Goal: Task Accomplishment & Management: Complete application form

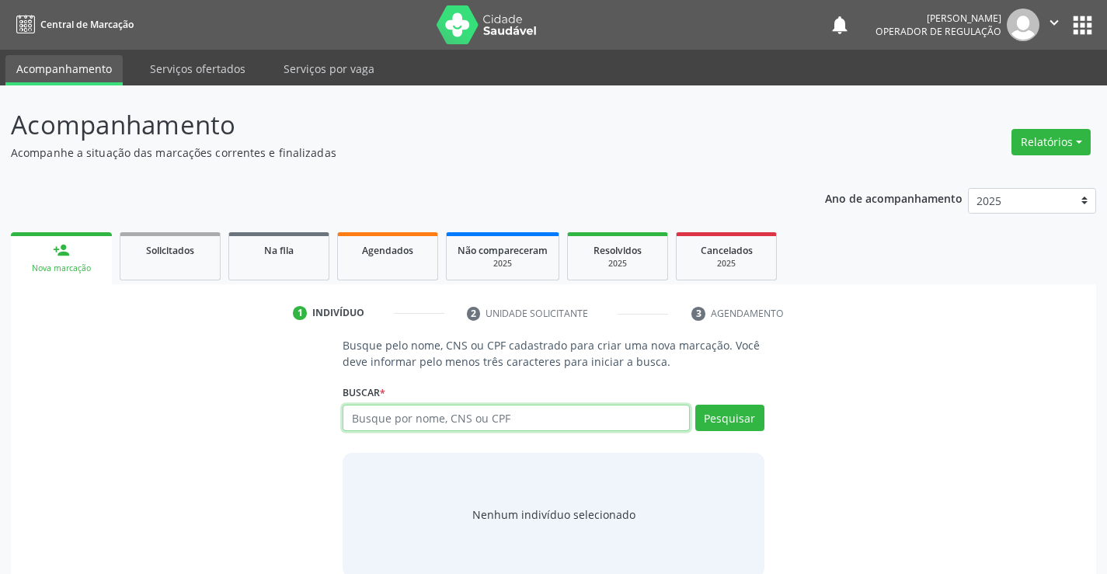
click at [424, 416] on input "text" at bounding box center [516, 418] width 346 height 26
type input "702802666145666"
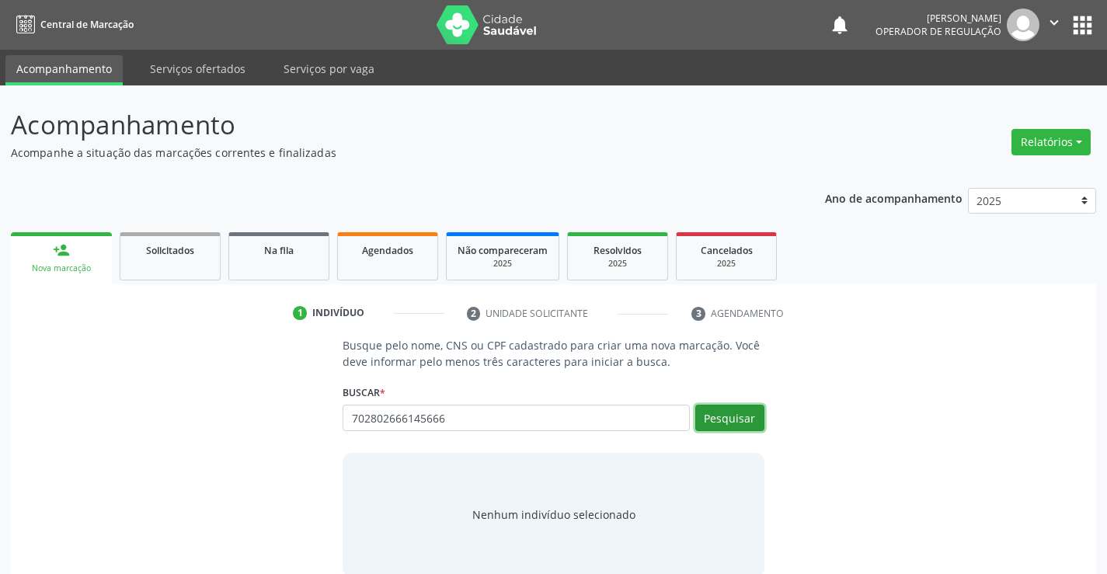
click at [730, 413] on button "Pesquisar" at bounding box center [729, 418] width 69 height 26
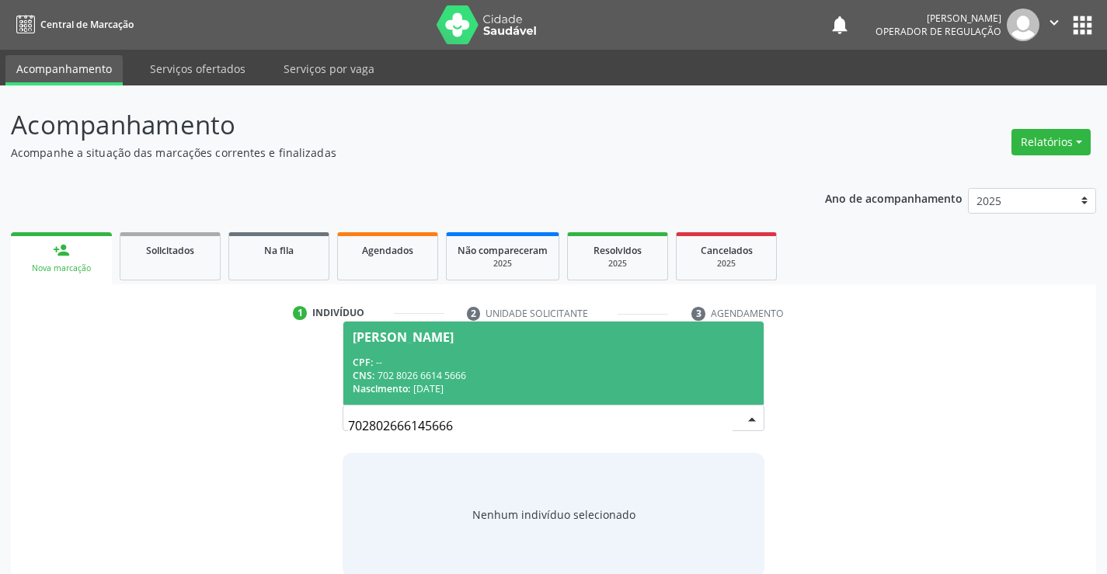
click at [518, 360] on div "CPF: --" at bounding box center [553, 362] width 401 height 13
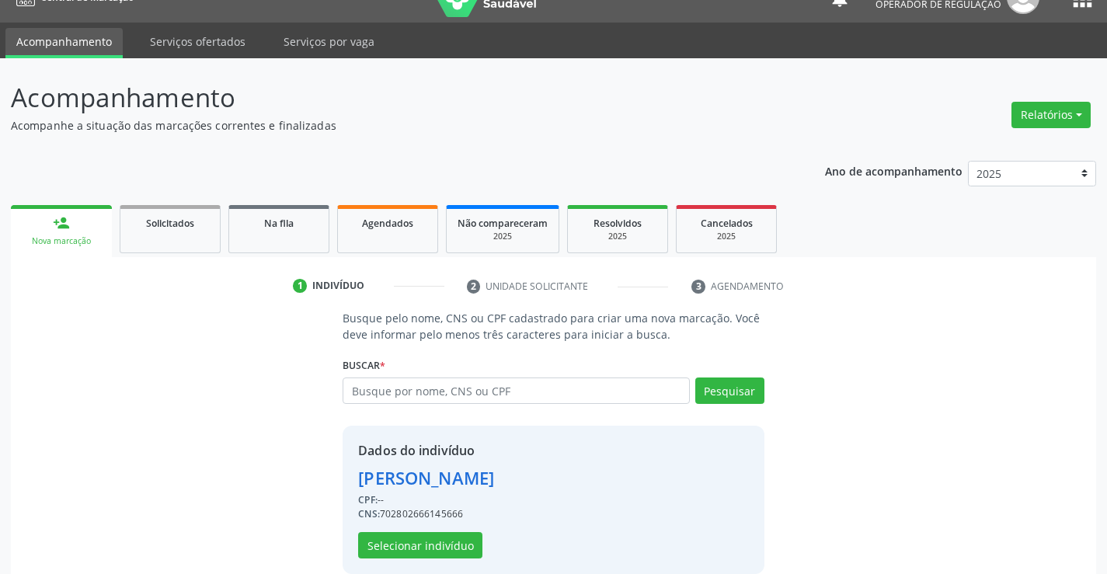
scroll to position [49, 0]
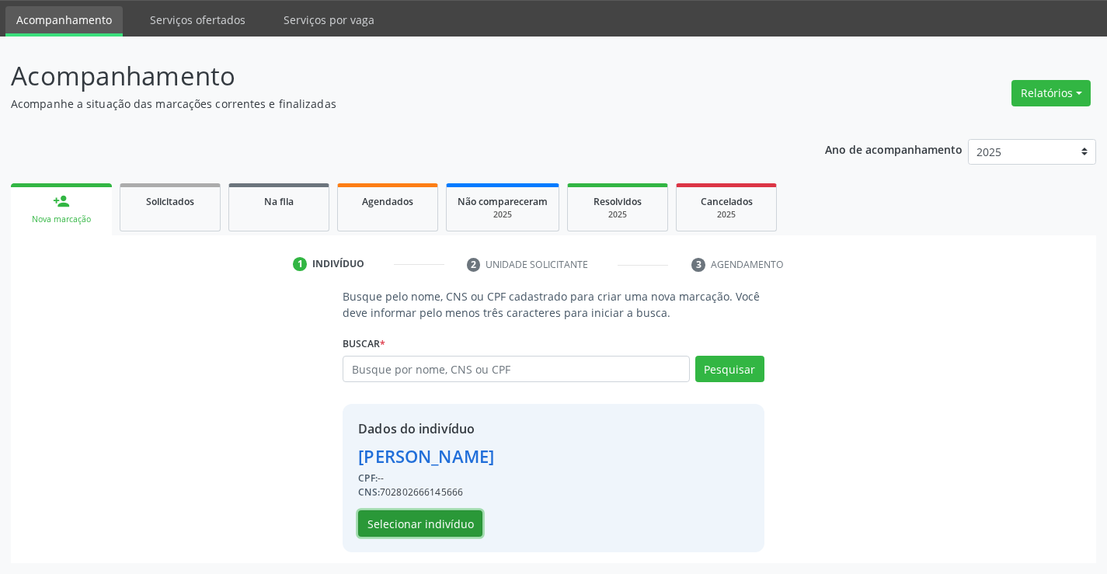
click at [409, 515] on button "Selecionar indivíduo" at bounding box center [420, 523] width 124 height 26
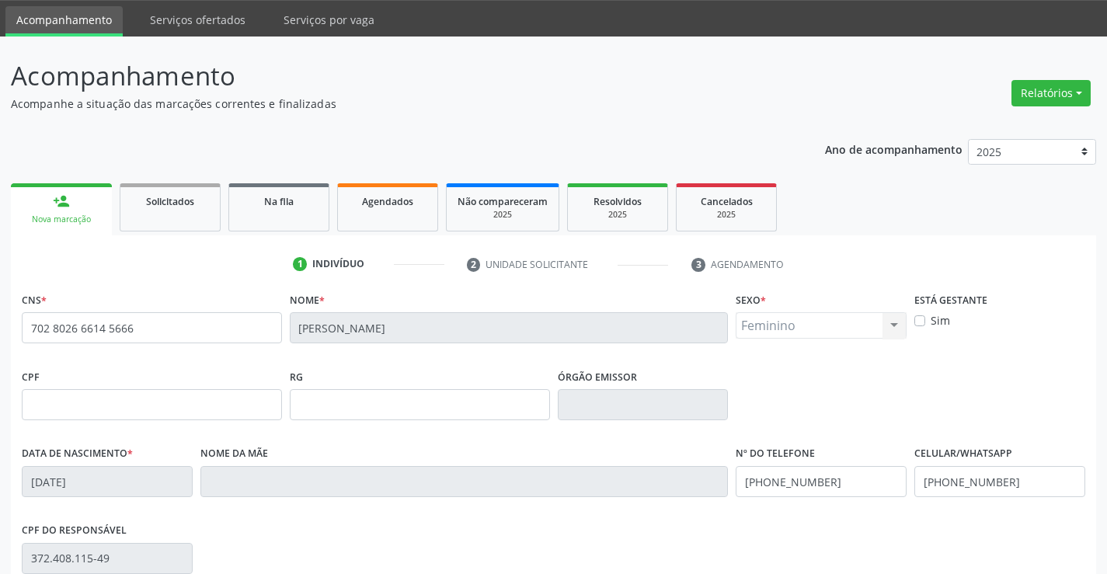
scroll to position [268, 0]
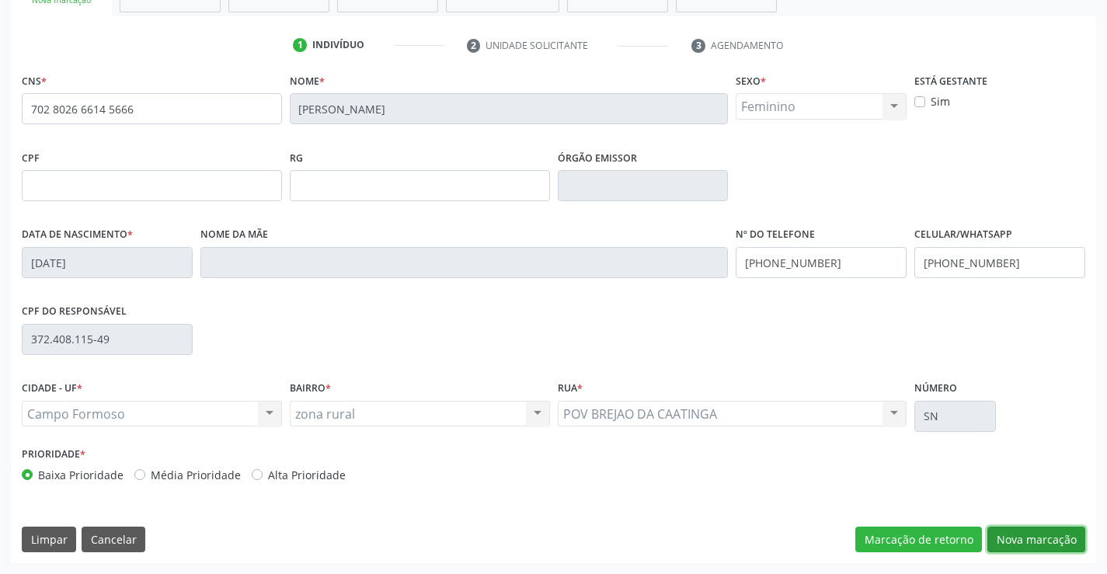
click at [1045, 541] on button "Nova marcação" at bounding box center [1036, 540] width 98 height 26
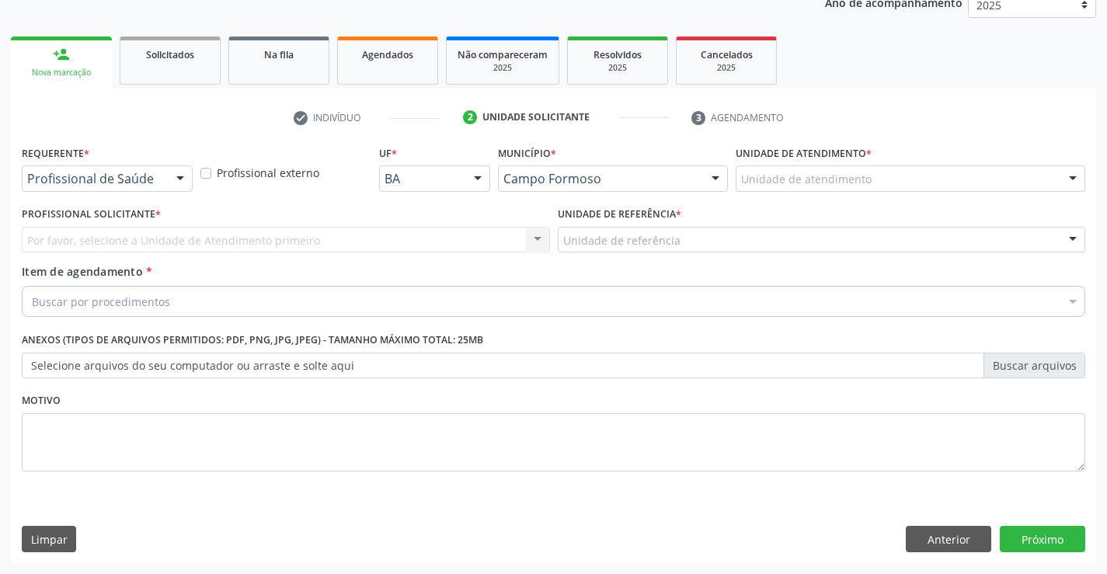
scroll to position [196, 0]
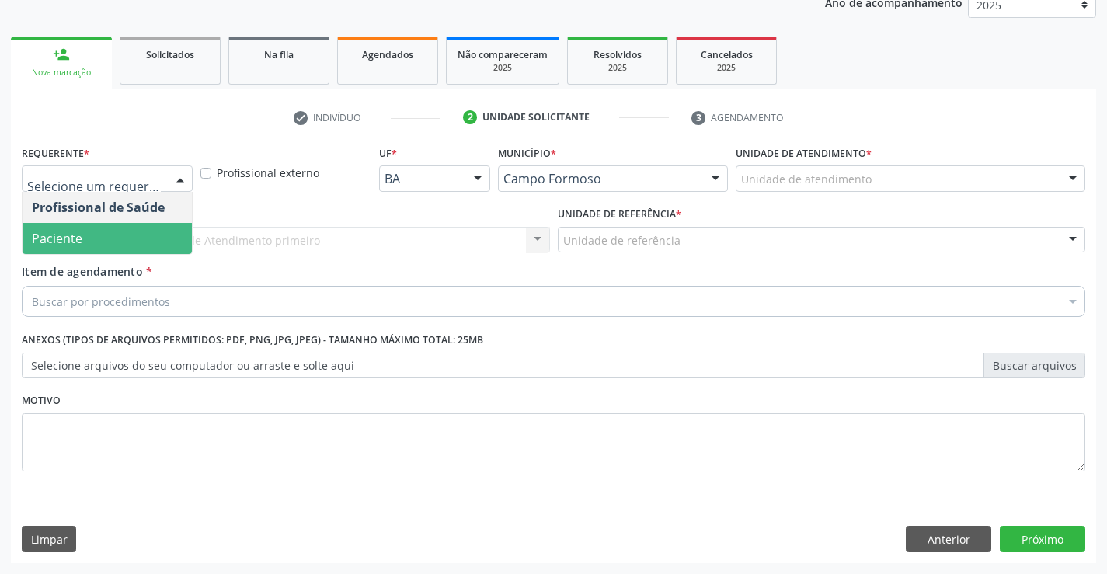
click at [86, 235] on span "Paciente" at bounding box center [107, 238] width 169 height 31
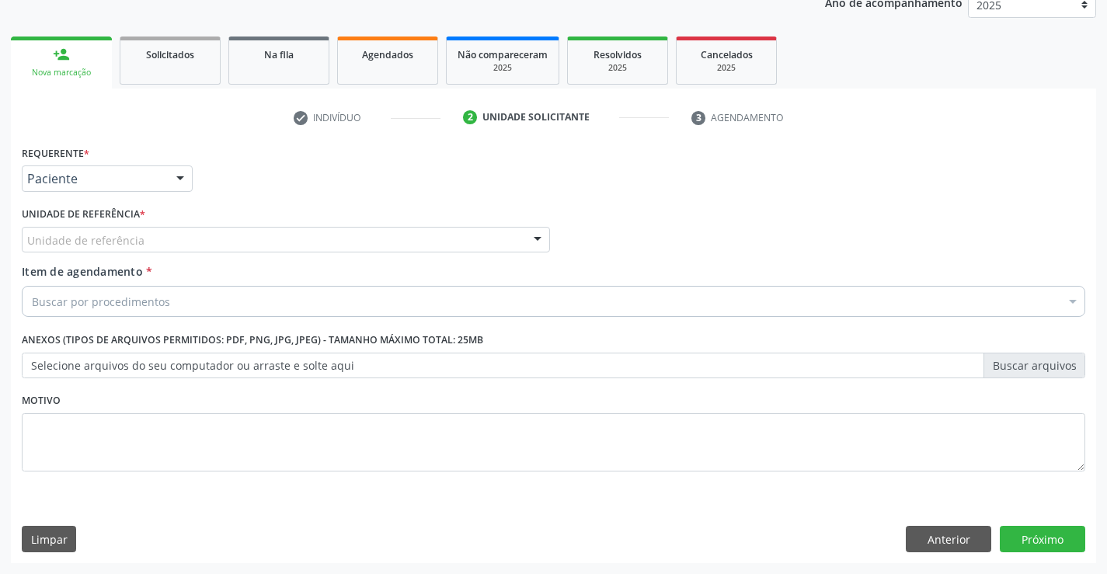
click at [144, 242] on div "Unidade de referência" at bounding box center [286, 240] width 528 height 26
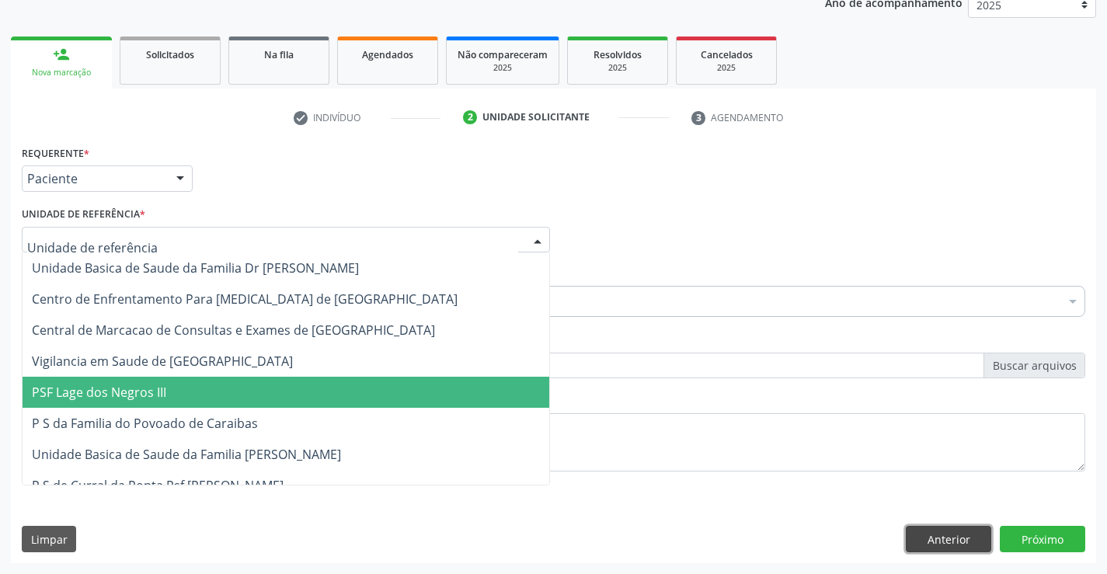
click at [939, 547] on button "Anterior" at bounding box center [948, 539] width 85 height 26
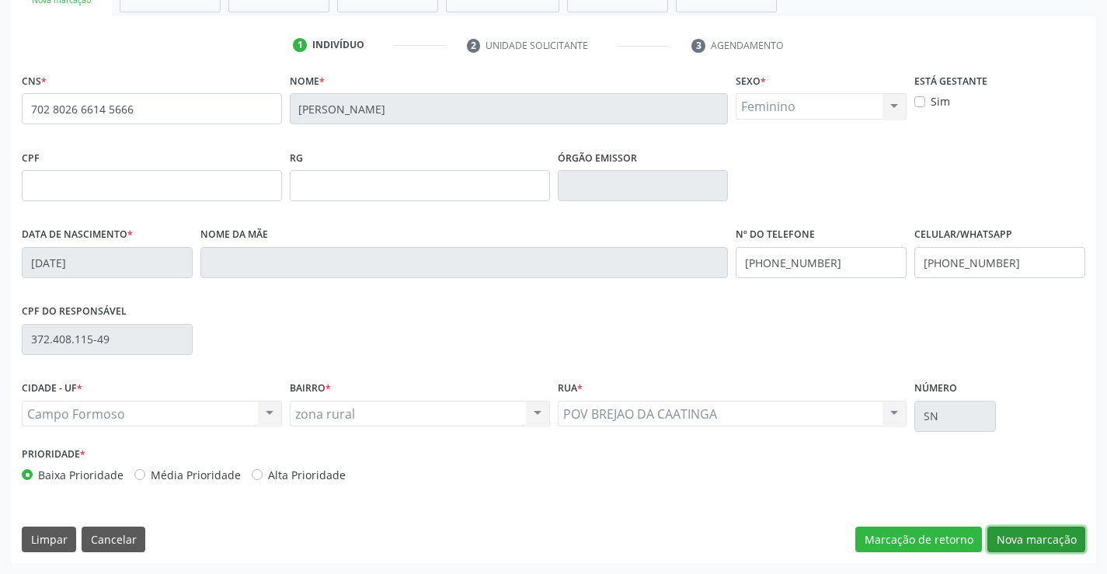
click at [1039, 534] on button "Nova marcação" at bounding box center [1036, 540] width 98 height 26
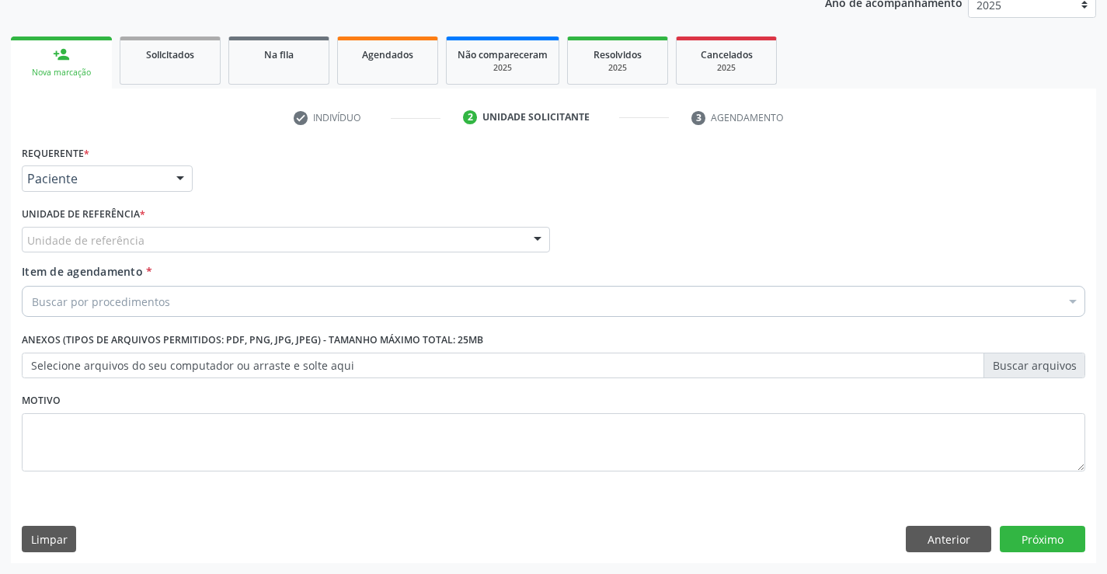
click at [207, 242] on div "Unidade de referência" at bounding box center [286, 240] width 528 height 26
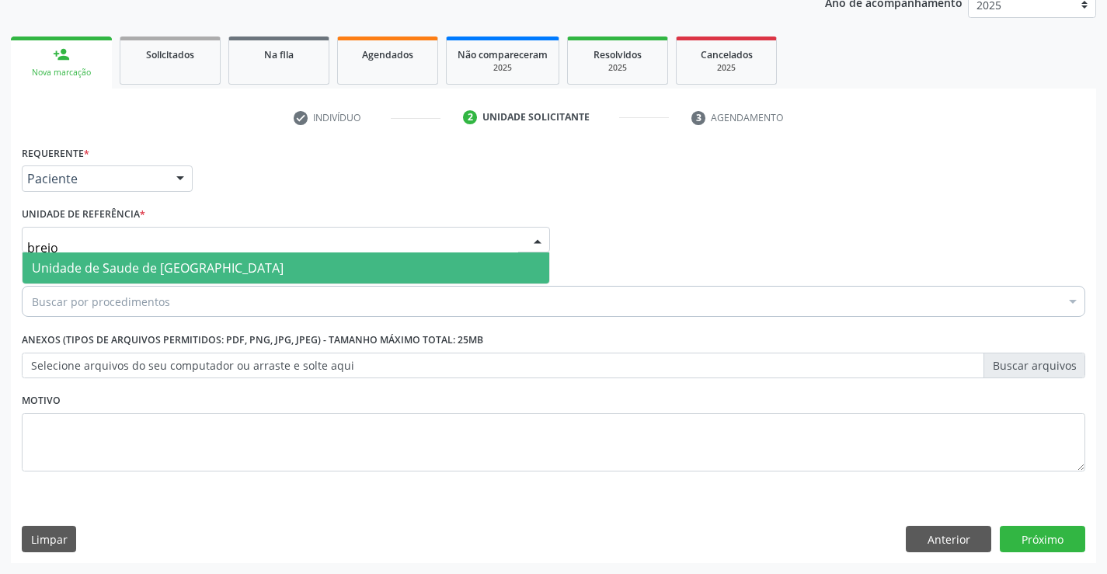
type input "brej"
click at [220, 263] on span "Unidade Basica de Saude da Familia de Brejao da Caatinga" at bounding box center [202, 267] width 341 height 17
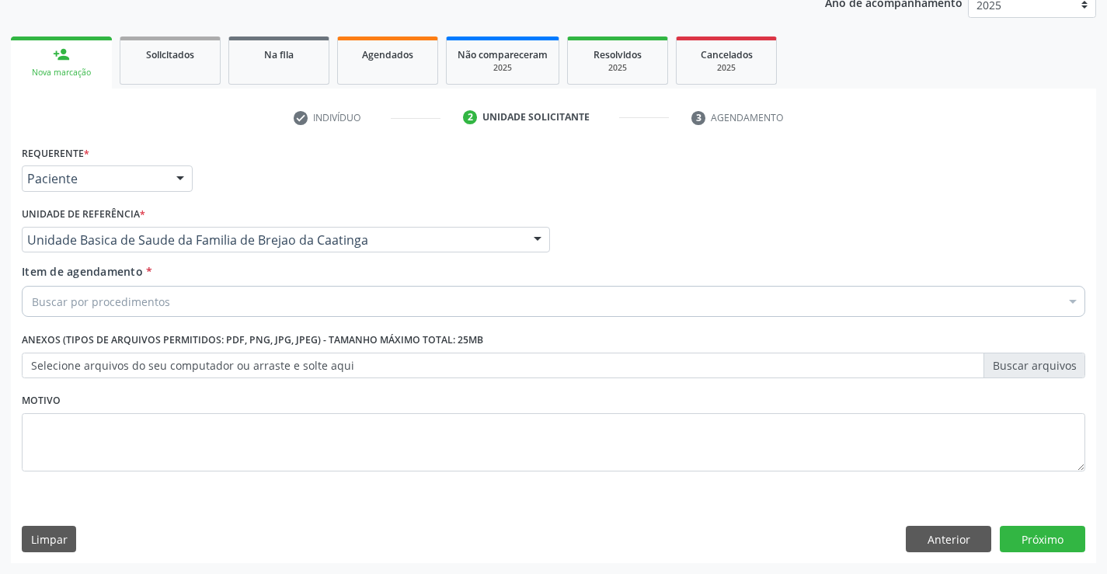
click at [183, 299] on div "Buscar por procedimentos" at bounding box center [553, 301] width 1063 height 31
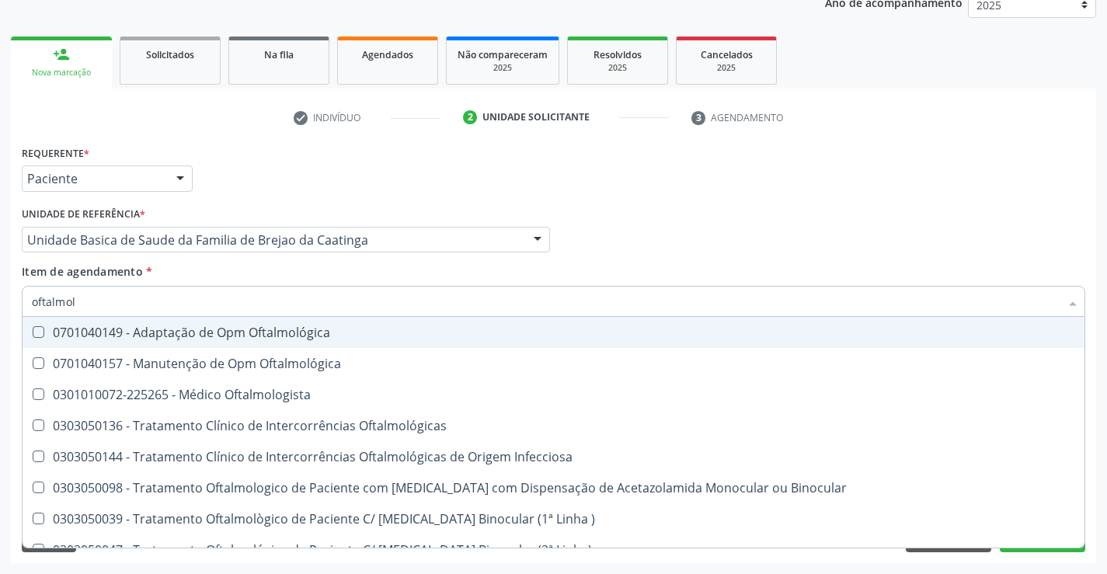
type input "oftalmolo"
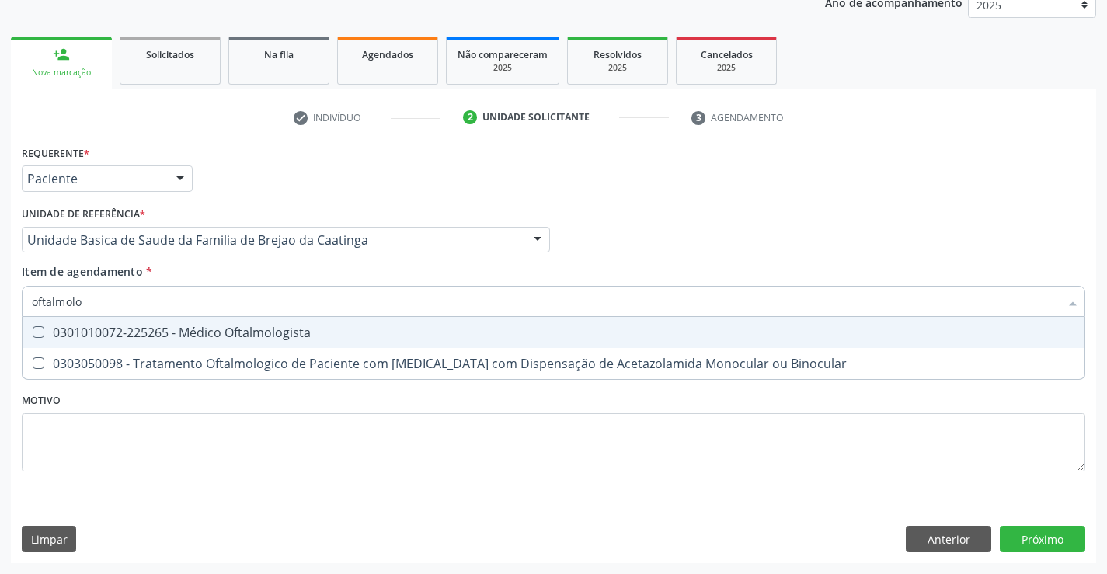
click at [154, 330] on div "0301010072-225265 - Médico Oftalmologista" at bounding box center [553, 332] width 1043 height 12
checkbox Oftalmologista "true"
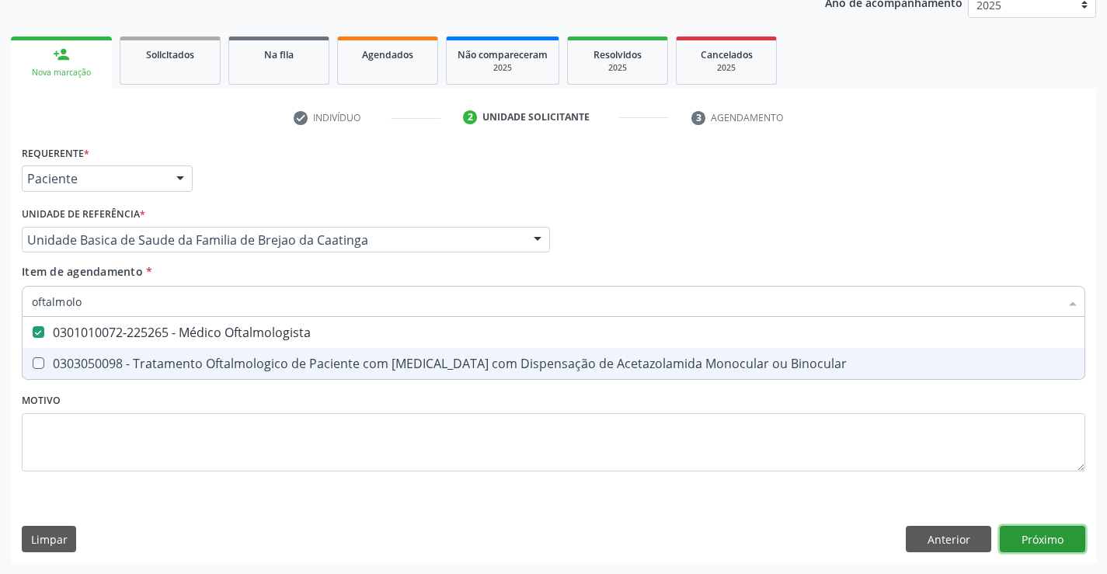
click at [1048, 536] on div "Requerente * Paciente Profissional de Saúde Paciente Nenhum resultado encontrad…" at bounding box center [553, 352] width 1085 height 422
checkbox Binocular "true"
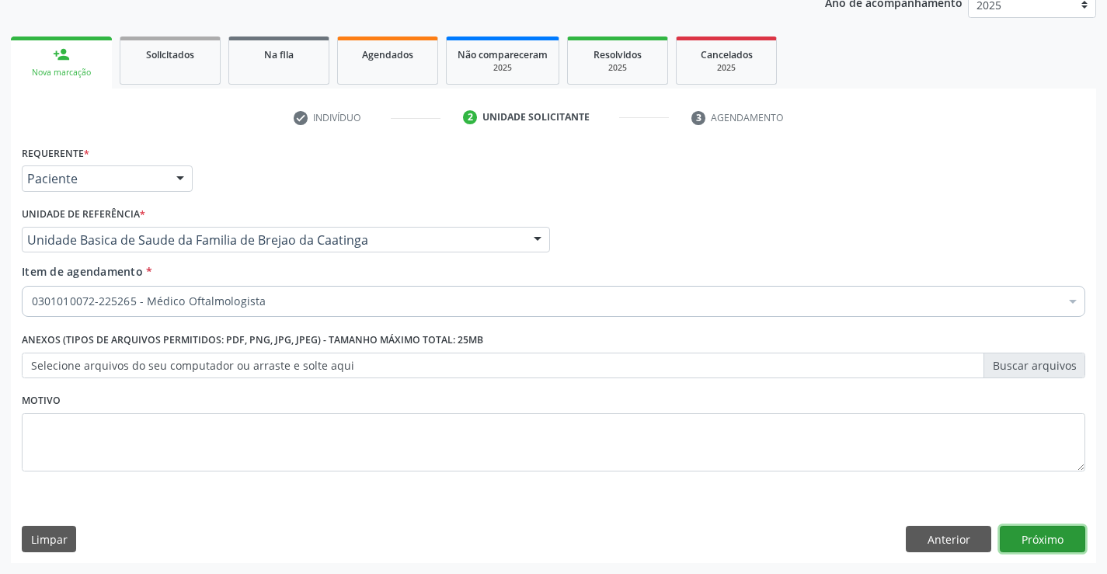
click at [1047, 535] on button "Próximo" at bounding box center [1042, 539] width 85 height 26
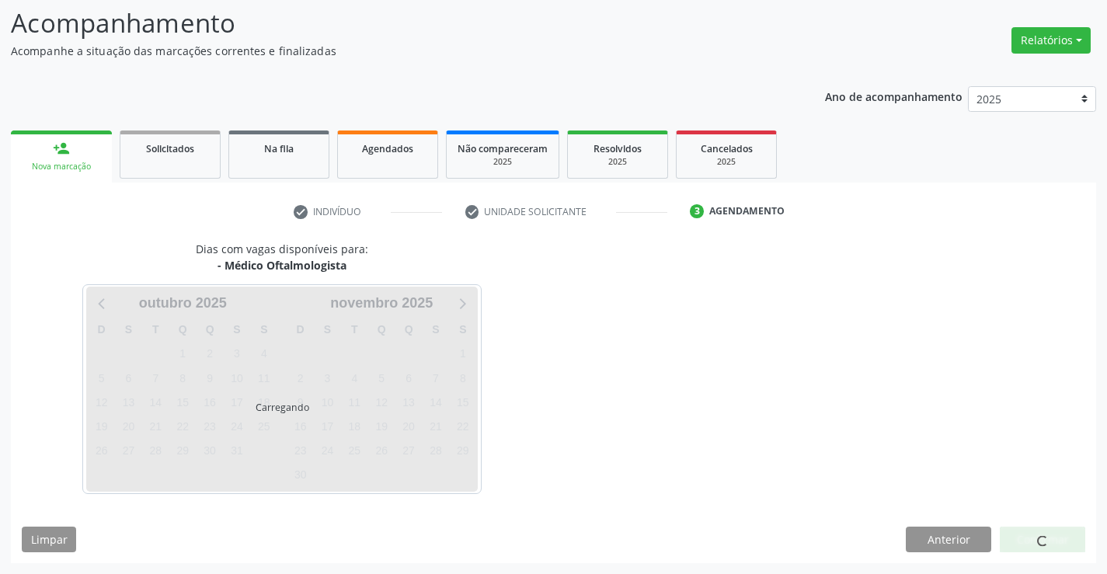
scroll to position [148, 0]
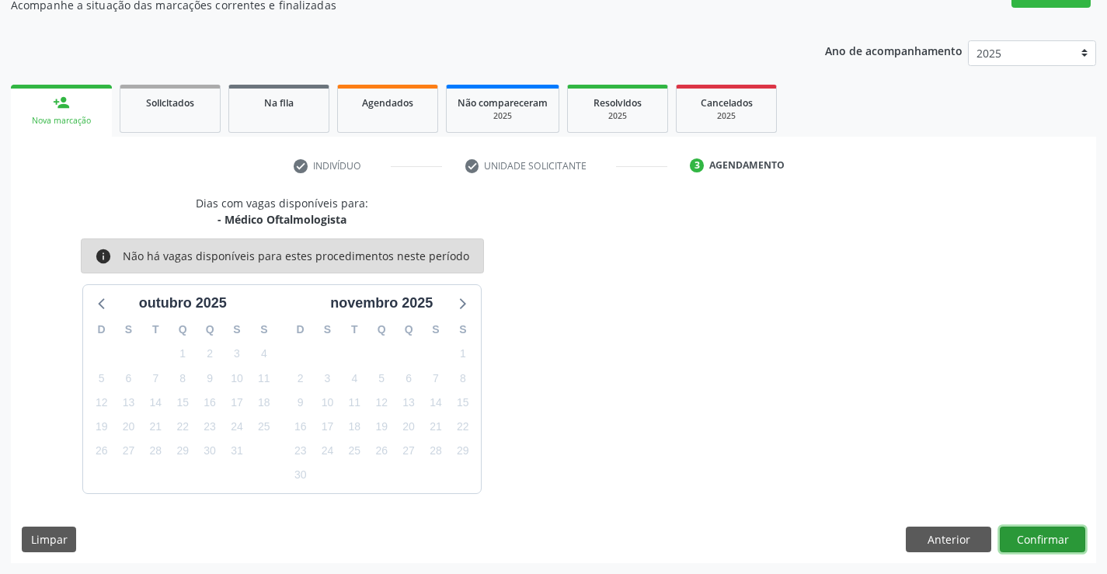
click at [1045, 541] on button "Confirmar" at bounding box center [1042, 540] width 85 height 26
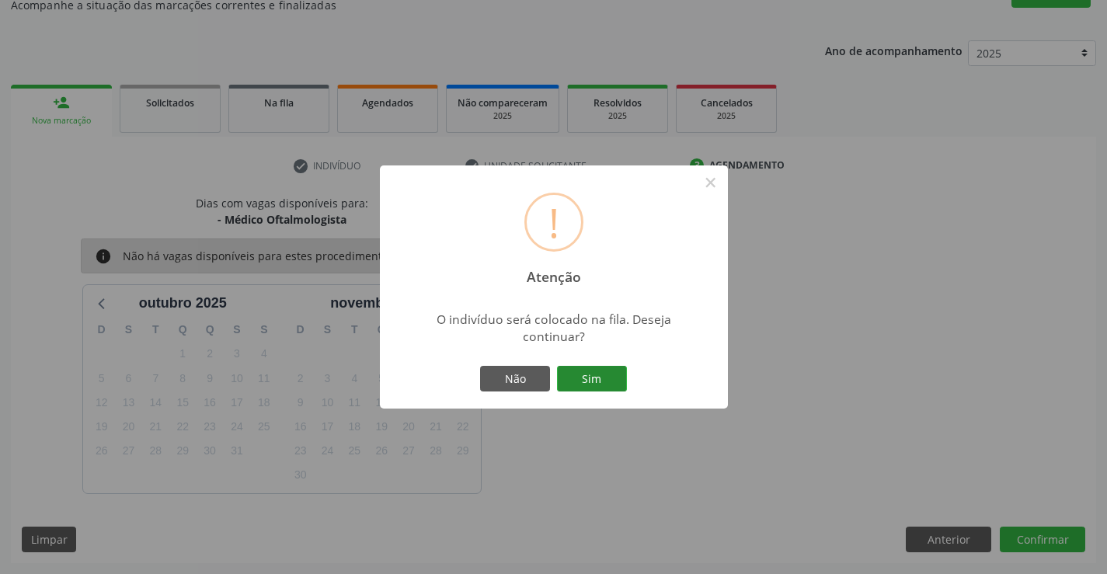
click at [613, 383] on button "Sim" at bounding box center [592, 379] width 70 height 26
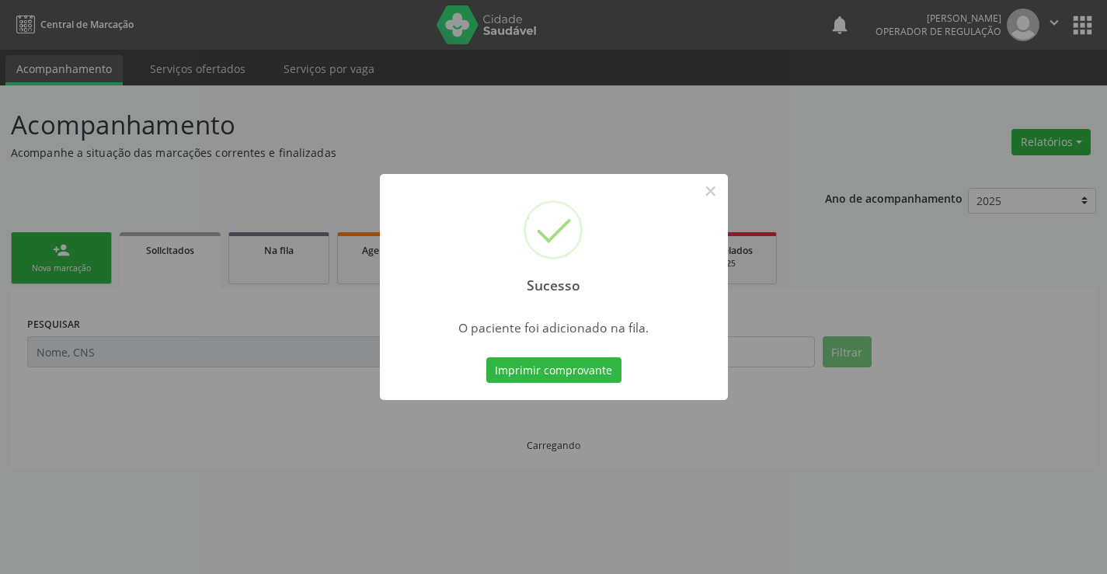
scroll to position [0, 0]
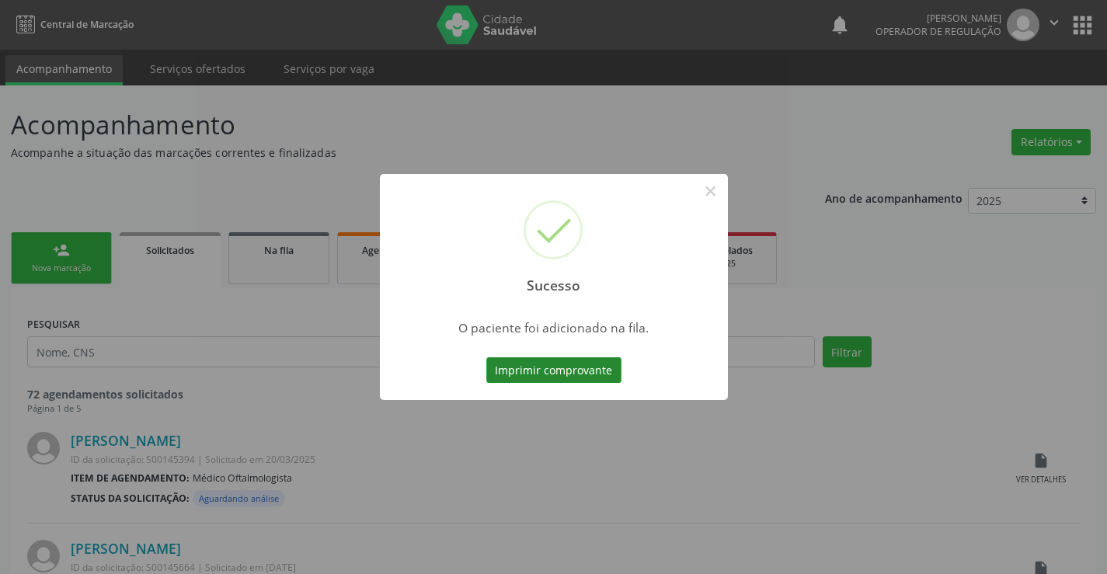
click at [573, 361] on button "Imprimir comprovante" at bounding box center [553, 370] width 135 height 26
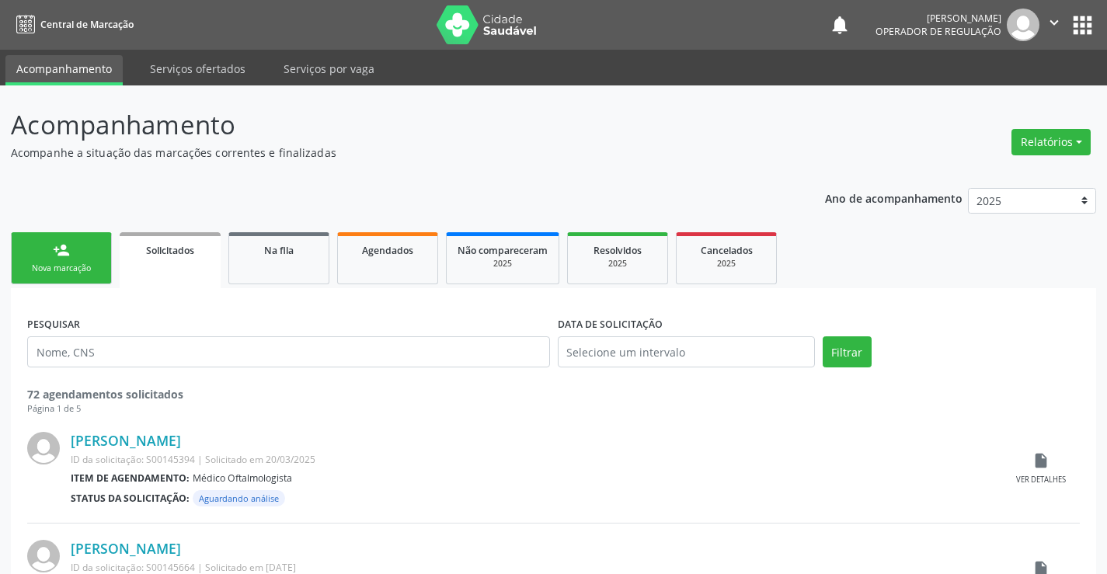
click at [80, 261] on link "person_add Nova marcação" at bounding box center [61, 258] width 101 height 52
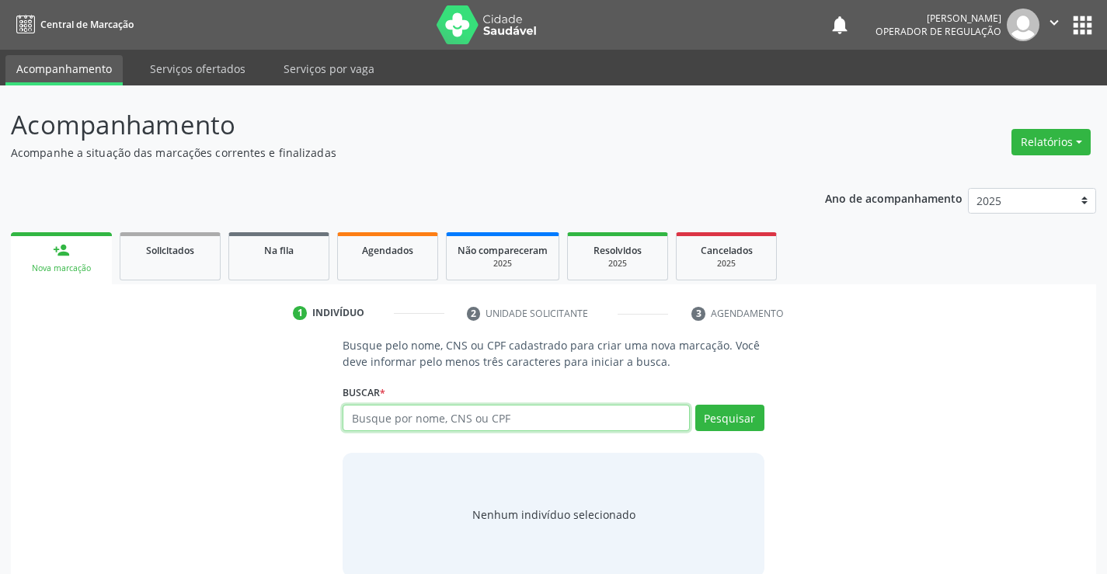
click at [443, 422] on input "text" at bounding box center [516, 418] width 346 height 26
type input "704500366060018"
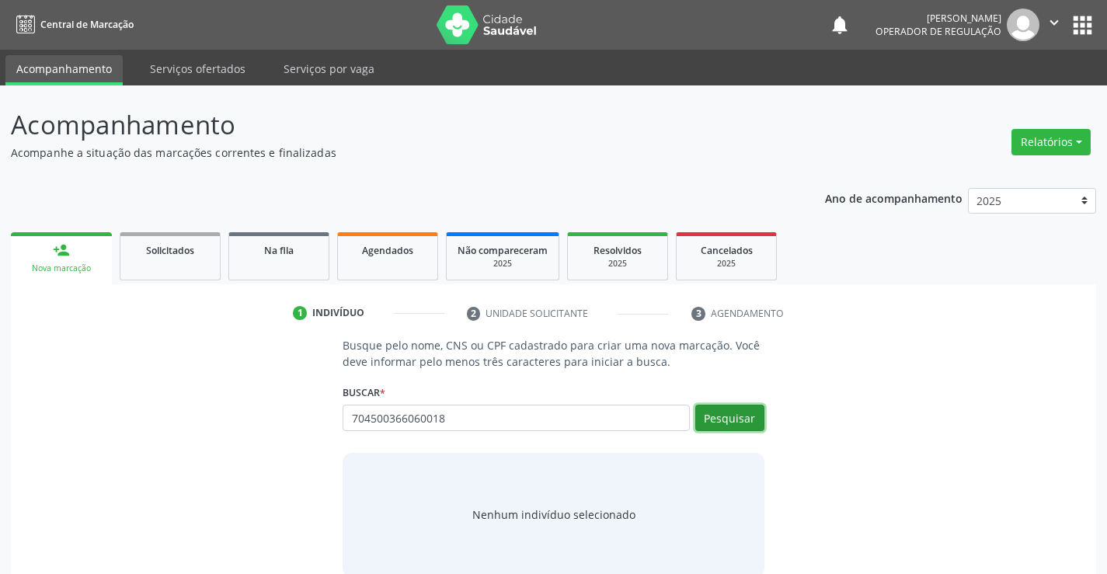
click at [753, 417] on button "Pesquisar" at bounding box center [729, 418] width 69 height 26
type input "704500366060018"
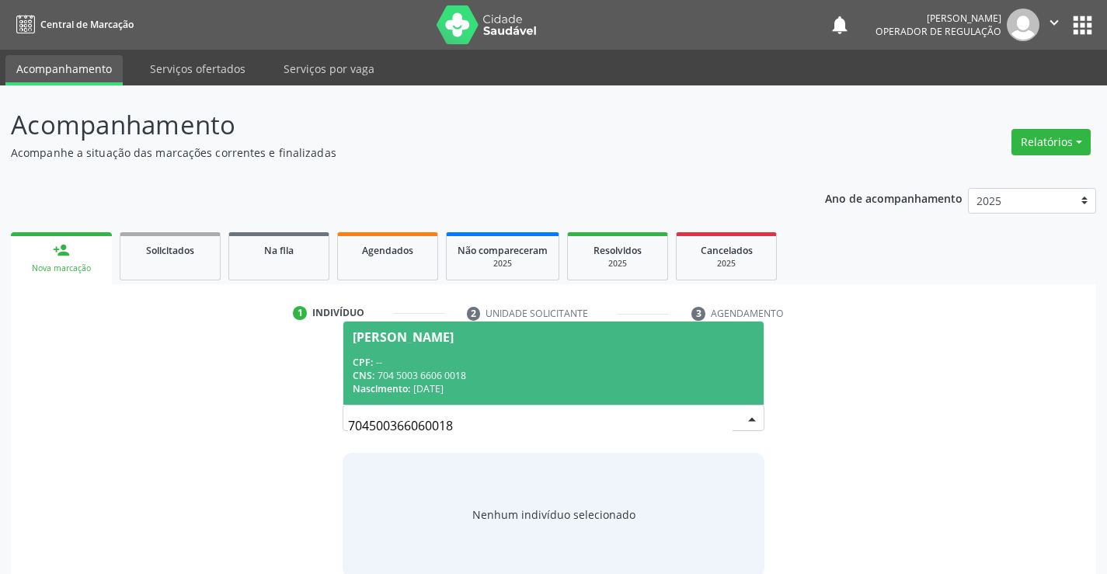
click at [519, 357] on div "CPF: --" at bounding box center [553, 362] width 401 height 13
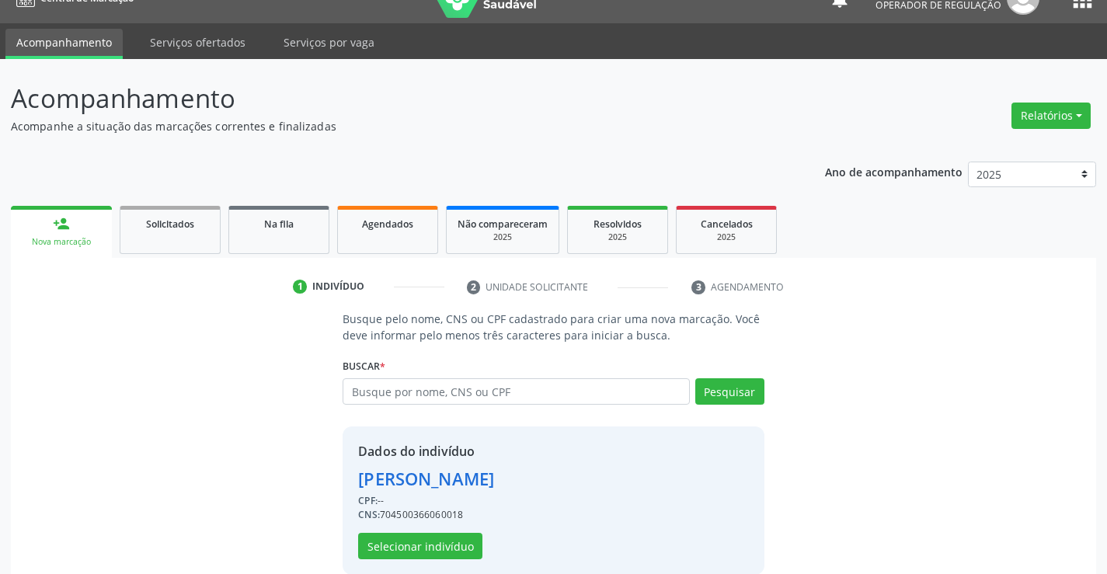
scroll to position [49, 0]
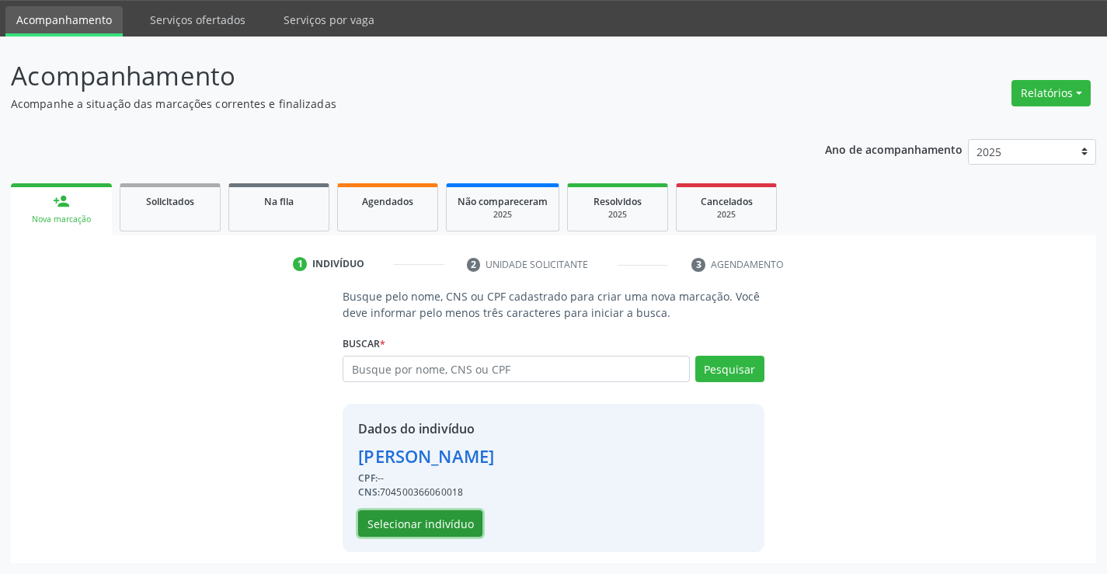
click at [417, 527] on button "Selecionar indivíduo" at bounding box center [420, 523] width 124 height 26
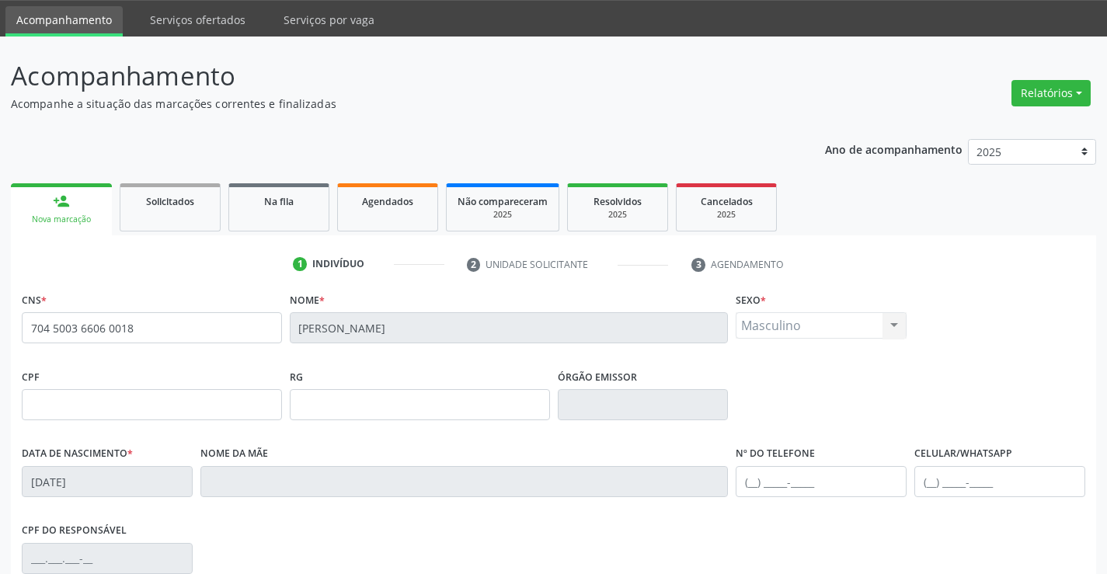
scroll to position [268, 0]
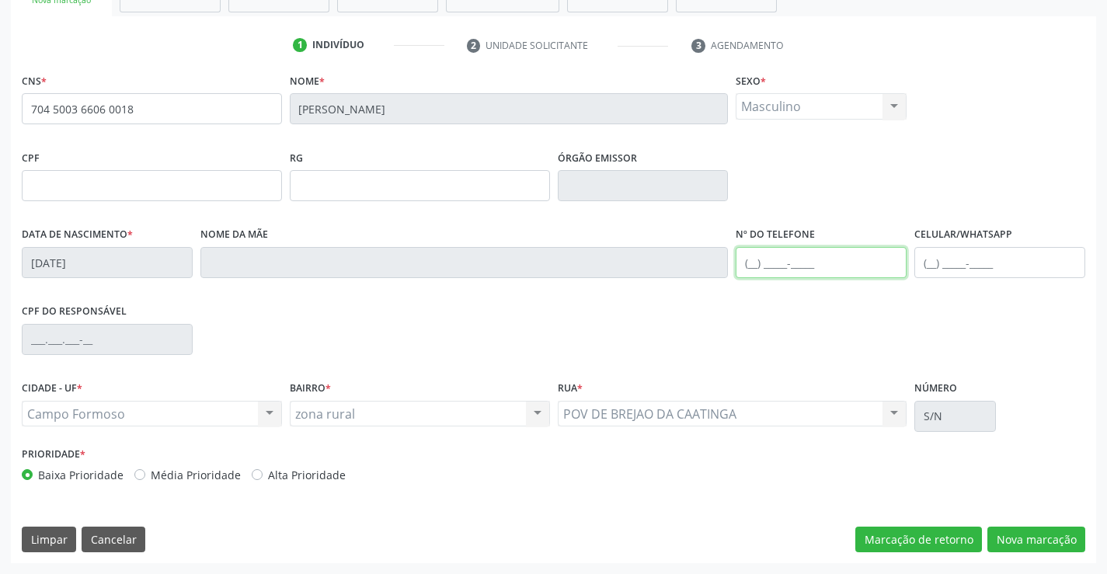
click at [781, 265] on input "text" at bounding box center [821, 262] width 171 height 31
type input "(74) 99159-1955"
click at [1037, 521] on div "CNS * 704 5003 6606 0018 Nome * Renato Severo de Souza Sexo * Masculino Masculi…" at bounding box center [553, 316] width 1085 height 494
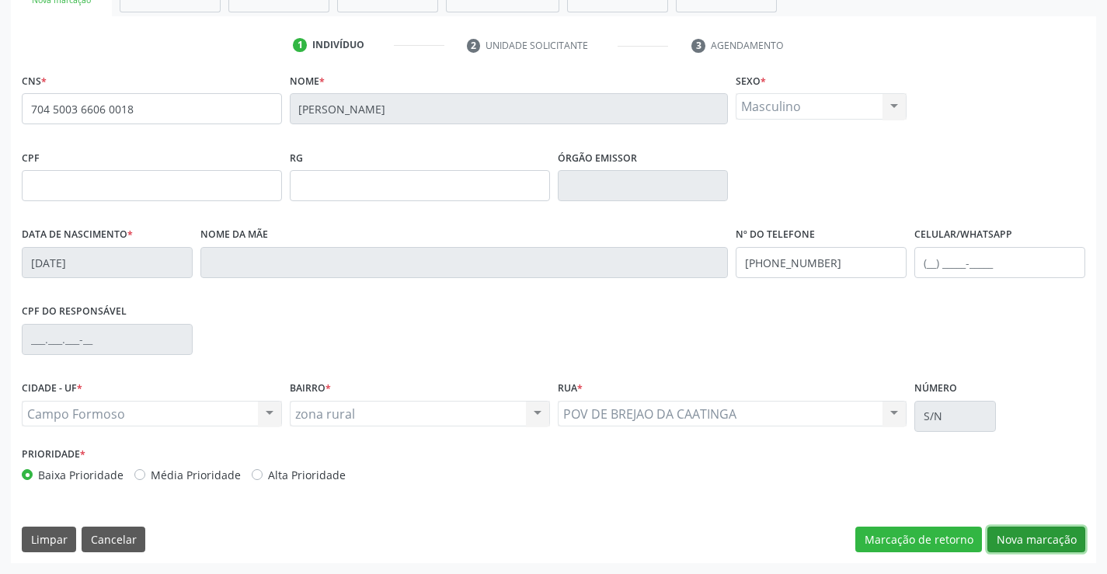
click at [1021, 541] on button "Nova marcação" at bounding box center [1036, 540] width 98 height 26
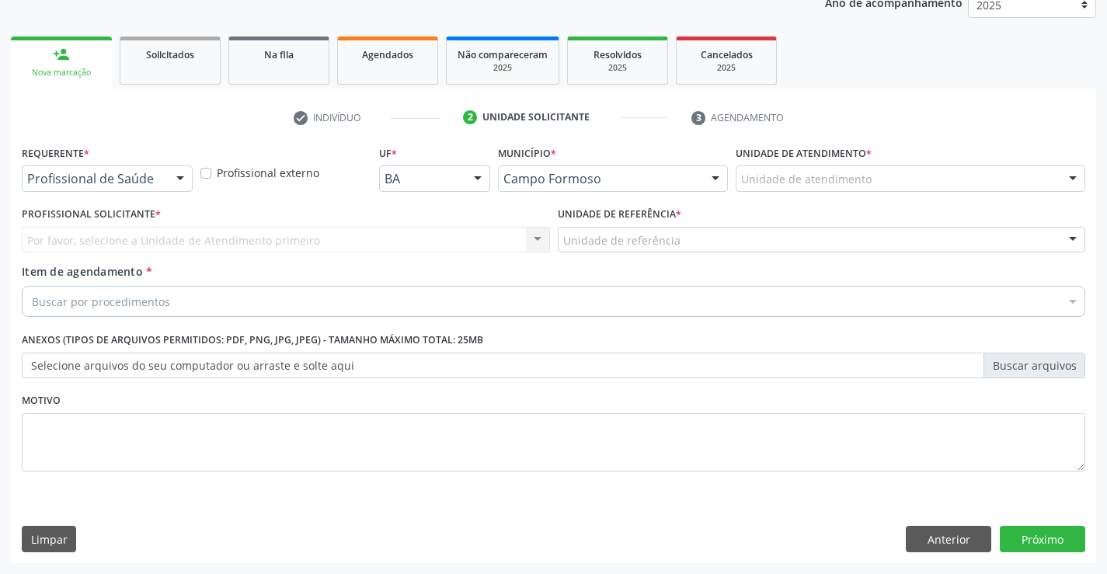
scroll to position [196, 0]
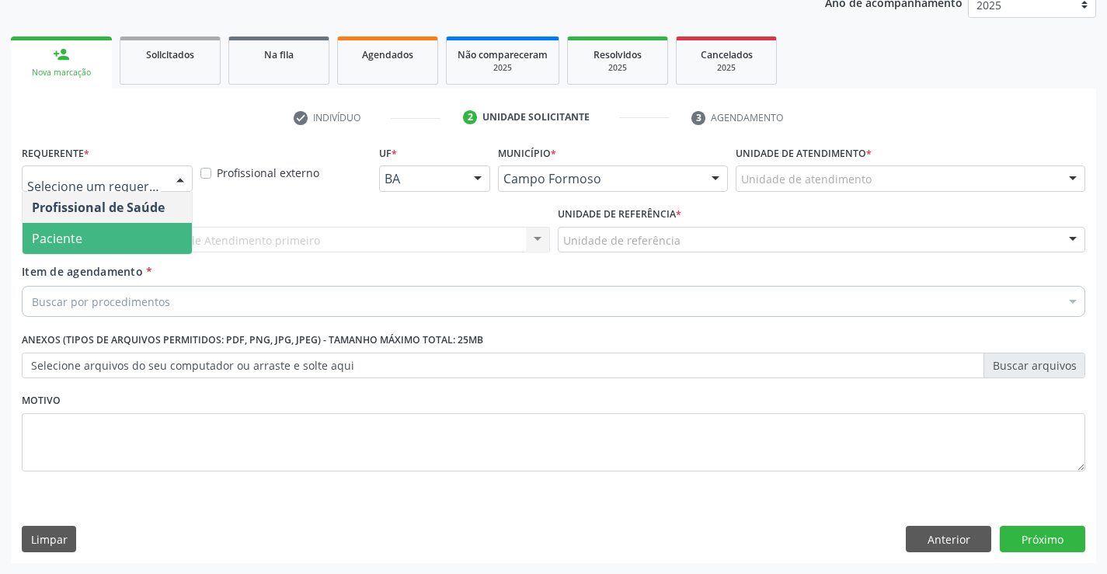
click at [108, 233] on span "Paciente" at bounding box center [107, 238] width 169 height 31
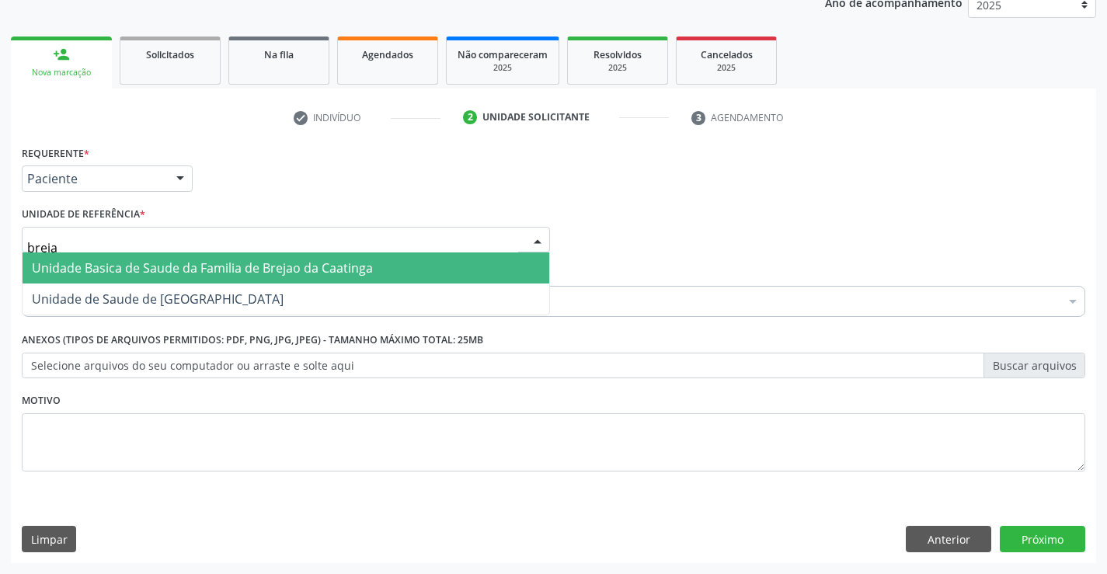
type input "brejao"
click at [132, 270] on span "Unidade Basica de Saude da Familia de Brejao da Caatinga" at bounding box center [202, 267] width 341 height 17
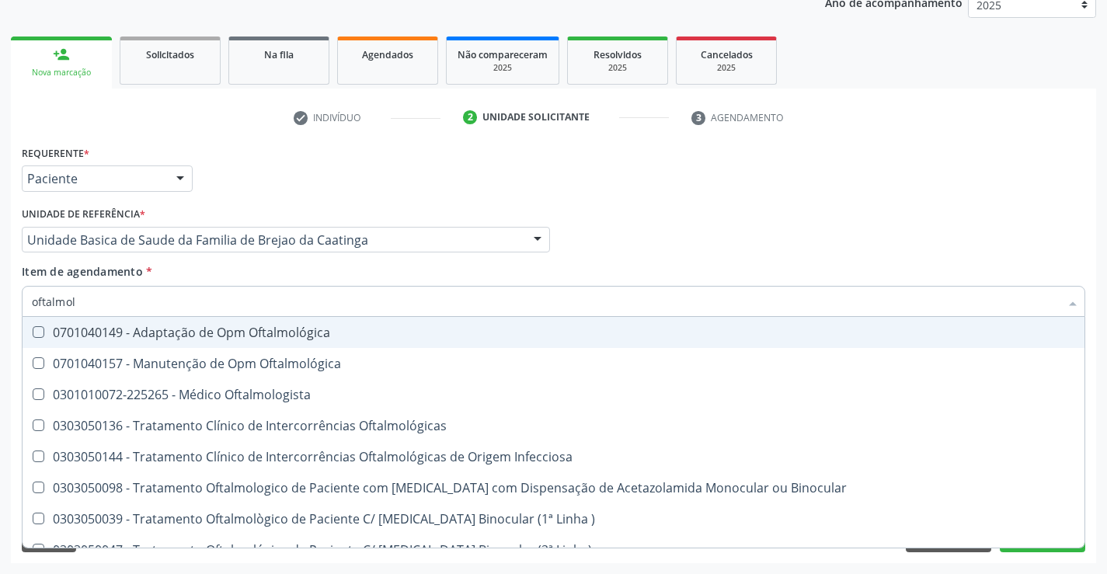
type input "oftalmolo"
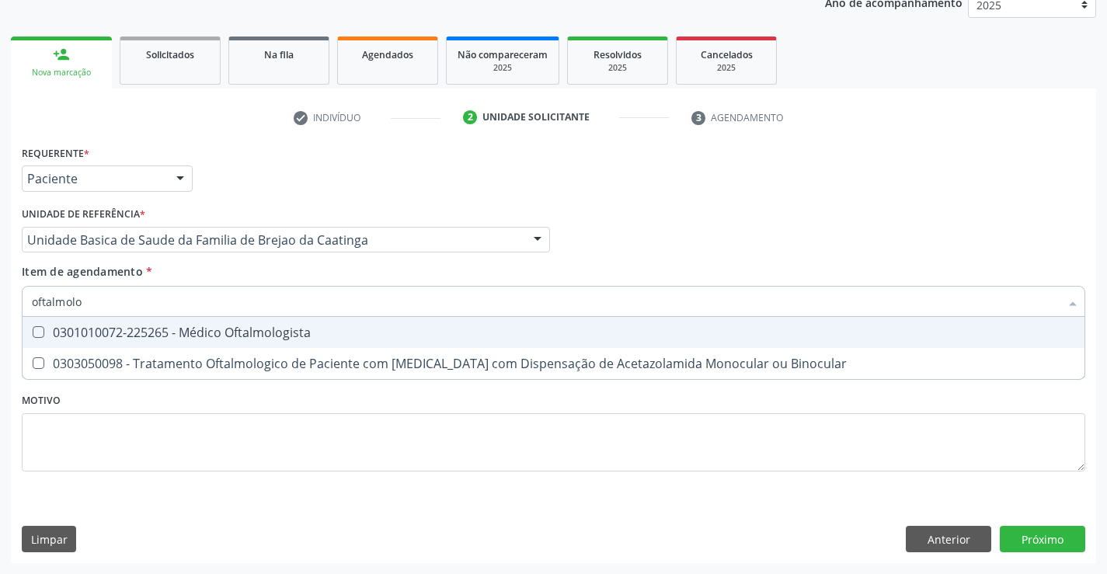
click at [158, 331] on div "0301010072-225265 - Médico Oftalmologista" at bounding box center [553, 332] width 1043 height 12
checkbox Oftalmologista "true"
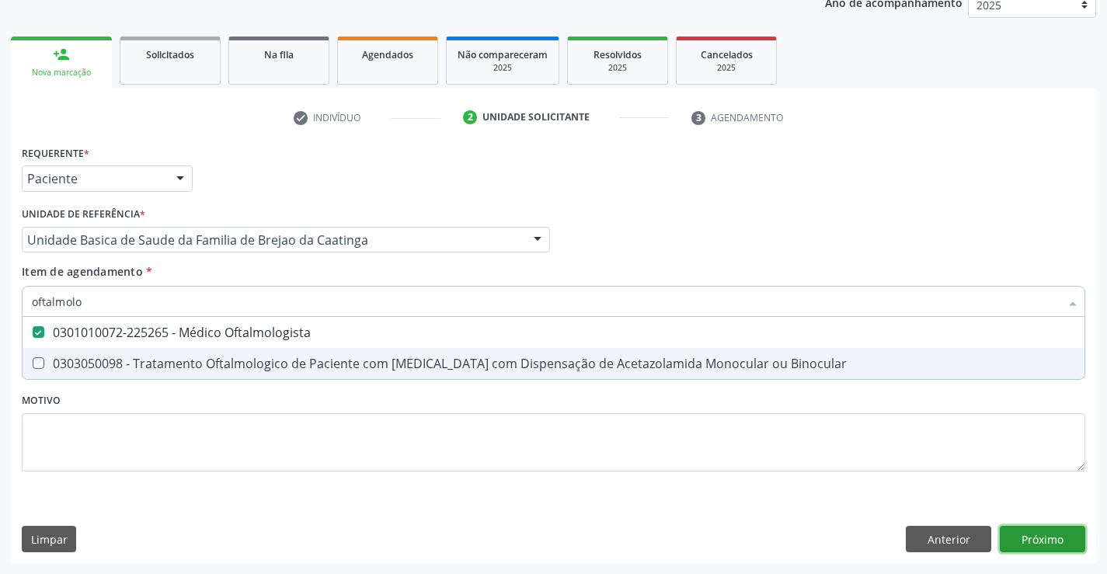
click at [1048, 535] on div "Requerente * Paciente Profissional de Saúde Paciente Nenhum resultado encontrad…" at bounding box center [553, 352] width 1085 height 422
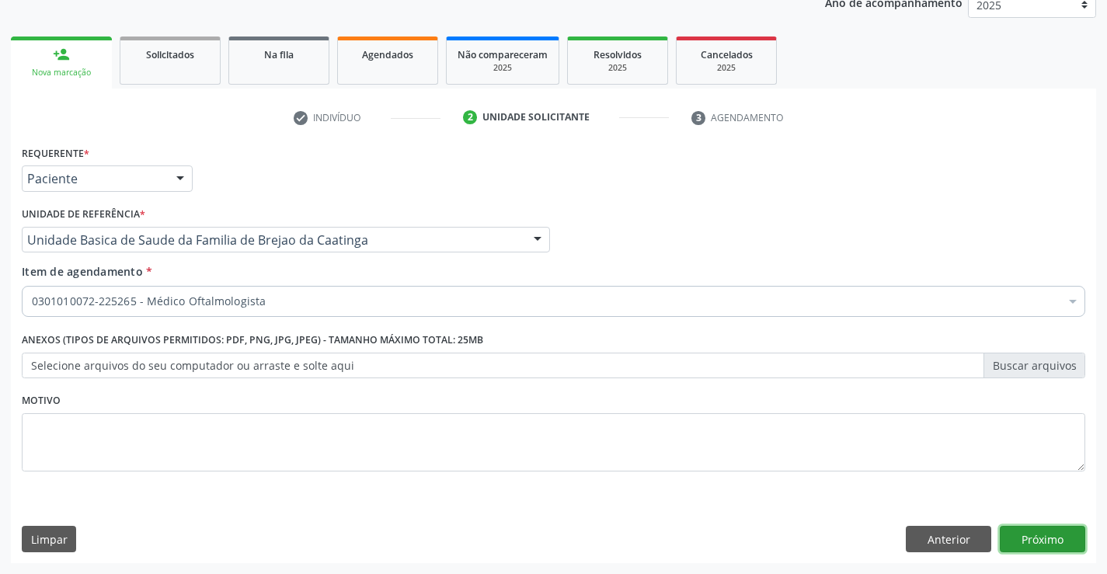
click at [1037, 534] on button "Próximo" at bounding box center [1042, 539] width 85 height 26
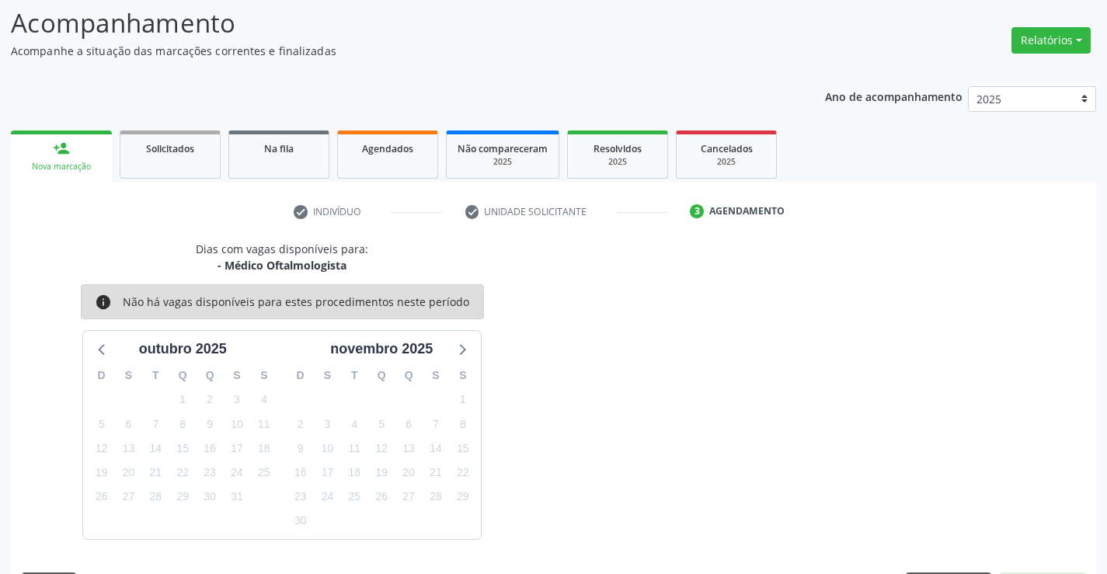
scroll to position [148, 0]
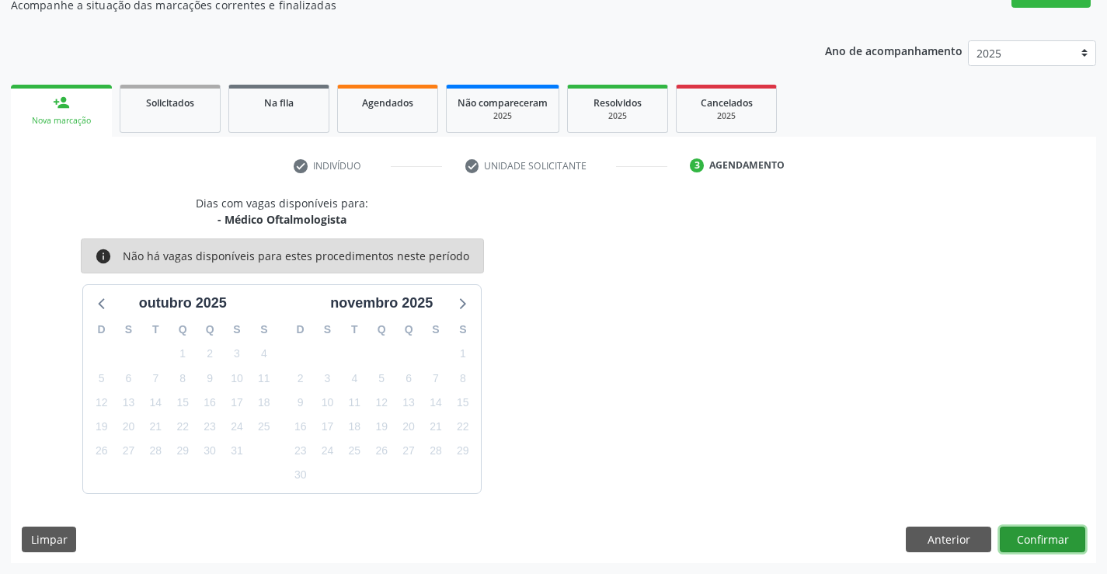
click at [1018, 534] on button "Confirmar" at bounding box center [1042, 540] width 85 height 26
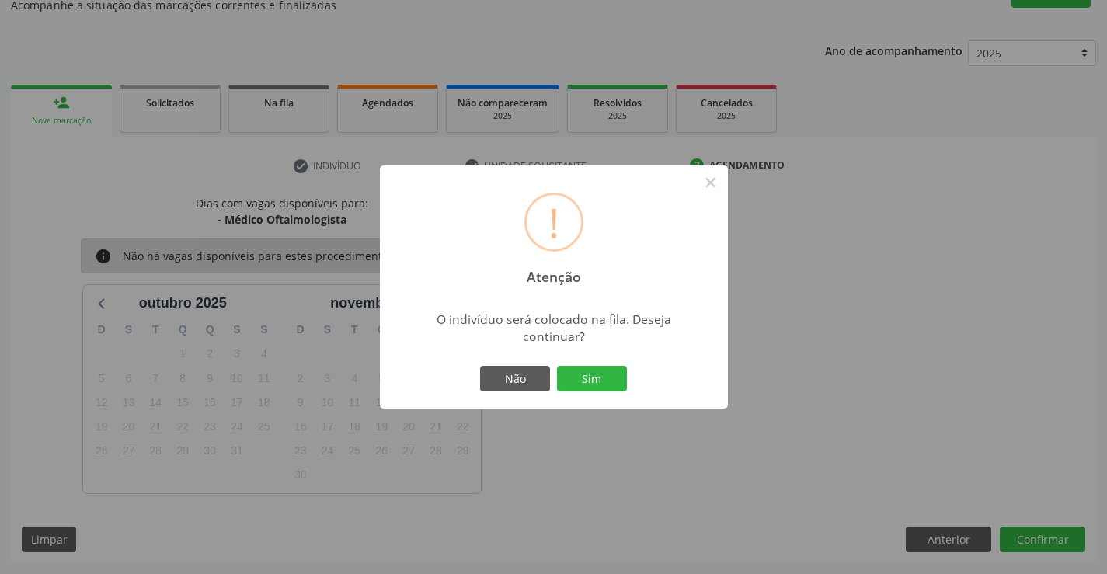
click at [588, 392] on div "Não Sim" at bounding box center [554, 379] width 154 height 33
click at [593, 384] on button "Sim" at bounding box center [592, 379] width 70 height 26
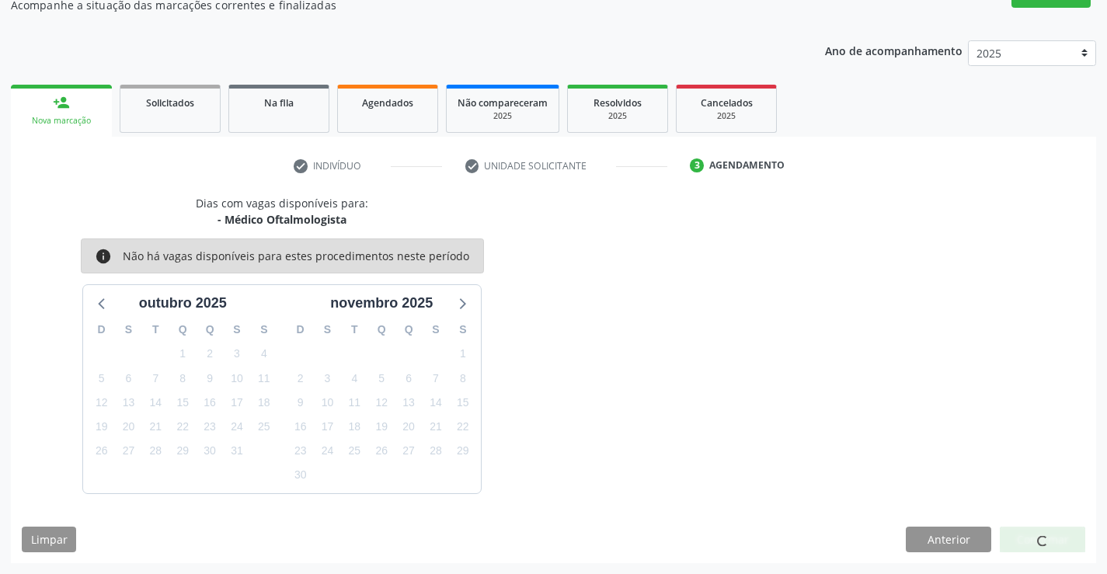
scroll to position [0, 0]
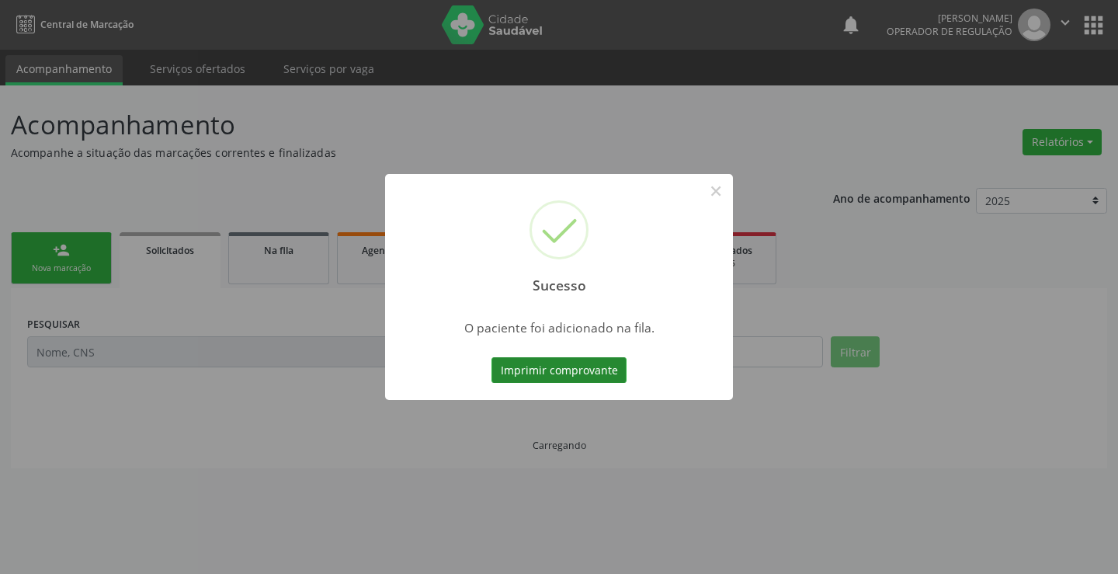
click at [603, 365] on button "Imprimir comprovante" at bounding box center [559, 370] width 135 height 26
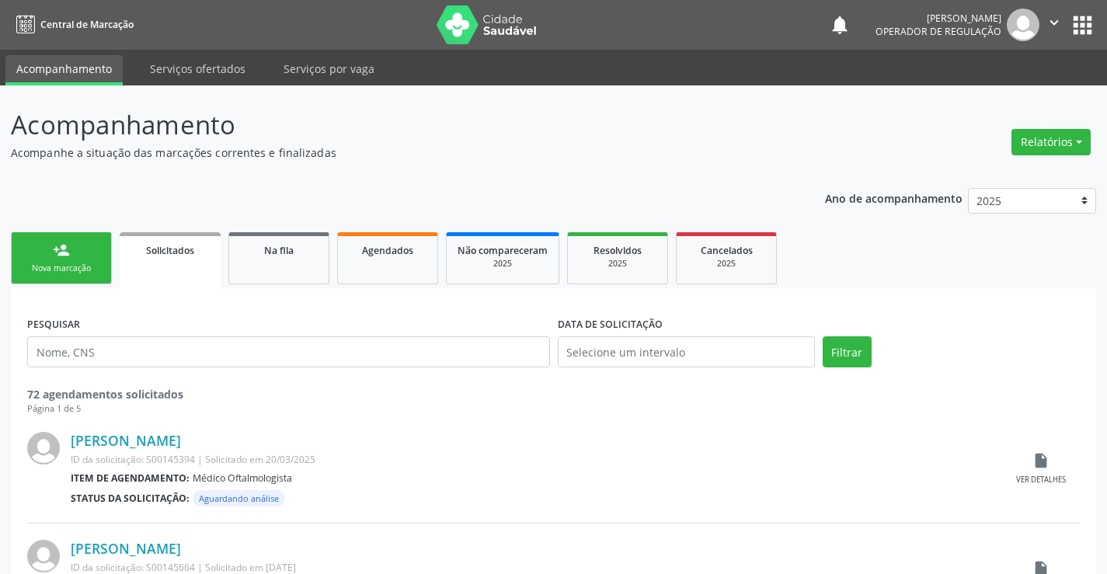
click at [99, 263] on div "Nova marcação" at bounding box center [62, 269] width 78 height 12
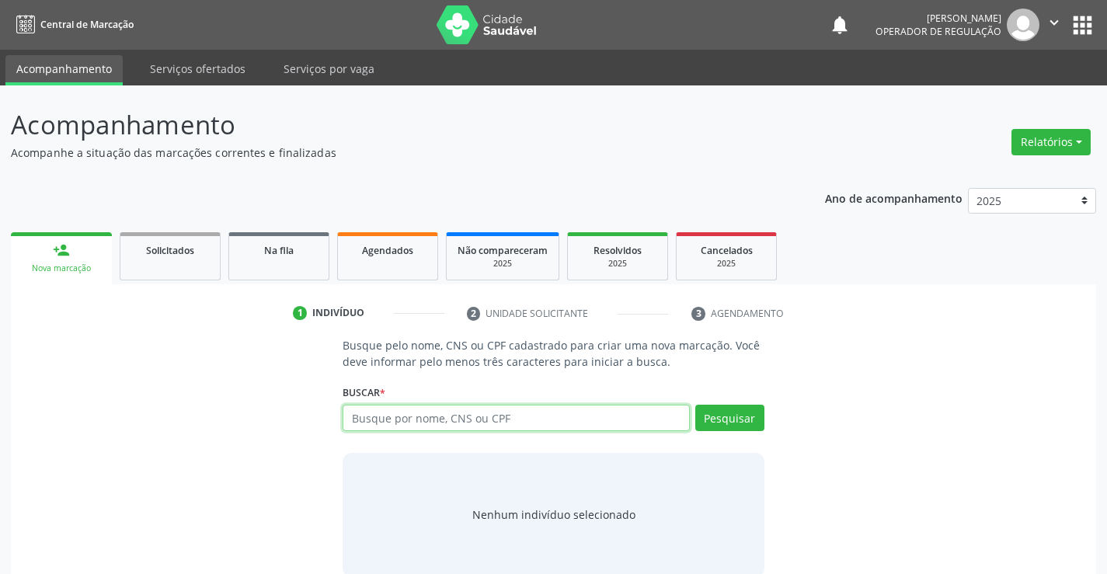
click at [587, 421] on input "text" at bounding box center [516, 418] width 346 height 26
type input "7047067796779255638"
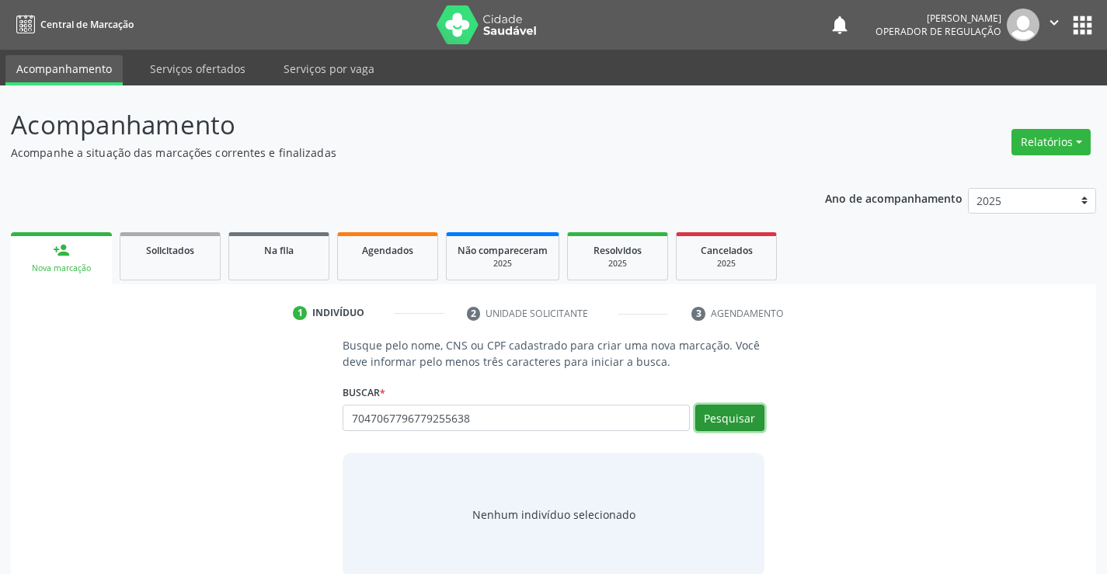
click at [721, 419] on button "Pesquisar" at bounding box center [729, 418] width 69 height 26
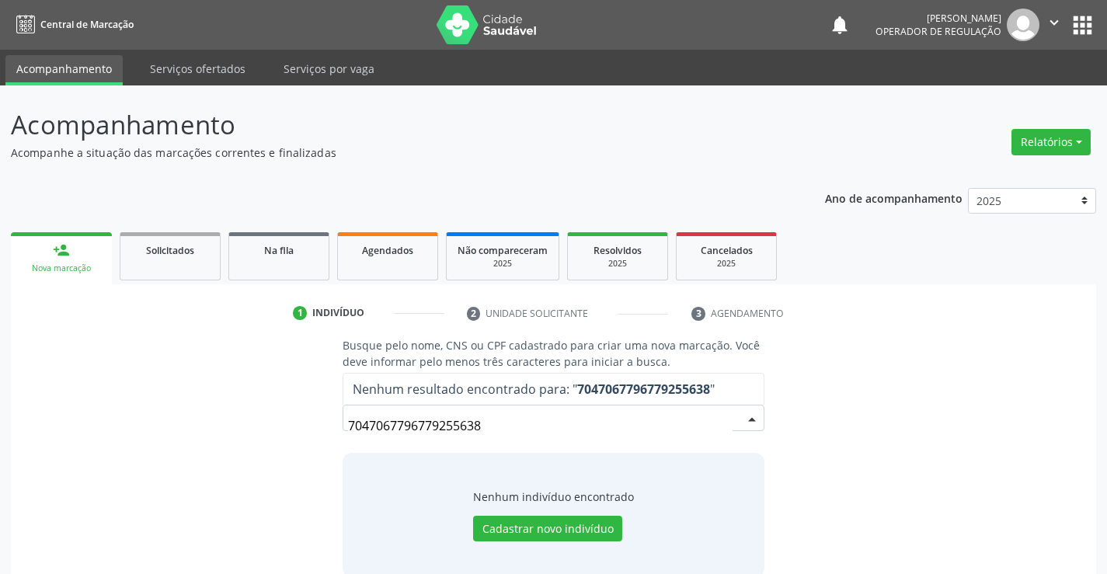
drag, startPoint x: 490, startPoint y: 423, endPoint x: 278, endPoint y: 403, distance: 213.0
click at [278, 403] on div "Busque pelo nome, CNS ou CPF cadastrado para criar uma nova marcação. Você deve…" at bounding box center [553, 456] width 1063 height 239
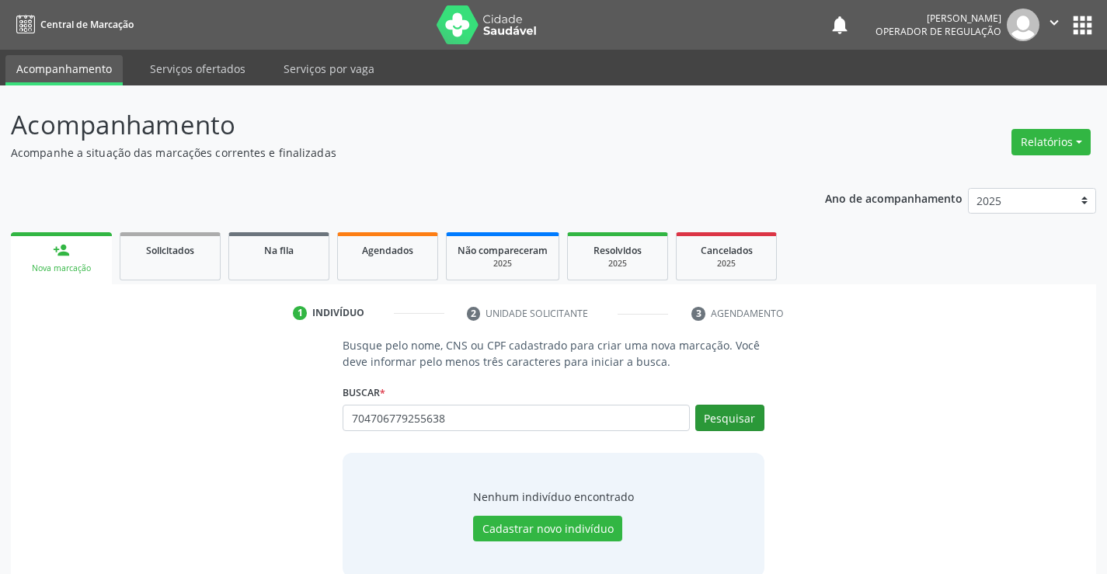
type input "704706779255638"
click at [721, 423] on button "Pesquisar" at bounding box center [729, 418] width 69 height 26
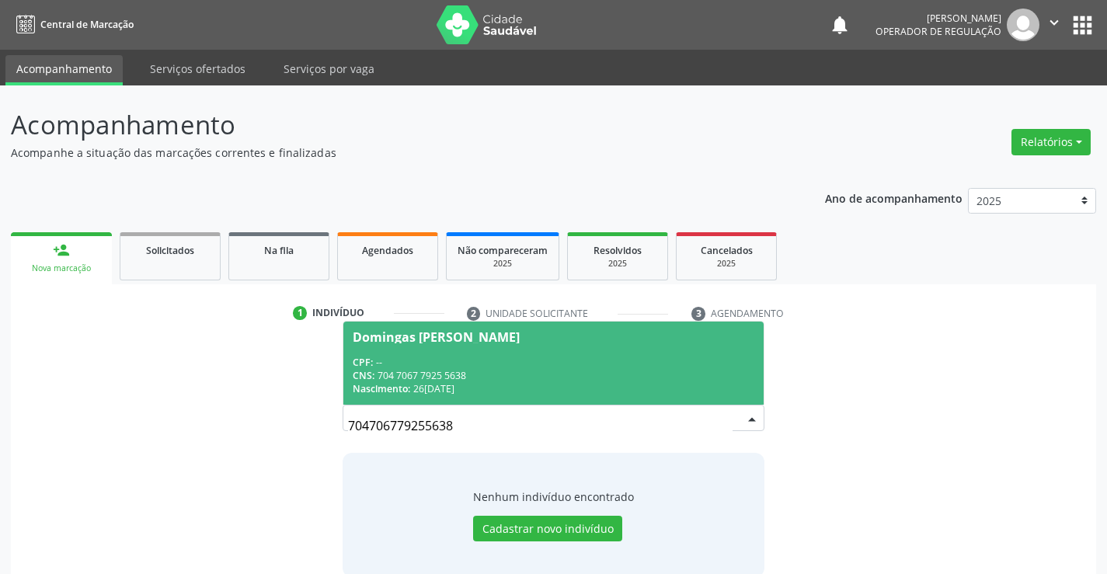
click at [550, 363] on div "CPF: --" at bounding box center [553, 362] width 401 height 13
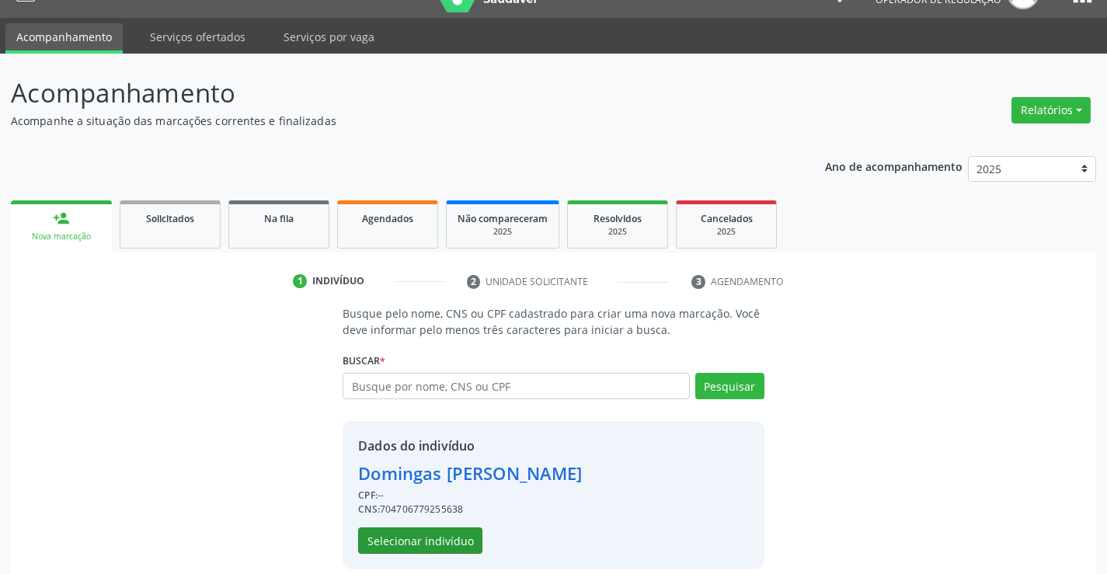
scroll to position [49, 0]
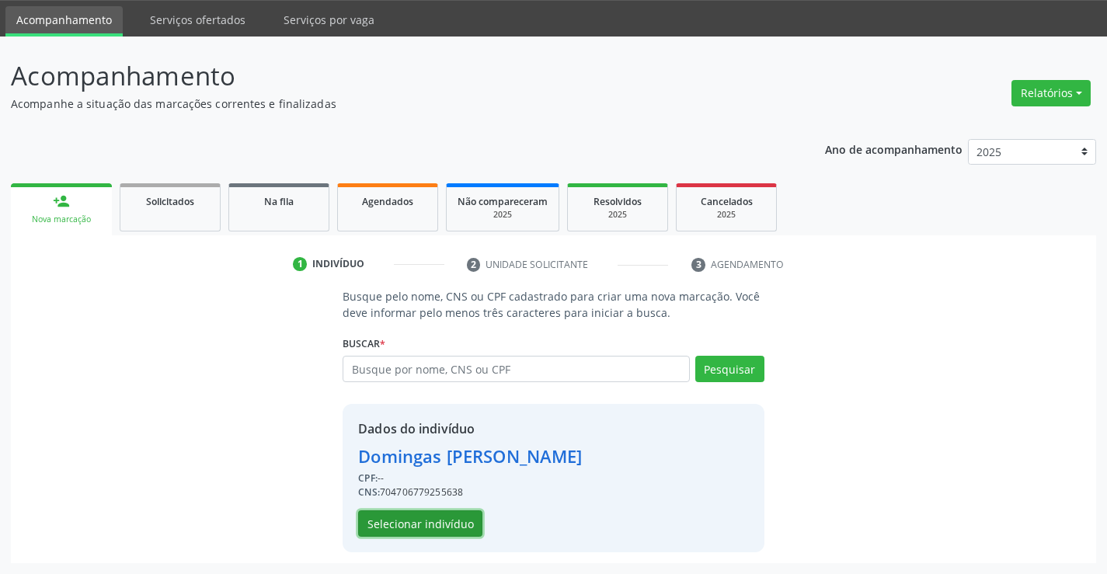
click at [447, 514] on button "Selecionar indivíduo" at bounding box center [420, 523] width 124 height 26
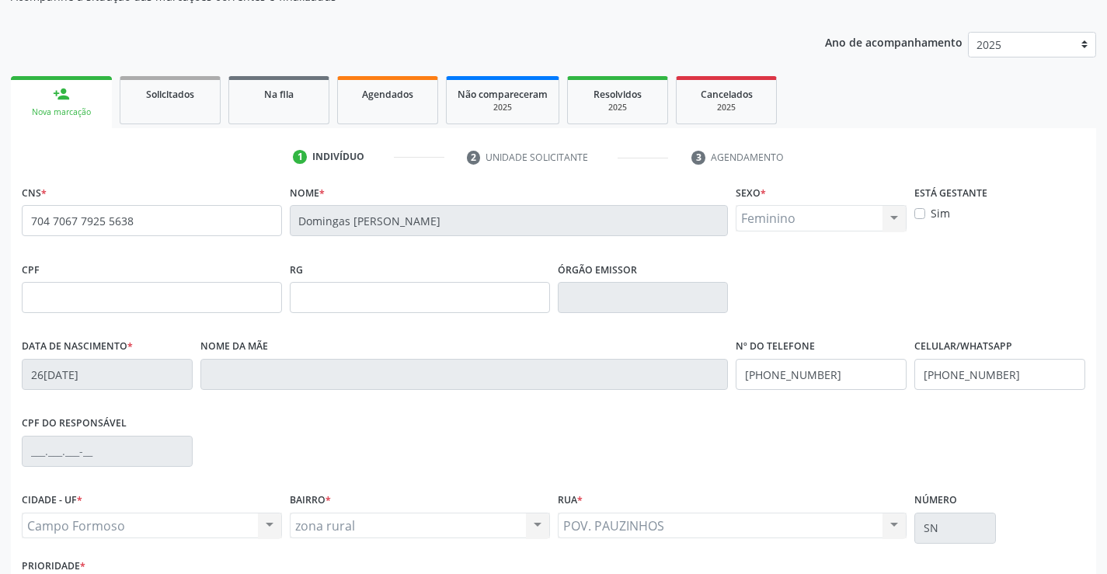
scroll to position [268, 0]
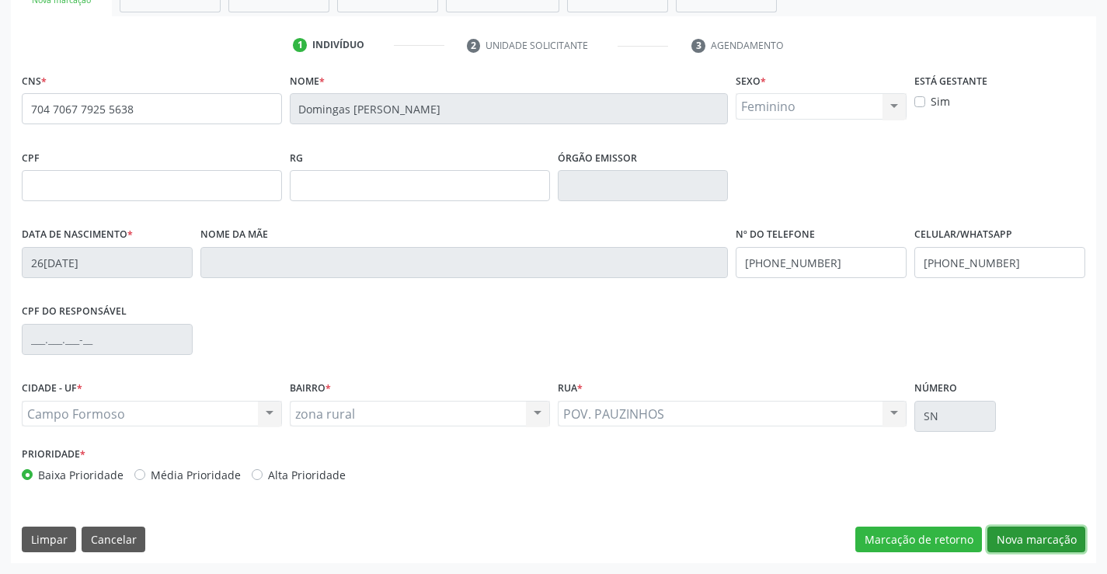
click at [1019, 529] on button "Nova marcação" at bounding box center [1036, 540] width 98 height 26
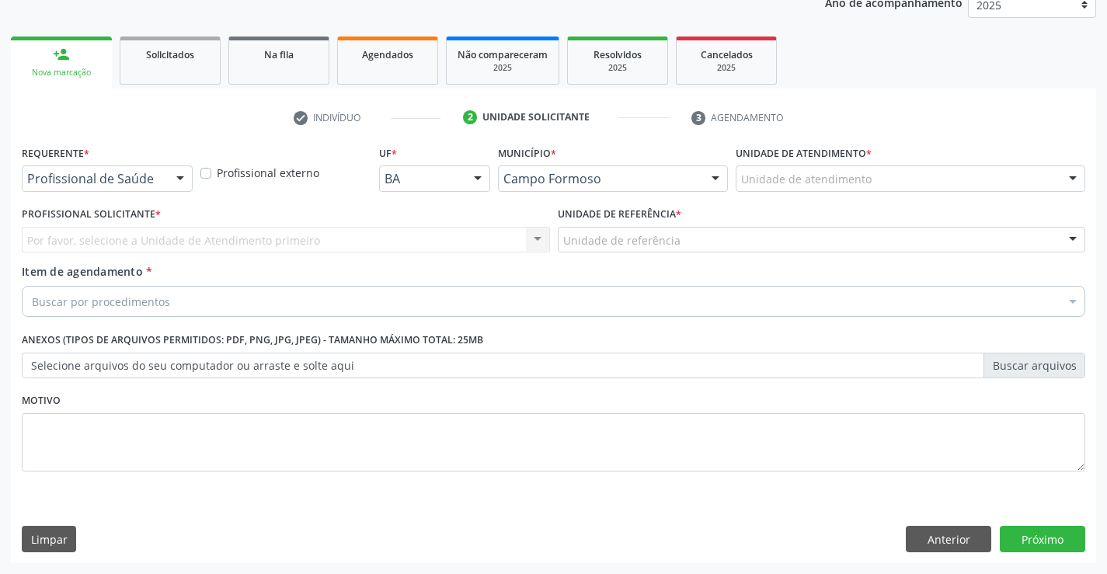
scroll to position [196, 0]
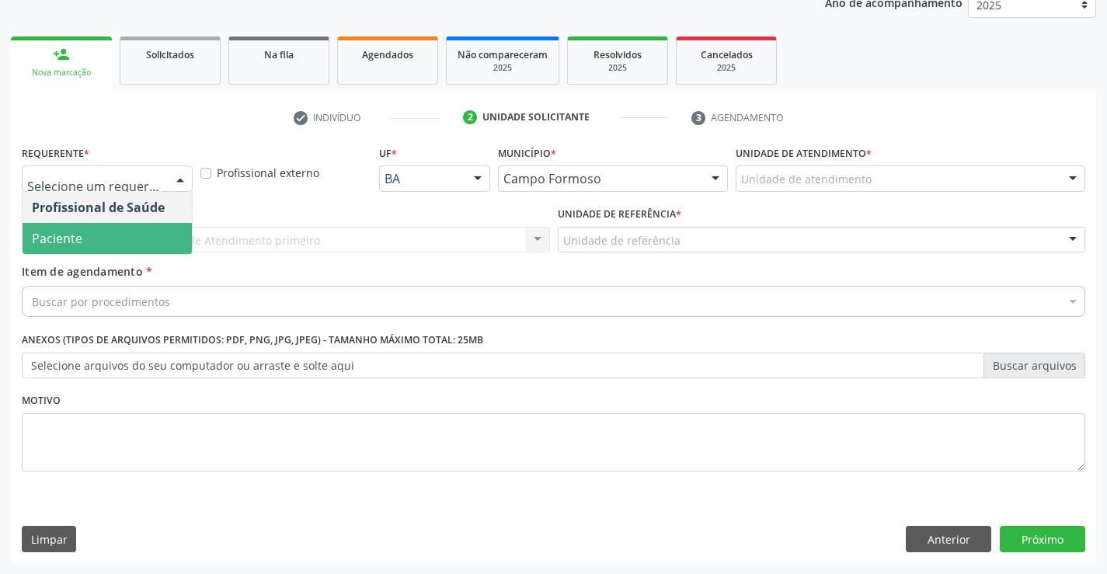
click at [37, 235] on span "Paciente" at bounding box center [57, 238] width 50 height 17
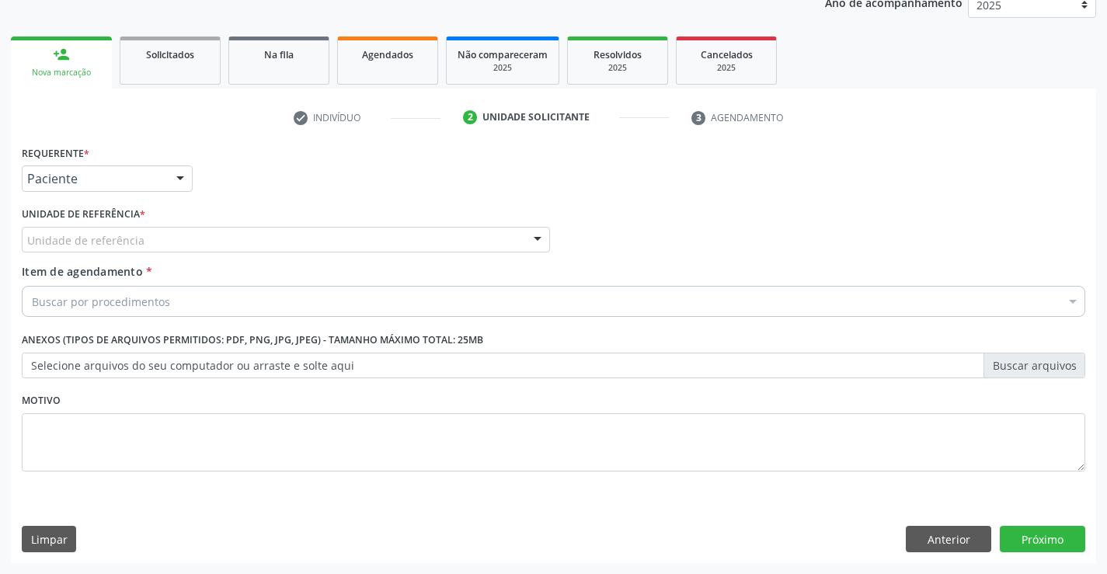
drag, startPoint x: 63, startPoint y: 230, endPoint x: 66, endPoint y: 245, distance: 15.1
click at [66, 240] on div "Unidade de referência" at bounding box center [286, 240] width 528 height 26
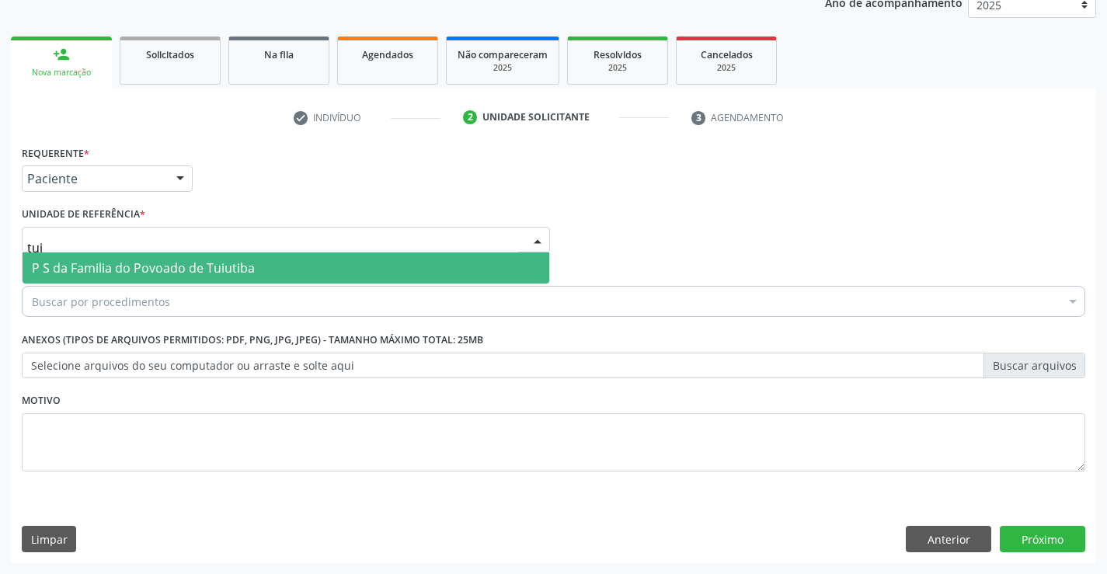
type input "tuiu"
click at [89, 265] on span "P S da Familia do Povoado de Tuiutiba" at bounding box center [143, 267] width 223 height 17
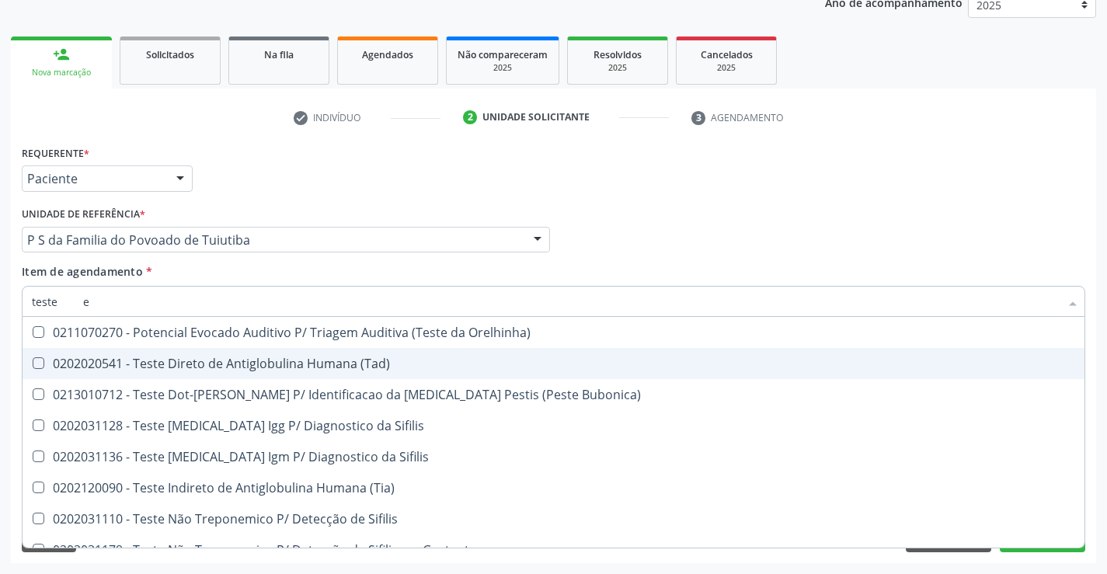
scroll to position [0, 0]
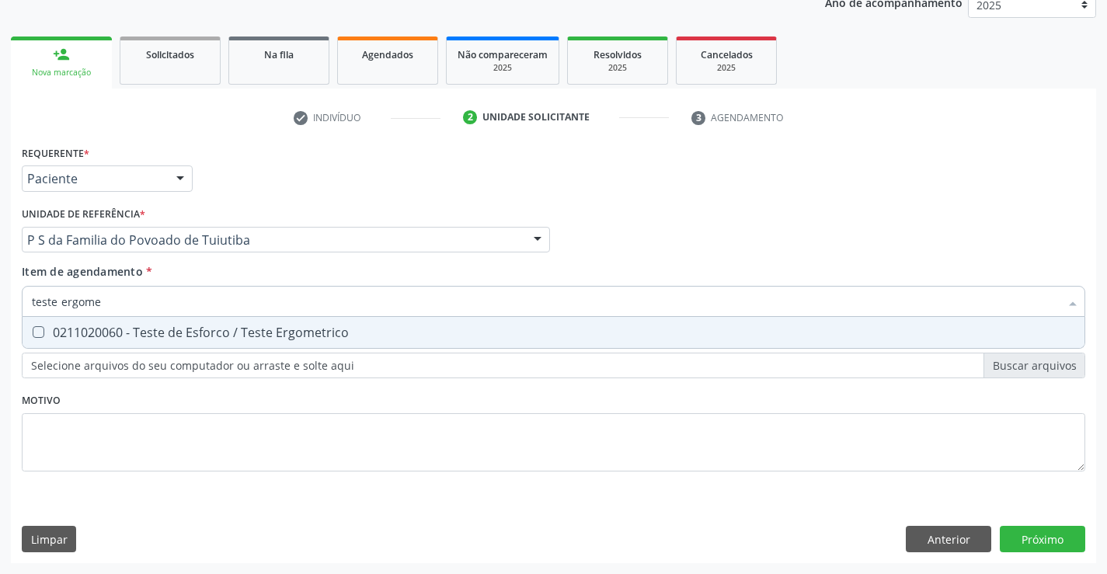
type input "teste ergomet"
click at [224, 326] on div "0211020060 - Teste de Esforco / Teste Ergometrico" at bounding box center [553, 332] width 1043 height 12
checkbox Ergometrico "true"
type input "teste ergomet"
click at [203, 475] on div "Requerente * Paciente Profissional de Saúde Paciente Nenhum resultado encontrad…" at bounding box center [553, 317] width 1063 height 352
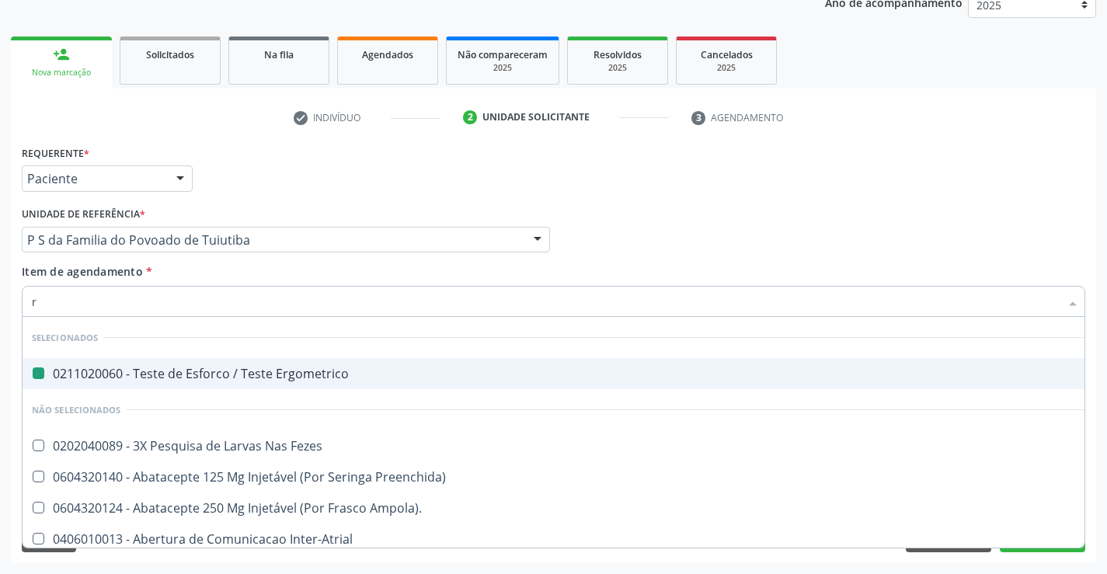
type input "ra"
checkbox Ergometrico "false"
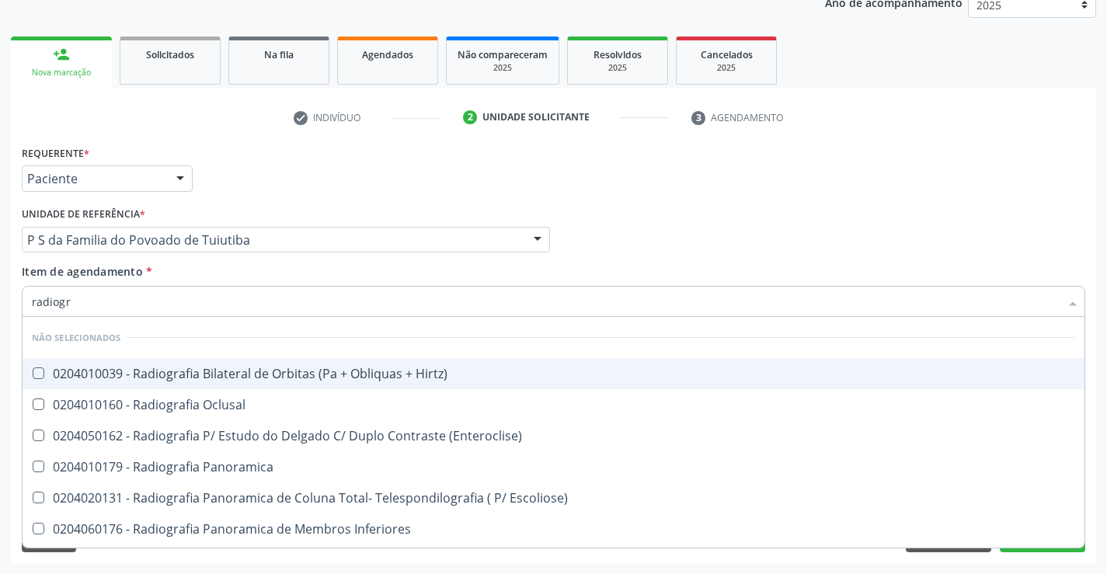
type input "radiogra"
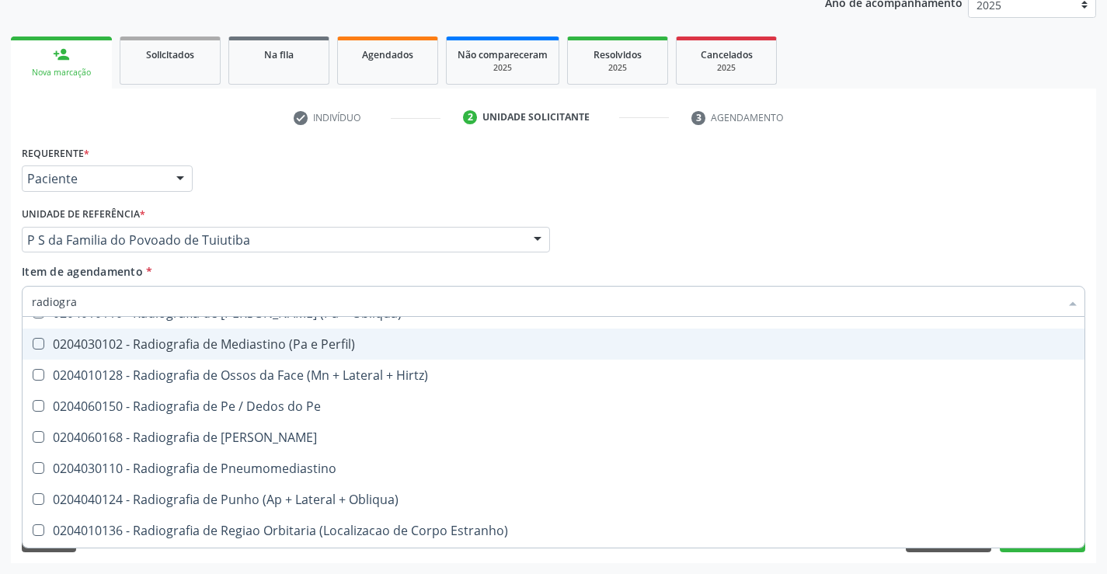
scroll to position [1709, 0]
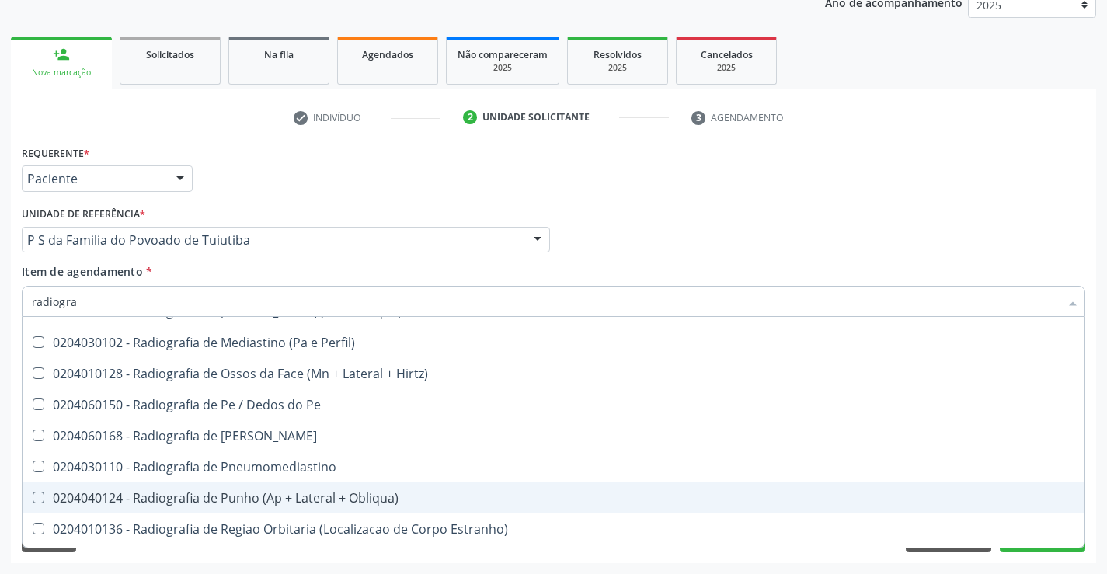
click at [334, 496] on div "0204040124 - Radiografia de Punho (Ap + Lateral + Obliqua)" at bounding box center [553, 498] width 1043 height 12
checkbox Obliqua\) "true"
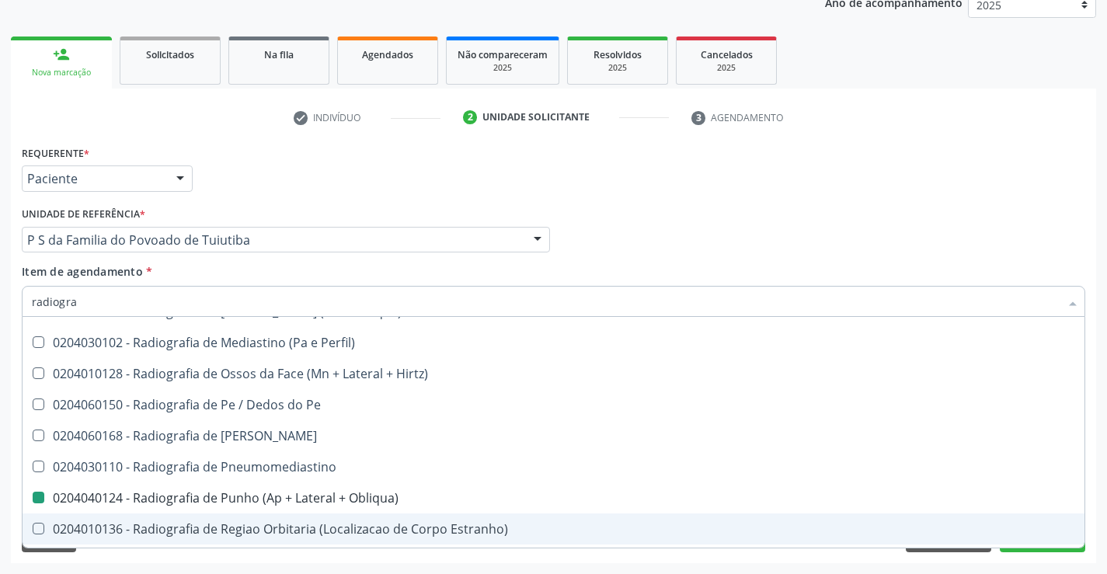
click at [267, 553] on div "Requerente * Paciente Profissional de Saúde Paciente Nenhum resultado encontrad…" at bounding box center [553, 352] width 1085 height 422
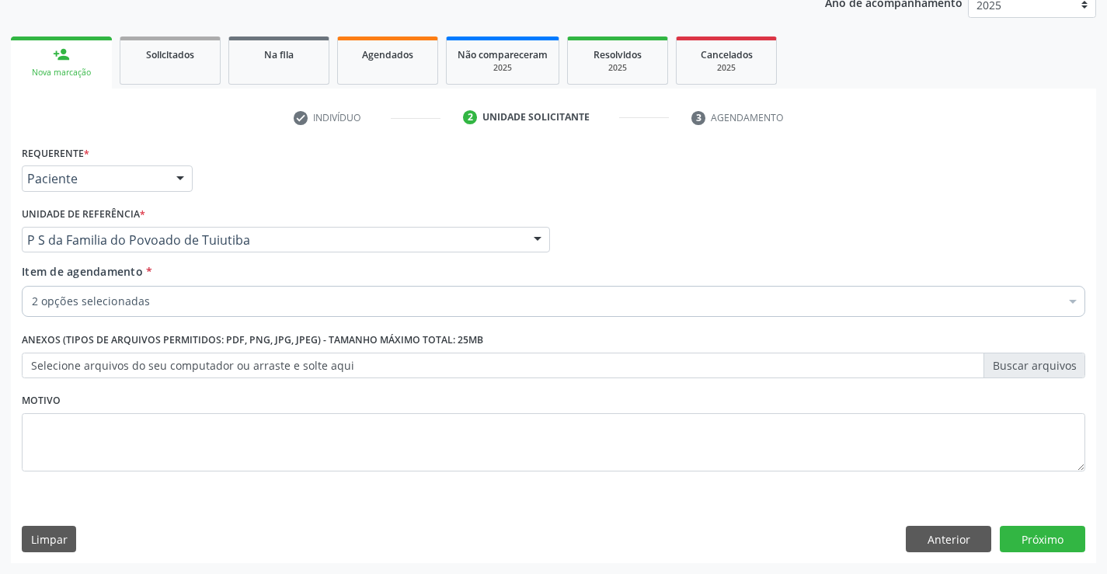
scroll to position [0, 0]
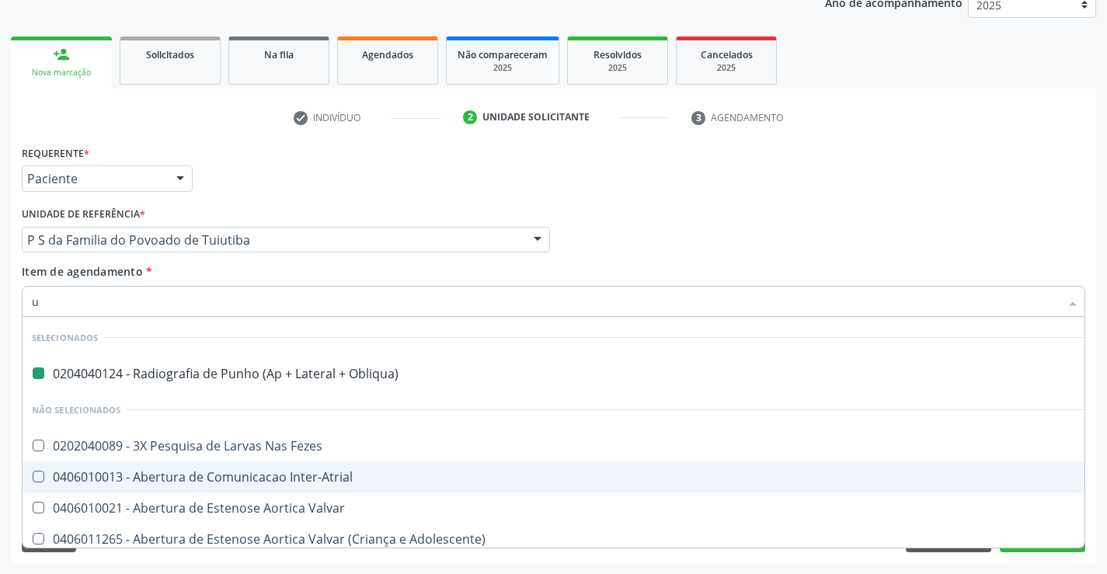
type input "us"
checkbox Obliqua\) "false"
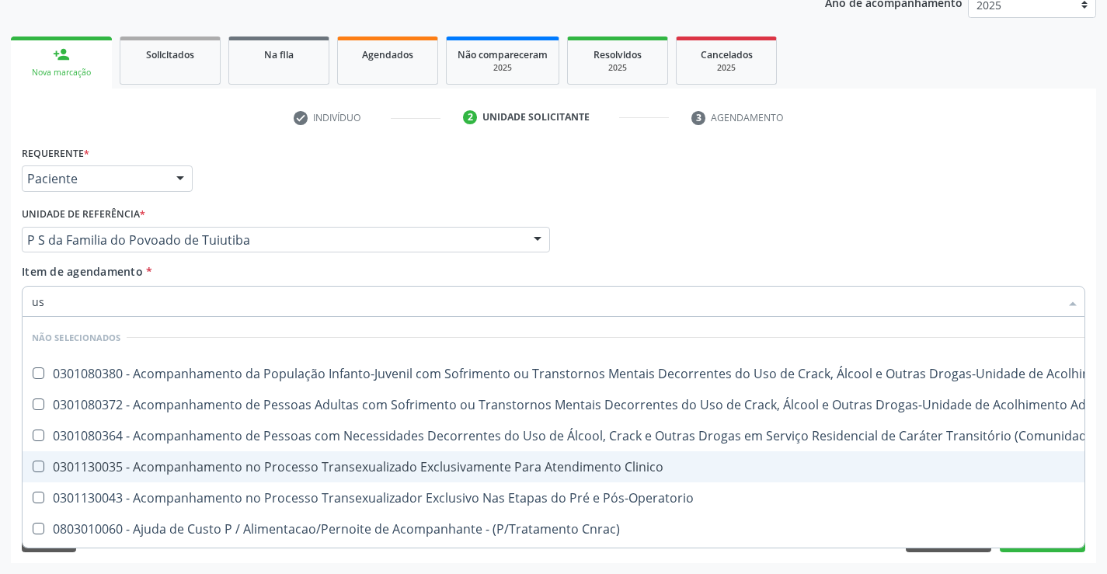
type input "usg"
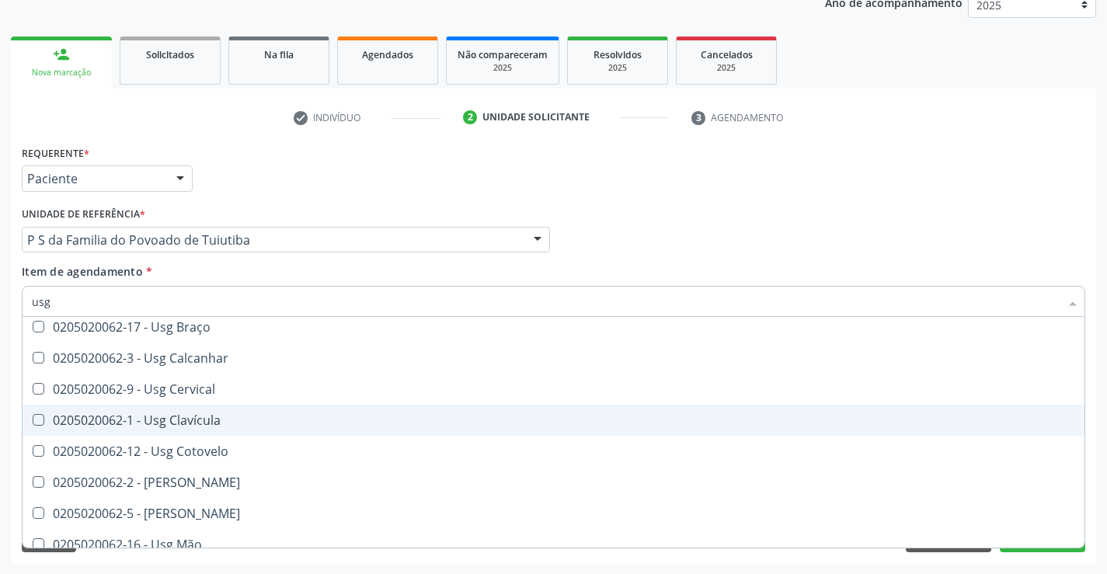
scroll to position [155, 0]
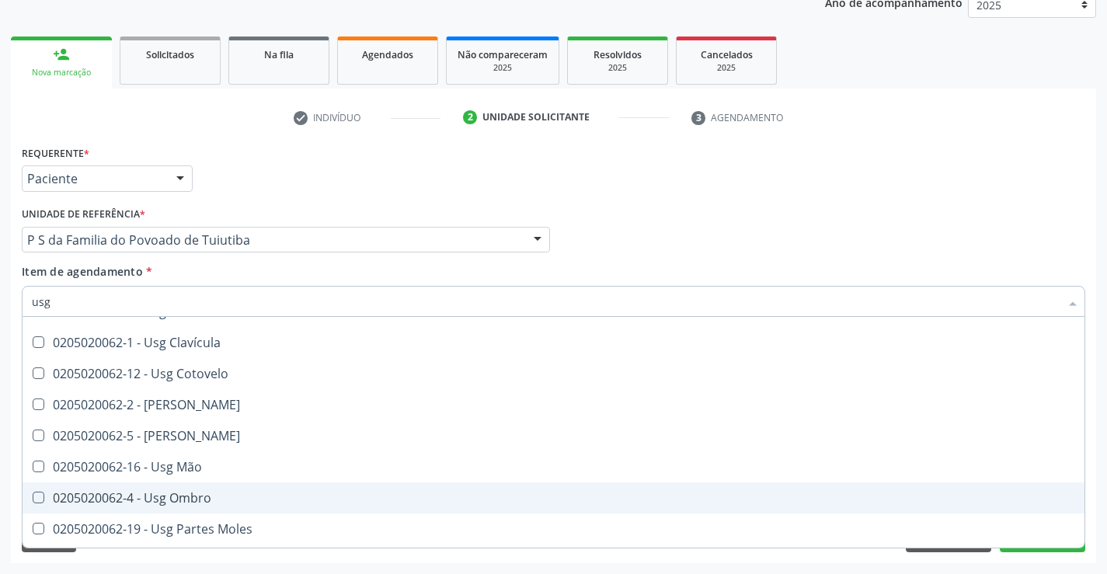
click at [237, 489] on span "0205020062-4 - Usg Ombro" at bounding box center [554, 497] width 1062 height 31
checkbox Ombro "true"
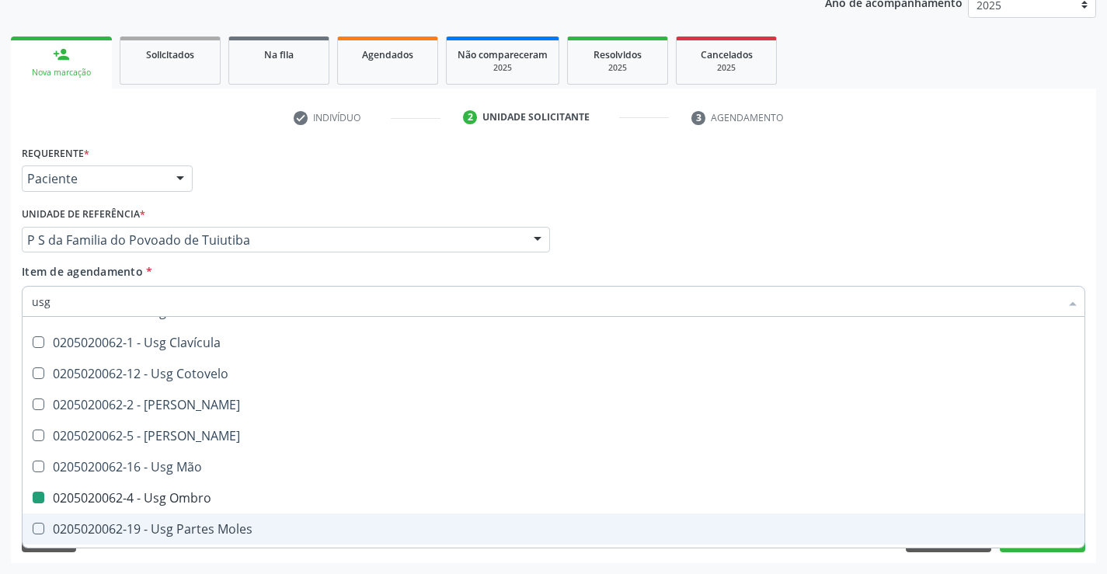
click at [124, 558] on div "Requerente * Paciente Profissional de Saúde Paciente Nenhum resultado encontrad…" at bounding box center [553, 352] width 1085 height 422
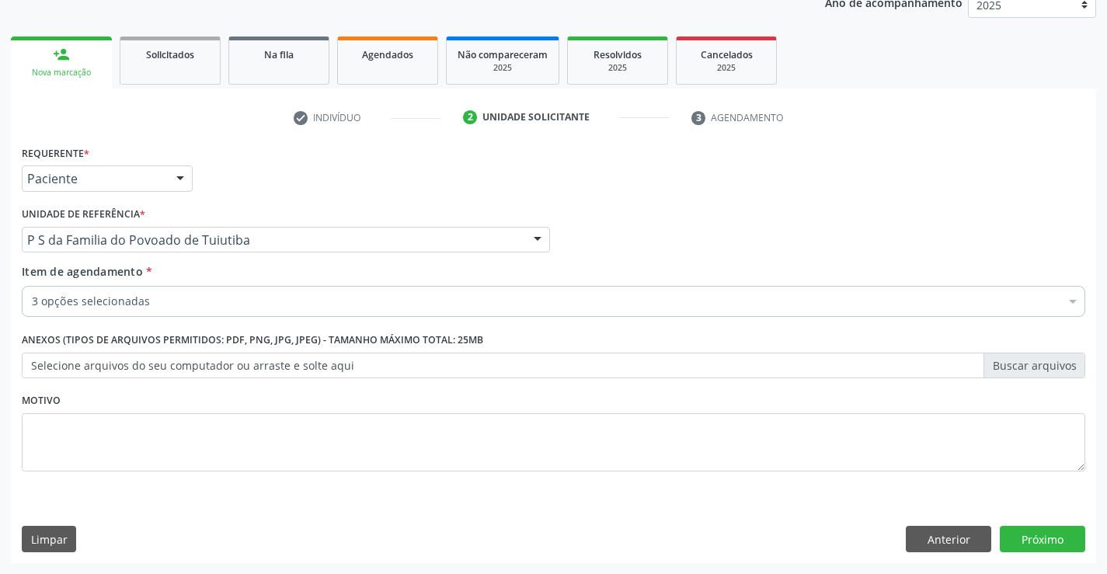
scroll to position [0, 0]
click at [1047, 541] on button "Próximo" at bounding box center [1042, 539] width 85 height 26
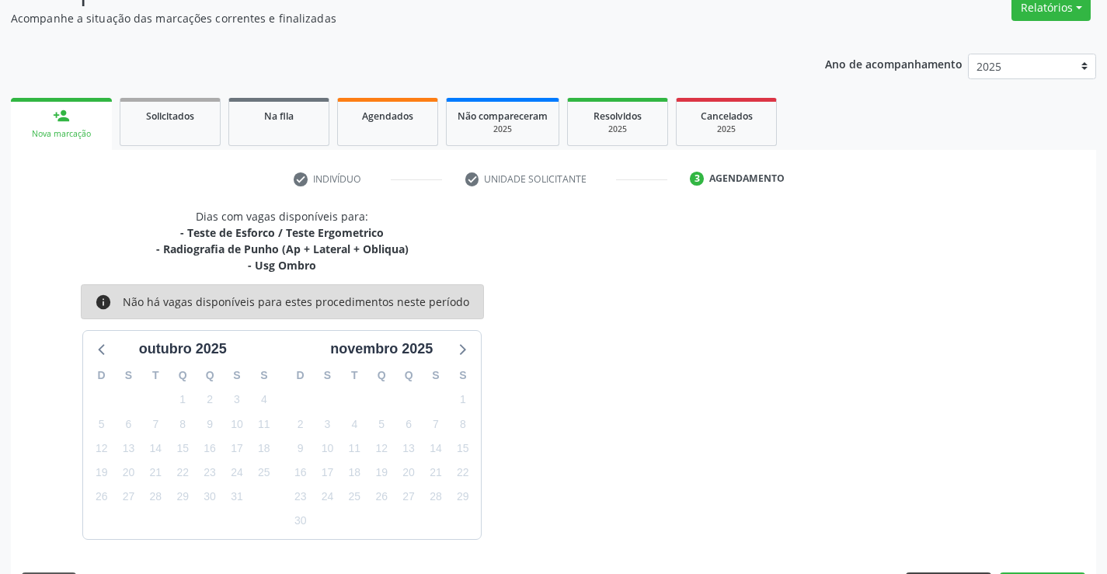
scroll to position [180, 0]
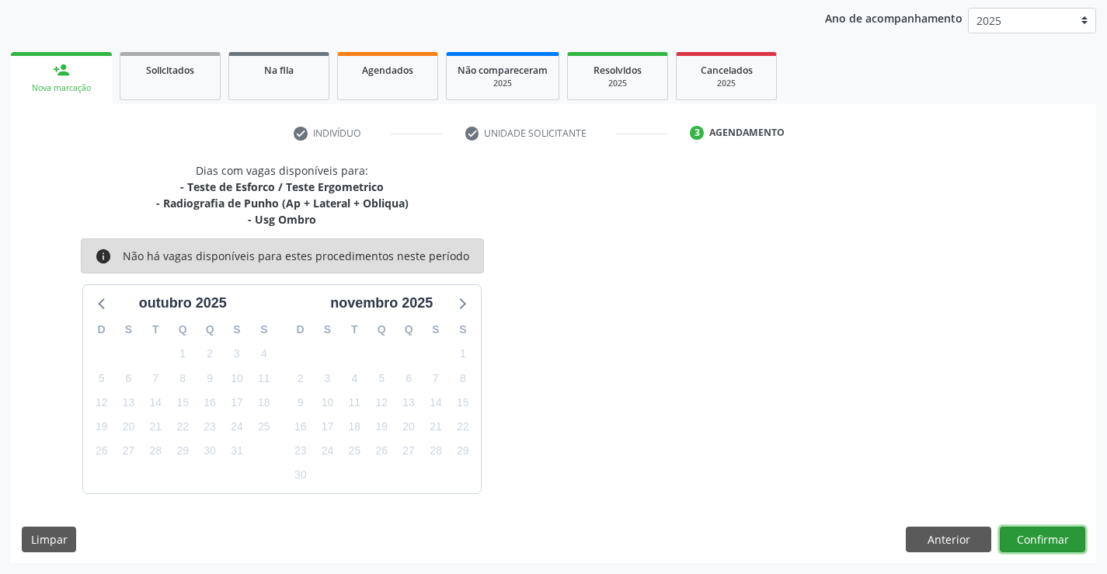
click at [1027, 541] on button "Confirmar" at bounding box center [1042, 540] width 85 height 26
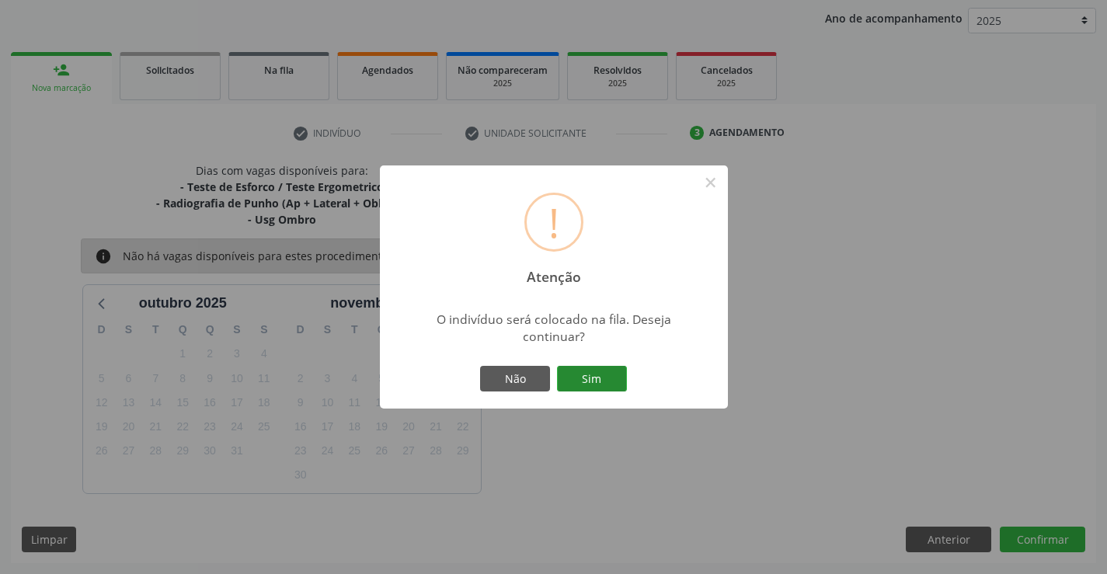
click at [601, 377] on button "Sim" at bounding box center [592, 379] width 70 height 26
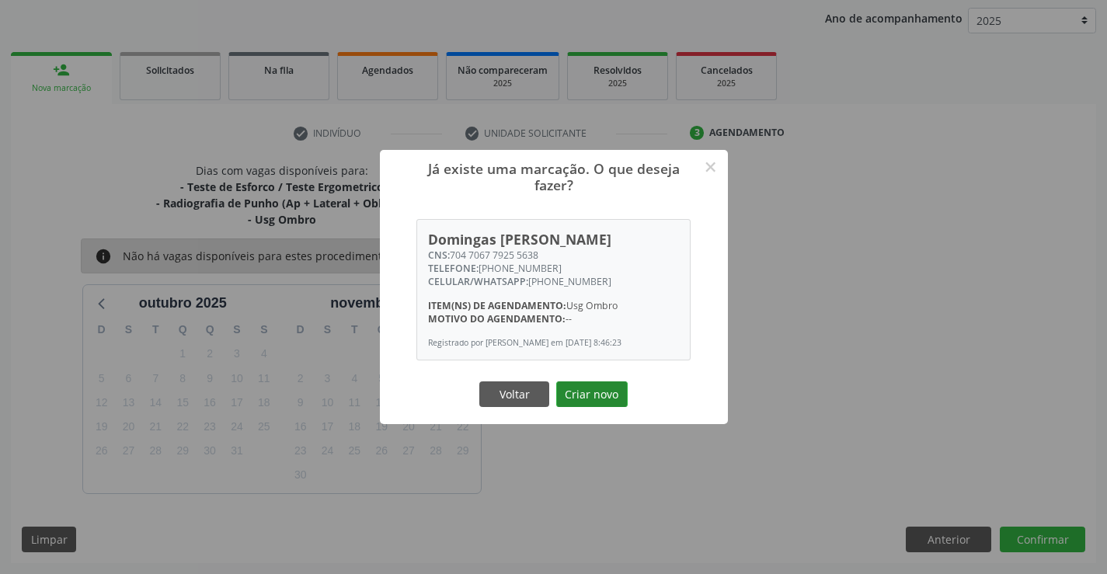
click at [601, 398] on button "Criar novo" at bounding box center [591, 394] width 71 height 26
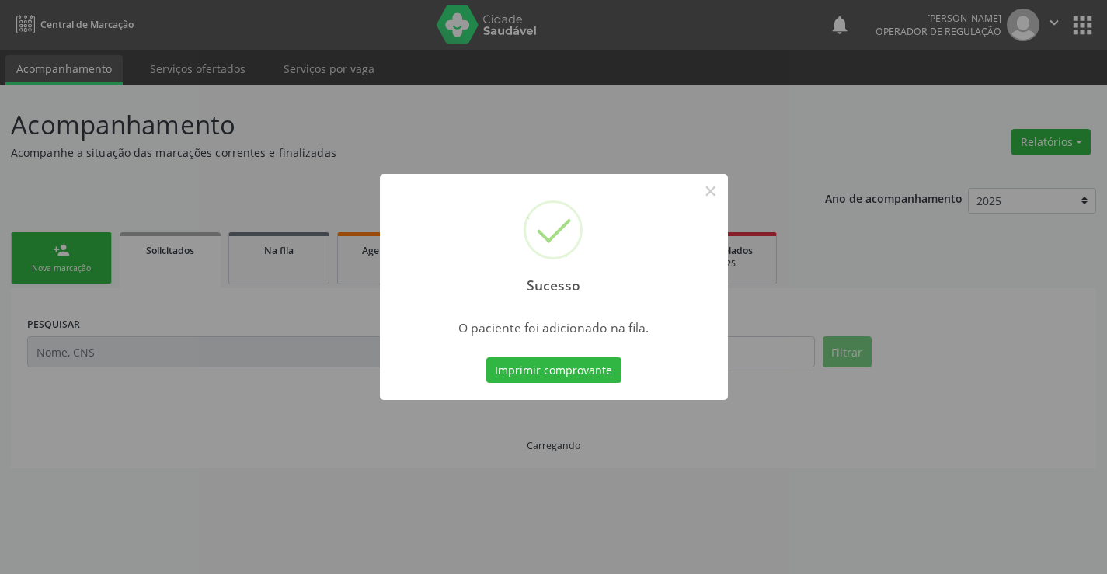
scroll to position [0, 0]
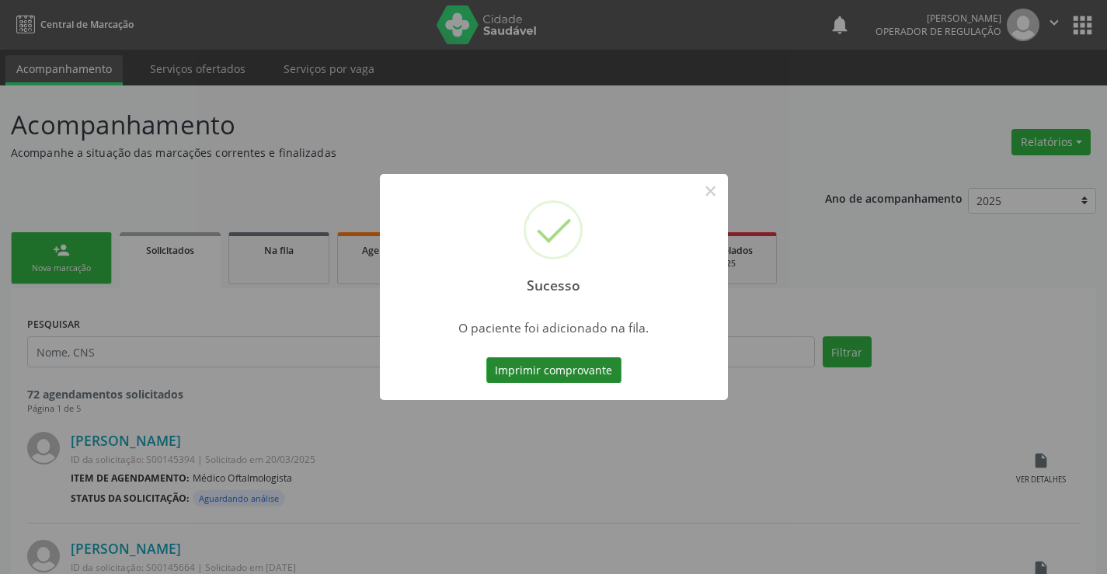
click at [612, 361] on button "Imprimir comprovante" at bounding box center [553, 370] width 135 height 26
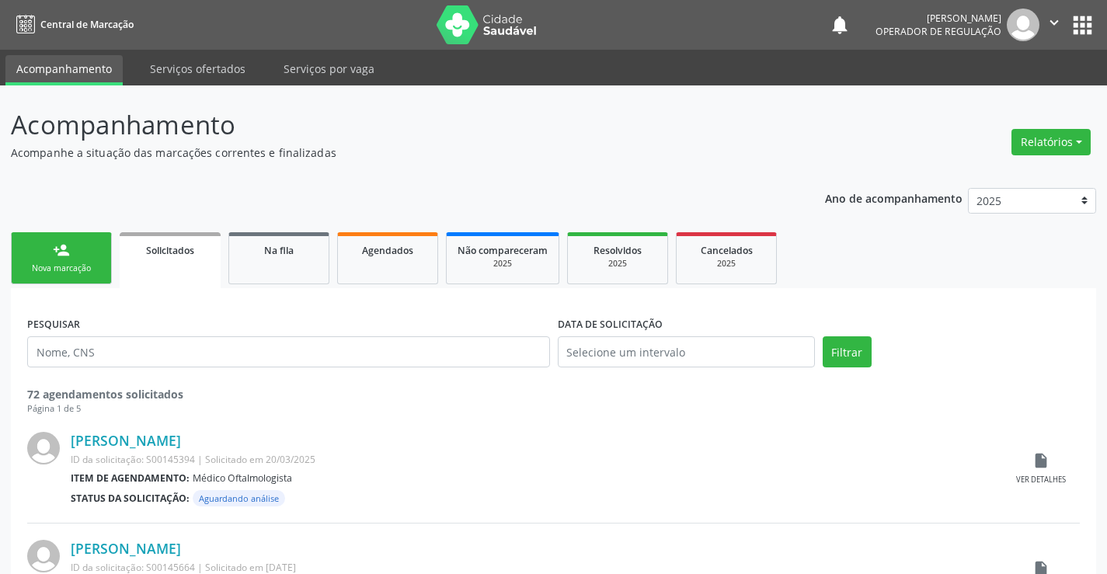
click at [96, 245] on link "person_add Nova marcação" at bounding box center [61, 258] width 101 height 52
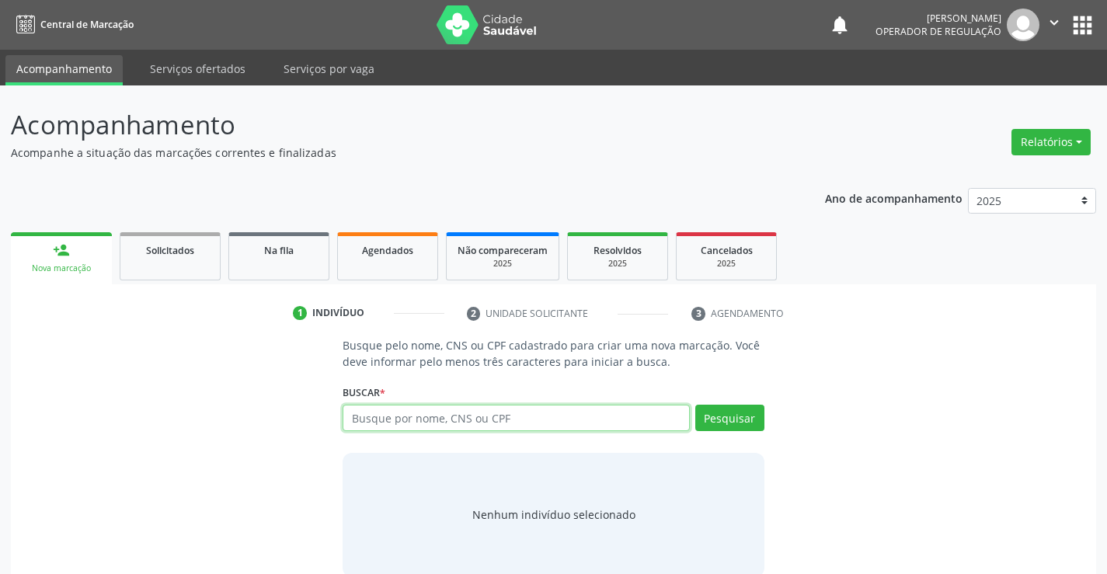
click at [496, 415] on input "text" at bounding box center [516, 418] width 346 height 26
type input "704706779255638"
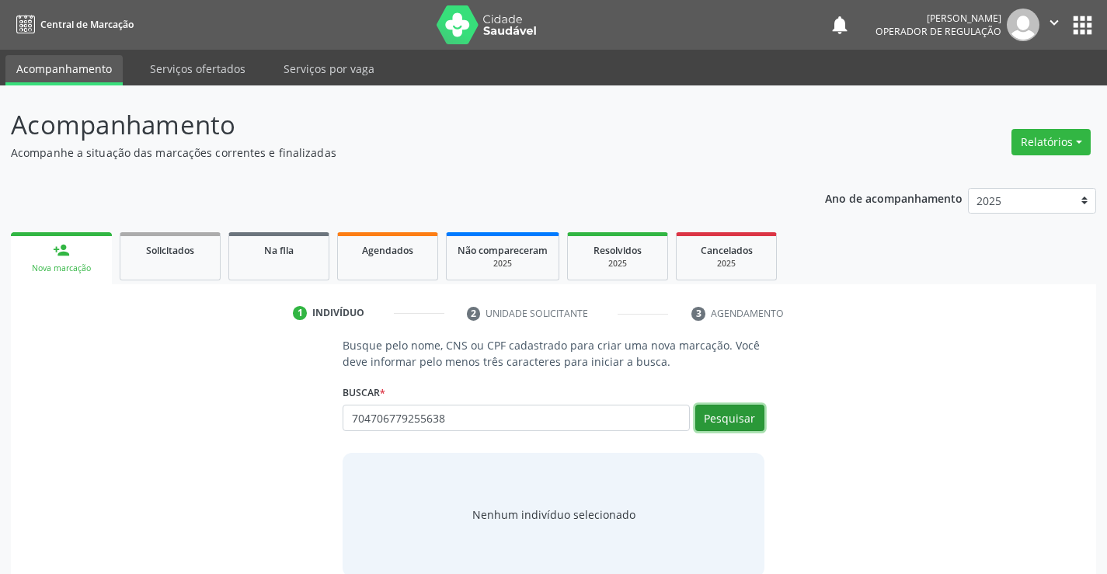
click at [743, 419] on button "Pesquisar" at bounding box center [729, 418] width 69 height 26
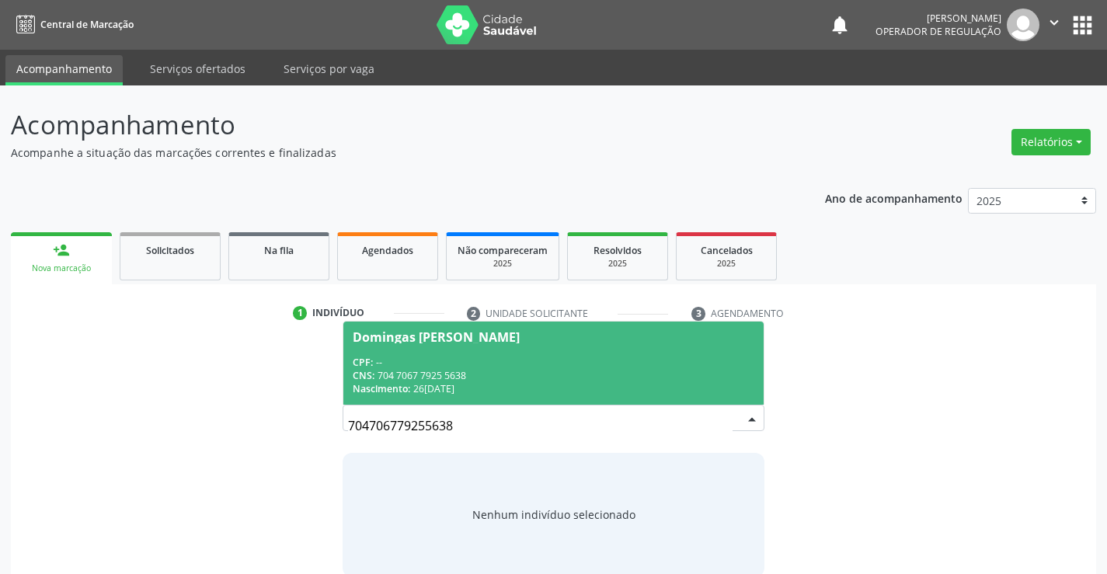
click at [592, 340] on div "Domingas Pompeu da Silva" at bounding box center [553, 337] width 401 height 12
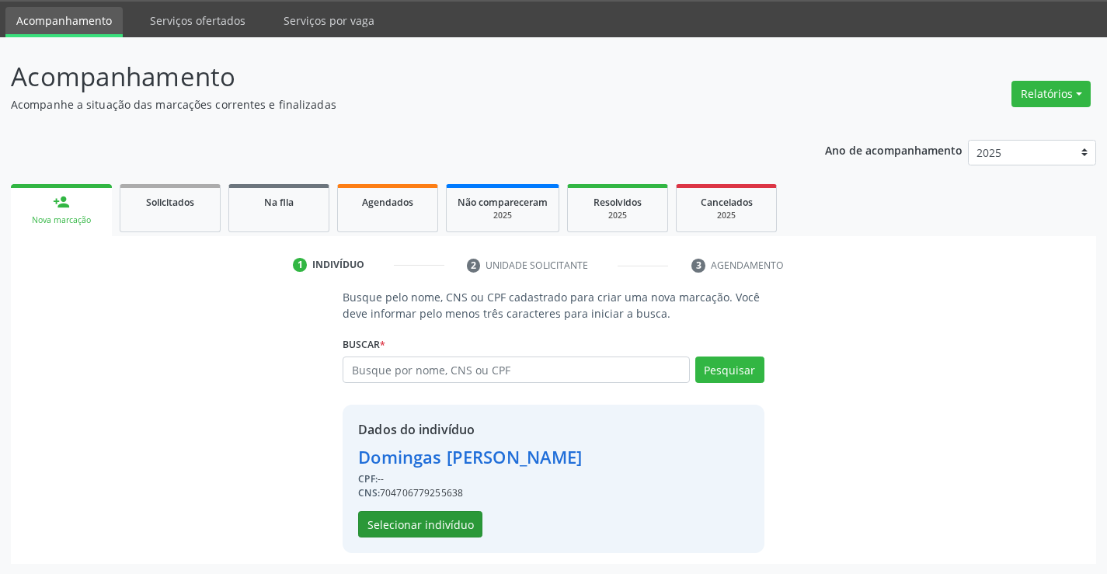
scroll to position [49, 0]
click at [453, 517] on button "Selecionar indivíduo" at bounding box center [420, 523] width 124 height 26
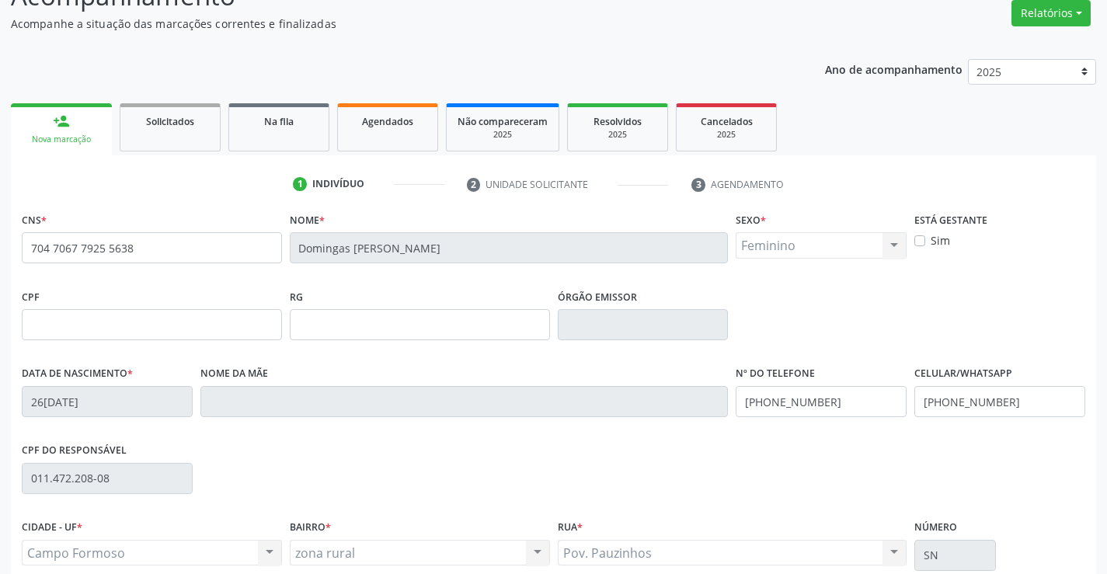
scroll to position [268, 0]
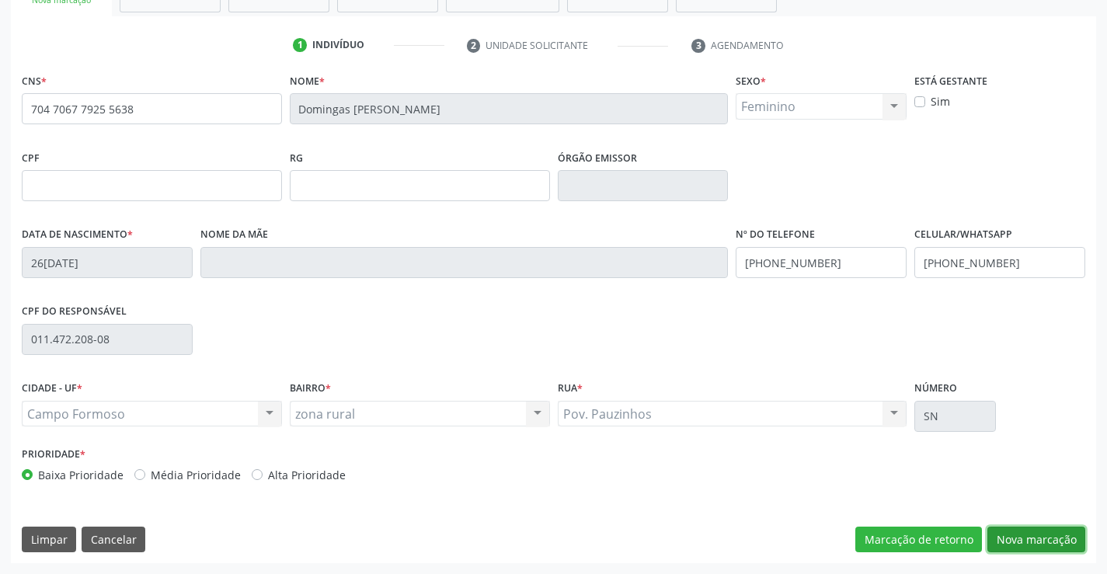
click at [1005, 534] on button "Nova marcação" at bounding box center [1036, 540] width 98 height 26
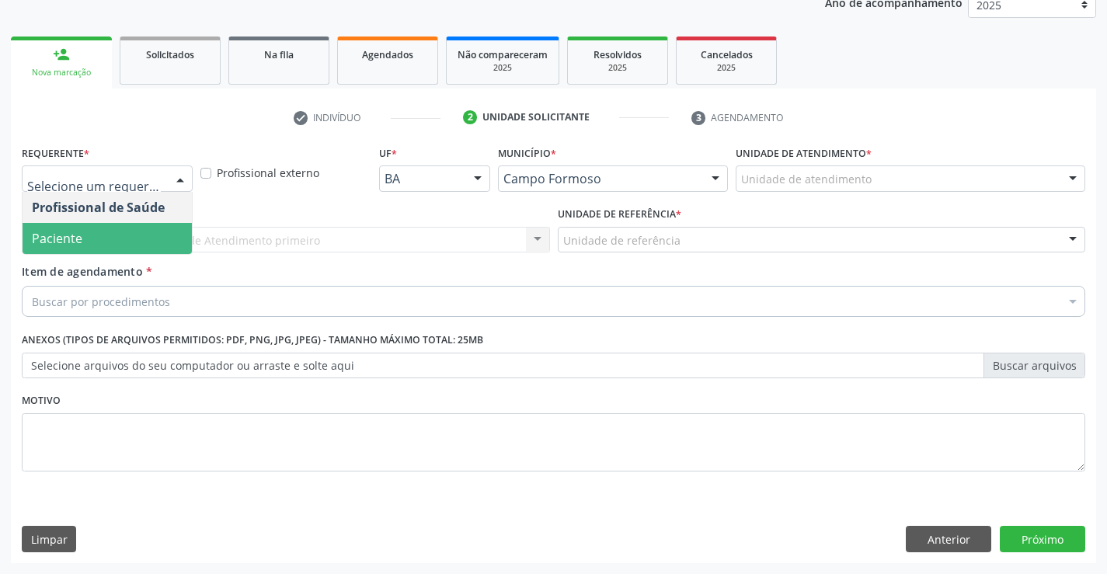
click at [76, 234] on span "Paciente" at bounding box center [57, 238] width 50 height 17
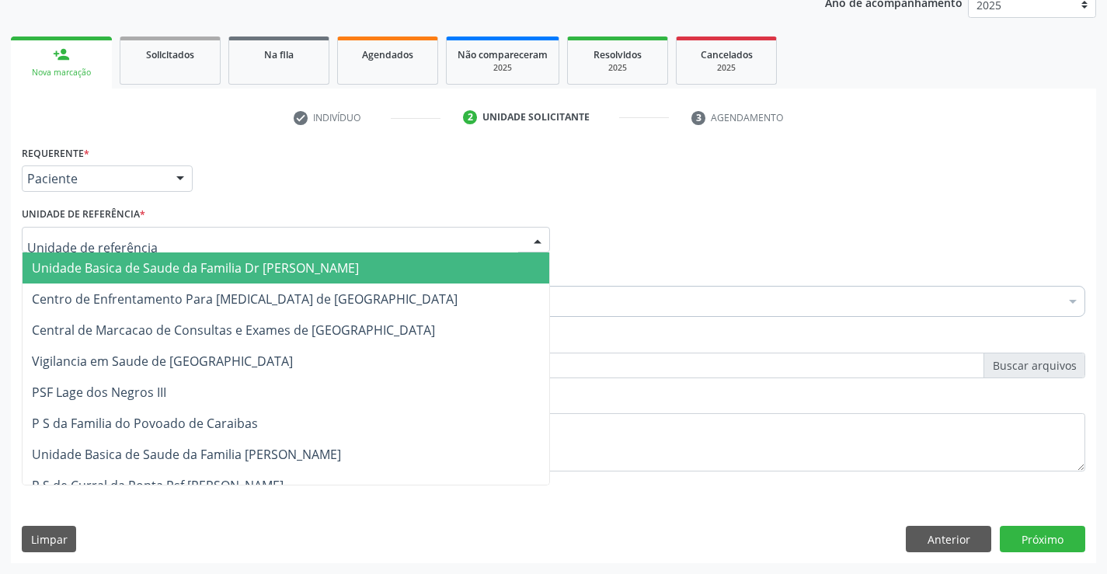
click at [113, 259] on span "Unidade Basica de Saude da Familia Dr [PERSON_NAME]" at bounding box center [286, 267] width 527 height 31
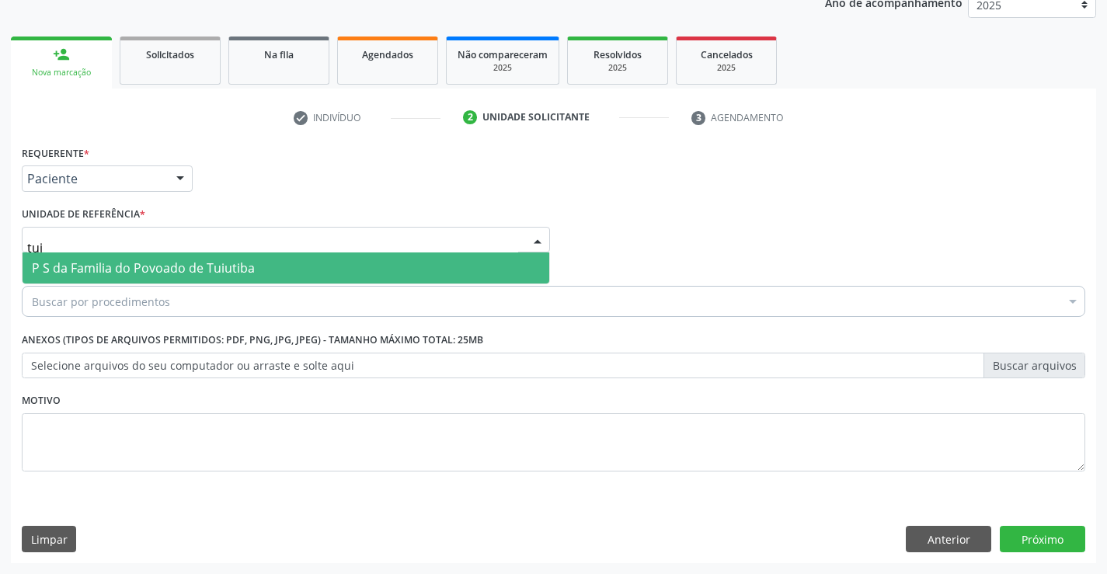
type input "tuiu"
click at [117, 274] on span "P S da Familia do Povoado de Tuiutiba" at bounding box center [143, 267] width 223 height 17
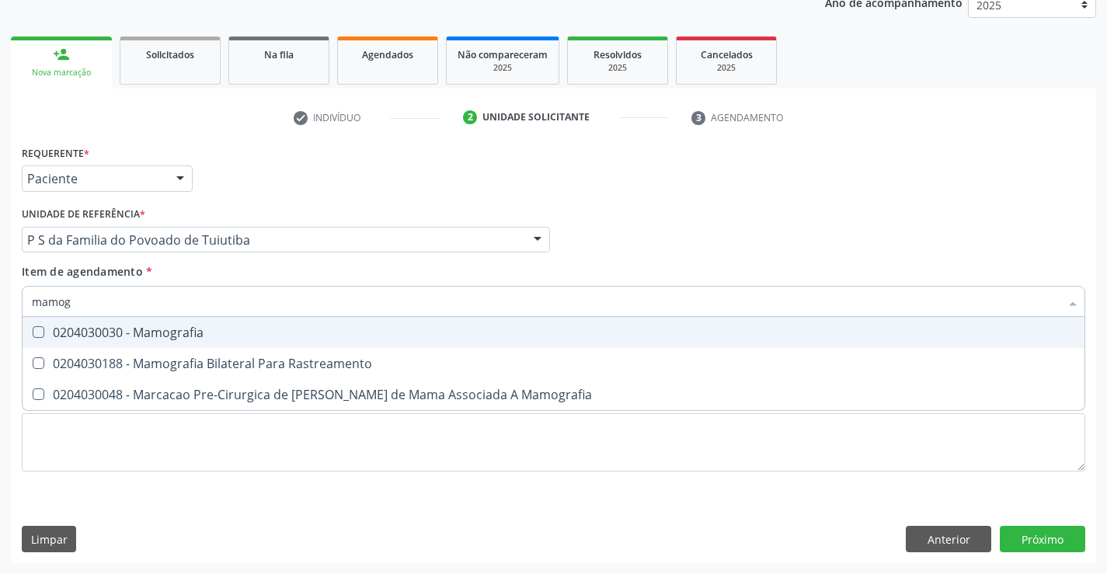
type input "mamogr"
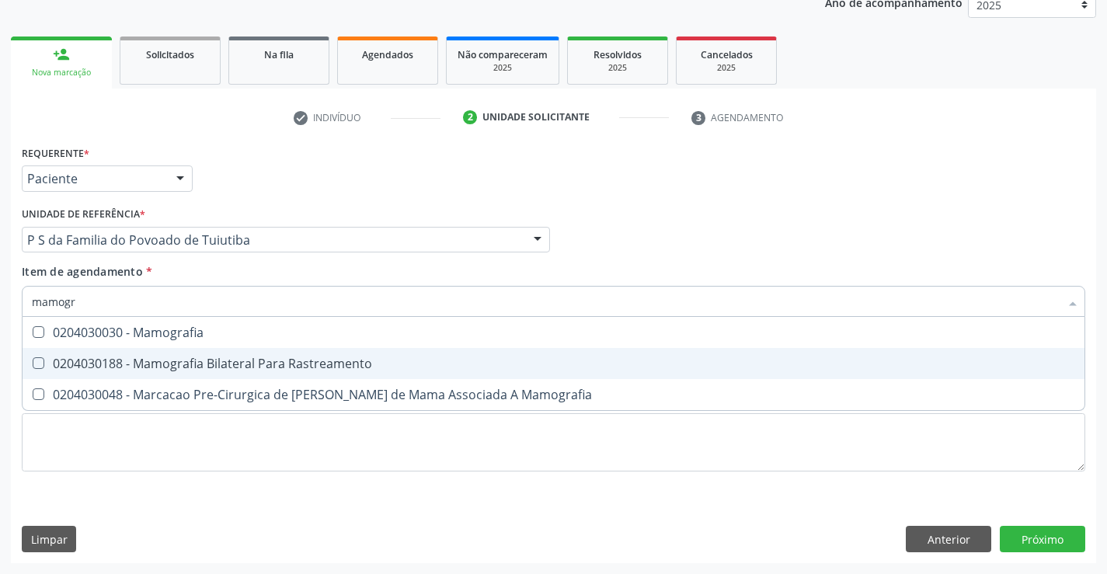
click at [83, 363] on div "0204030188 - Mamografia Bilateral Para Rastreamento" at bounding box center [553, 363] width 1043 height 12
checkbox Rastreamento "true"
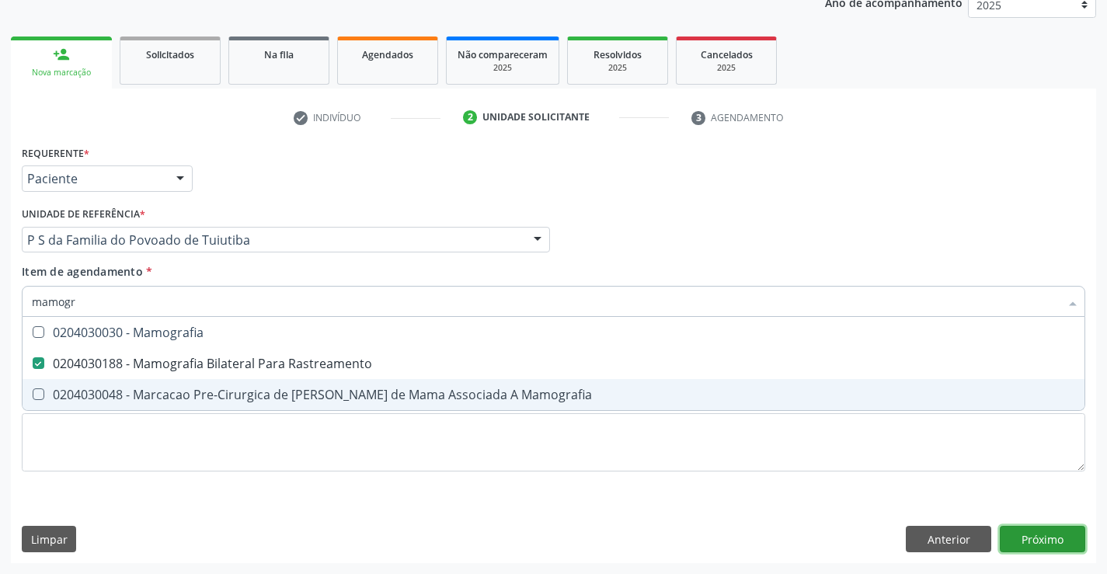
click at [1045, 536] on div "Requerente * Paciente Profissional de Saúde Paciente Nenhum resultado encontrad…" at bounding box center [553, 352] width 1085 height 422
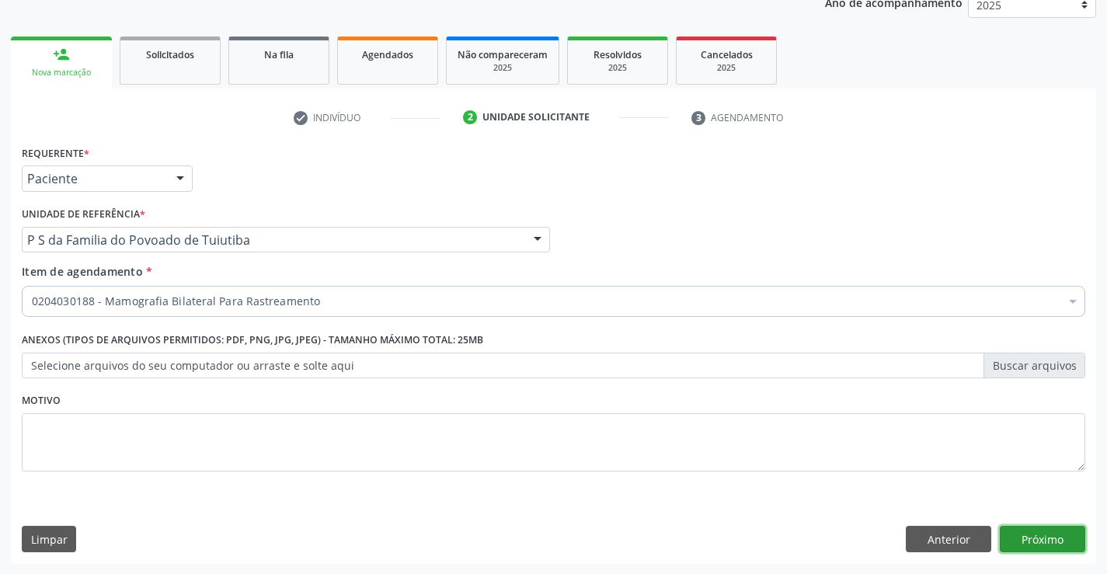
click at [1042, 534] on button "Próximo" at bounding box center [1042, 539] width 85 height 26
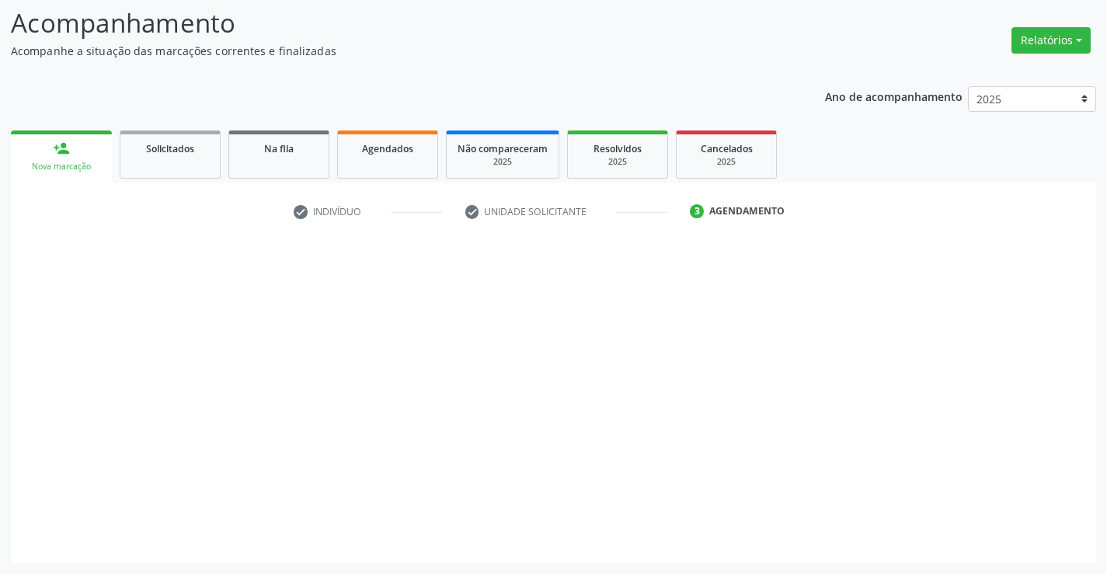
scroll to position [102, 0]
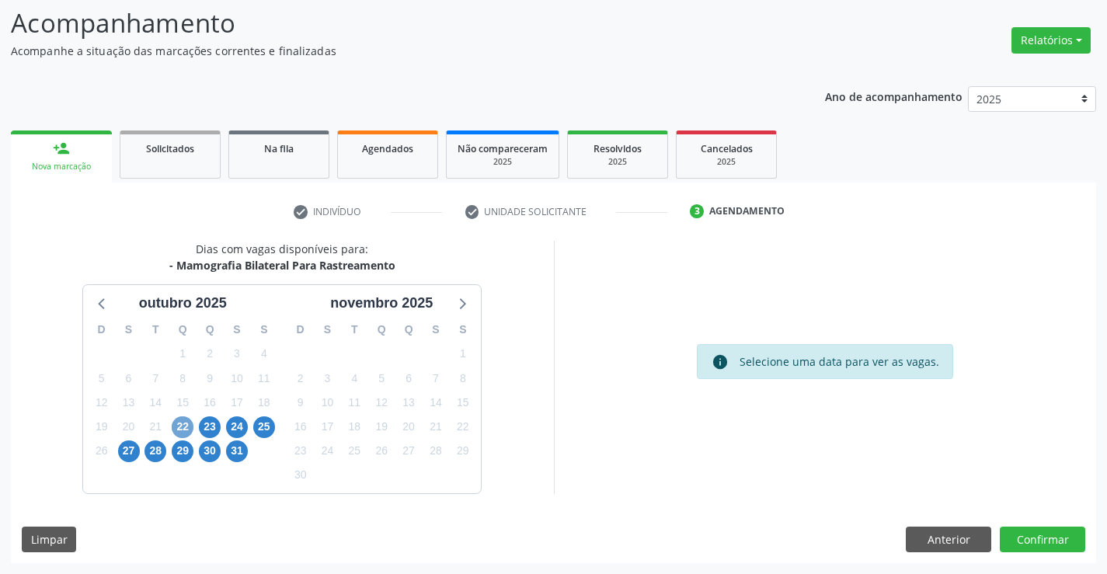
click at [183, 430] on span "22" at bounding box center [183, 427] width 22 height 22
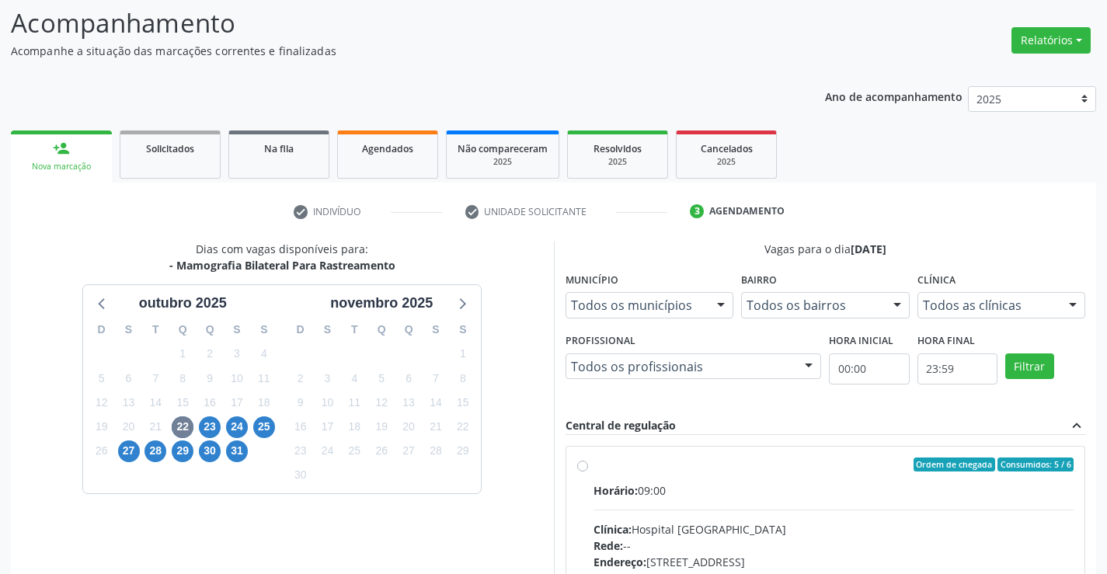
click at [593, 468] on label "Ordem de chegada Consumidos: 5 / 6 Horário: 09:00 Clínica: Hospital Sao Francis…" at bounding box center [833, 576] width 481 height 238
click at [579, 468] on input "Ordem de chegada Consumidos: 5 / 6 Horário: 09:00 Clínica: Hospital Sao Francis…" at bounding box center [582, 464] width 11 height 14
radio input "true"
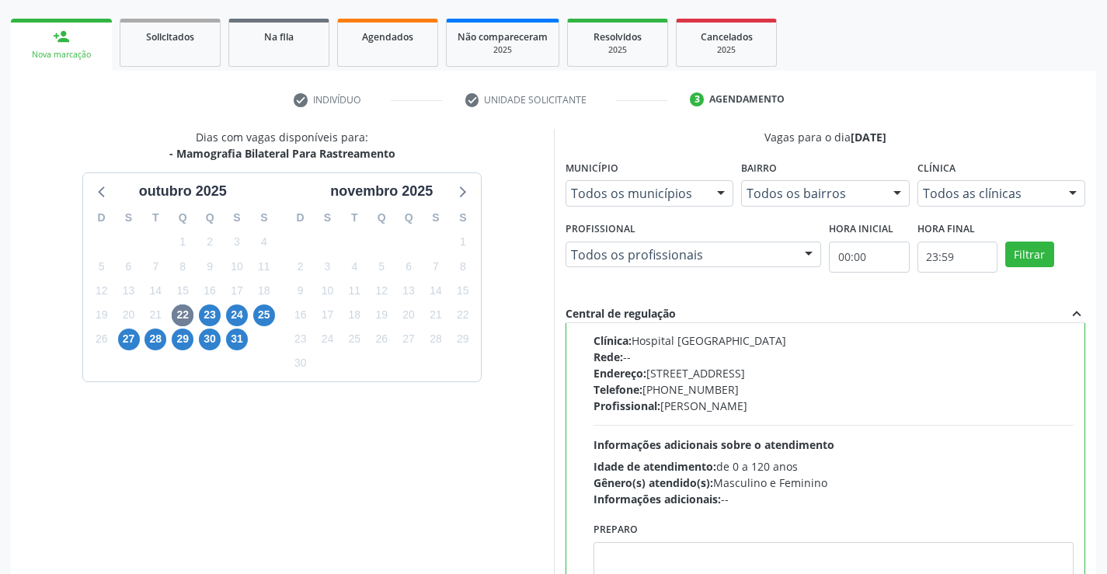
scroll to position [354, 0]
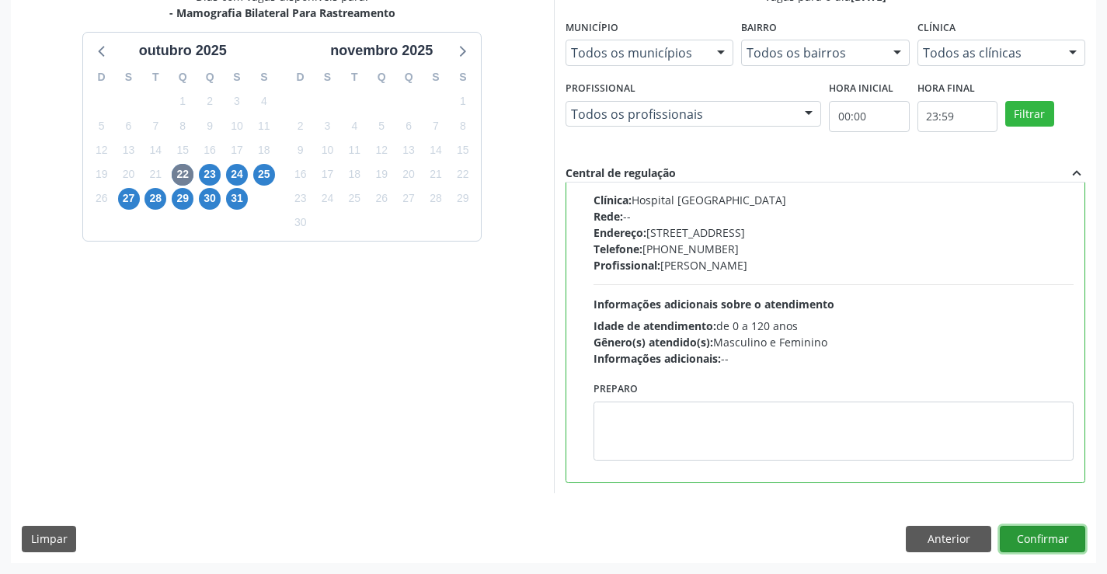
click at [1029, 542] on button "Confirmar" at bounding box center [1042, 539] width 85 height 26
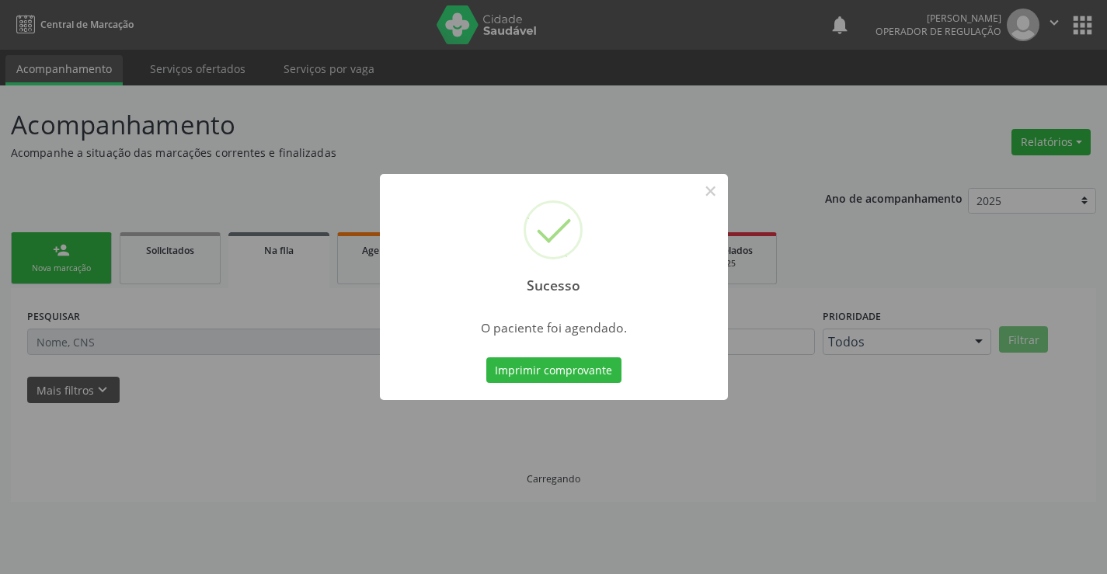
scroll to position [0, 0]
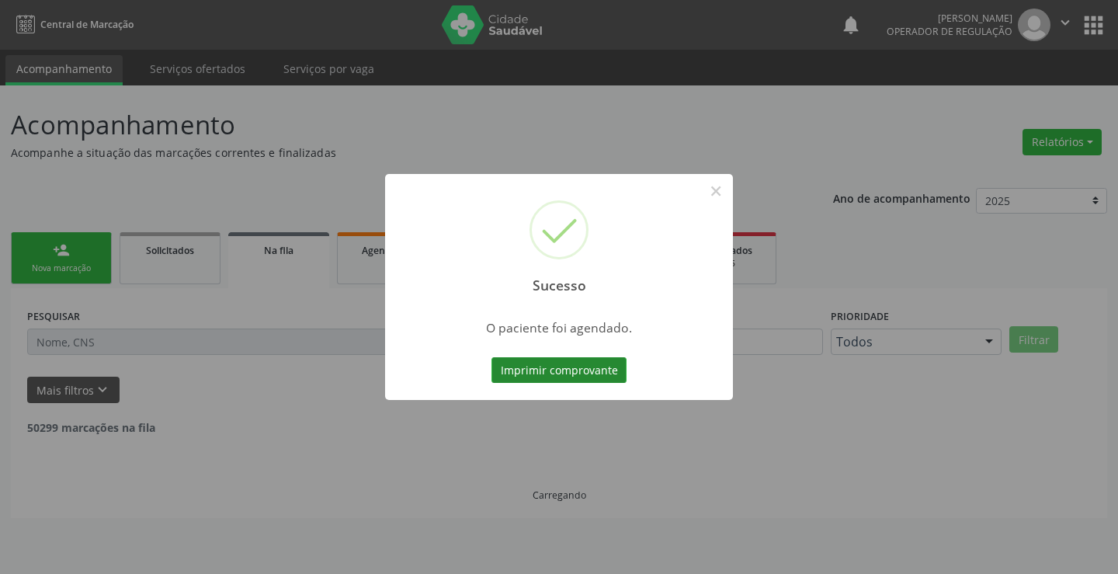
click at [577, 361] on button "Imprimir comprovante" at bounding box center [559, 370] width 135 height 26
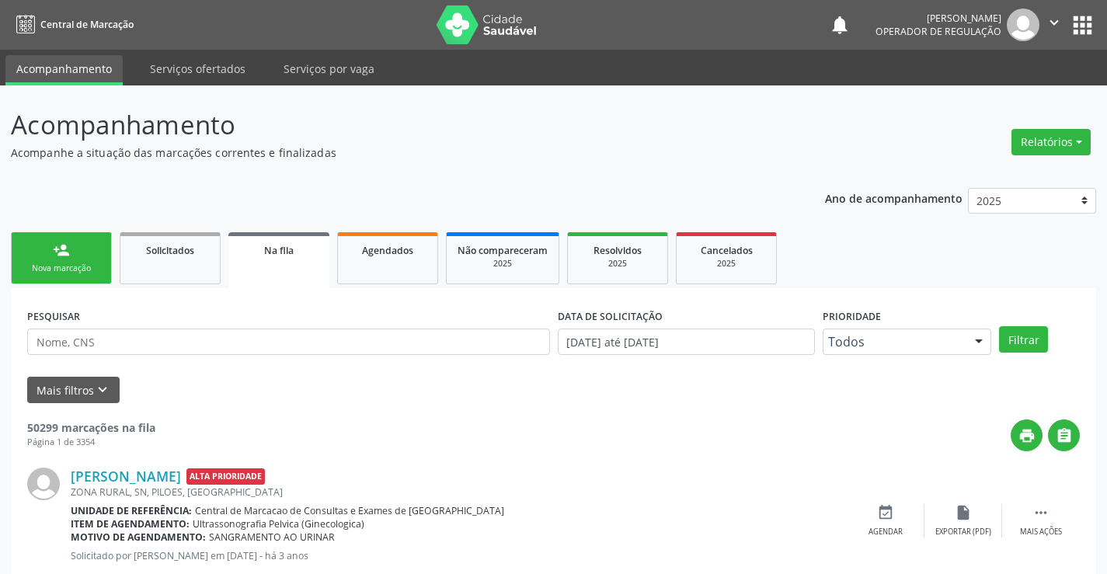
click at [89, 261] on link "person_add Nova marcação" at bounding box center [61, 258] width 101 height 52
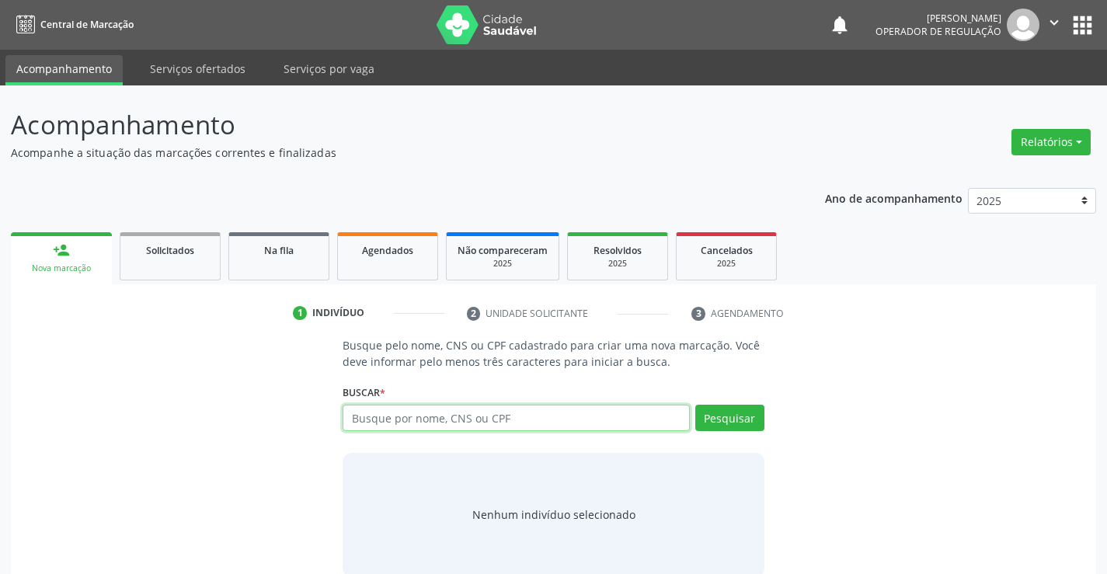
click at [475, 416] on input "text" at bounding box center [516, 418] width 346 height 26
paste input "704 7067 7925 5638"
type input "704 7067 7925 5638"
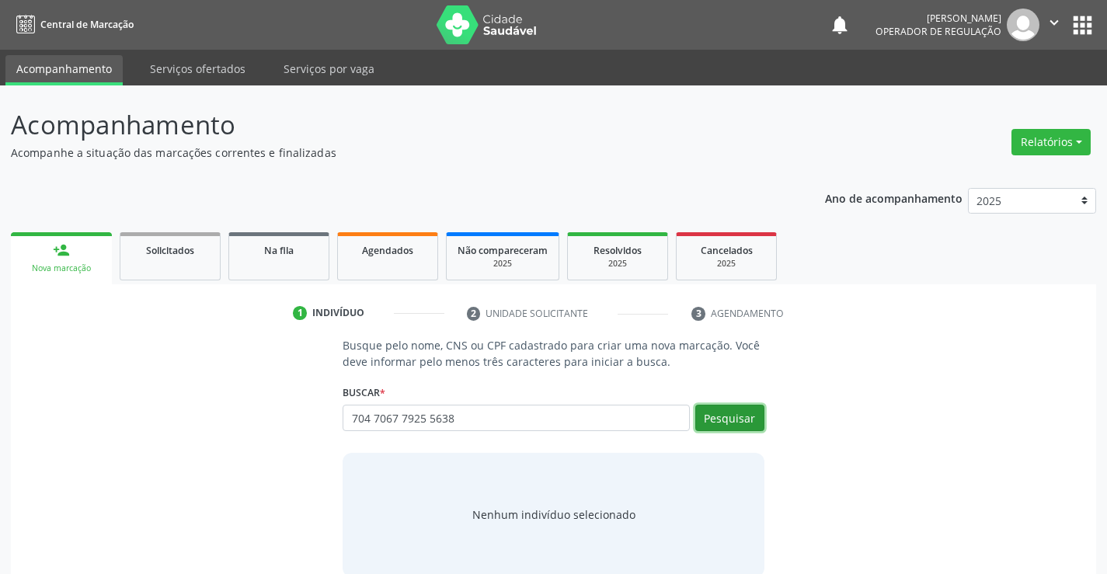
click at [744, 415] on button "Pesquisar" at bounding box center [729, 418] width 69 height 26
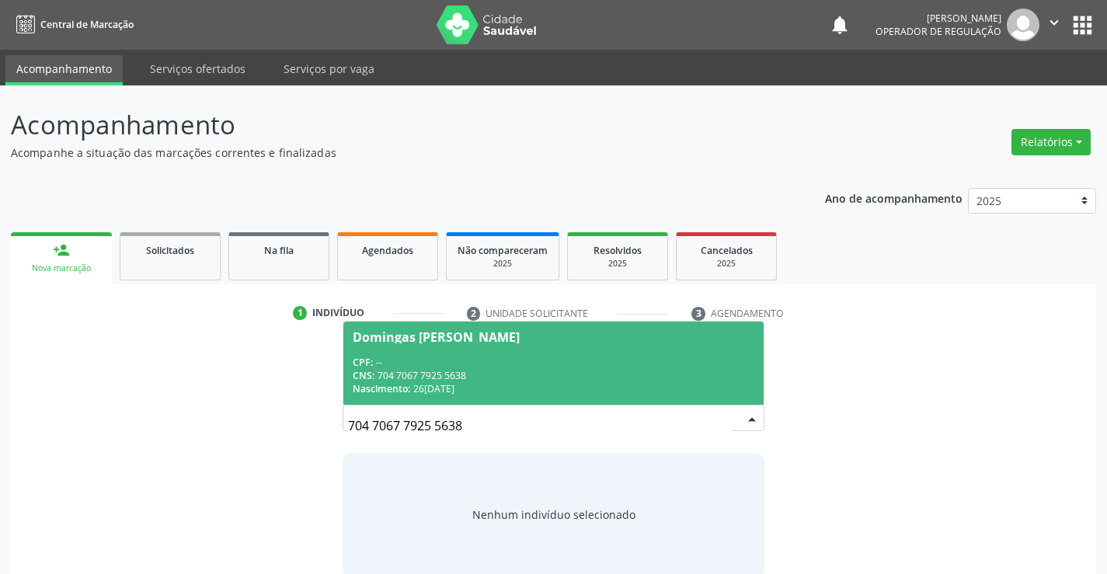
click at [569, 384] on div "Nascimento: 26/01/1958" at bounding box center [553, 388] width 401 height 13
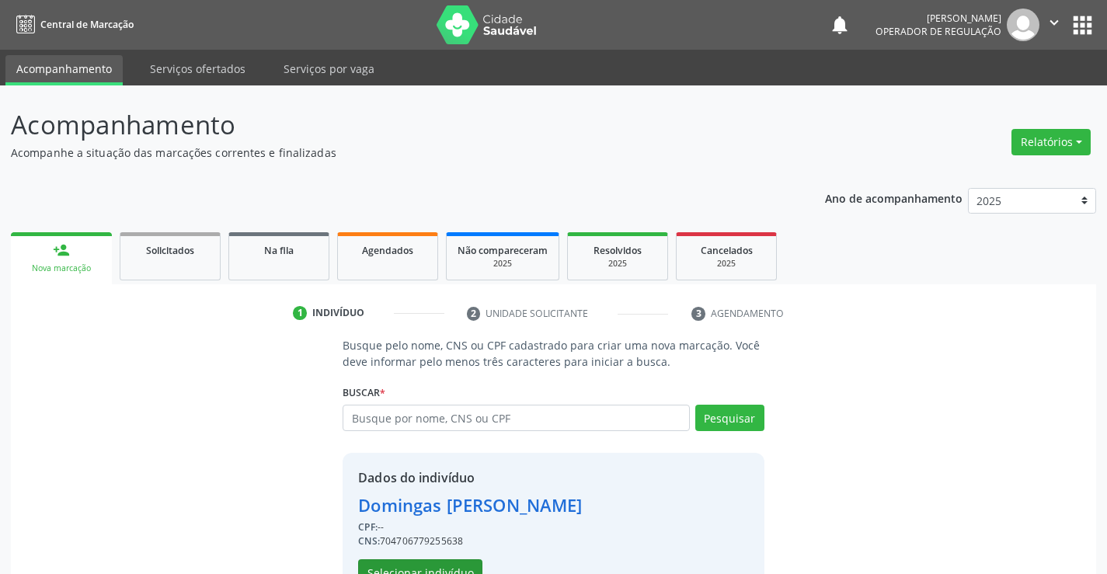
scroll to position [49, 0]
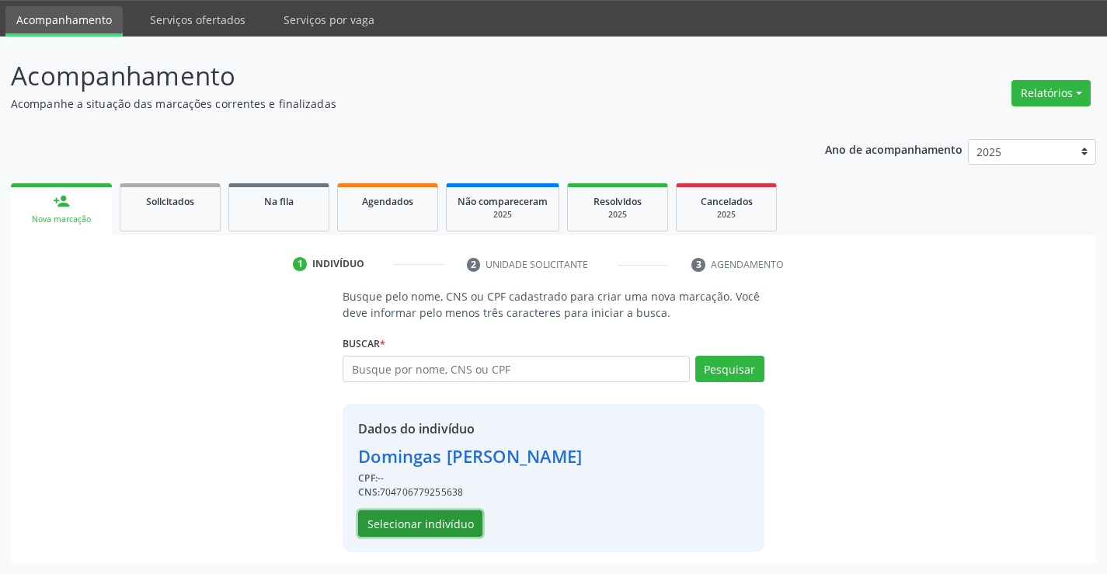
click at [447, 524] on button "Selecionar indivíduo" at bounding box center [420, 523] width 124 height 26
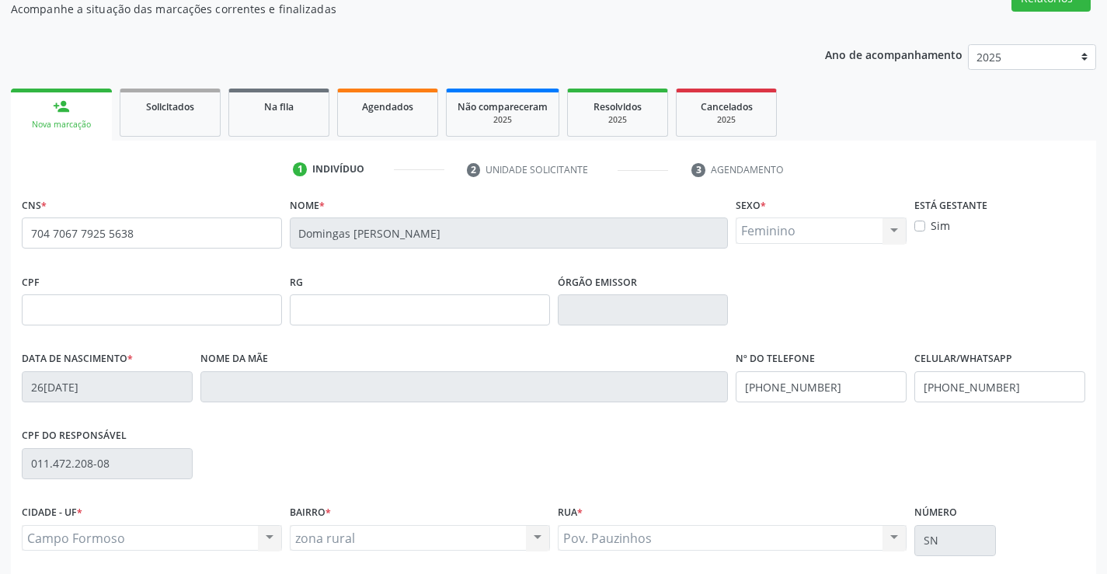
scroll to position [268, 0]
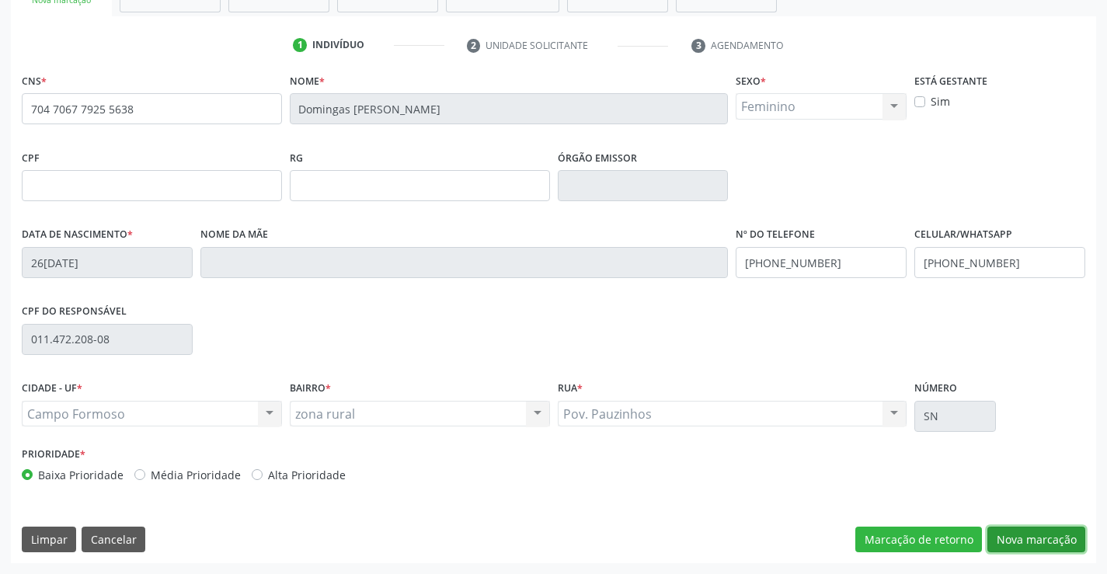
click at [1012, 534] on button "Nova marcação" at bounding box center [1036, 540] width 98 height 26
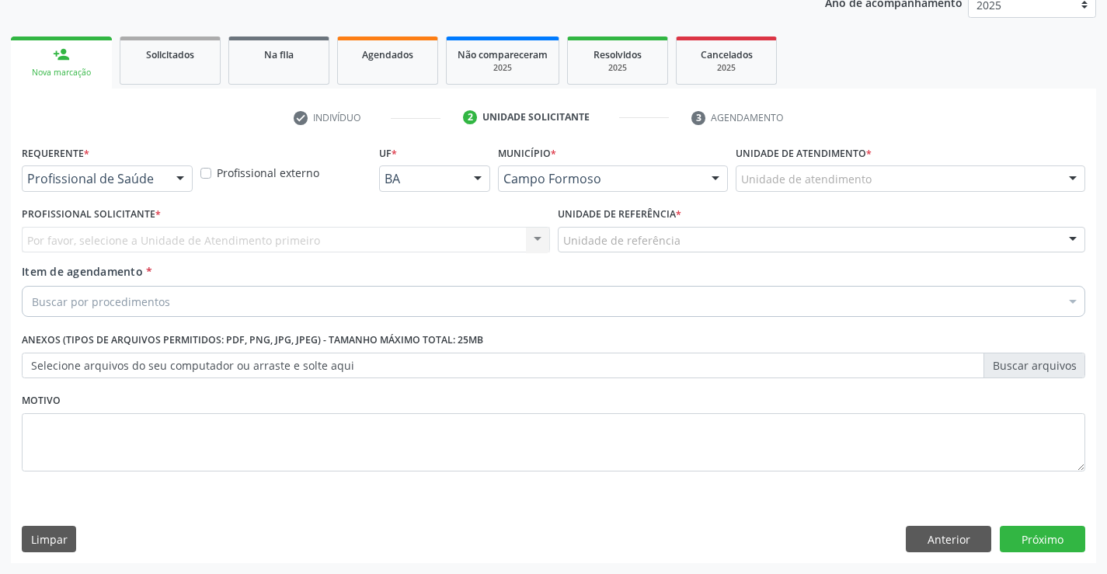
scroll to position [196, 0]
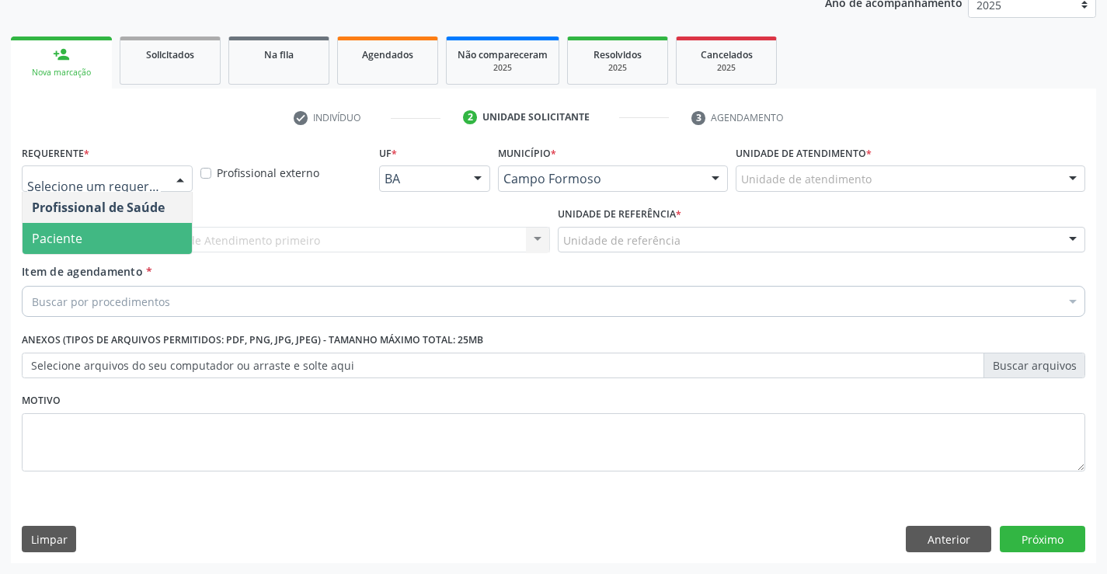
click at [76, 245] on span "Paciente" at bounding box center [57, 238] width 50 height 17
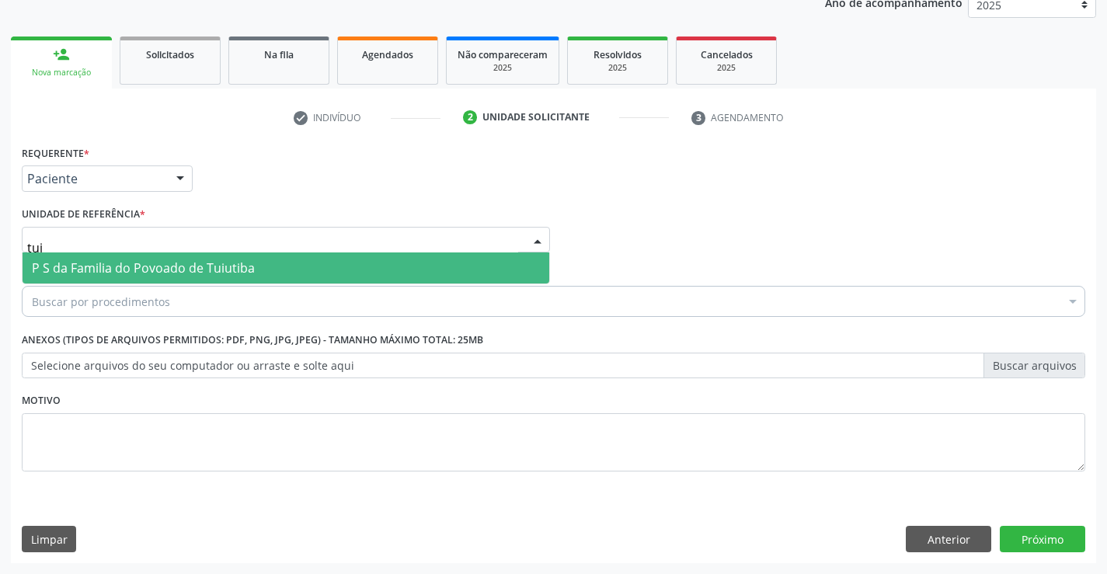
type input "tuiu"
click at [96, 261] on span "P S da Familia do Povoado de Tuiutiba" at bounding box center [143, 267] width 223 height 17
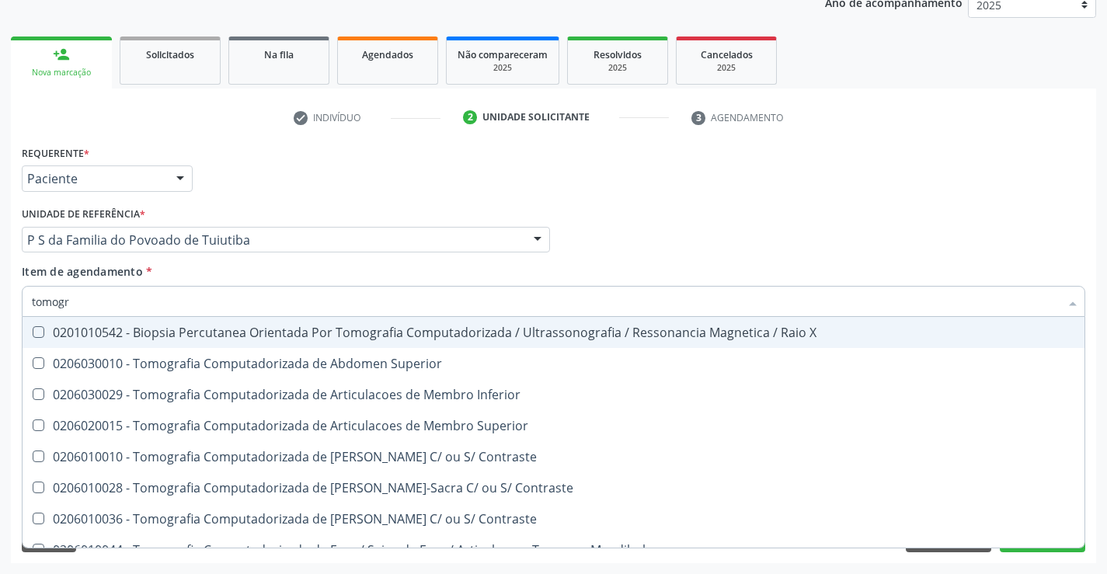
type input "tomogra"
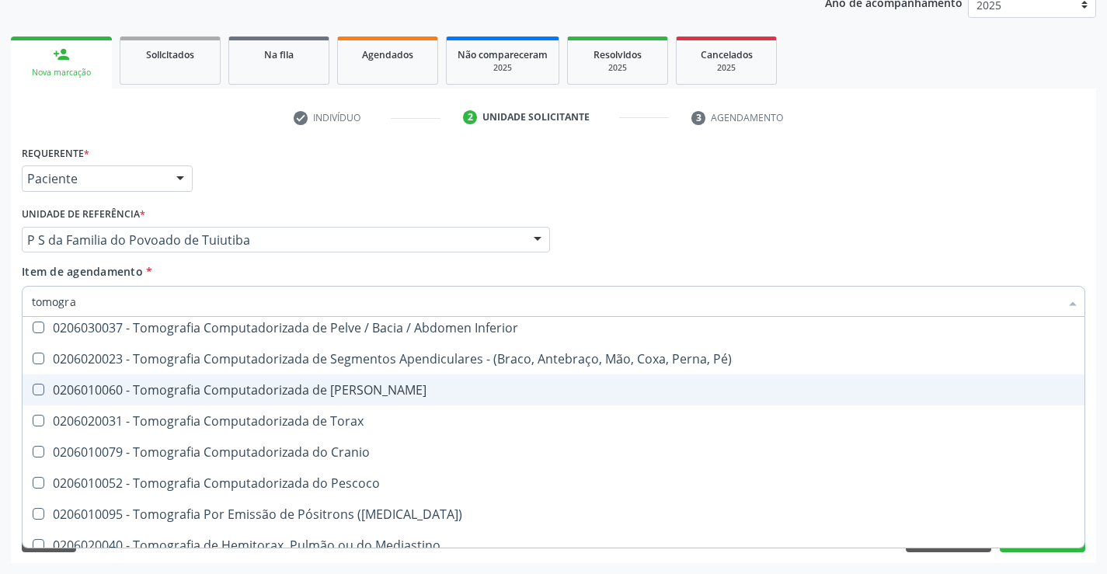
scroll to position [266, 0]
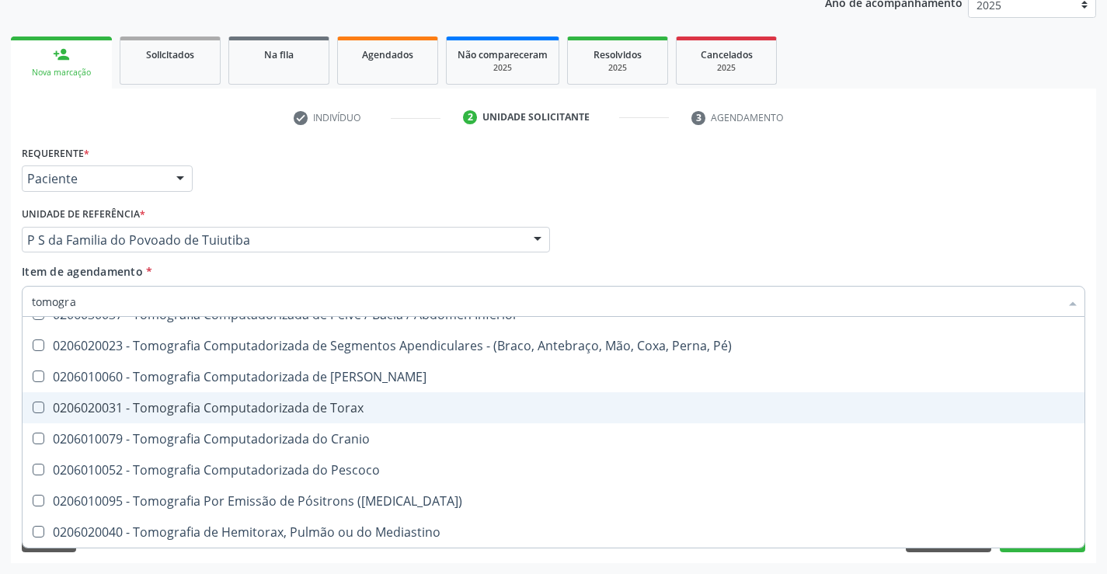
click at [360, 404] on div "0206020031 - Tomografia Computadorizada de Torax" at bounding box center [553, 408] width 1043 height 12
checkbox Torax "true"
click at [1008, 565] on div "Acompanhamento Acompanhe a situação das marcações correntes e finalizadas Relat…" at bounding box center [553, 232] width 1107 height 684
checkbox Superior "true"
checkbox Torax "false"
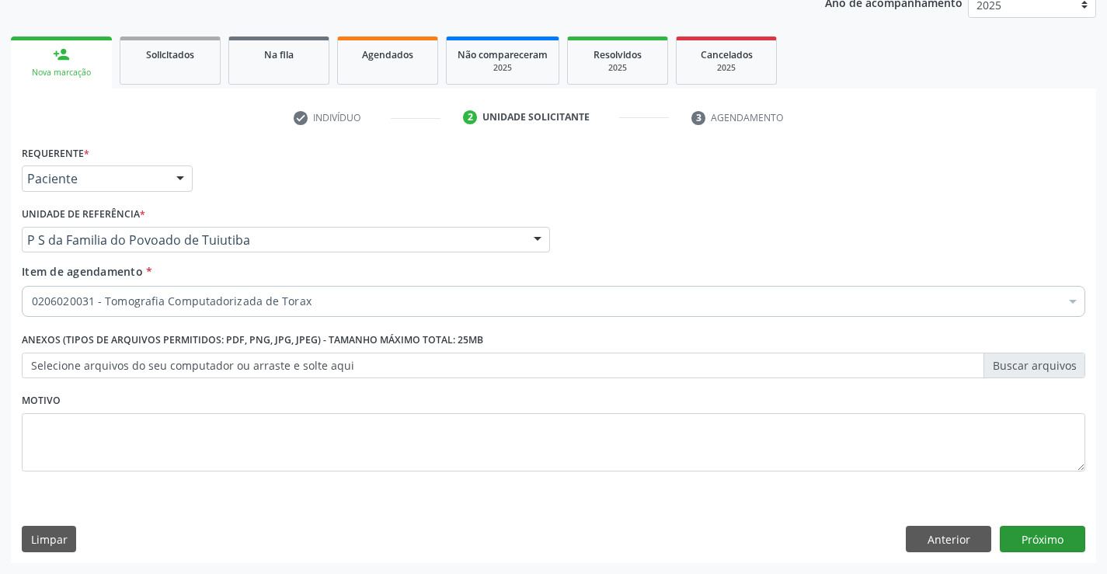
scroll to position [0, 0]
click at [1022, 541] on button "Próximo" at bounding box center [1042, 539] width 85 height 26
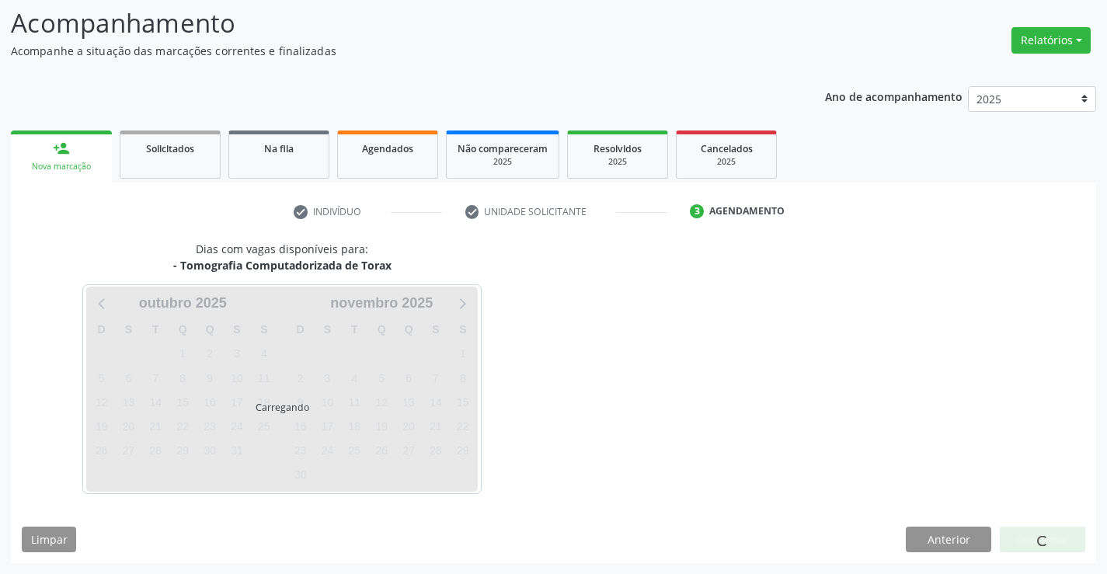
scroll to position [102, 0]
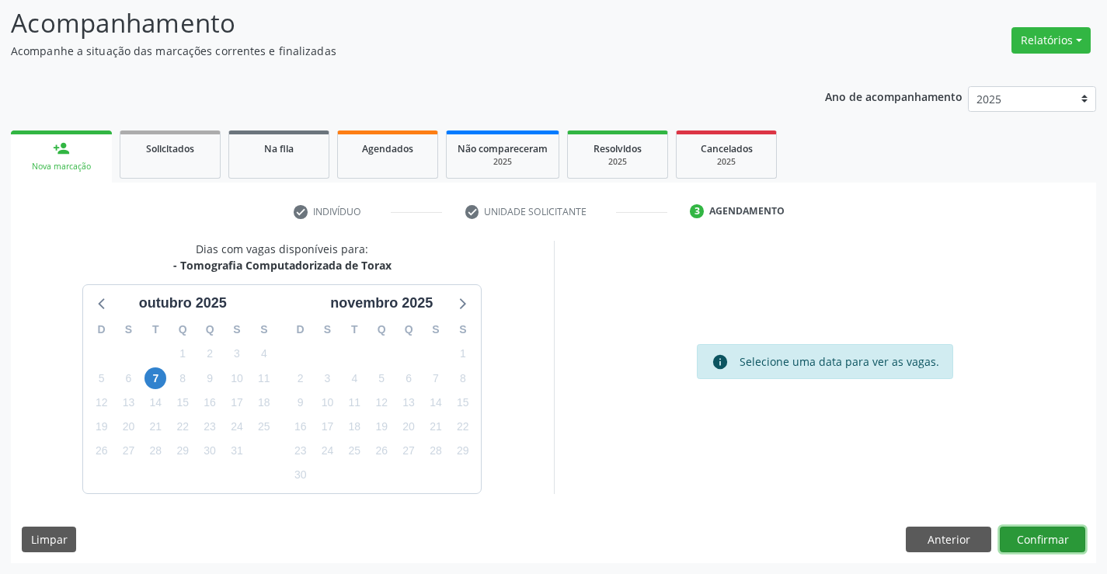
click at [1023, 541] on button "Confirmar" at bounding box center [1042, 540] width 85 height 26
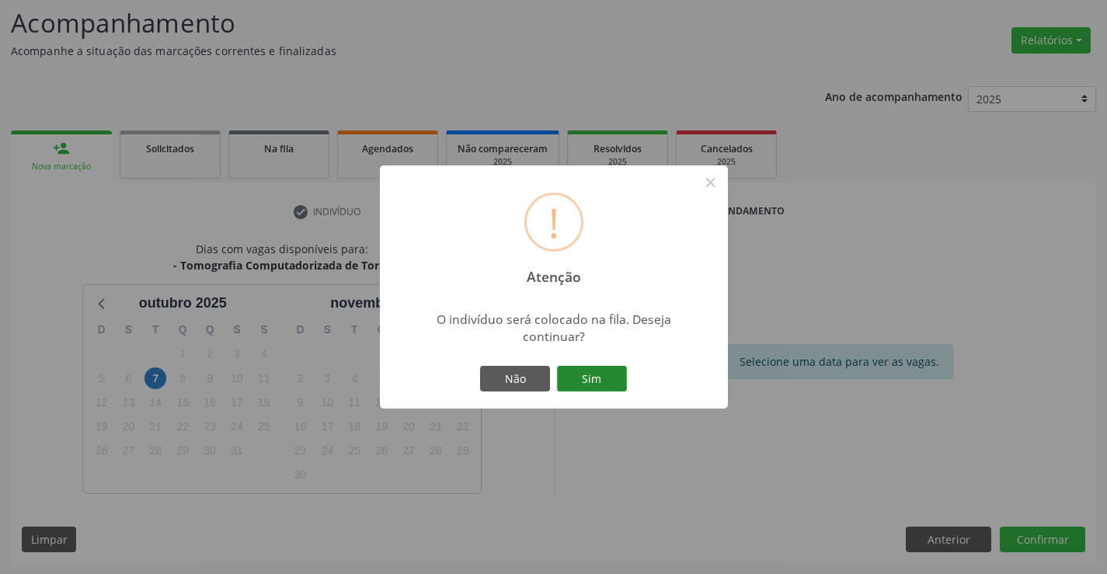
click at [600, 374] on button "Sim" at bounding box center [592, 379] width 70 height 26
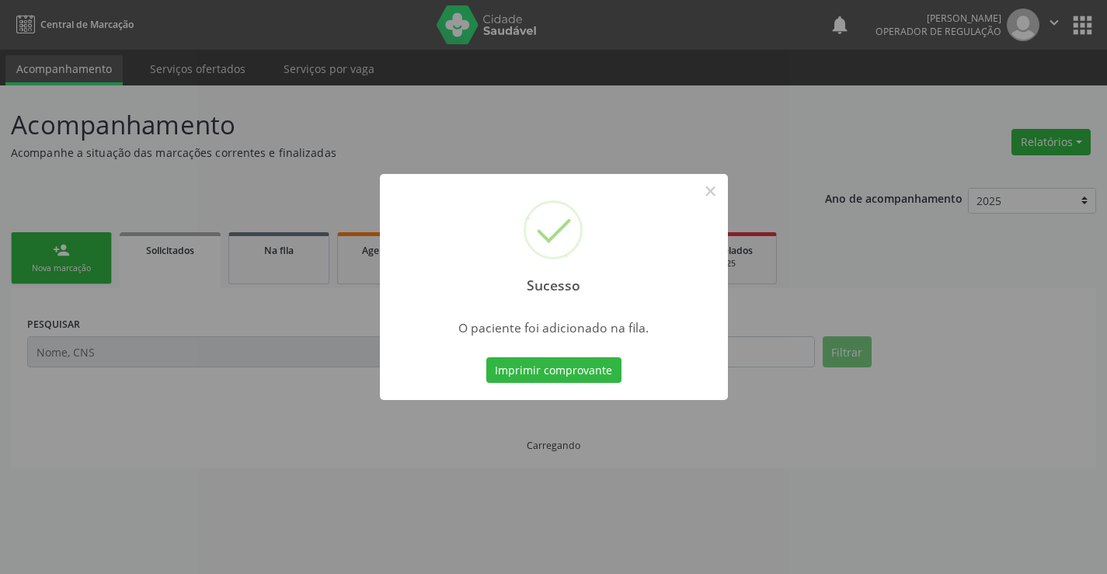
scroll to position [0, 0]
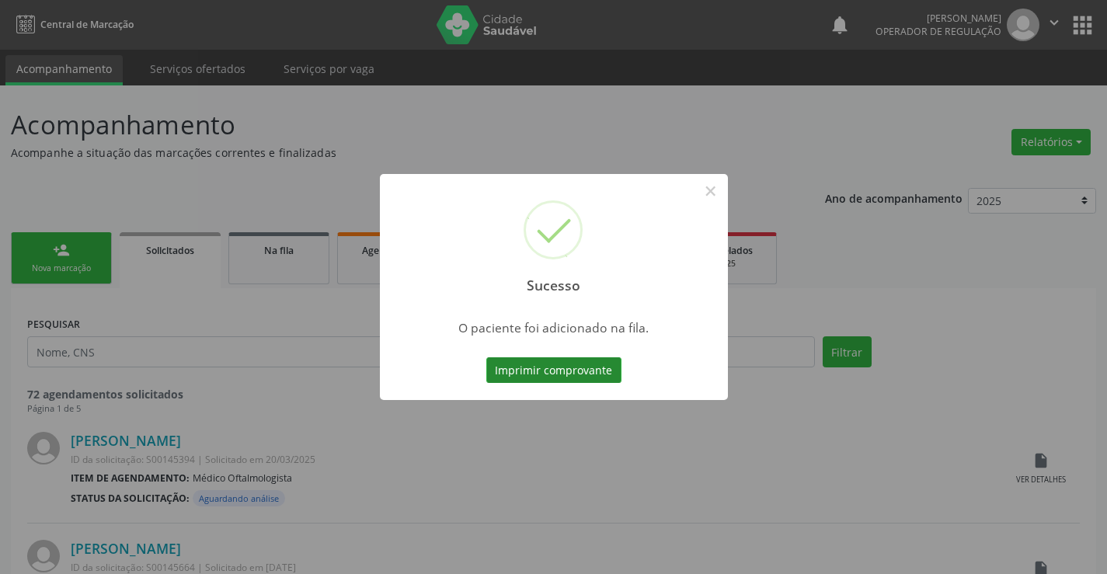
click at [513, 368] on button "Imprimir comprovante" at bounding box center [553, 370] width 135 height 26
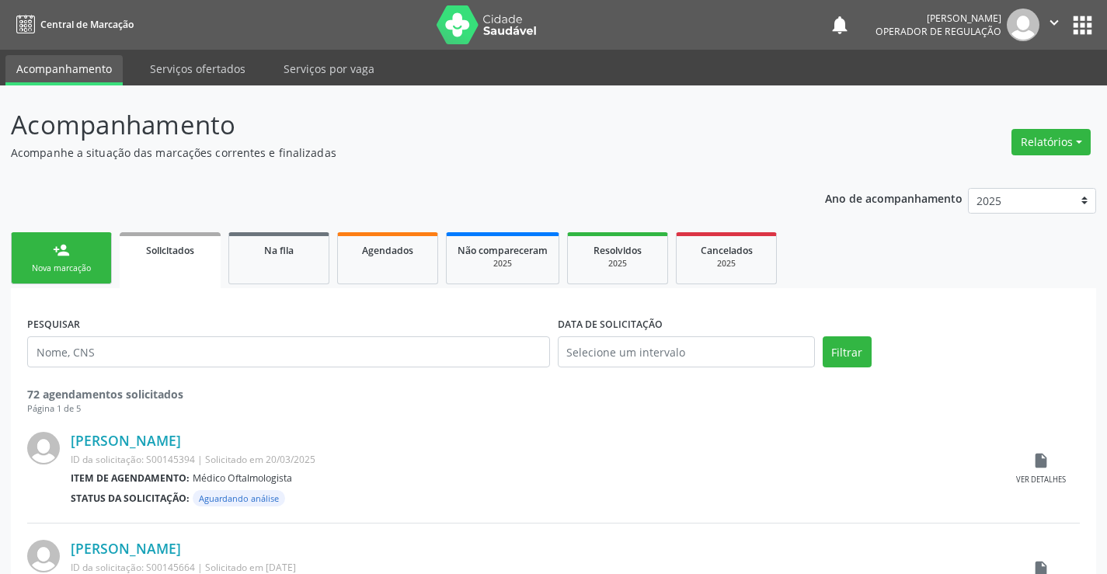
click at [87, 251] on link "person_add Nova marcação" at bounding box center [61, 258] width 101 height 52
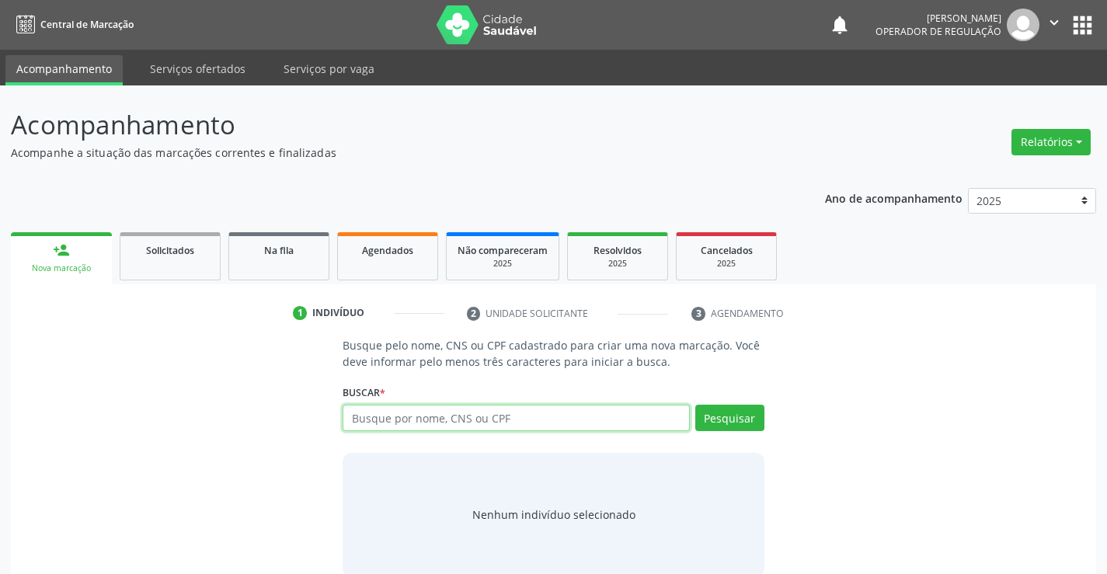
click at [389, 420] on input "text" at bounding box center [516, 418] width 346 height 26
type input "705006694670252"
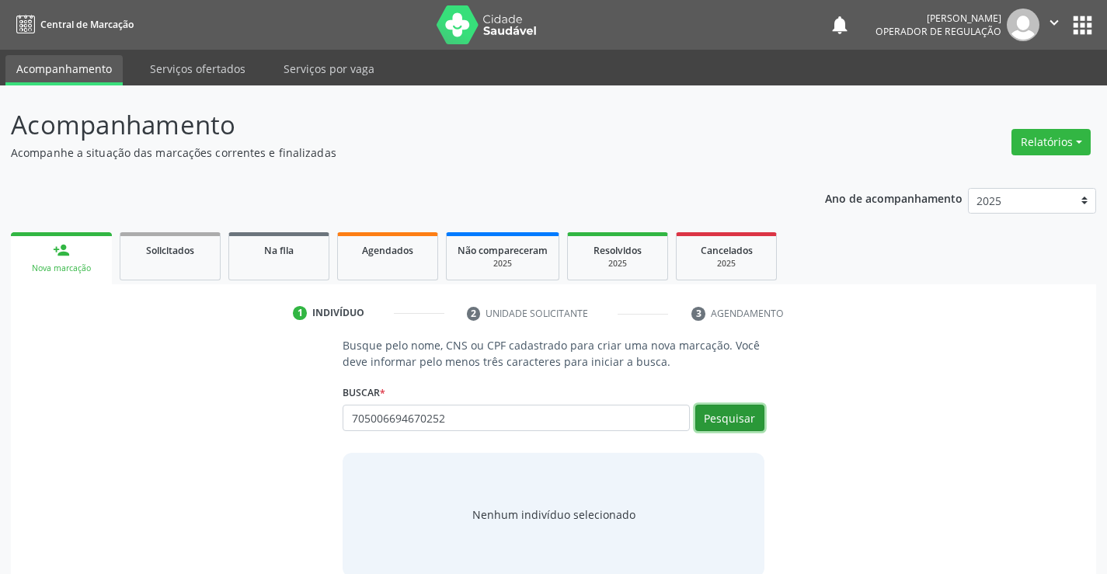
click at [716, 416] on button "Pesquisar" at bounding box center [729, 418] width 69 height 26
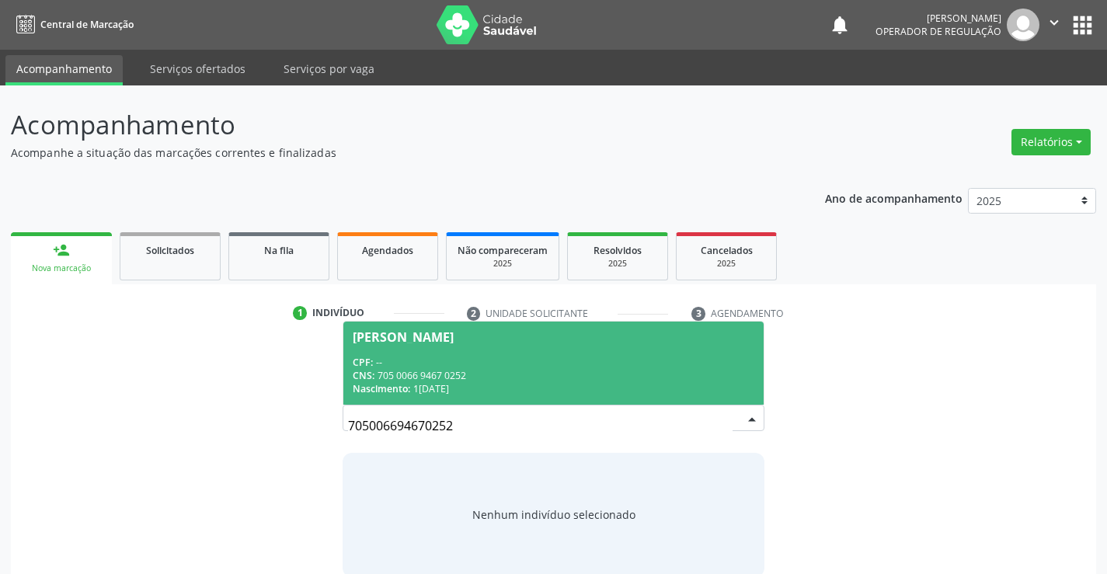
click at [476, 377] on div "CNS: 705 0066 9467 0252" at bounding box center [553, 375] width 401 height 13
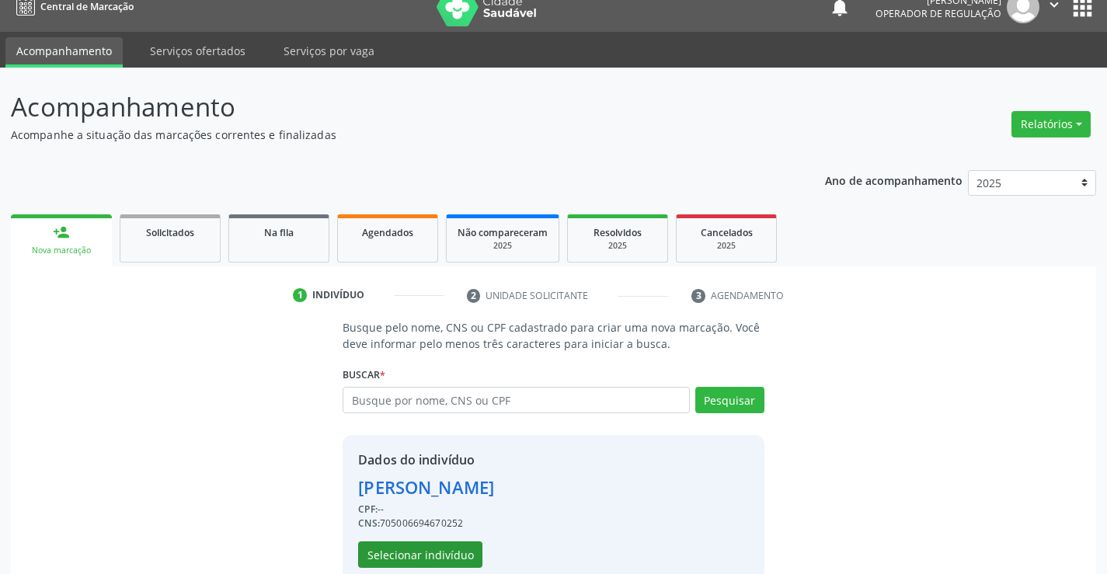
scroll to position [49, 0]
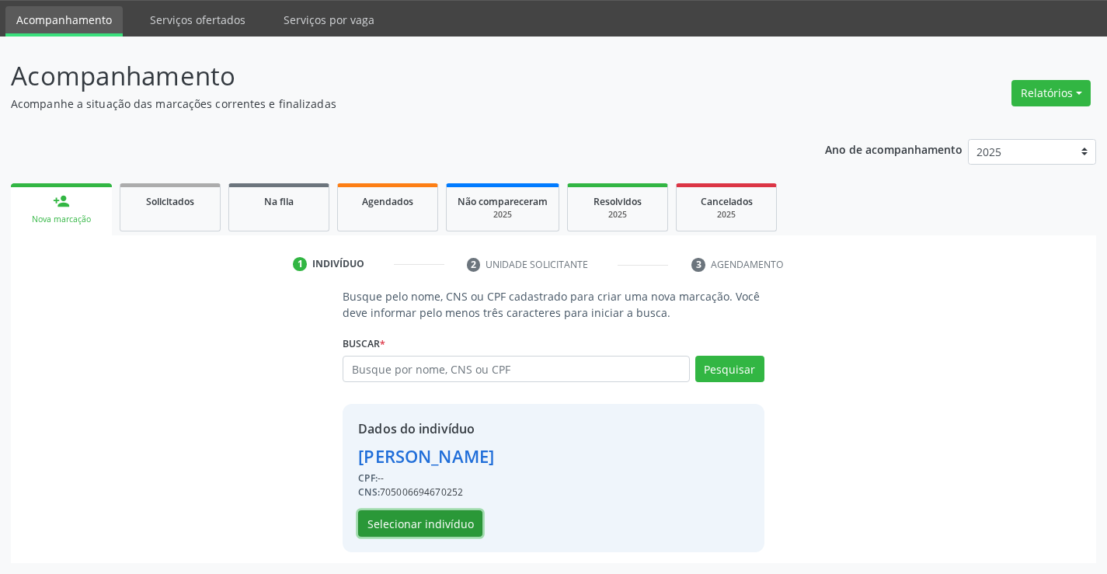
click at [428, 521] on button "Selecionar indivíduo" at bounding box center [420, 523] width 124 height 26
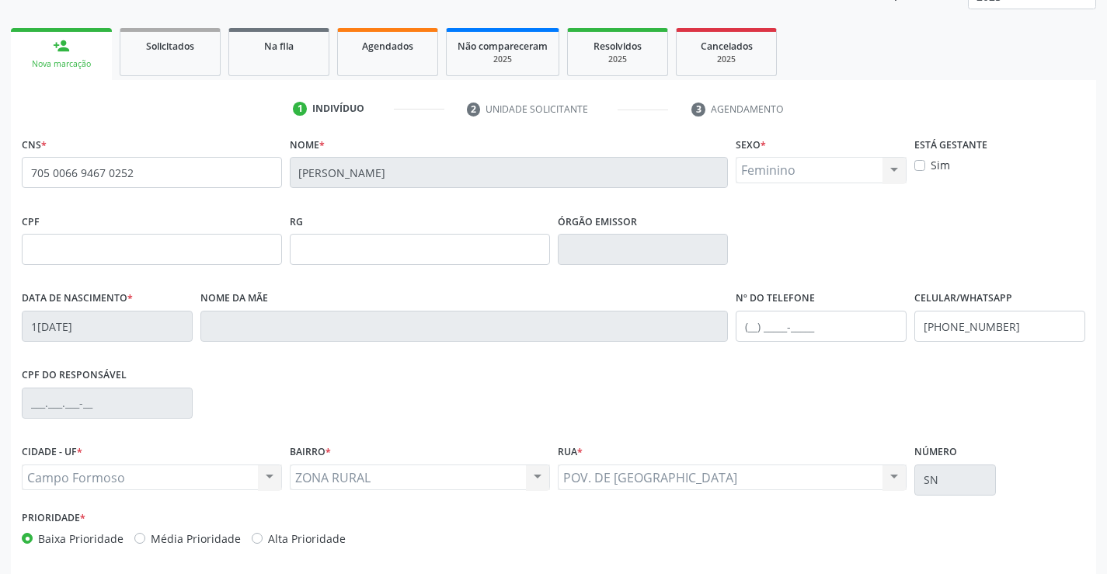
scroll to position [268, 0]
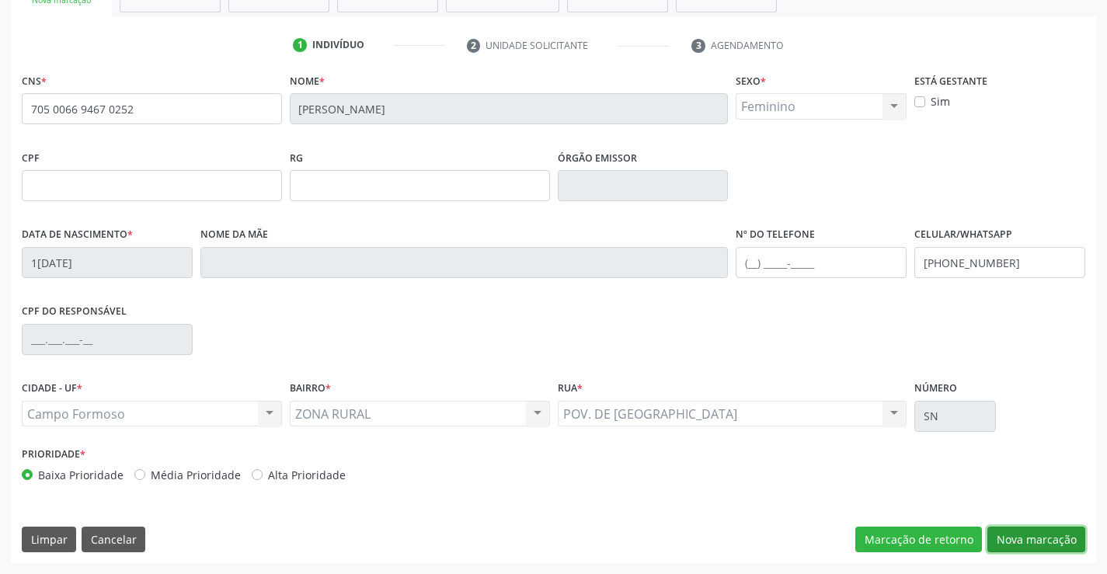
click at [1042, 547] on button "Nova marcação" at bounding box center [1036, 540] width 98 height 26
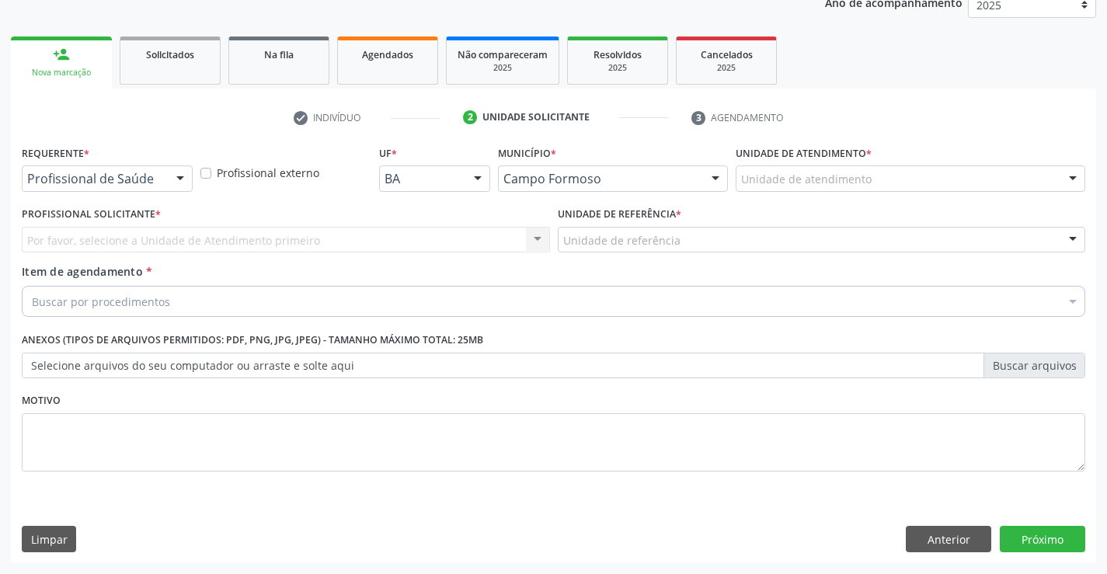
scroll to position [196, 0]
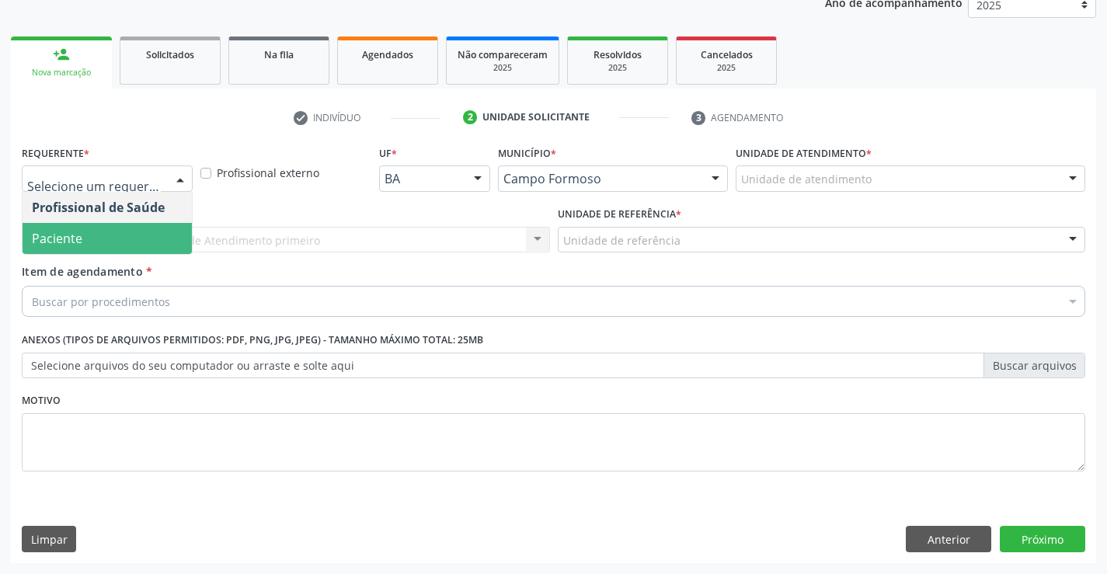
click at [99, 231] on span "Paciente" at bounding box center [107, 238] width 169 height 31
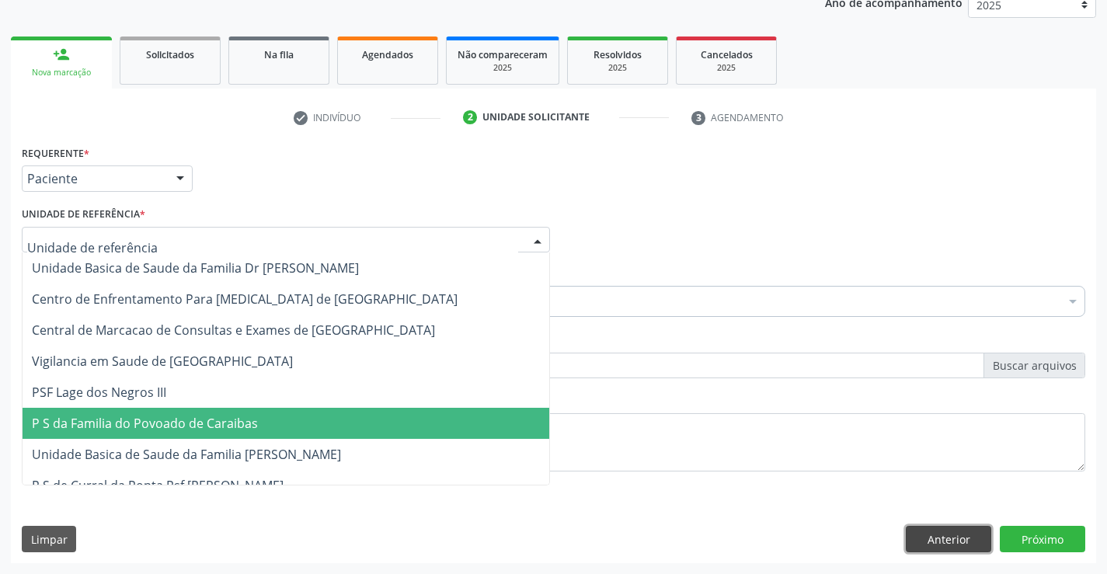
click at [943, 541] on button "Anterior" at bounding box center [948, 539] width 85 height 26
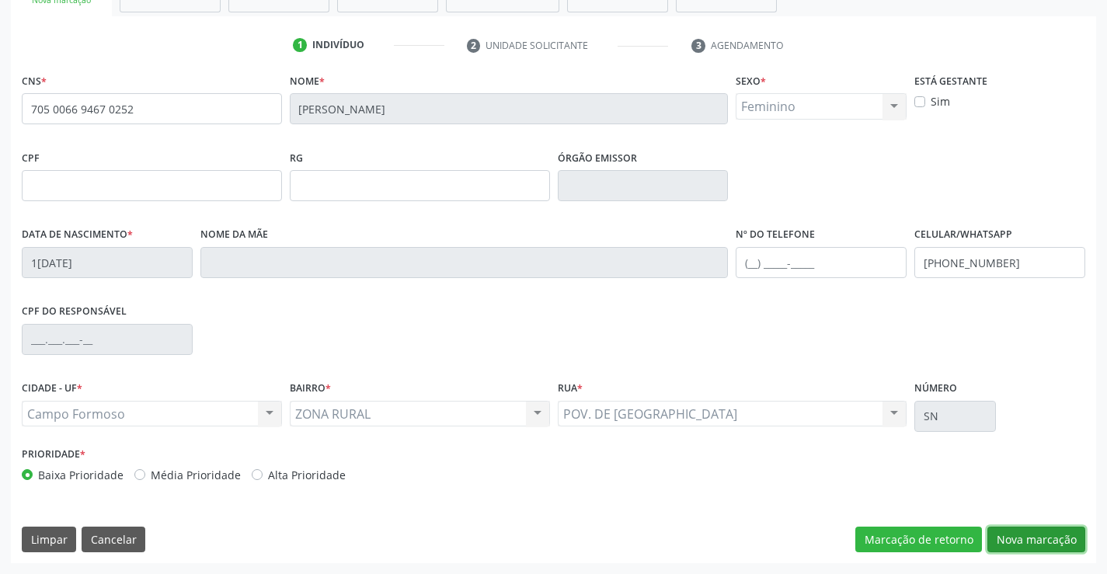
click at [1001, 550] on button "Nova marcação" at bounding box center [1036, 540] width 98 height 26
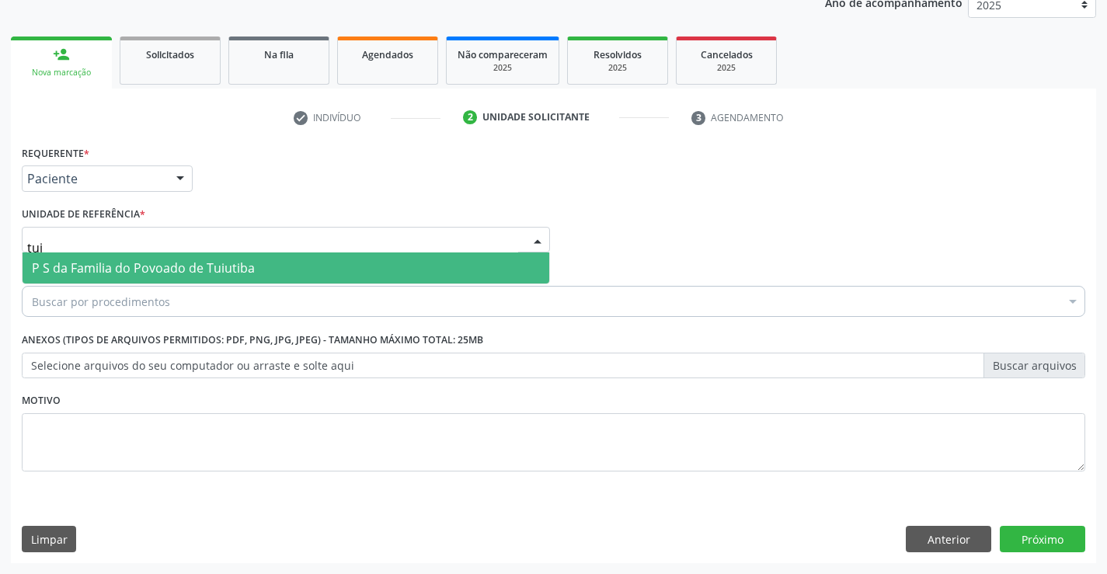
type input "tuiu"
click at [75, 267] on span "P S da Familia do Povoado de Tuiutiba" at bounding box center [143, 267] width 223 height 17
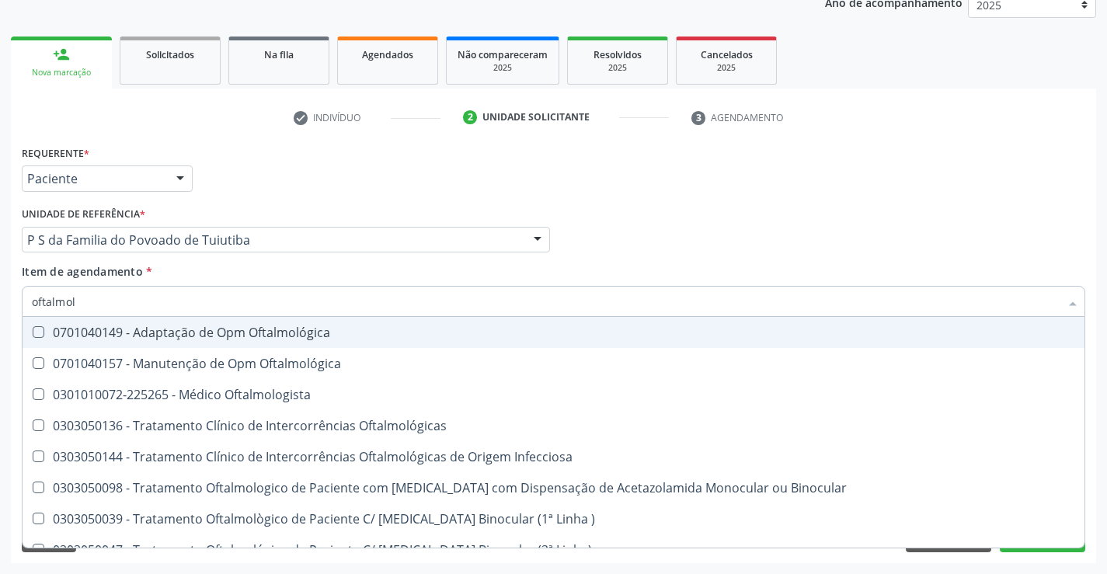
type input "oftalmolo"
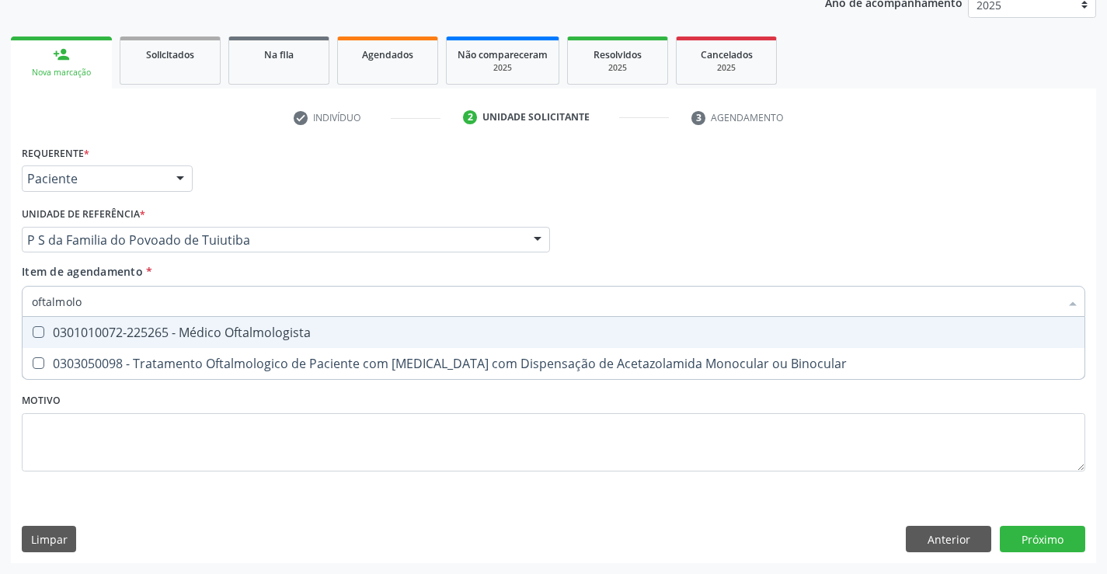
click at [73, 332] on div "0301010072-225265 - Médico Oftalmologista" at bounding box center [553, 332] width 1043 height 12
checkbox Oftalmologista "true"
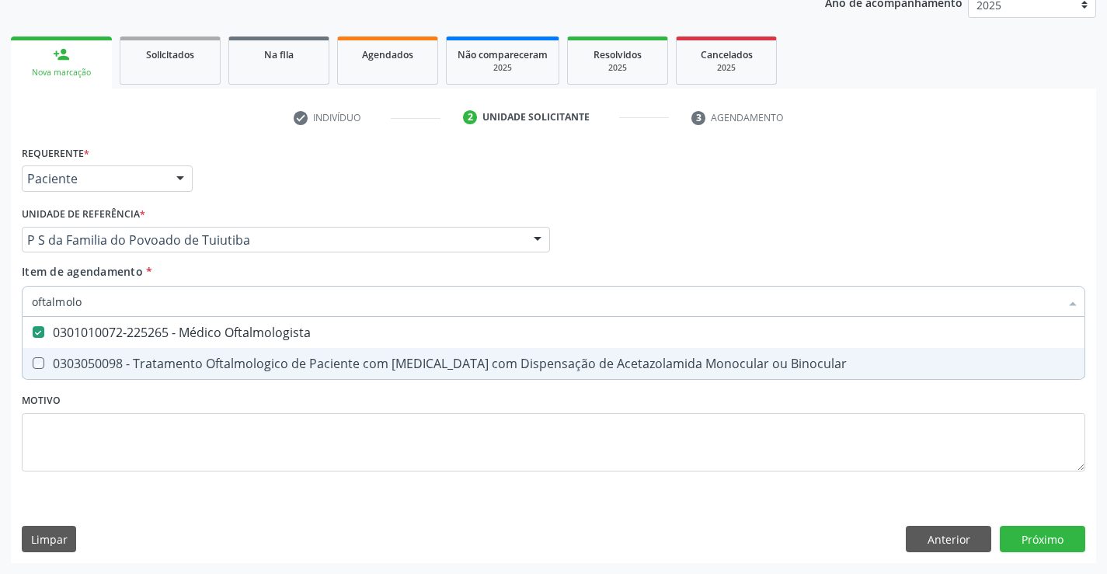
click at [106, 410] on div "Requerente * Paciente Profissional de Saúde Paciente Nenhum resultado encontrad…" at bounding box center [553, 317] width 1063 height 352
checkbox Binocular "true"
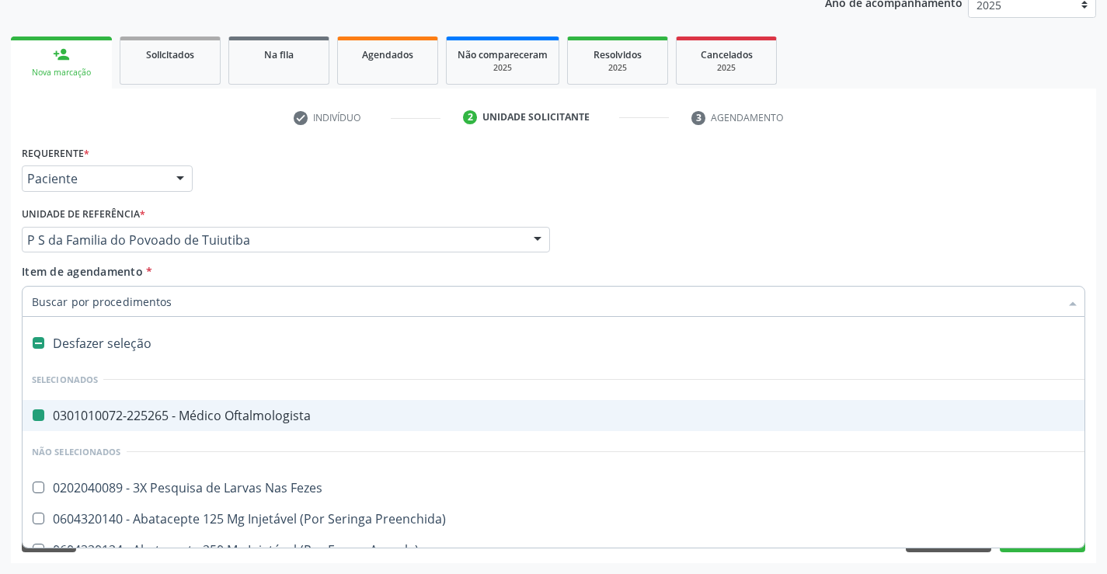
type input "u"
checkbox Oftalmologista "false"
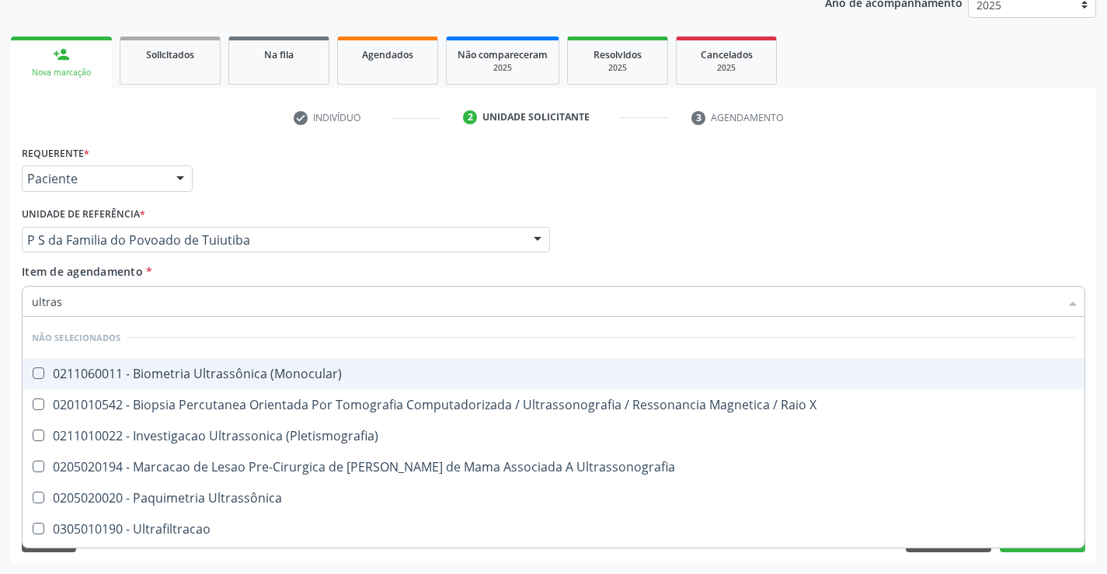
type input "ultrass"
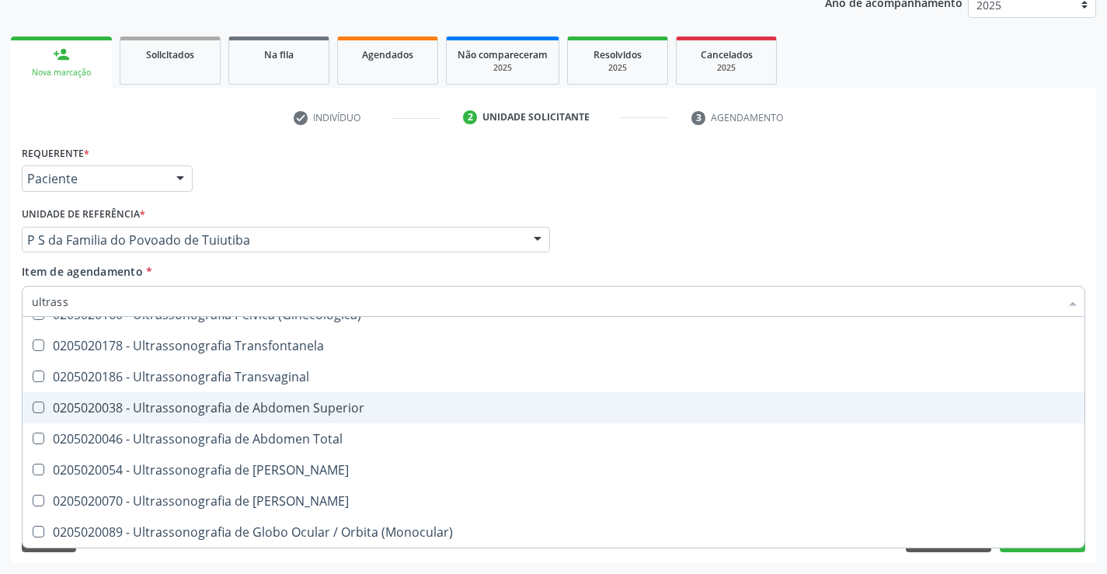
scroll to position [292, 0]
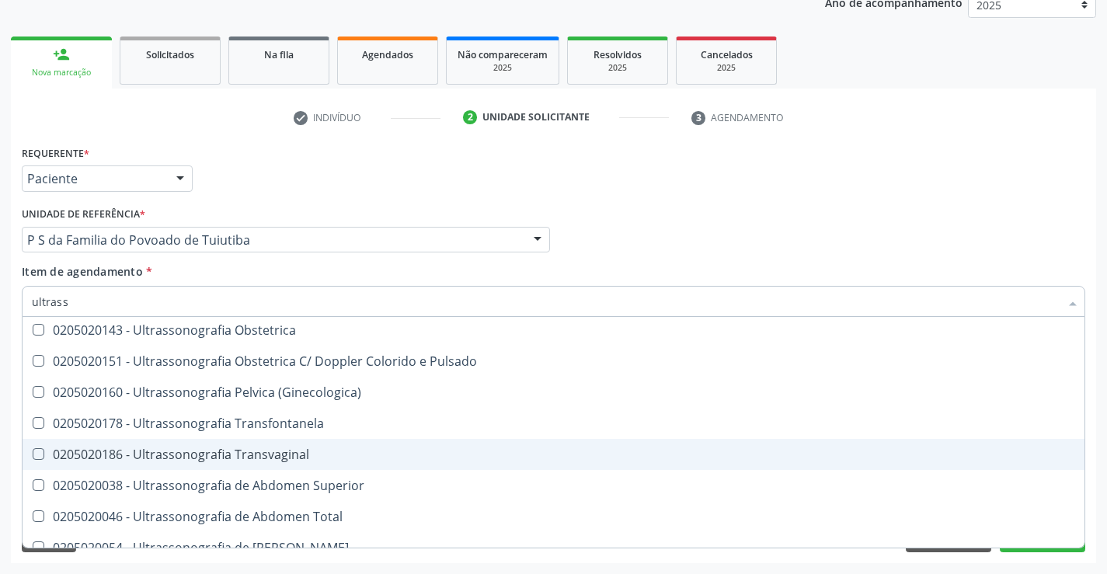
click at [308, 446] on span "0205020186 - Ultrassonografia Transvaginal" at bounding box center [554, 454] width 1062 height 31
checkbox Transvaginal "true"
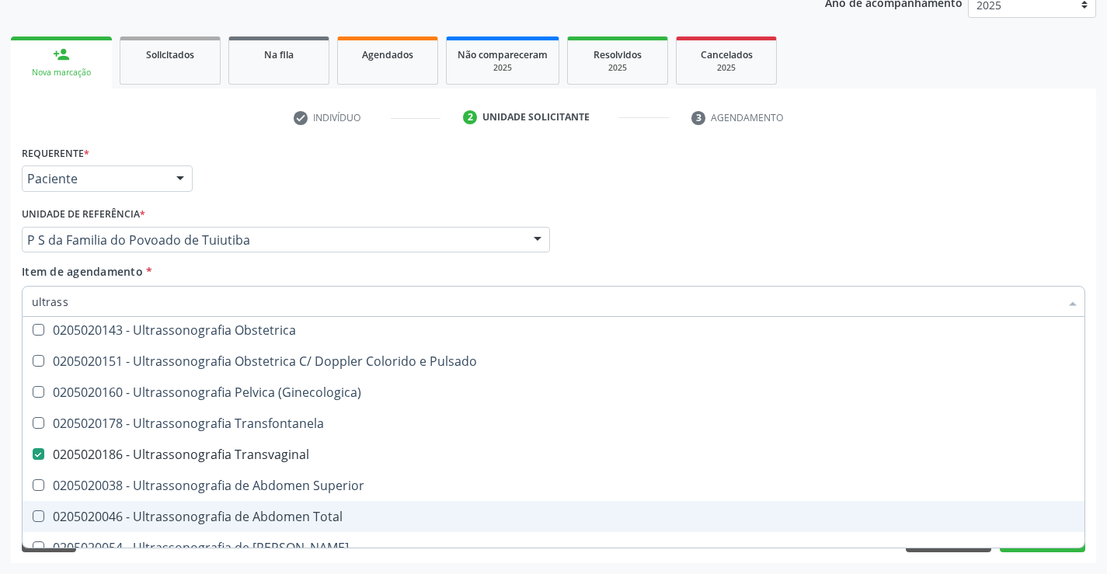
click at [1014, 552] on div "Requerente * Paciente Profissional de Saúde Paciente Nenhum resultado encontrad…" at bounding box center [553, 352] width 1085 height 422
checkbox \(Monocular\) "true"
checkbox Transvaginal "false"
checkbox X "true"
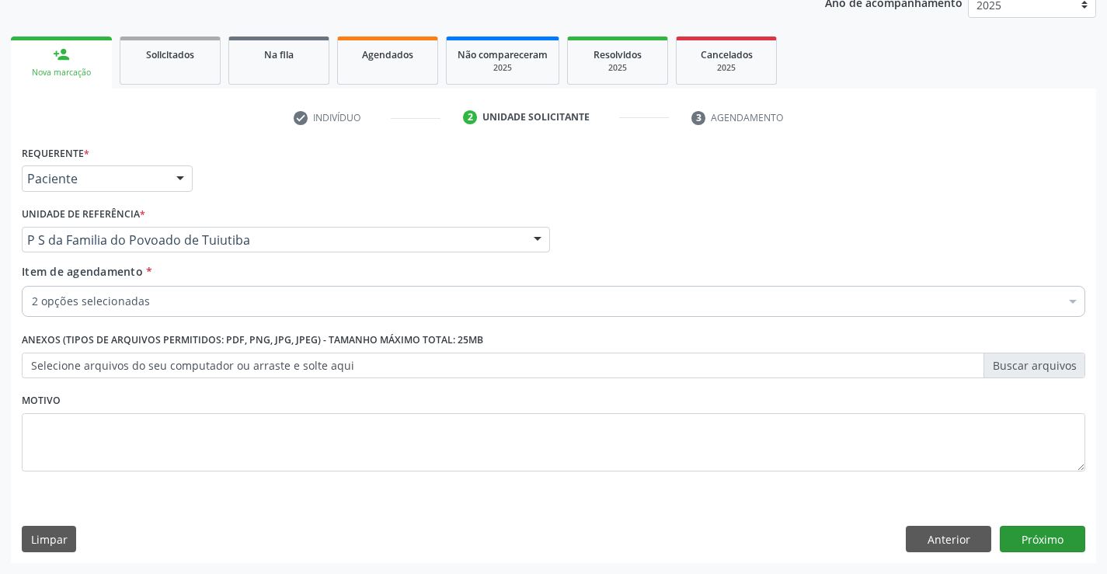
scroll to position [0, 0]
click at [1018, 542] on button "Próximo" at bounding box center [1042, 539] width 85 height 26
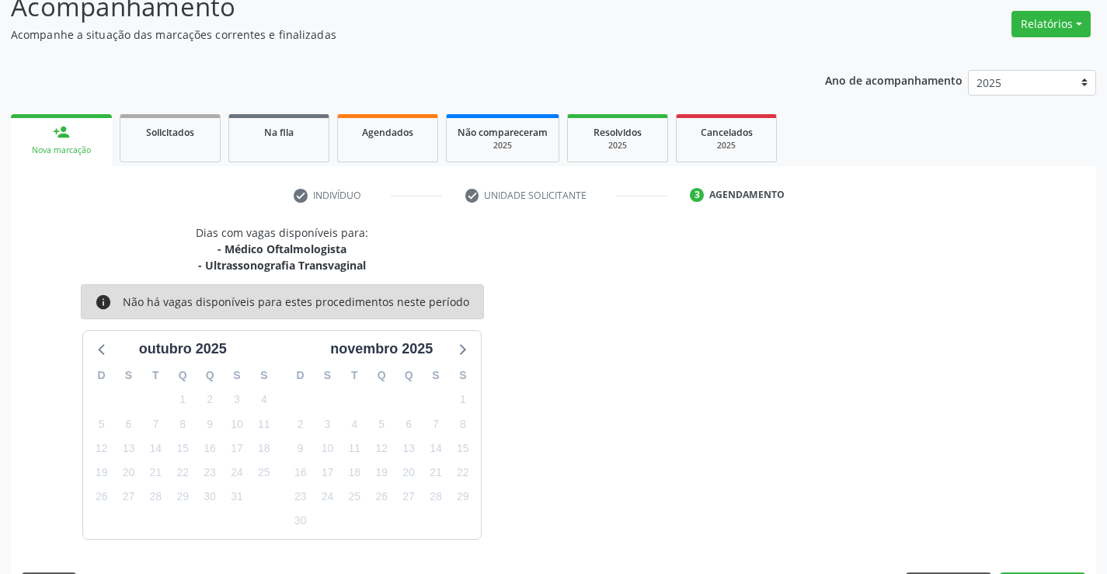
scroll to position [164, 0]
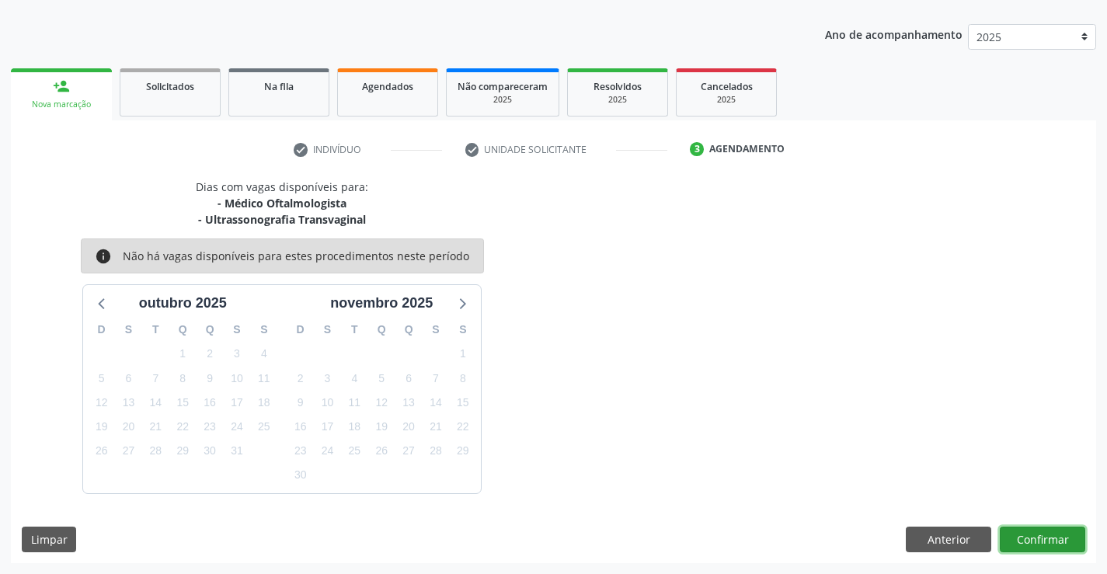
click at [1018, 542] on button "Confirmar" at bounding box center [1042, 540] width 85 height 26
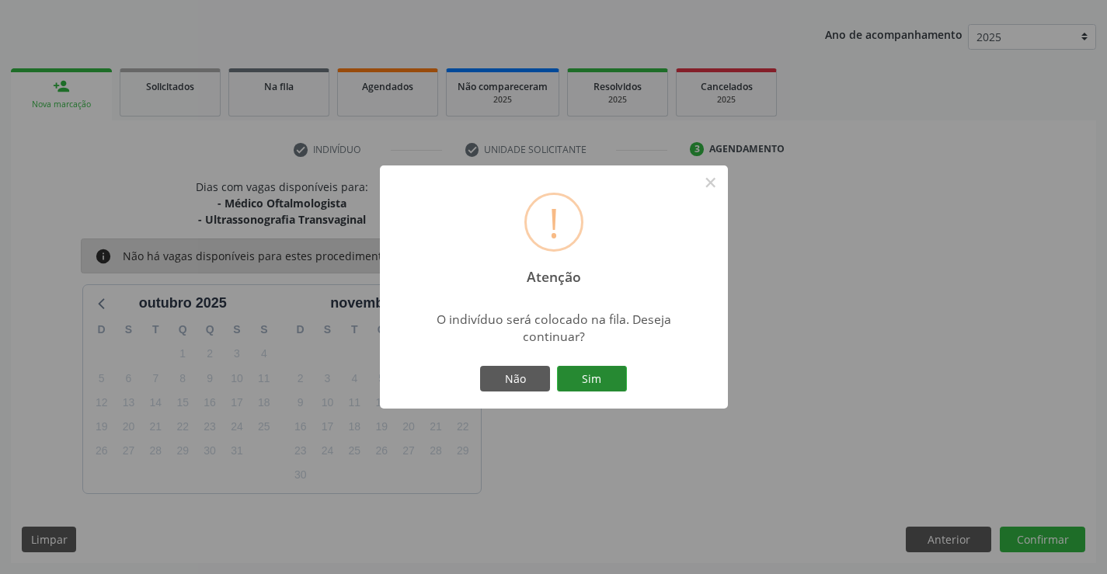
click at [603, 388] on button "Sim" at bounding box center [592, 379] width 70 height 26
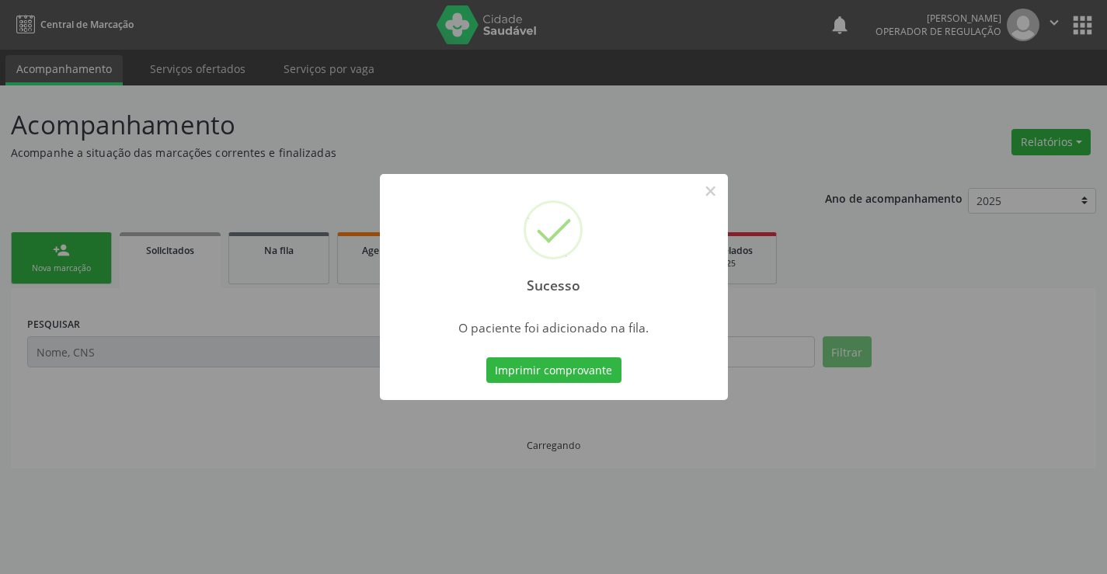
scroll to position [0, 0]
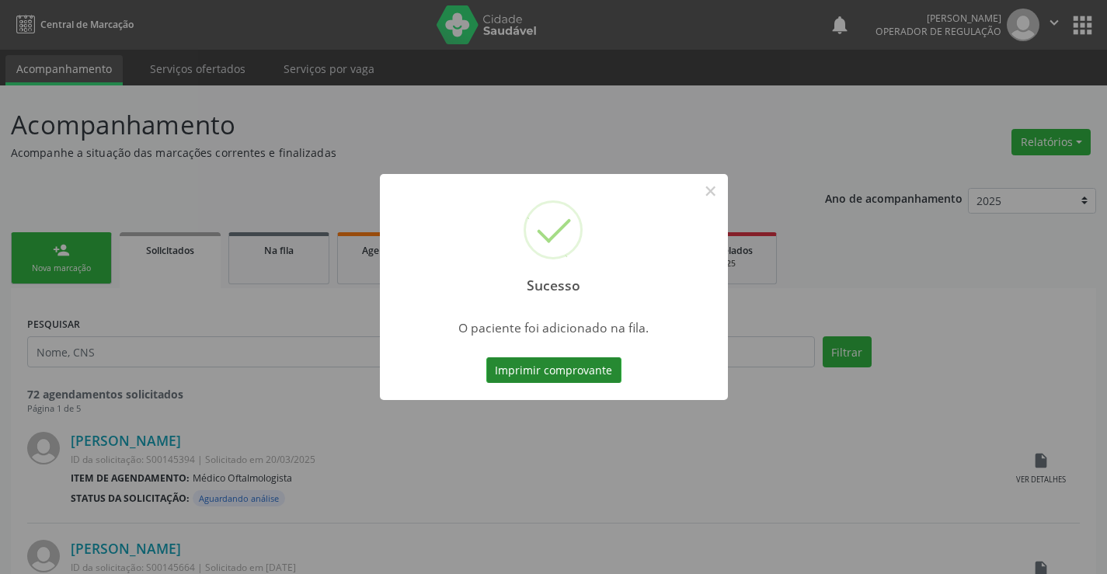
click at [599, 369] on button "Imprimir comprovante" at bounding box center [553, 370] width 135 height 26
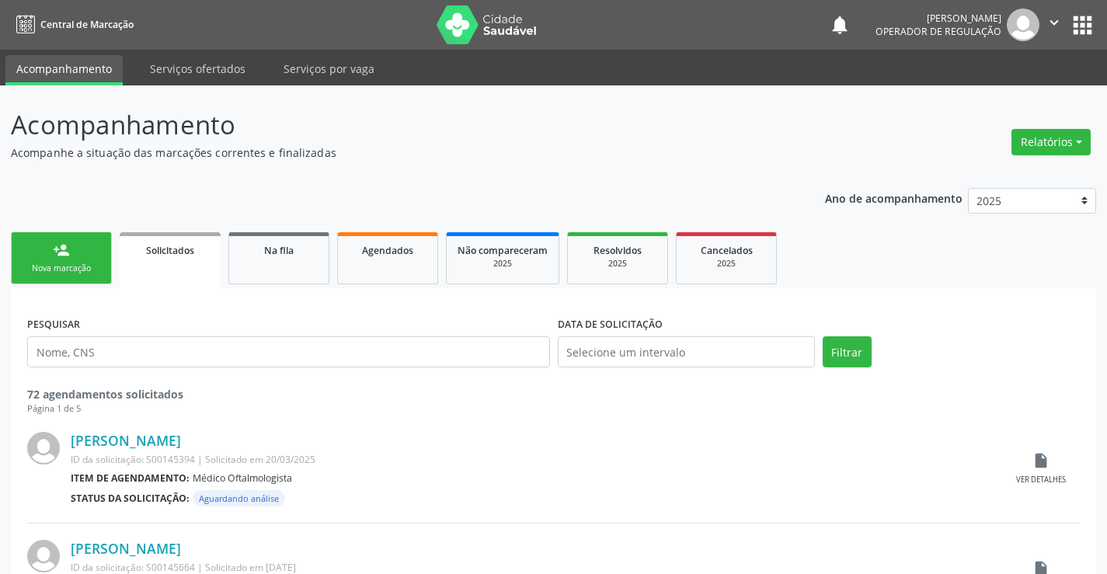
click at [92, 260] on link "person_add Nova marcação" at bounding box center [61, 258] width 101 height 52
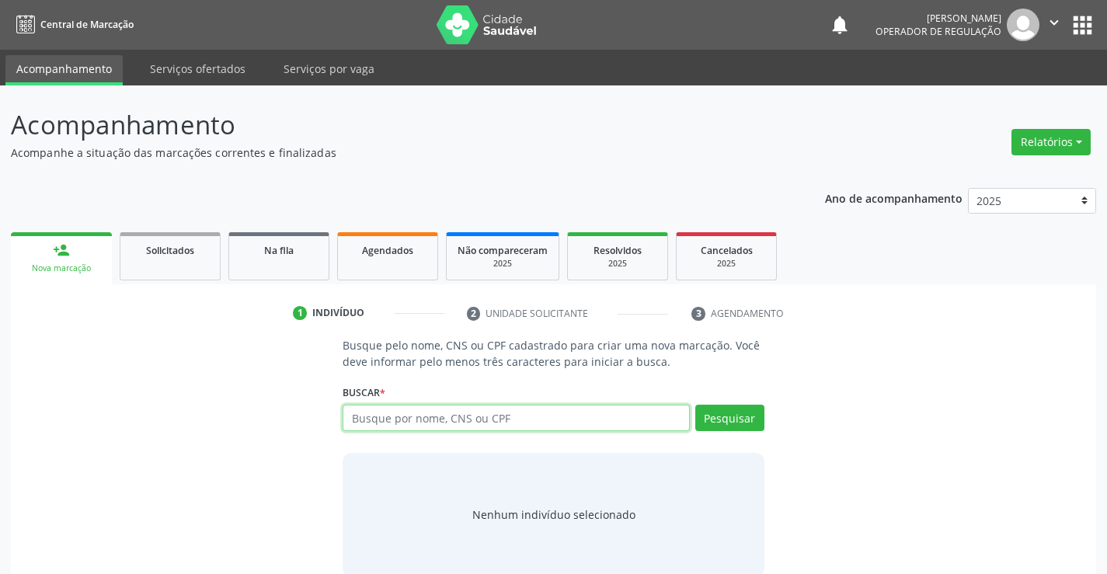
click at [485, 417] on input "text" at bounding box center [516, 418] width 346 height 26
type input "708106585510932"
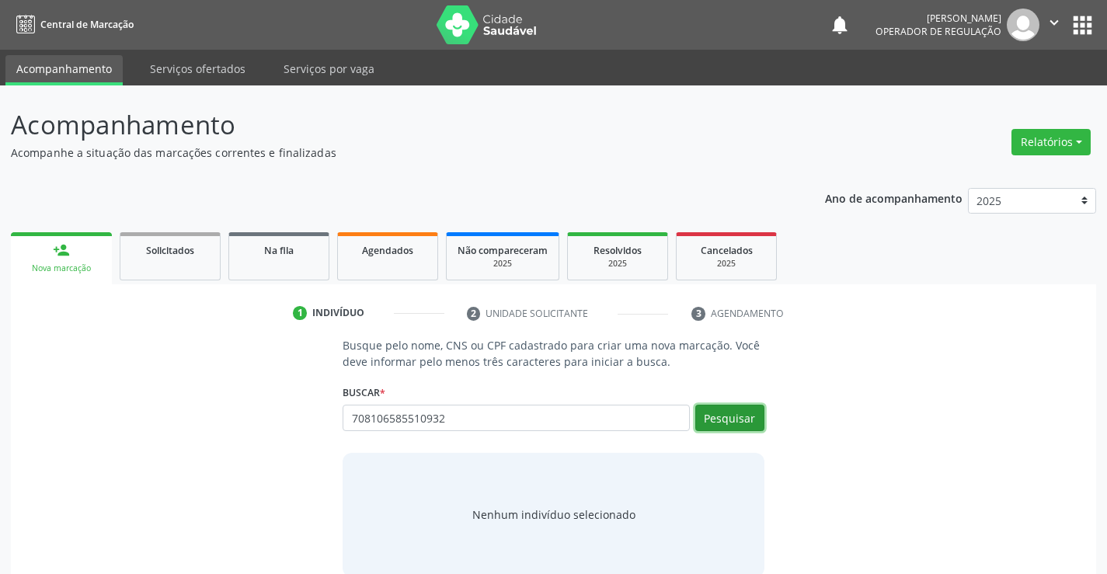
click at [717, 411] on button "Pesquisar" at bounding box center [729, 418] width 69 height 26
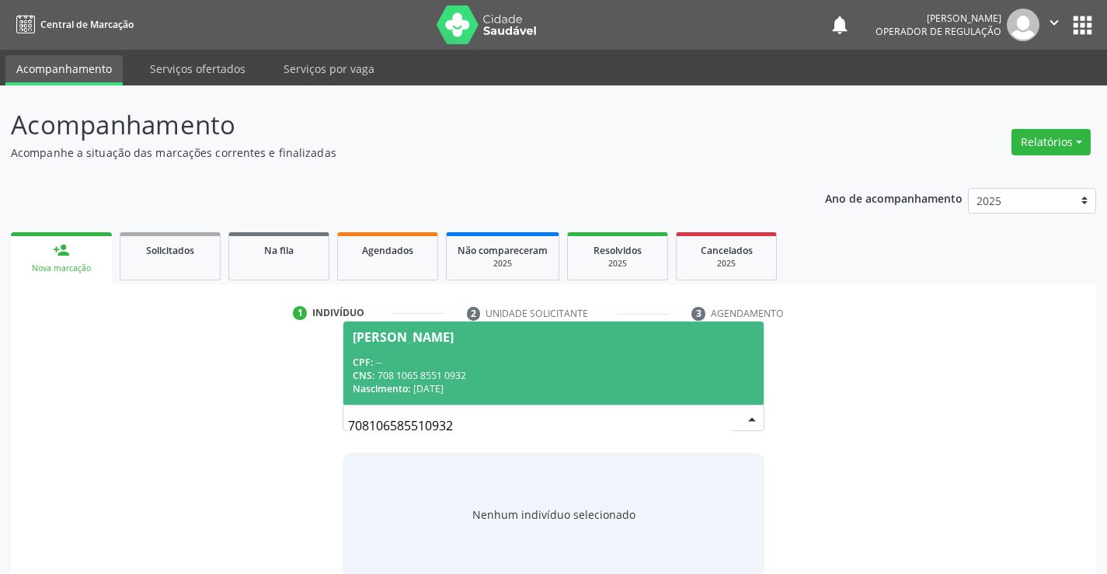
click at [538, 366] on div "CPF: --" at bounding box center [553, 362] width 401 height 13
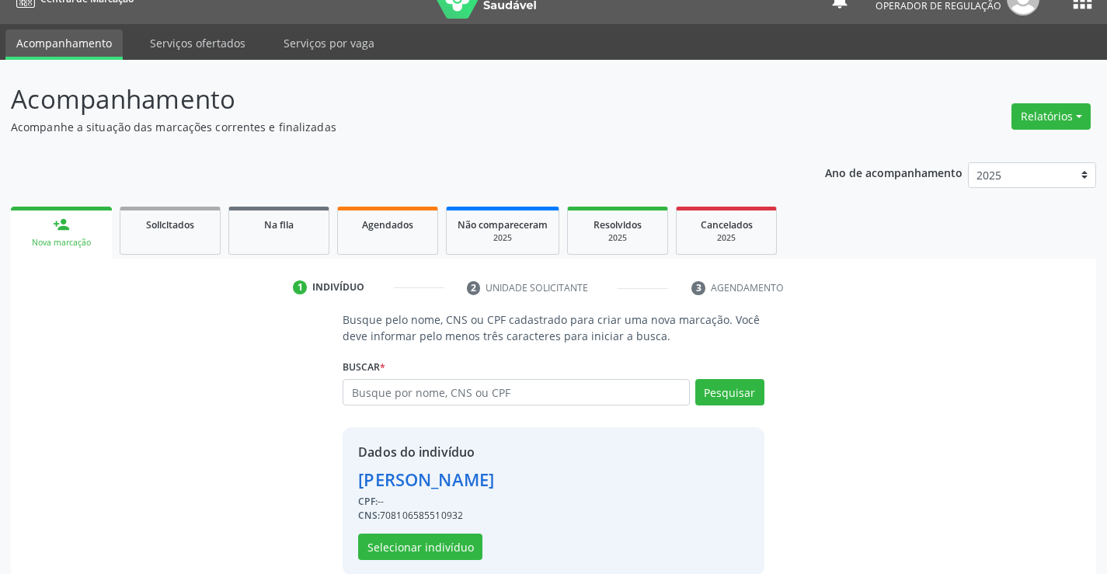
scroll to position [49, 0]
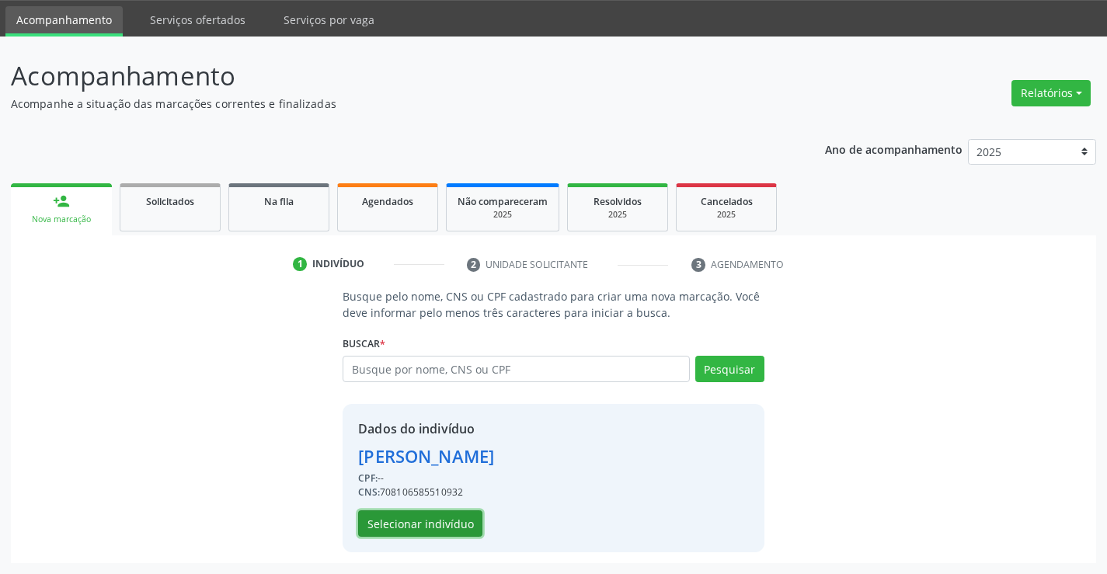
click at [444, 516] on button "Selecionar indivíduo" at bounding box center [420, 523] width 124 height 26
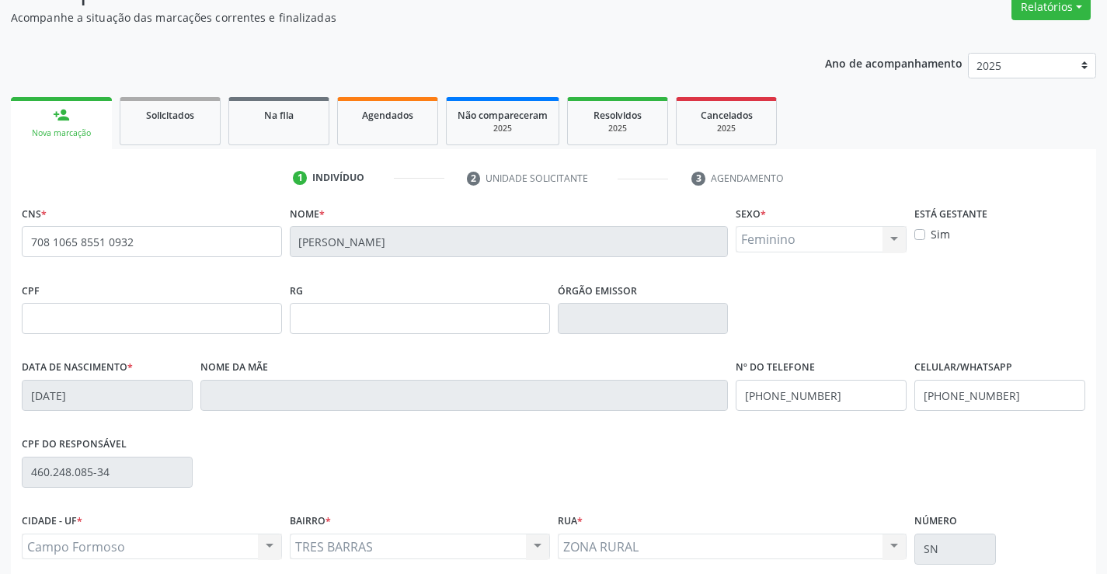
scroll to position [268, 0]
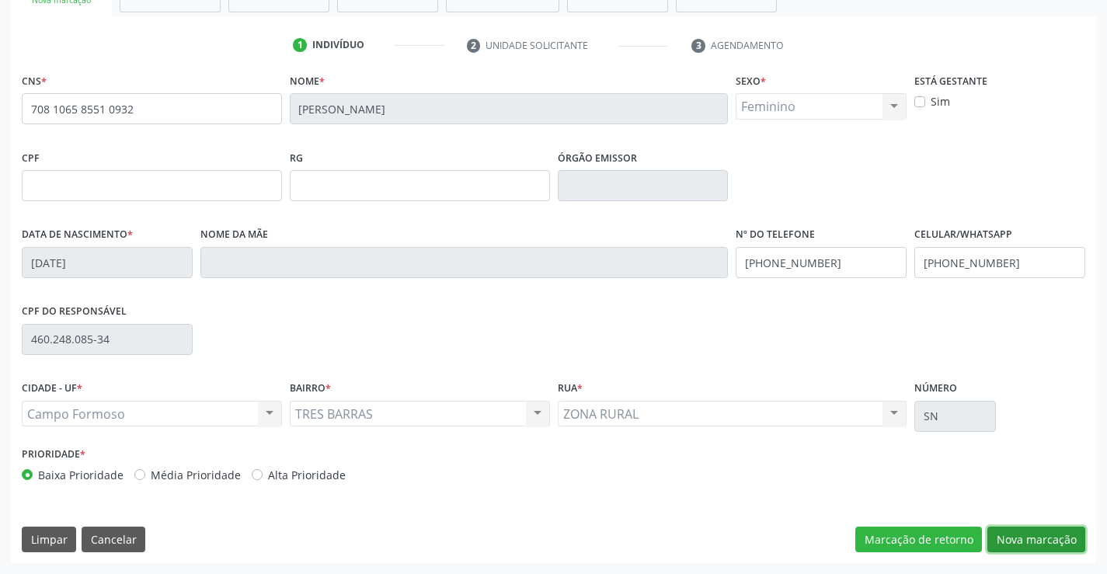
click at [1063, 538] on button "Nova marcação" at bounding box center [1036, 540] width 98 height 26
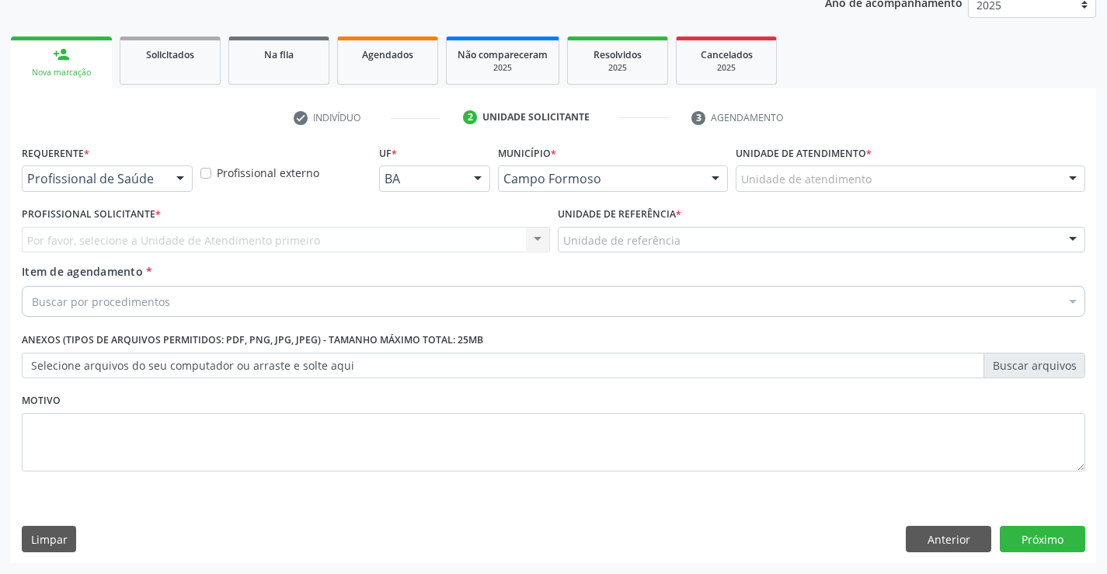
scroll to position [196, 0]
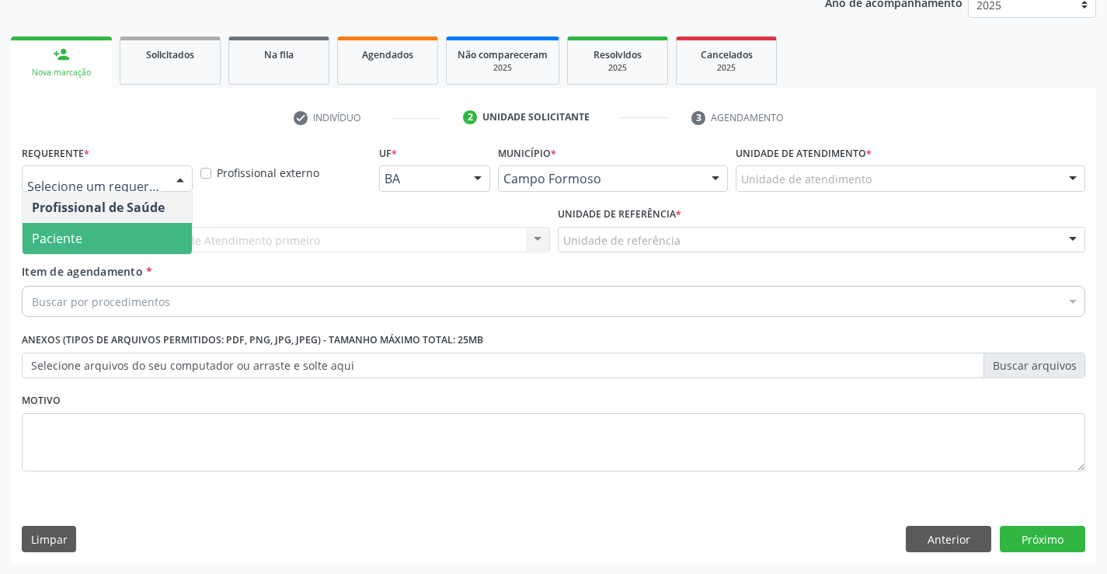
click at [95, 242] on span "Paciente" at bounding box center [107, 238] width 169 height 31
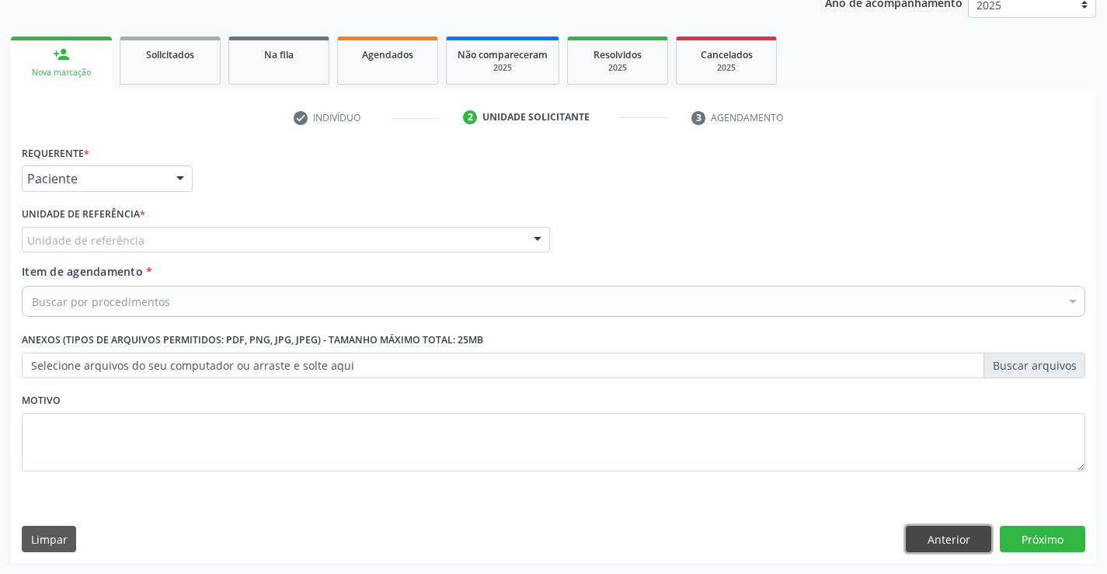
click at [969, 533] on button "Anterior" at bounding box center [948, 539] width 85 height 26
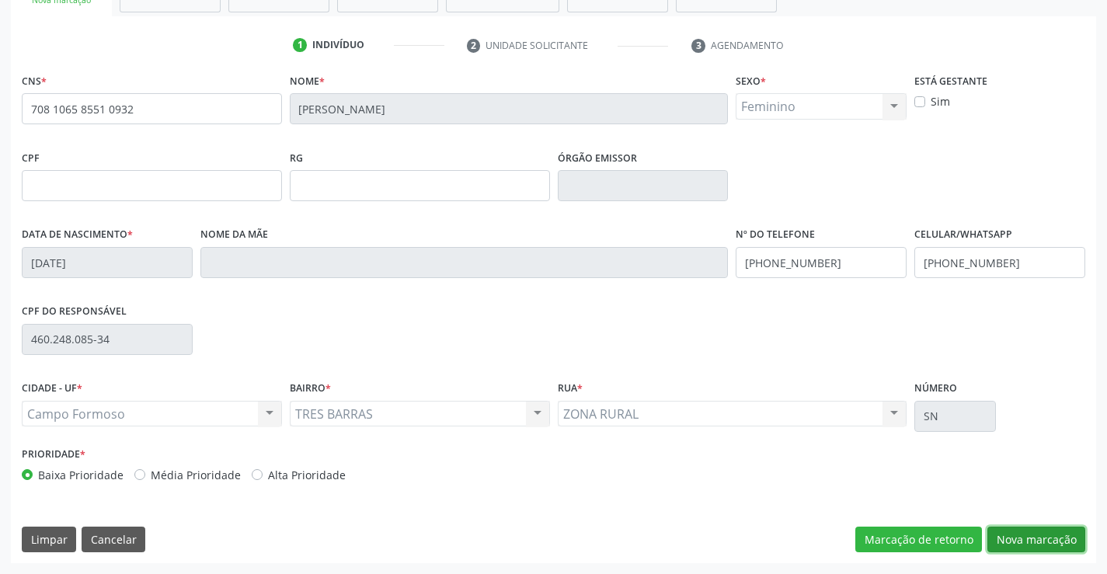
click at [1071, 544] on button "Nova marcação" at bounding box center [1036, 540] width 98 height 26
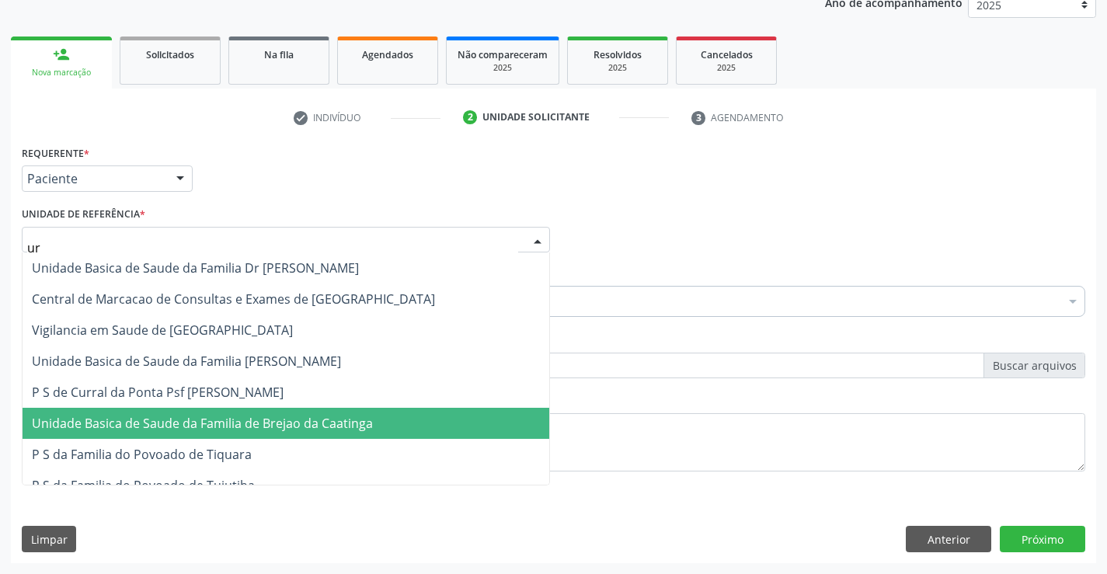
type input "urr"
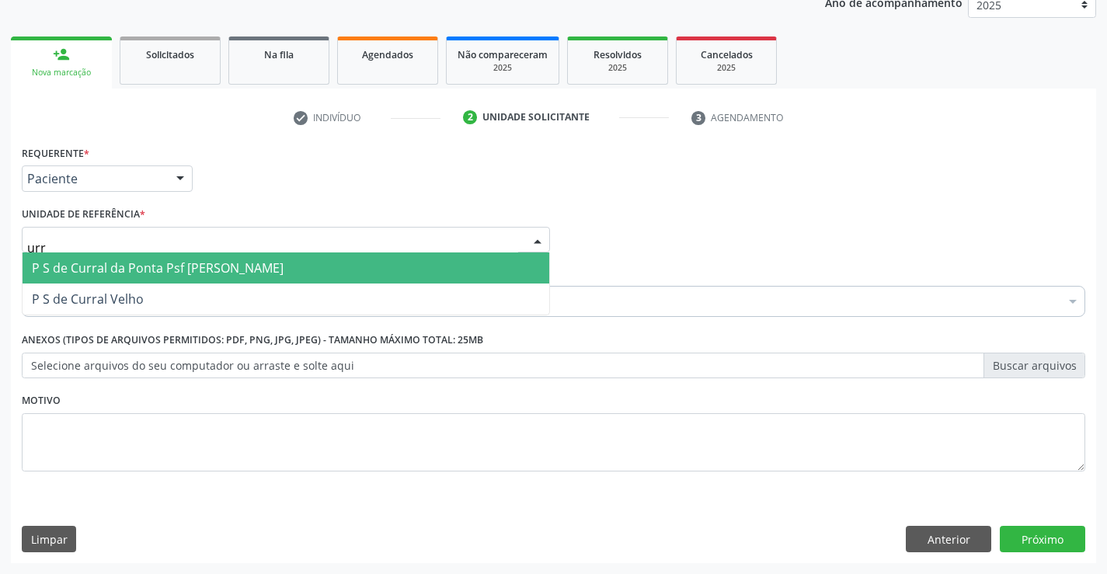
click at [106, 266] on span "P S de Curral da Ponta Psf [PERSON_NAME]" at bounding box center [158, 267] width 252 height 17
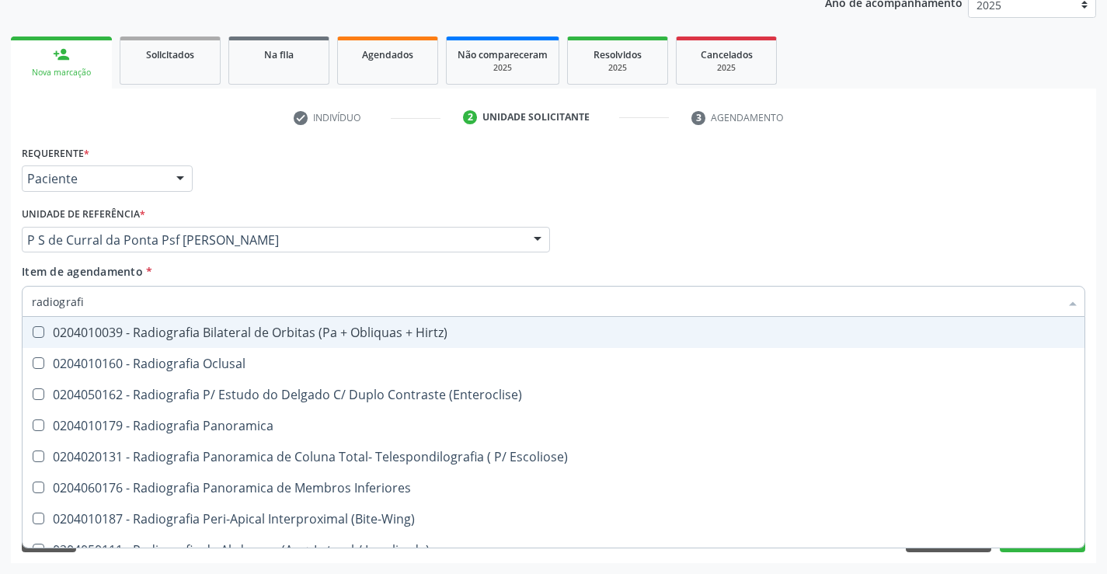
type input "radiografia"
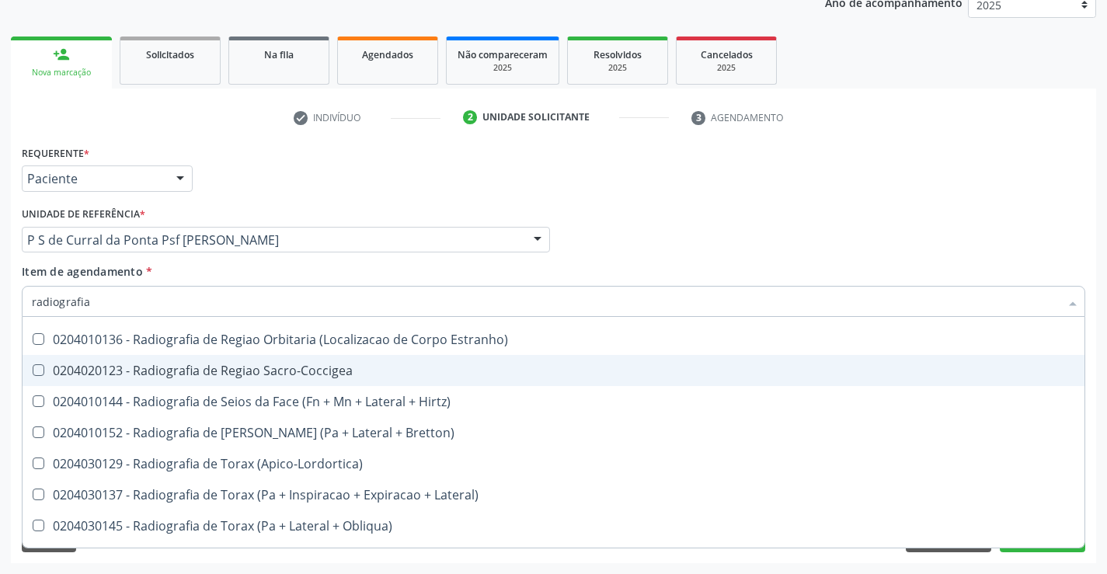
scroll to position [1942, 0]
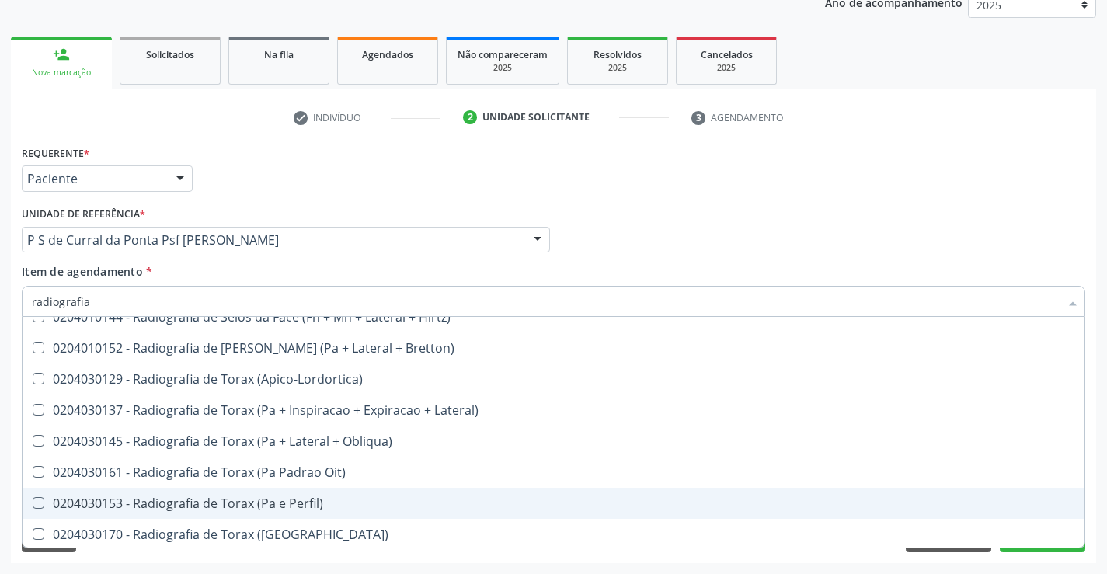
click at [317, 503] on div "0204030153 - Radiografia de Torax (Pa e Perfil)" at bounding box center [553, 503] width 1043 height 12
checkbox Perfil\) "true"
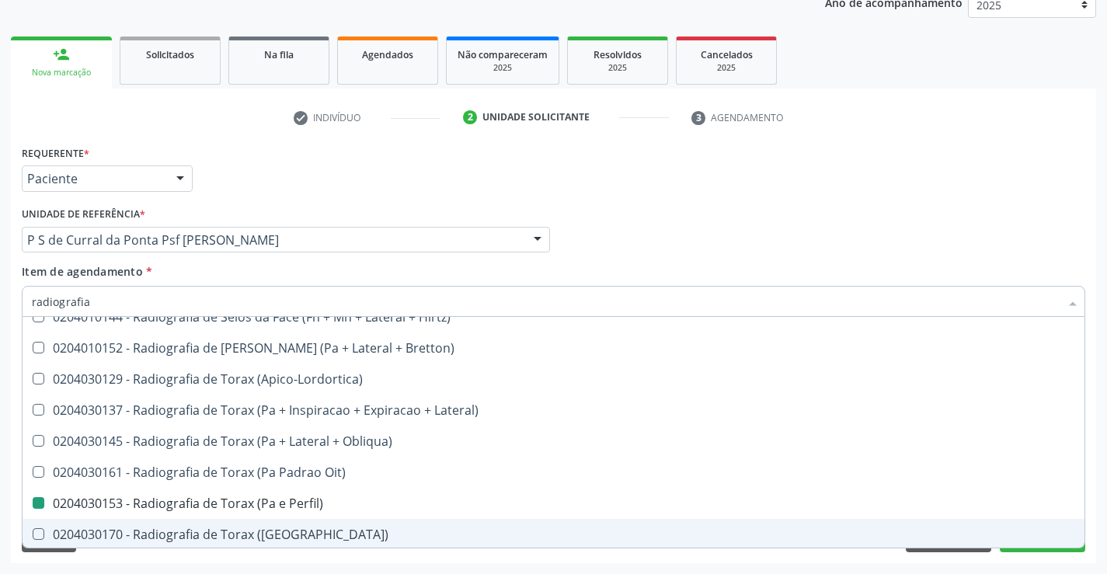
click at [1014, 558] on div "Requerente * Paciente Profissional de Saúde Paciente Nenhum resultado encontrad…" at bounding box center [553, 352] width 1085 height 422
checkbox Oclusal "true"
checkbox Perfil\) "false"
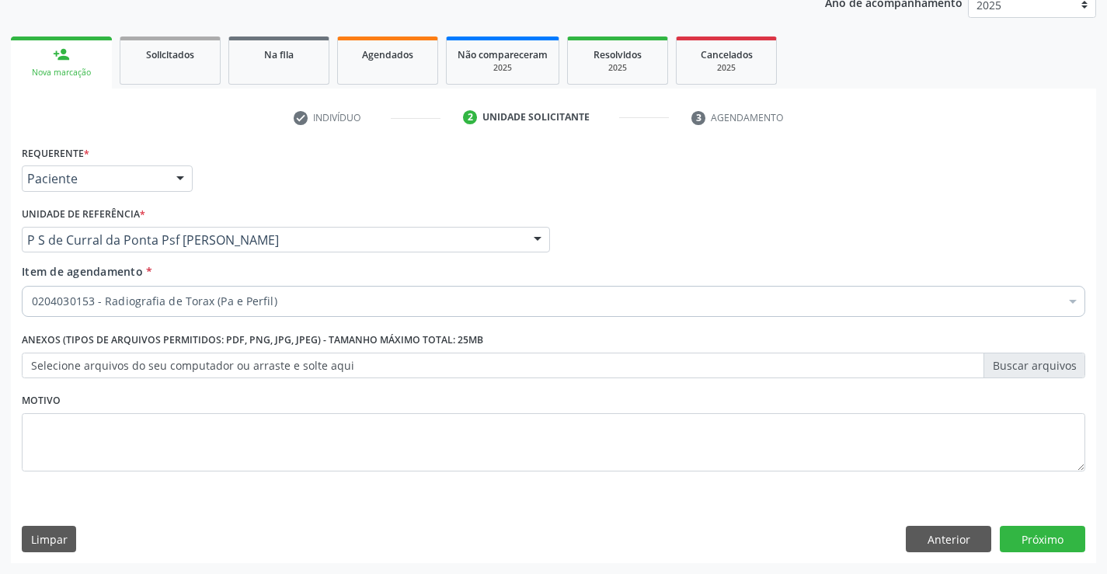
scroll to position [0, 0]
click at [1023, 546] on button "Próximo" at bounding box center [1042, 539] width 85 height 26
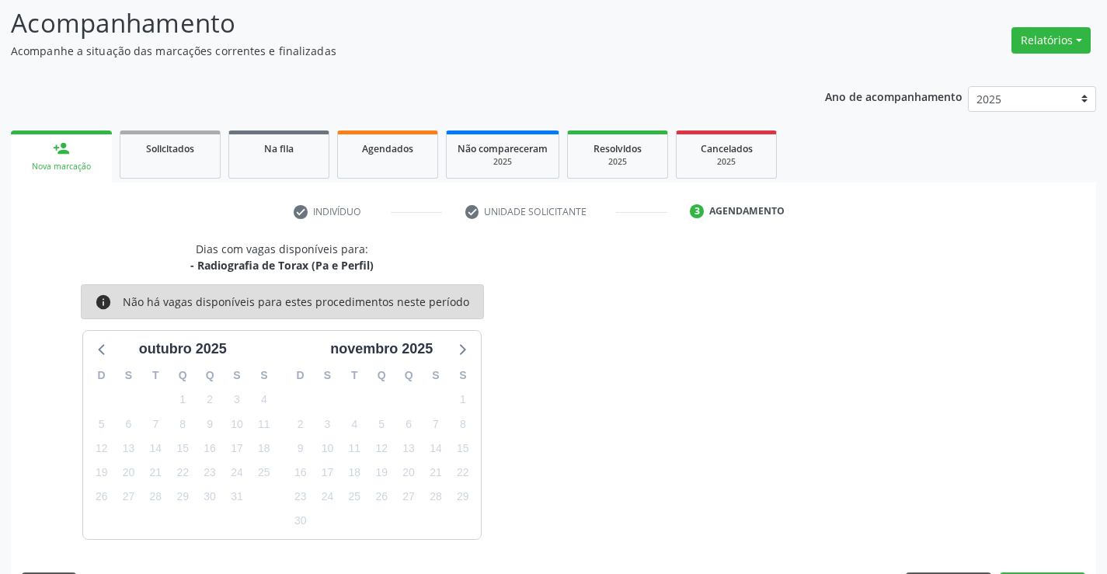
scroll to position [148, 0]
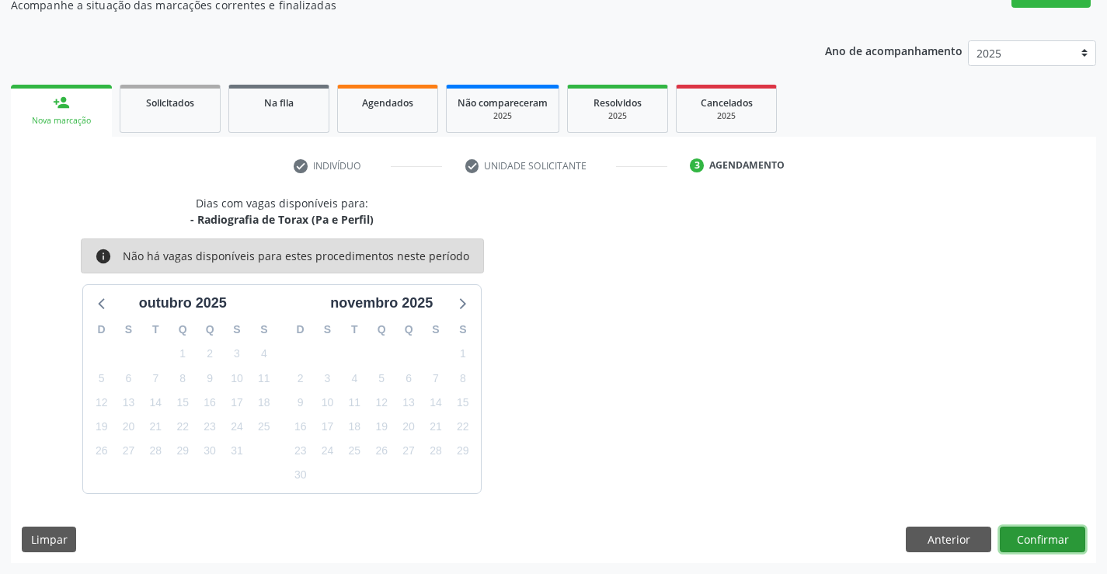
click at [1011, 533] on button "Confirmar" at bounding box center [1042, 540] width 85 height 26
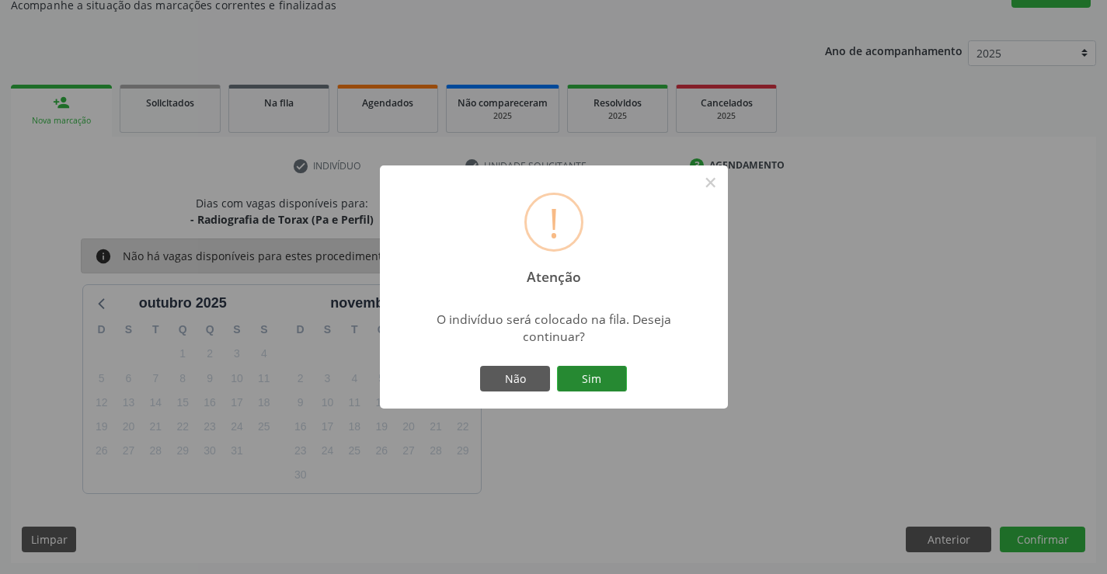
click at [621, 381] on button "Sim" at bounding box center [592, 379] width 70 height 26
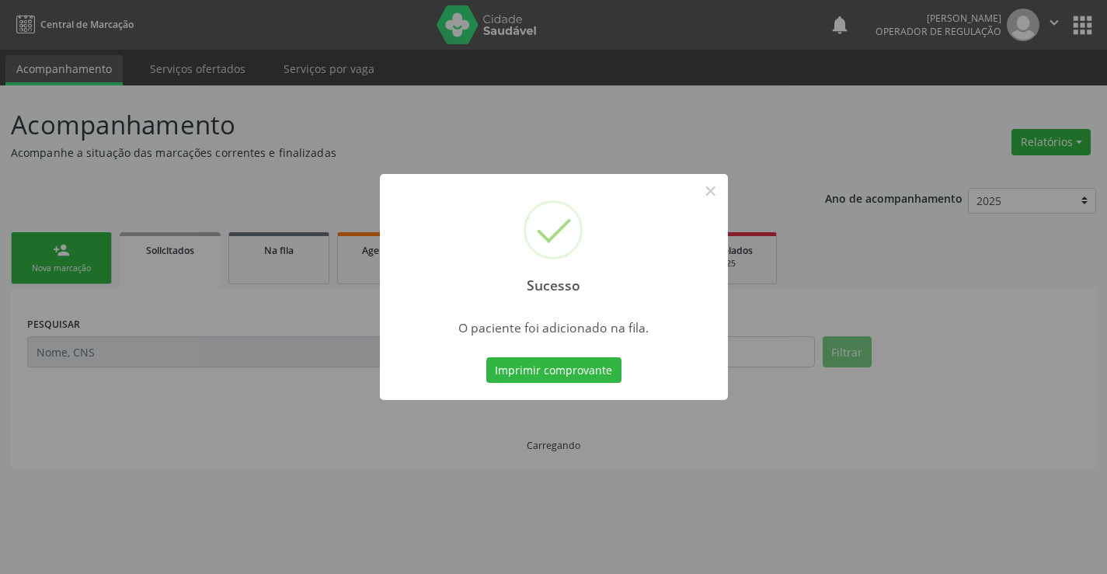
scroll to position [0, 0]
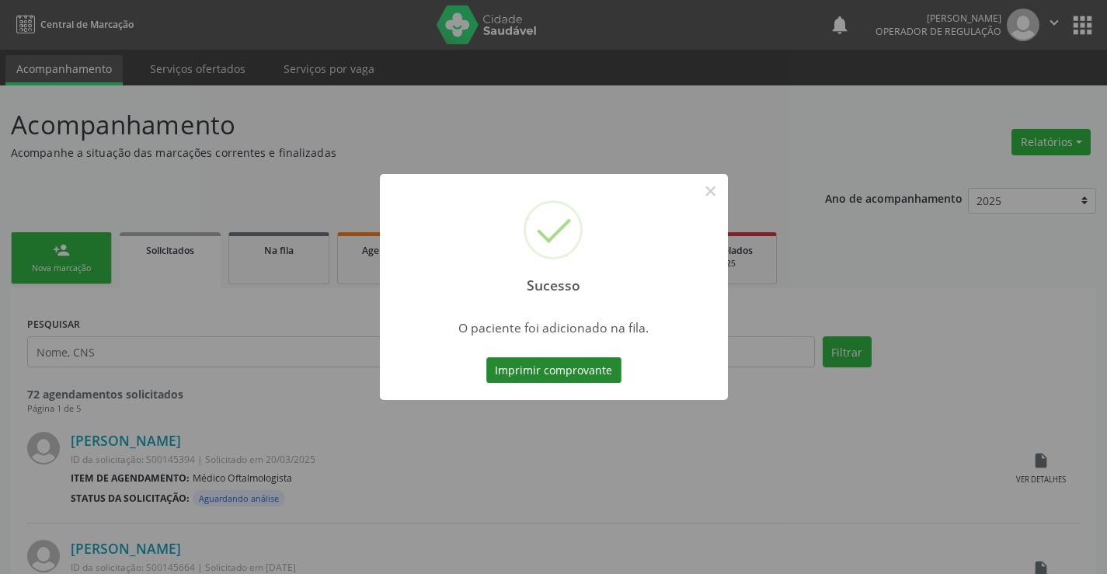
click at [617, 373] on button "Imprimir comprovante" at bounding box center [553, 370] width 135 height 26
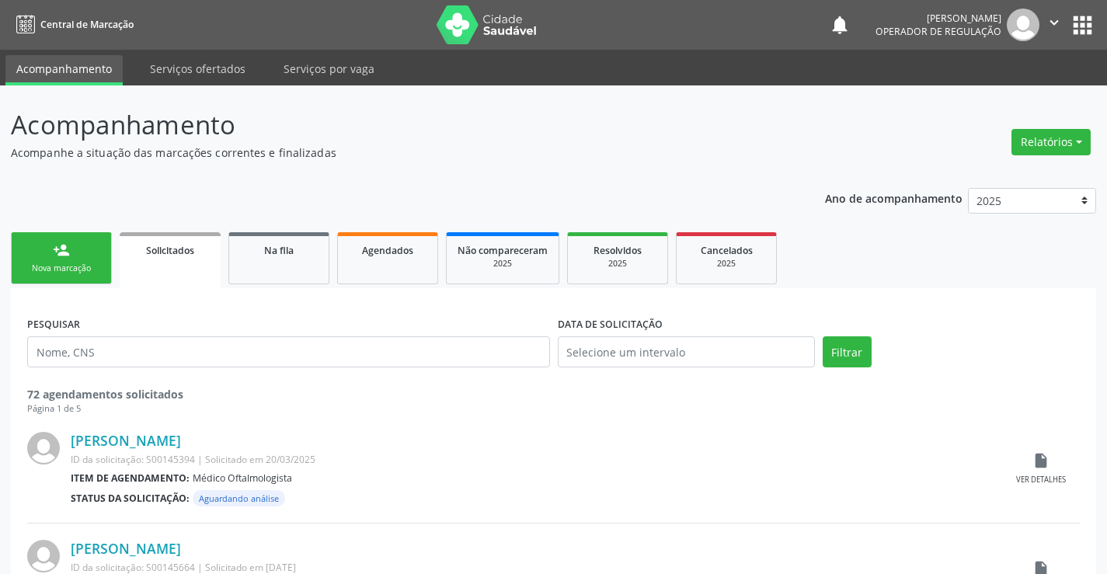
click at [58, 262] on link "person_add Nova marcação" at bounding box center [61, 258] width 101 height 52
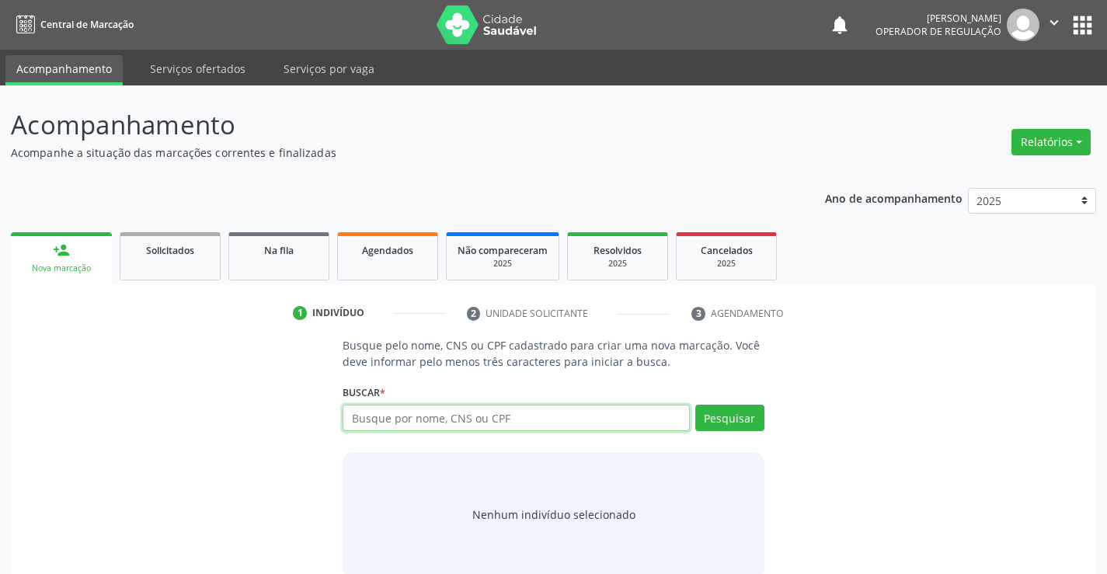
click at [579, 426] on input "text" at bounding box center [516, 418] width 346 height 26
type input "702606719513244"
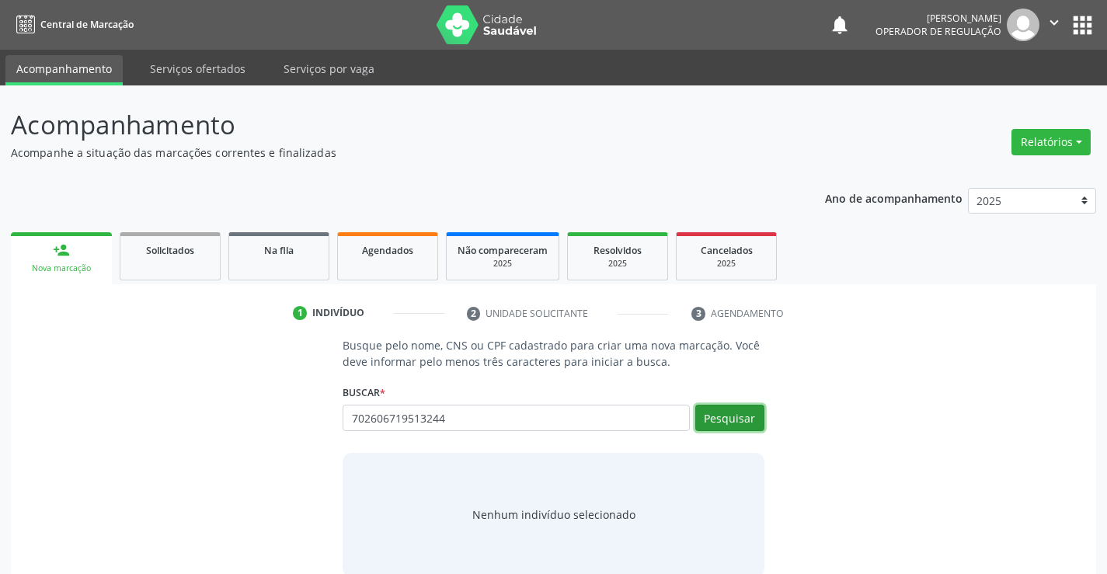
click at [736, 405] on button "Pesquisar" at bounding box center [729, 418] width 69 height 26
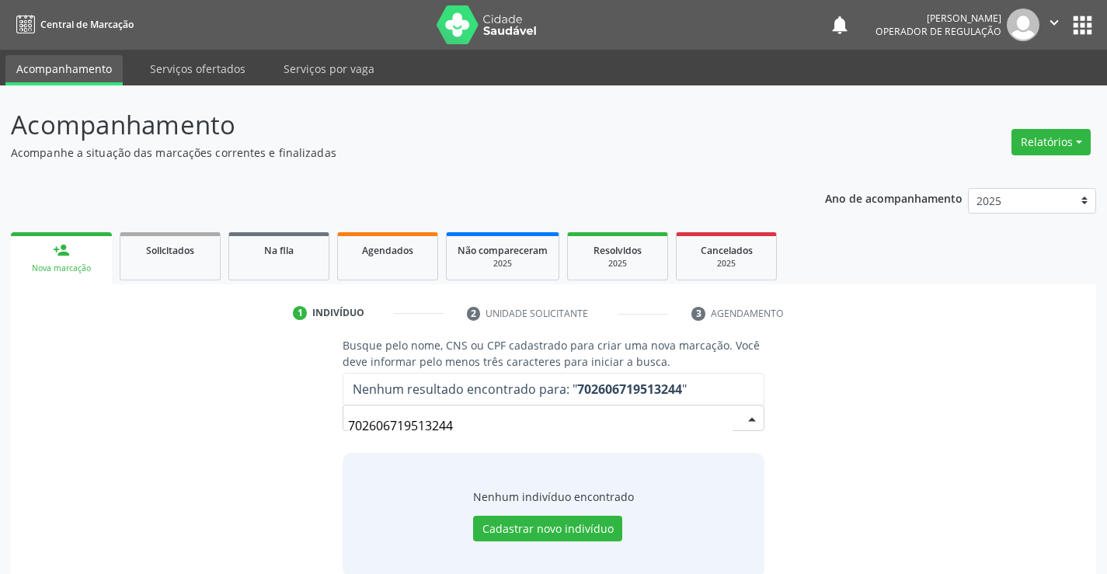
drag, startPoint x: 471, startPoint y: 422, endPoint x: 278, endPoint y: 415, distance: 193.5
click at [280, 415] on div "Busque pelo nome, CNS ou CPF cadastrado para criar uma nova marcação. Você deve…" at bounding box center [553, 456] width 1063 height 239
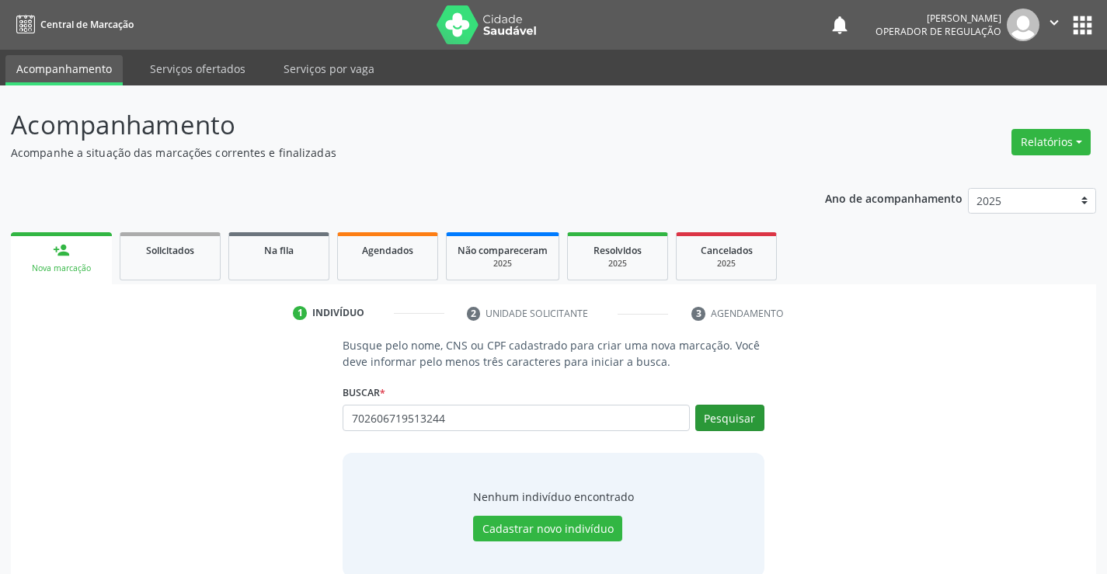
type input "702606719513244"
click at [739, 420] on button "Pesquisar" at bounding box center [729, 418] width 69 height 26
type input "702606719513244"
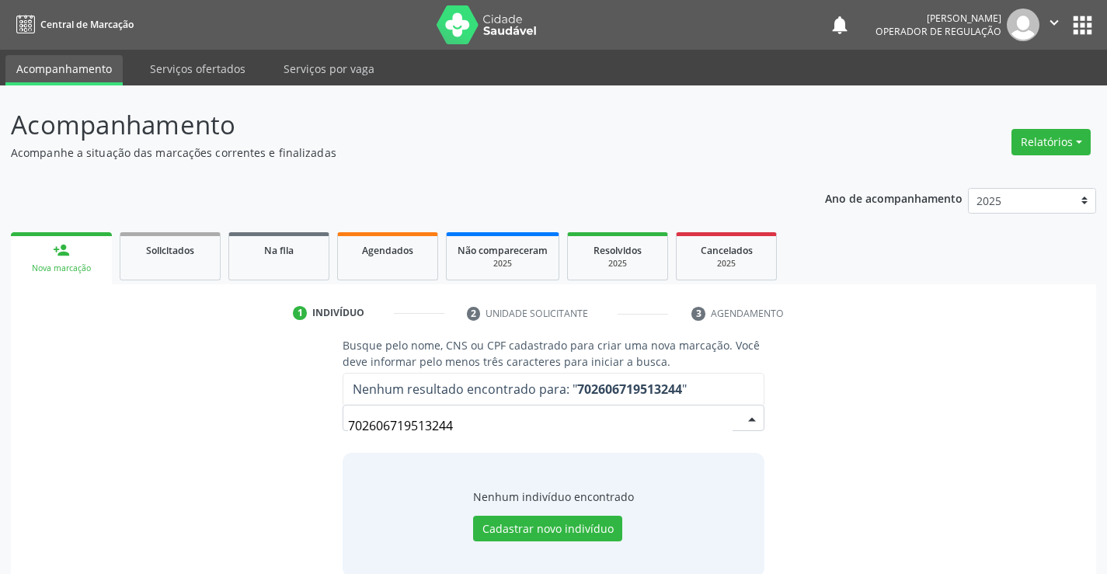
drag, startPoint x: 511, startPoint y: 423, endPoint x: 276, endPoint y: 428, distance: 235.4
click at [276, 428] on div "Busque pelo nome, CNS ou CPF cadastrado para criar uma nova marcação. Você deve…" at bounding box center [553, 456] width 1063 height 239
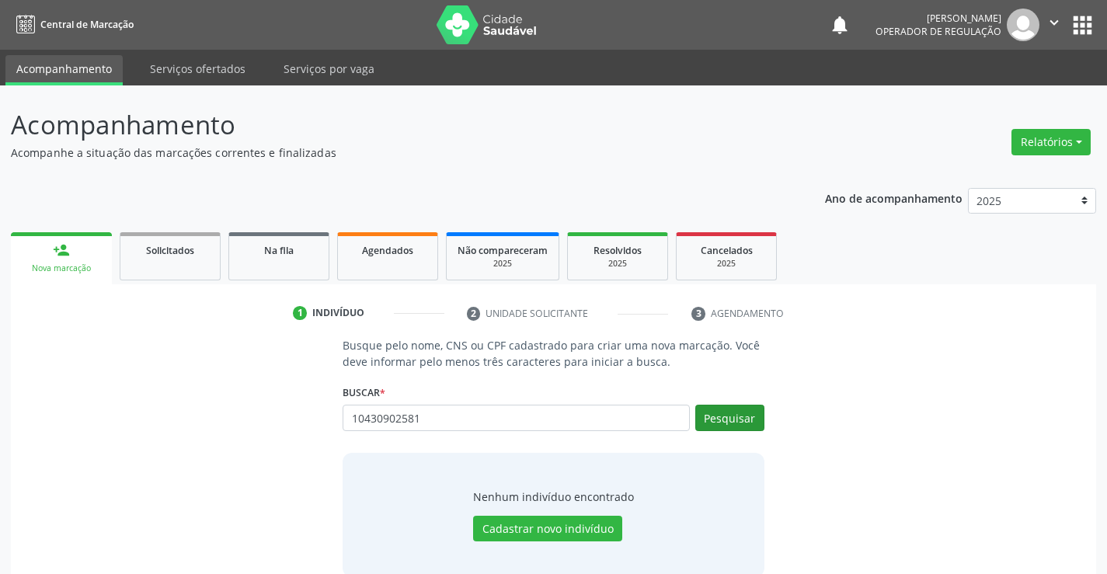
type input "10430902581"
click at [715, 419] on button "Pesquisar" at bounding box center [729, 418] width 69 height 26
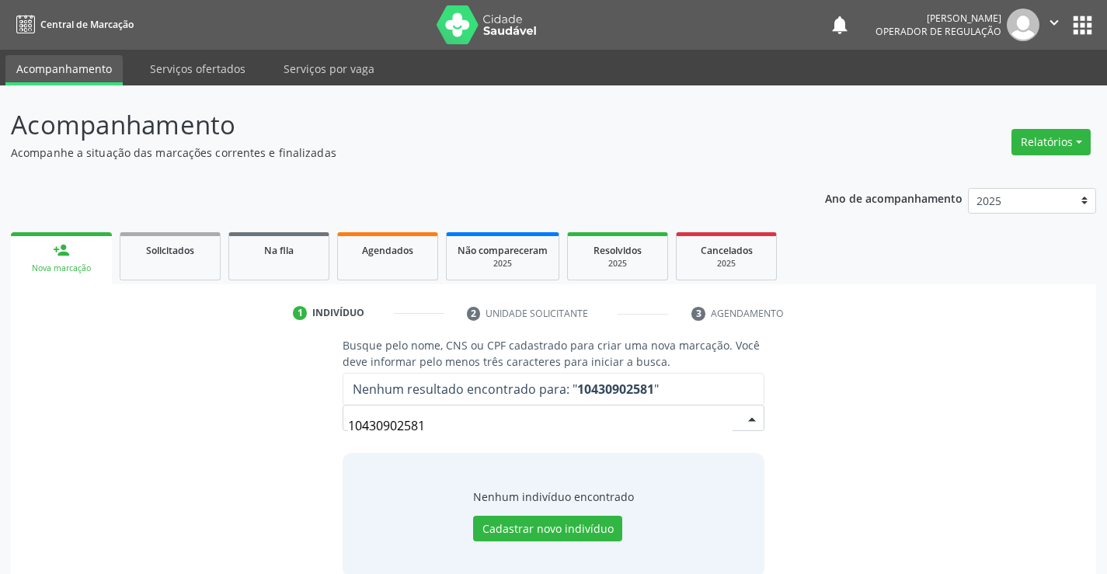
drag, startPoint x: 430, startPoint y: 425, endPoint x: 332, endPoint y: 421, distance: 98.7
click at [273, 429] on div "Busque pelo nome, CNS ou CPF cadastrado para criar uma nova marcação. Você deve…" at bounding box center [553, 456] width 1063 height 239
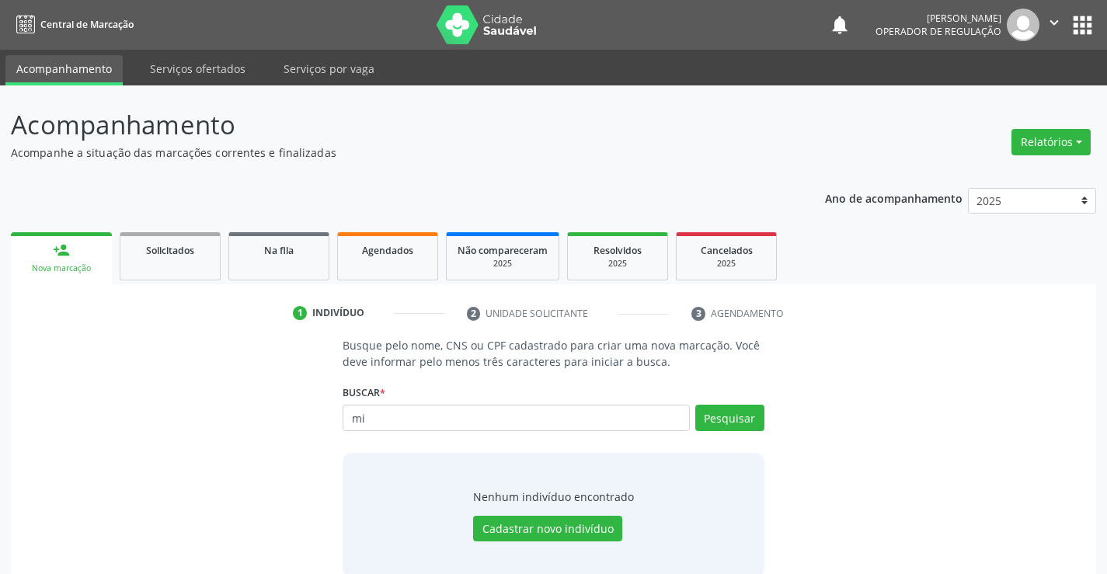
type input "m"
type input "MICAELY MIRANDA DA SILVA"
click at [725, 411] on button "Pesquisar" at bounding box center [729, 418] width 69 height 26
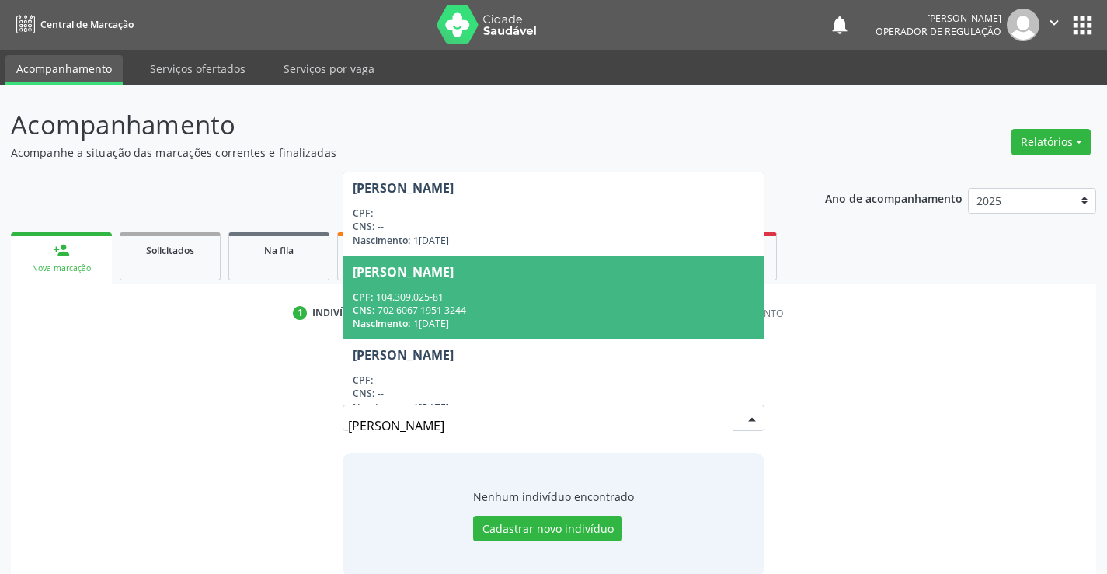
click at [495, 290] on div "CPF: 104.309.025-81" at bounding box center [553, 296] width 401 height 13
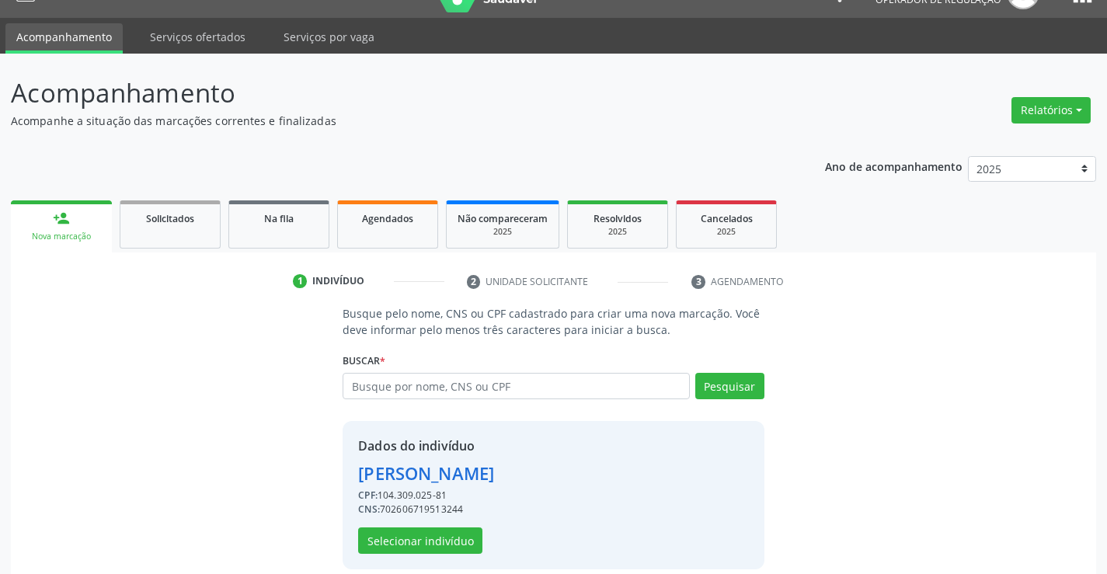
scroll to position [49, 0]
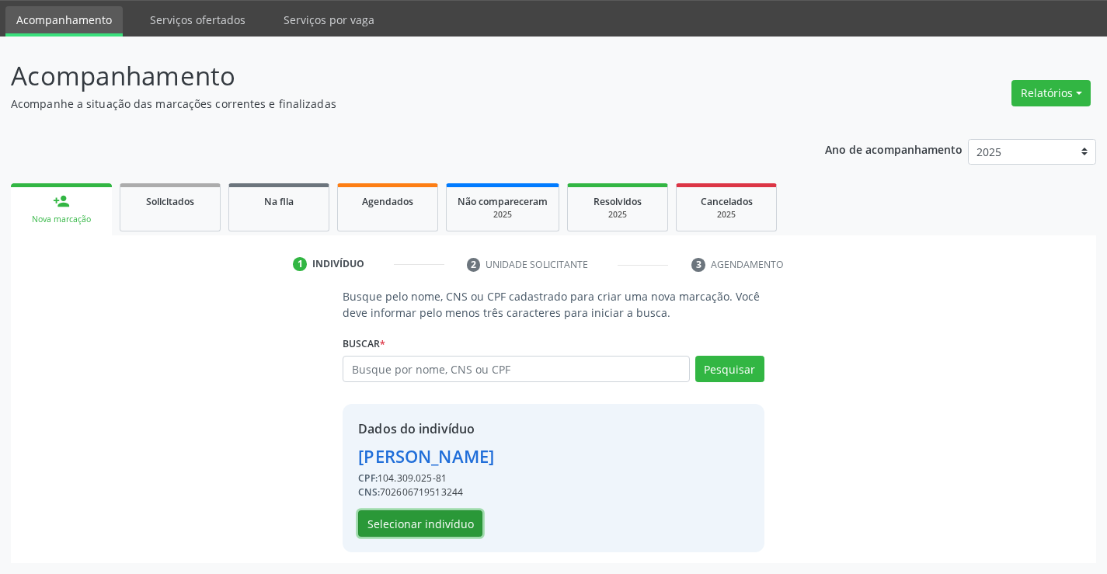
click at [456, 527] on button "Selecionar indivíduo" at bounding box center [420, 523] width 124 height 26
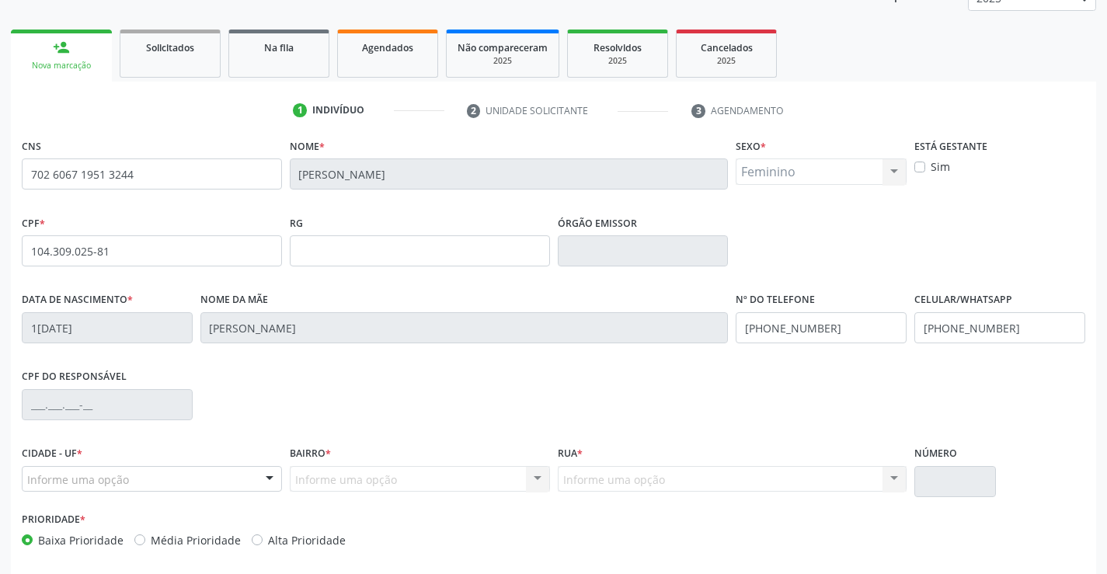
scroll to position [204, 0]
click at [130, 483] on div "Informe uma opção" at bounding box center [152, 477] width 260 height 26
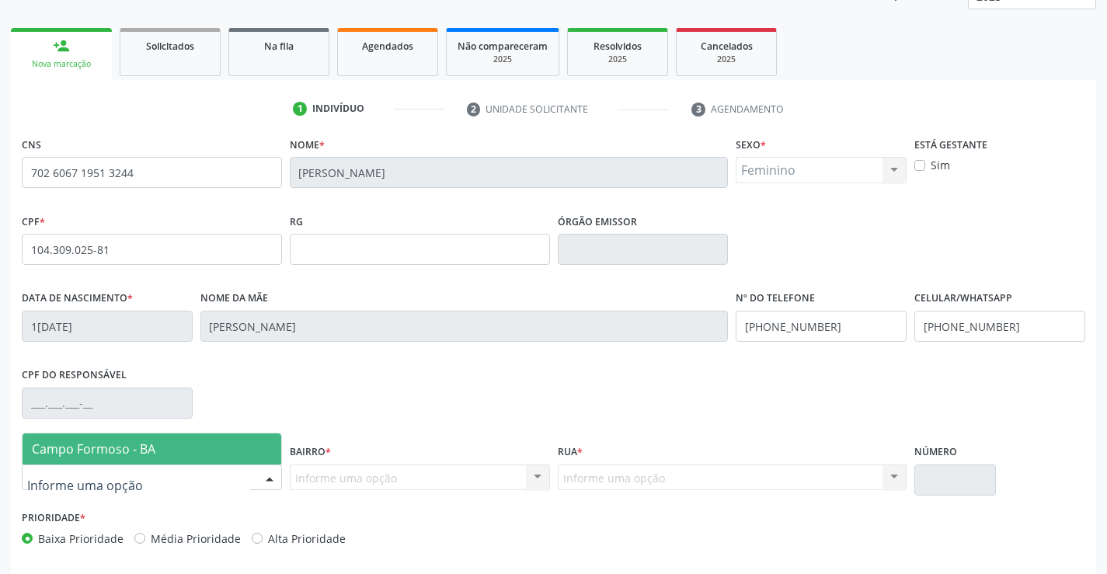
click at [169, 444] on span "Campo Formoso - BA" at bounding box center [152, 448] width 259 height 31
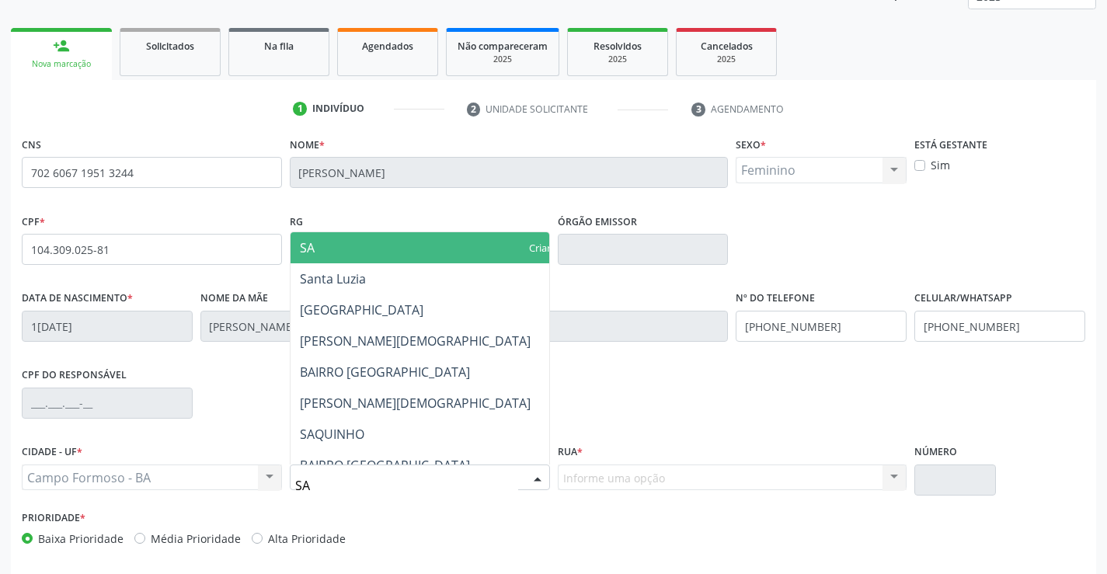
type input "SAO"
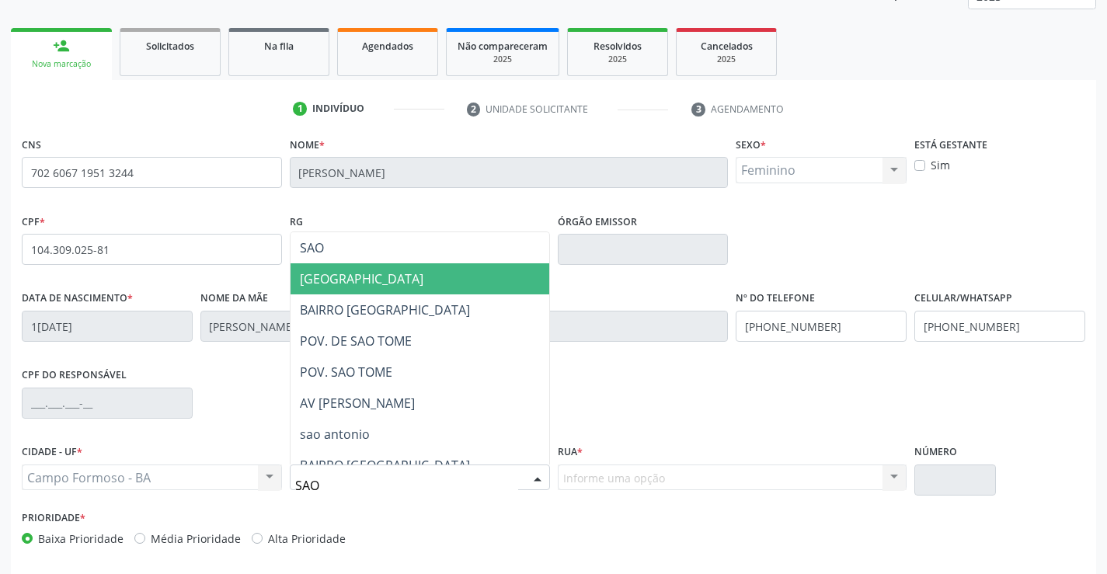
click at [366, 283] on span "SAO FRANCISCO" at bounding box center [361, 278] width 123 height 17
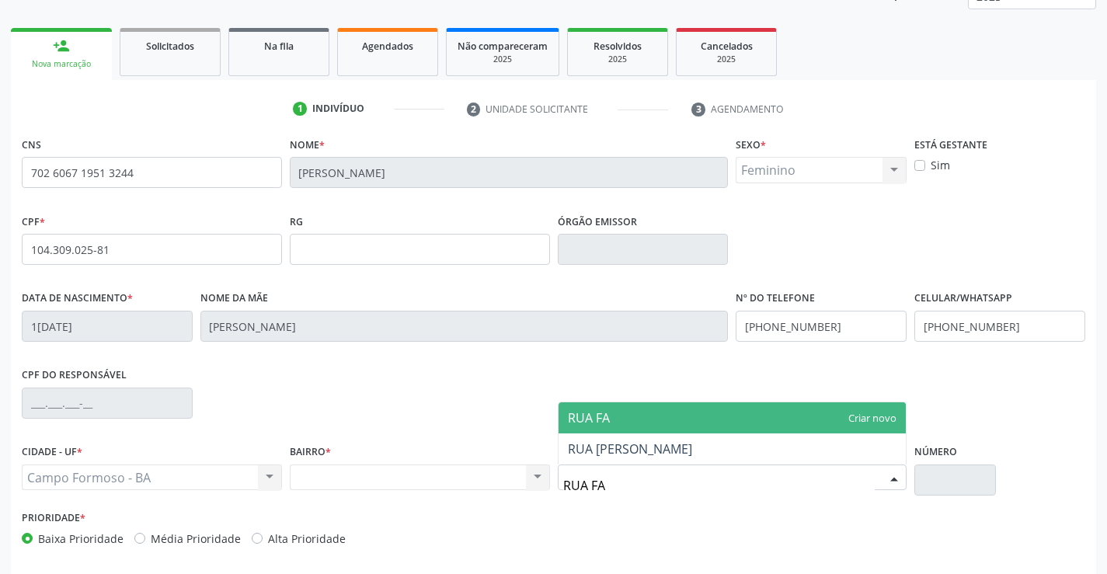
type input "RUA FAT"
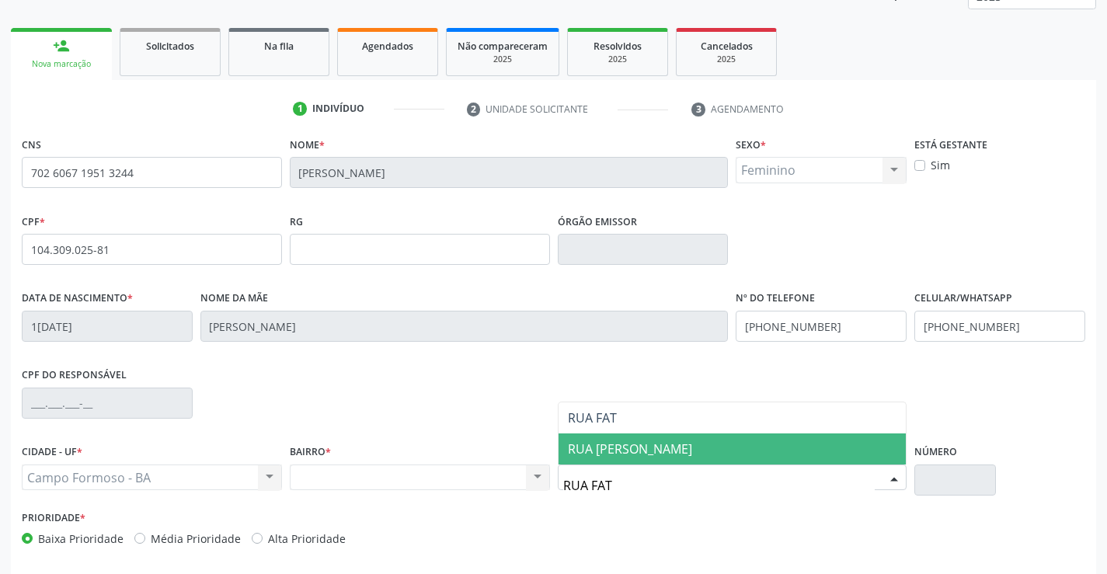
click at [593, 453] on span "RUA FATIMA BERNARDES" at bounding box center [630, 448] width 124 height 17
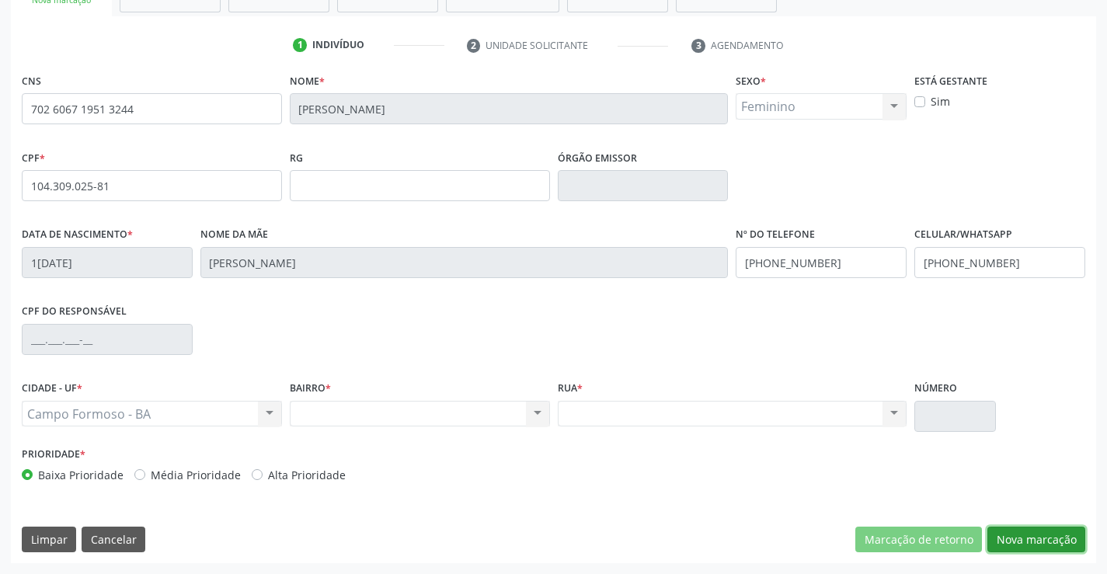
click at [1024, 534] on button "Nova marcação" at bounding box center [1036, 540] width 98 height 26
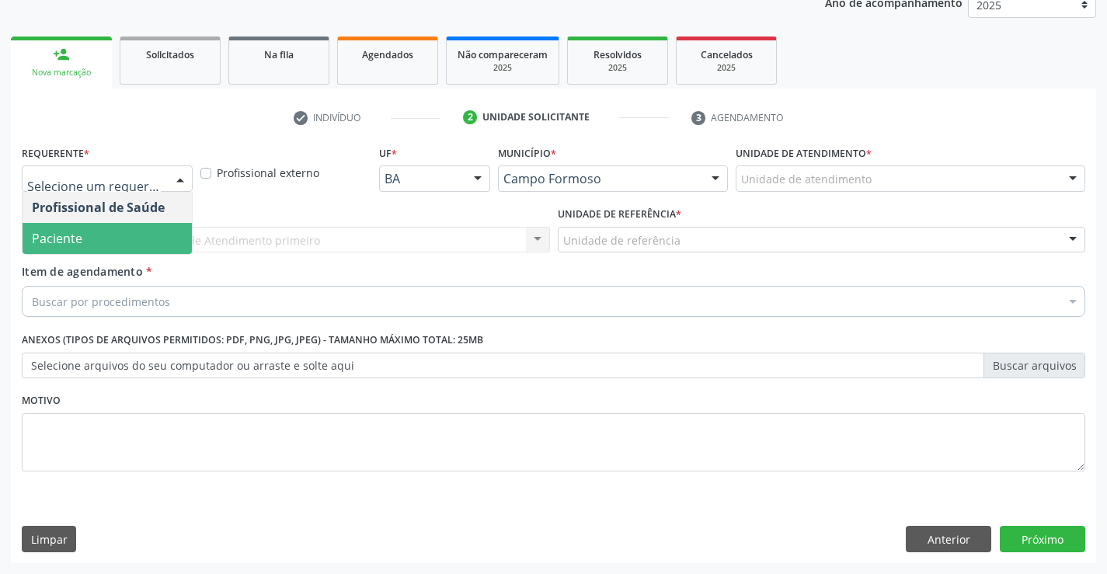
click at [120, 236] on span "Paciente" at bounding box center [107, 238] width 169 height 31
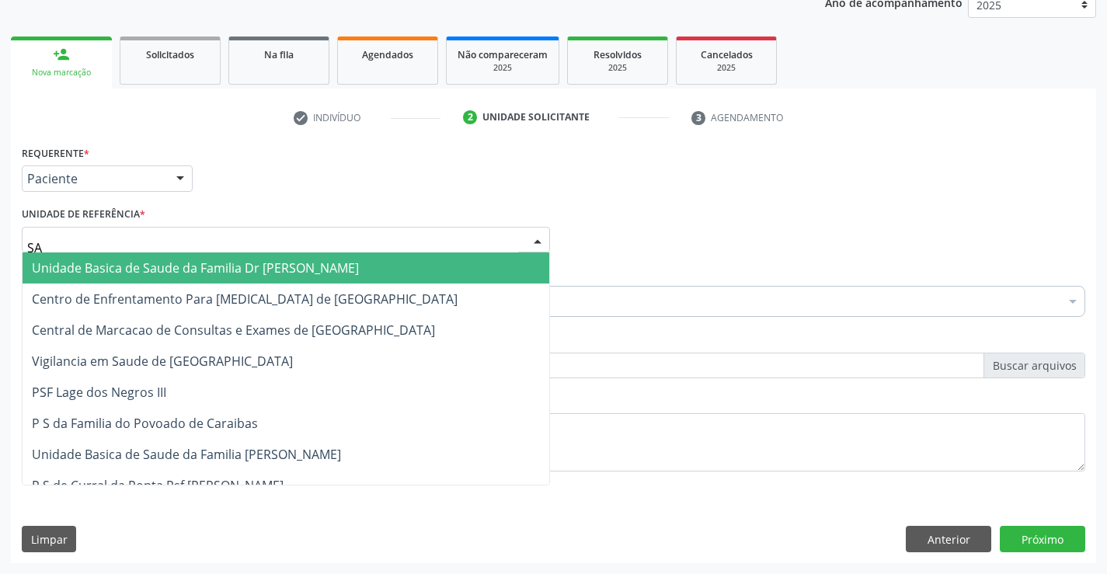
type input "SAO"
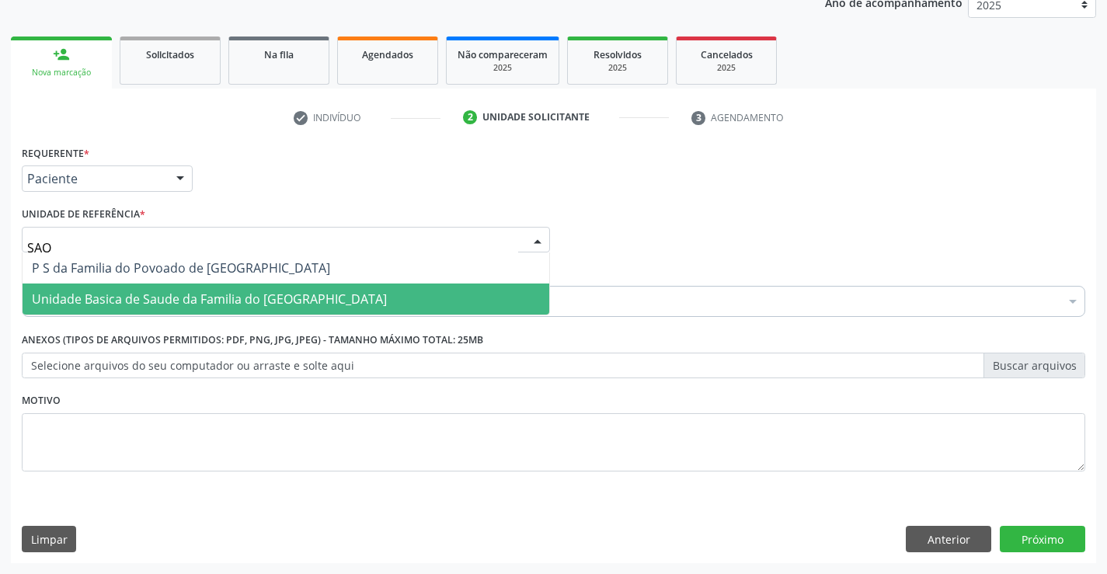
click at [130, 291] on span "Unidade Basica de Saude da Familia do [GEOGRAPHIC_DATA]" at bounding box center [209, 298] width 355 height 17
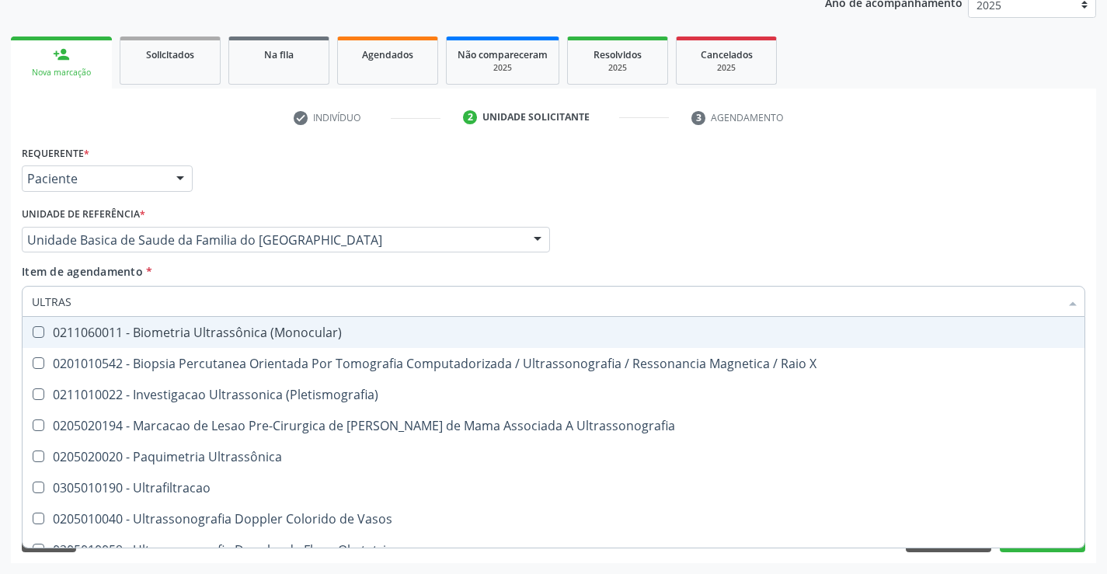
type input "ULTRASS"
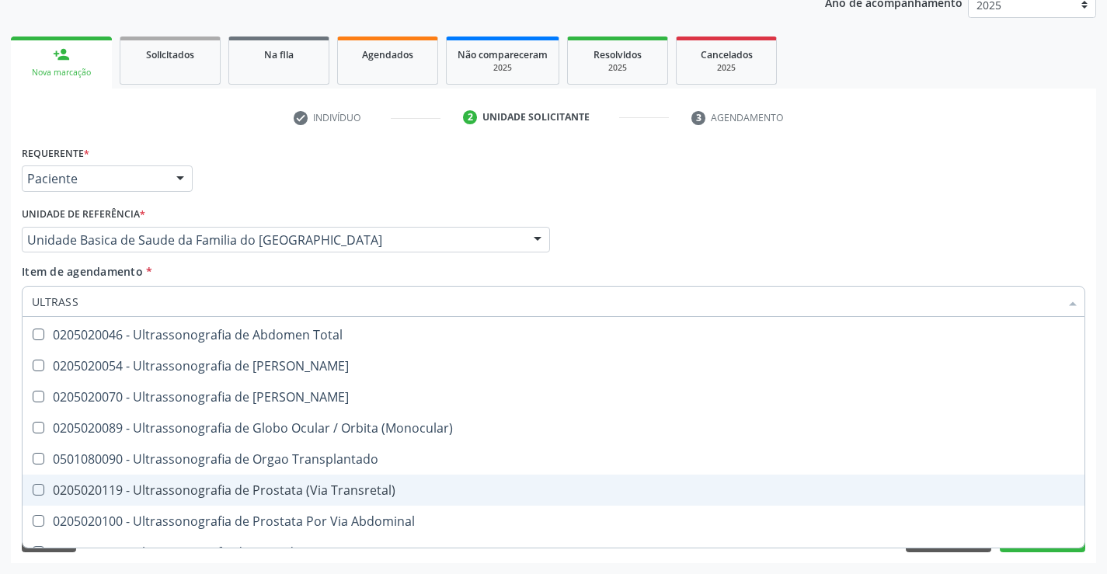
scroll to position [406, 0]
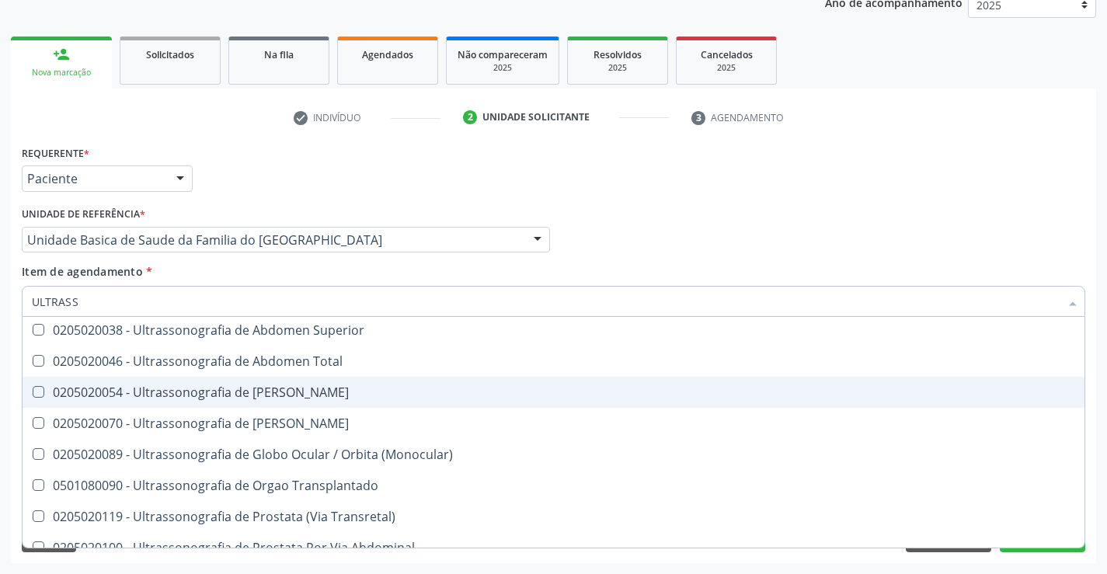
click at [367, 397] on div "0205020054 - Ultrassonografia de Aparelho Urinario" at bounding box center [553, 392] width 1043 height 12
checkbox Urinario "true"
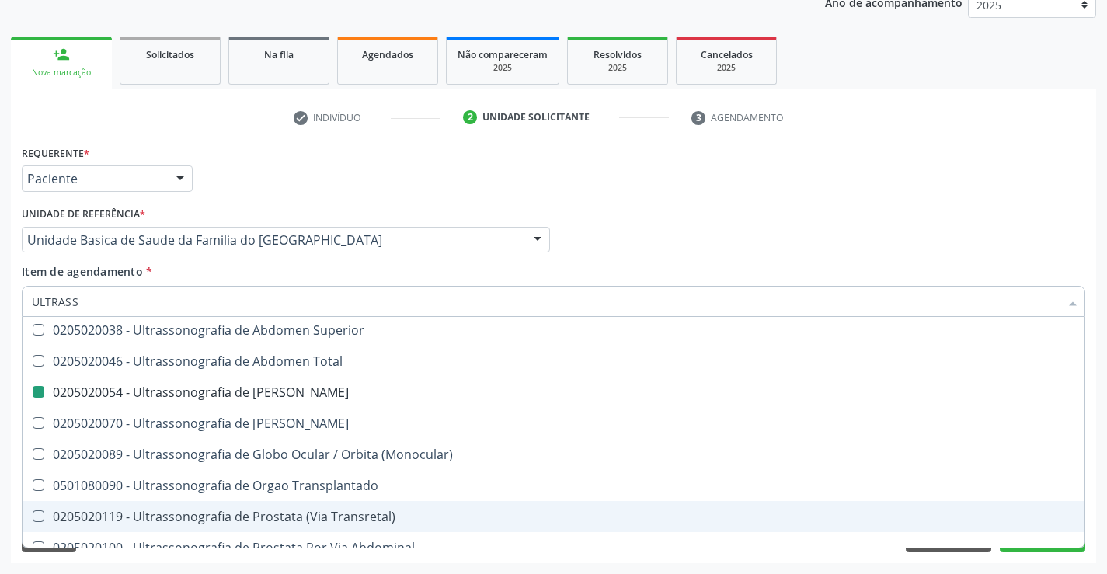
click at [1021, 563] on div "Acompanhamento Acompanhe a situação das marcações correntes e finalizadas Relat…" at bounding box center [553, 232] width 1107 height 684
checkbox X "true"
checkbox Urinario "false"
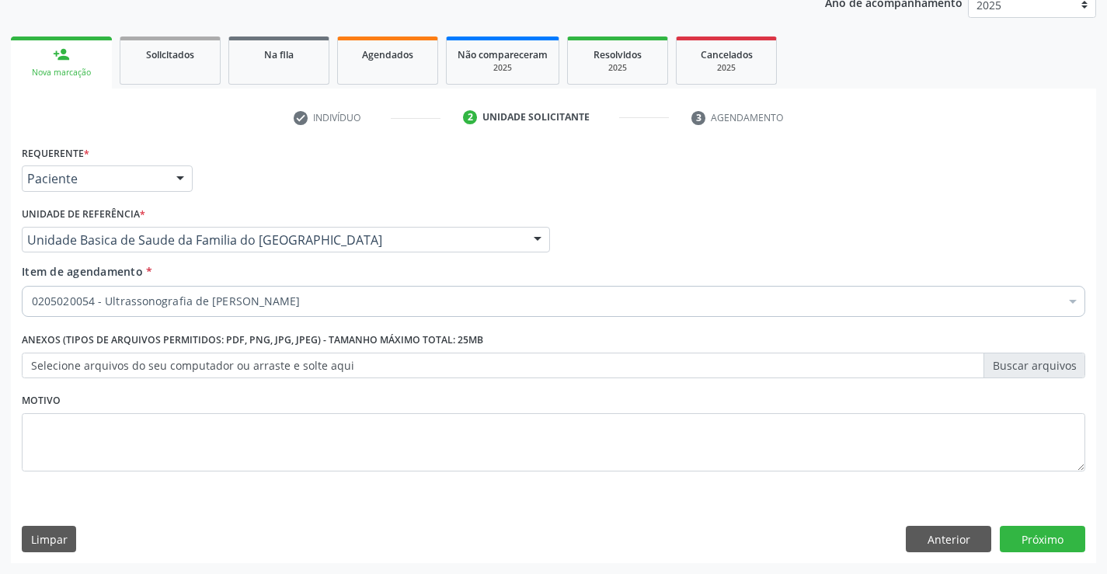
scroll to position [0, 0]
click at [1019, 537] on button "Próximo" at bounding box center [1042, 539] width 85 height 26
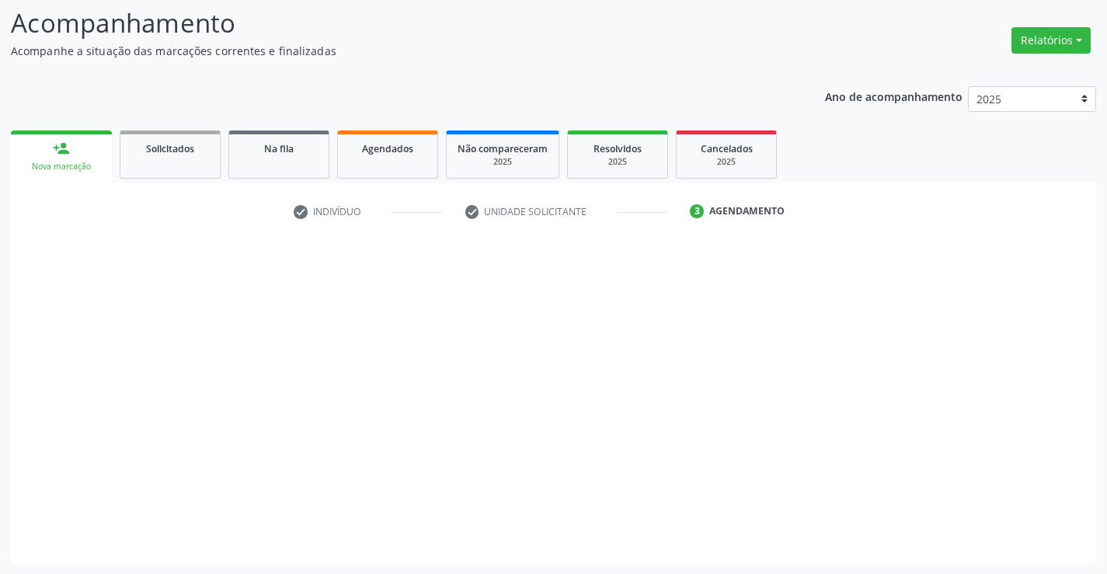
scroll to position [102, 0]
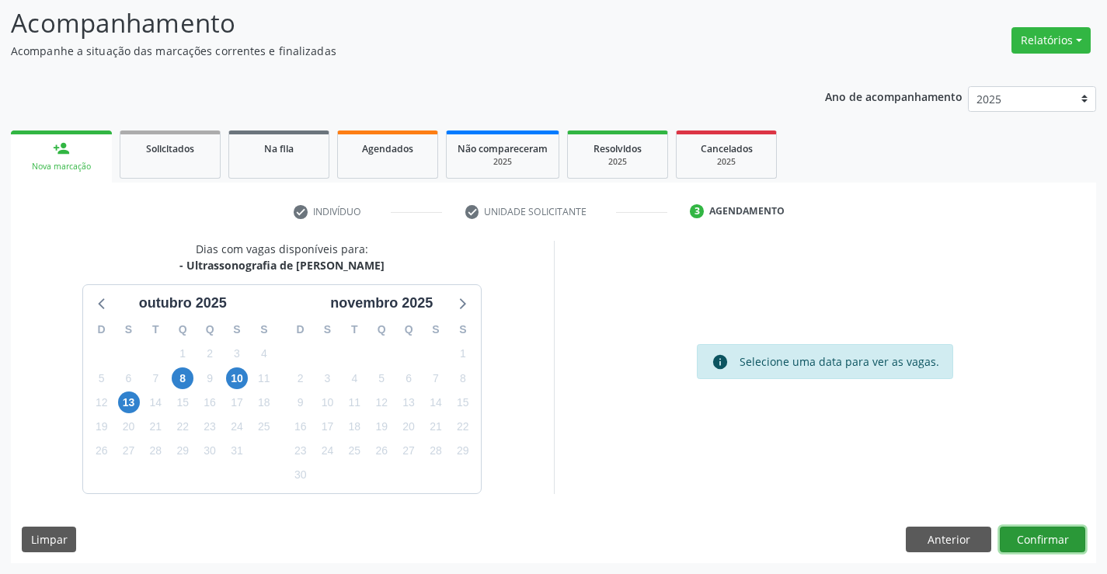
click at [1071, 533] on button "Confirmar" at bounding box center [1042, 540] width 85 height 26
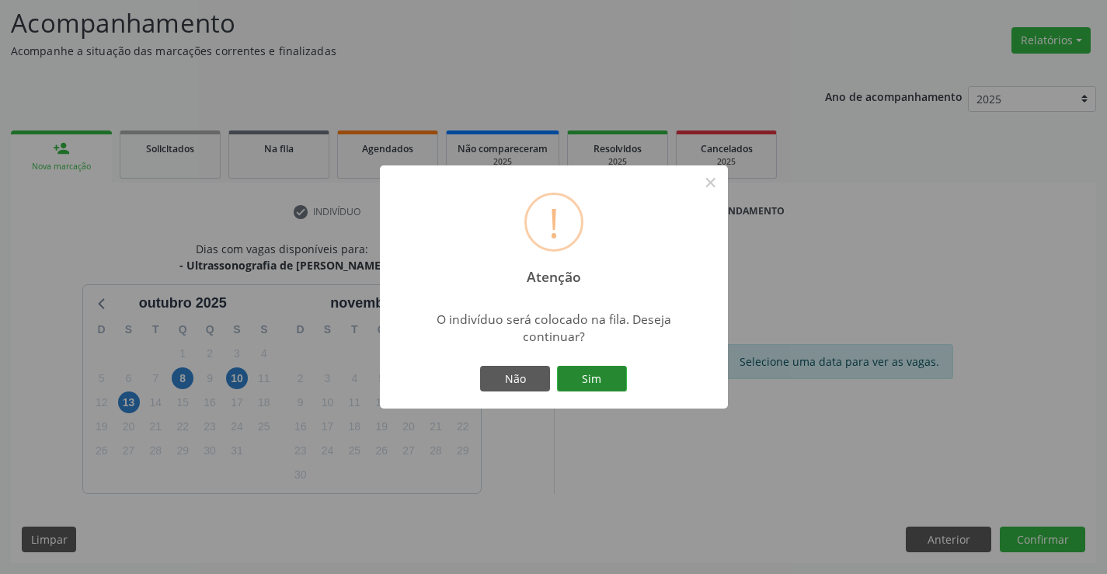
click at [593, 384] on button "Sim" at bounding box center [592, 379] width 70 height 26
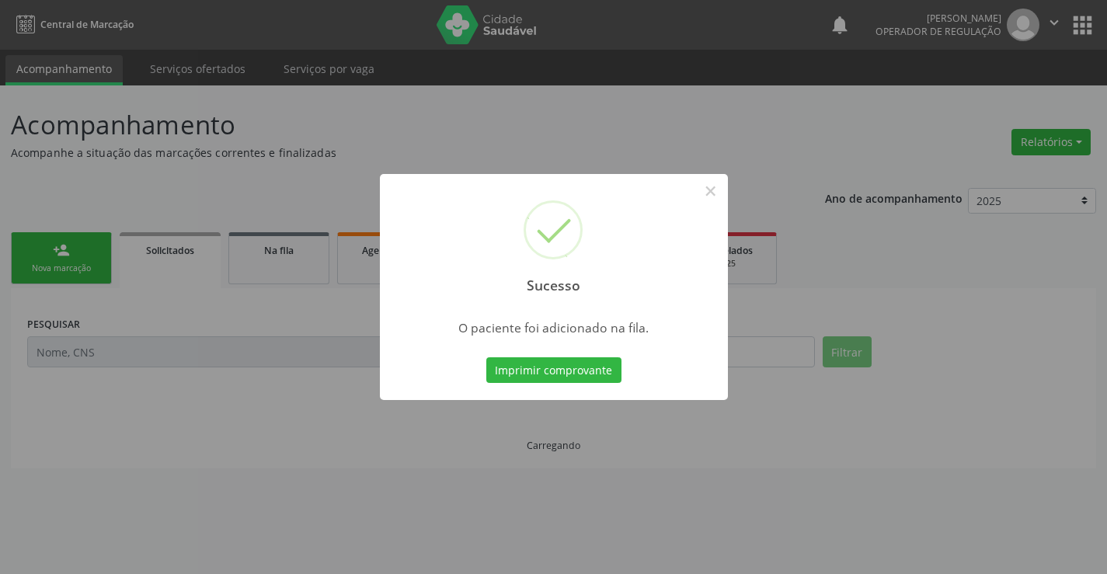
scroll to position [0, 0]
click at [599, 370] on button "Imprimir comprovante" at bounding box center [553, 370] width 135 height 26
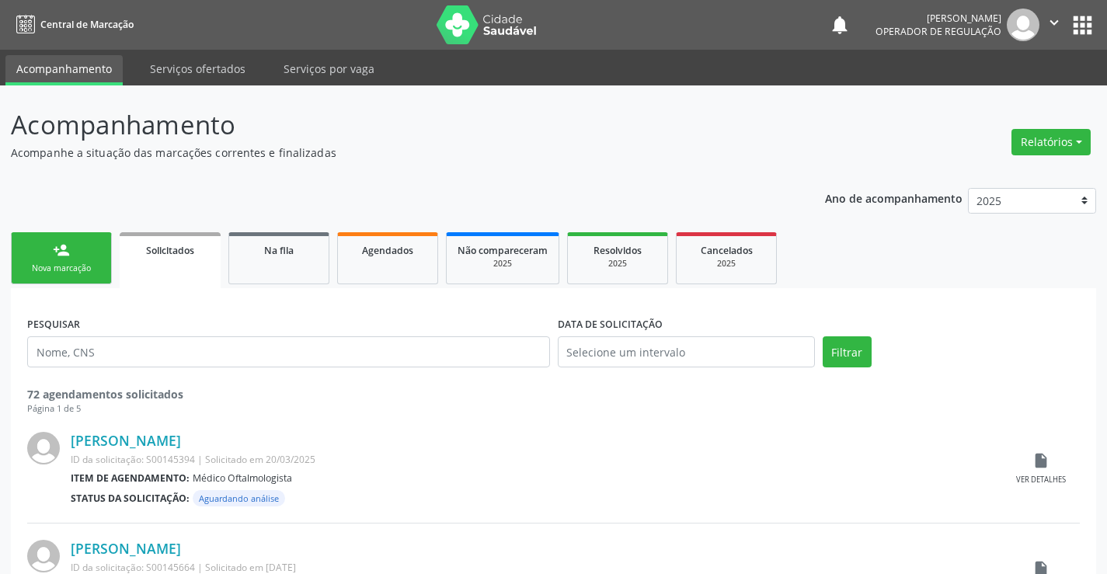
click at [73, 246] on link "person_add Nova marcação" at bounding box center [61, 258] width 101 height 52
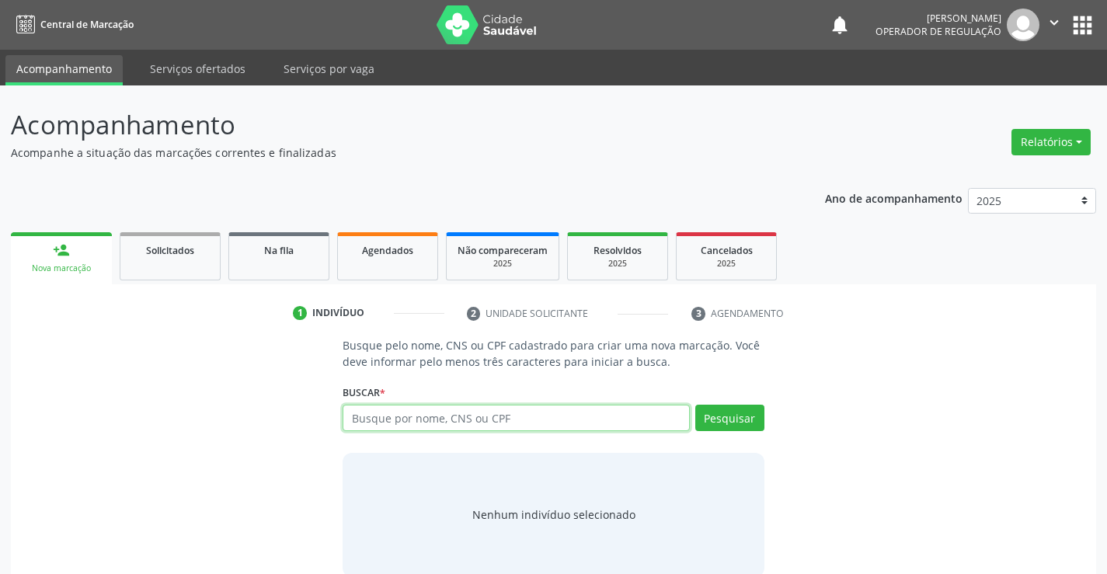
click at [530, 412] on input "text" at bounding box center [516, 418] width 346 height 26
type input "706703212419420"
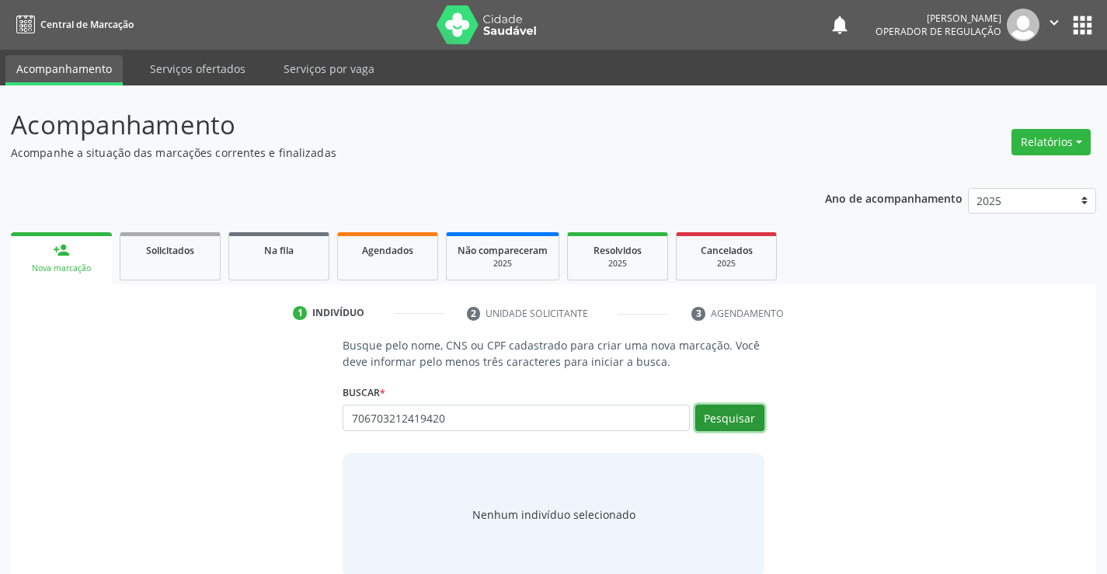
click at [720, 416] on button "Pesquisar" at bounding box center [729, 418] width 69 height 26
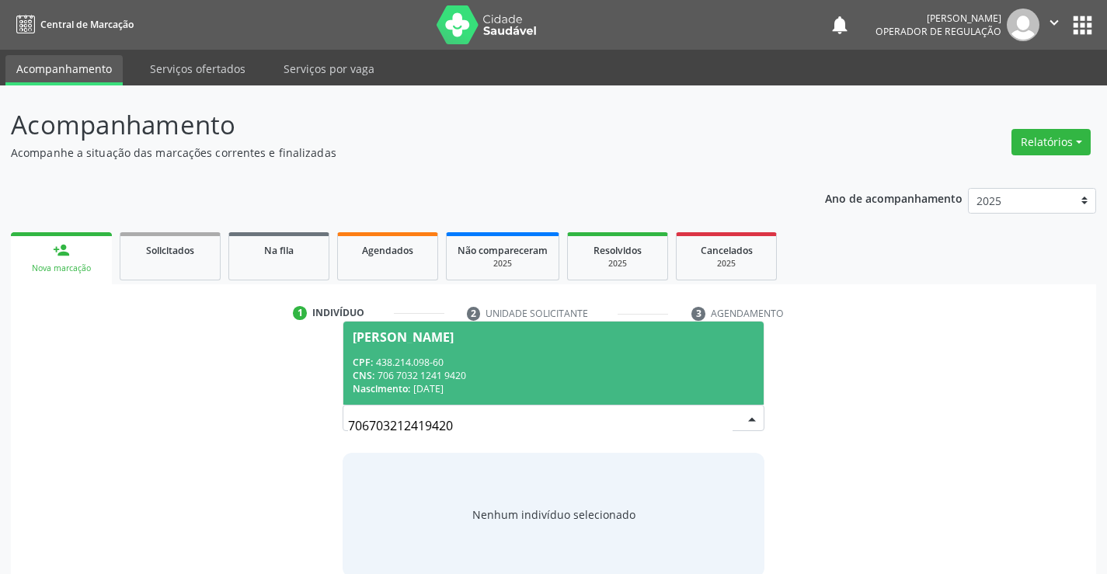
click at [443, 369] on div "CNS: 706 7032 1241 9420" at bounding box center [553, 375] width 401 height 13
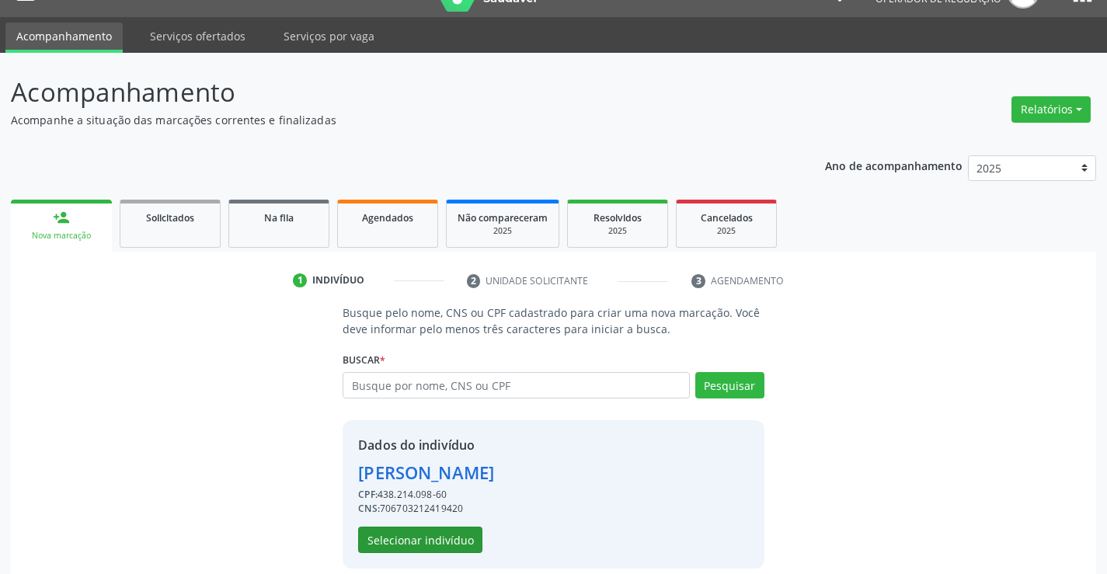
scroll to position [49, 0]
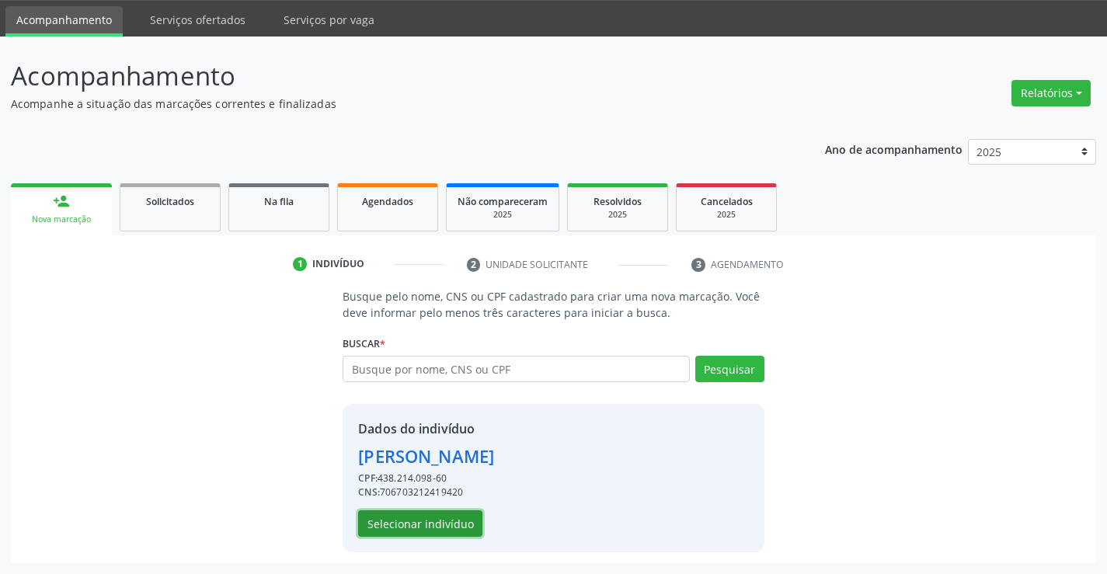
click at [415, 525] on button "Selecionar indivíduo" at bounding box center [420, 523] width 124 height 26
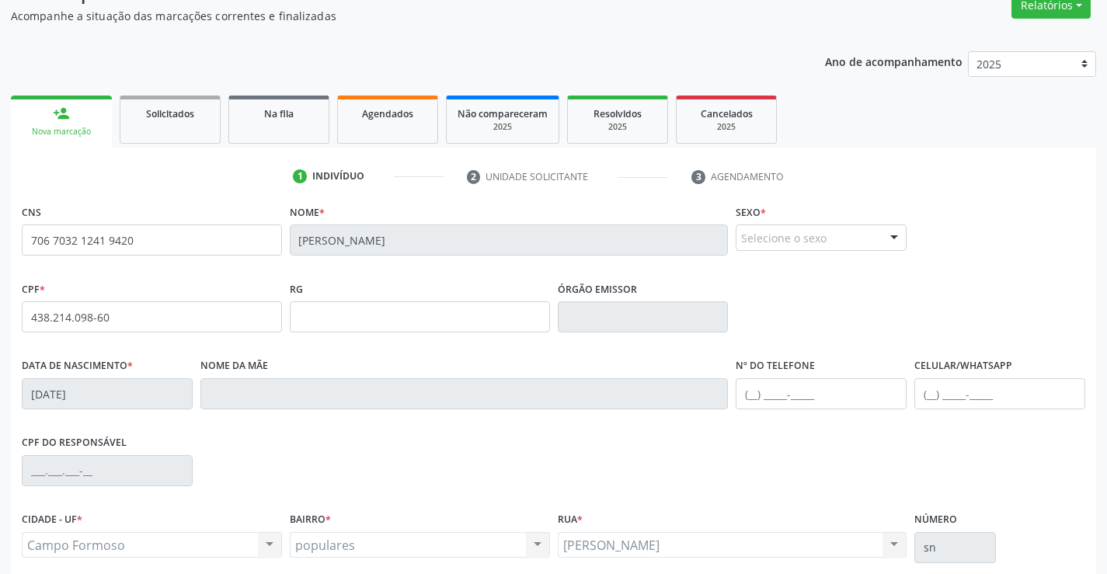
scroll to position [268, 0]
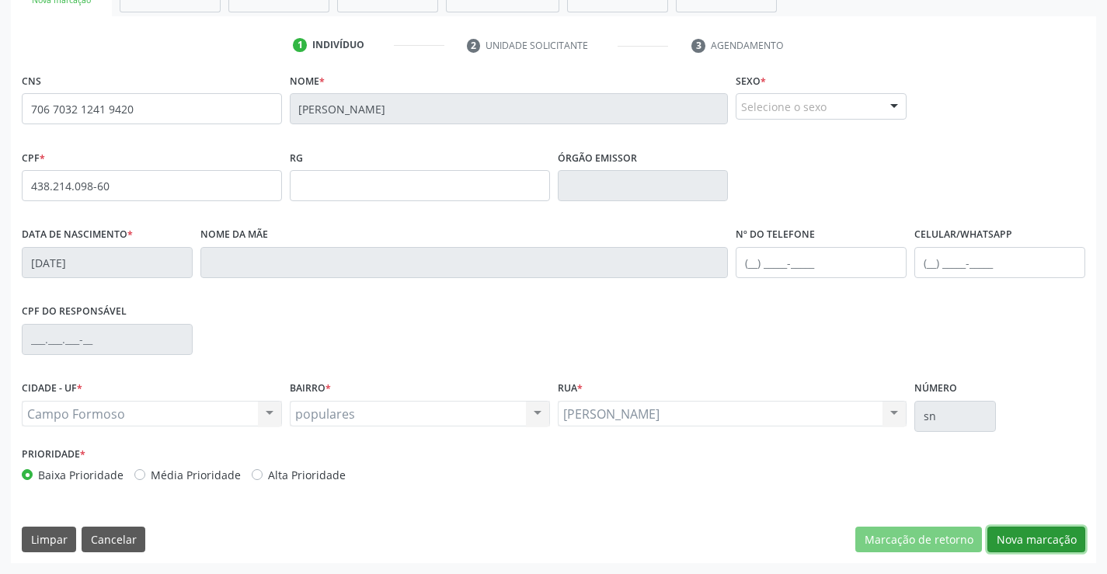
click at [1042, 549] on button "Nova marcação" at bounding box center [1036, 540] width 98 height 26
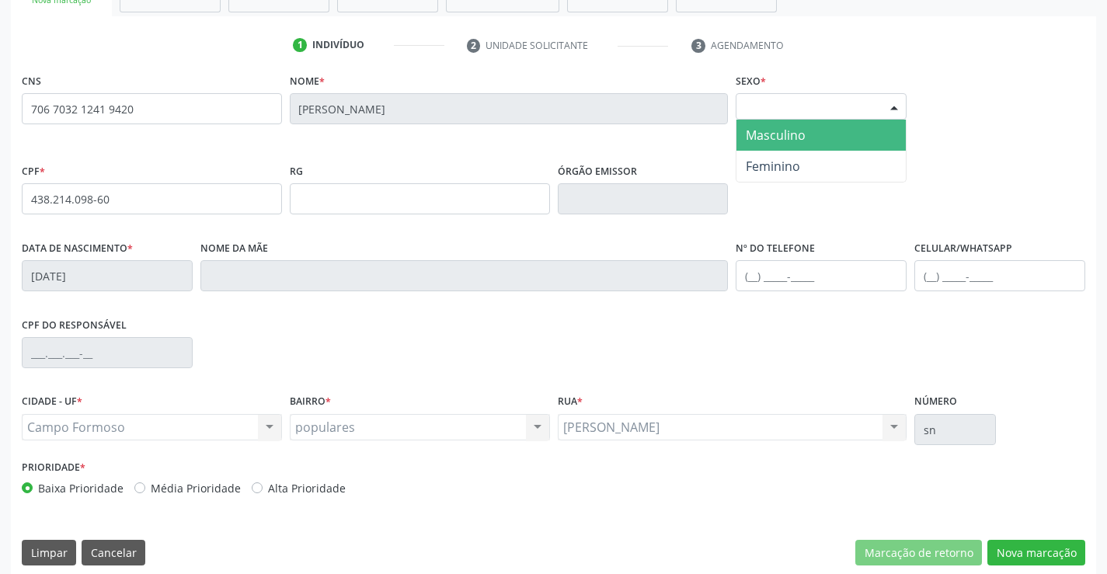
click at [764, 119] on div "Selecione o sexo Masculino Feminino Nenhum resultado encontrado para: " " Não h…" at bounding box center [821, 106] width 171 height 26
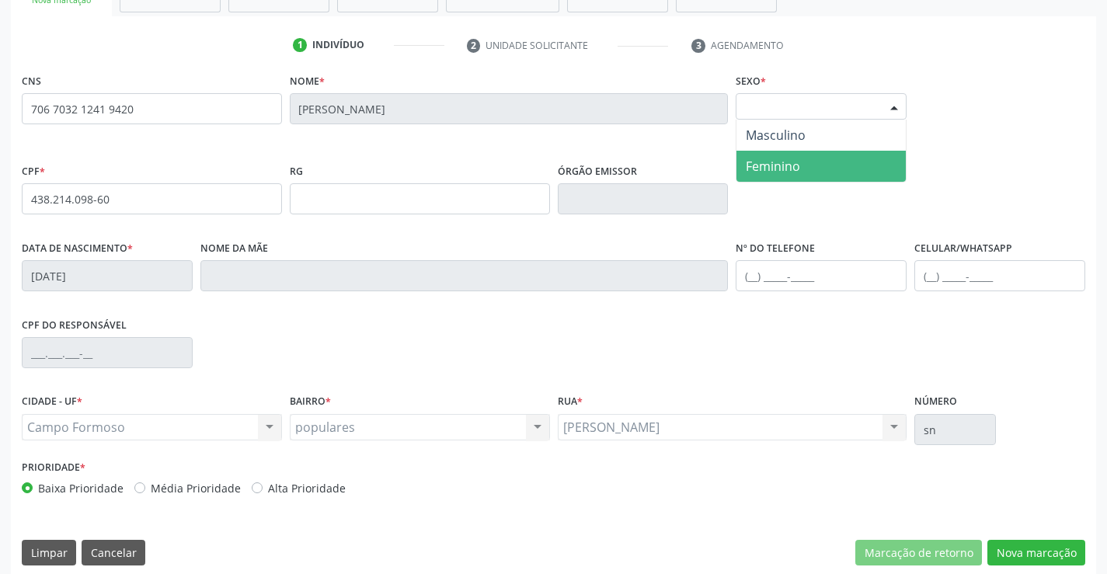
click at [761, 164] on span "Feminino" at bounding box center [773, 166] width 54 height 17
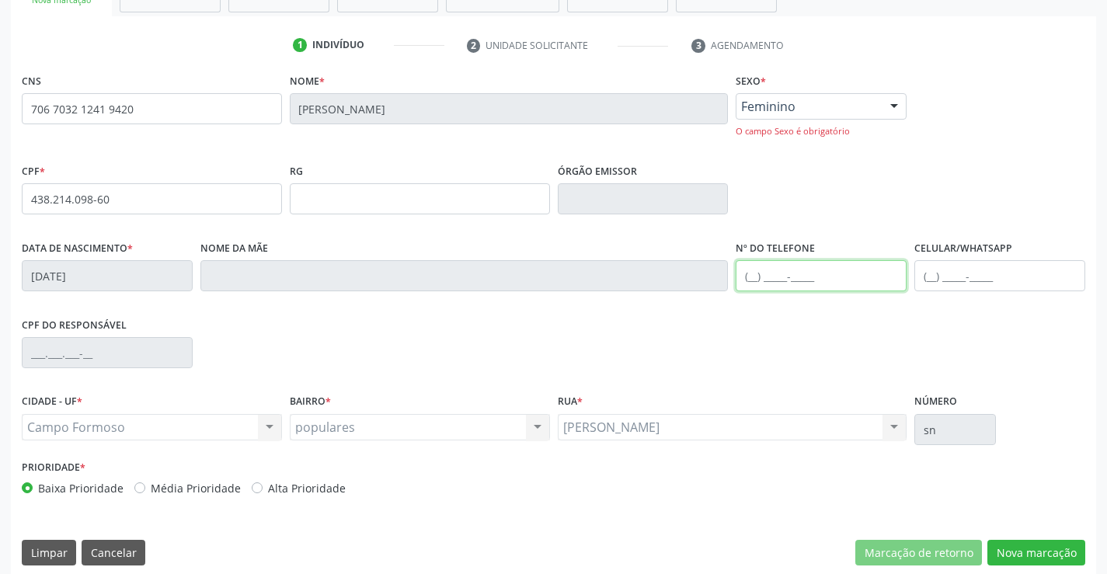
click at [759, 282] on input "text" at bounding box center [821, 275] width 171 height 31
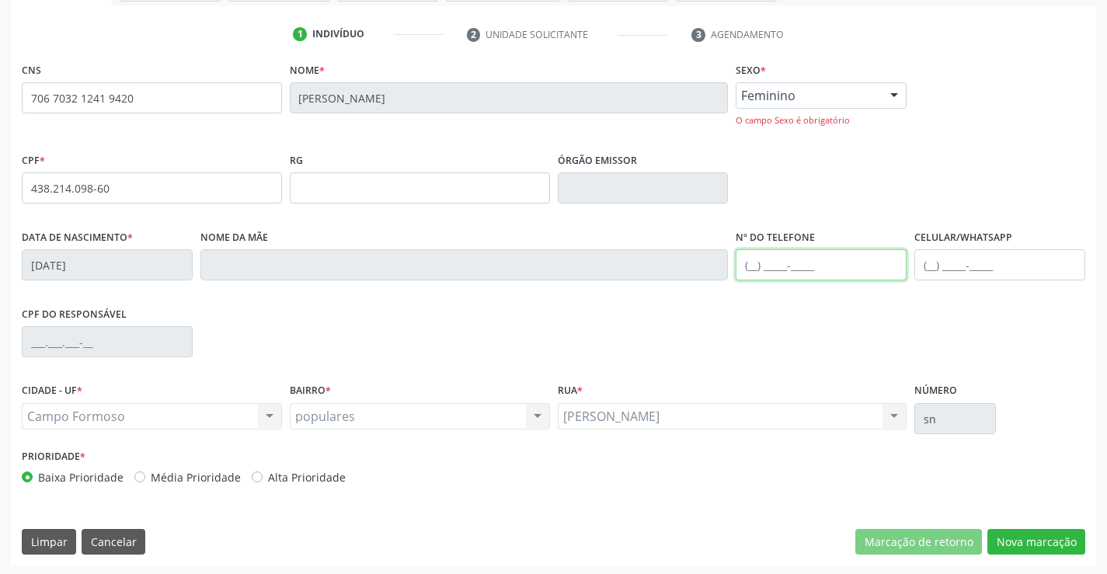
scroll to position [281, 0]
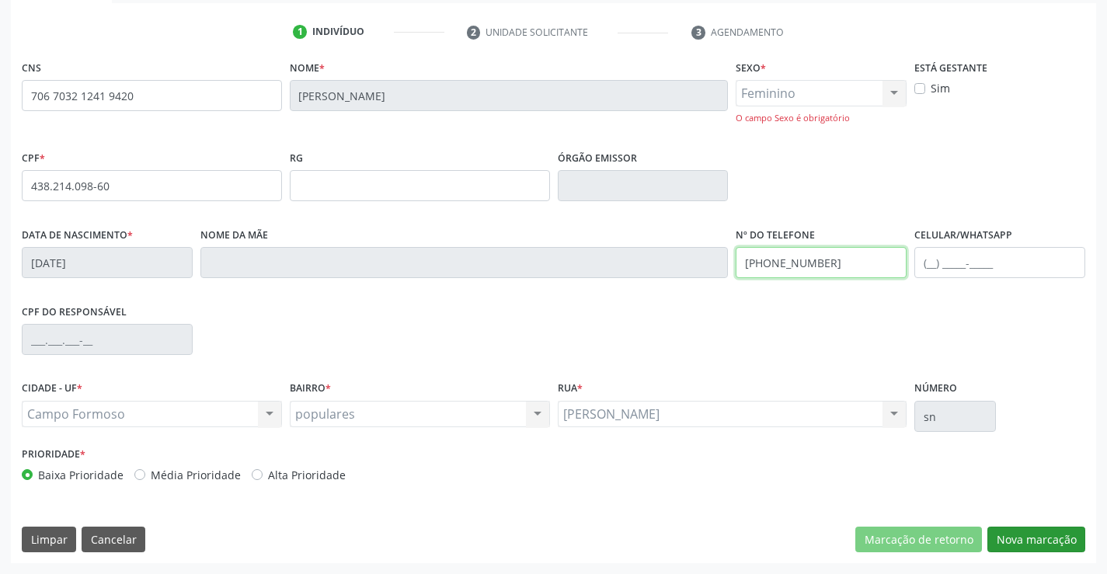
type input "(74) 98824-3493"
click at [1008, 541] on button "Nova marcação" at bounding box center [1036, 540] width 98 height 26
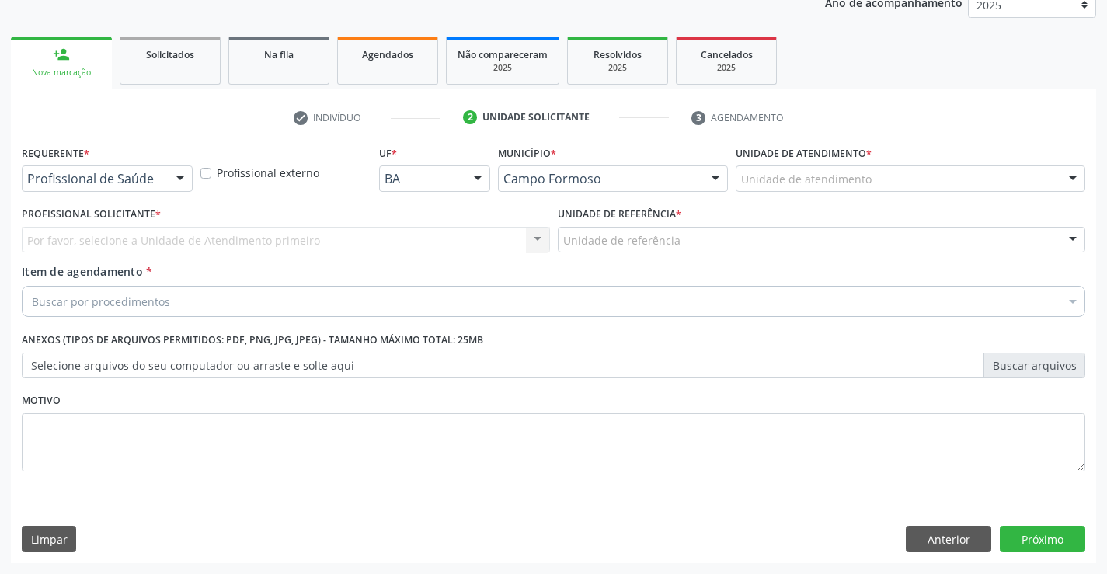
scroll to position [196, 0]
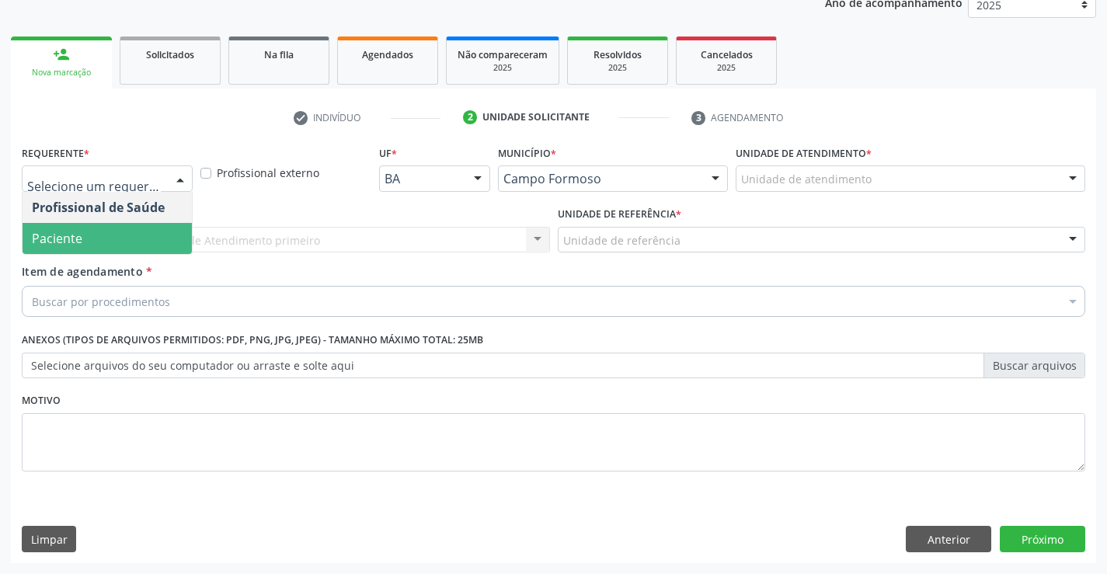
click at [128, 228] on span "Paciente" at bounding box center [107, 238] width 169 height 31
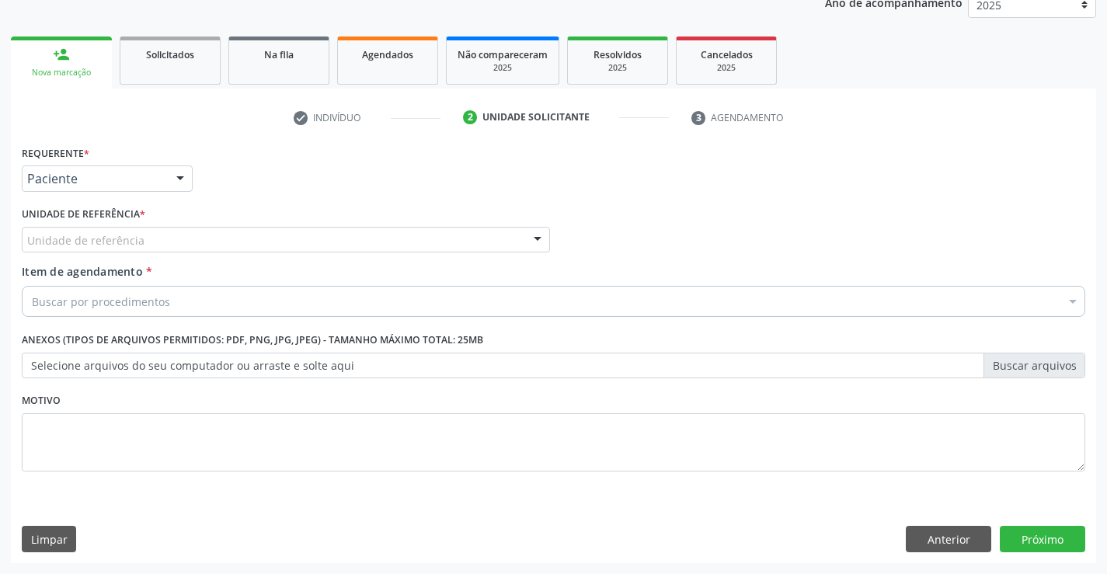
click at [128, 227] on div "Unidade de referência" at bounding box center [286, 240] width 528 height 26
click at [962, 537] on button "Anterior" at bounding box center [948, 539] width 85 height 26
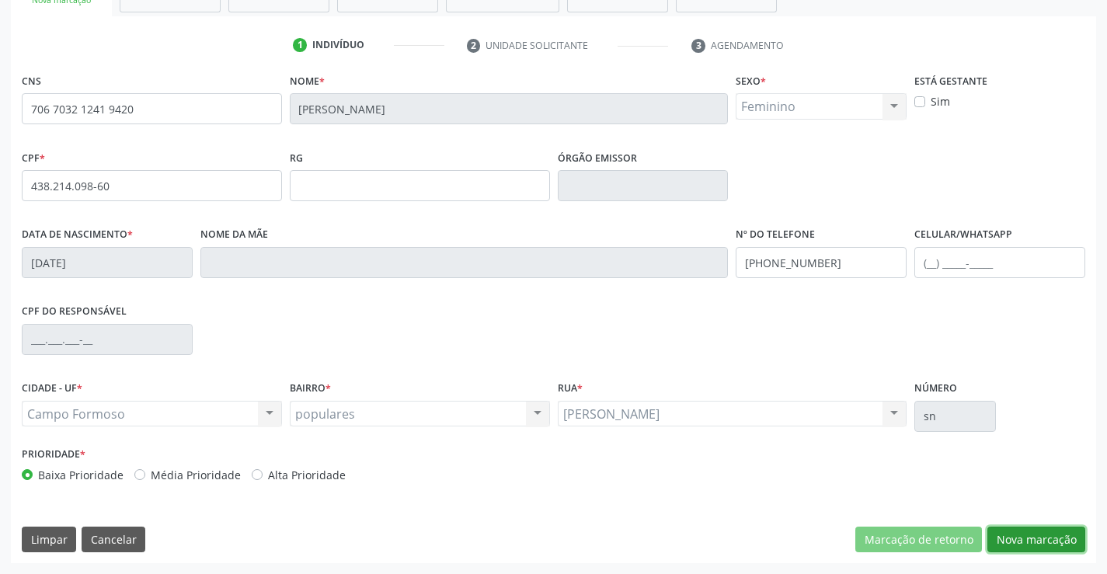
click at [1011, 537] on button "Nova marcação" at bounding box center [1036, 540] width 98 height 26
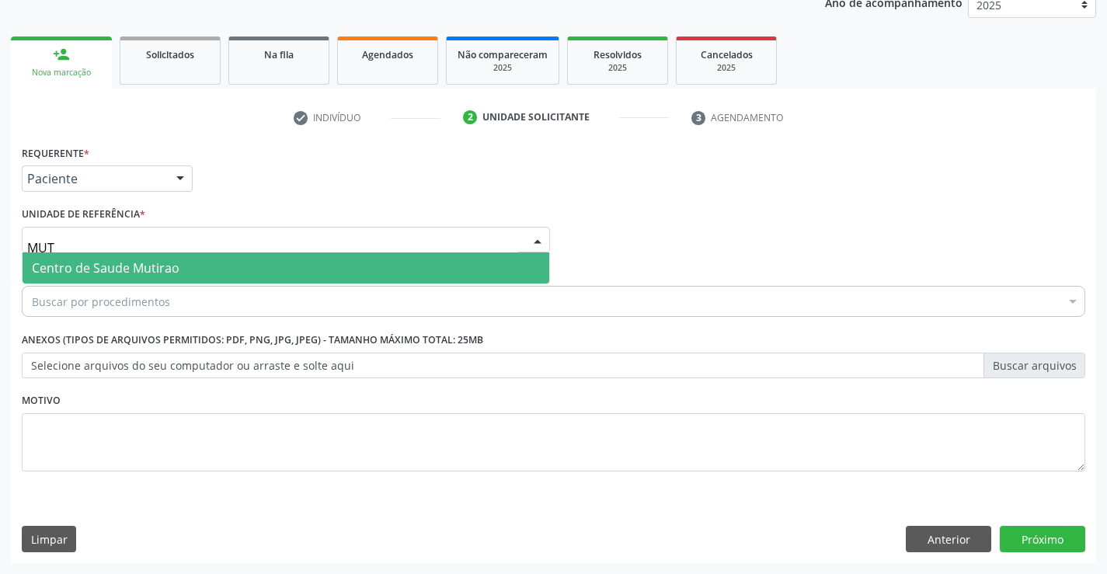
type input "MUTI"
click at [104, 256] on span "Centro de Saude Mutirao" at bounding box center [286, 267] width 527 height 31
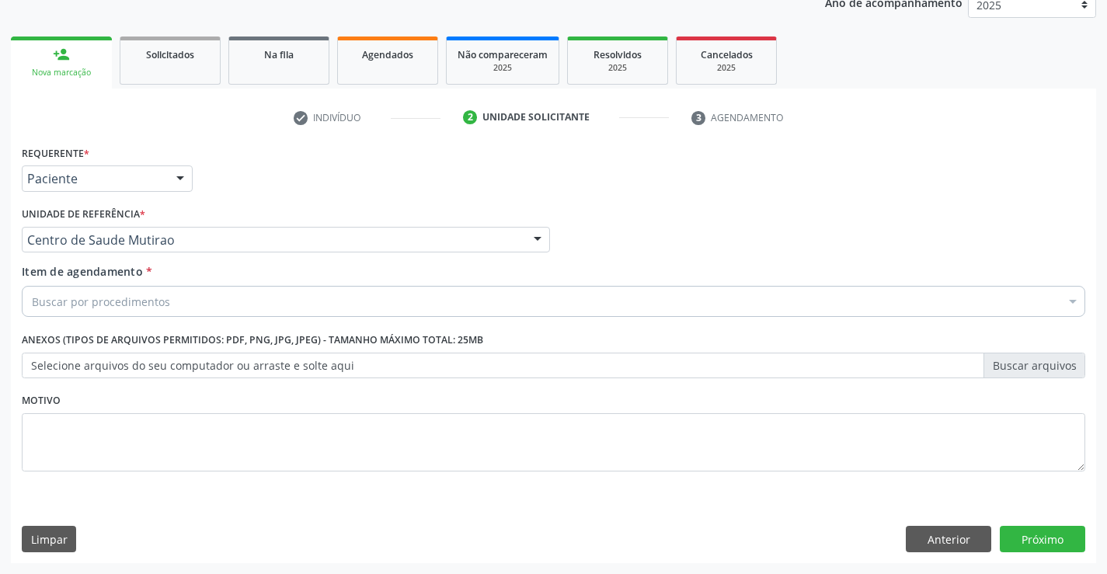
click at [85, 291] on div "Buscar por procedimentos" at bounding box center [553, 301] width 1063 height 31
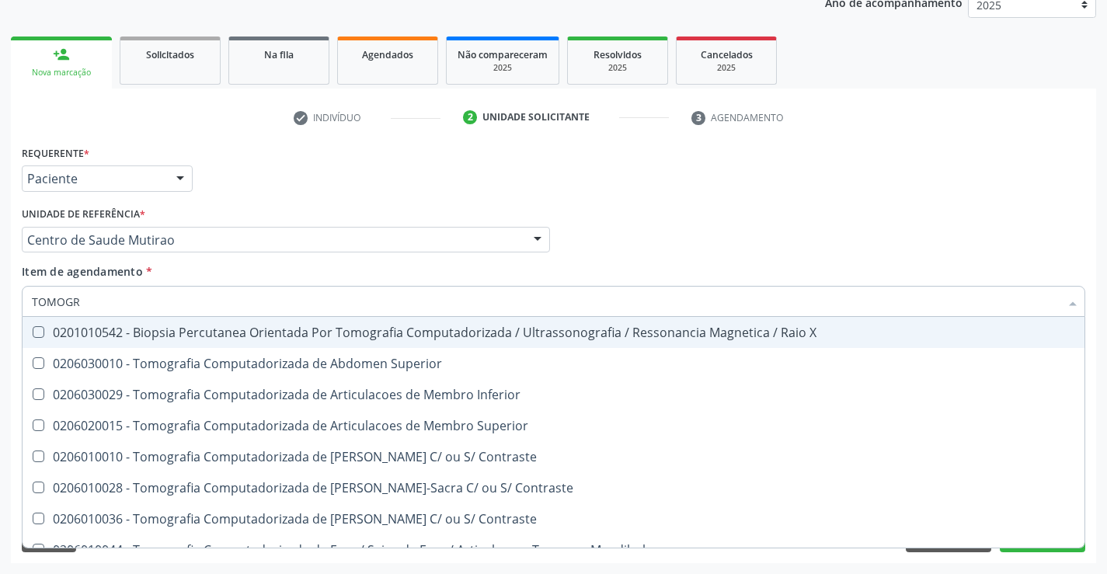
type input "TOMOGRA"
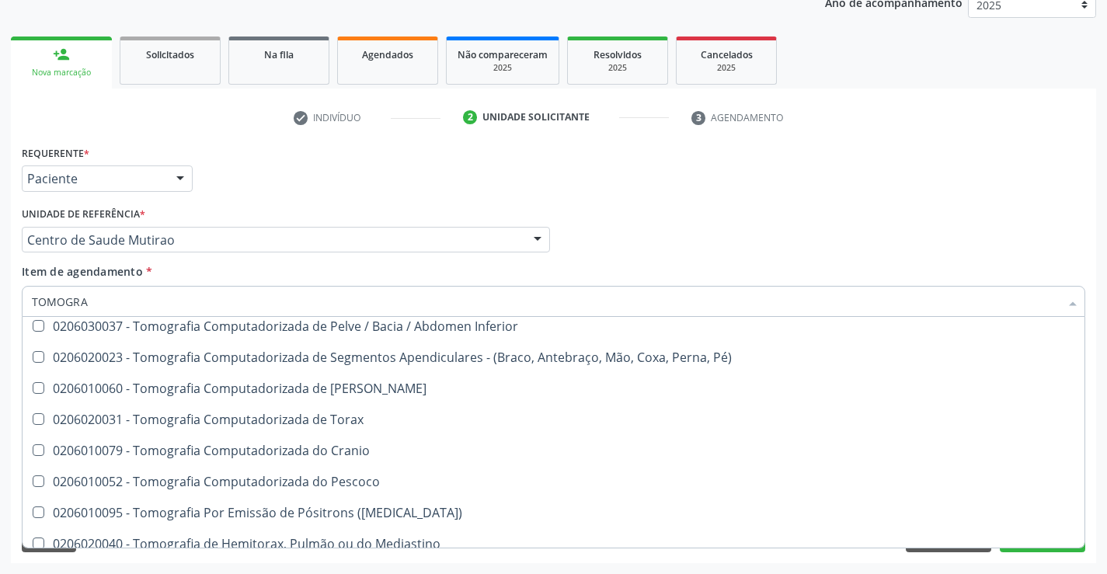
scroll to position [266, 0]
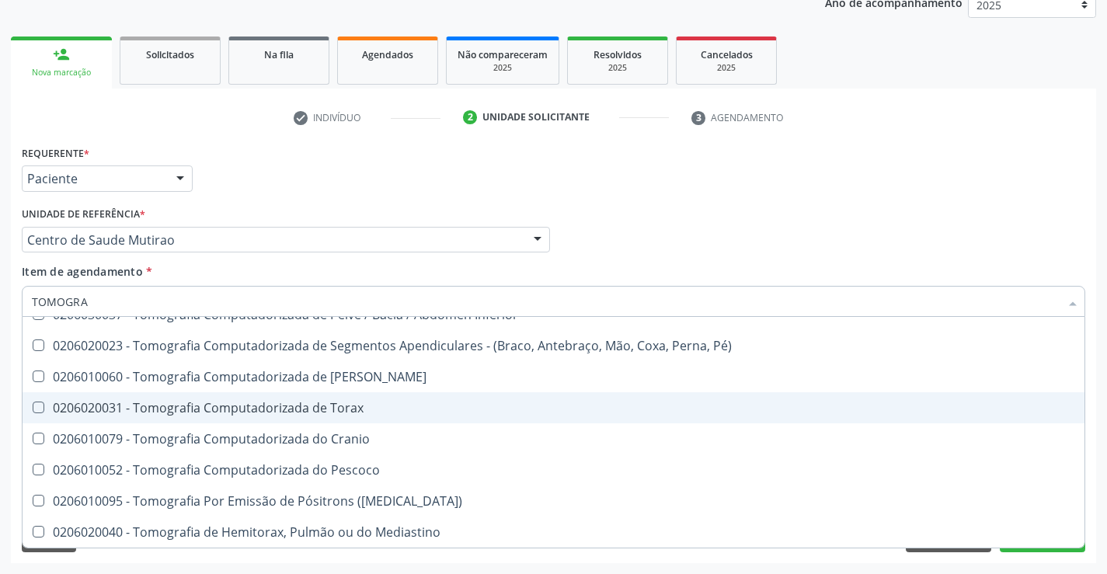
click at [377, 409] on div "0206020031 - Tomografia Computadorizada de Torax" at bounding box center [553, 408] width 1043 height 12
checkbox Torax "true"
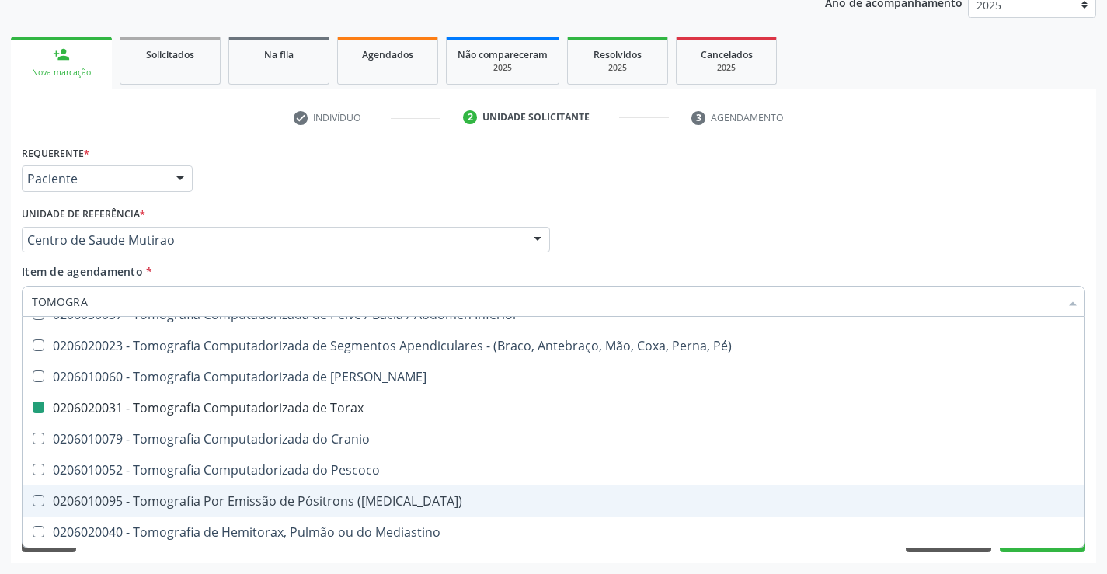
click at [976, 559] on div "Requerente * Paciente Profissional de Saúde Paciente Nenhum resultado encontrad…" at bounding box center [553, 352] width 1085 height 422
checkbox Superior "true"
checkbox Torax "false"
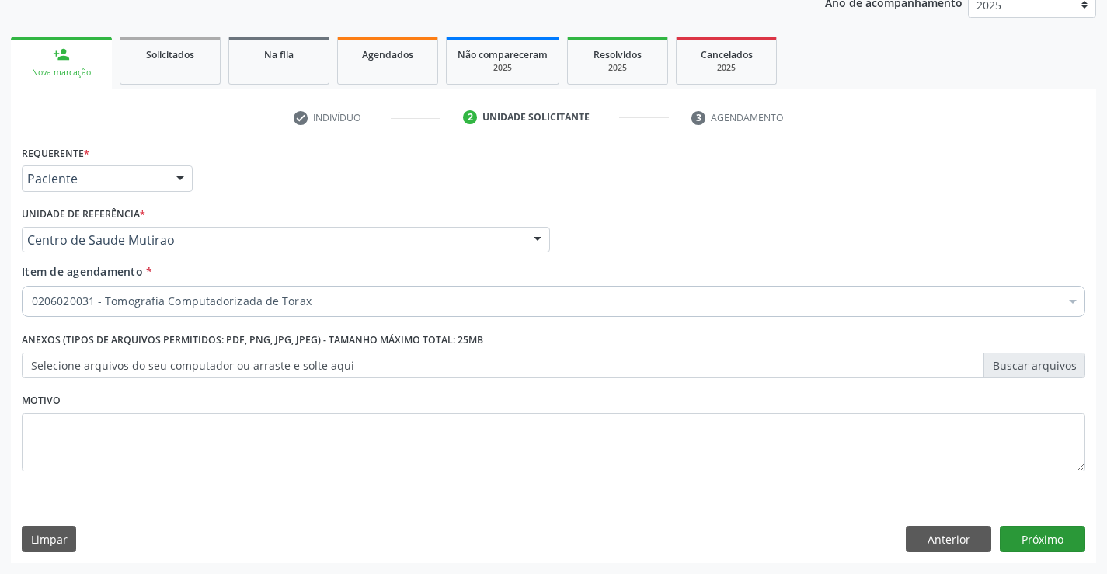
scroll to position [0, 0]
click at [1048, 542] on button "Próximo" at bounding box center [1042, 539] width 85 height 26
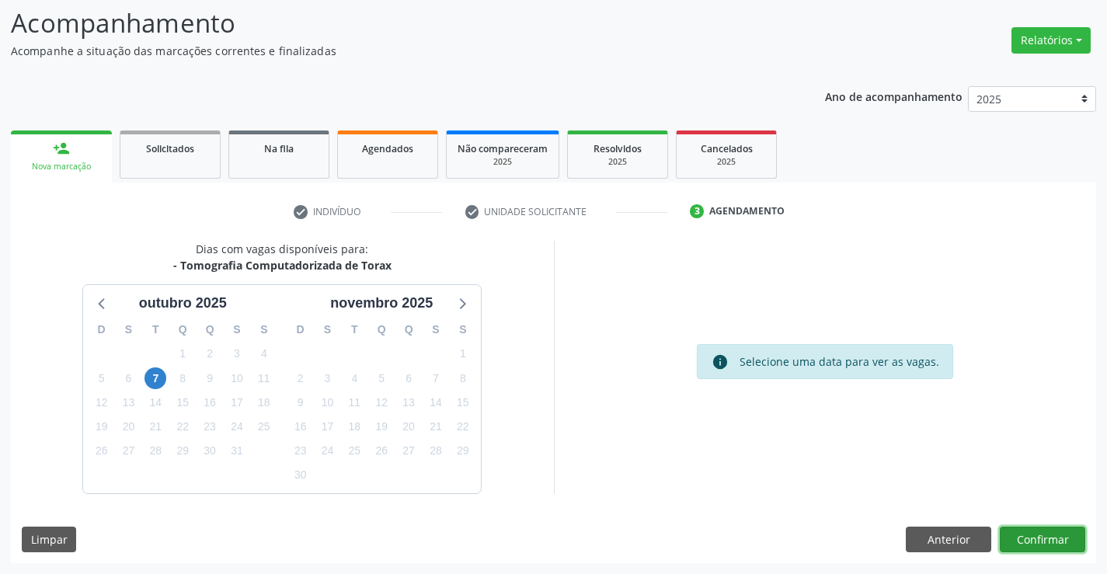
click at [1044, 539] on button "Confirmar" at bounding box center [1042, 540] width 85 height 26
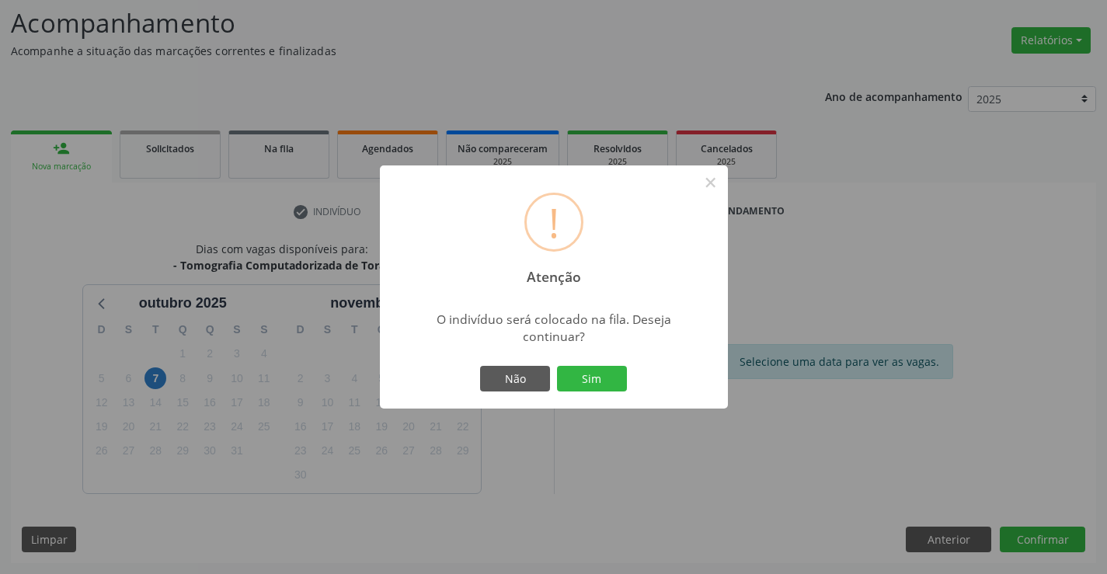
drag, startPoint x: 605, startPoint y: 370, endPoint x: 614, endPoint y: 374, distance: 10.1
click at [606, 371] on button "Sim" at bounding box center [592, 379] width 70 height 26
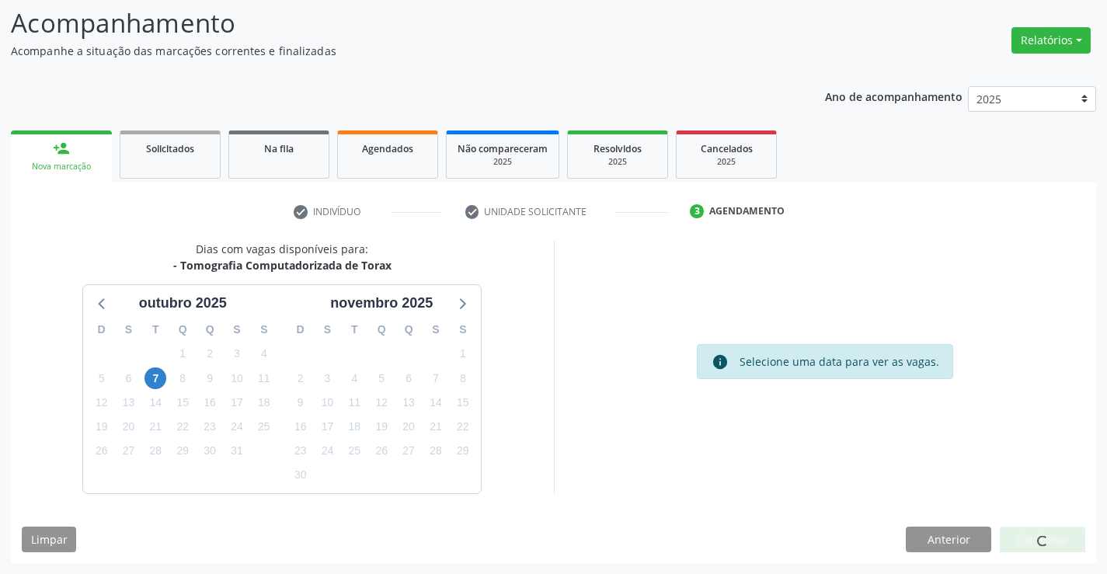
scroll to position [0, 0]
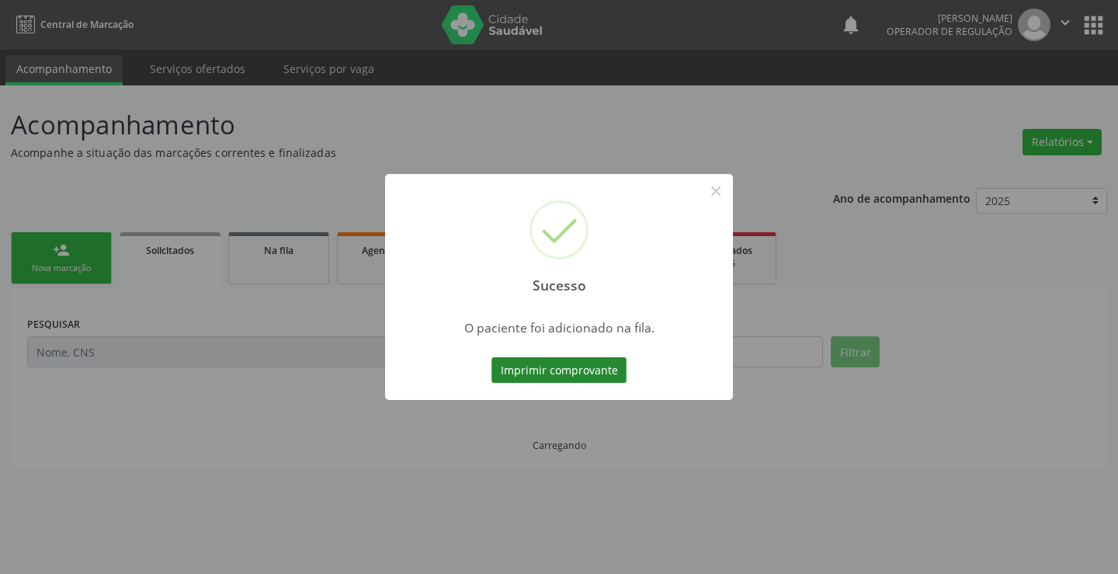
click at [596, 369] on button "Imprimir comprovante" at bounding box center [559, 370] width 135 height 26
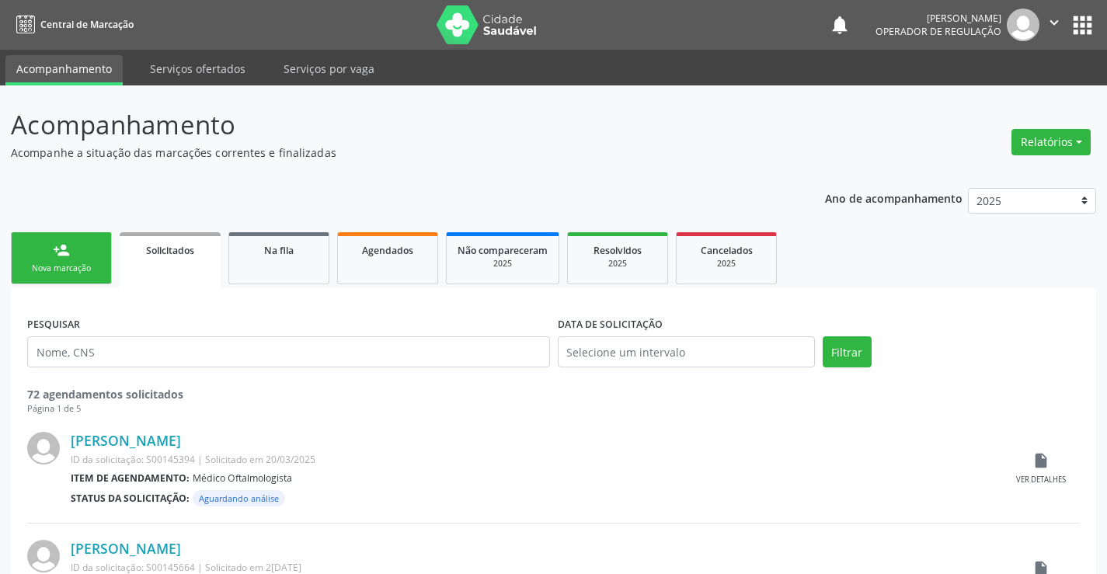
click at [65, 263] on div "Nova marcação" at bounding box center [62, 269] width 78 height 12
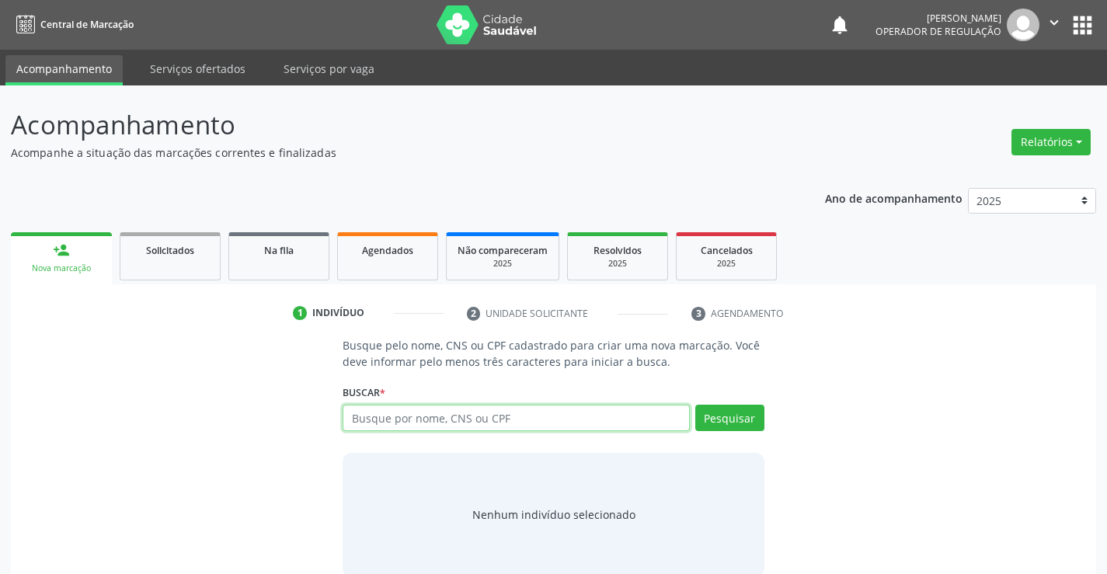
click at [396, 423] on input "text" at bounding box center [516, 418] width 346 height 26
type input "707604293963592"
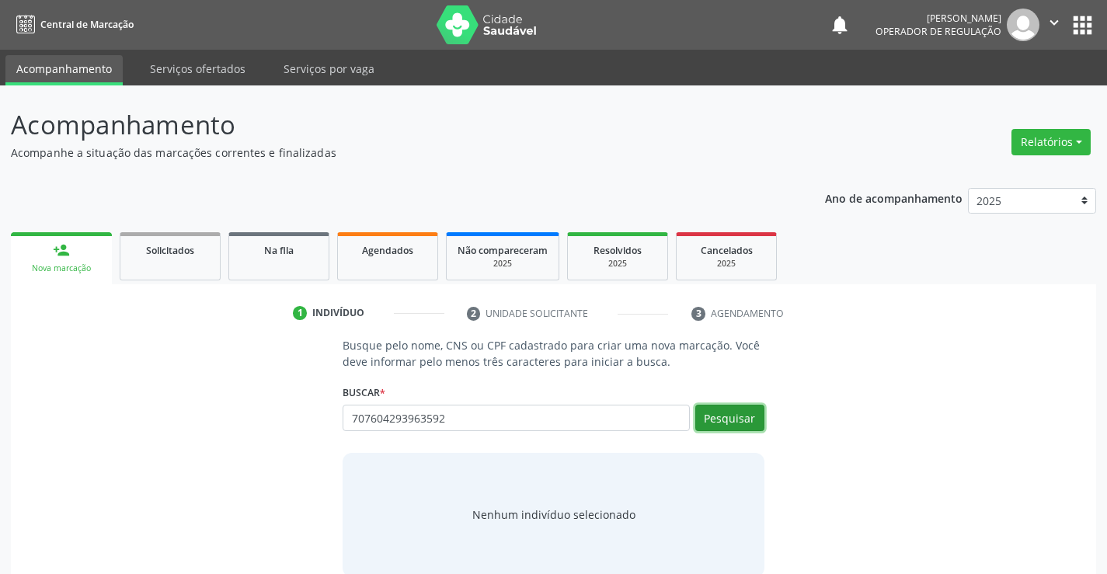
click at [713, 420] on button "Pesquisar" at bounding box center [729, 418] width 69 height 26
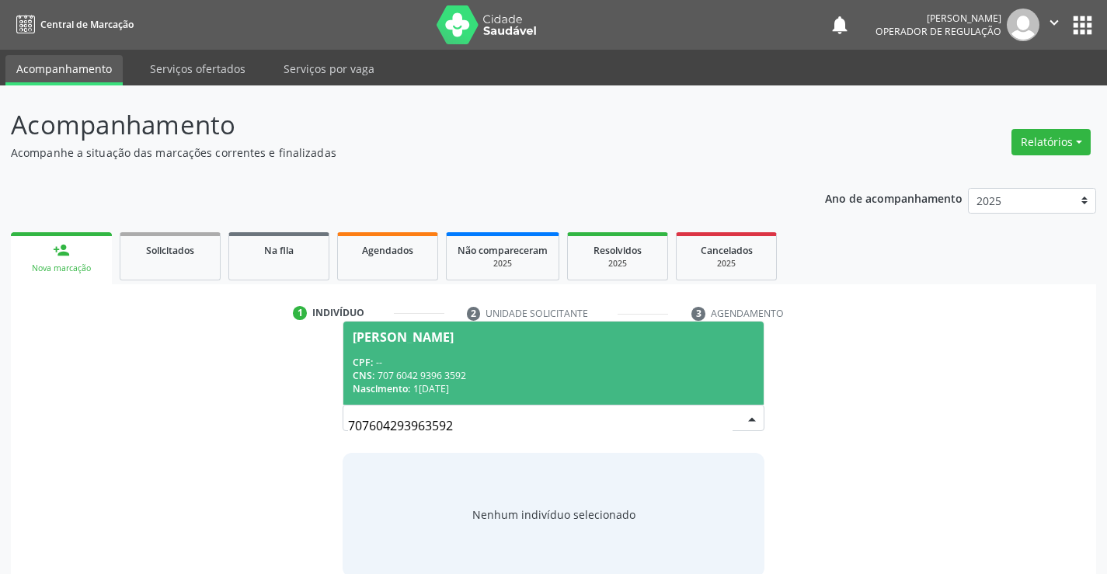
click at [480, 354] on span "Maria Brito da Silva CPF: -- CNS: 707 6042 9396 3592 Nascimento: 13/12/1963" at bounding box center [552, 363] width 419 height 83
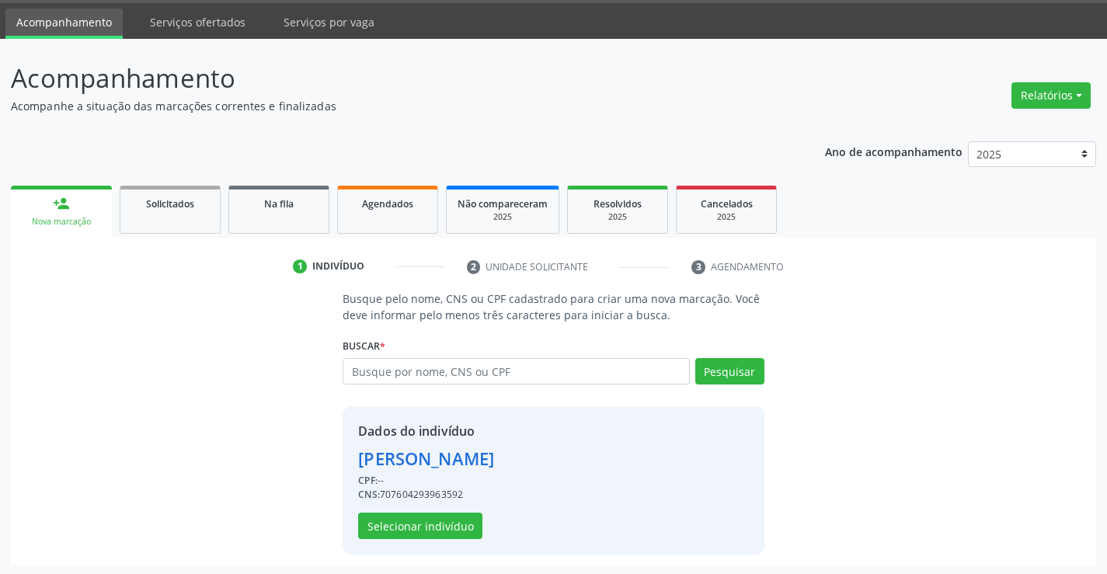
scroll to position [49, 0]
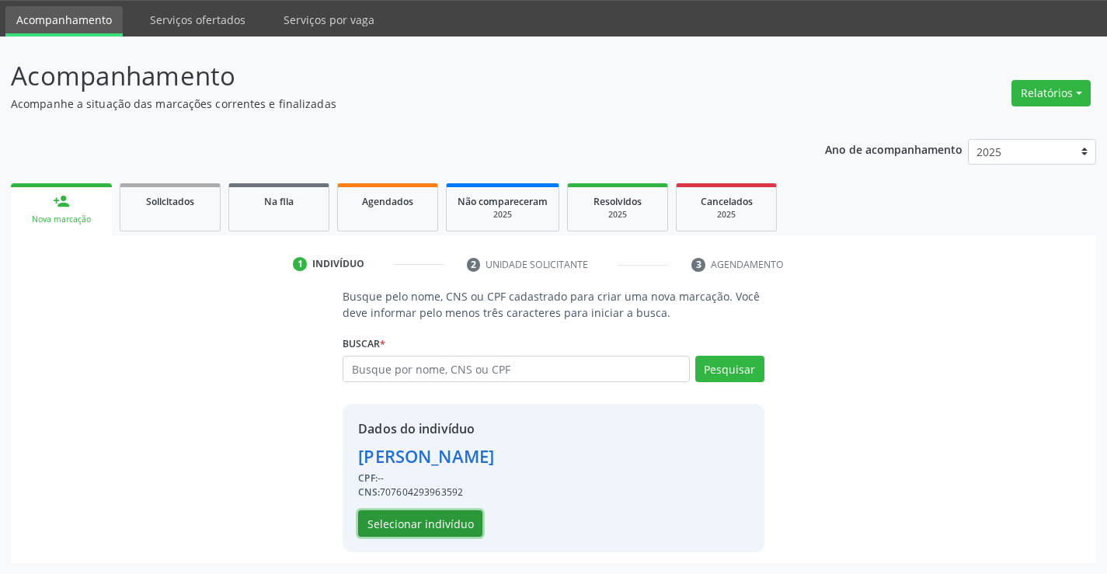
click at [439, 520] on button "Selecionar indivíduo" at bounding box center [420, 523] width 124 height 26
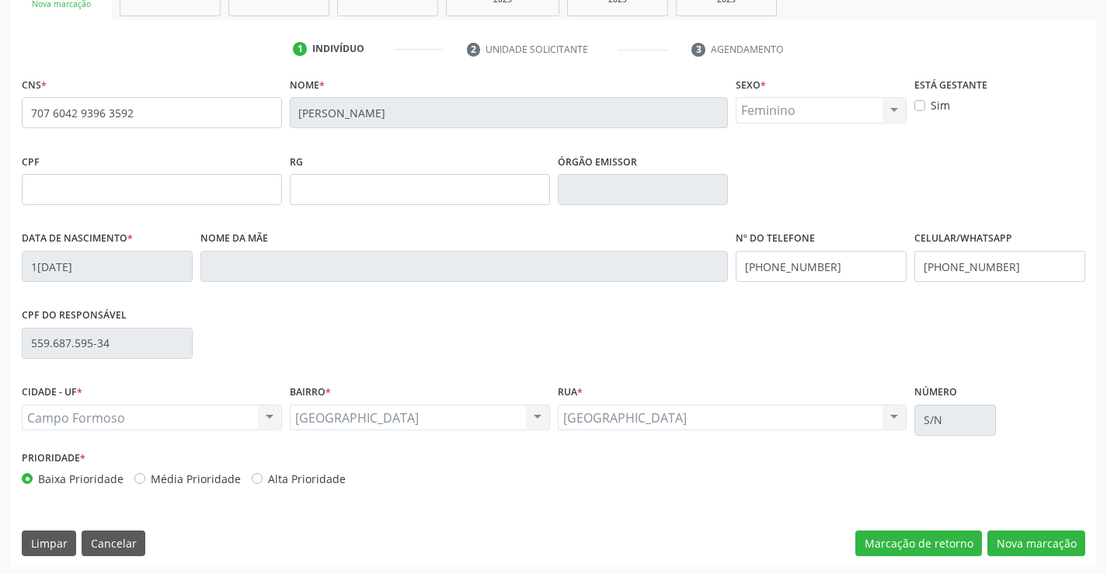
scroll to position [268, 0]
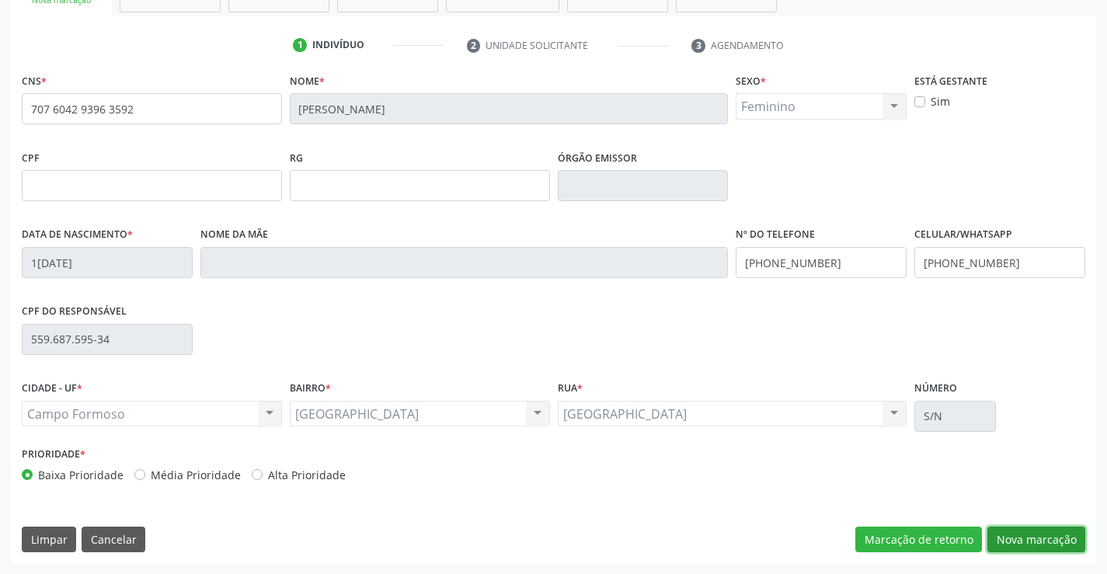
click at [1035, 531] on button "Nova marcação" at bounding box center [1036, 540] width 98 height 26
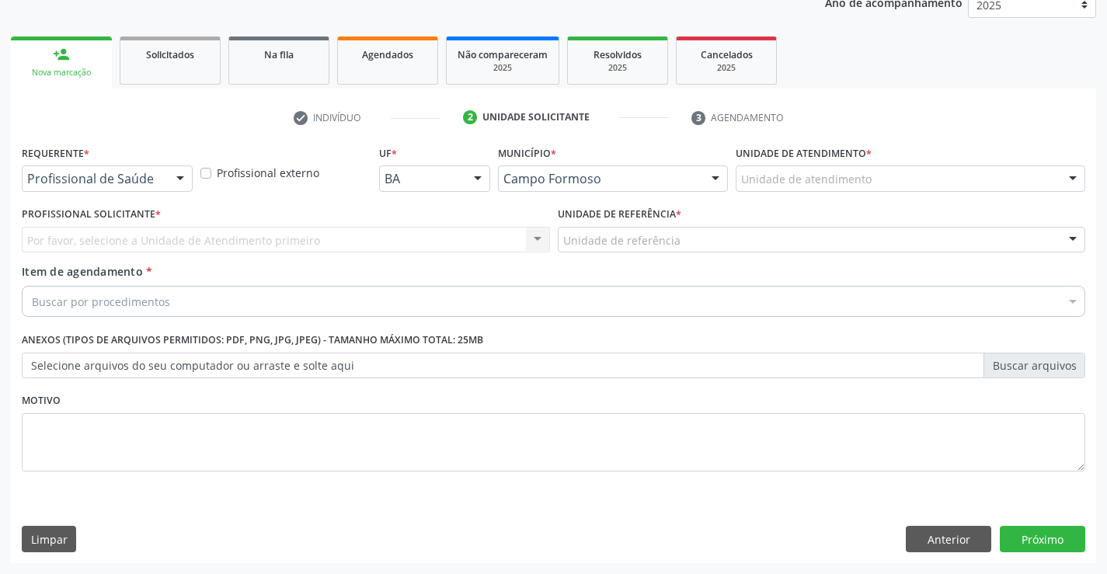
scroll to position [196, 0]
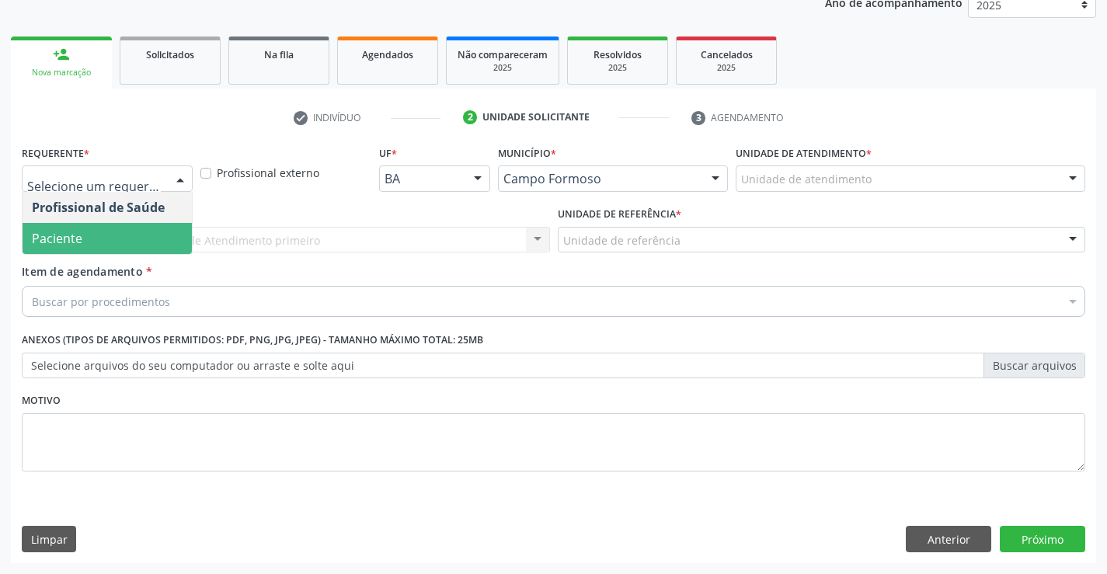
click at [86, 248] on span "Paciente" at bounding box center [107, 238] width 169 height 31
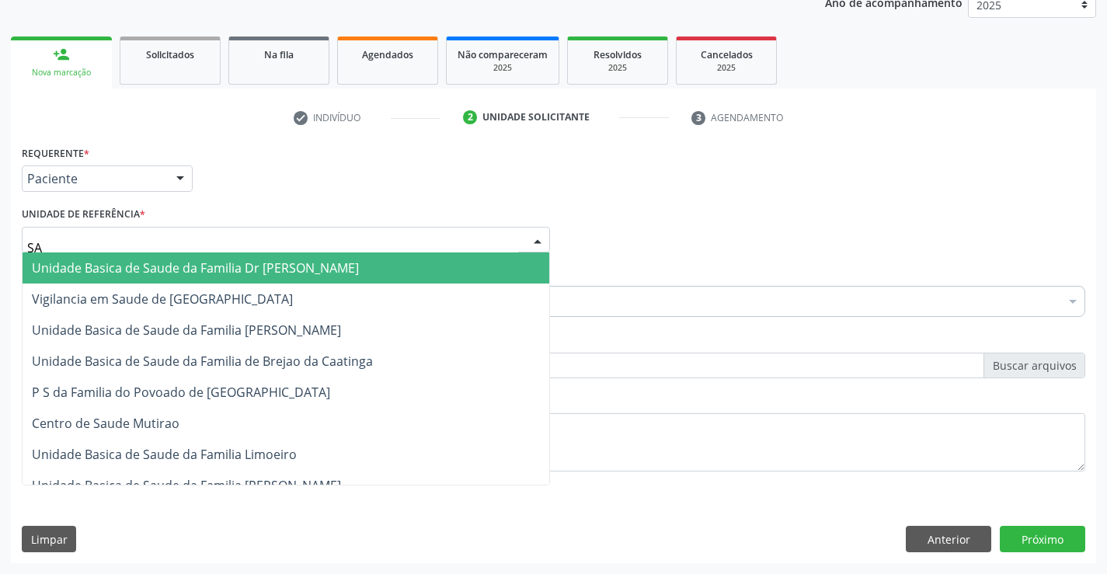
type input "SAO"
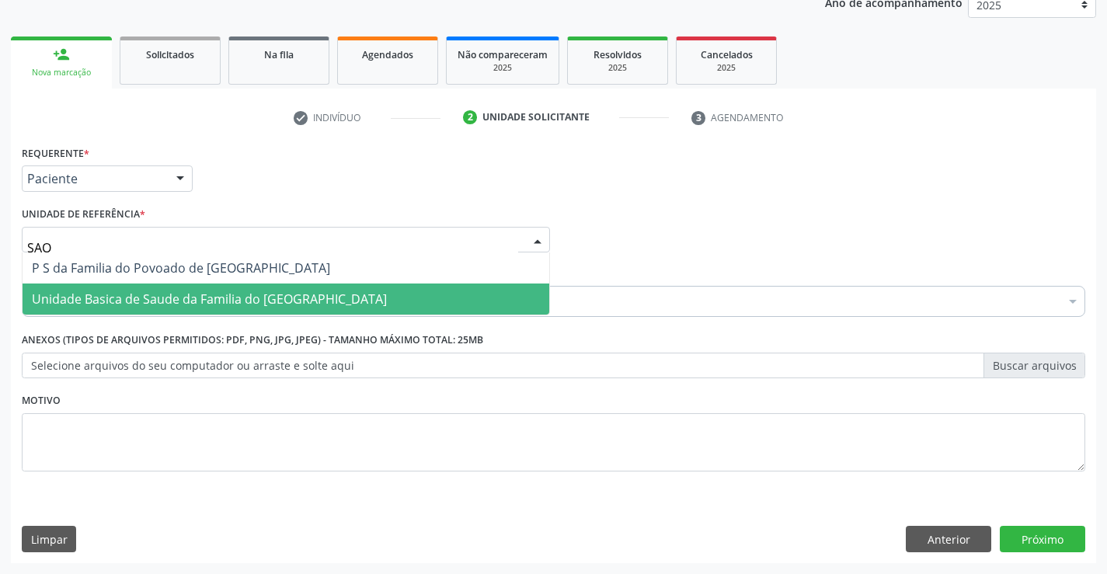
click at [148, 306] on span "Unidade Basica de Saude da Familia do [GEOGRAPHIC_DATA]" at bounding box center [209, 298] width 355 height 17
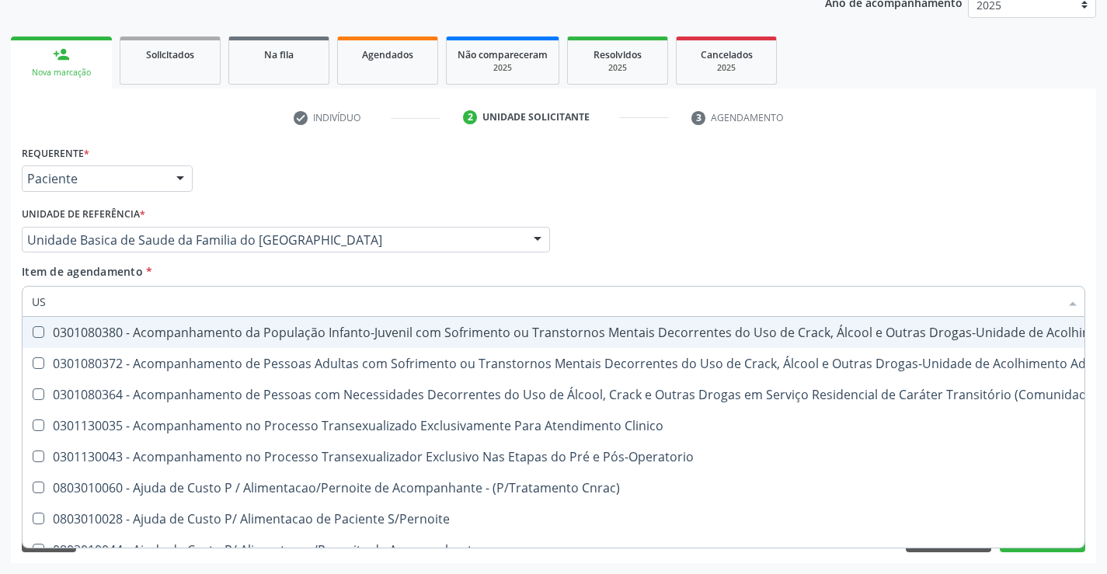
type input "USG"
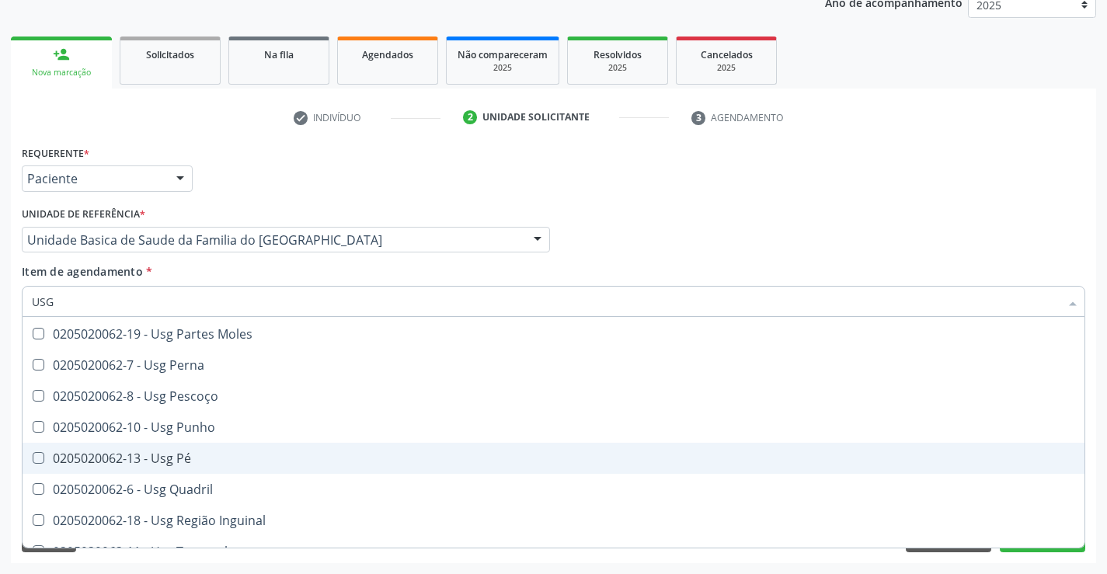
scroll to position [282, 0]
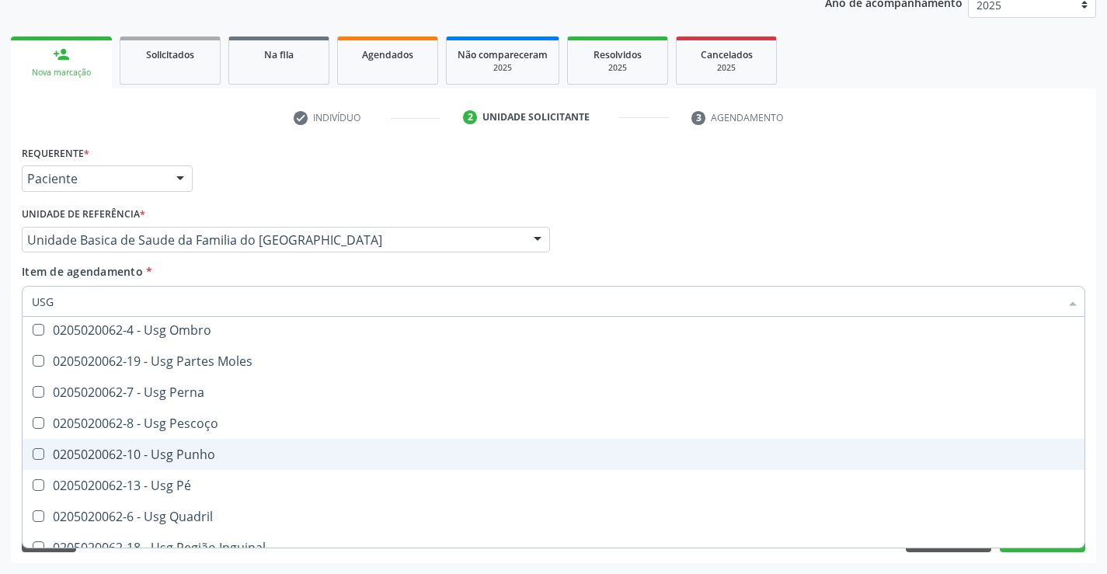
click at [232, 452] on div "0205020062-10 - Usg Punho" at bounding box center [553, 454] width 1043 height 12
checkbox Punho "true"
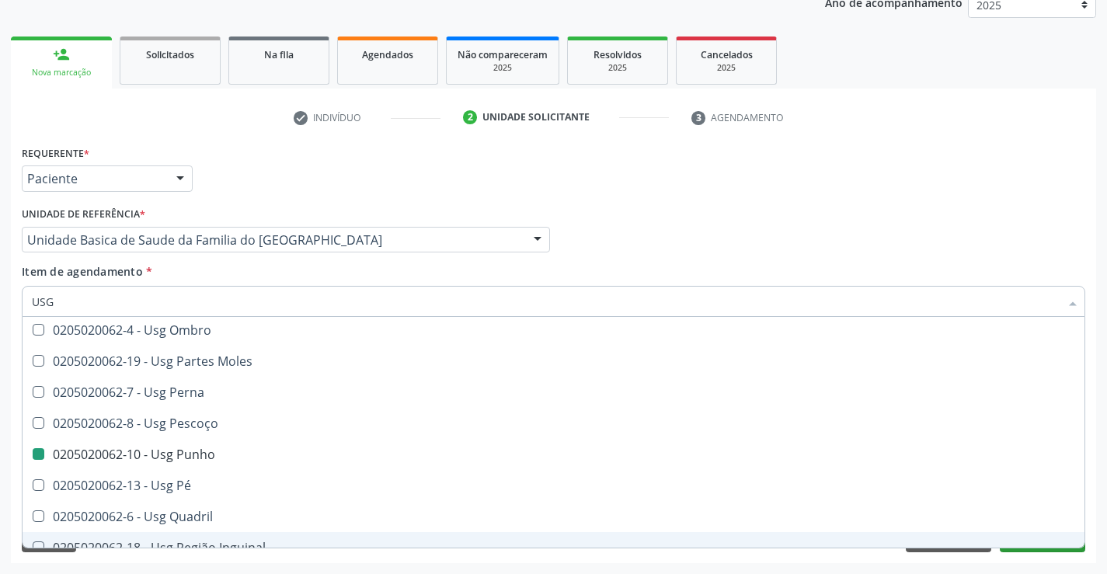
click at [1034, 551] on div "Requerente * Paciente Profissional de Saúde Paciente Nenhum resultado encontrad…" at bounding box center [553, 352] width 1085 height 422
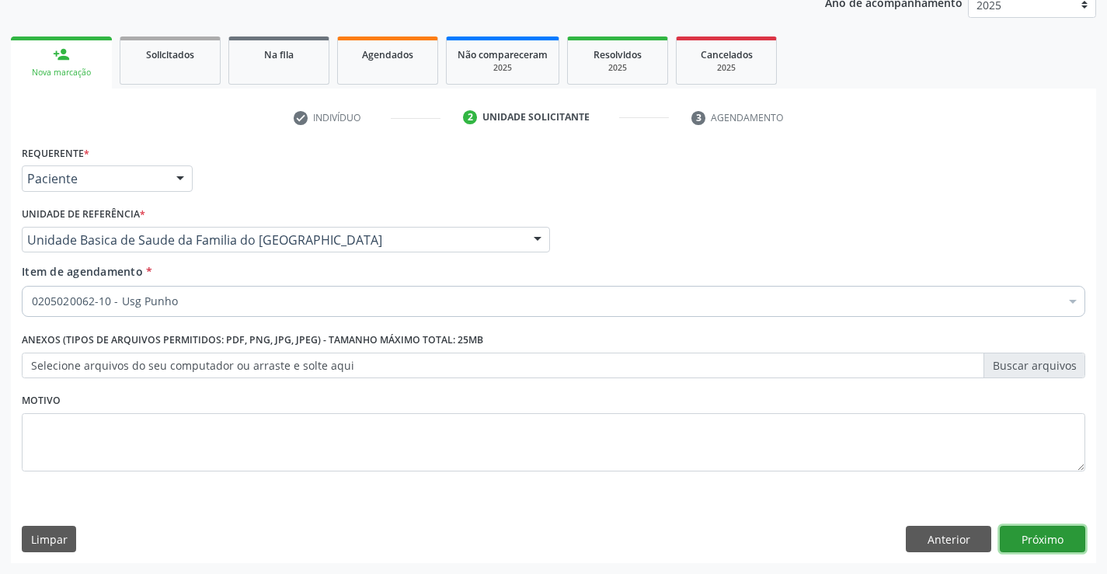
scroll to position [0, 0]
click at [1035, 545] on button "Próximo" at bounding box center [1042, 539] width 85 height 26
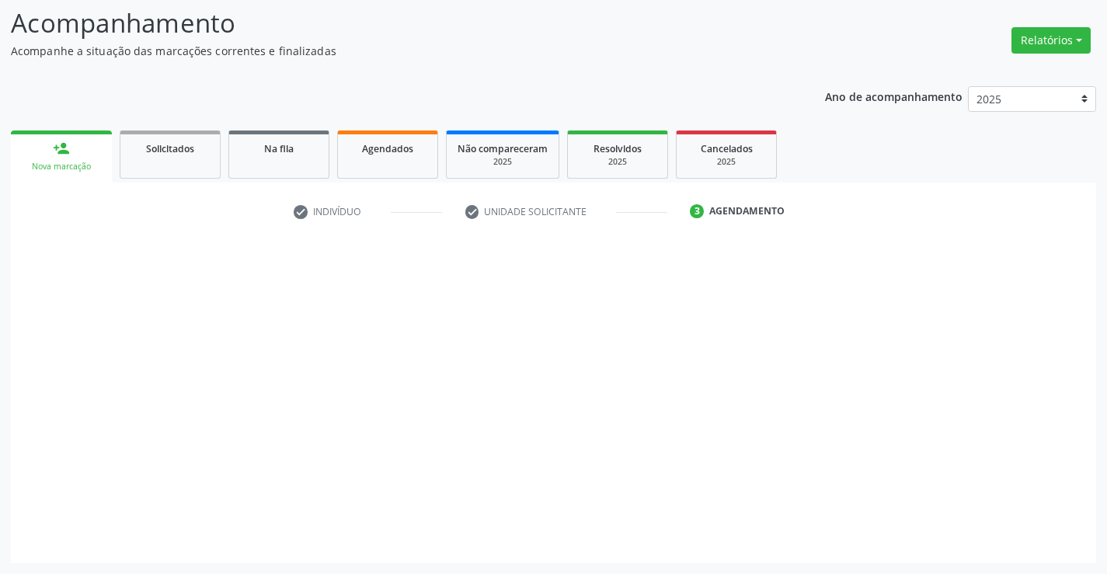
scroll to position [102, 0]
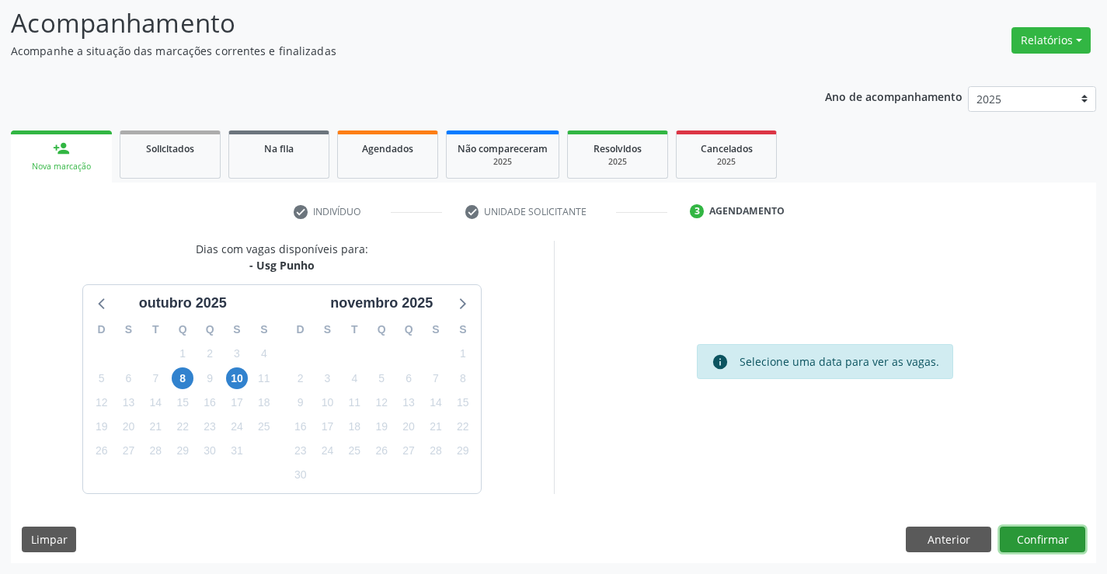
click at [1026, 535] on button "Confirmar" at bounding box center [1042, 540] width 85 height 26
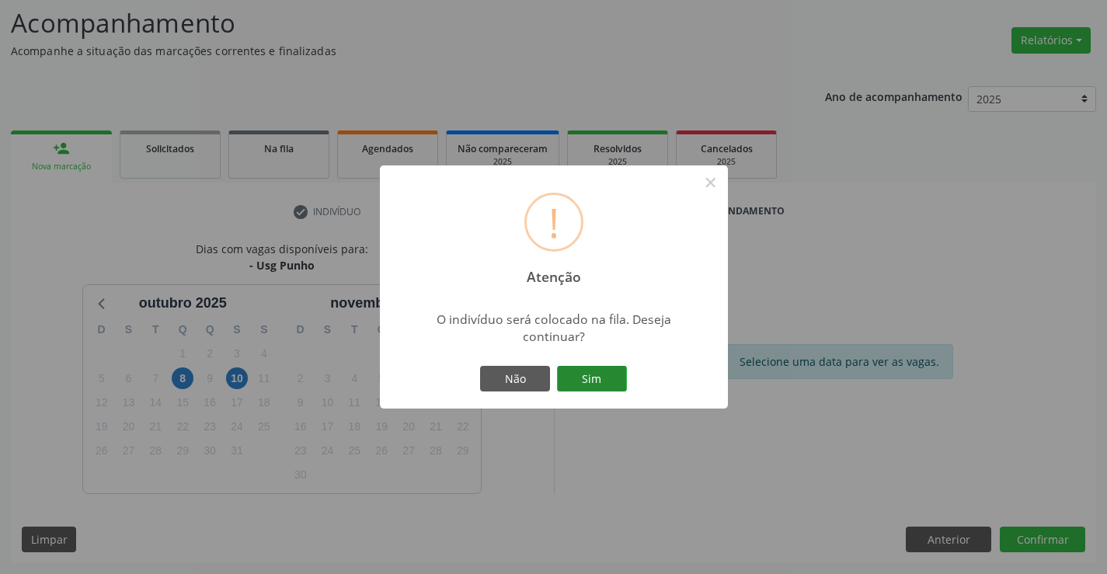
click at [611, 387] on button "Sim" at bounding box center [592, 379] width 70 height 26
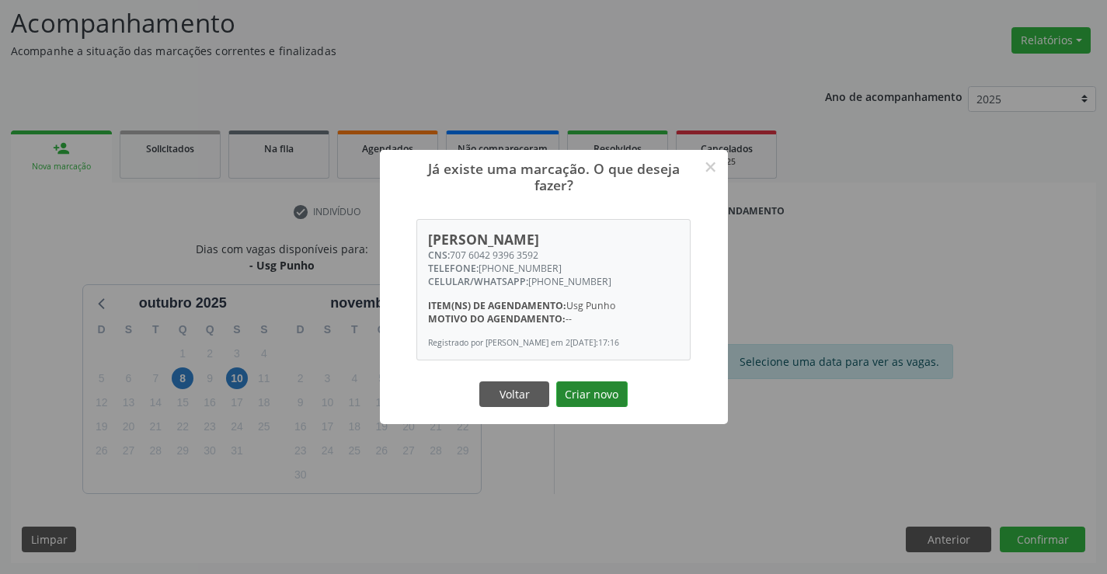
click at [583, 390] on button "Criar novo" at bounding box center [591, 394] width 71 height 26
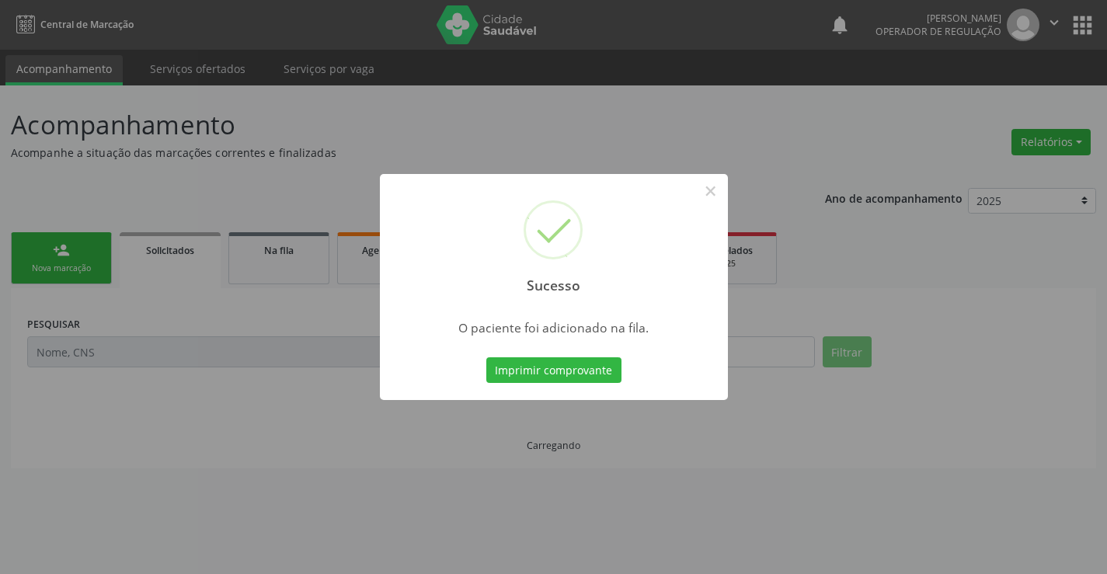
scroll to position [0, 0]
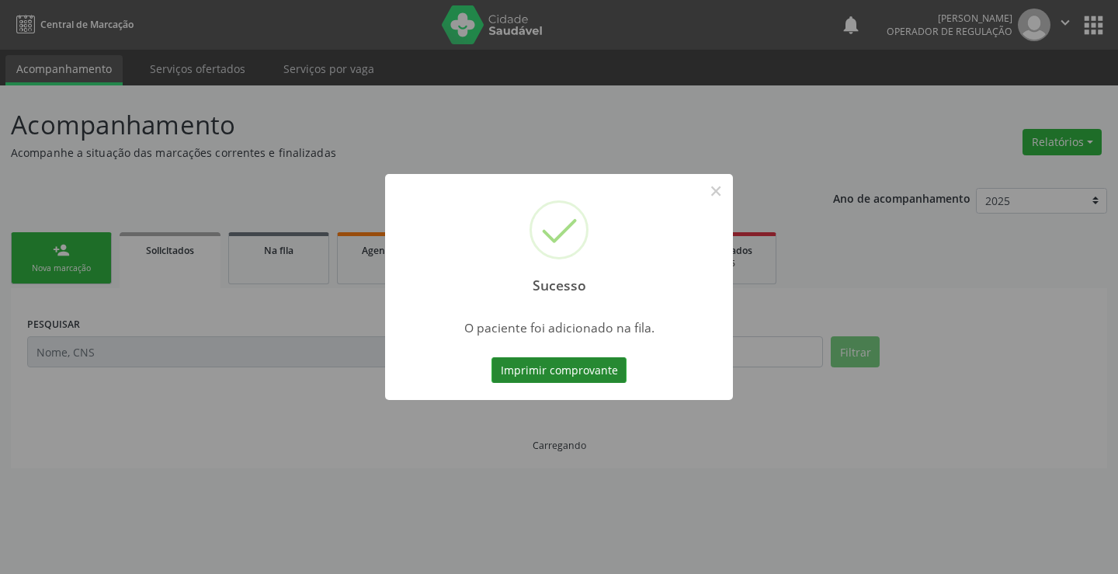
click at [571, 376] on button "Imprimir comprovante" at bounding box center [559, 370] width 135 height 26
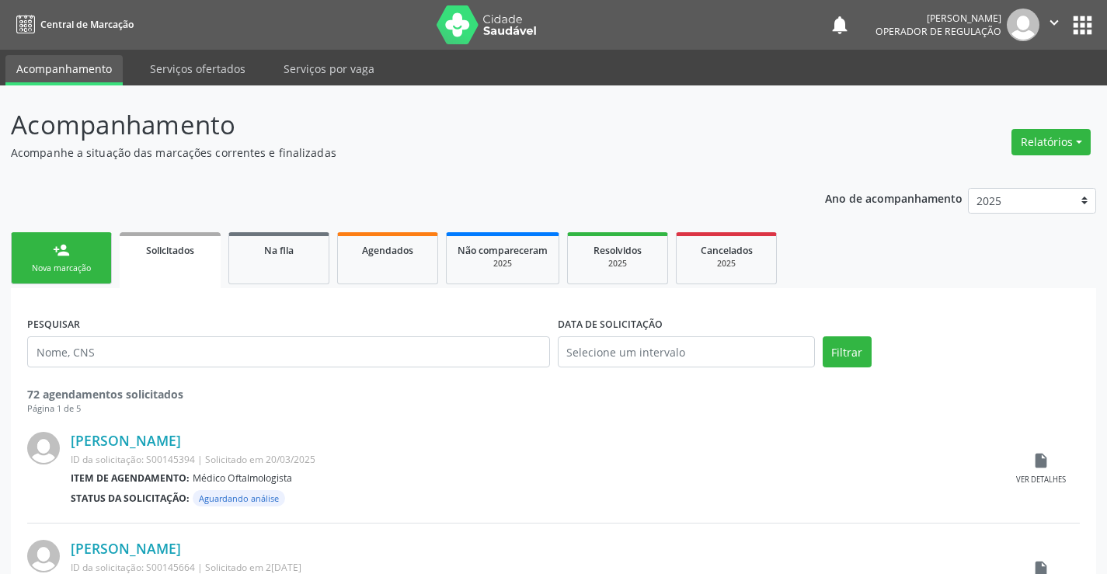
click at [74, 253] on link "person_add Nova marcação" at bounding box center [61, 258] width 101 height 52
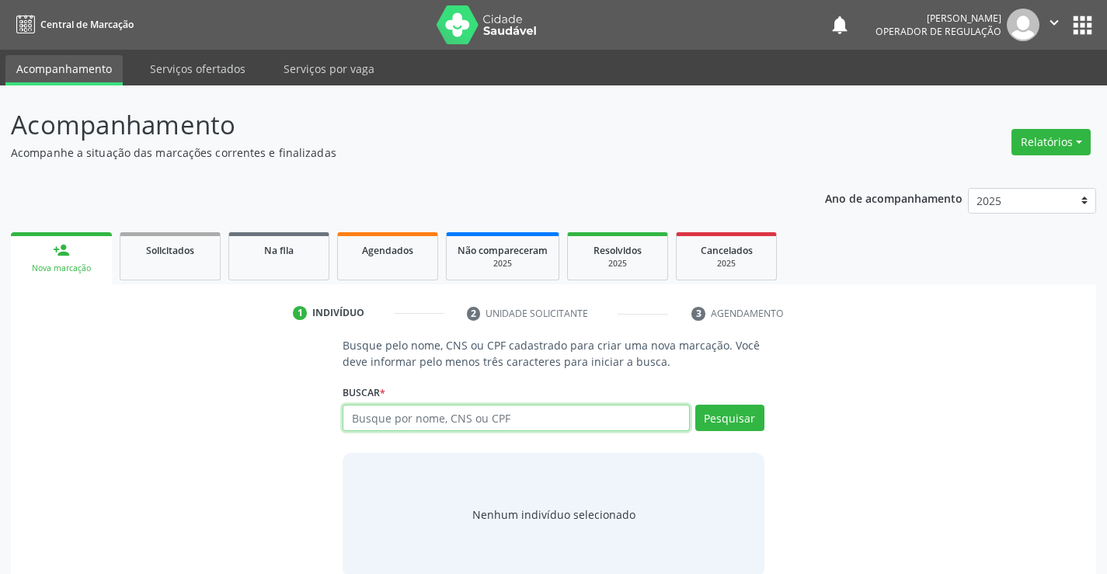
click at [569, 424] on input "text" at bounding box center [516, 418] width 346 height 26
type input "702009209925357"
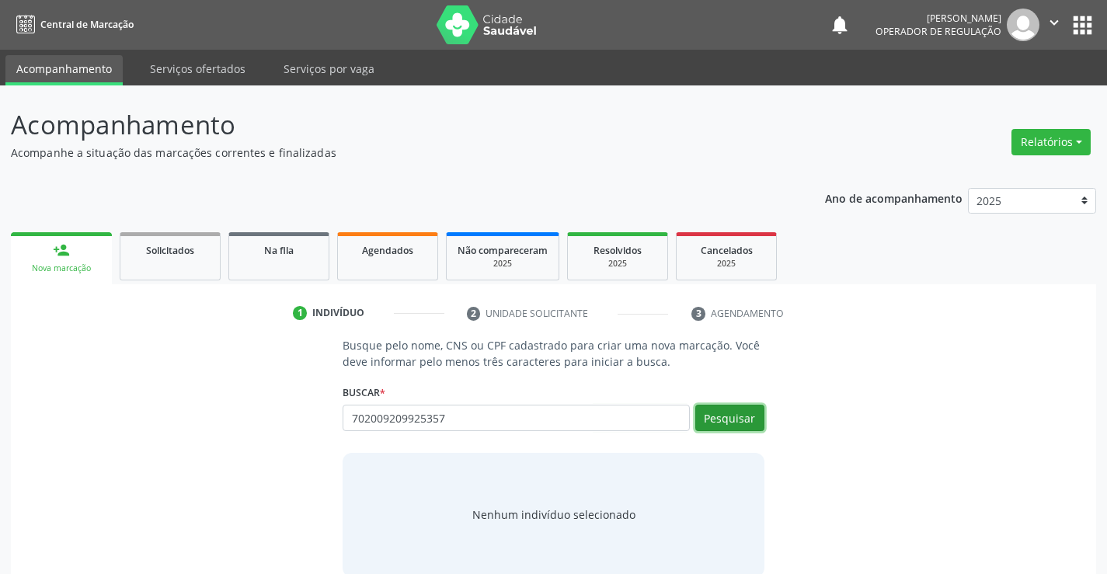
click at [725, 412] on button "Pesquisar" at bounding box center [729, 418] width 69 height 26
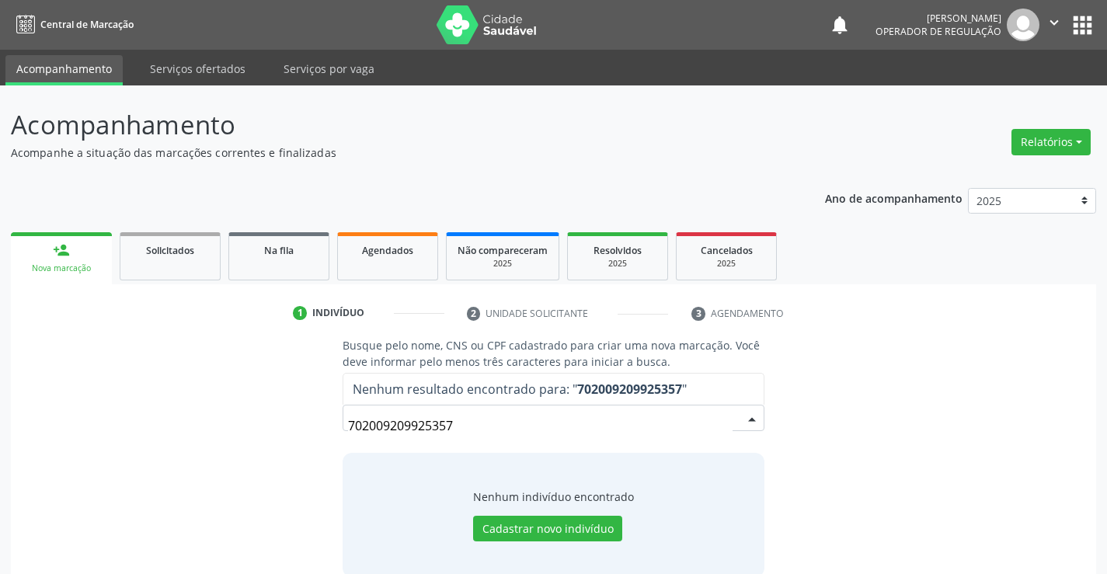
drag, startPoint x: 513, startPoint y: 426, endPoint x: 291, endPoint y: 436, distance: 221.6
click at [290, 436] on div "Busque pelo nome, CNS ou CPF cadastrado para criar uma nova marcação. Você deve…" at bounding box center [553, 456] width 1063 height 239
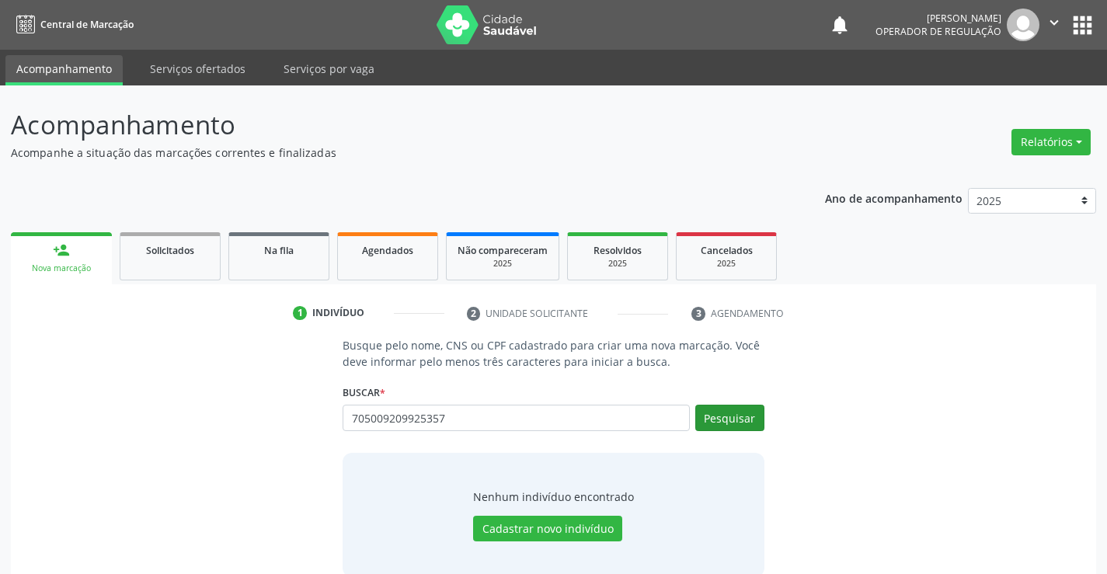
type input "705009209925357"
click at [742, 419] on button "Pesquisar" at bounding box center [729, 418] width 69 height 26
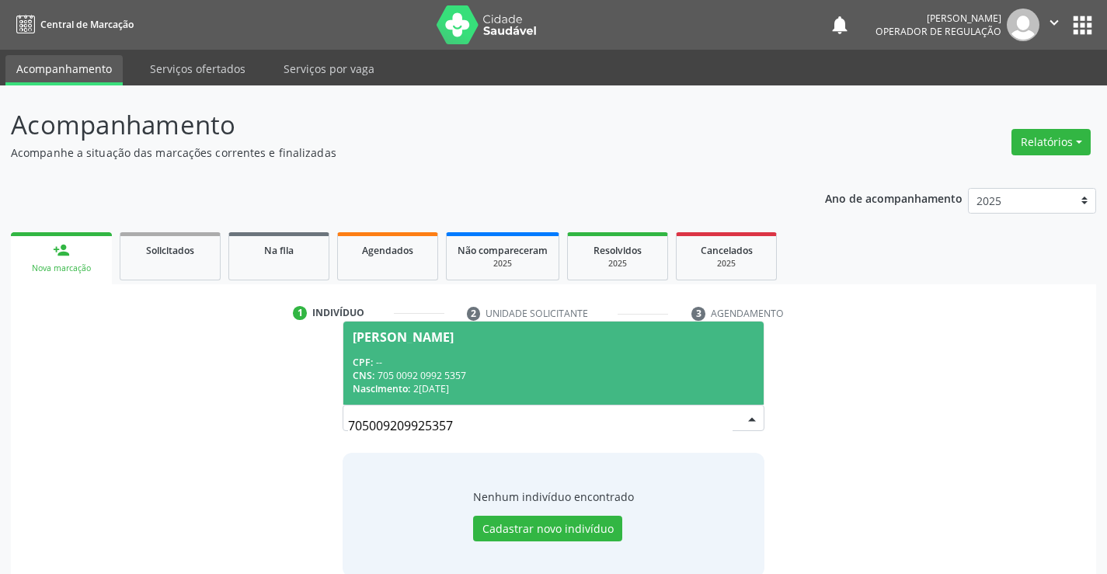
click at [503, 358] on div "CPF: --" at bounding box center [553, 362] width 401 height 13
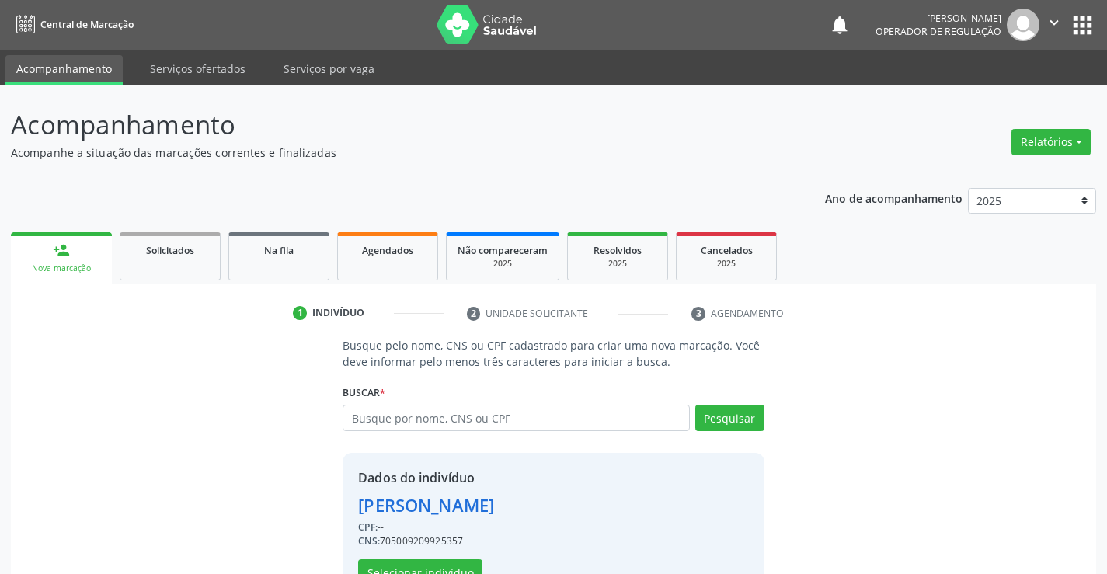
scroll to position [49, 0]
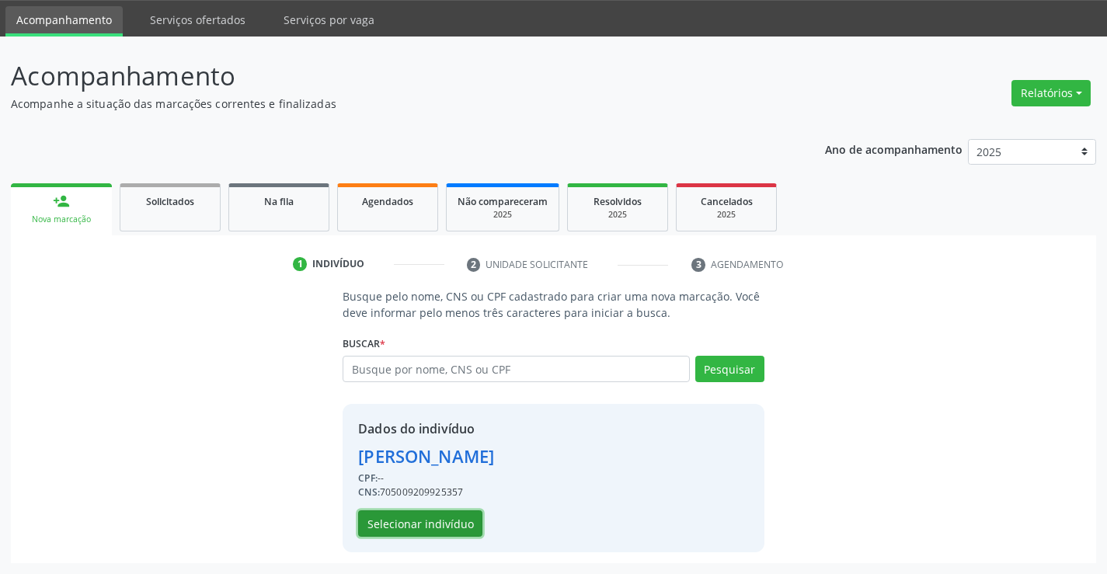
click at [442, 514] on button "Selecionar indivíduo" at bounding box center [420, 523] width 124 height 26
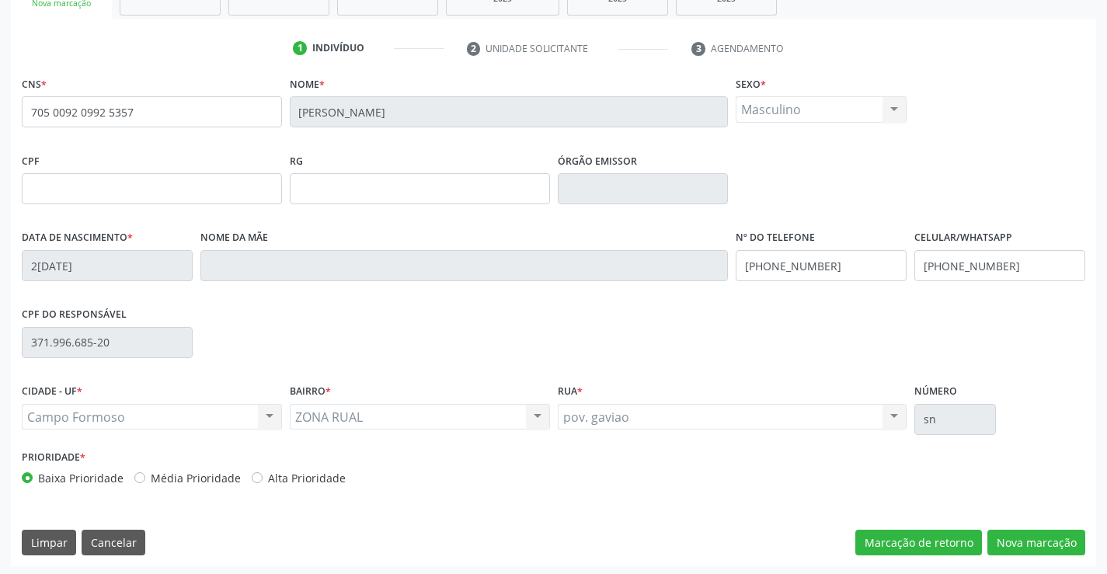
scroll to position [268, 0]
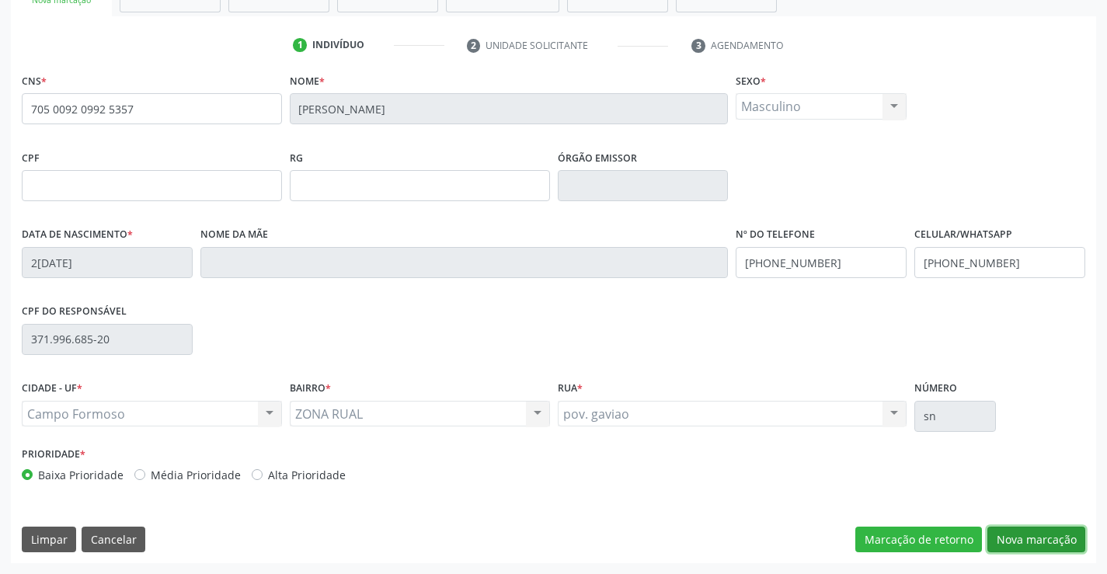
click at [1009, 534] on button "Nova marcação" at bounding box center [1036, 540] width 98 height 26
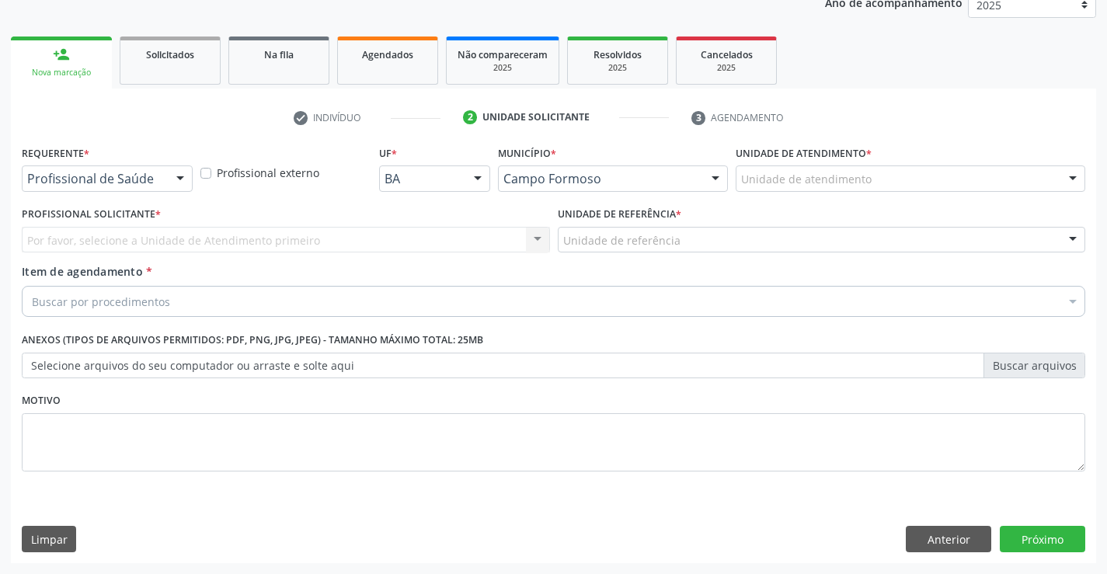
scroll to position [196, 0]
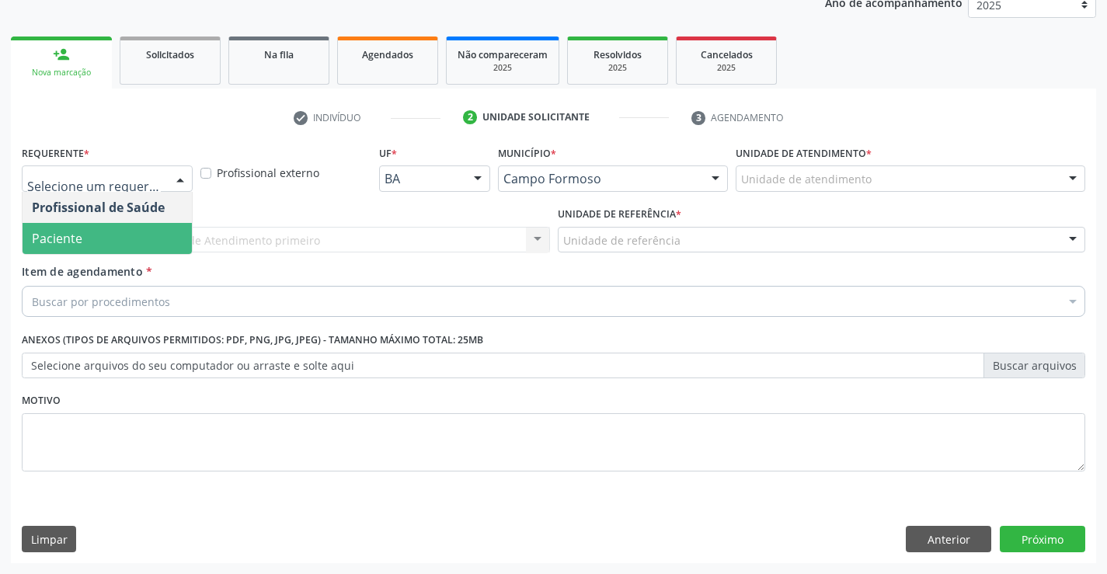
click at [80, 233] on span "Paciente" at bounding box center [57, 238] width 50 height 17
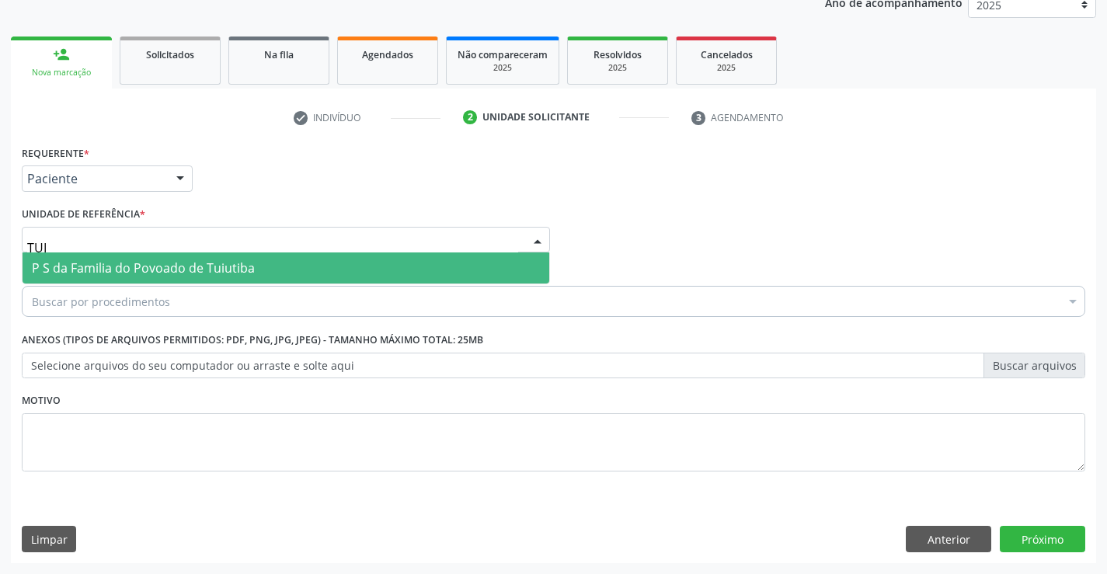
type input "TUIU"
click at [162, 270] on span "P S da Familia do Povoado de Tuiutiba" at bounding box center [143, 267] width 223 height 17
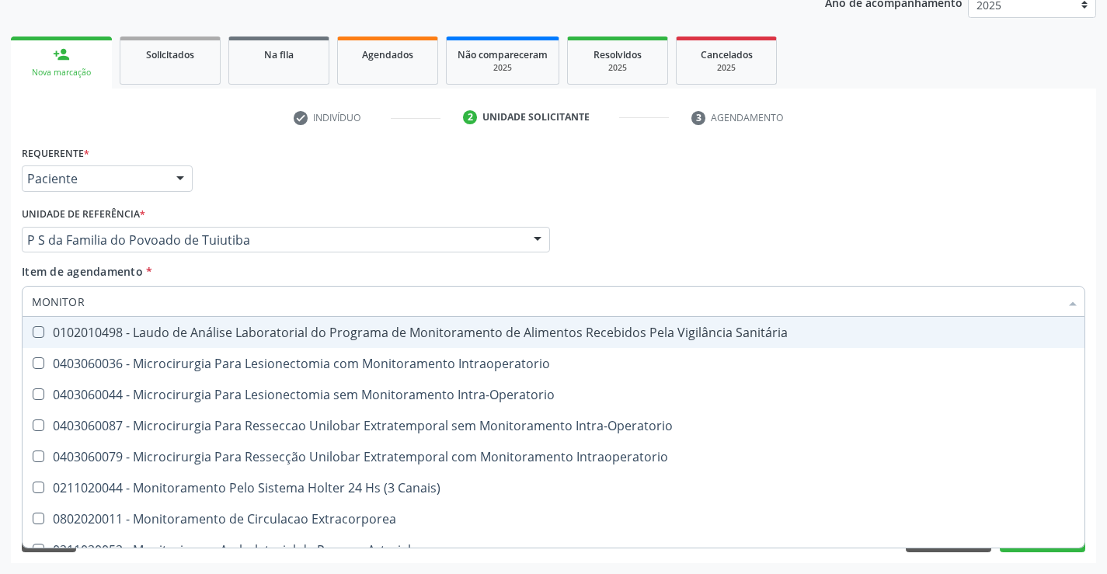
type input "MONITORI"
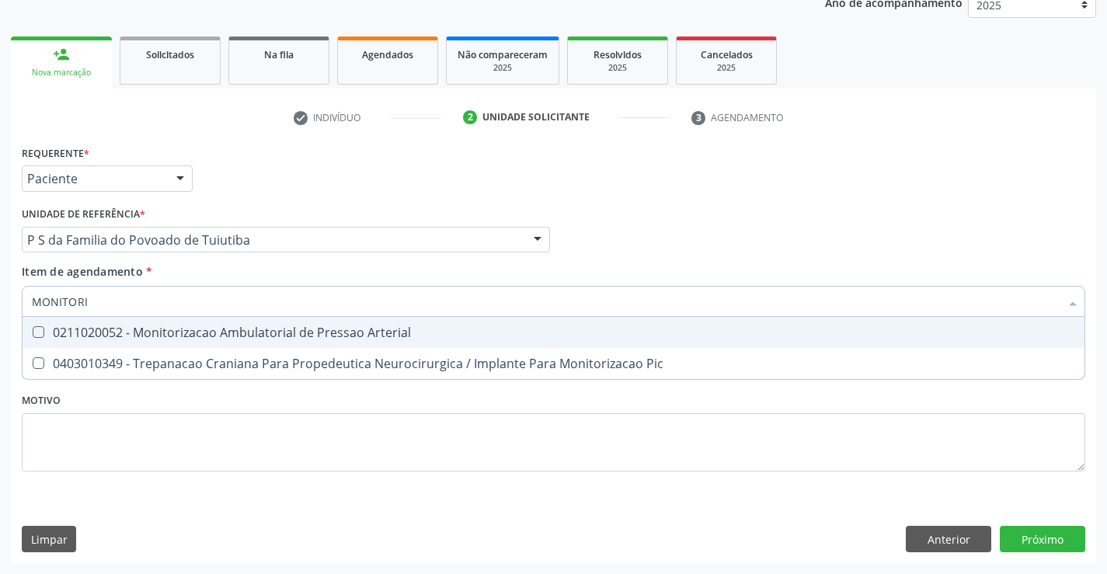
click at [200, 326] on div "0211020052 - Monitorizacao Ambulatorial de Pressao Arterial" at bounding box center [553, 332] width 1043 height 12
checkbox Arterial "true"
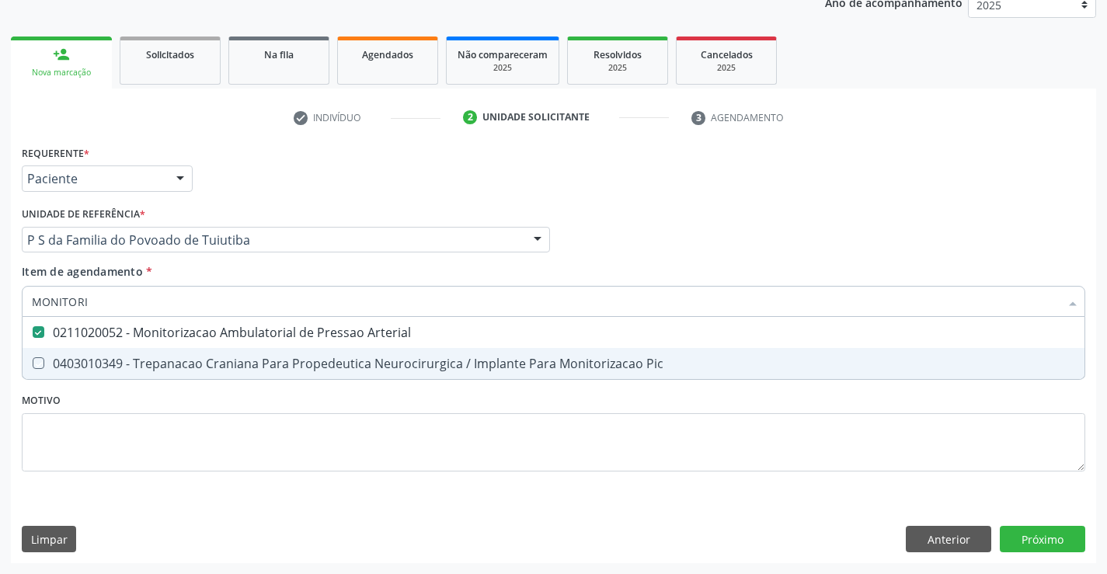
click at [180, 503] on div "Requerente * Paciente Profissional de Saúde Paciente Nenhum resultado encontrad…" at bounding box center [553, 352] width 1085 height 422
checkbox Pic "true"
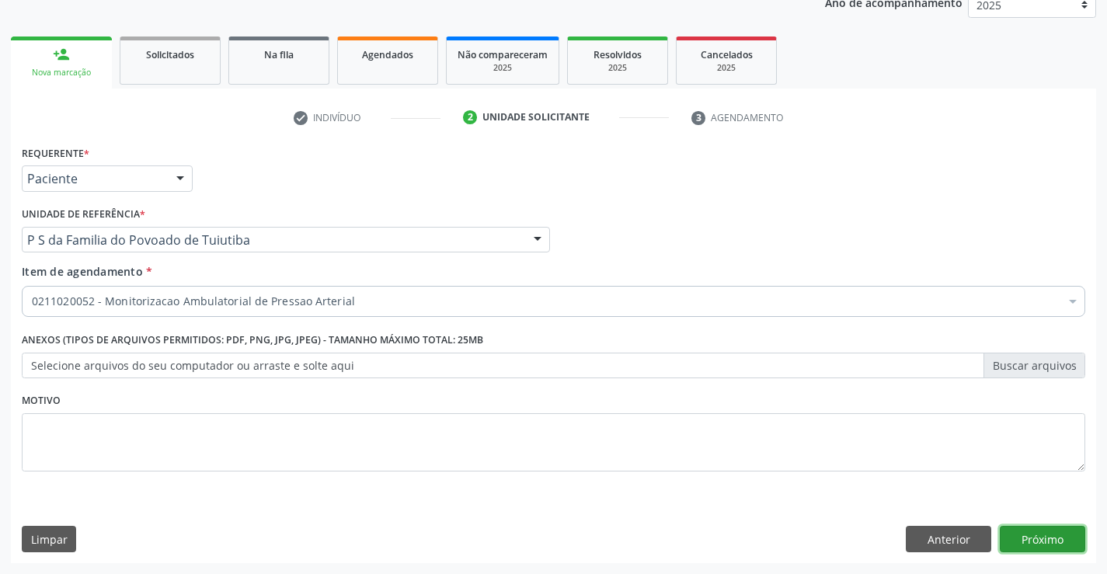
click at [1051, 534] on button "Próximo" at bounding box center [1042, 539] width 85 height 26
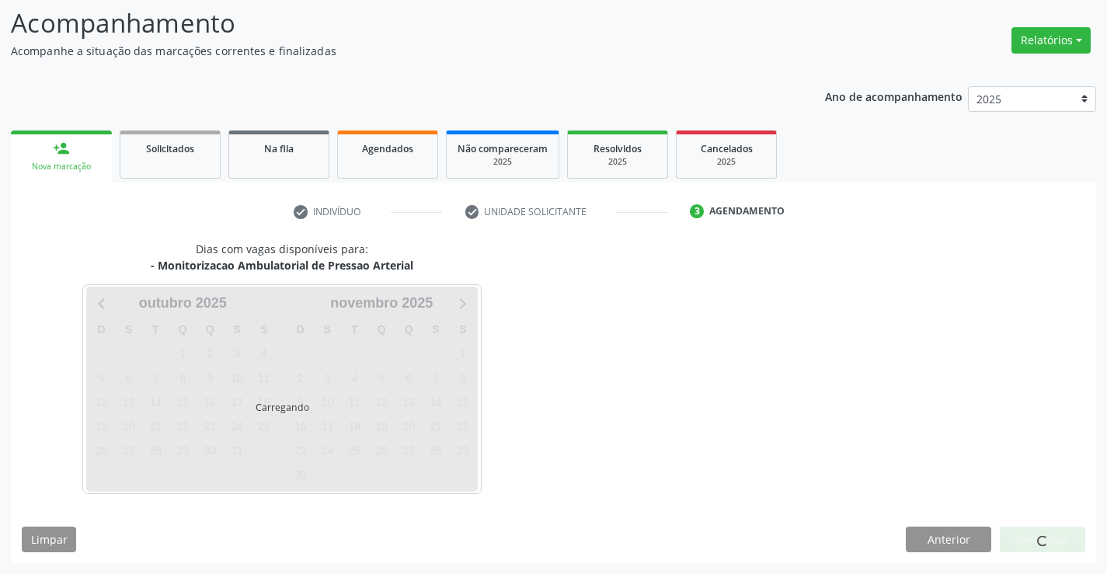
scroll to position [148, 0]
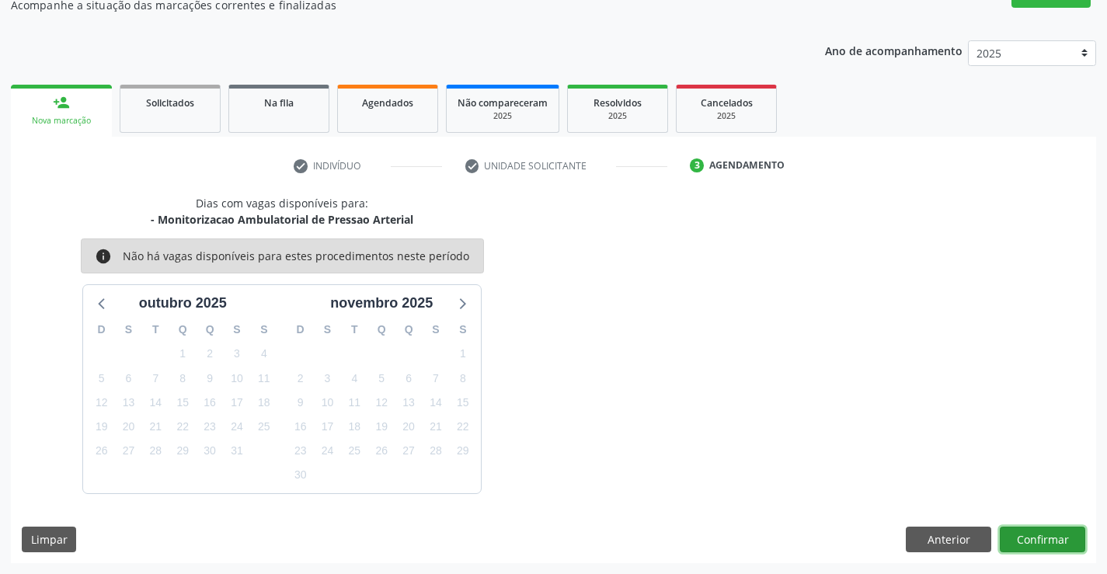
click at [1038, 531] on button "Confirmar" at bounding box center [1042, 540] width 85 height 26
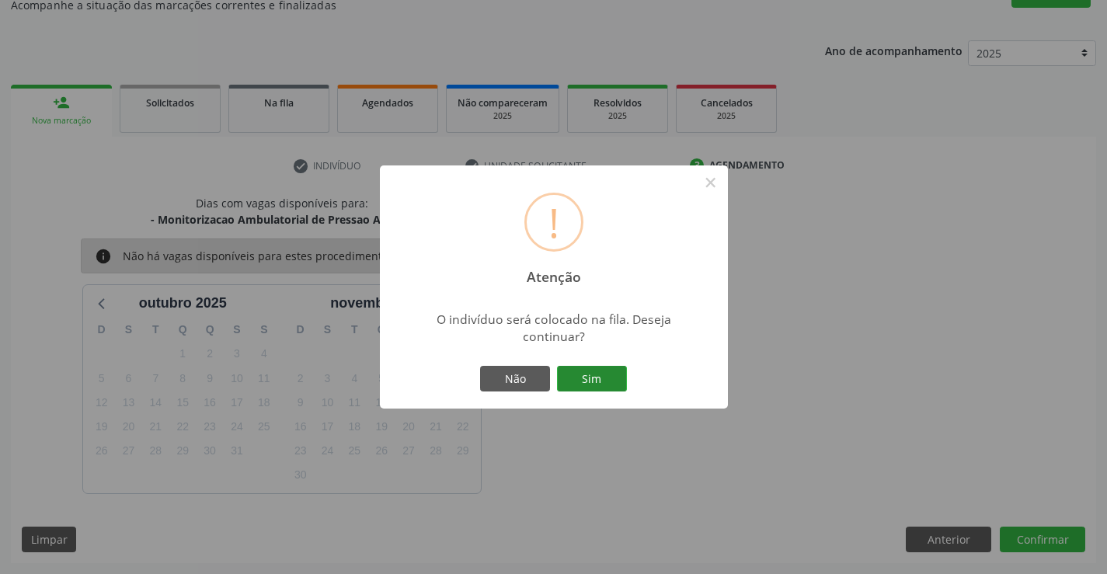
click at [603, 366] on button "Sim" at bounding box center [592, 379] width 70 height 26
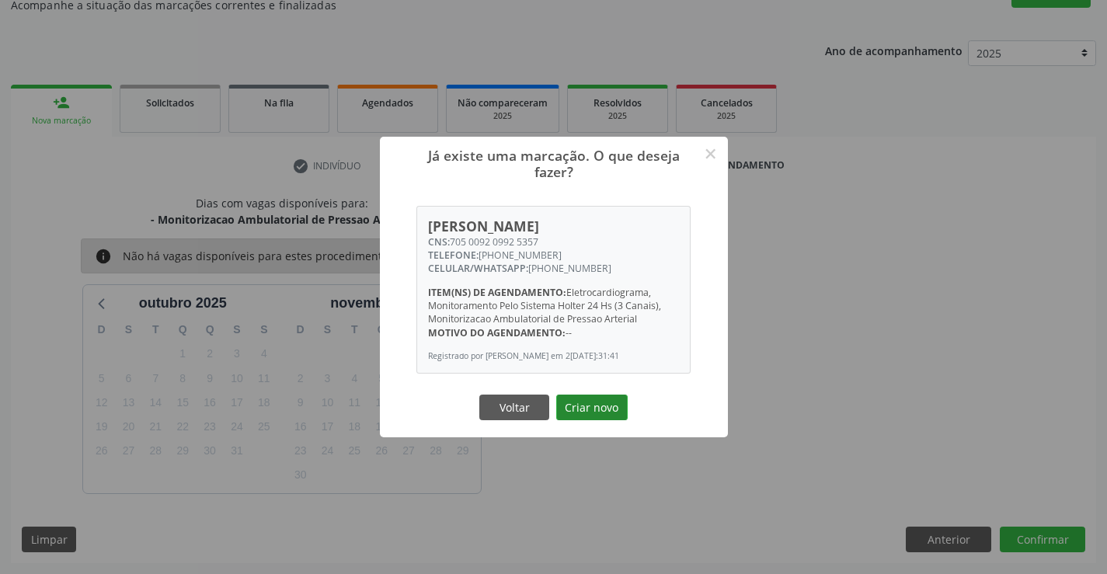
click at [590, 416] on button "Criar novo" at bounding box center [591, 408] width 71 height 26
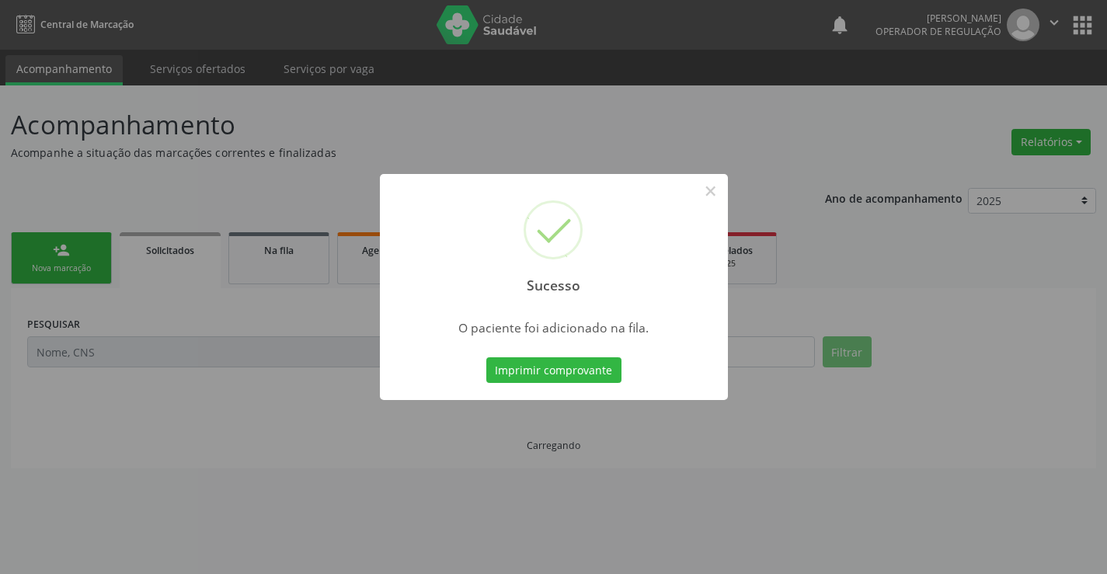
scroll to position [0, 0]
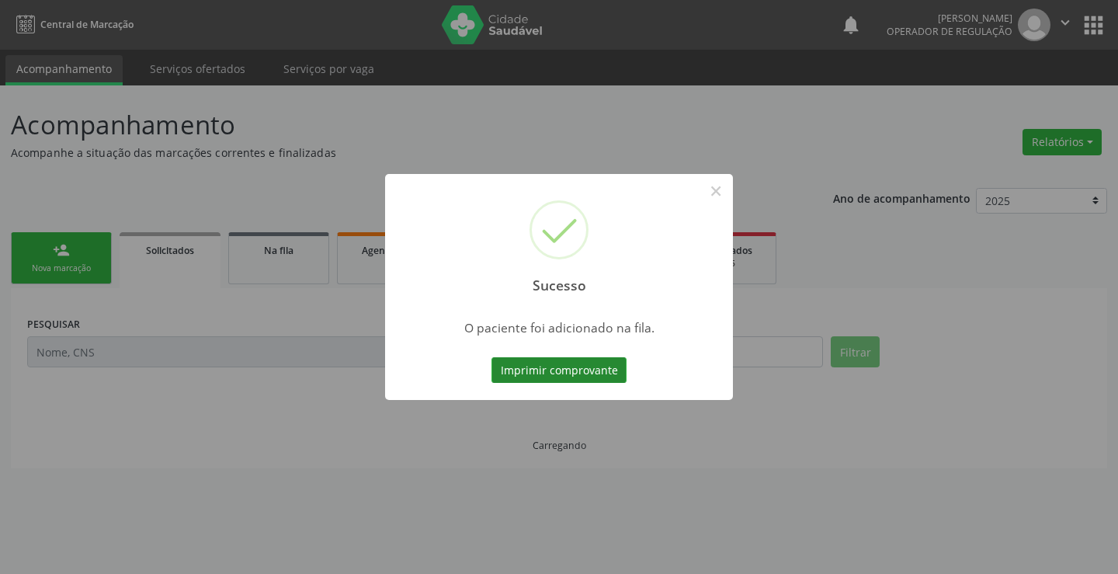
click at [611, 373] on button "Imprimir comprovante" at bounding box center [559, 370] width 135 height 26
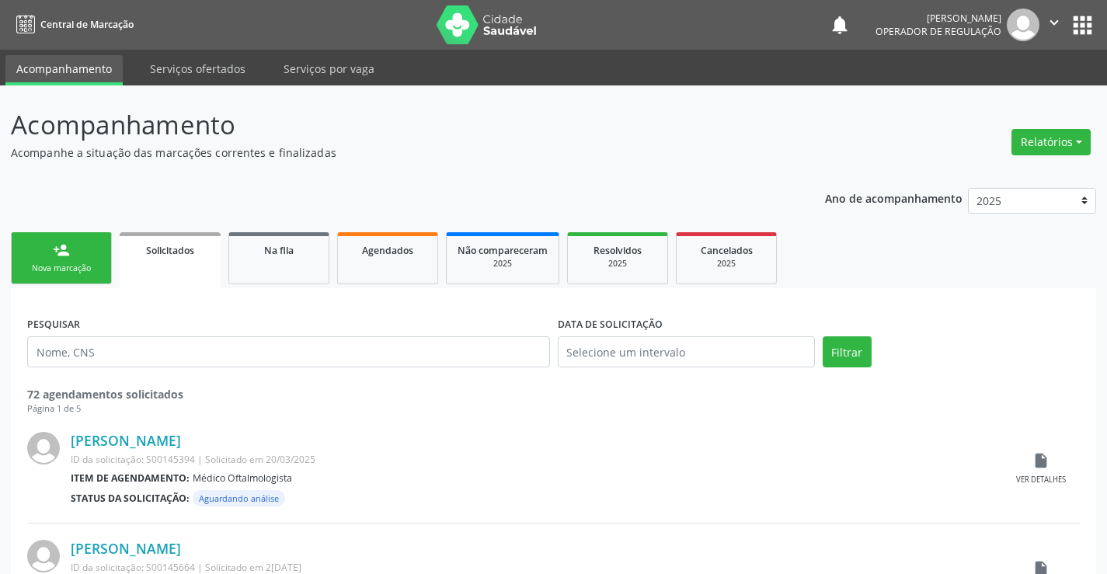
click at [51, 259] on link "person_add Nova marcação" at bounding box center [61, 258] width 101 height 52
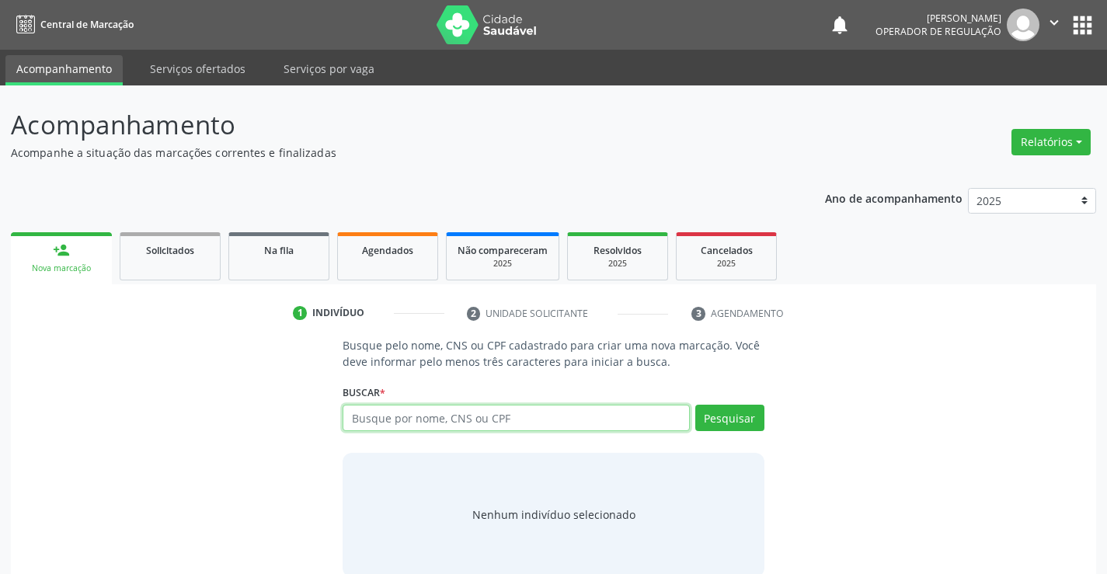
click at [450, 426] on input "text" at bounding box center [516, 418] width 346 height 26
type input "708507358269271"
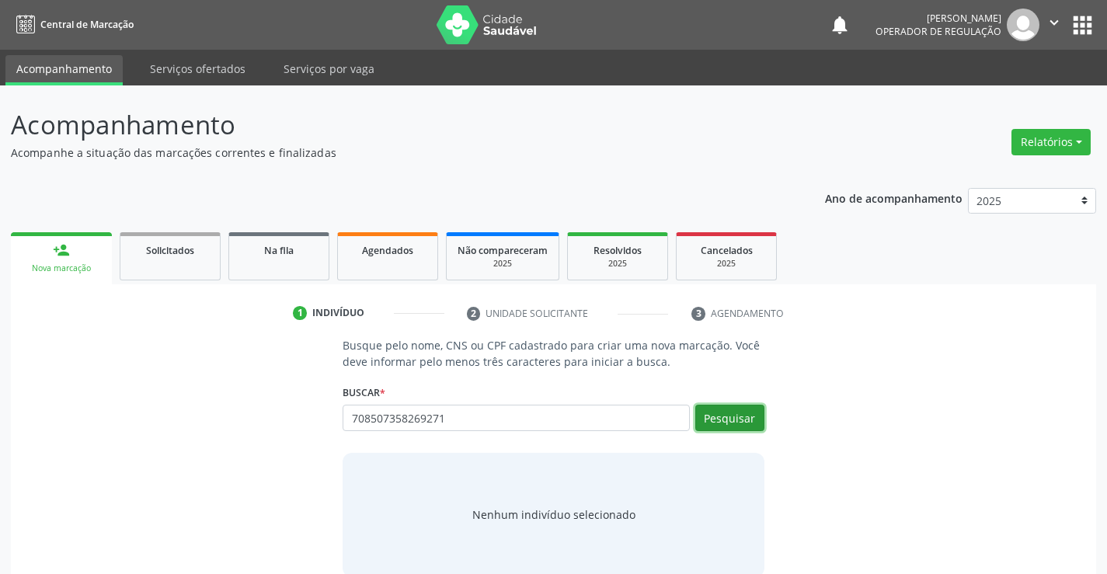
click at [703, 418] on button "Pesquisar" at bounding box center [729, 418] width 69 height 26
type input "708507358269271"
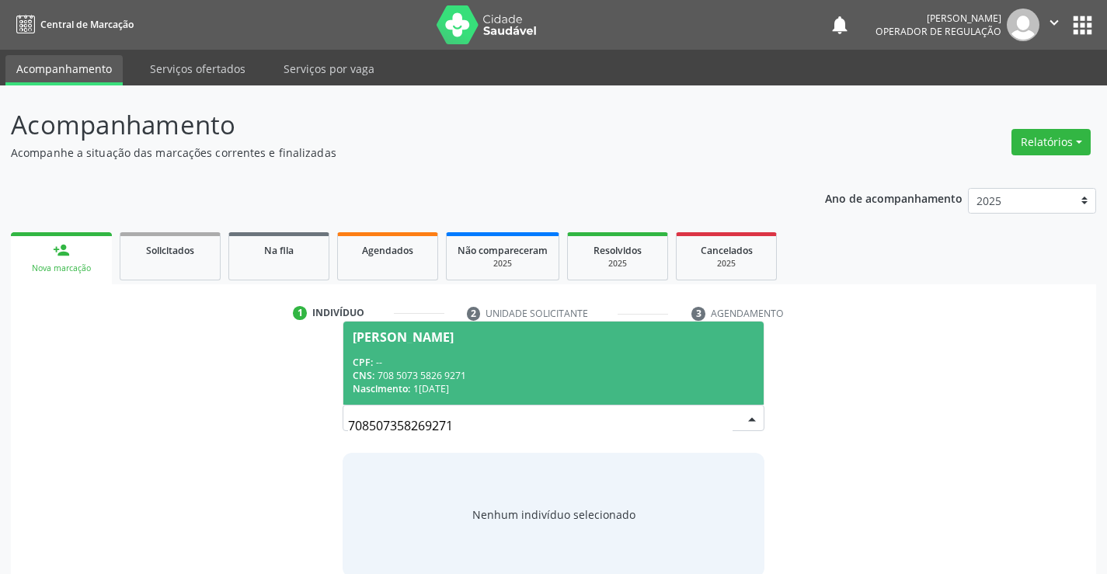
click at [635, 362] on div "CPF: --" at bounding box center [553, 362] width 401 height 13
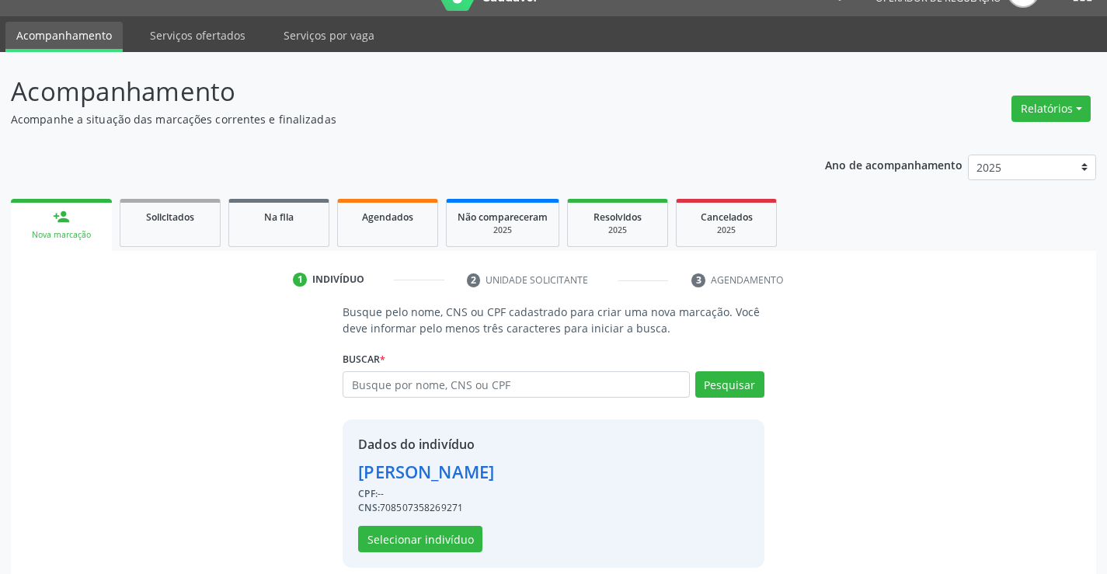
scroll to position [49, 0]
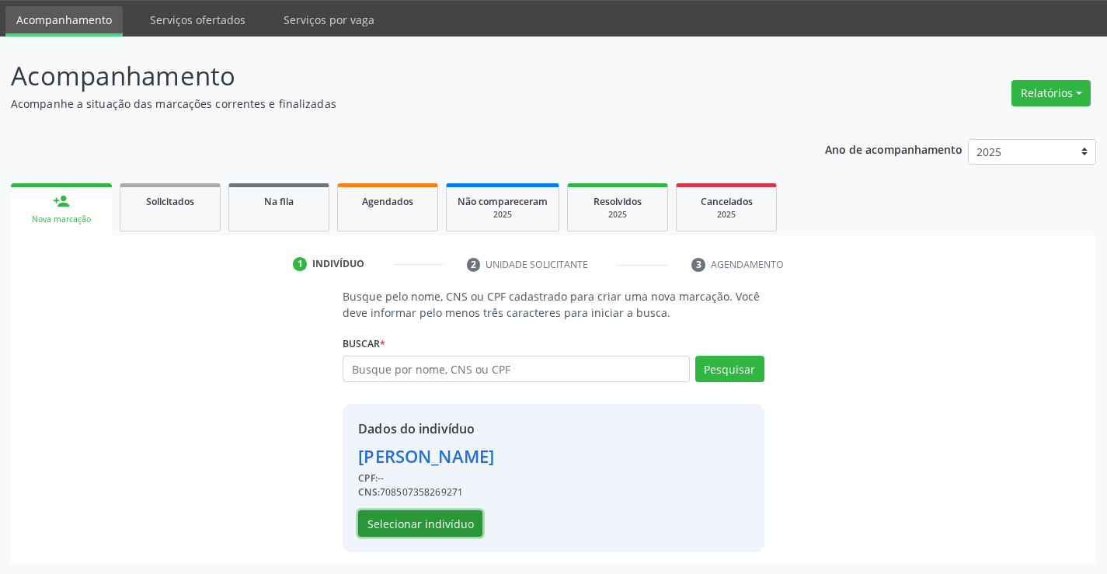
click at [448, 528] on button "Selecionar indivíduo" at bounding box center [420, 523] width 124 height 26
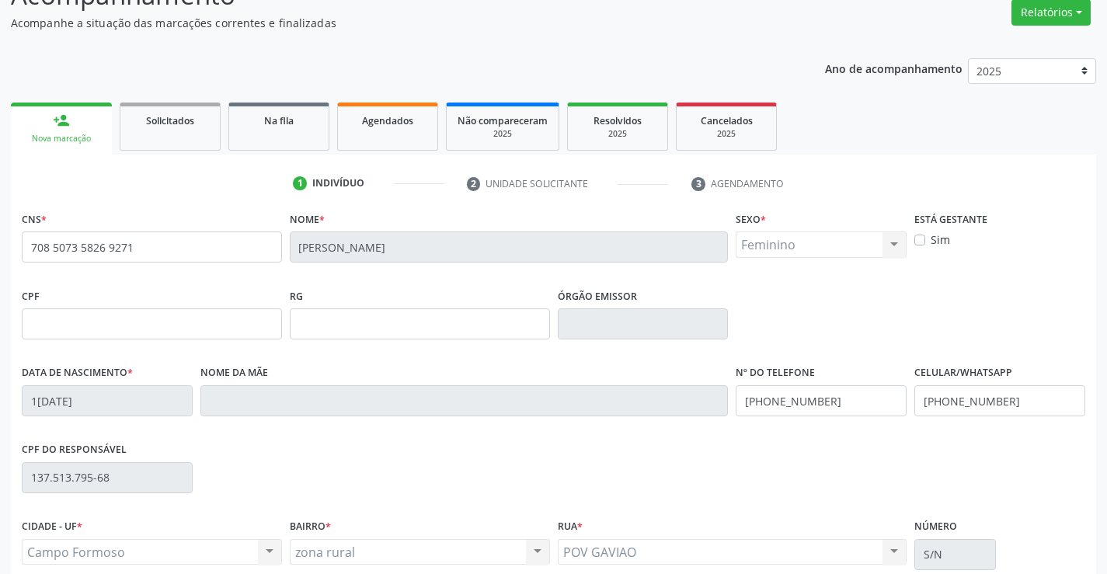
scroll to position [268, 0]
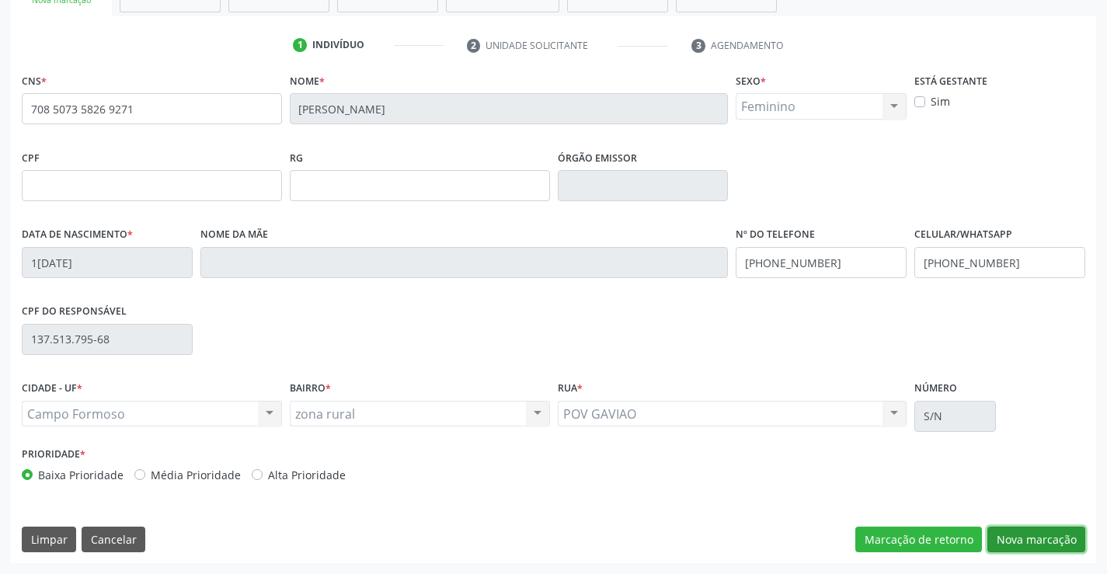
click at [1021, 530] on button "Nova marcação" at bounding box center [1036, 540] width 98 height 26
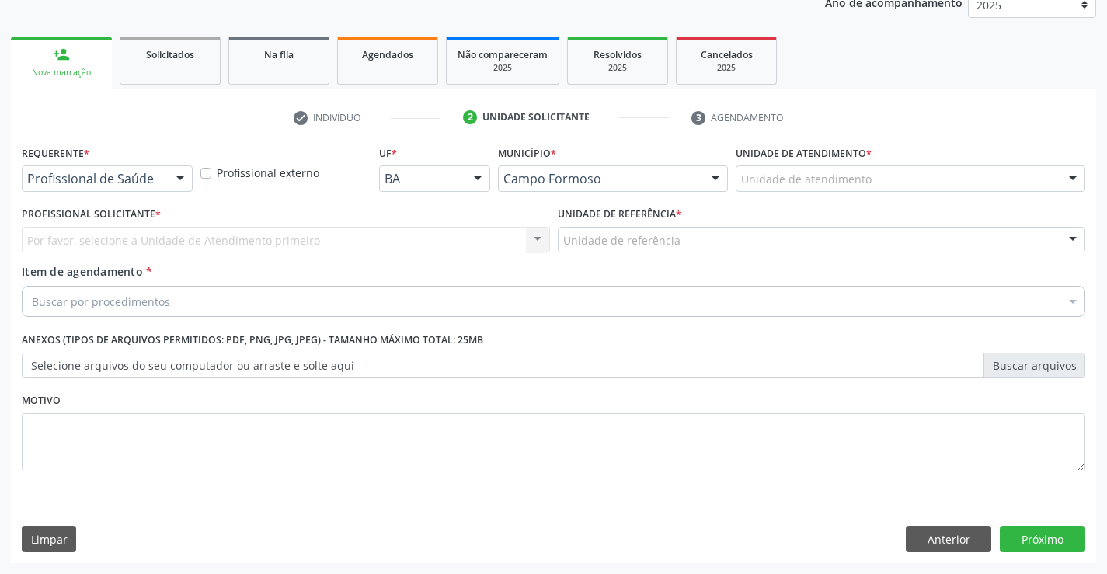
scroll to position [196, 0]
click at [123, 162] on div "Requerente * Profissional de Saúde Profissional de Saúde Paciente Nenhum result…" at bounding box center [107, 166] width 171 height 50
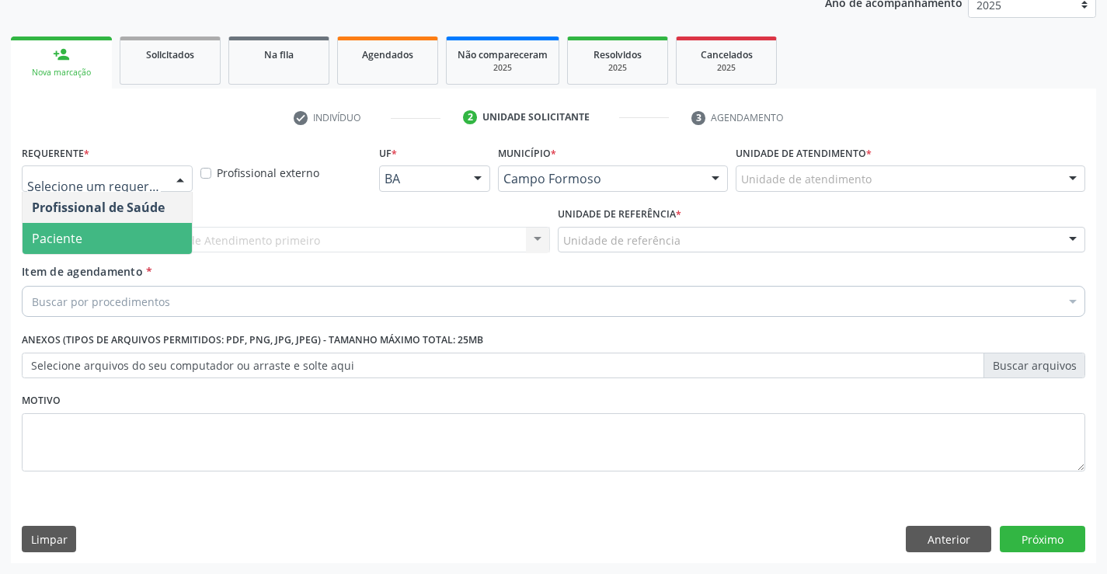
click at [93, 239] on span "Paciente" at bounding box center [107, 238] width 169 height 31
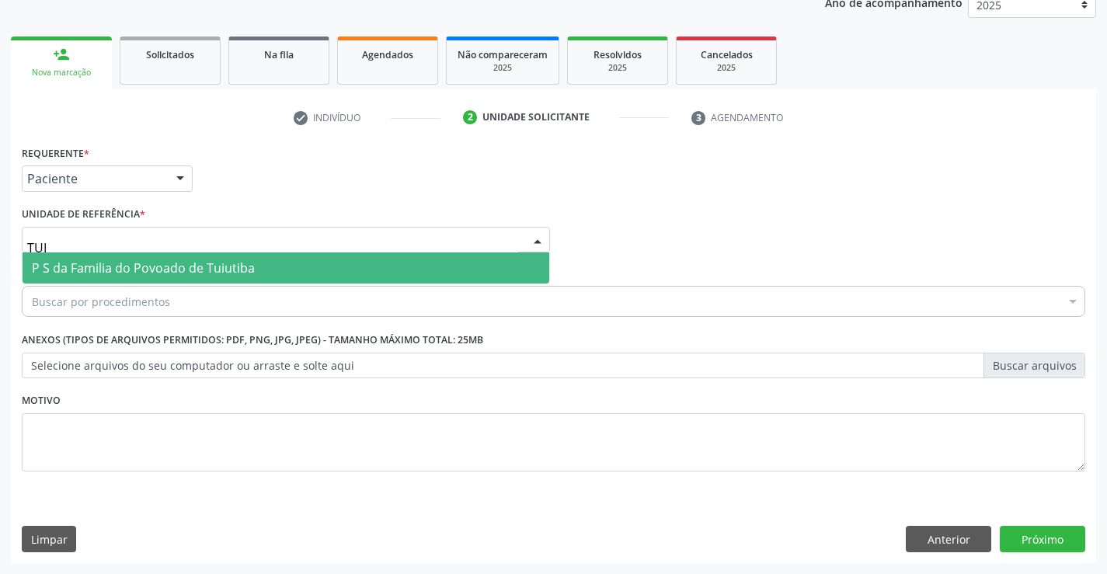
type input "TUIU"
click at [98, 263] on span "P S da Familia do Povoado de Tuiutiba" at bounding box center [143, 267] width 223 height 17
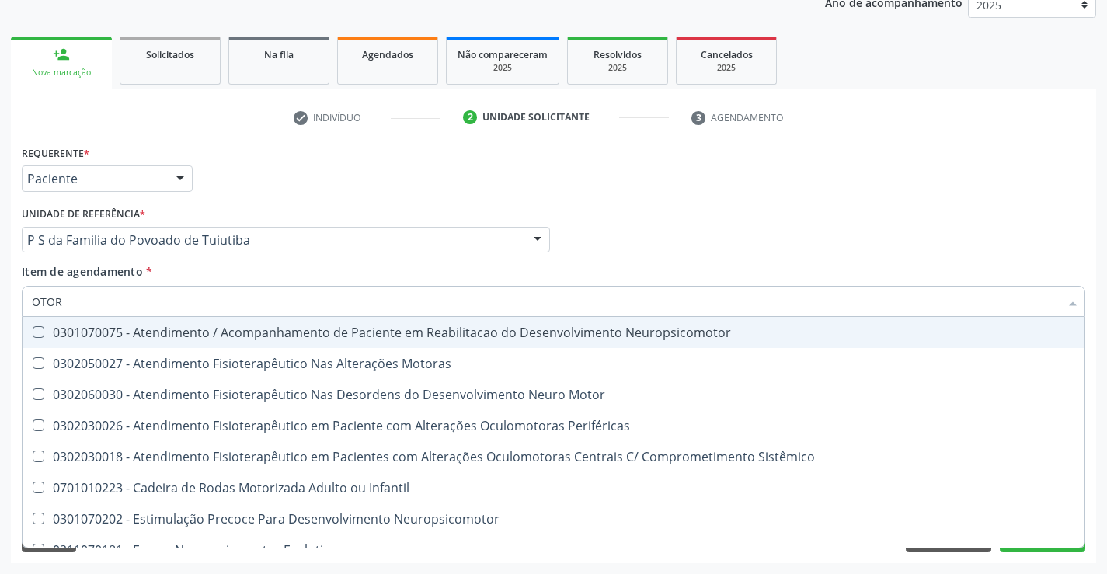
type input "OTORR"
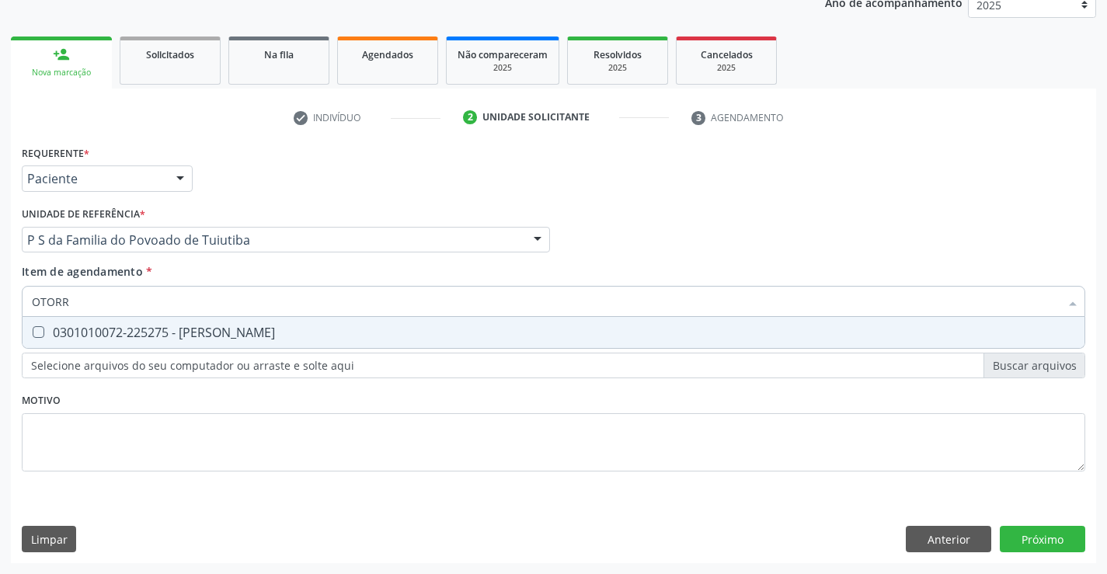
click at [215, 323] on span "0301010072-225275 - Médico Otorrinolaringologista" at bounding box center [554, 332] width 1062 height 31
checkbox Otorrinolaringologista "true"
click at [1058, 534] on div "Requerente * Paciente Profissional de Saúde Paciente Nenhum resultado encontrad…" at bounding box center [553, 352] width 1085 height 422
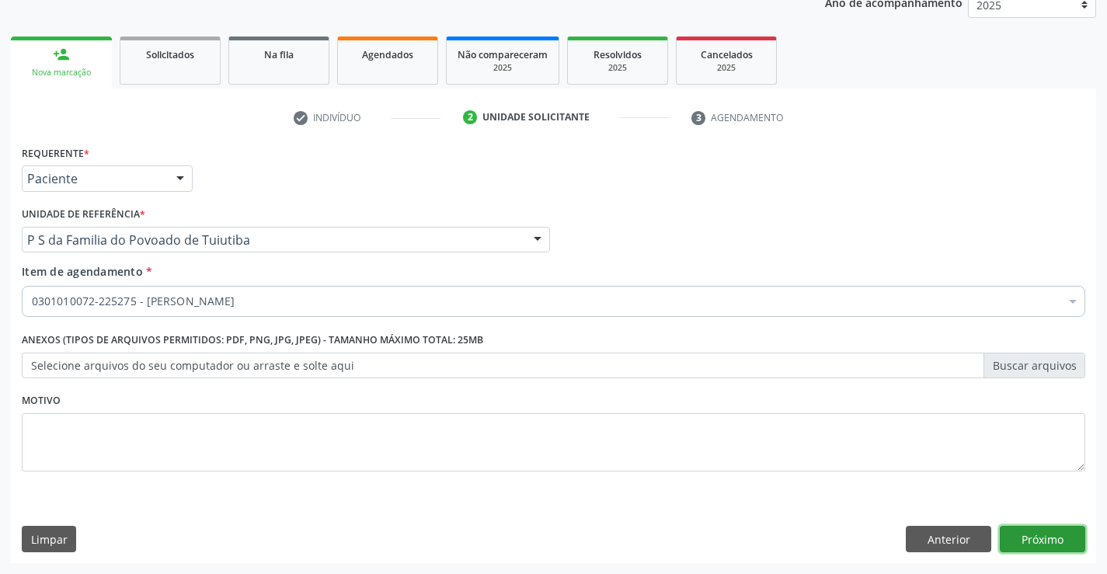
click at [1031, 529] on button "Próximo" at bounding box center [1042, 539] width 85 height 26
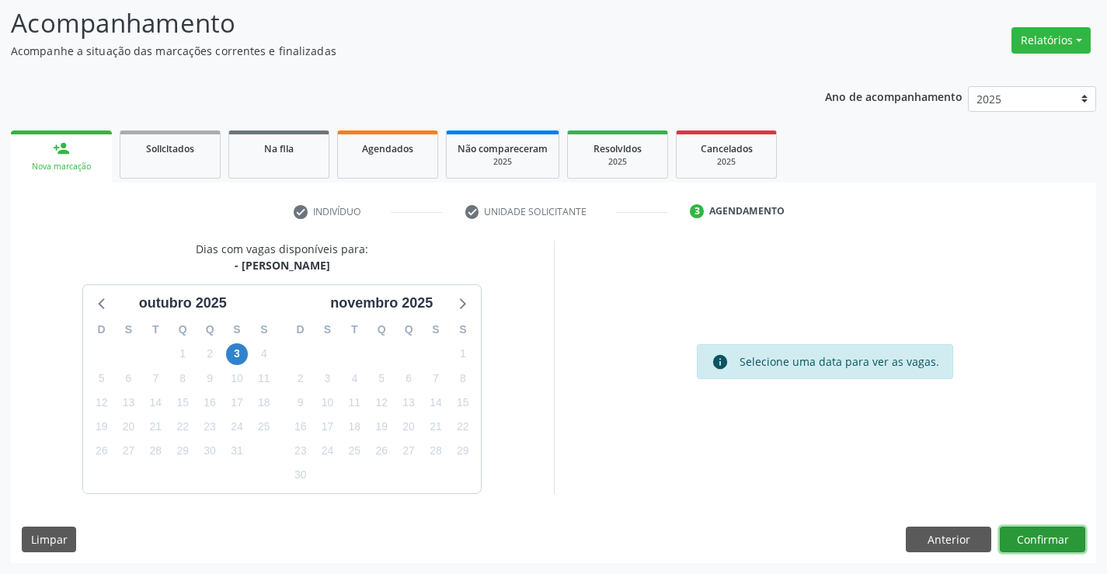
click at [1056, 542] on button "Confirmar" at bounding box center [1042, 540] width 85 height 26
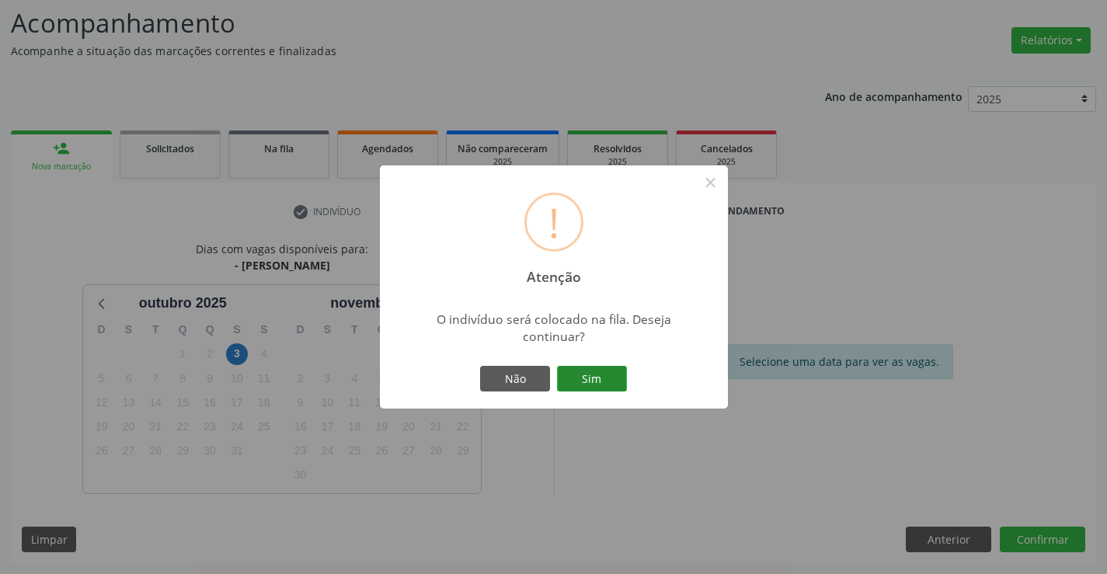
click at [611, 381] on button "Sim" at bounding box center [592, 379] width 70 height 26
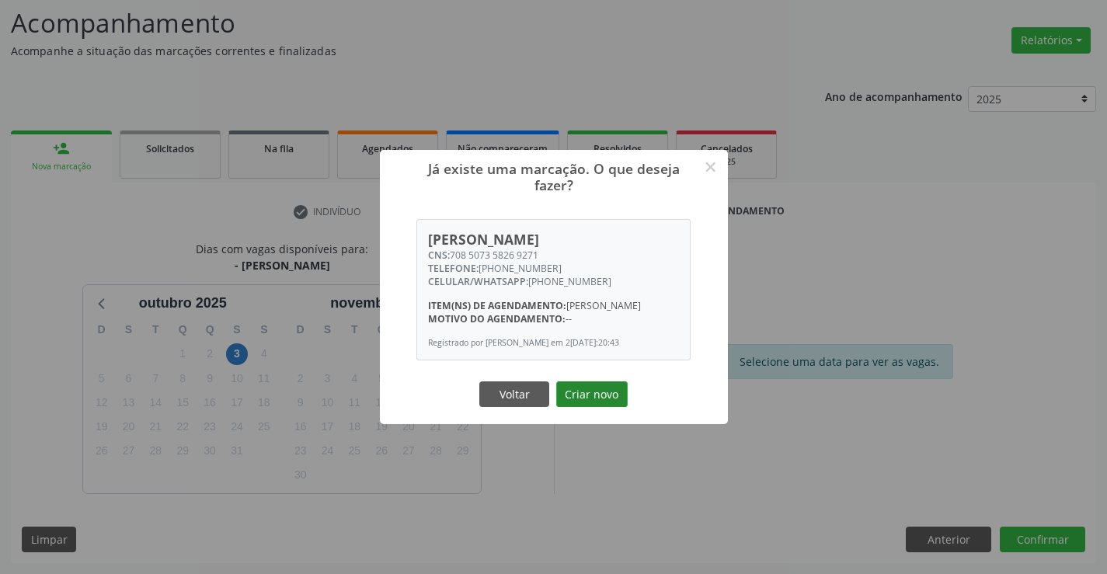
click at [610, 395] on button "Criar novo" at bounding box center [591, 394] width 71 height 26
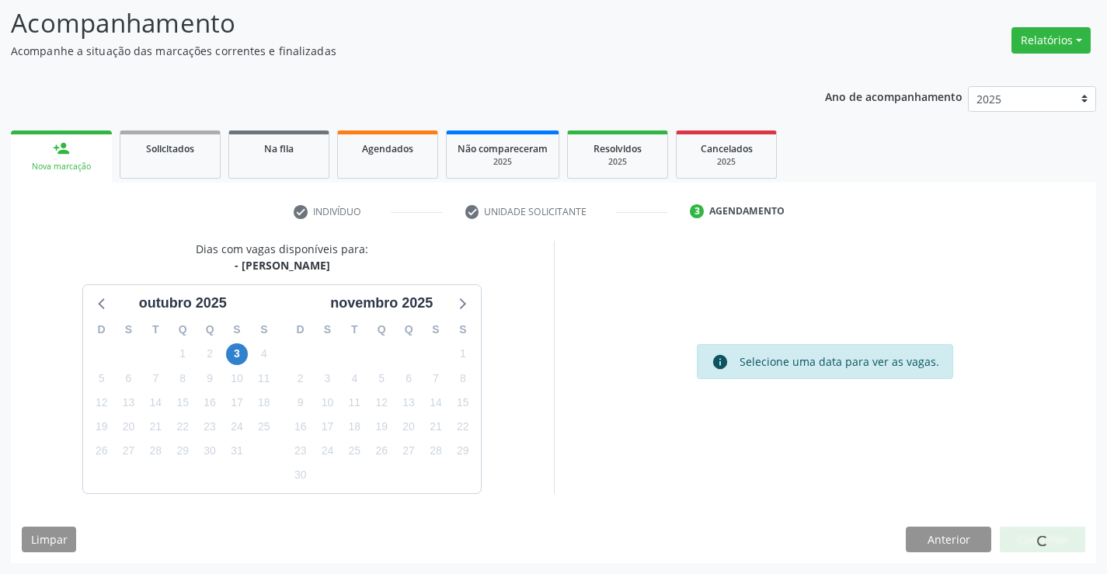
scroll to position [0, 0]
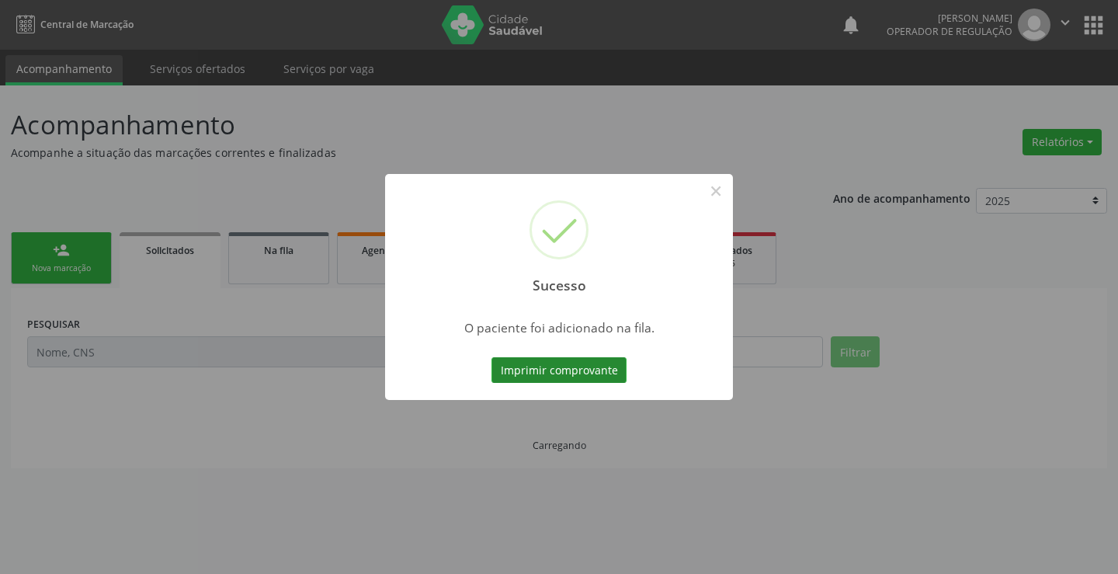
click at [604, 365] on button "Imprimir comprovante" at bounding box center [559, 370] width 135 height 26
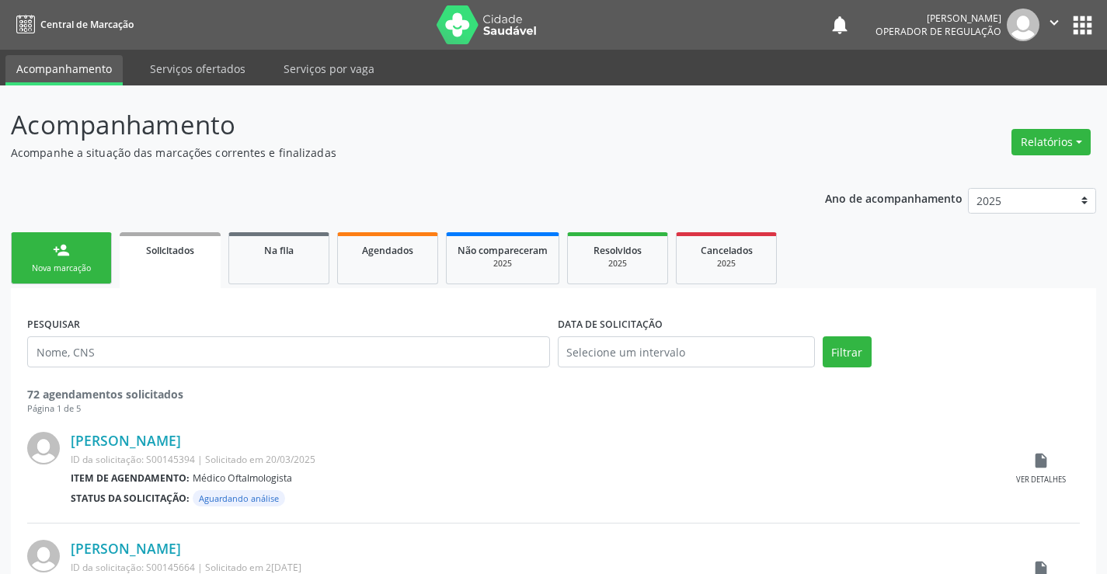
click at [73, 239] on link "person_add Nova marcação" at bounding box center [61, 258] width 101 height 52
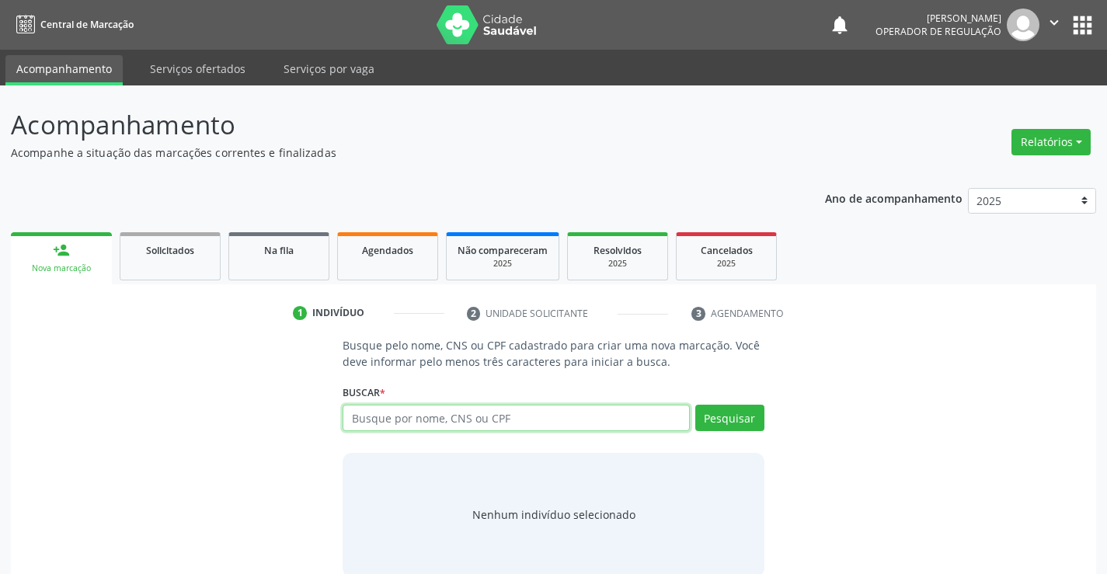
click at [579, 419] on input "text" at bounding box center [516, 418] width 346 height 26
type input "705009209925357"
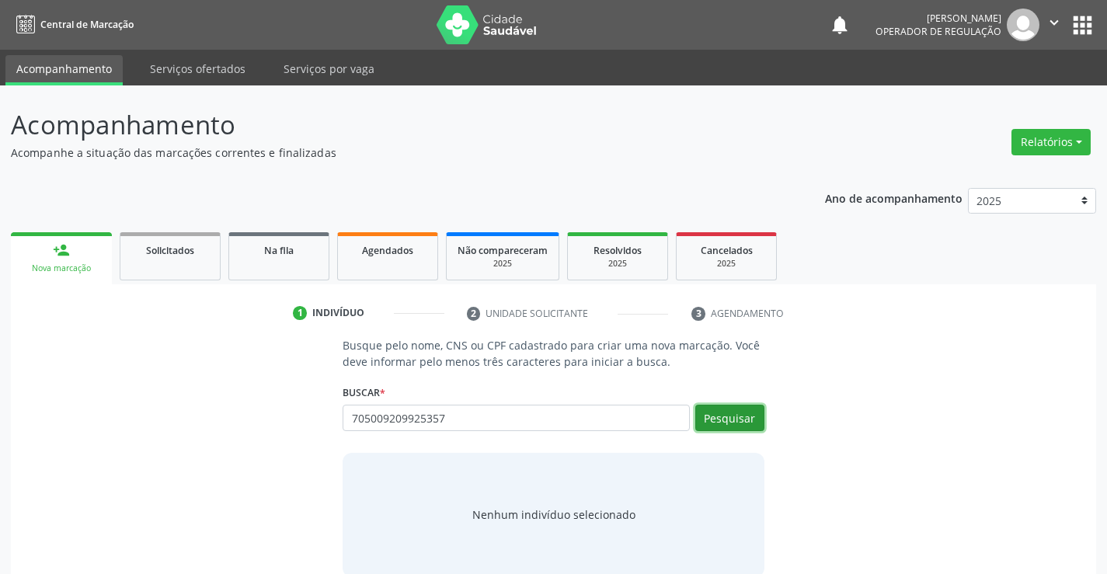
click at [732, 419] on button "Pesquisar" at bounding box center [729, 418] width 69 height 26
type input "705009209925357"
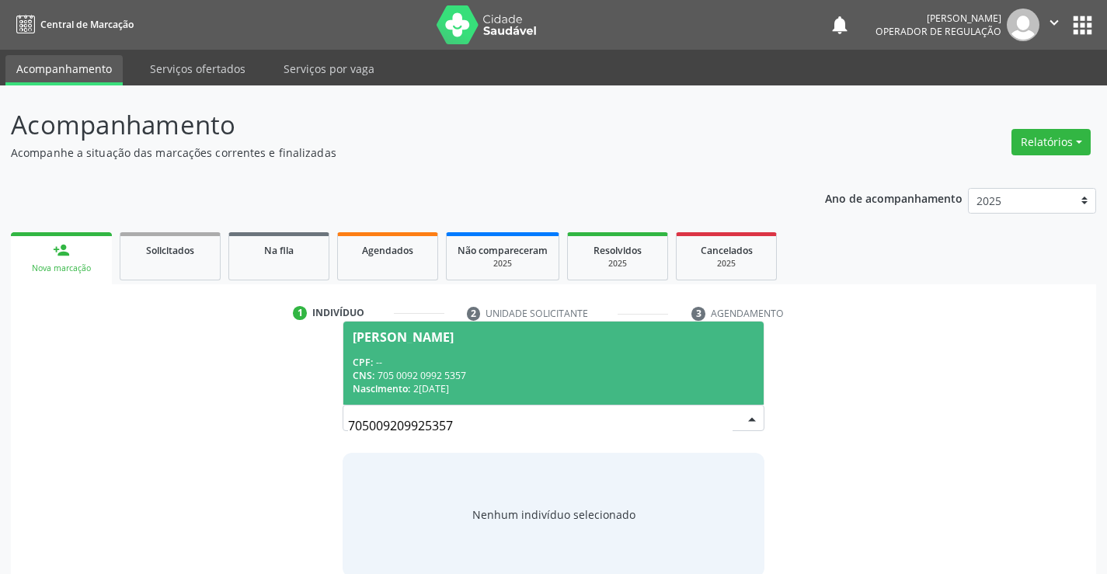
click at [464, 350] on span "Armando da Silva CPF: -- CNS: 705 0092 0992 5357 Nascimento: 28/12/1945" at bounding box center [552, 363] width 419 height 83
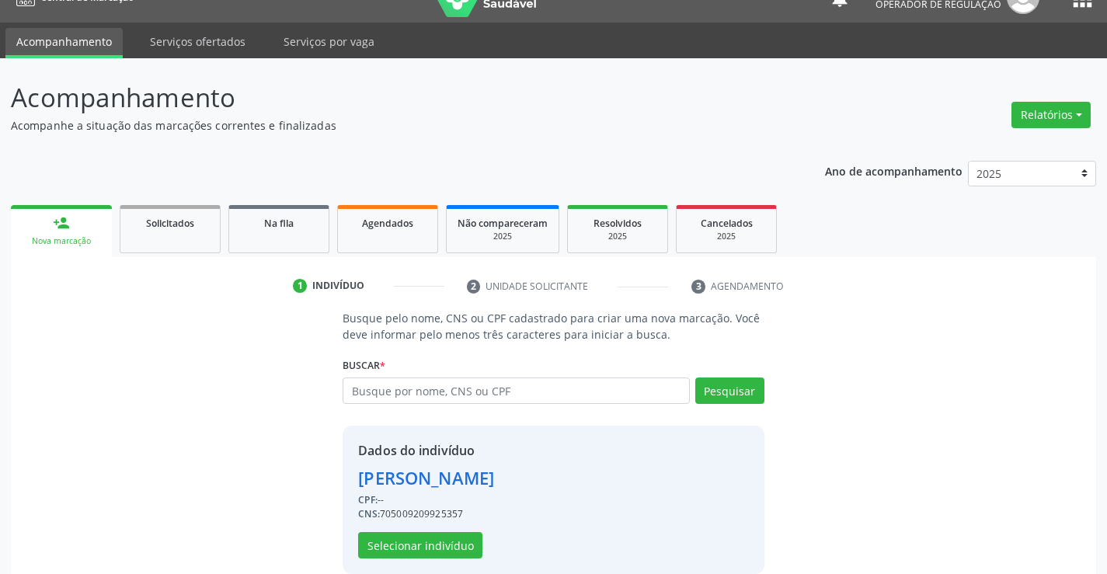
scroll to position [49, 0]
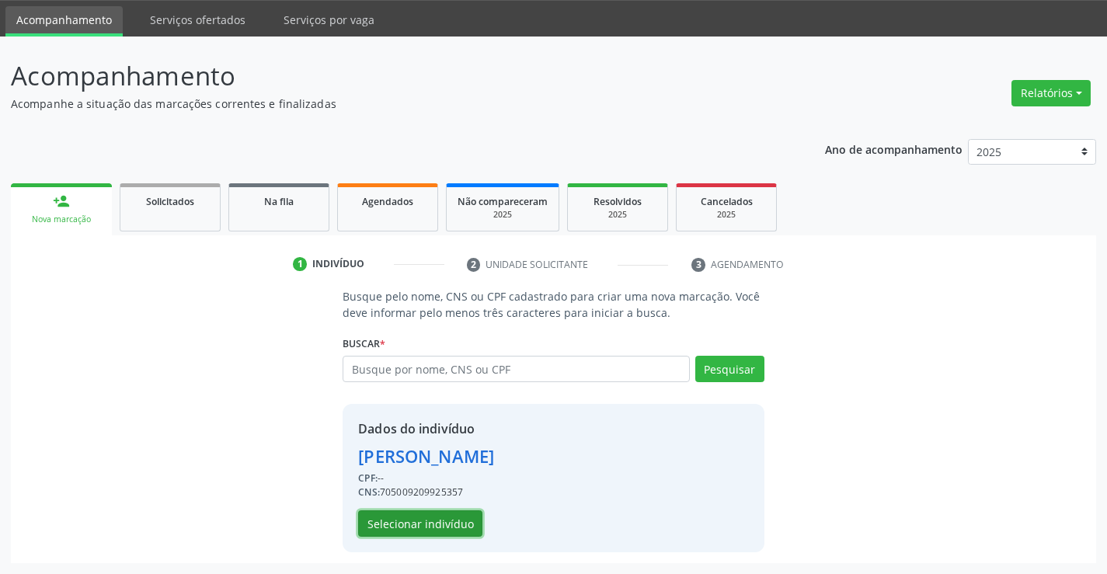
click at [426, 522] on button "Selecionar indivíduo" at bounding box center [420, 523] width 124 height 26
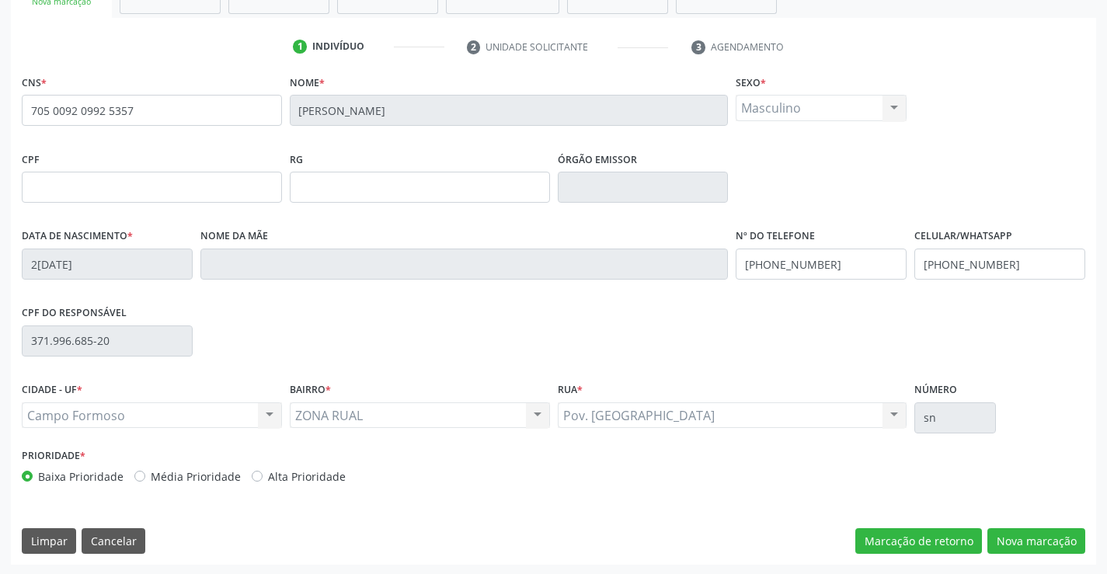
scroll to position [268, 0]
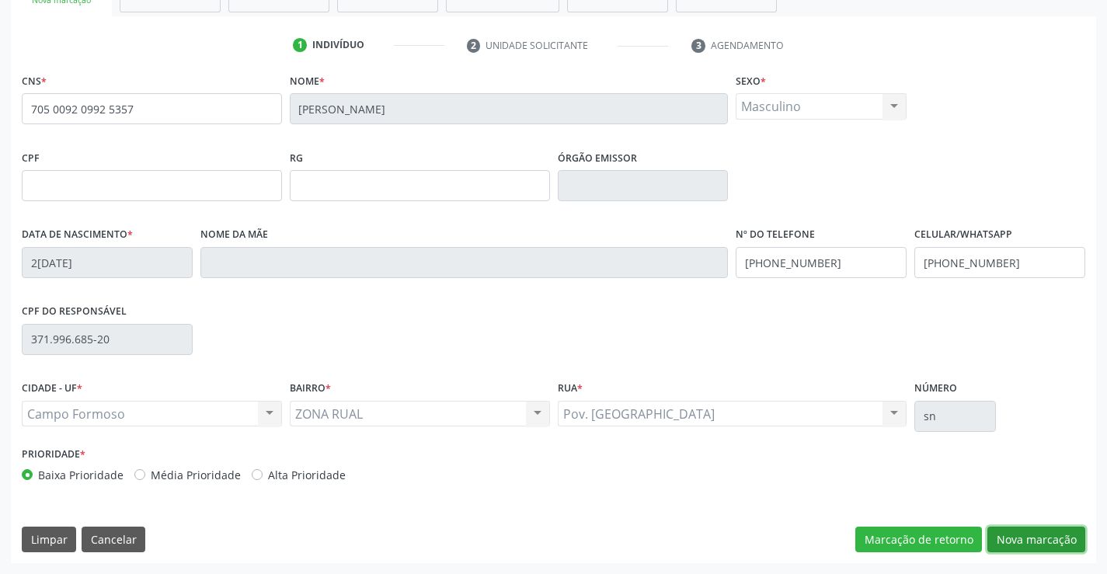
click at [1000, 537] on button "Nova marcação" at bounding box center [1036, 540] width 98 height 26
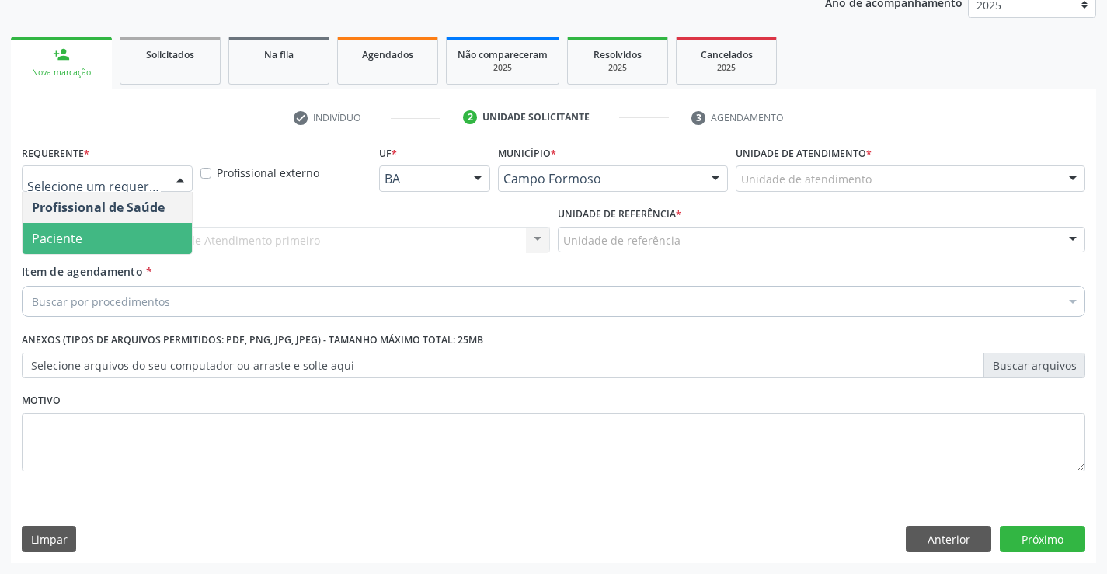
click at [103, 237] on span "Paciente" at bounding box center [107, 238] width 169 height 31
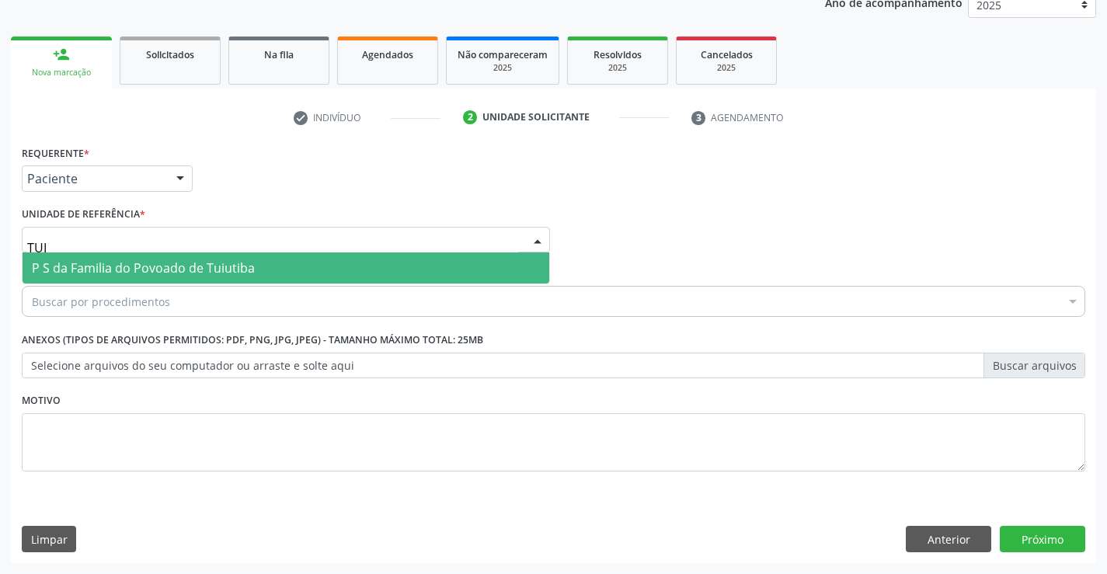
type input "TUIU"
click at [103, 273] on span "P S da Familia do Povoado de Tuiutiba" at bounding box center [143, 267] width 223 height 17
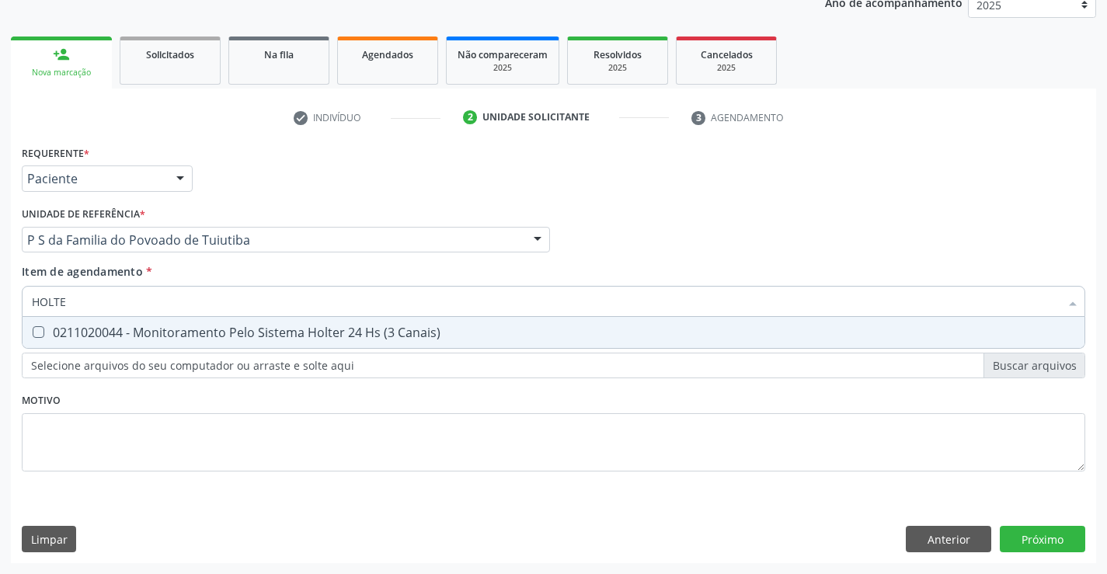
type input "HOLTER"
click at [273, 338] on div "0211020044 - Monitoramento Pelo Sistema Holter 24 Hs (3 Canais)" at bounding box center [553, 332] width 1043 height 12
checkbox Canais\) "true"
click at [1019, 531] on div "Requerente * Paciente Profissional de Saúde Paciente Nenhum resultado encontrad…" at bounding box center [553, 352] width 1085 height 422
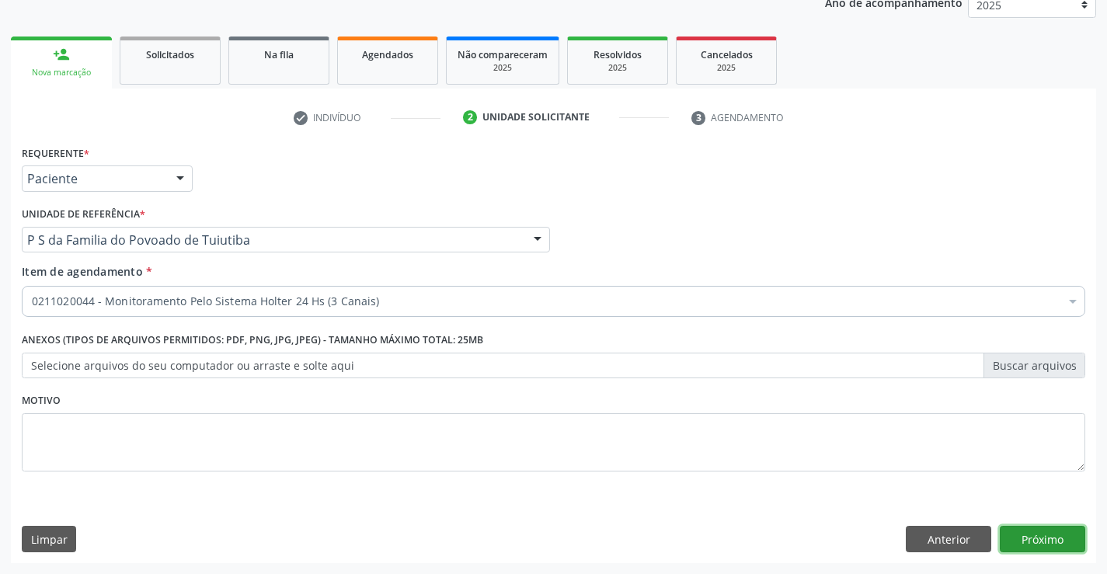
click at [1019, 537] on button "Próximo" at bounding box center [1042, 539] width 85 height 26
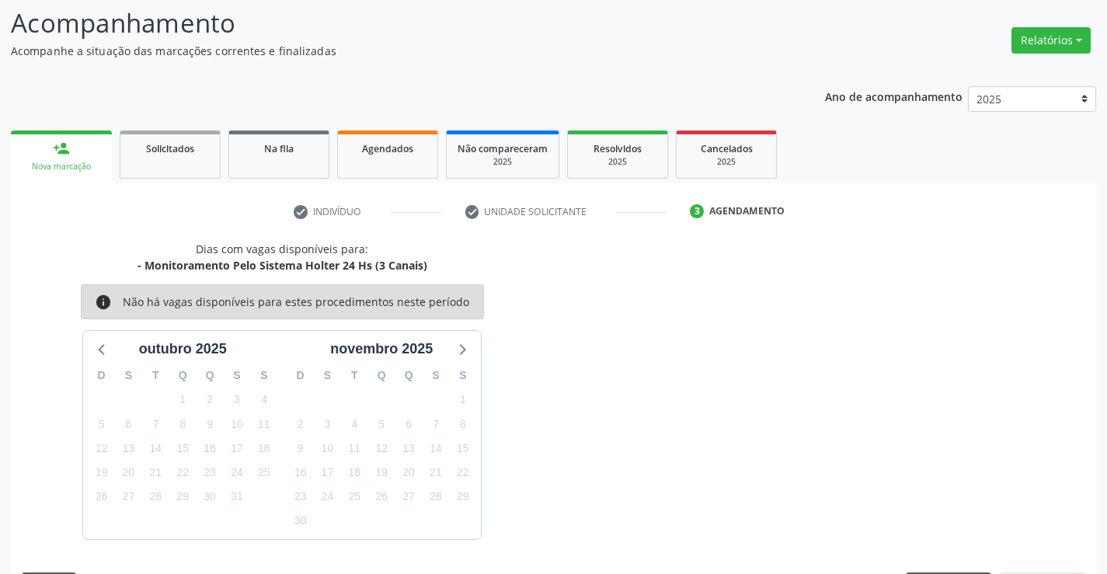
scroll to position [148, 0]
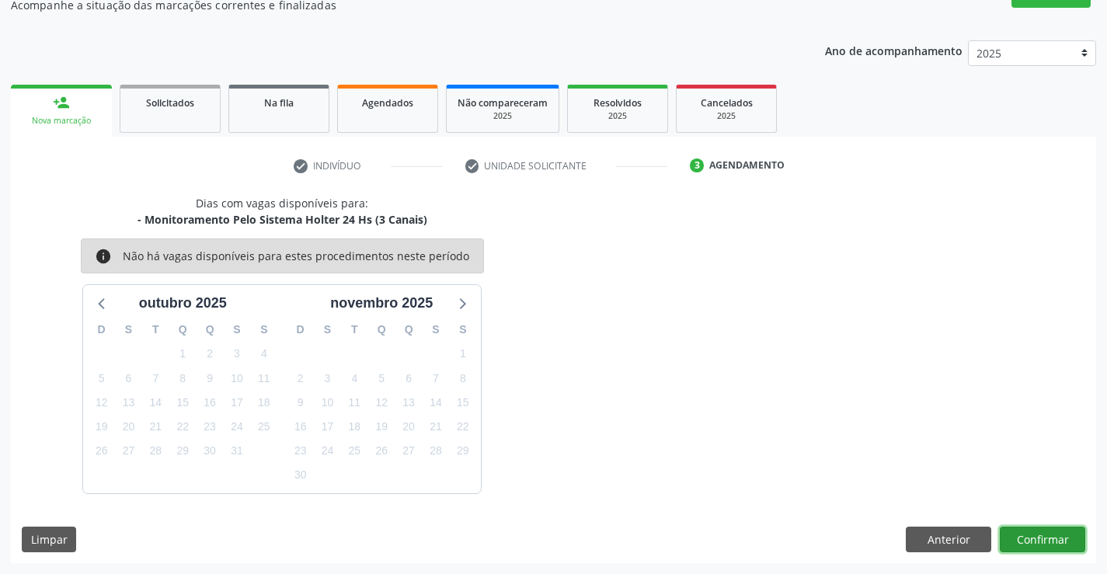
click at [1050, 540] on button "Confirmar" at bounding box center [1042, 540] width 85 height 26
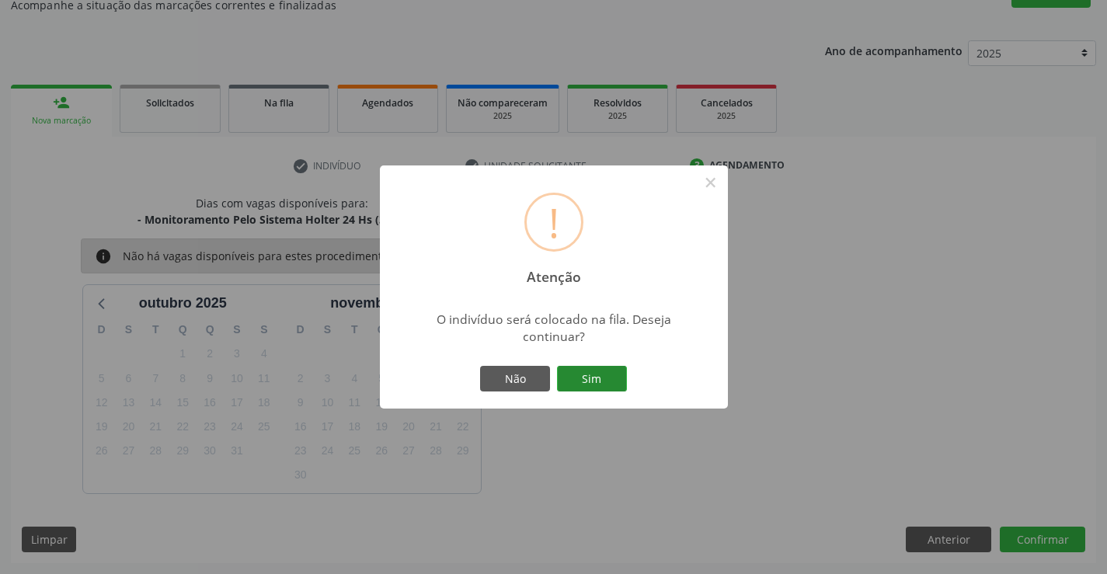
click at [586, 373] on button "Sim" at bounding box center [592, 379] width 70 height 26
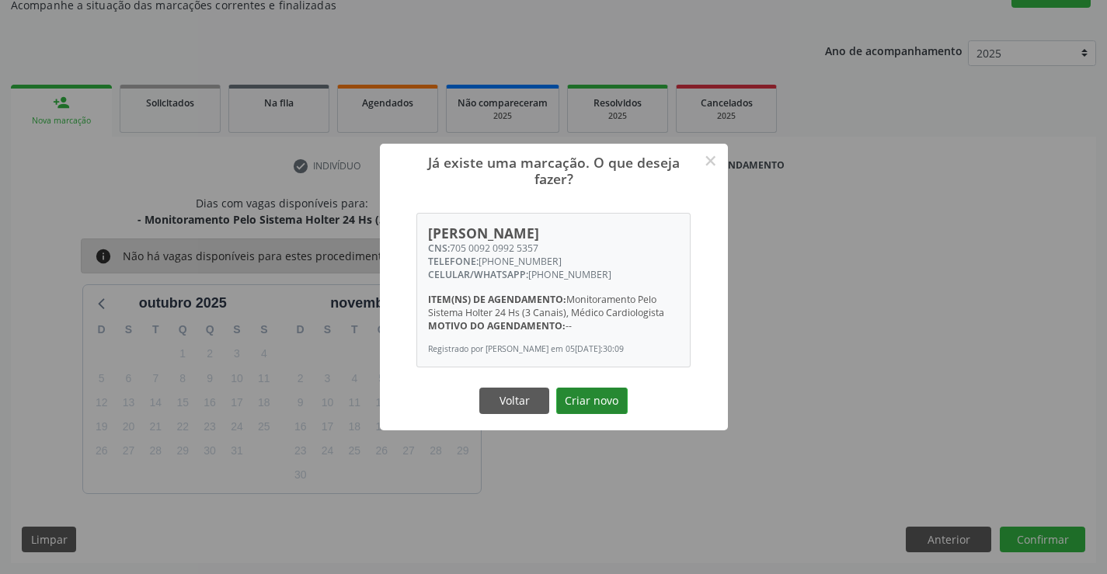
click at [587, 404] on button "Criar novo" at bounding box center [591, 401] width 71 height 26
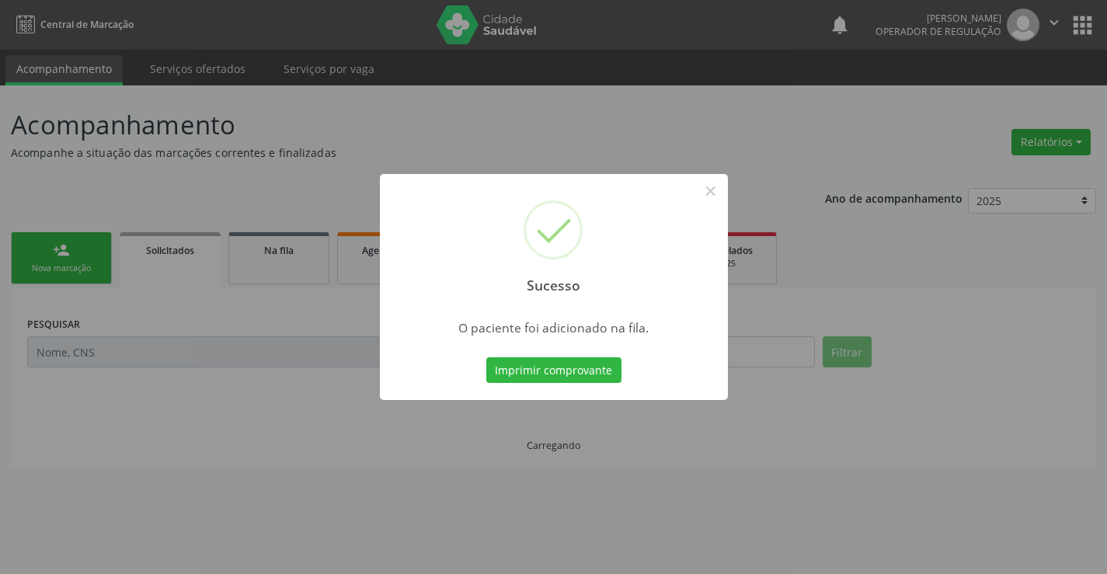
scroll to position [0, 0]
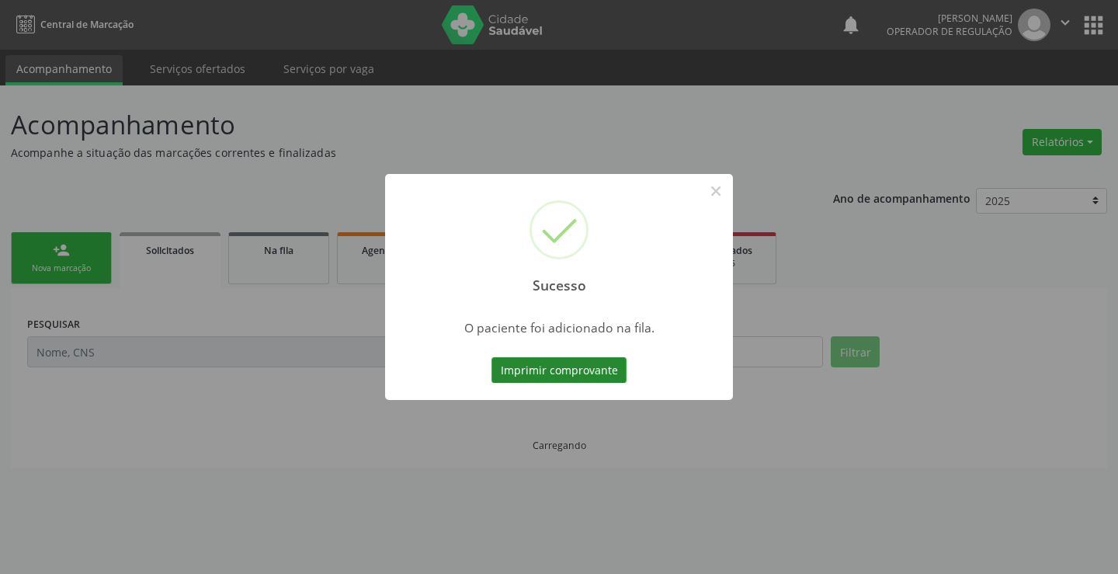
click at [609, 370] on button "Imprimir comprovante" at bounding box center [559, 370] width 135 height 26
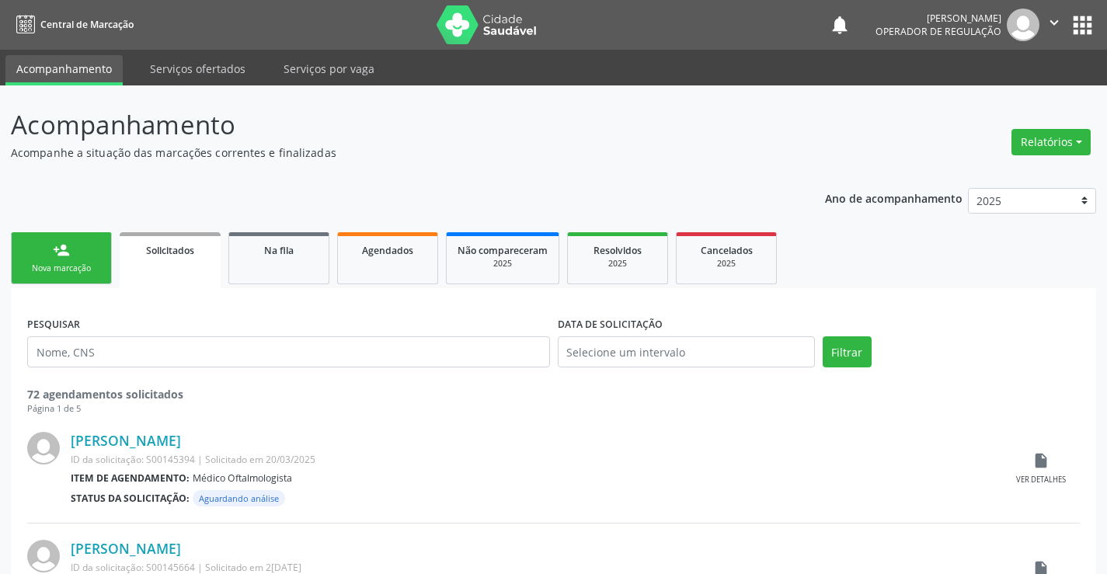
click at [82, 265] on div "Nova marcação" at bounding box center [62, 269] width 78 height 12
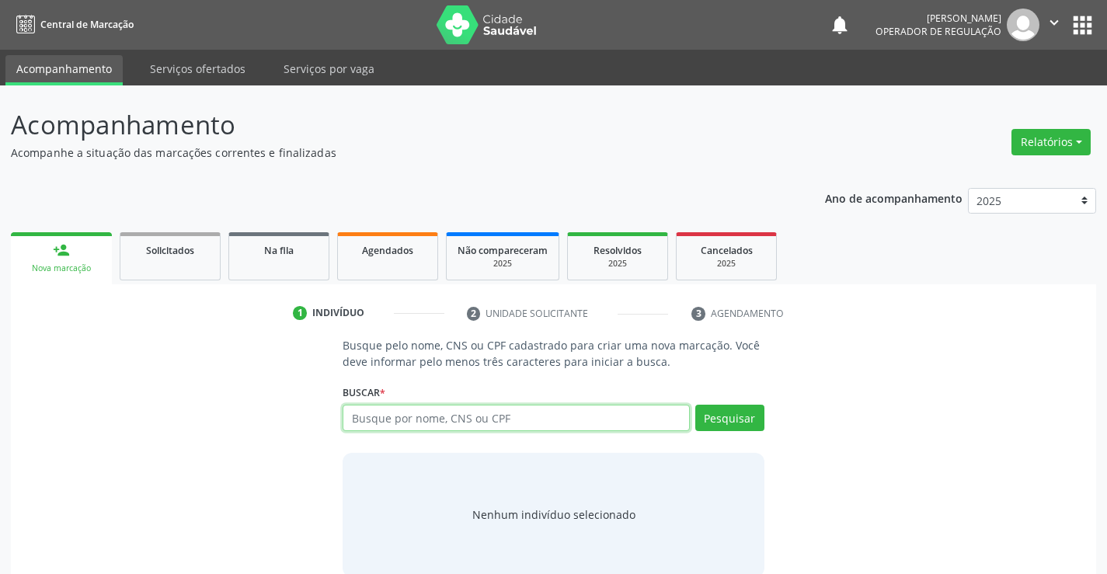
click at [411, 420] on input "text" at bounding box center [516, 418] width 346 height 26
type input "702400595706921"
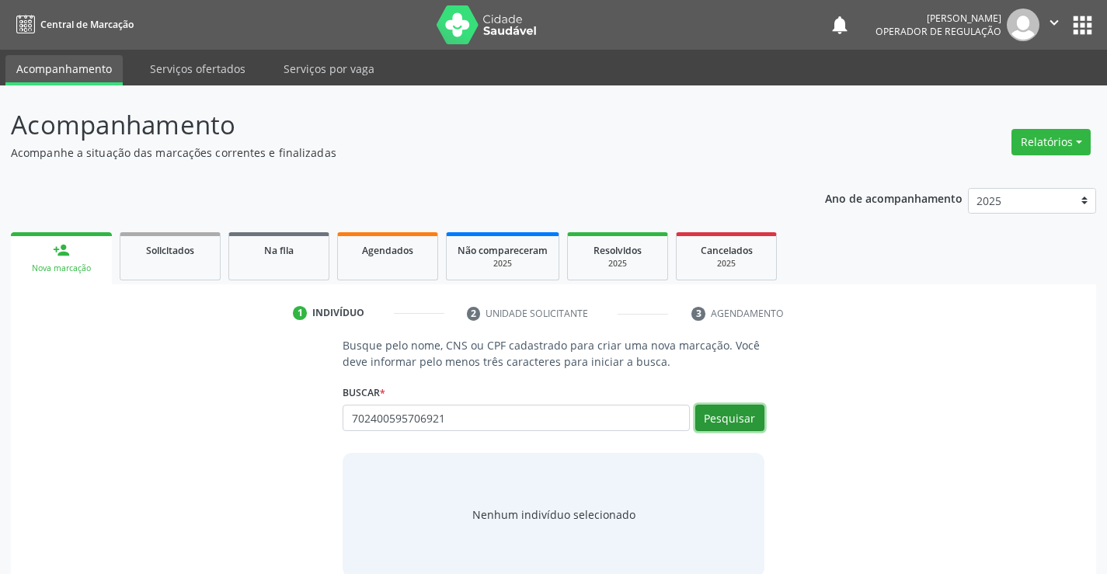
click at [722, 430] on button "Pesquisar" at bounding box center [729, 418] width 69 height 26
type input "702400595706921"
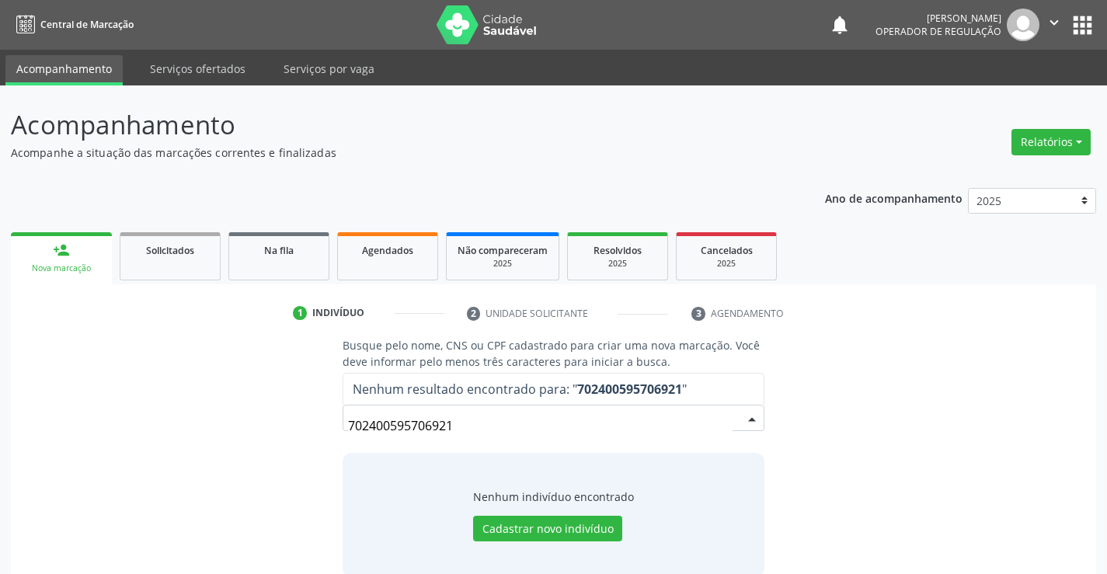
drag, startPoint x: 467, startPoint y: 419, endPoint x: 356, endPoint y: 422, distance: 111.1
click at [405, 423] on input "702400595706921" at bounding box center [540, 425] width 384 height 31
click at [493, 418] on input "702400595706921" at bounding box center [540, 425] width 384 height 31
drag, startPoint x: 474, startPoint y: 435, endPoint x: 306, endPoint y: 434, distance: 167.8
click at [306, 434] on div "Busque pelo nome, CNS ou CPF cadastrado para criar uma nova marcação. Você deve…" at bounding box center [553, 456] width 1063 height 239
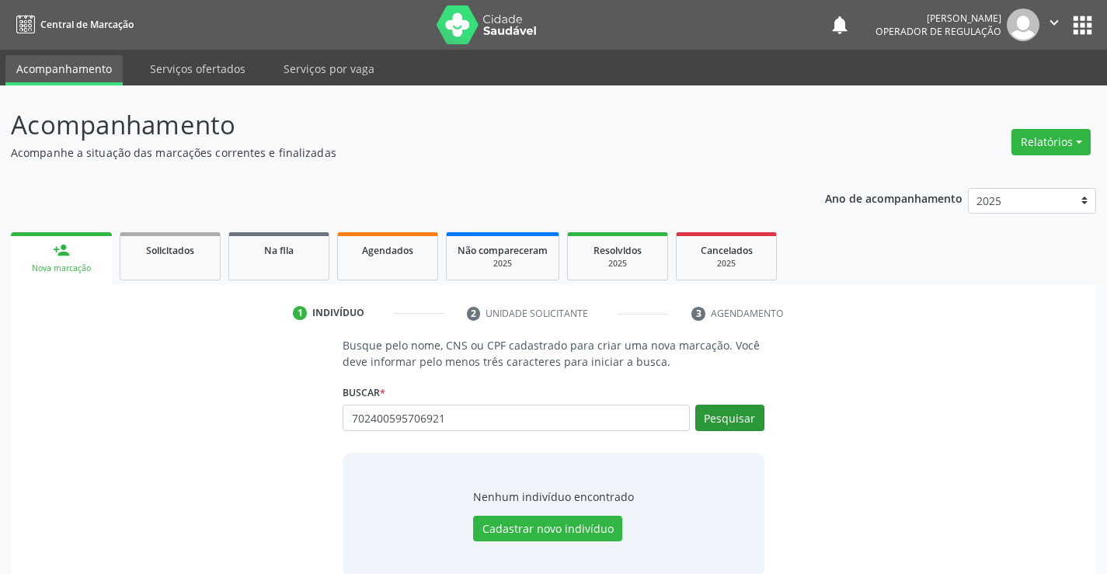
type input "702400595706921"
click at [744, 418] on button "Pesquisar" at bounding box center [729, 418] width 69 height 26
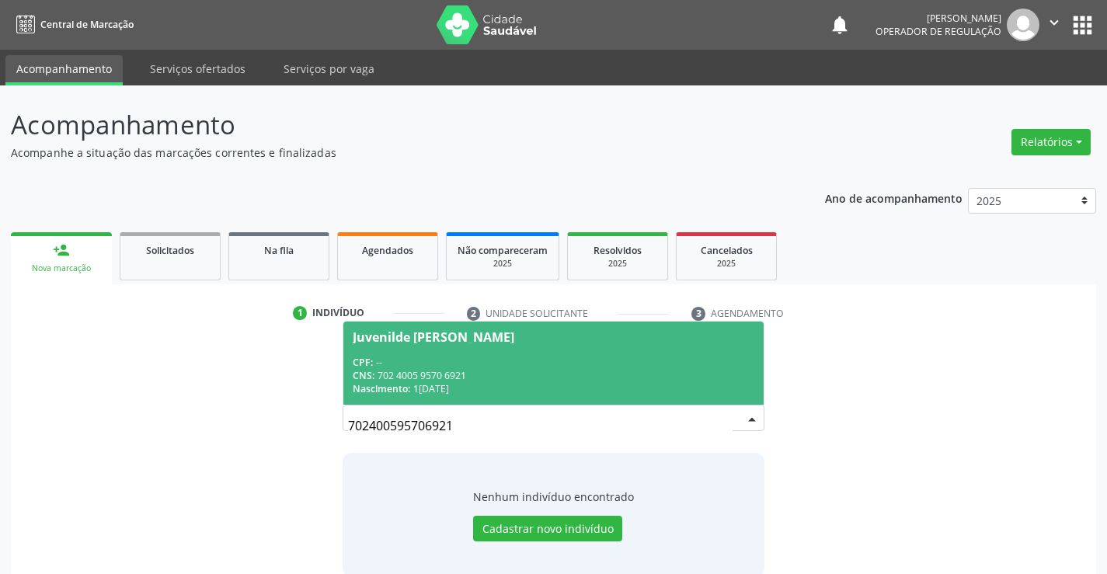
click at [437, 373] on div "CNS: 702 4005 9570 6921" at bounding box center [553, 375] width 401 height 13
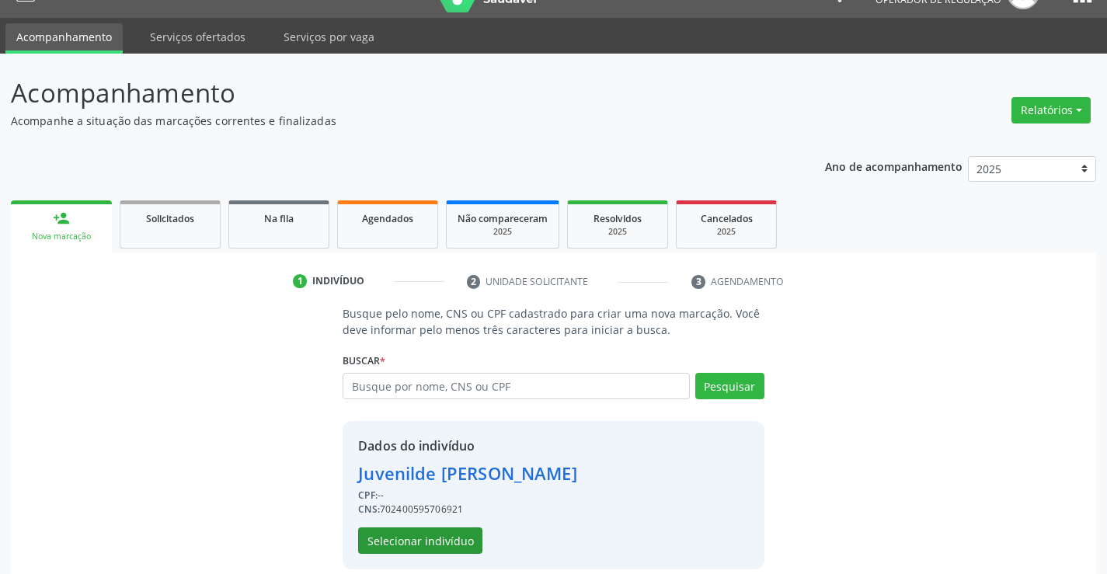
scroll to position [49, 0]
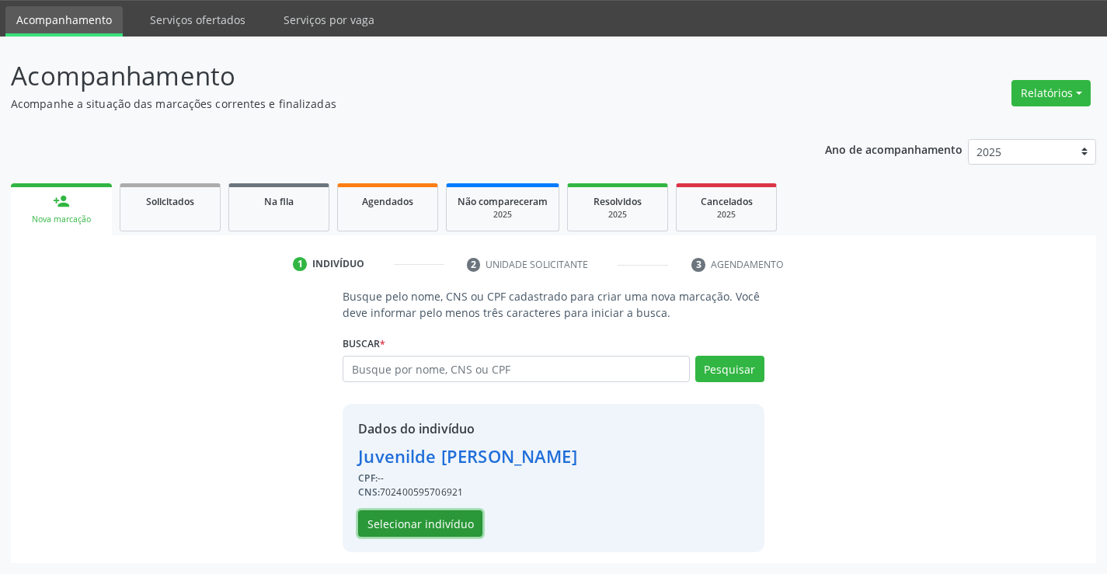
click at [445, 526] on button "Selecionar indivíduo" at bounding box center [420, 523] width 124 height 26
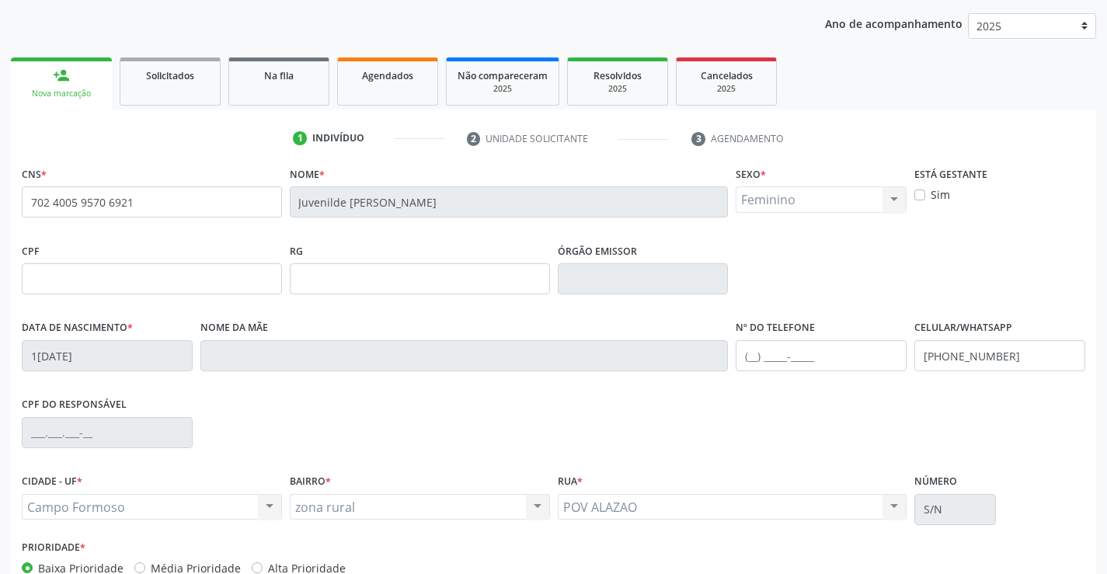
scroll to position [204, 0]
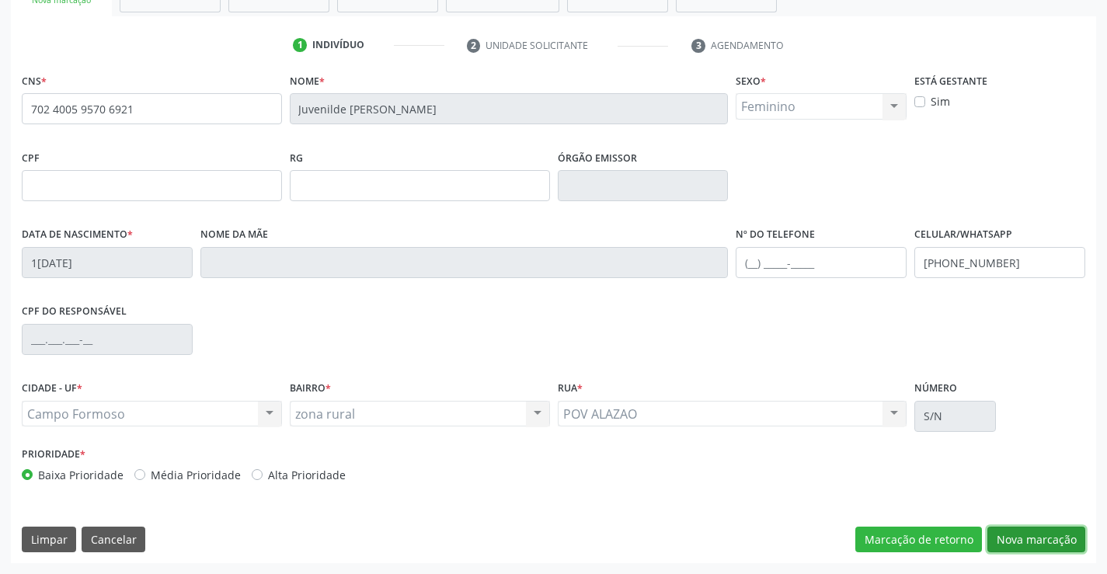
click at [1038, 538] on button "Nova marcação" at bounding box center [1036, 540] width 98 height 26
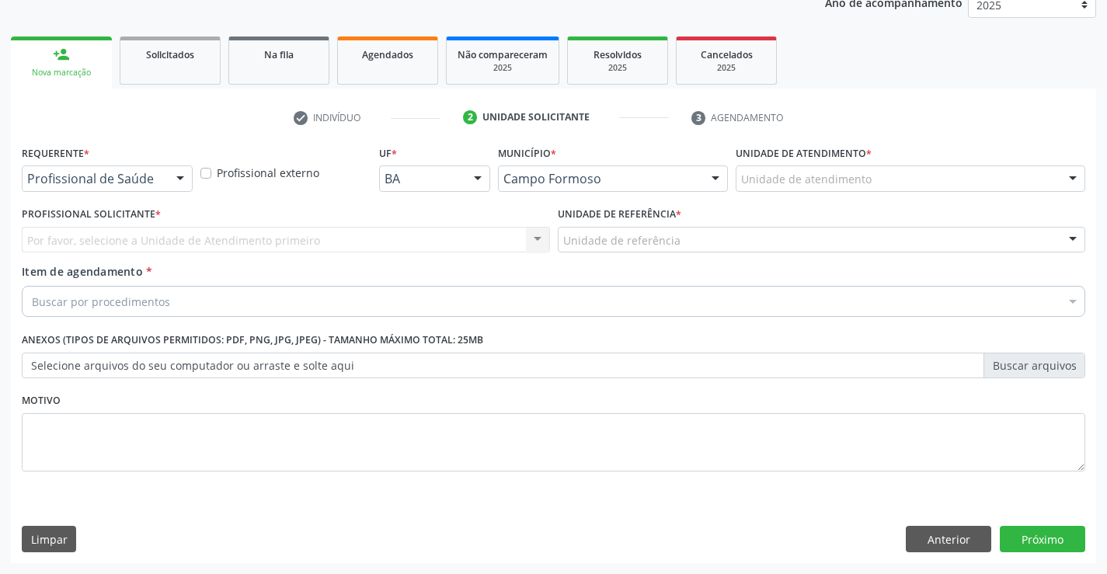
scroll to position [196, 0]
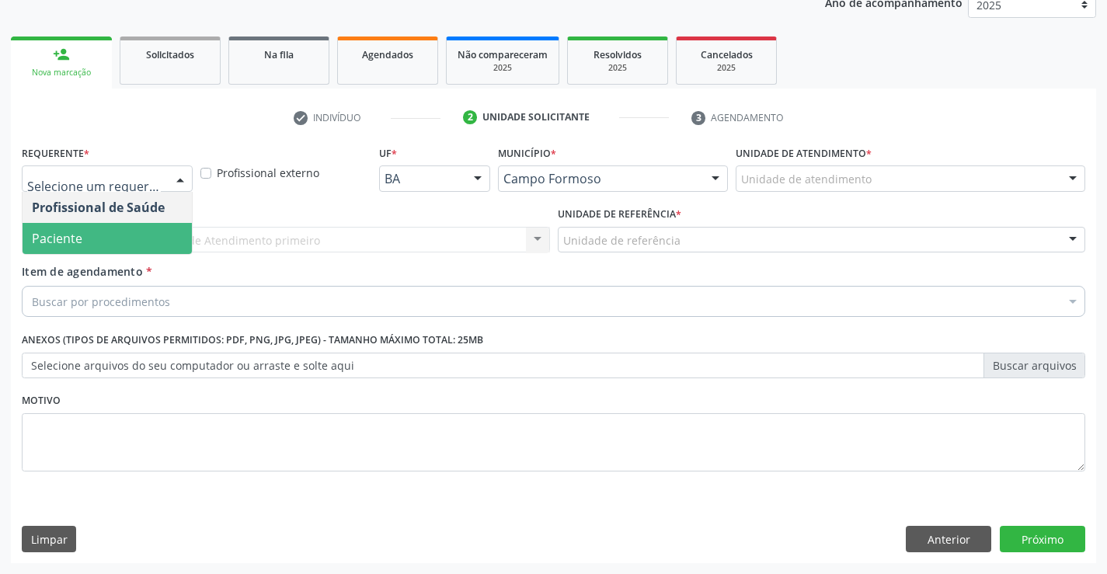
click at [47, 230] on span "Paciente" at bounding box center [57, 238] width 50 height 17
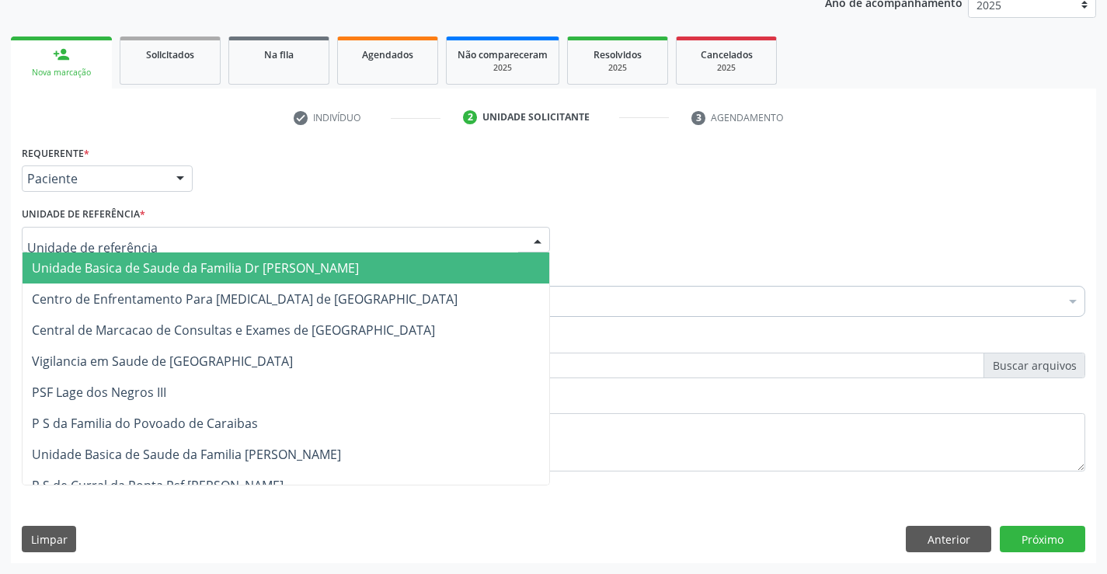
click at [64, 231] on div at bounding box center [286, 240] width 528 height 26
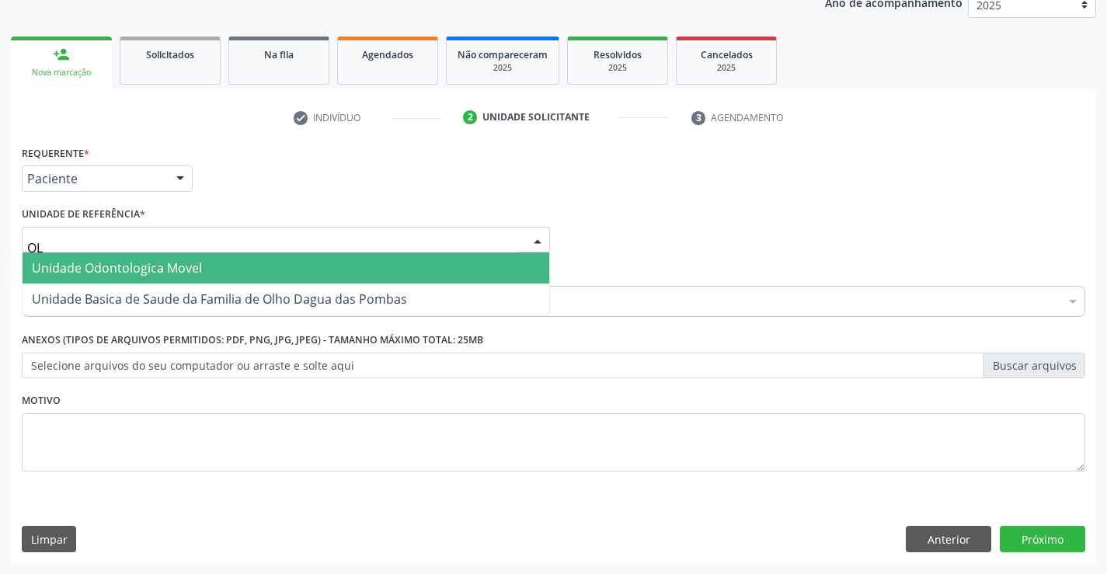
type input "OLH"
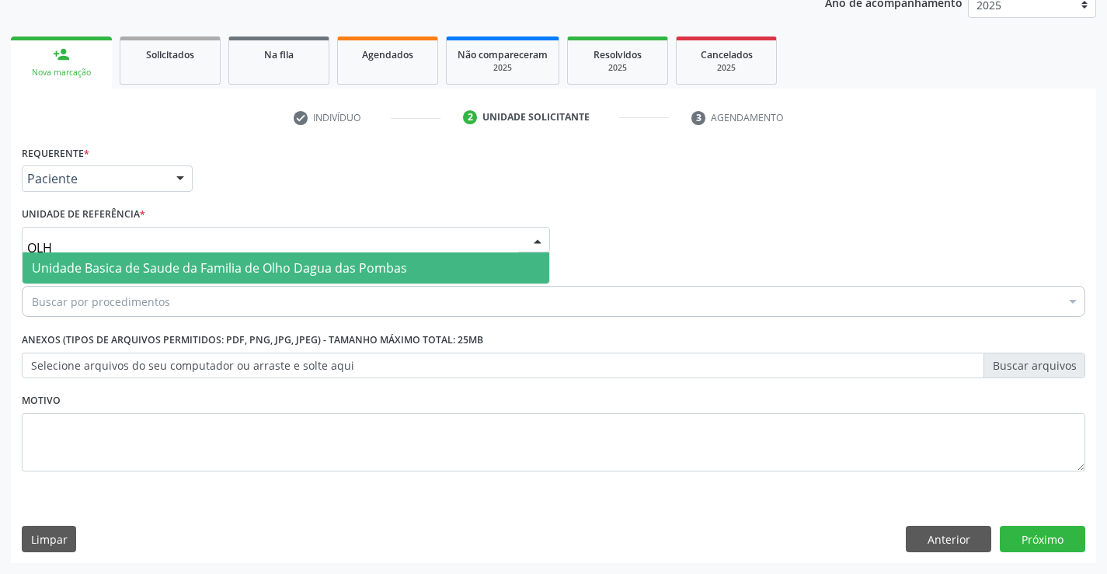
click at [78, 263] on span "Unidade Basica de Saude da Familia de Olho Dagua das Pombas" at bounding box center [219, 267] width 375 height 17
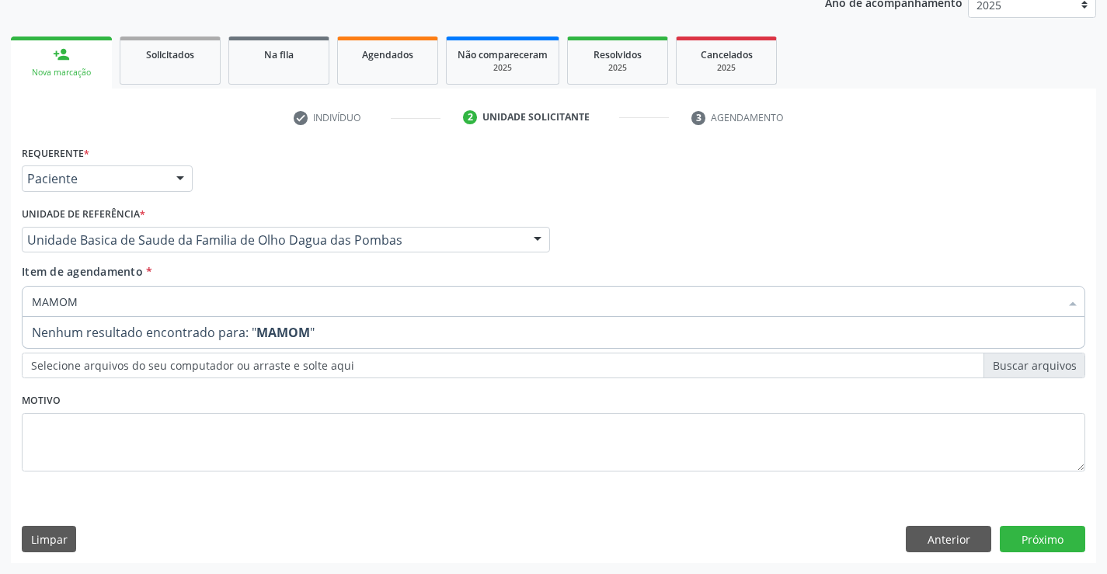
type input "MAMO"
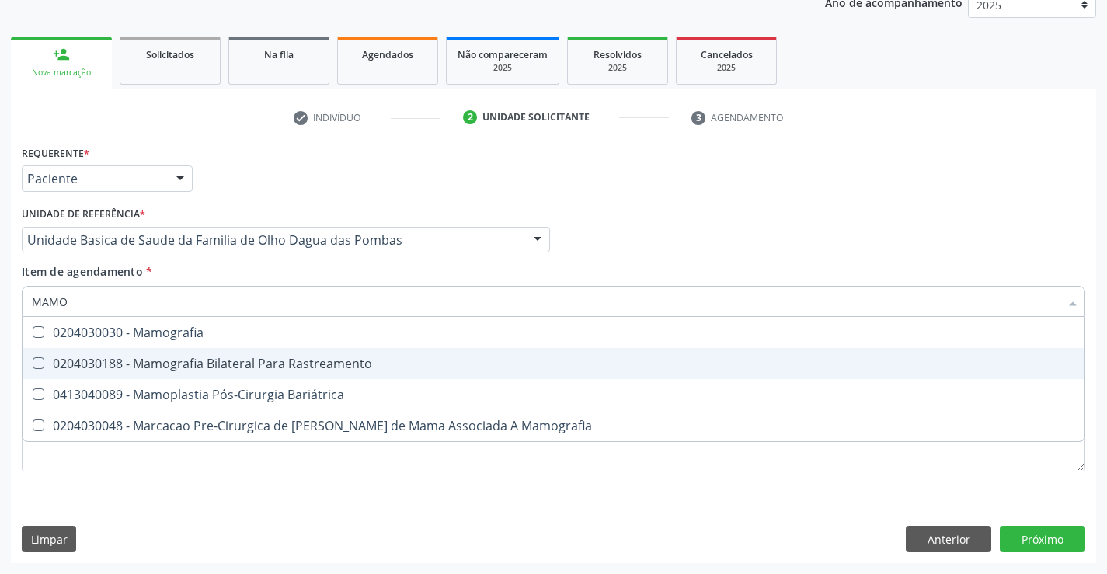
click at [318, 359] on div "0204030188 - Mamografia Bilateral Para Rastreamento" at bounding box center [553, 363] width 1043 height 12
checkbox Rastreamento "true"
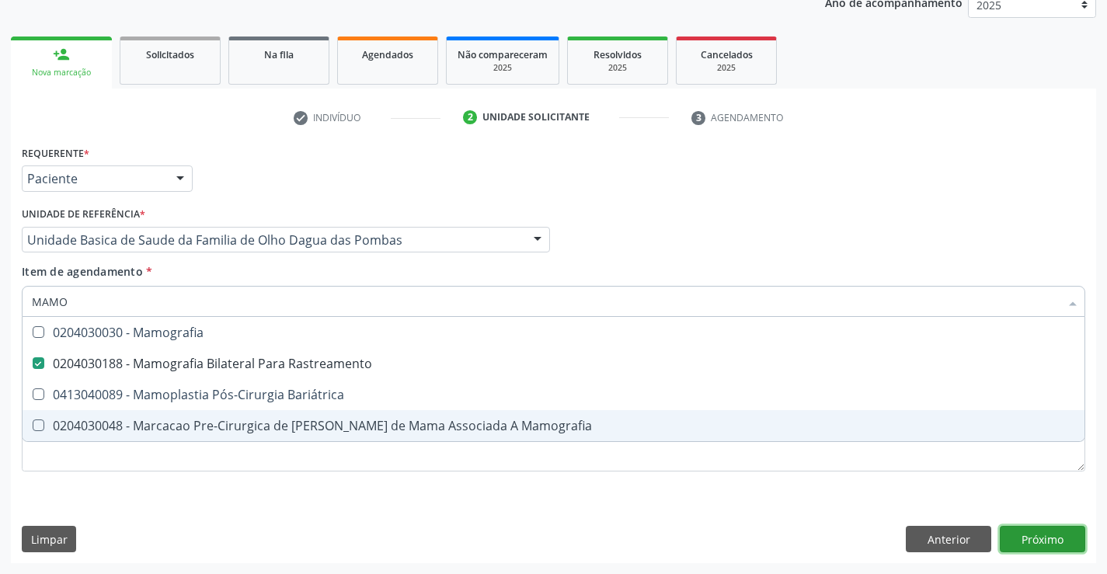
click at [1039, 541] on div "Requerente * Paciente Profissional de Saúde Paciente Nenhum resultado encontrad…" at bounding box center [553, 352] width 1085 height 422
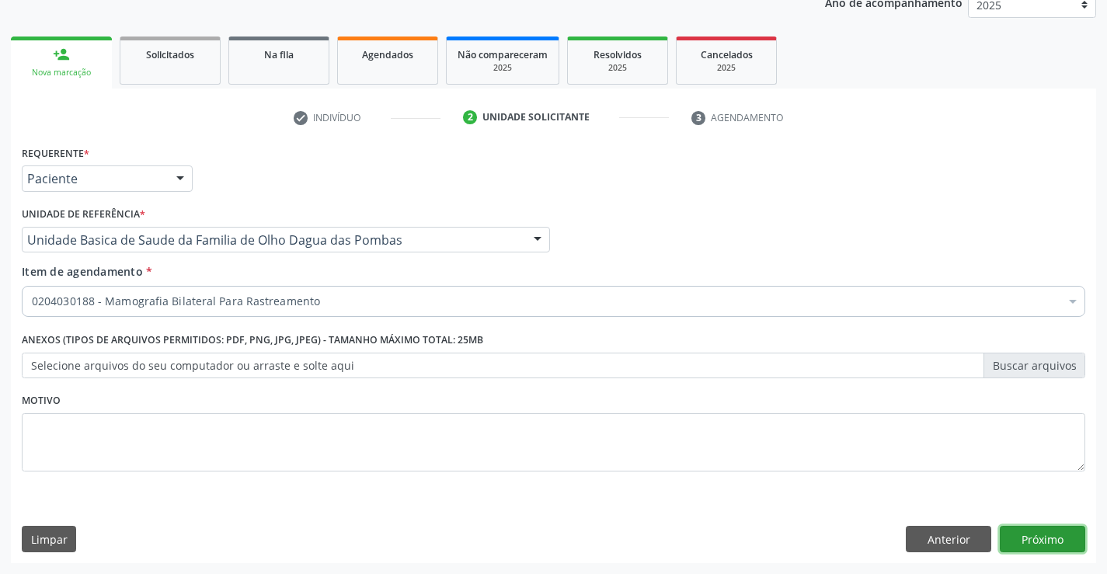
click at [1038, 541] on button "Próximo" at bounding box center [1042, 539] width 85 height 26
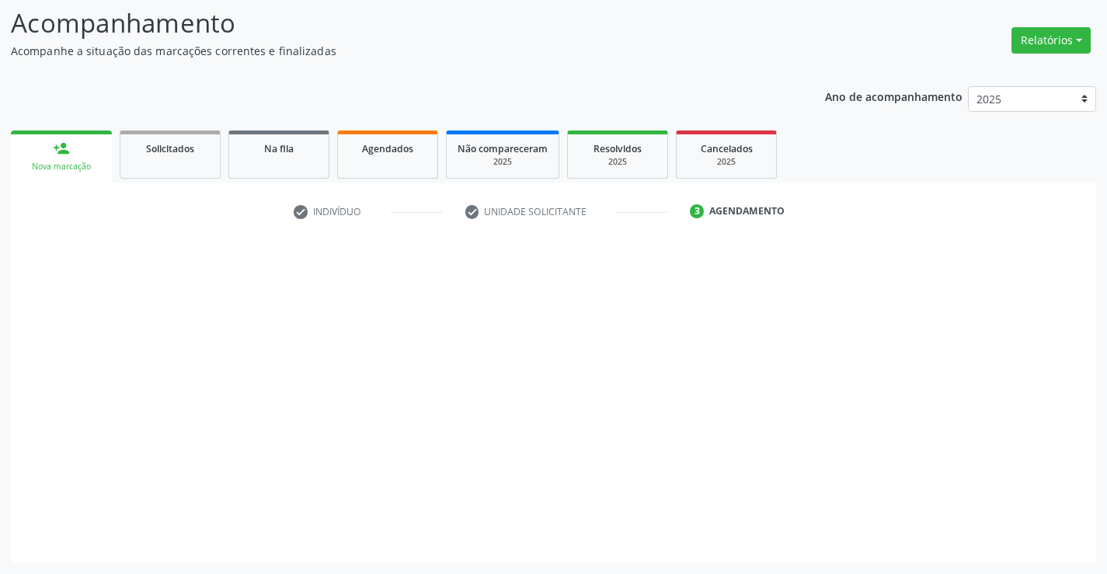
scroll to position [102, 0]
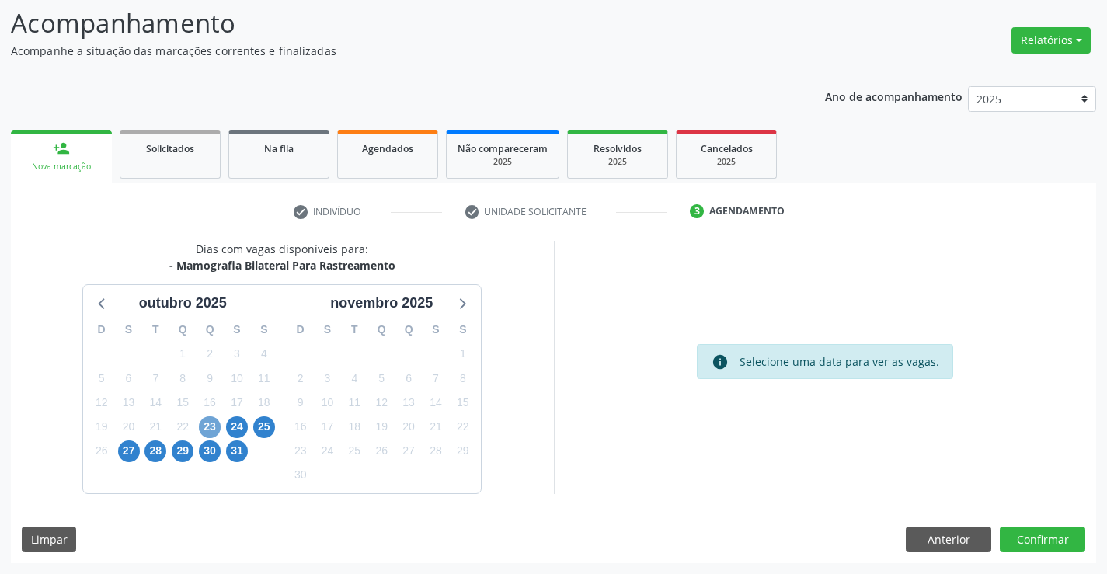
click at [213, 426] on span "23" at bounding box center [210, 427] width 22 height 22
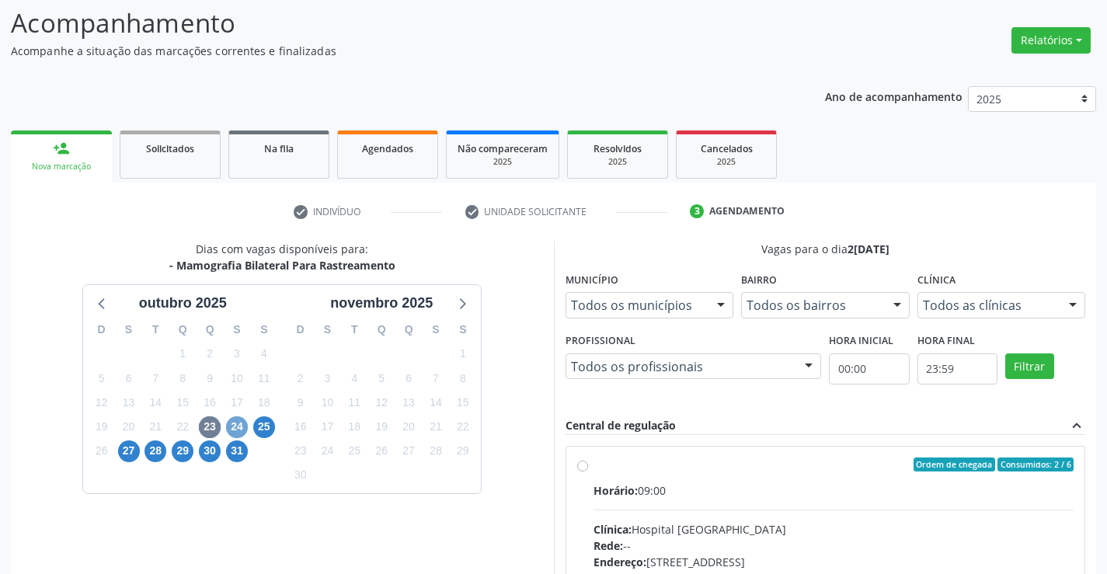
click at [232, 426] on span "24" at bounding box center [237, 427] width 22 height 22
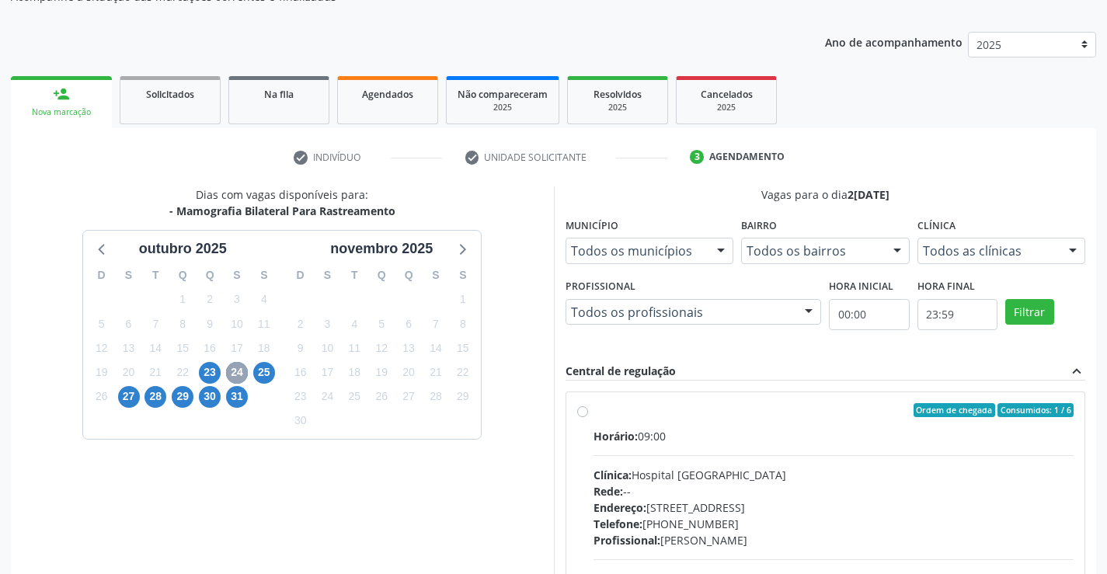
scroll to position [257, 0]
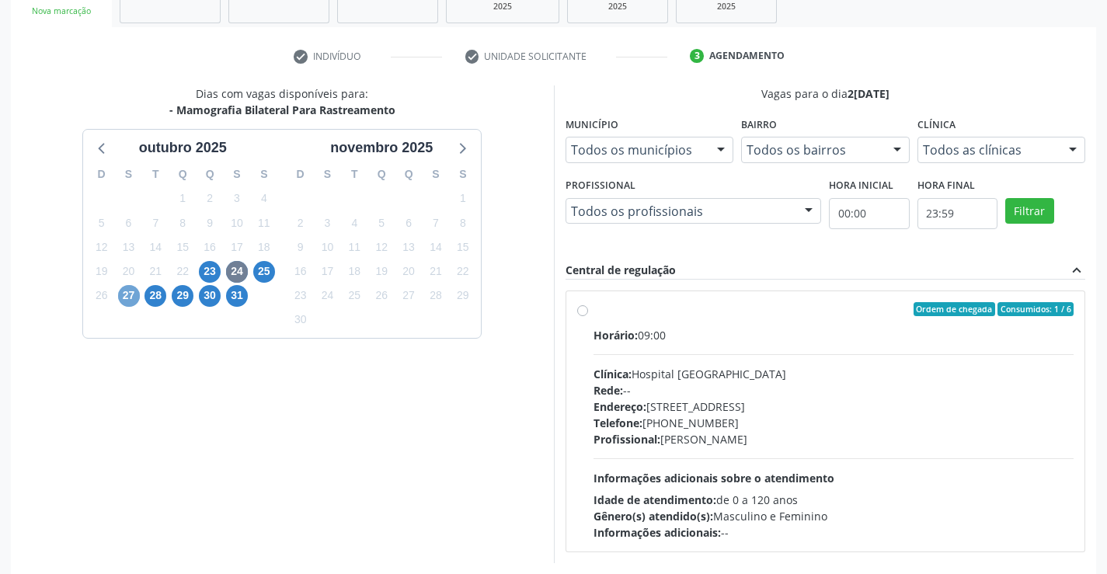
click at [133, 297] on span "27" at bounding box center [129, 296] width 22 height 22
click at [593, 310] on label "Ordem de chegada Consumidos: 0 / 6 Horário: 09:00 Clínica: Hospital Sao Francis…" at bounding box center [833, 421] width 481 height 238
click at [579, 310] on input "Ordem de chegada Consumidos: 0 / 6 Horário: 09:00 Clínica: Hospital Sao Francis…" at bounding box center [582, 309] width 11 height 14
radio input "true"
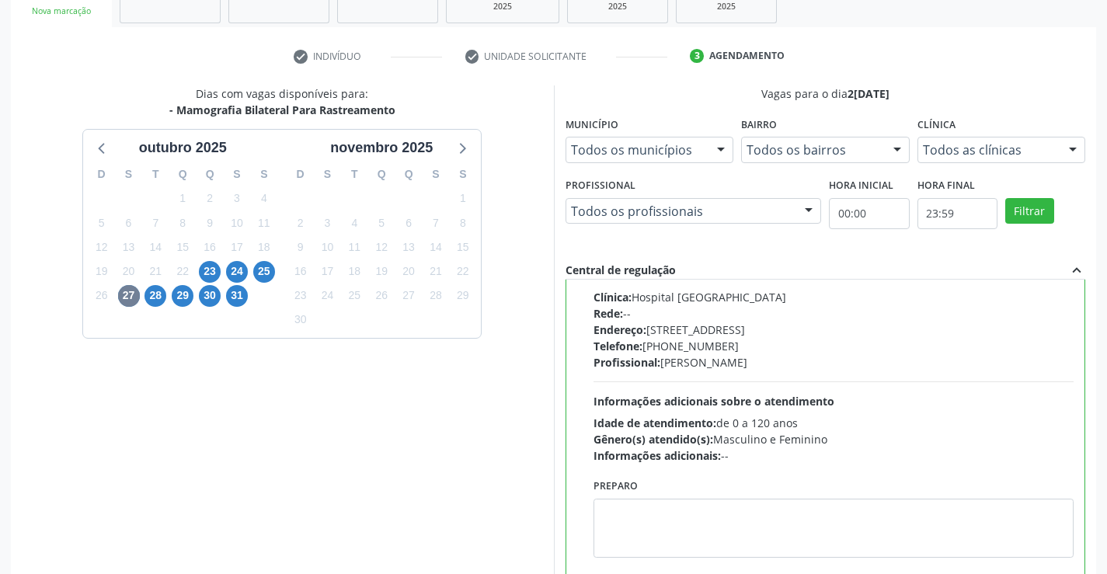
scroll to position [354, 0]
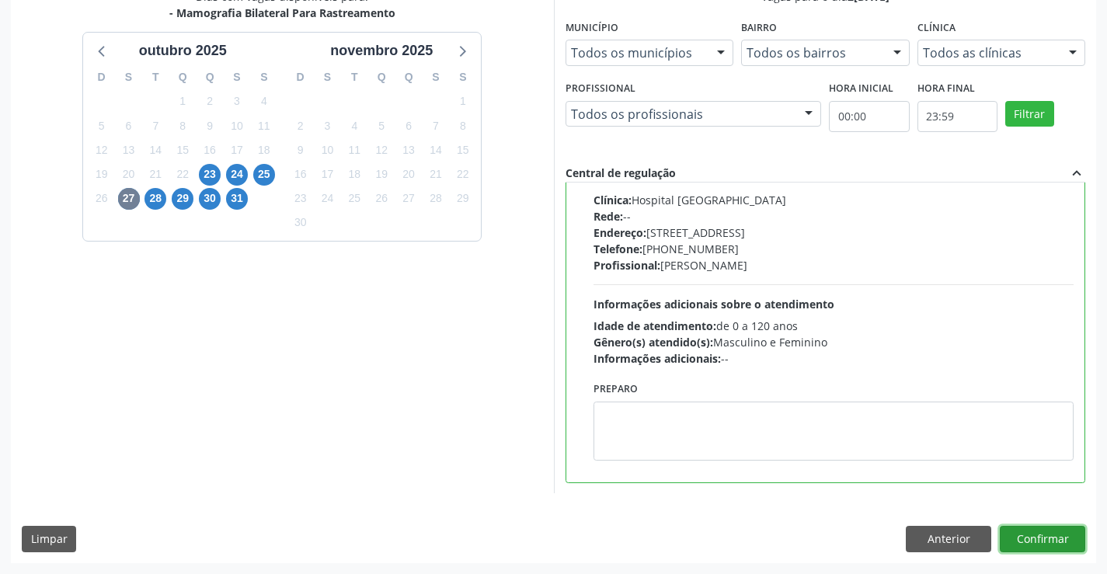
click at [1049, 535] on button "Confirmar" at bounding box center [1042, 539] width 85 height 26
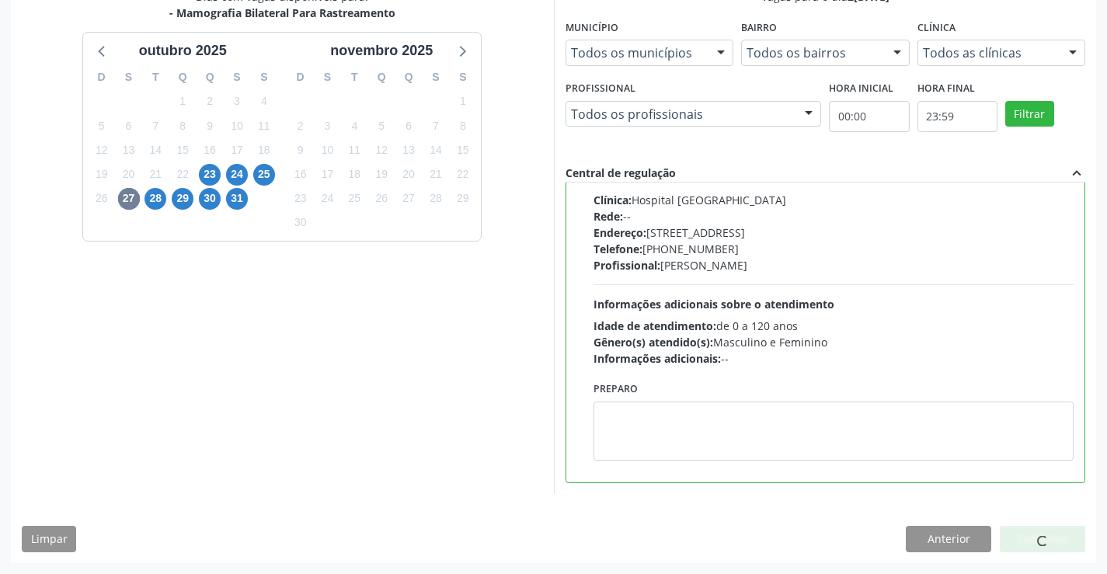
scroll to position [0, 0]
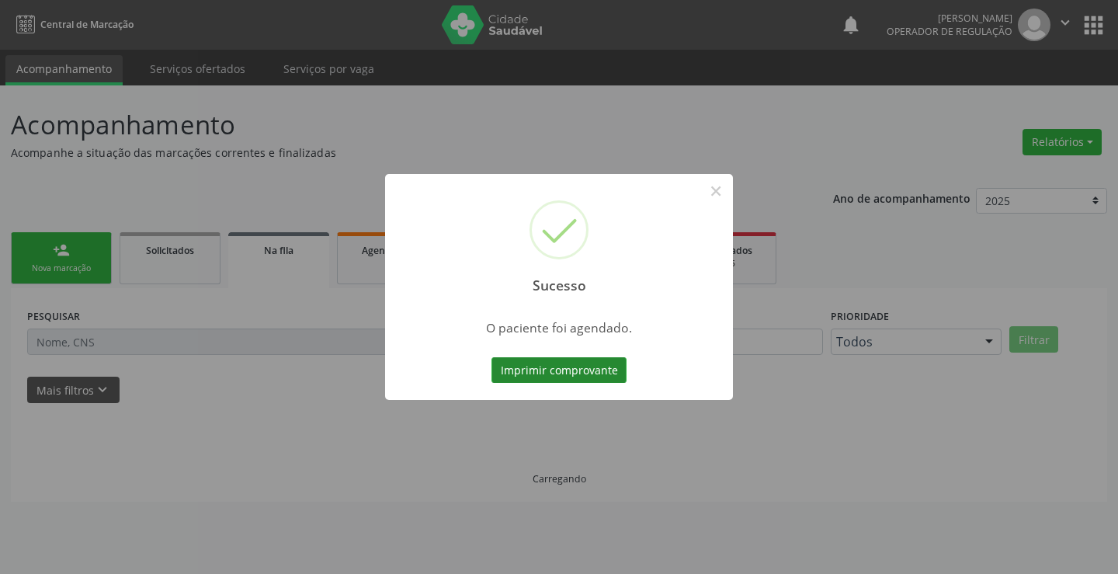
click at [609, 368] on button "Imprimir comprovante" at bounding box center [559, 370] width 135 height 26
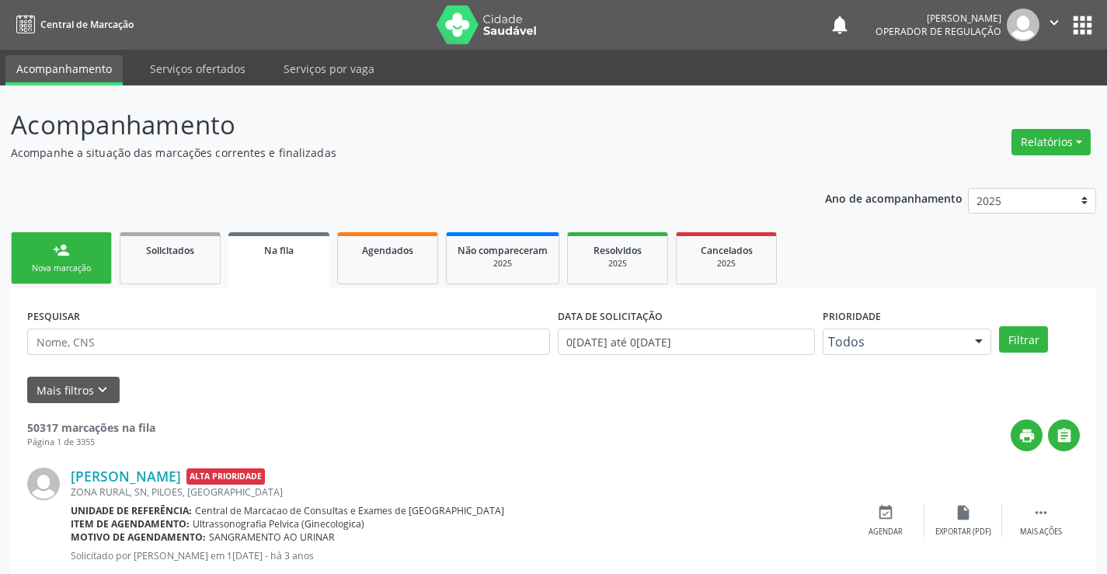
click at [47, 252] on link "person_add Nova marcação" at bounding box center [61, 258] width 101 height 52
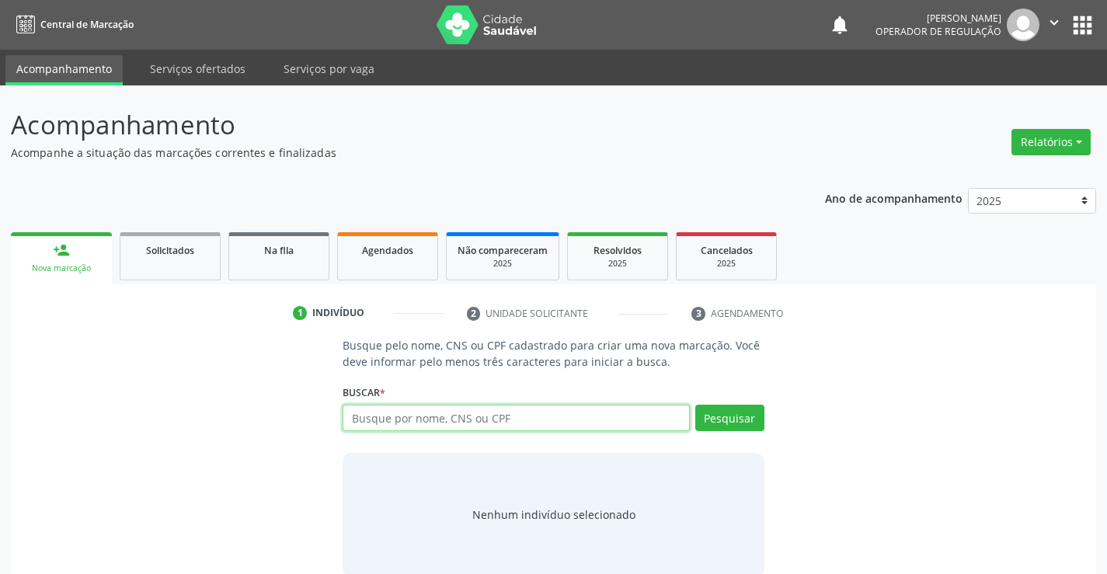
click at [391, 422] on input "text" at bounding box center [516, 418] width 346 height 26
type input "704707132652830"
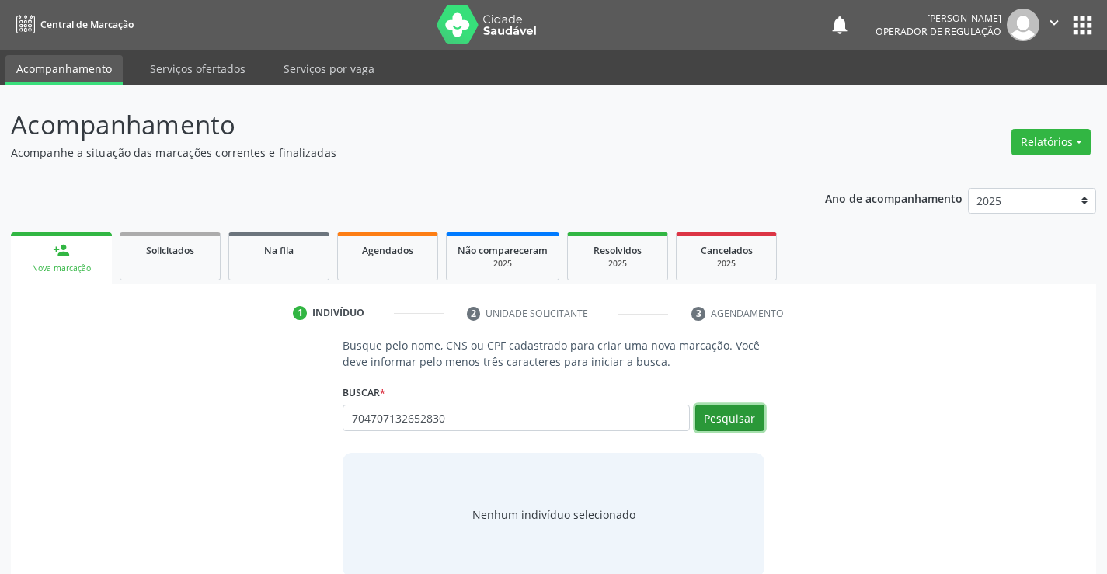
click at [729, 415] on button "Pesquisar" at bounding box center [729, 418] width 69 height 26
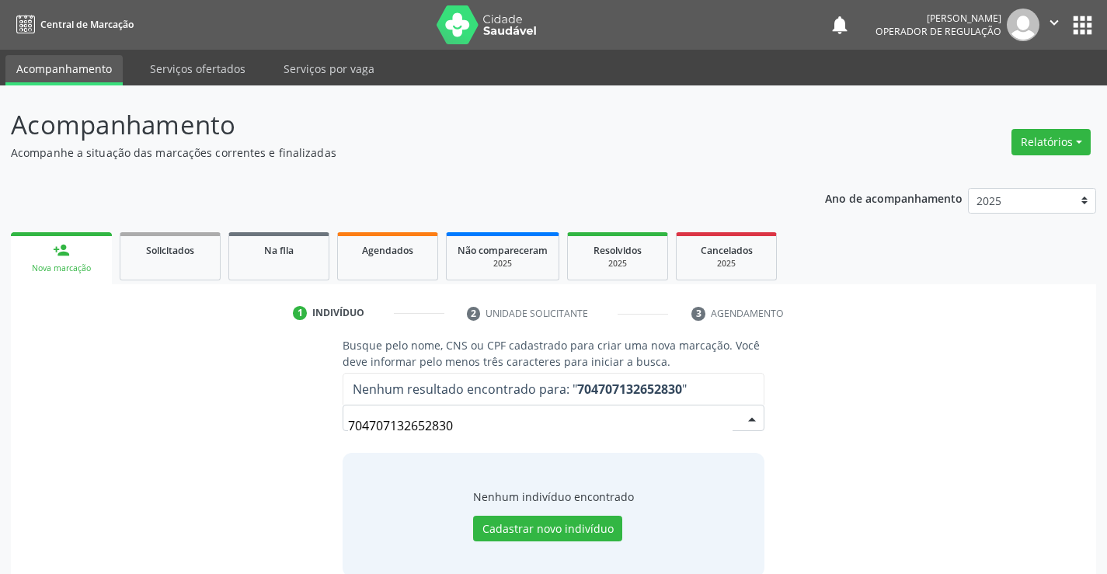
drag, startPoint x: 458, startPoint y: 426, endPoint x: 300, endPoint y: 418, distance: 158.6
click at [300, 424] on div "Busque pelo nome, CNS ou CPF cadastrado para criar uma nova marcação. Você deve…" at bounding box center [553, 456] width 1063 height 239
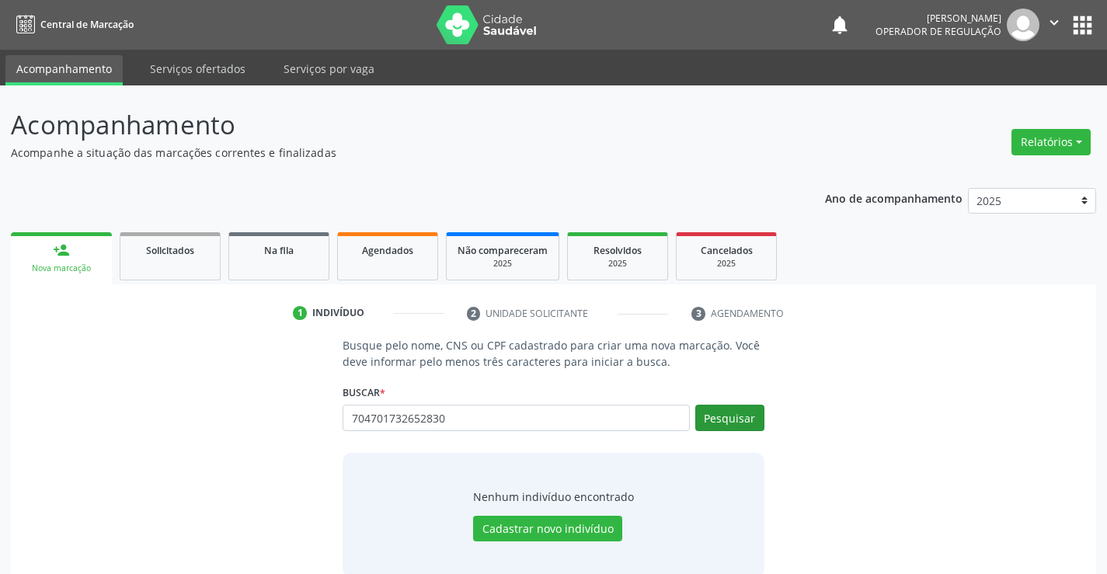
type input "704701732652830"
click at [710, 418] on button "Pesquisar" at bounding box center [729, 418] width 69 height 26
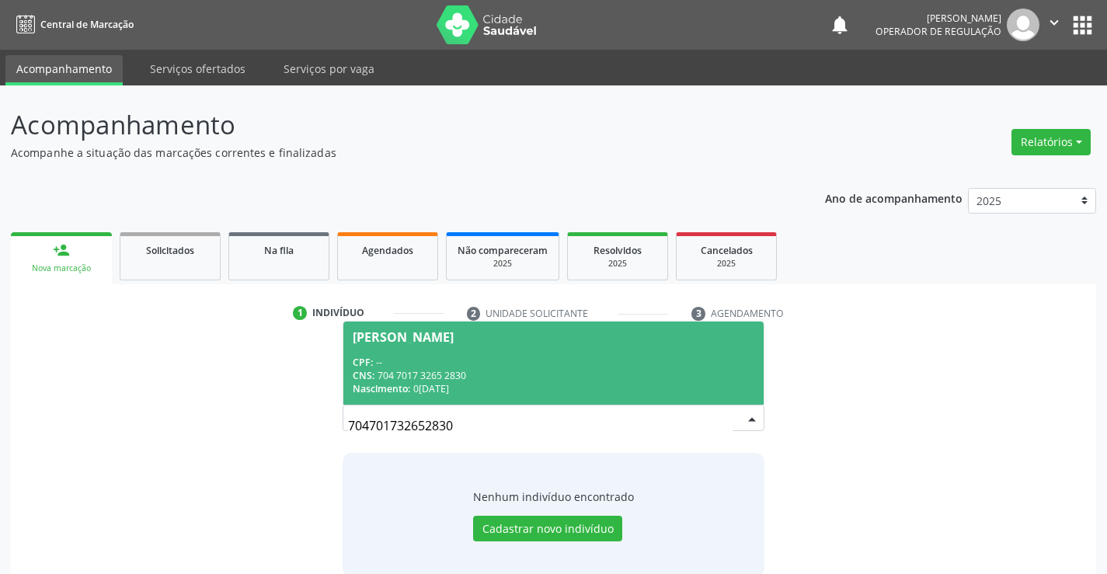
click at [541, 377] on div "CNS: 704 7017 3265 2830" at bounding box center [553, 375] width 401 height 13
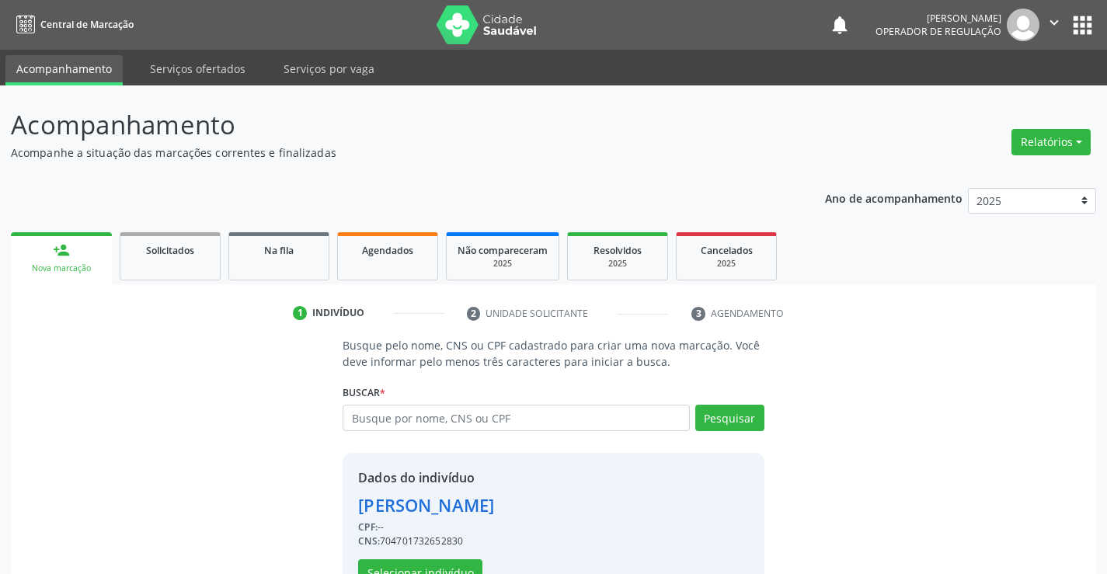
scroll to position [49, 0]
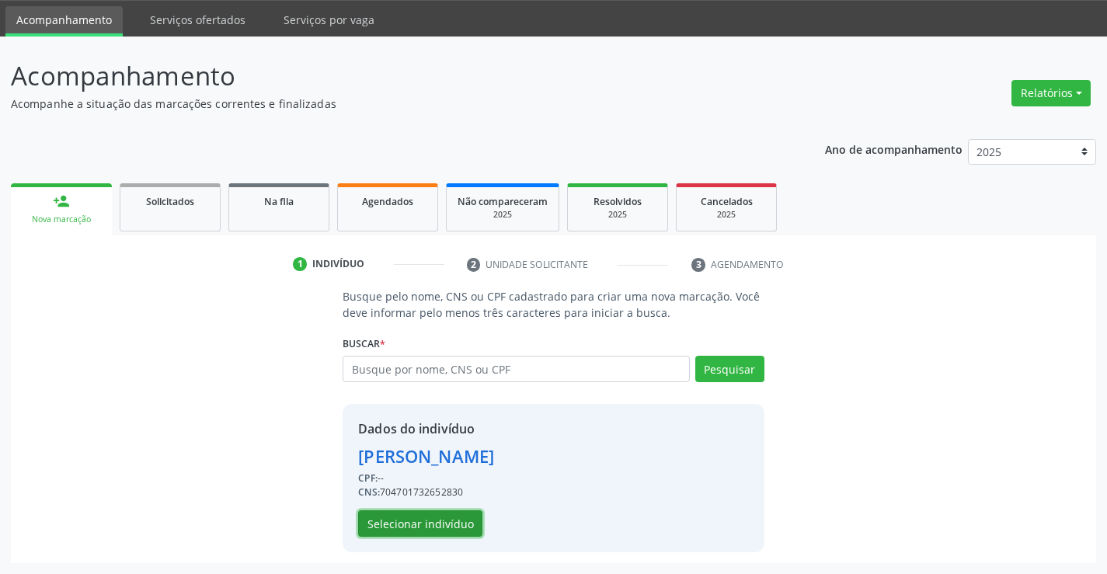
click at [412, 526] on button "Selecionar indivíduo" at bounding box center [420, 523] width 124 height 26
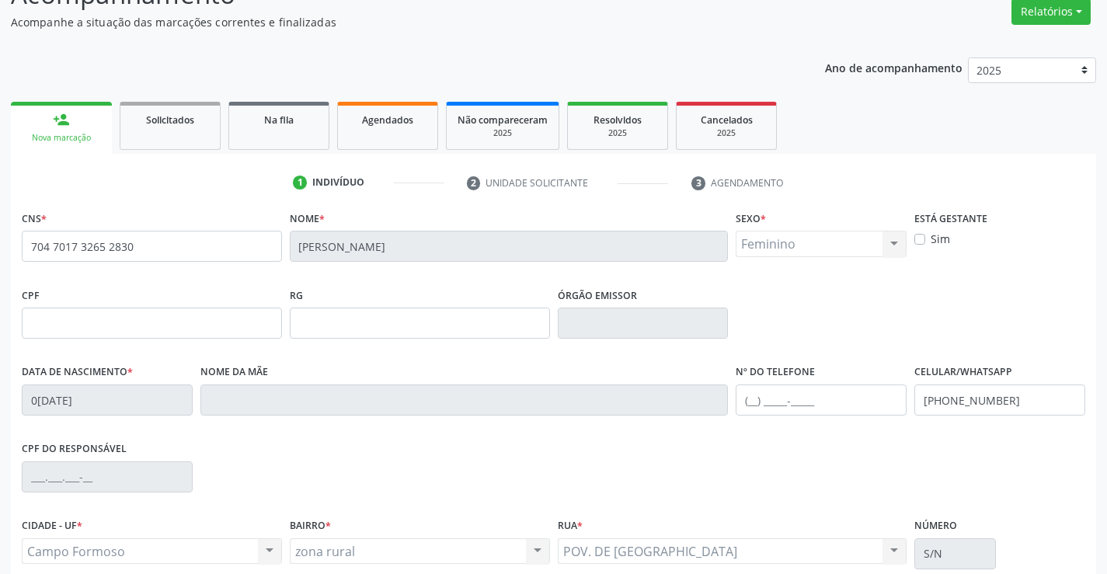
scroll to position [268, 0]
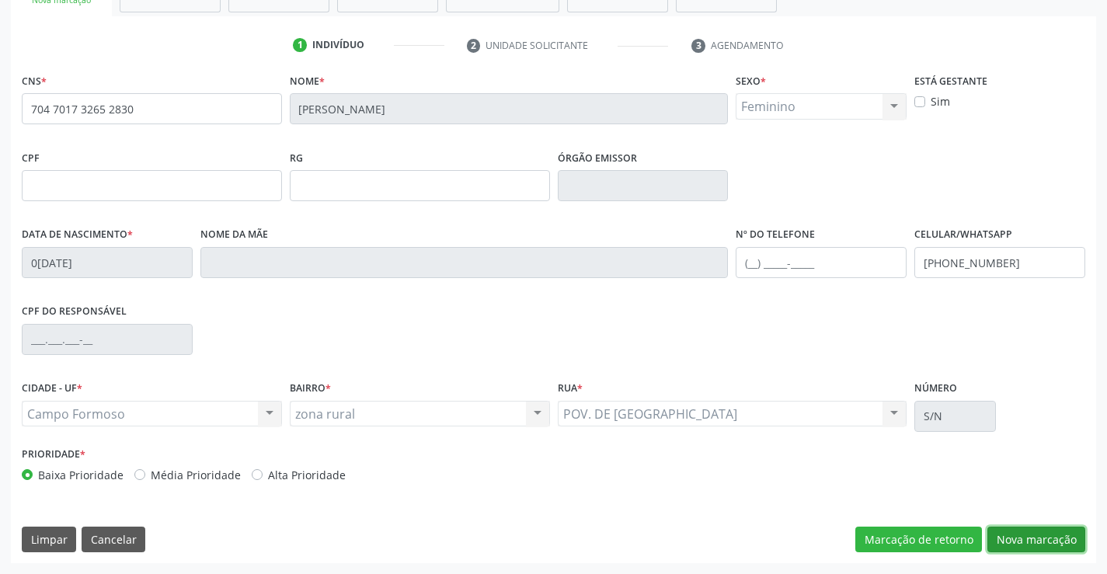
click at [1028, 540] on button "Nova marcação" at bounding box center [1036, 540] width 98 height 26
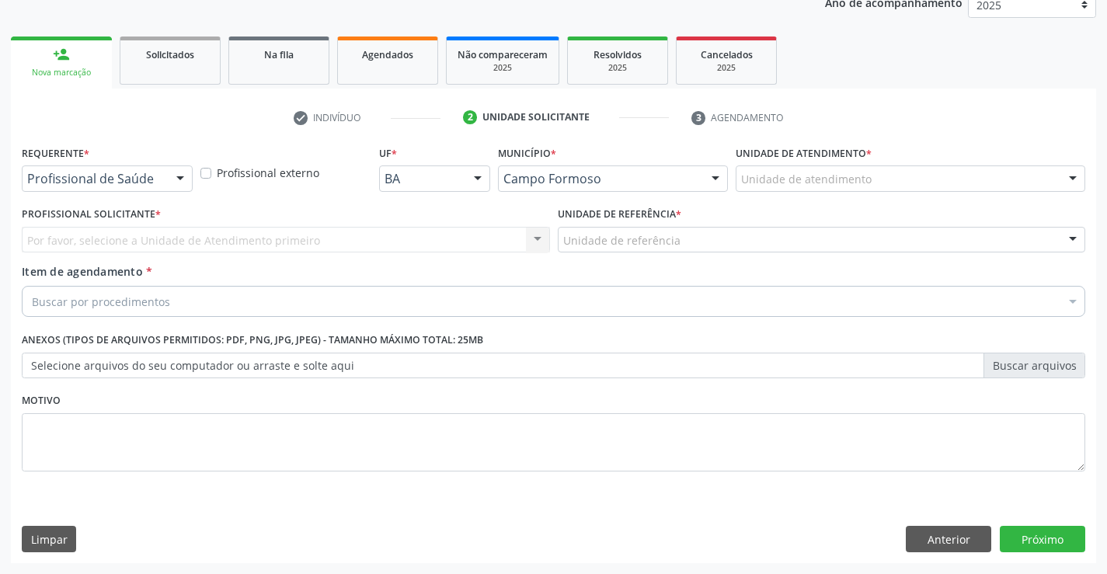
scroll to position [196, 0]
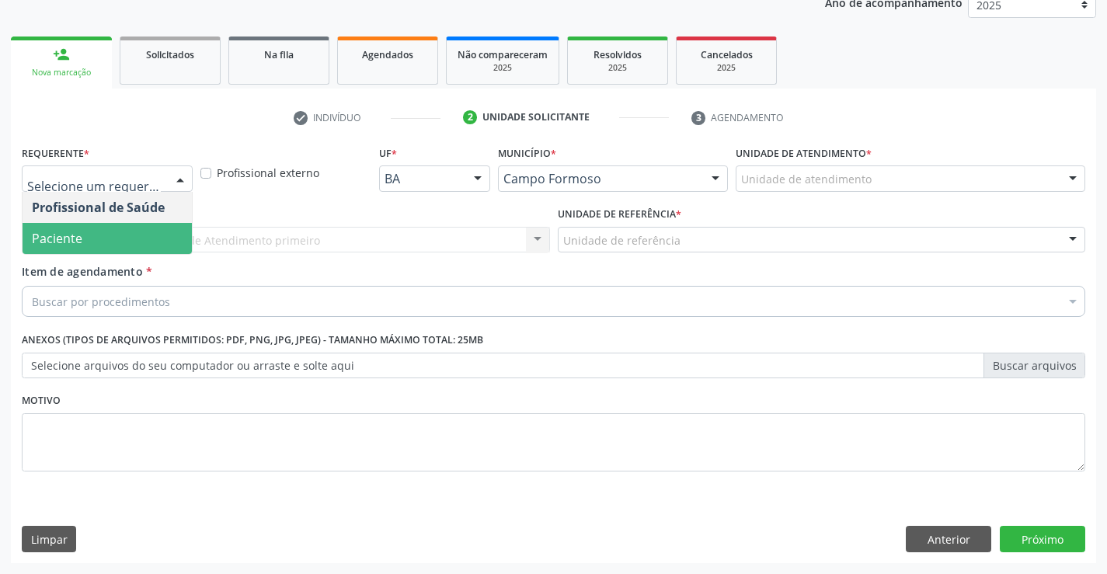
click at [55, 234] on span "Paciente" at bounding box center [57, 238] width 50 height 17
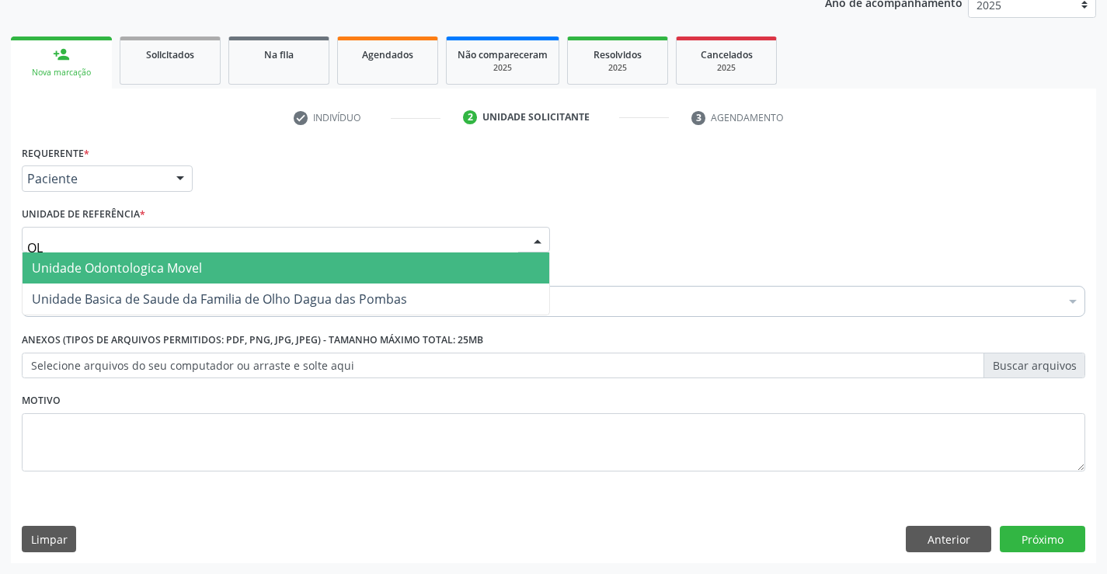
type input "OLH"
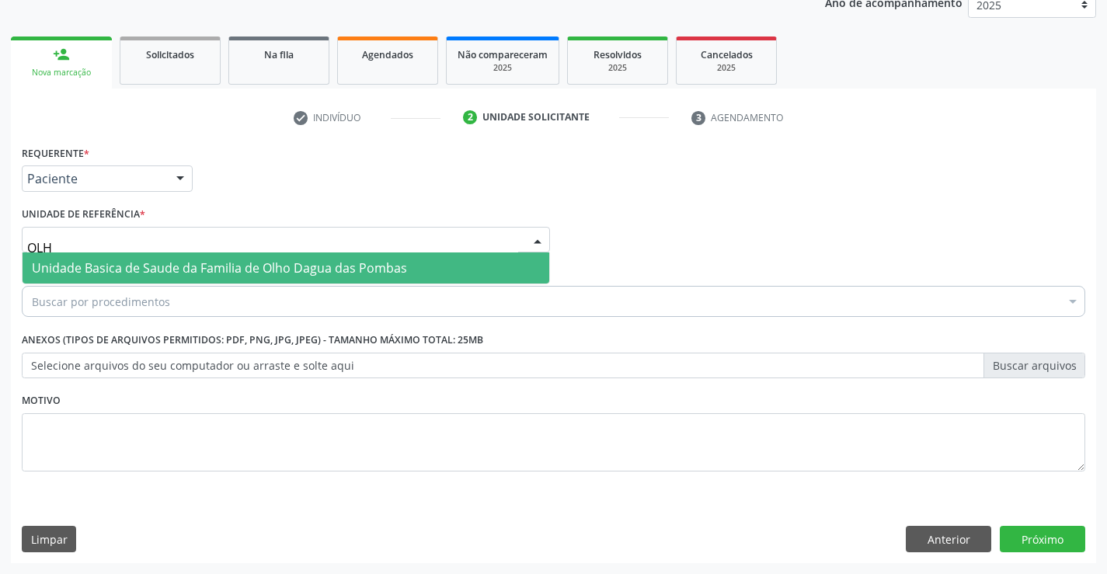
click at [85, 259] on span "Unidade Basica de Saude da Familia de Olho Dagua das Pombas" at bounding box center [286, 267] width 527 height 31
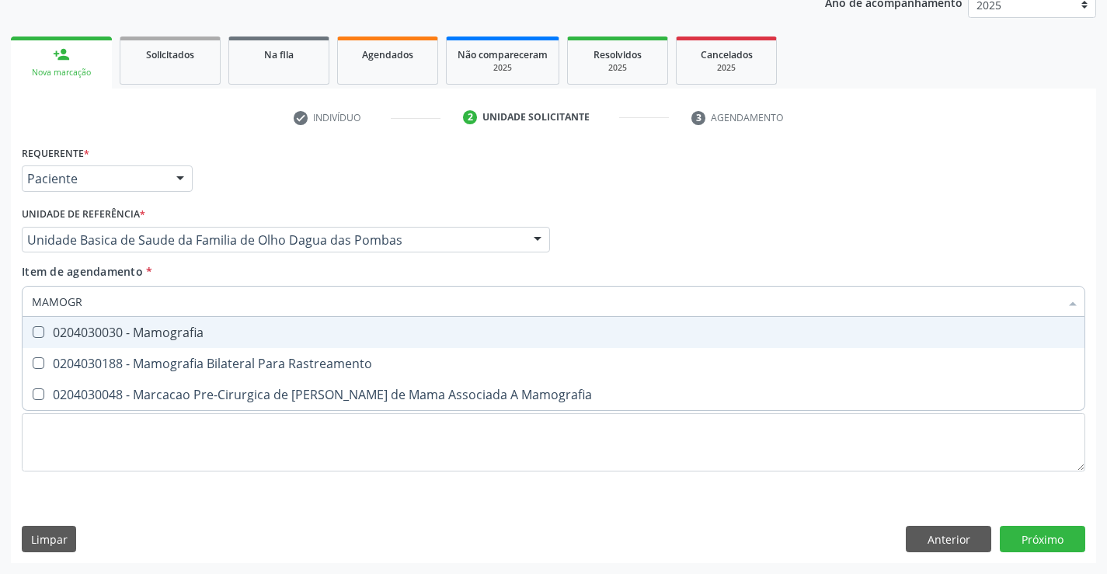
type input "MAMOGRA"
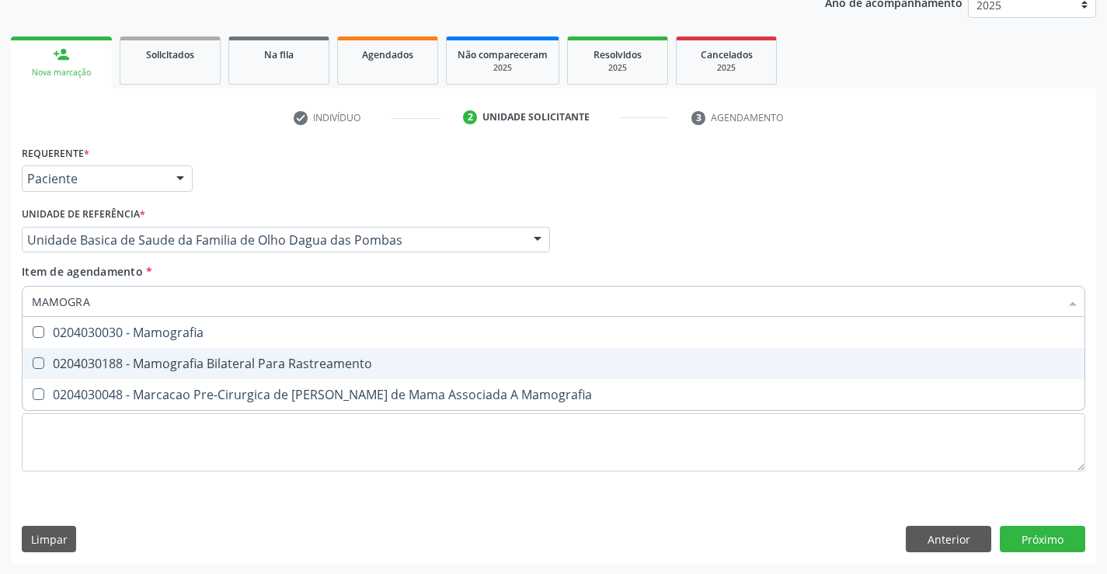
click at [176, 357] on div "0204030188 - Mamografia Bilateral Para Rastreamento" at bounding box center [553, 363] width 1043 height 12
checkbox Rastreamento "true"
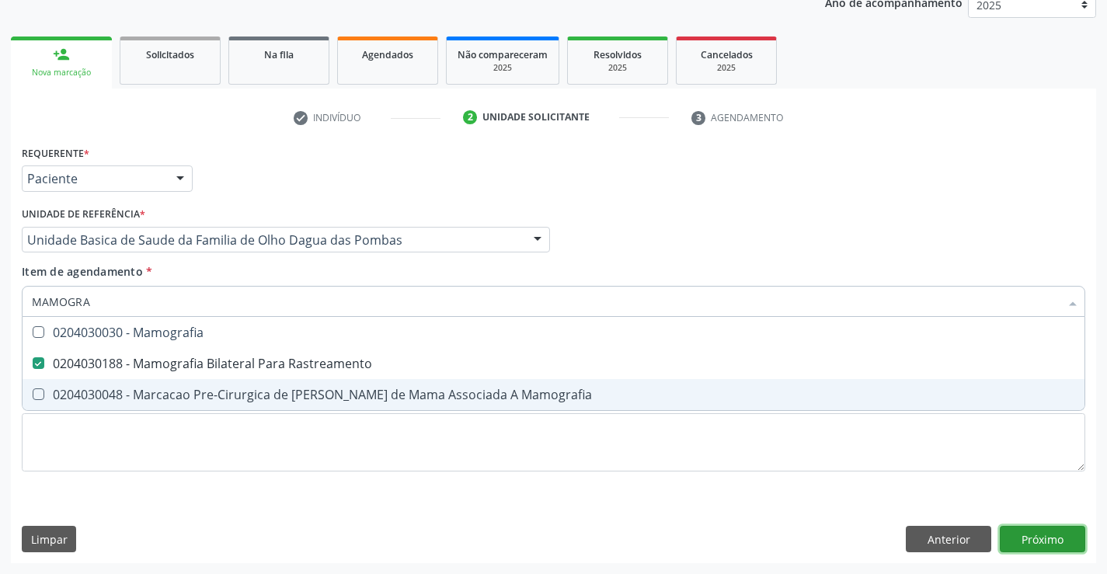
click at [1031, 536] on div "Requerente * Paciente Profissional de Saúde Paciente Nenhum resultado encontrad…" at bounding box center [553, 352] width 1085 height 422
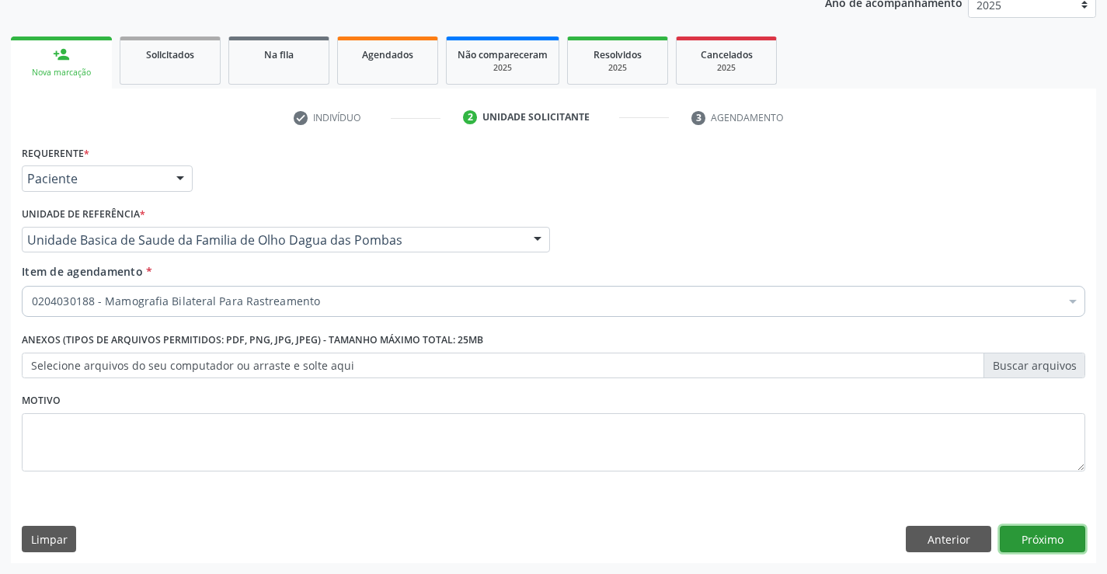
click at [1038, 533] on button "Próximo" at bounding box center [1042, 539] width 85 height 26
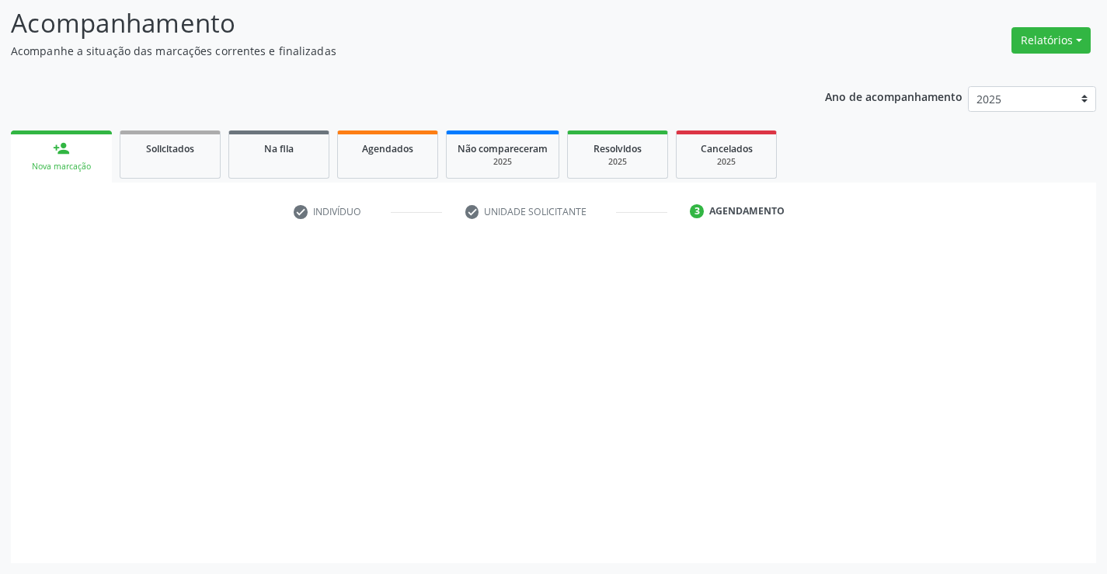
scroll to position [102, 0]
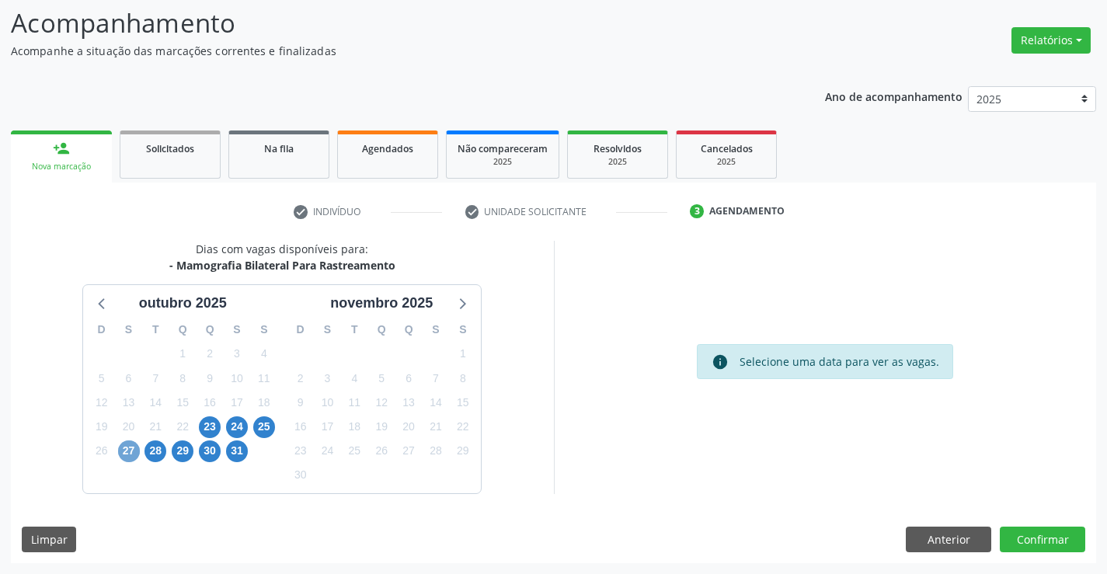
click at [135, 451] on span "27" at bounding box center [129, 451] width 22 height 22
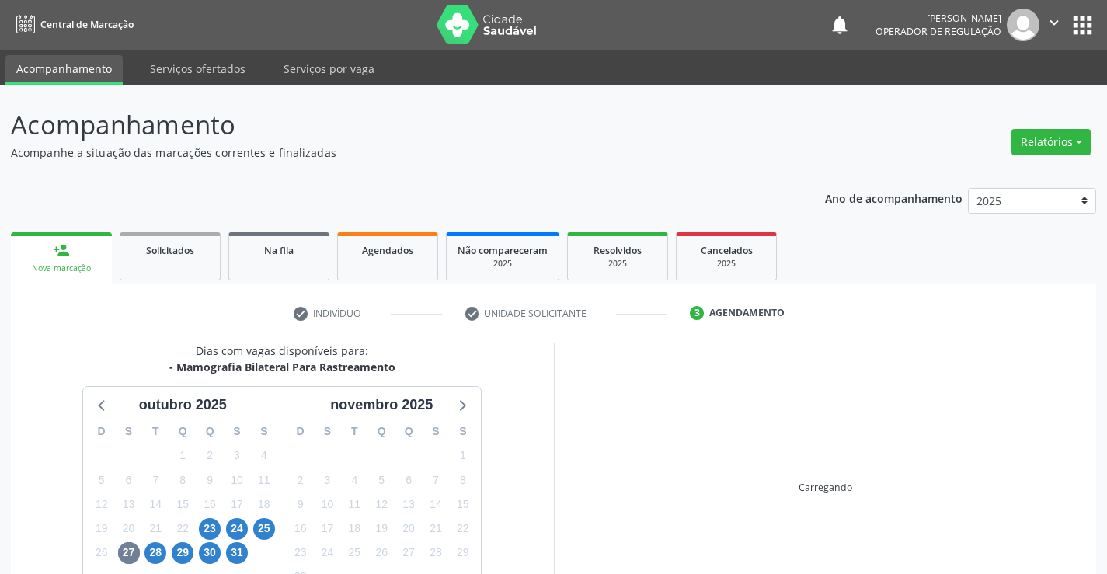
scroll to position [102, 0]
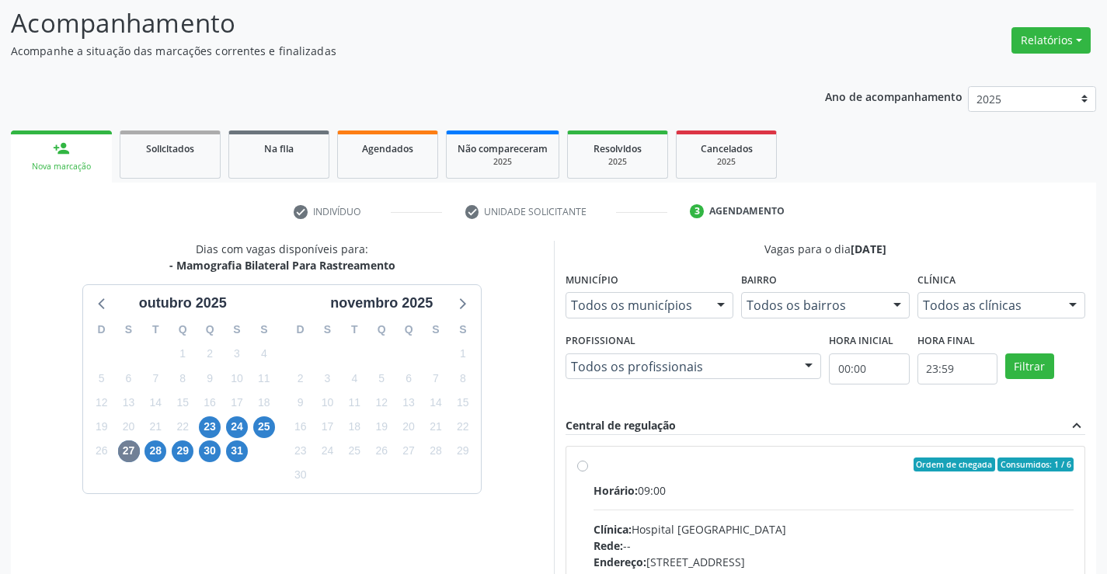
click at [593, 461] on label "Ordem de chegada Consumidos: 1 / 6 Horário: 09:00 Clínica: Hospital [GEOGRAPHIC…" at bounding box center [833, 576] width 481 height 238
click at [583, 461] on input "Ordem de chegada Consumidos: 1 / 6 Horário: 09:00 Clínica: Hospital [GEOGRAPHIC…" at bounding box center [582, 464] width 11 height 14
radio input "true"
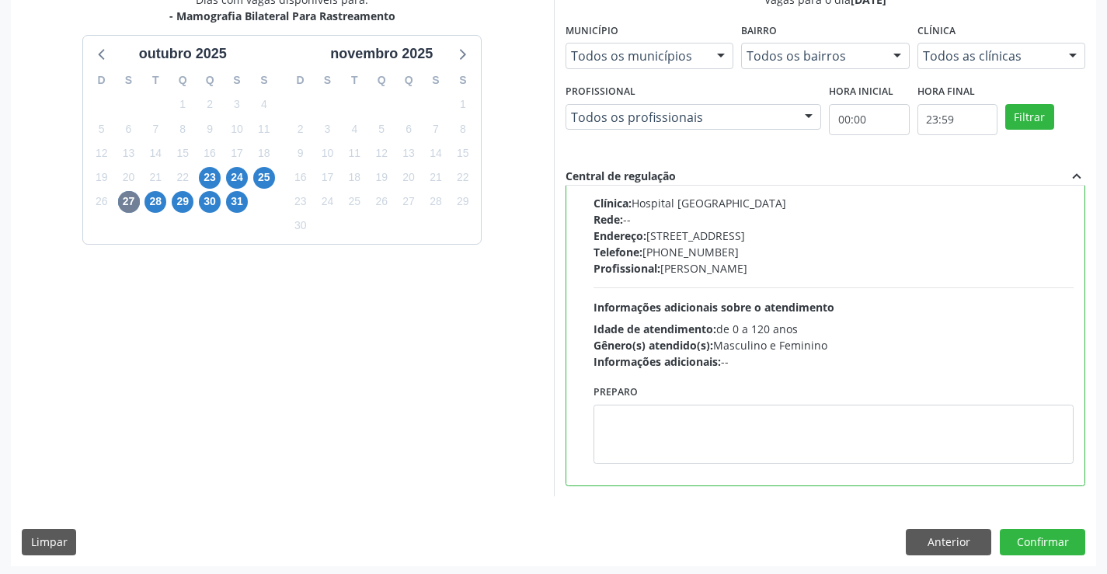
scroll to position [354, 0]
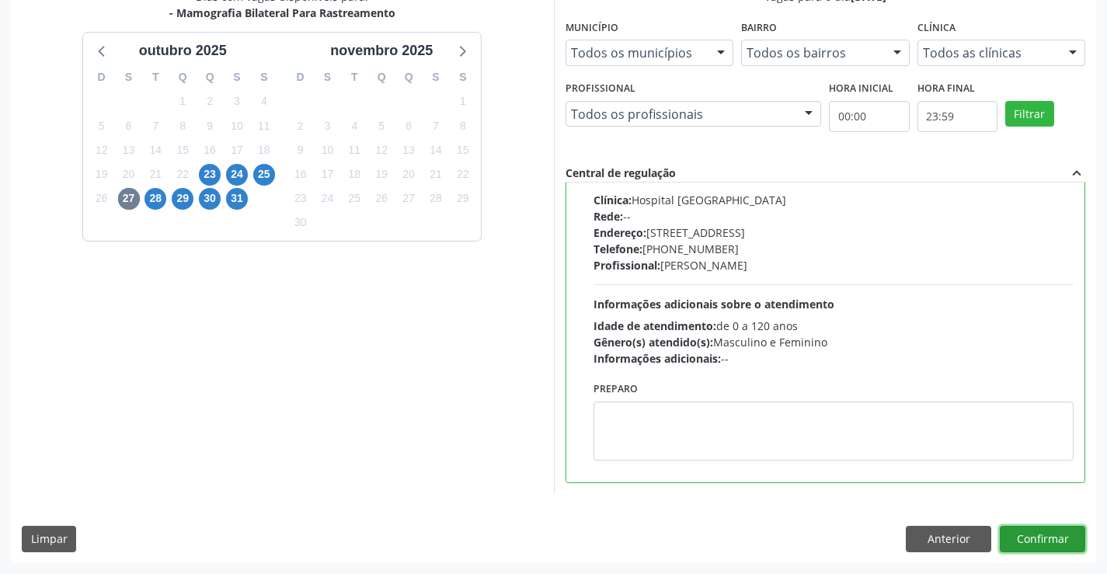
click at [1029, 532] on button "Confirmar" at bounding box center [1042, 539] width 85 height 26
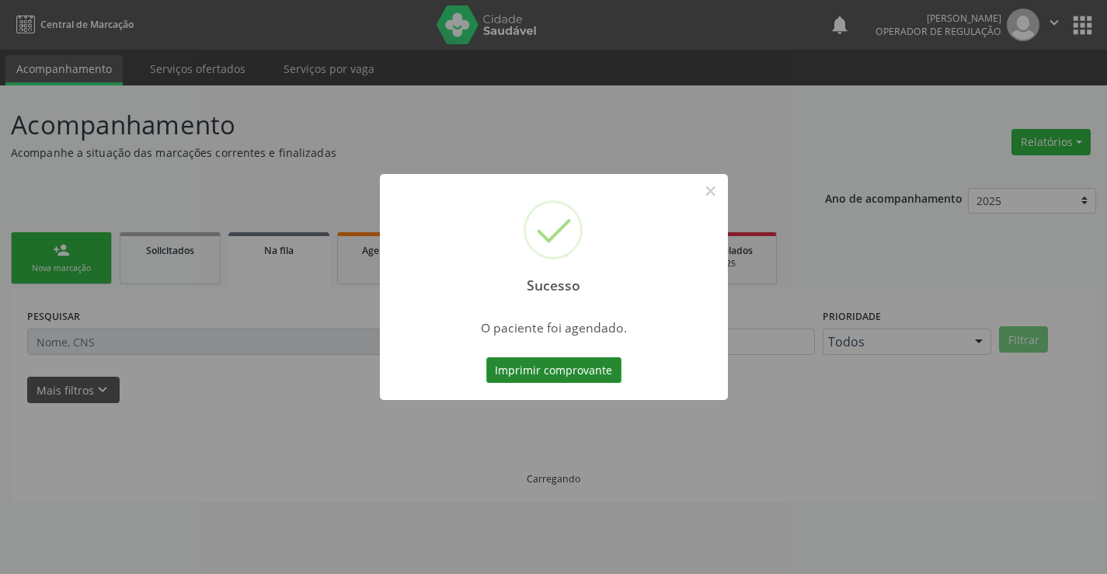
scroll to position [0, 0]
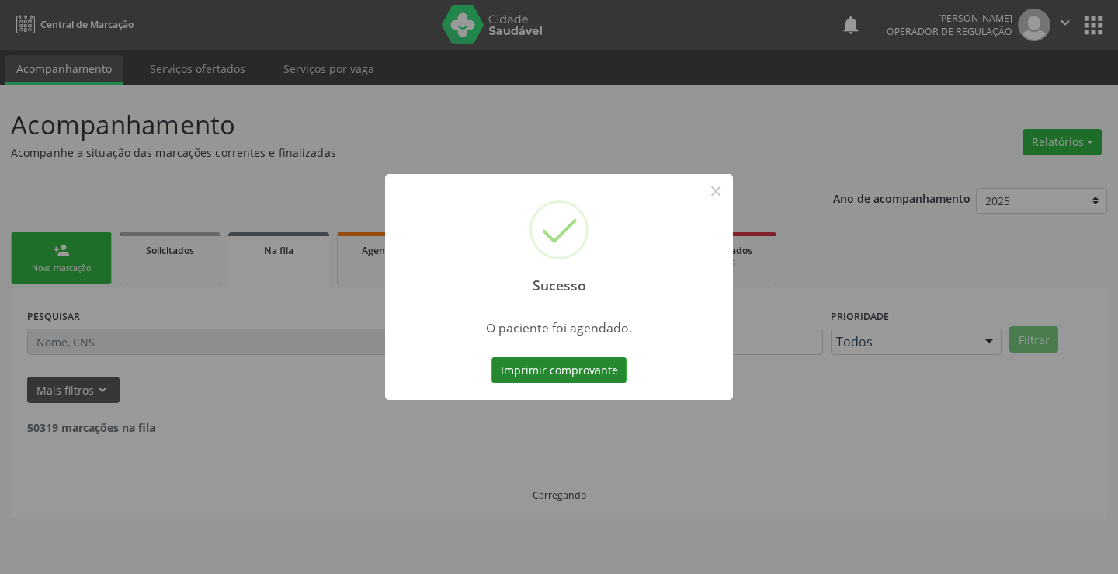
click at [545, 360] on button "Imprimir comprovante" at bounding box center [559, 370] width 135 height 26
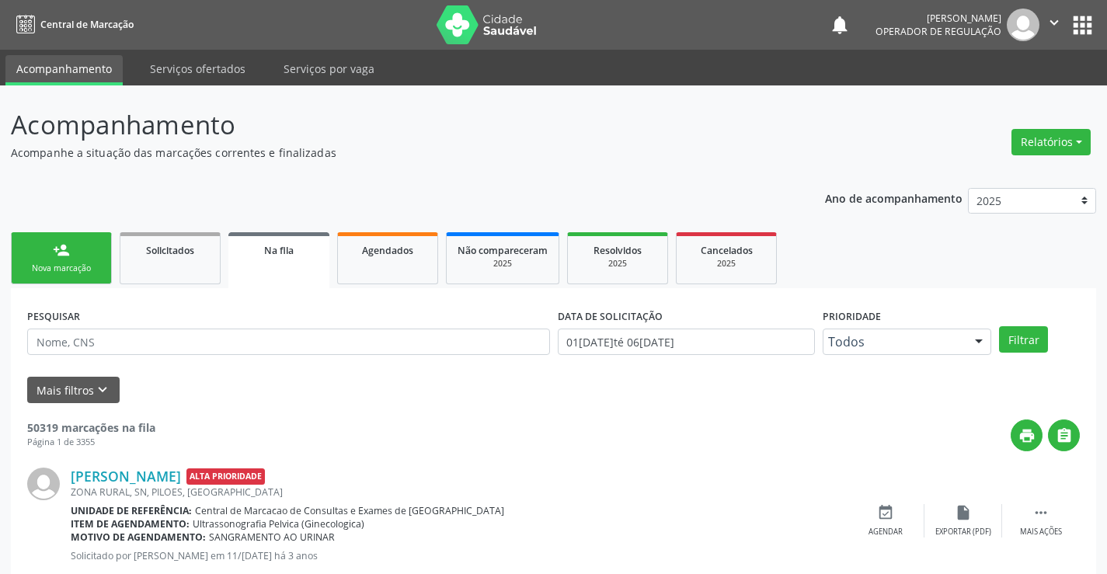
click at [90, 258] on link "person_add Nova marcação" at bounding box center [61, 258] width 101 height 52
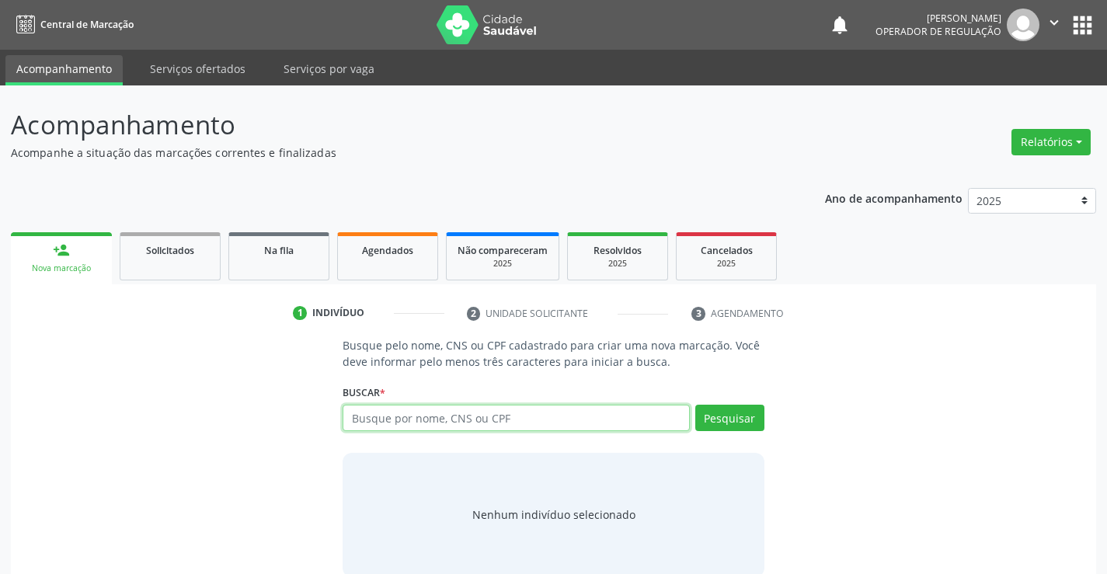
click at [522, 426] on input "text" at bounding box center [516, 418] width 346 height 26
type input "706805796010529"
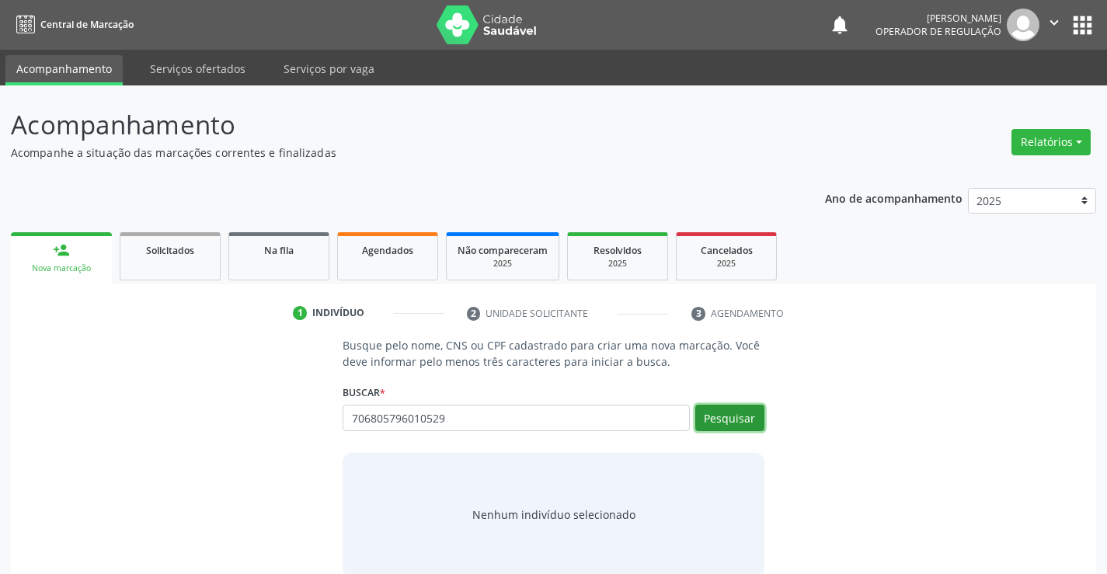
click at [753, 411] on button "Pesquisar" at bounding box center [729, 418] width 69 height 26
type input "706805796010529"
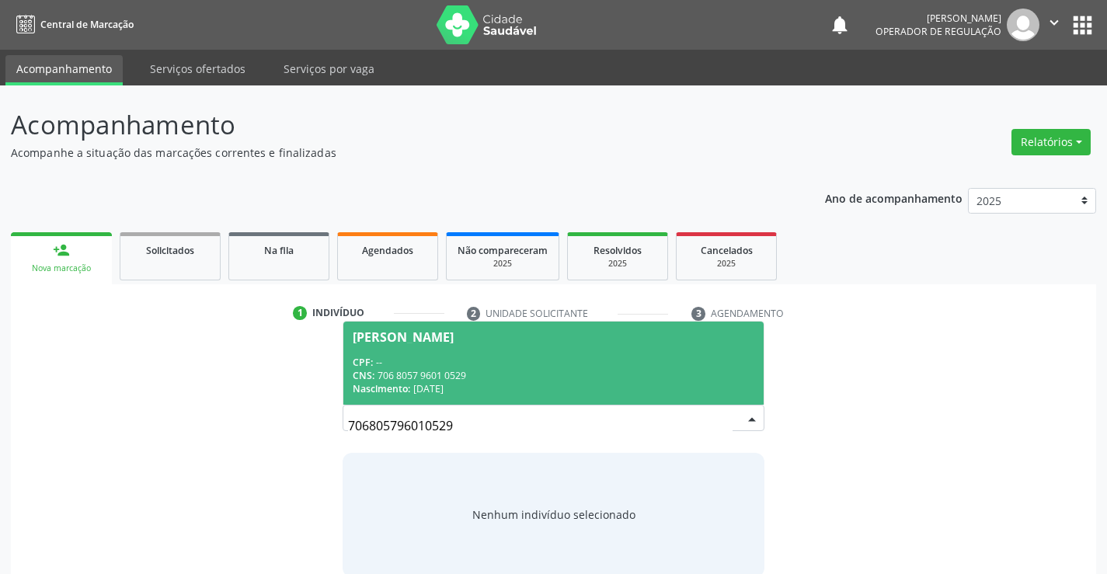
click at [482, 382] on div "Nascimento: 24/[DATE]" at bounding box center [553, 388] width 401 height 13
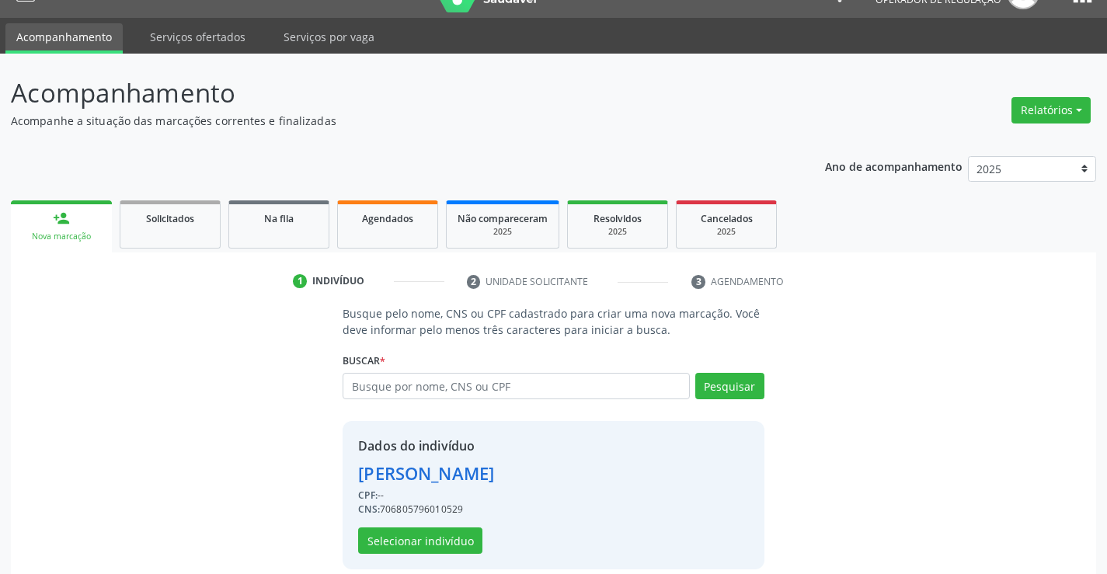
scroll to position [49, 0]
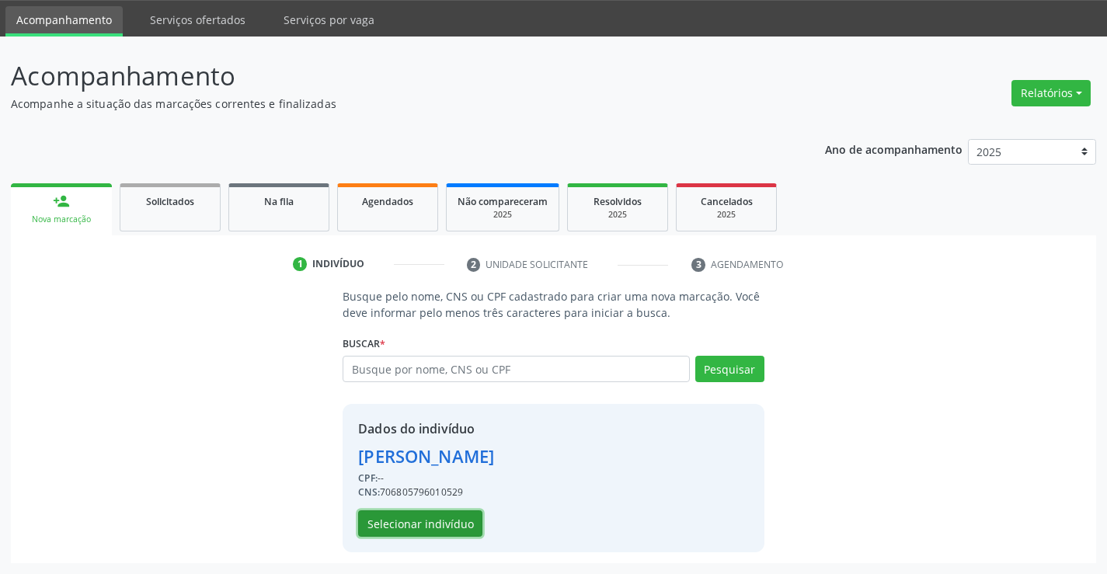
click at [380, 512] on button "Selecionar indivíduo" at bounding box center [420, 523] width 124 height 26
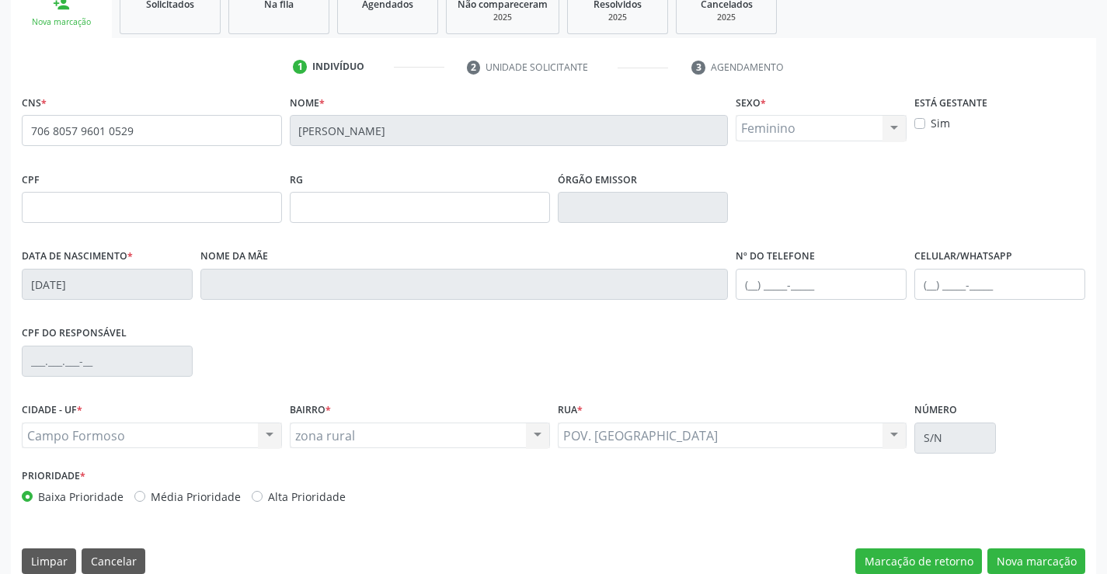
scroll to position [268, 0]
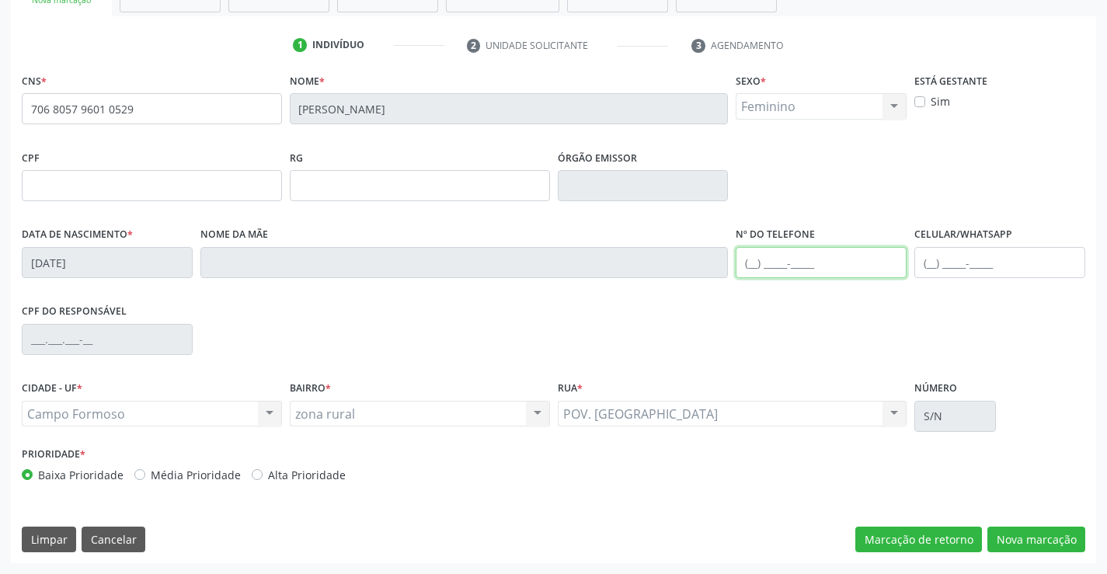
click at [816, 260] on input "text" at bounding box center [821, 262] width 171 height 31
type input "[PHONE_NUMBER]"
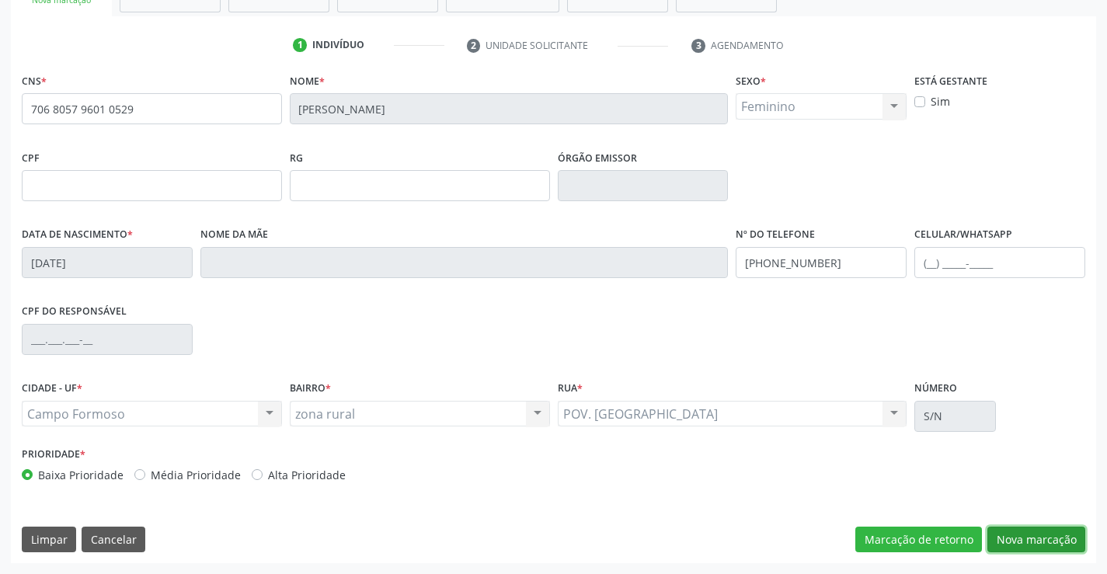
click at [998, 539] on button "Nova marcação" at bounding box center [1036, 540] width 98 height 26
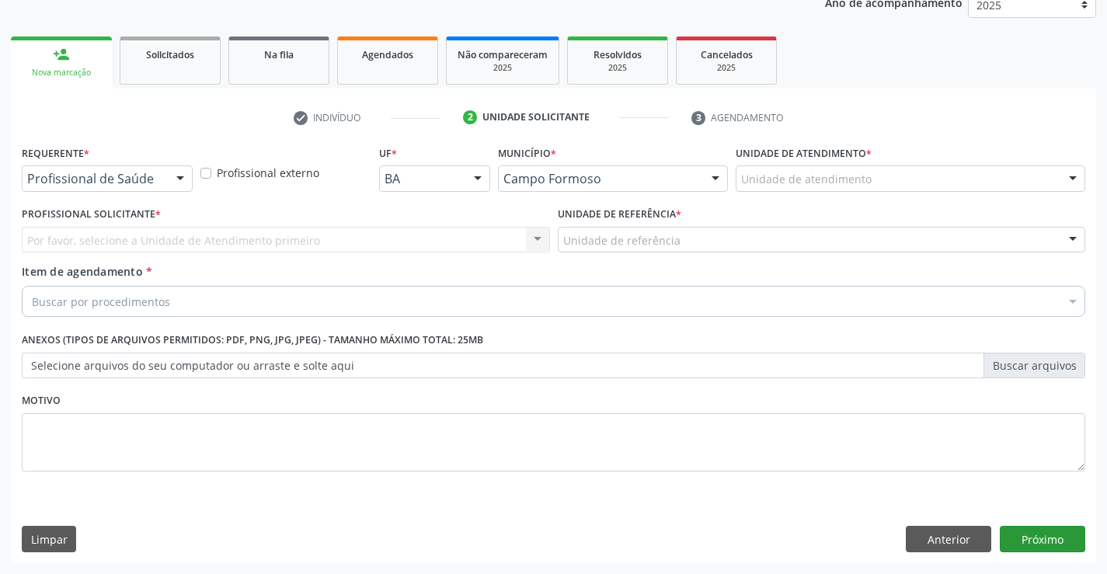
scroll to position [196, 0]
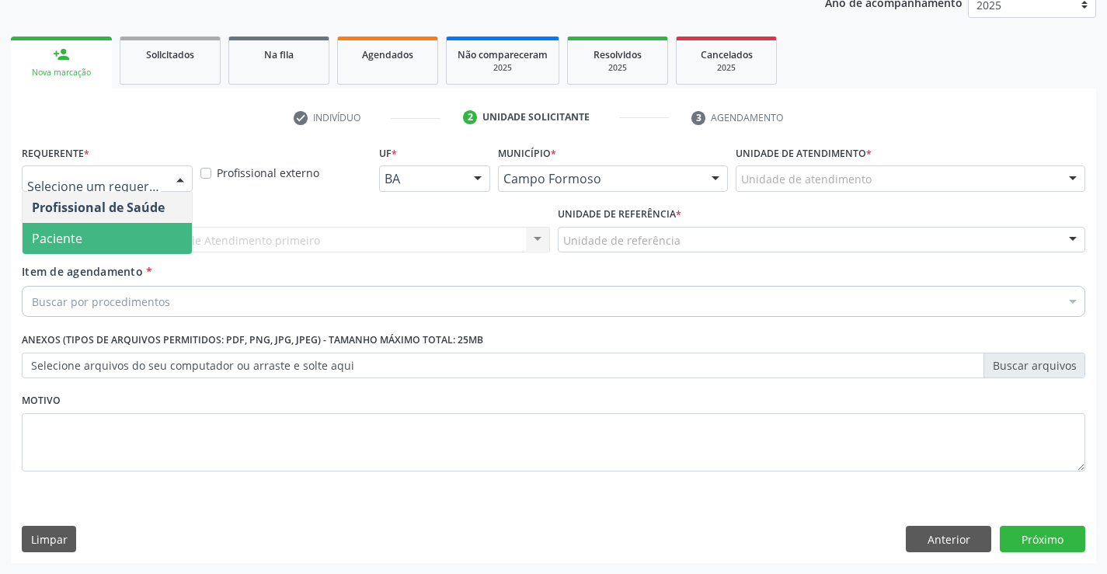
click at [73, 238] on span "Paciente" at bounding box center [57, 238] width 50 height 17
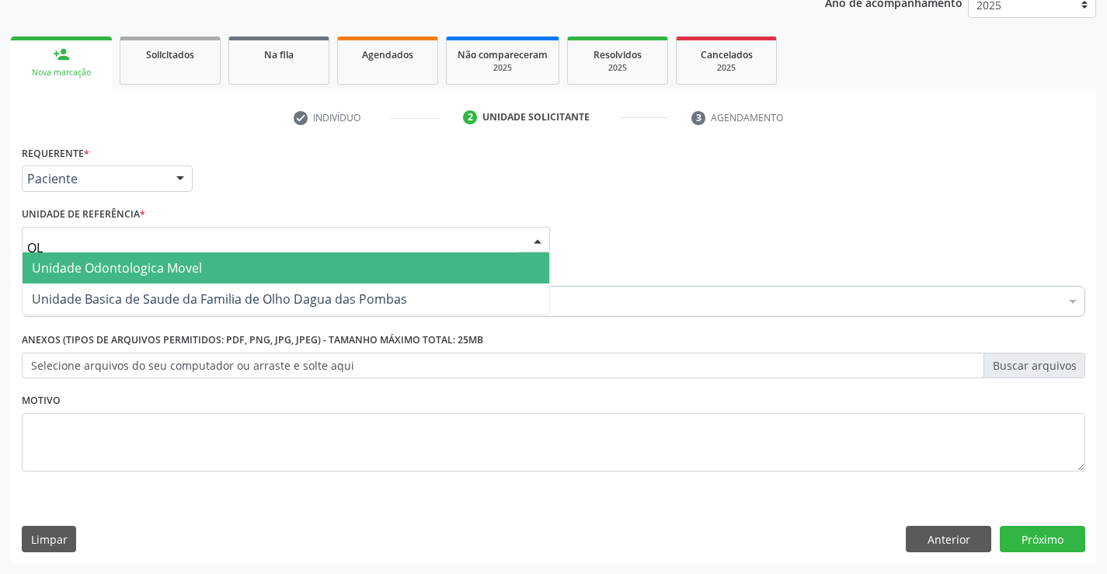
type input "OLH"
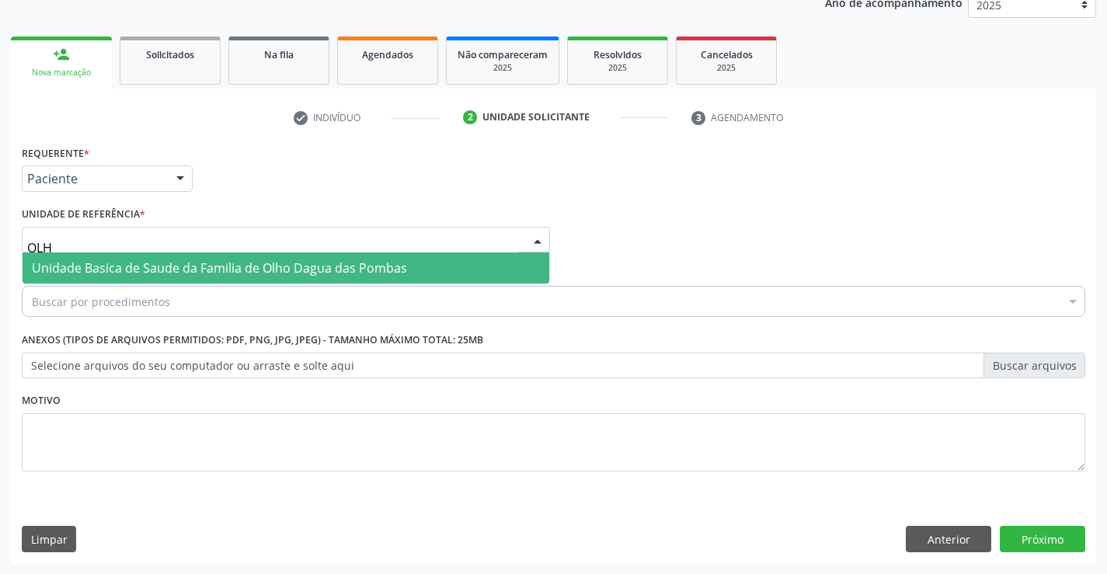
click at [148, 278] on span "Unidade Basica de Saude da Familia de Olho Dagua das Pombas" at bounding box center [286, 267] width 527 height 31
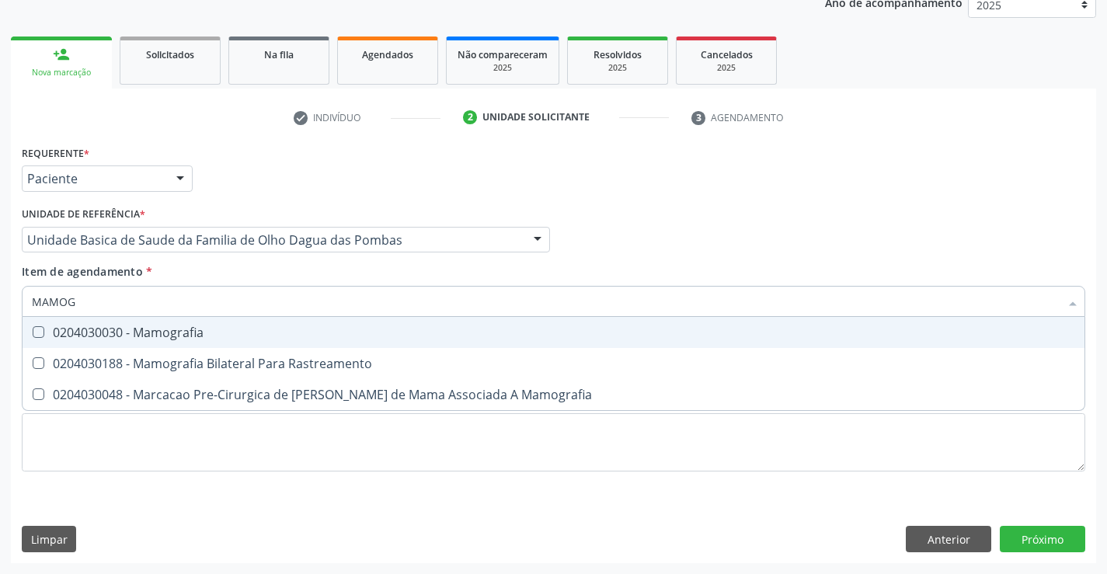
type input "MAMOGR"
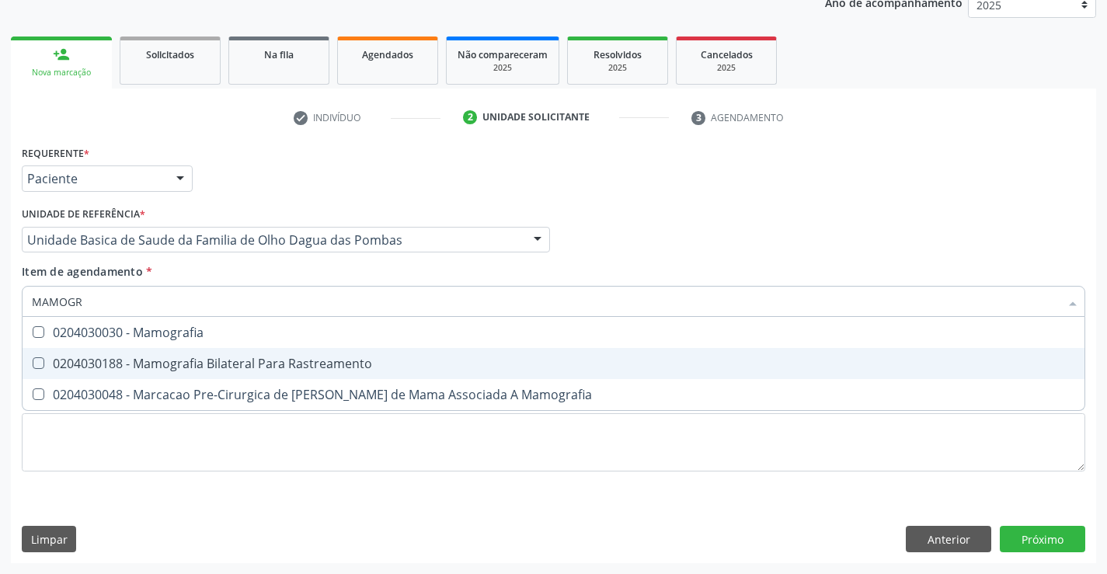
click at [174, 372] on span "0204030188 - Mamografia Bilateral Para Rastreamento" at bounding box center [554, 363] width 1062 height 31
checkbox Rastreamento "true"
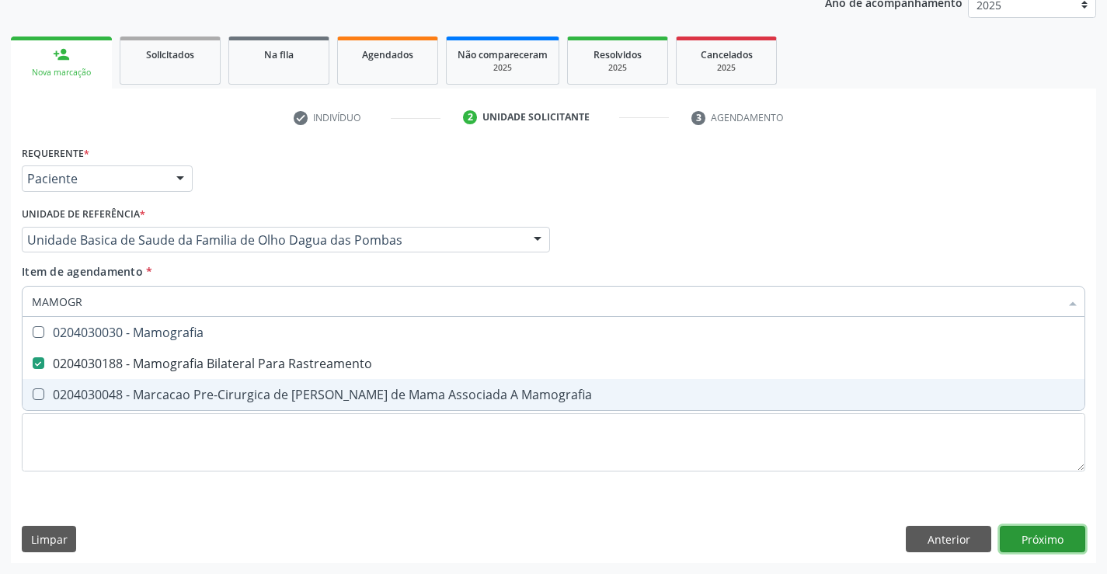
click at [1017, 541] on div "Requerente * Paciente Profissional de Saúde Paciente Nenhum resultado encontrad…" at bounding box center [553, 352] width 1085 height 422
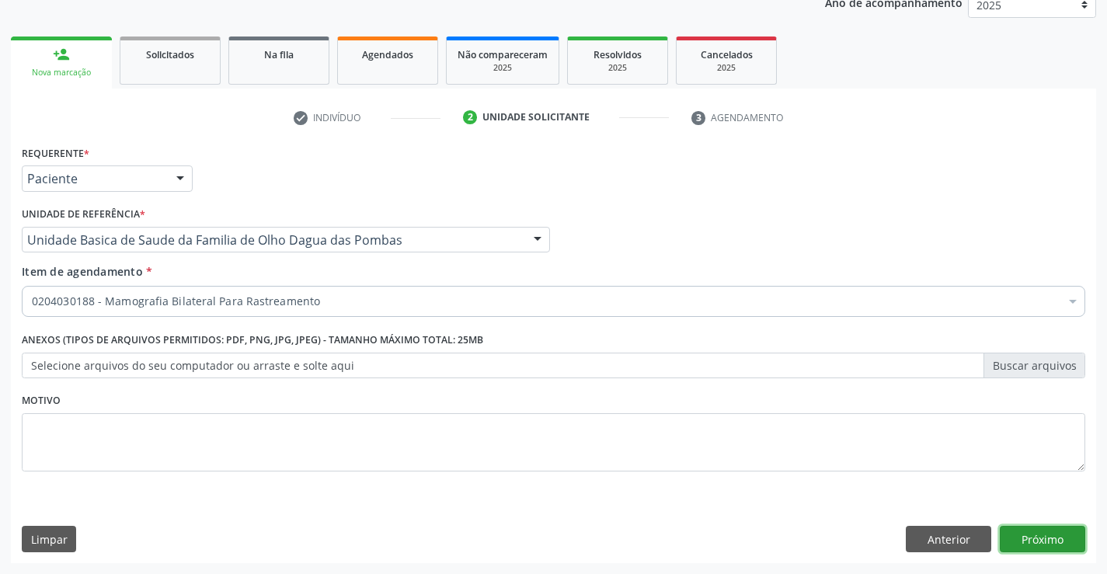
click at [1062, 541] on button "Próximo" at bounding box center [1042, 539] width 85 height 26
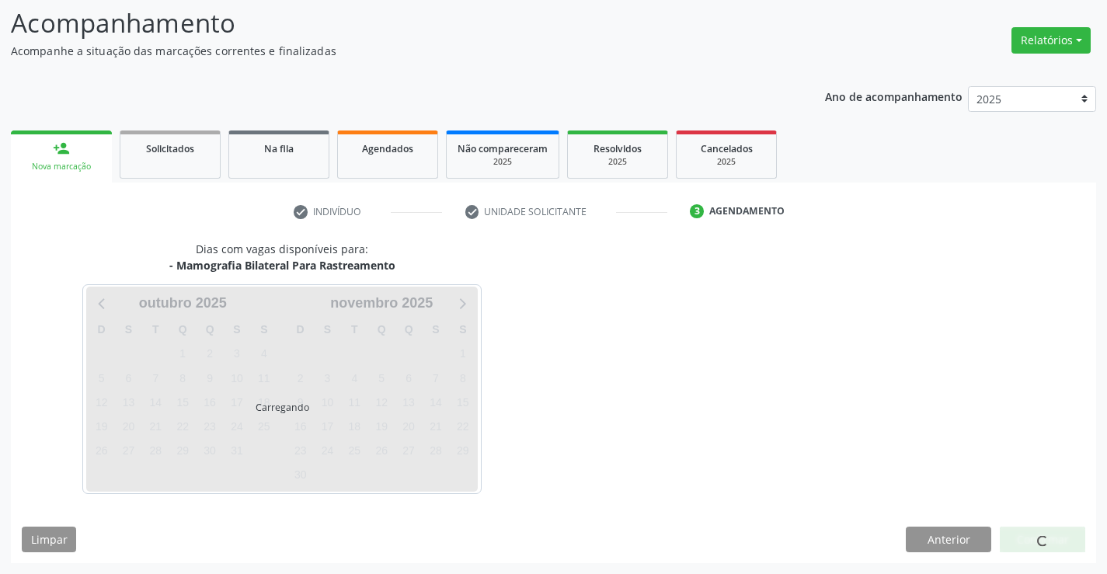
scroll to position [102, 0]
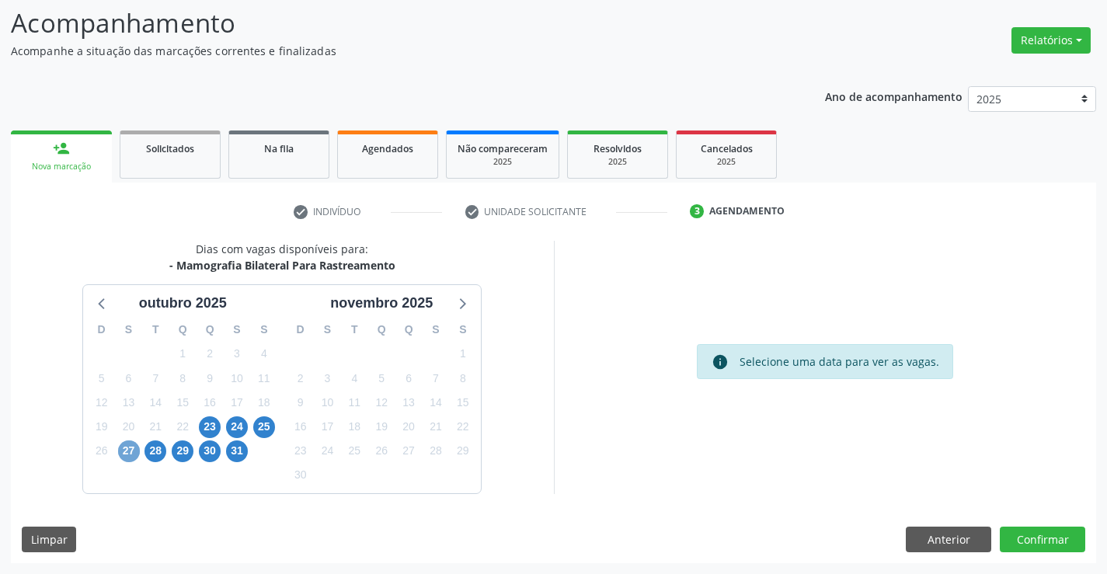
click at [129, 449] on span "27" at bounding box center [129, 451] width 22 height 22
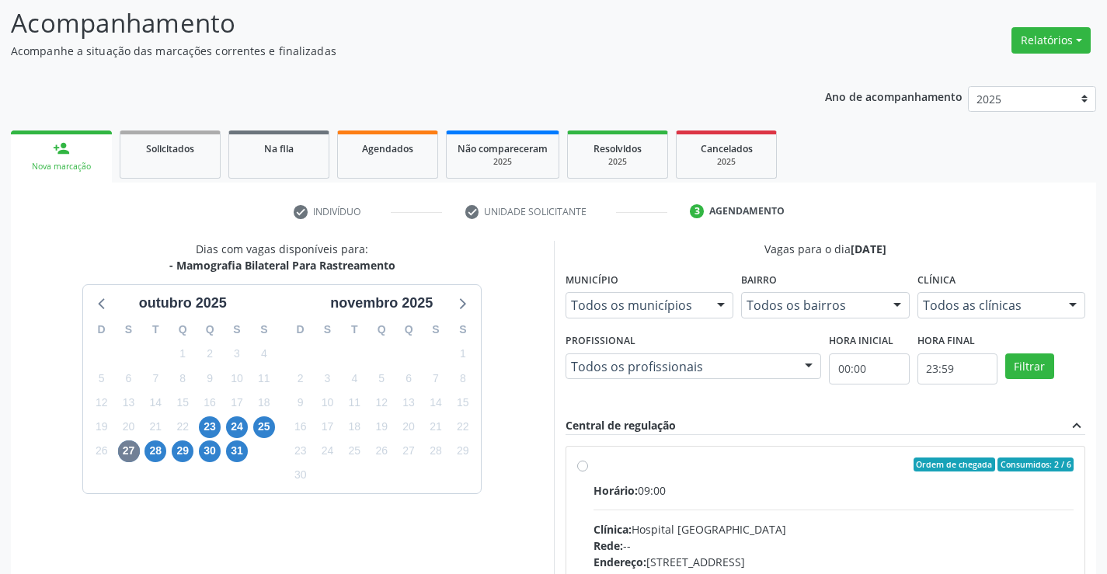
click at [590, 465] on div "Ordem de chegada Consumidos: 2 / 6 Horário: 09:00 Clínica: Hospital Sao Francis…" at bounding box center [825, 576] width 497 height 238
radio input "true"
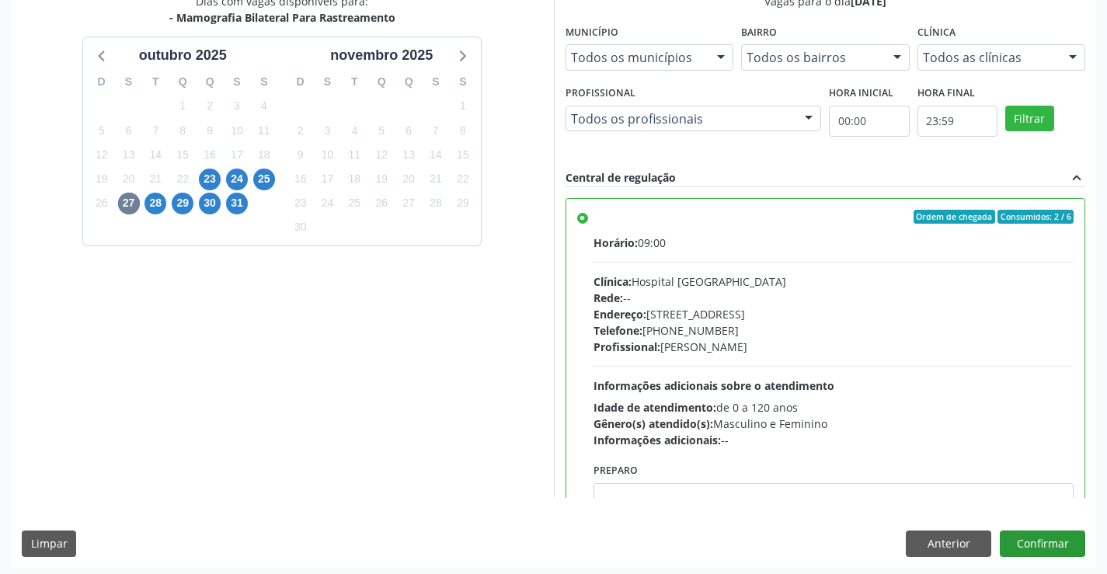
scroll to position [354, 0]
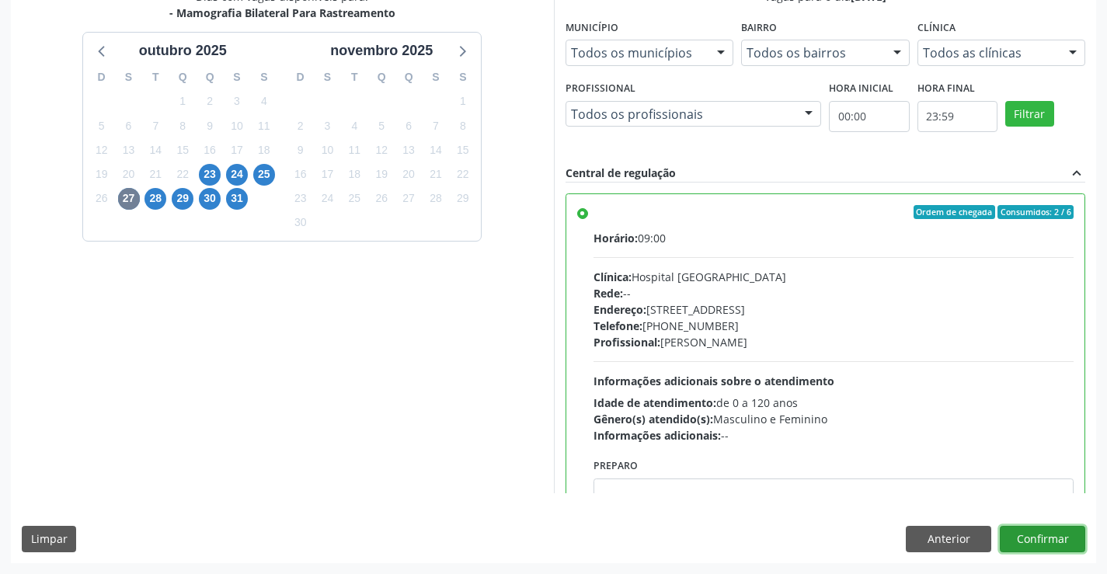
click at [1064, 537] on button "Confirmar" at bounding box center [1042, 539] width 85 height 26
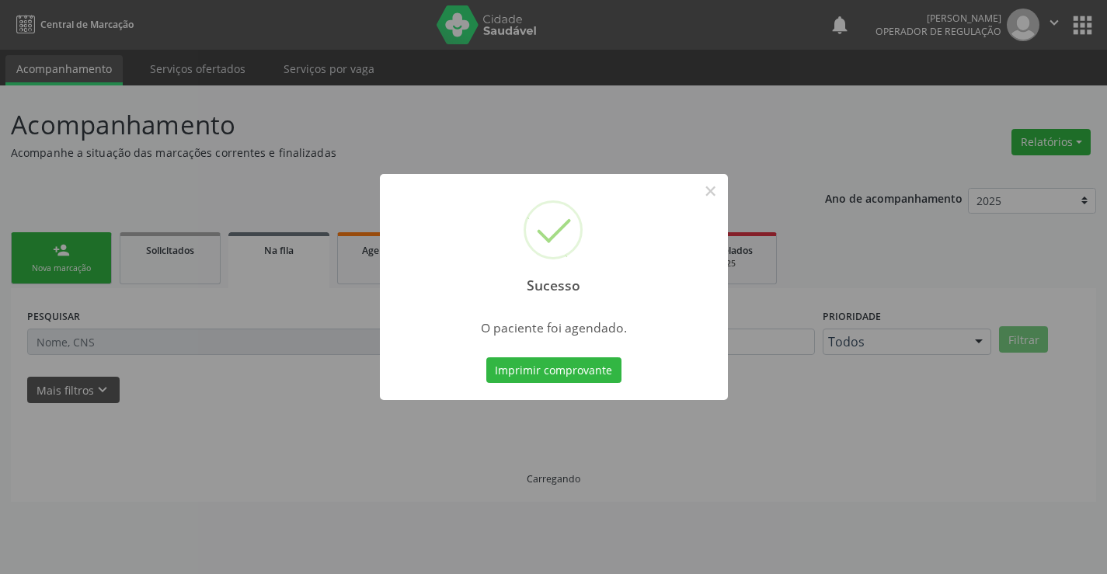
scroll to position [0, 0]
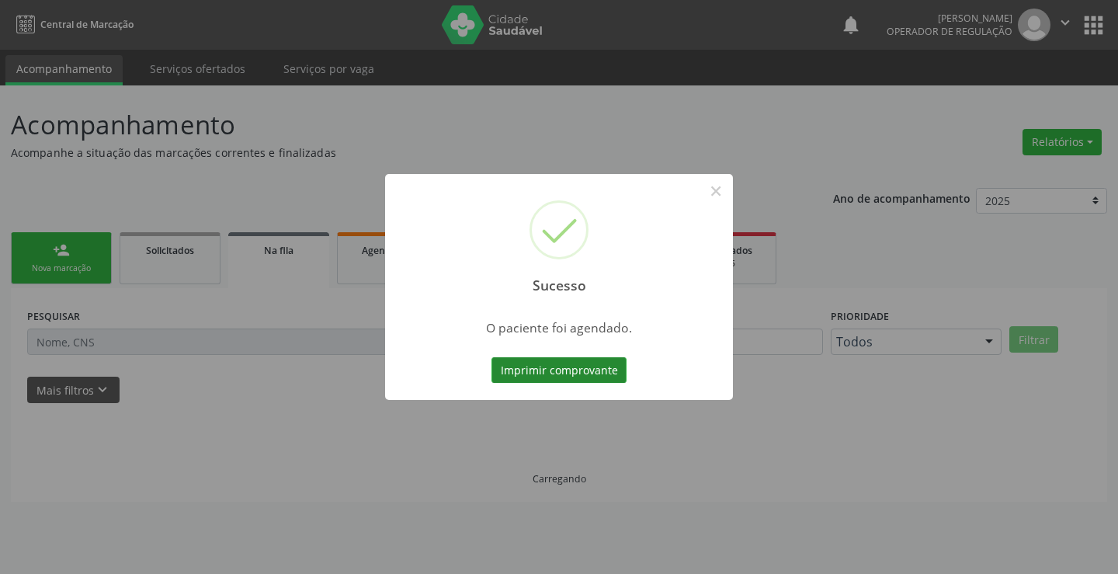
click at [558, 366] on button "Imprimir comprovante" at bounding box center [559, 370] width 135 height 26
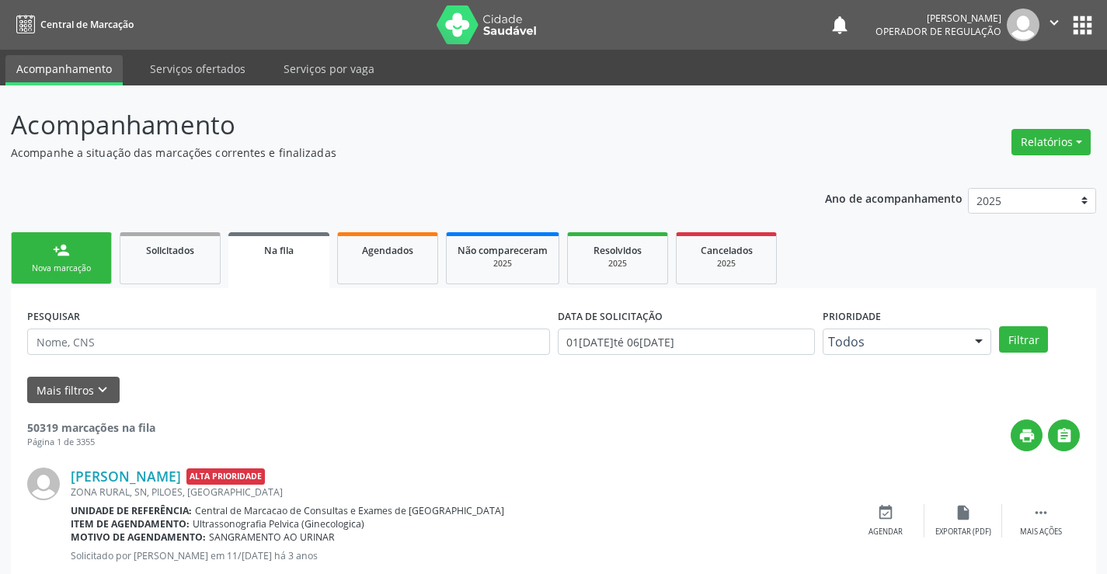
click at [57, 265] on div "Nova marcação" at bounding box center [62, 269] width 78 height 12
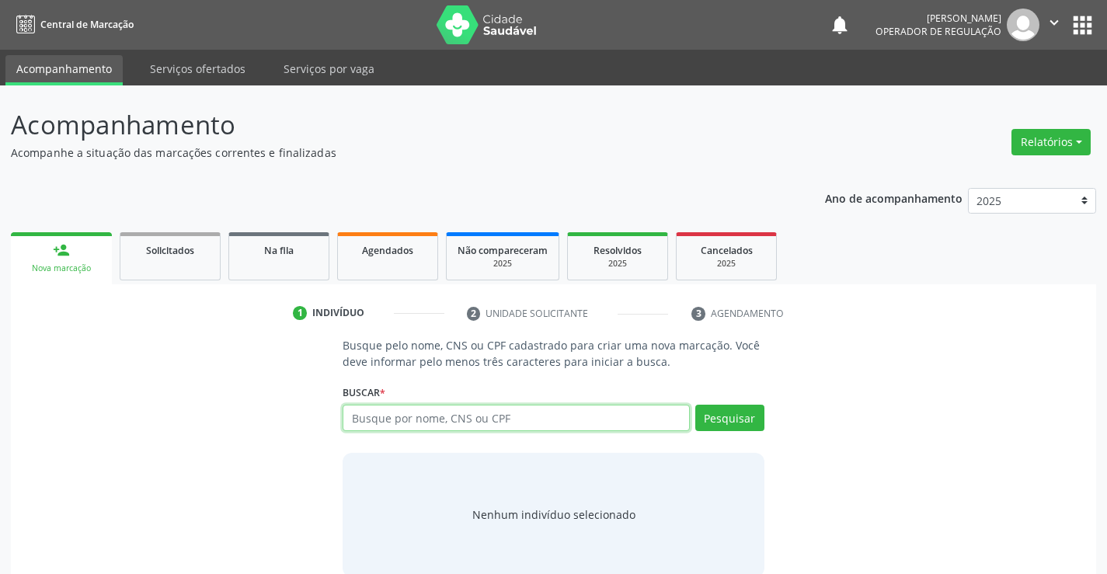
click at [540, 416] on input "text" at bounding box center [516, 418] width 346 height 26
type input "704007860001966"
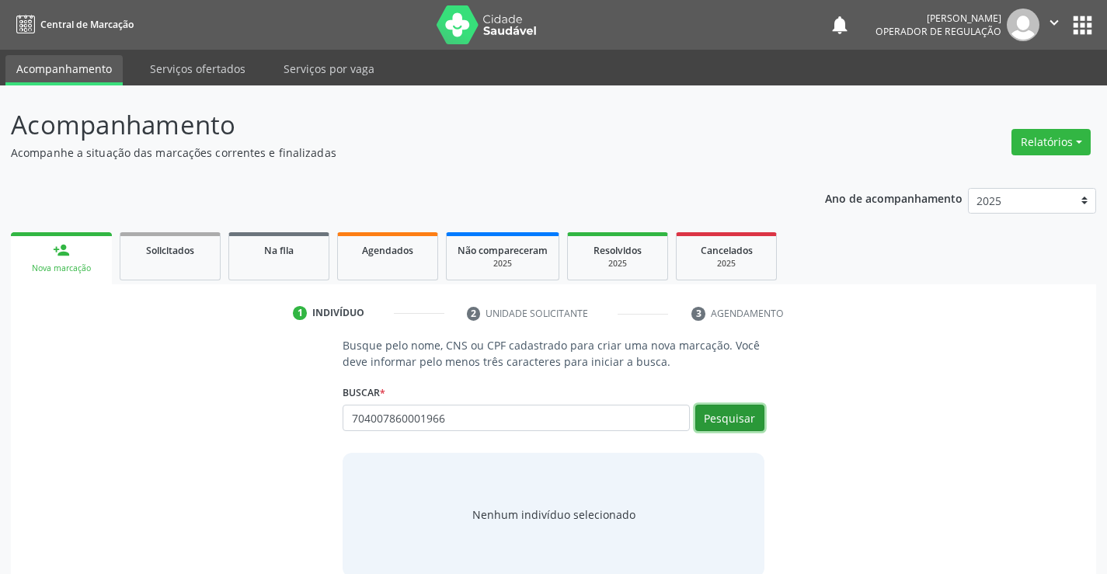
click at [732, 409] on button "Pesquisar" at bounding box center [729, 418] width 69 height 26
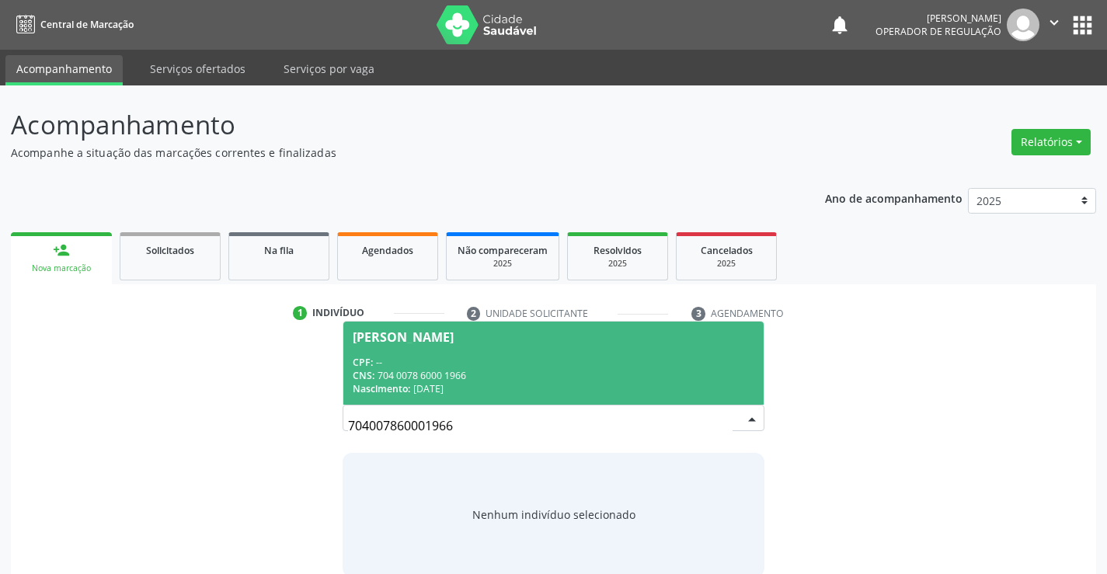
click at [542, 383] on div "Nascimento: 17/11/1956" at bounding box center [553, 388] width 401 height 13
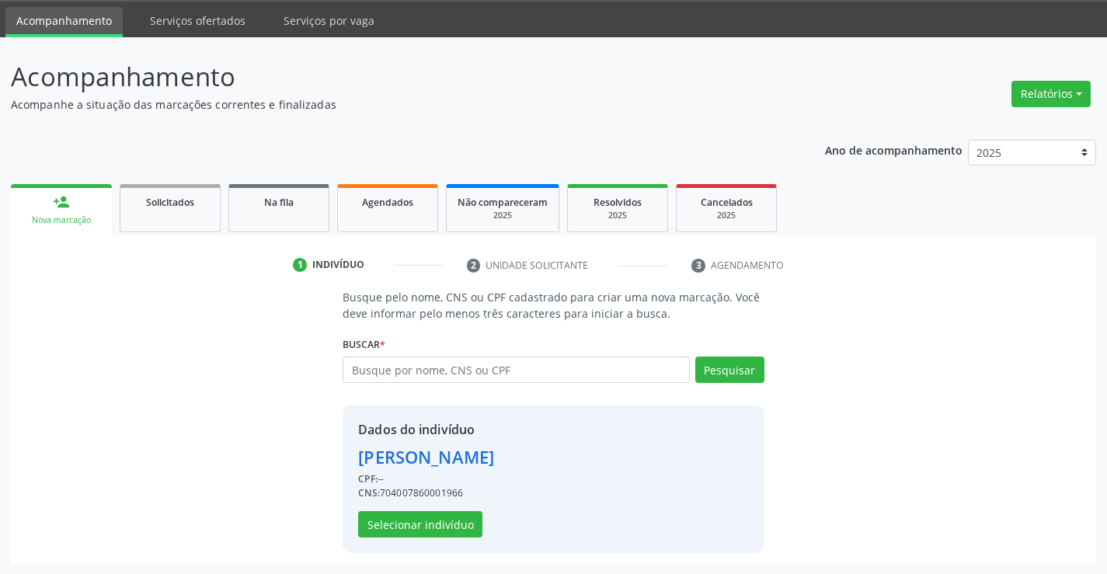
scroll to position [49, 0]
click at [426, 523] on button "Selecionar indivíduo" at bounding box center [420, 523] width 124 height 26
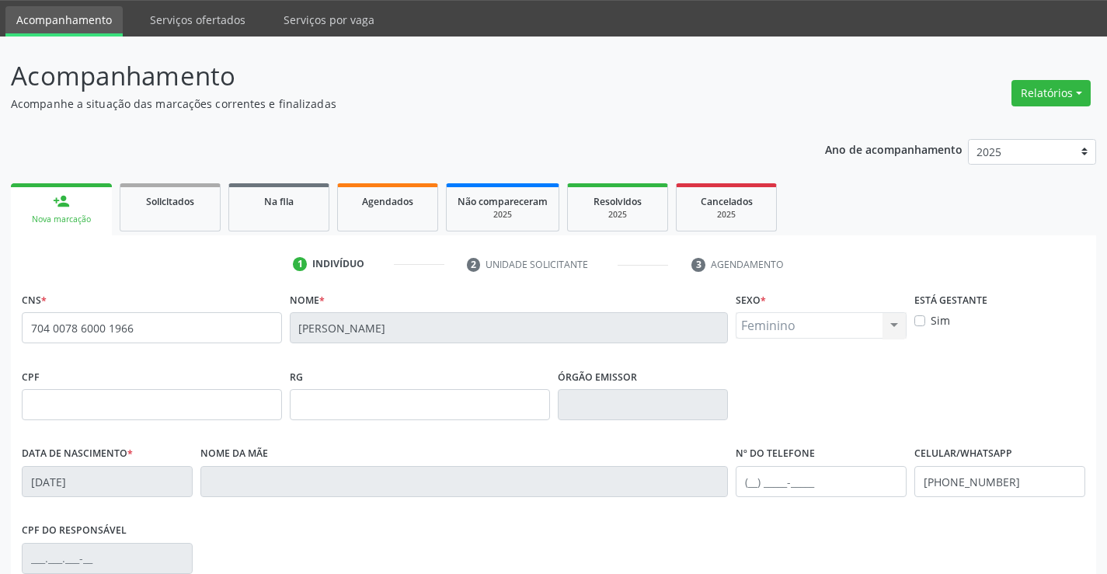
scroll to position [268, 0]
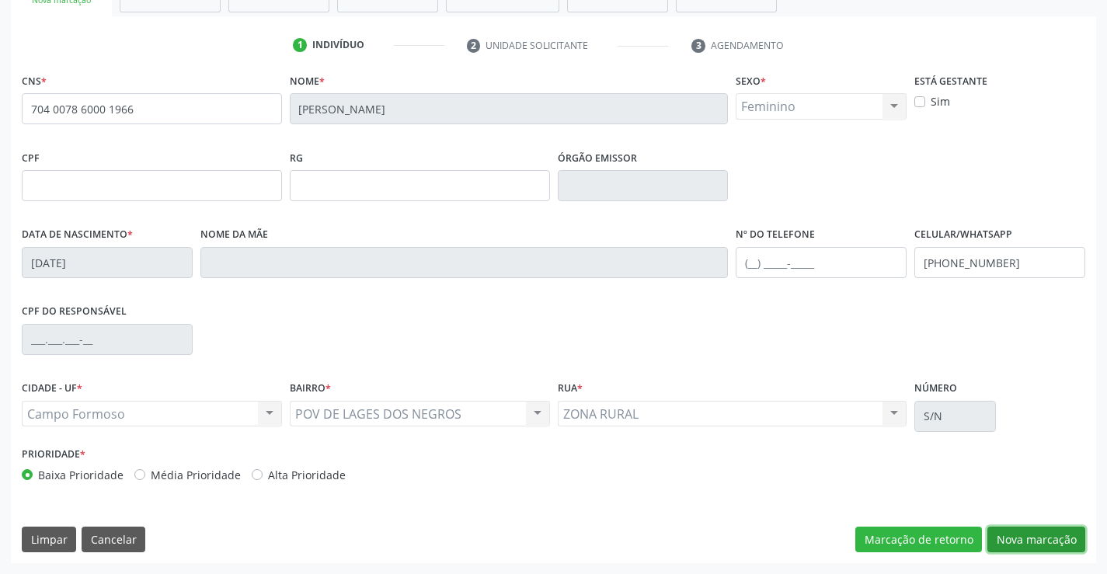
click at [1009, 537] on button "Nova marcação" at bounding box center [1036, 540] width 98 height 26
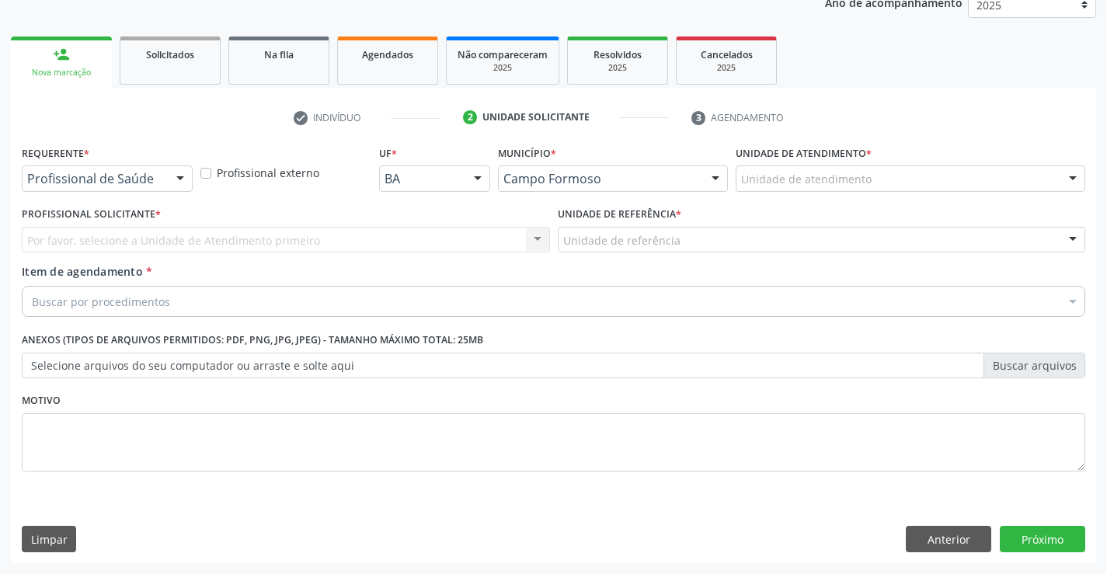
scroll to position [196, 0]
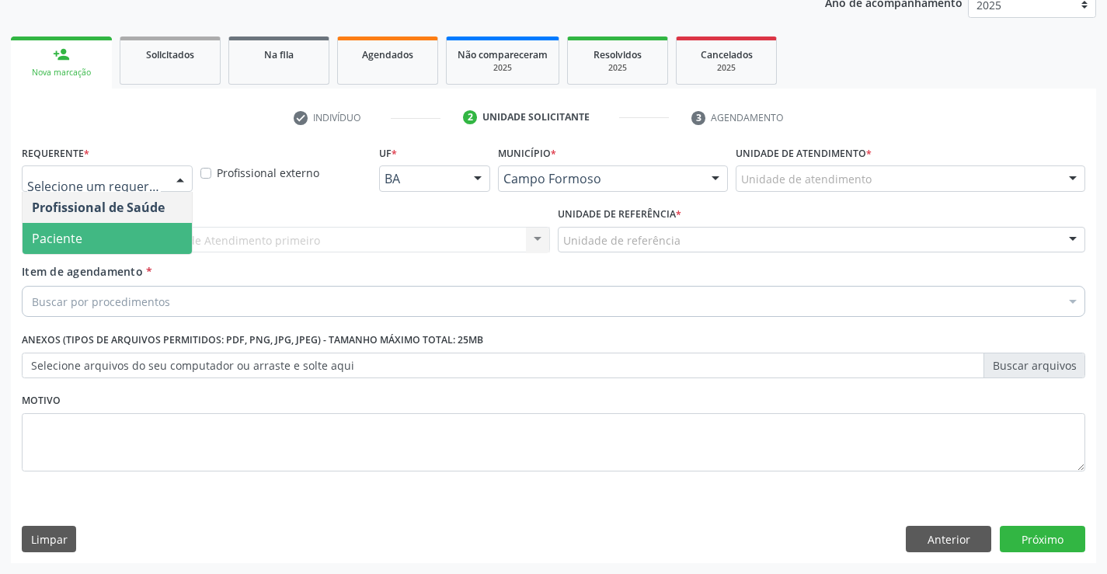
drag, startPoint x: 97, startPoint y: 240, endPoint x: 99, endPoint y: 249, distance: 8.7
click at [99, 240] on span "Paciente" at bounding box center [107, 238] width 169 height 31
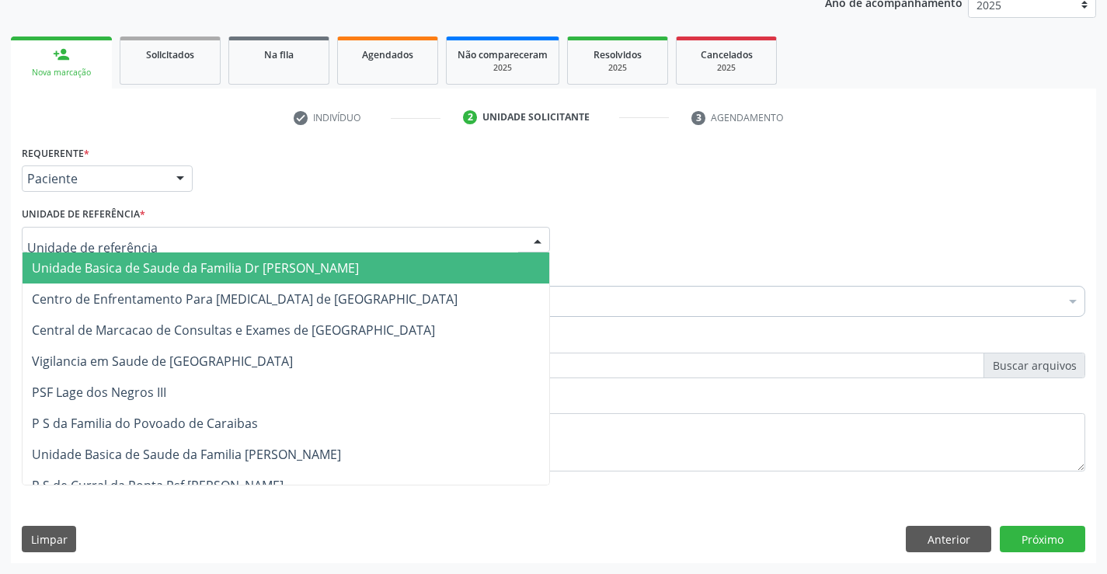
click at [99, 249] on div at bounding box center [286, 240] width 528 height 26
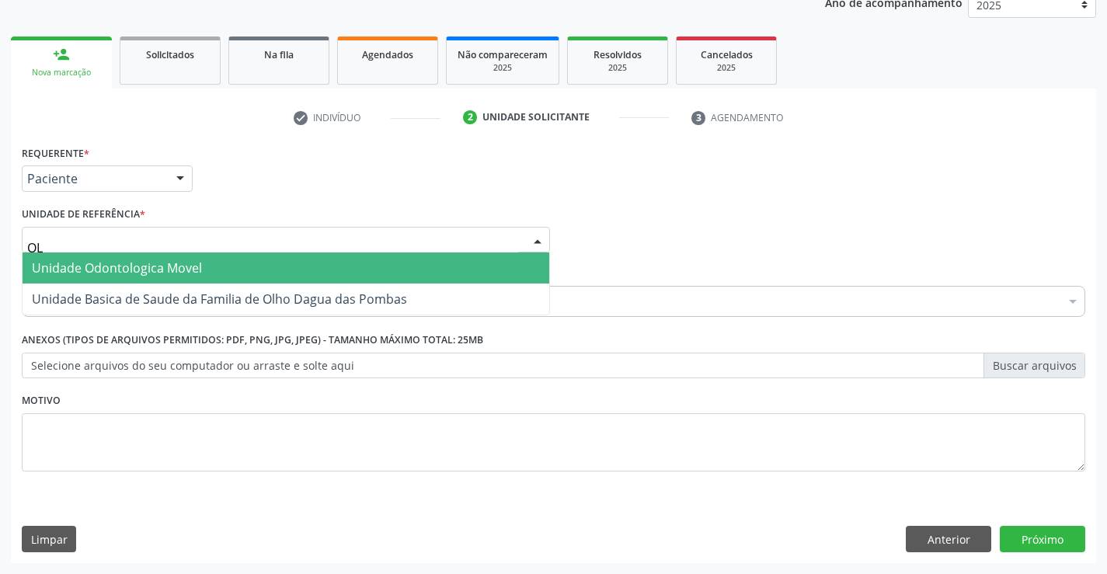
type input "OLH"
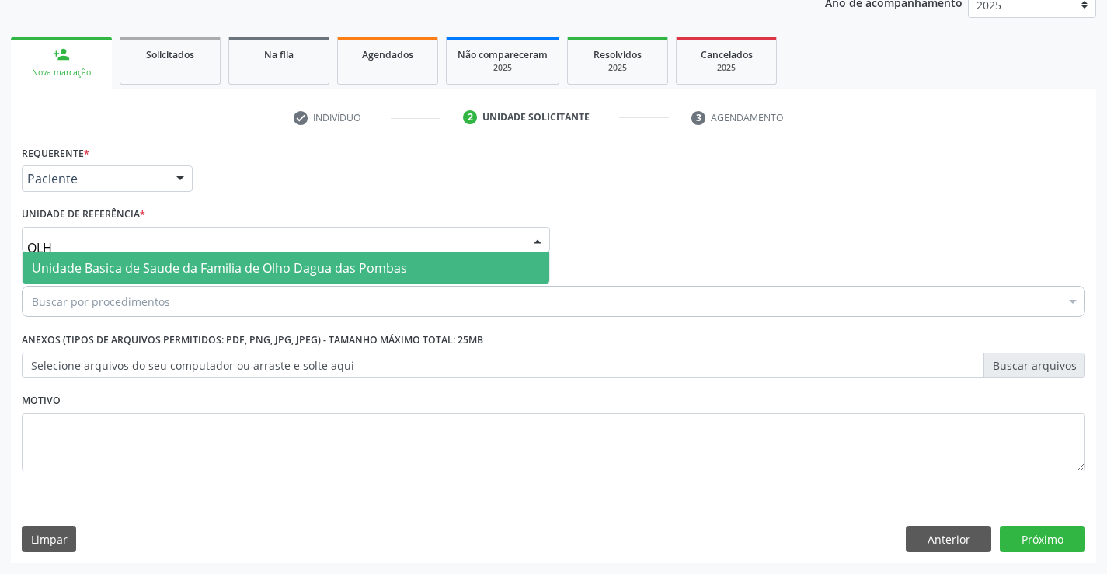
click at [120, 261] on span "Unidade Basica de Saude da Familia de Olho Dagua das Pombas" at bounding box center [219, 267] width 375 height 17
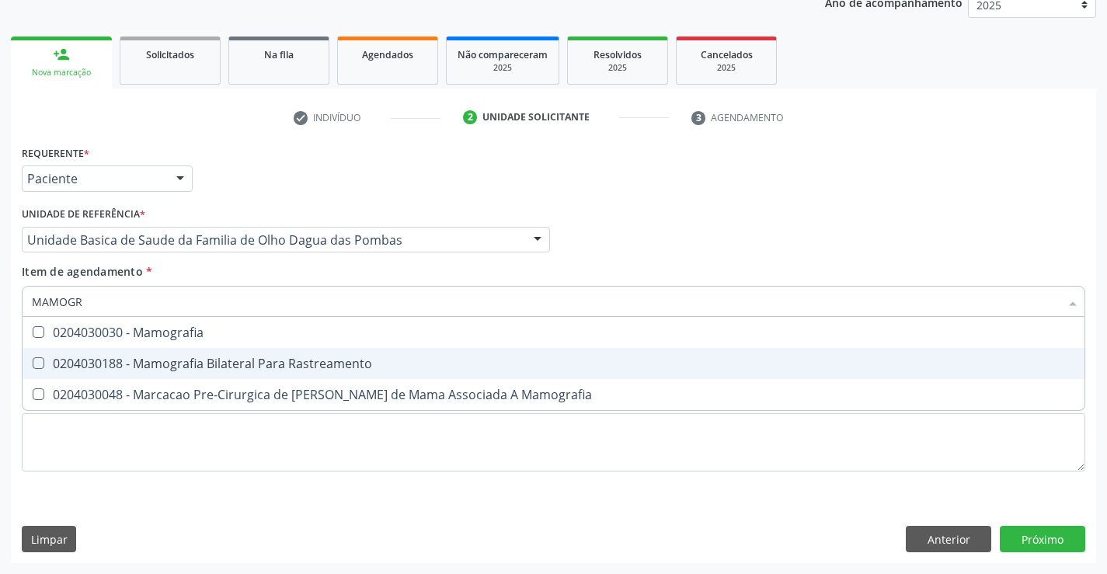
type input "MAMOGRA"
click at [178, 364] on div "0204030188 - Mamografia Bilateral Para Rastreamento" at bounding box center [553, 363] width 1043 height 12
checkbox Rastreamento "true"
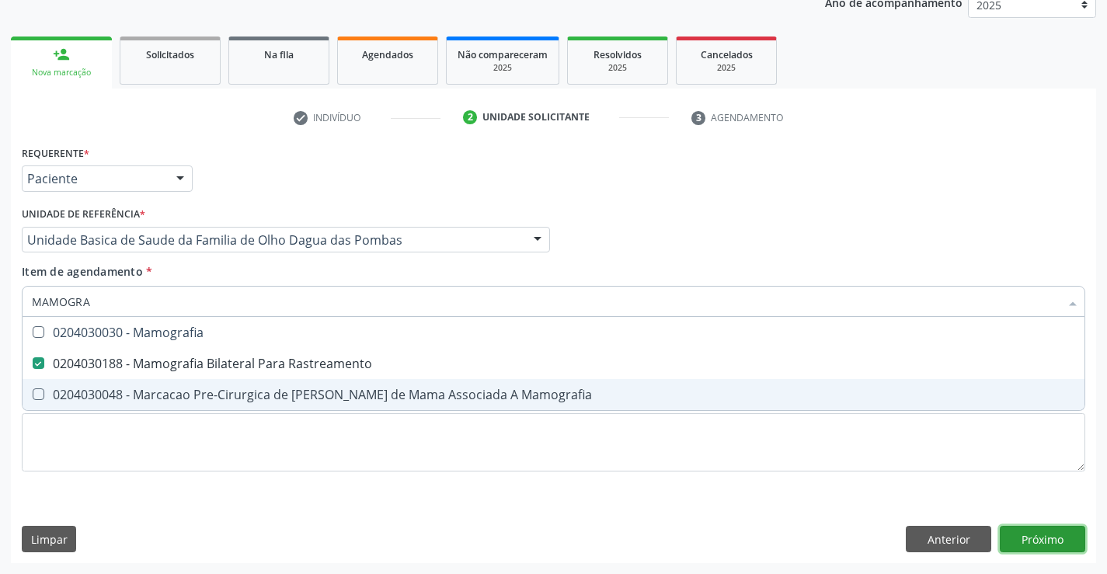
click at [1030, 535] on div "Requerente * Paciente Profissional de Saúde Paciente Nenhum resultado encontrad…" at bounding box center [553, 352] width 1085 height 422
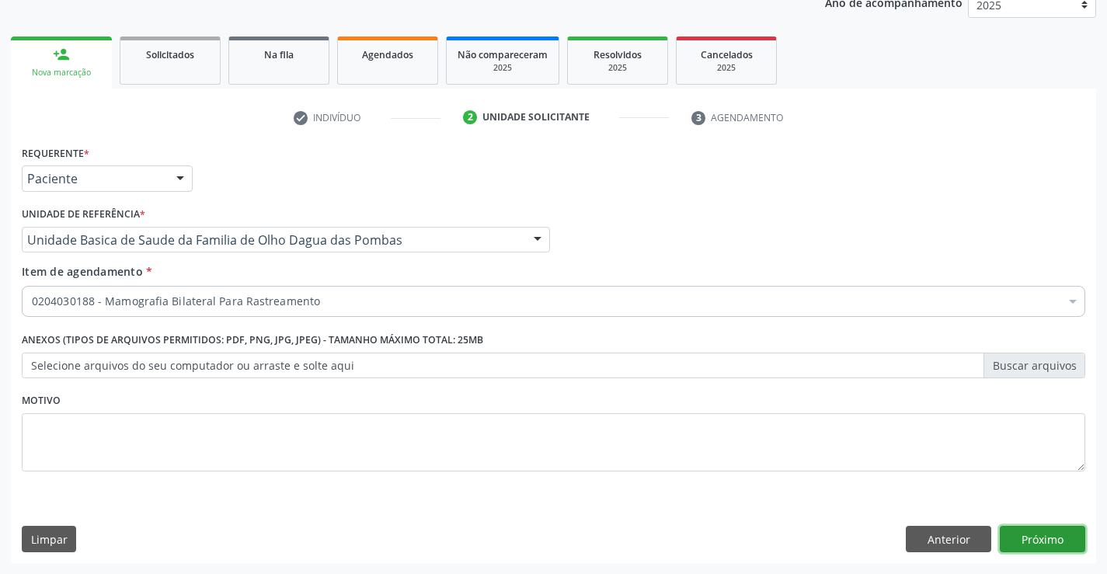
click at [1031, 538] on button "Próximo" at bounding box center [1042, 539] width 85 height 26
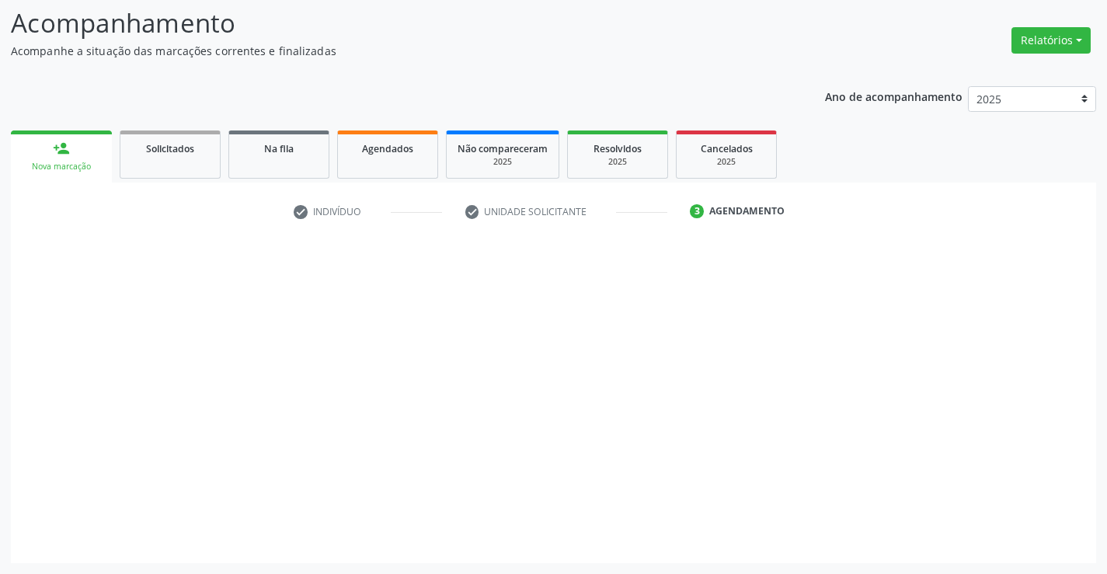
scroll to position [102, 0]
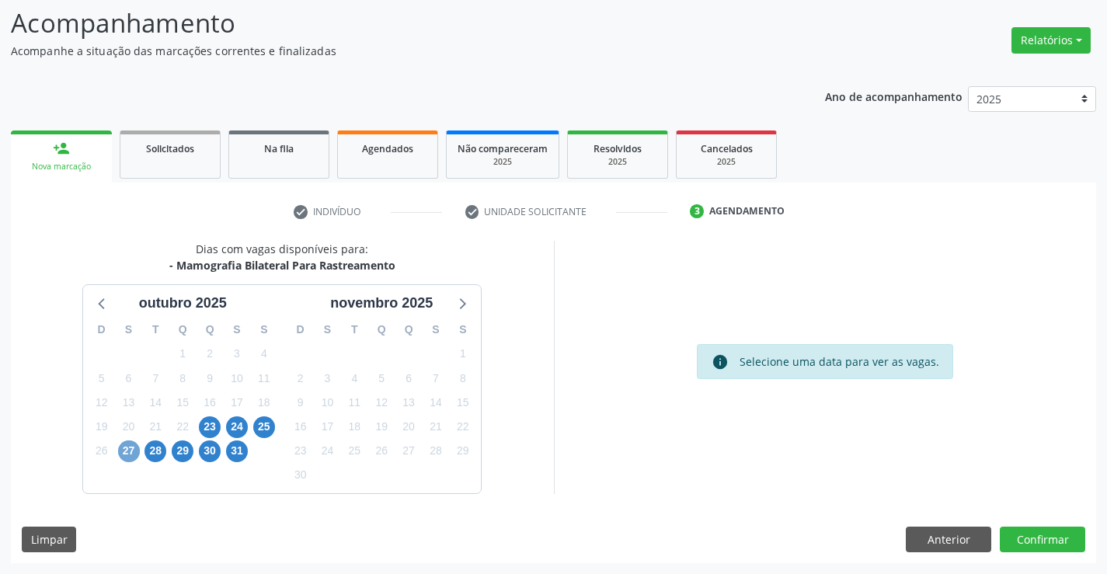
click at [131, 450] on span "27" at bounding box center [129, 451] width 22 height 22
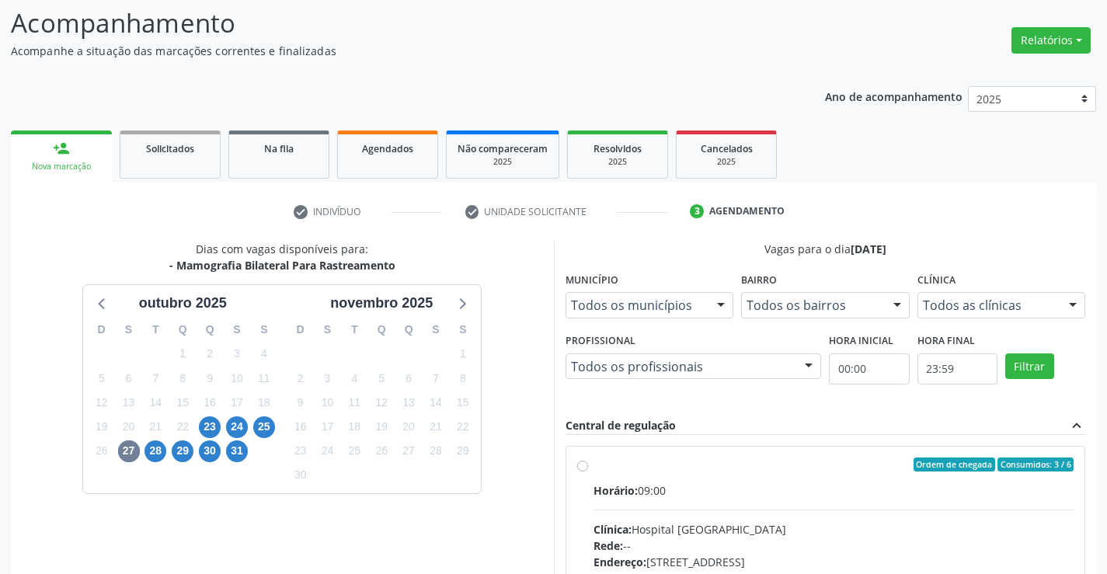
click at [593, 467] on label "Ordem de chegada Consumidos: 3 / 6 Horário: 09:00 Clínica: Hospital Sao Francis…" at bounding box center [833, 576] width 481 height 238
click at [585, 467] on input "Ordem de chegada Consumidos: 3 / 6 Horário: 09:00 Clínica: Hospital Sao Francis…" at bounding box center [582, 464] width 11 height 14
radio input "true"
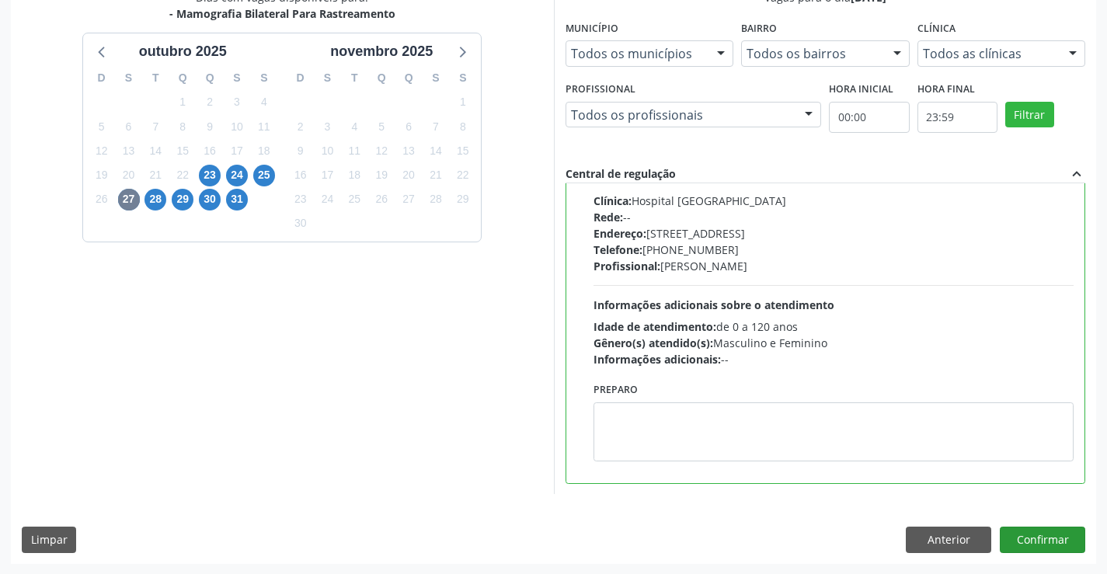
scroll to position [354, 0]
click at [1024, 539] on button "Confirmar" at bounding box center [1042, 539] width 85 height 26
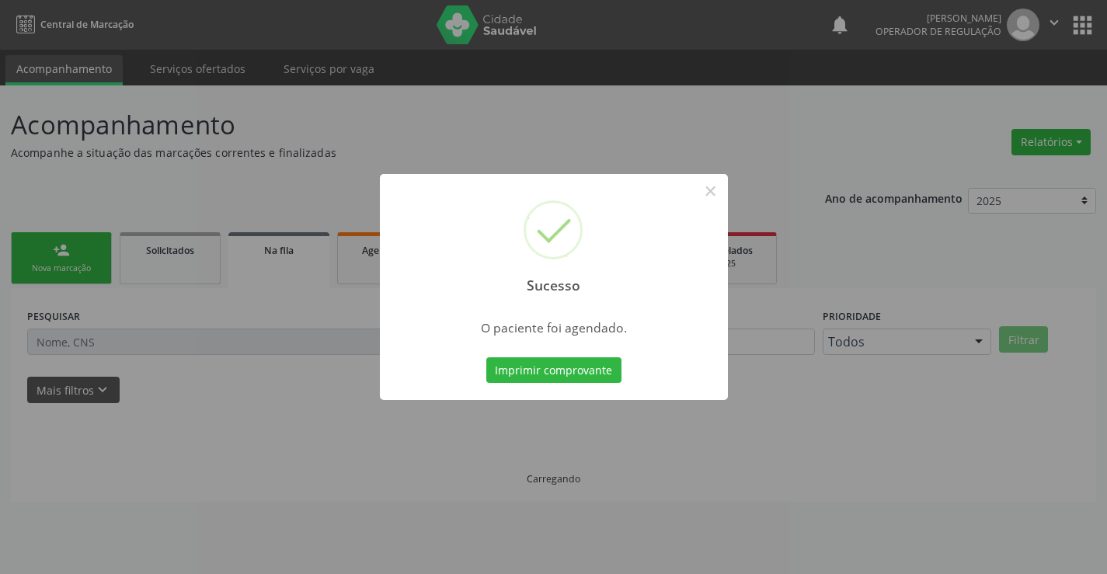
scroll to position [0, 0]
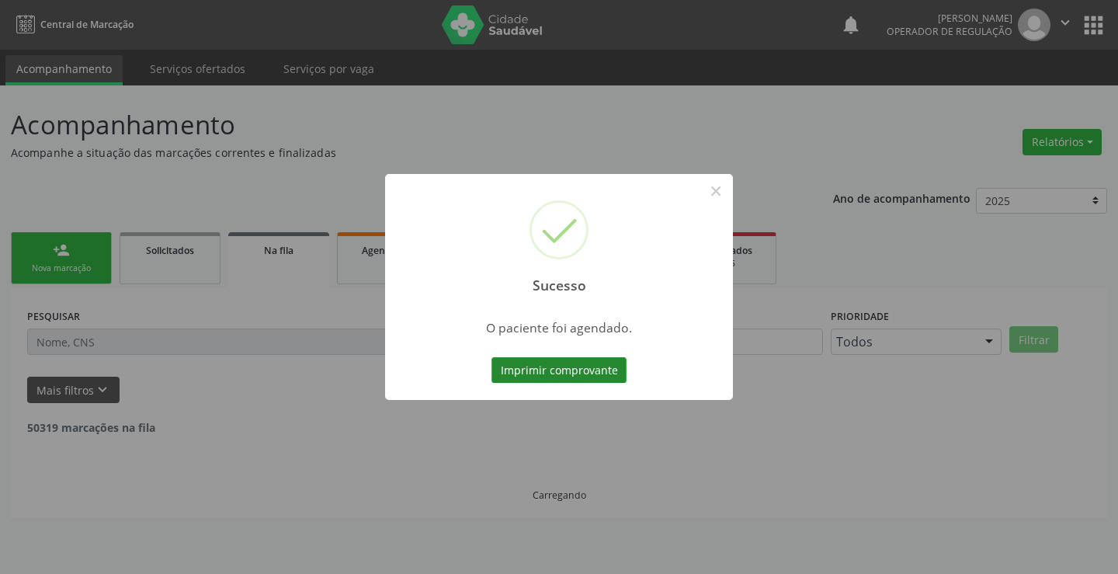
click at [519, 370] on button "Imprimir comprovante" at bounding box center [559, 370] width 135 height 26
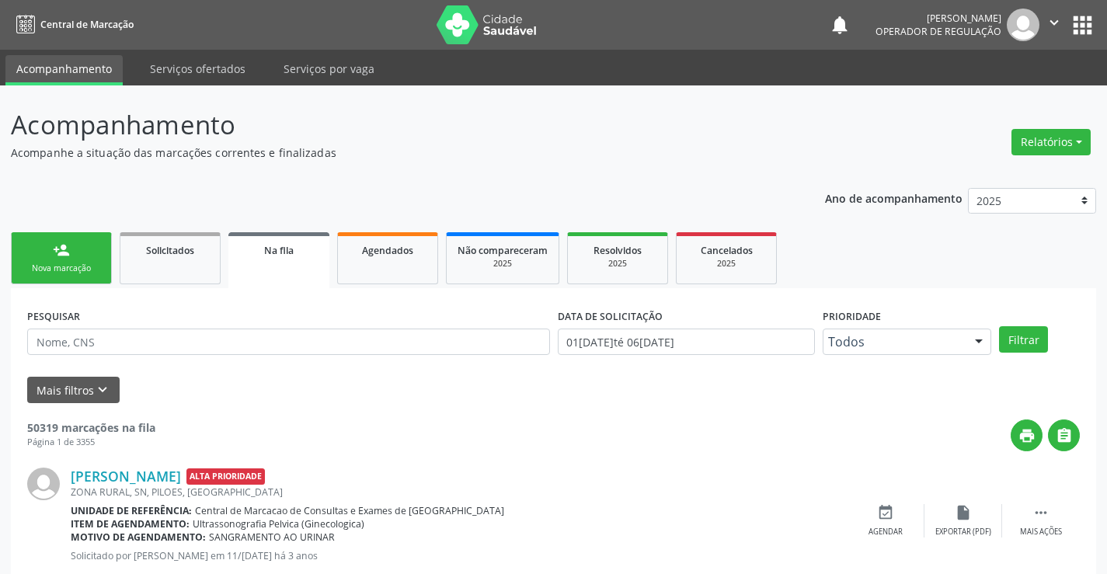
click at [86, 259] on link "person_add Nova marcação" at bounding box center [61, 258] width 101 height 52
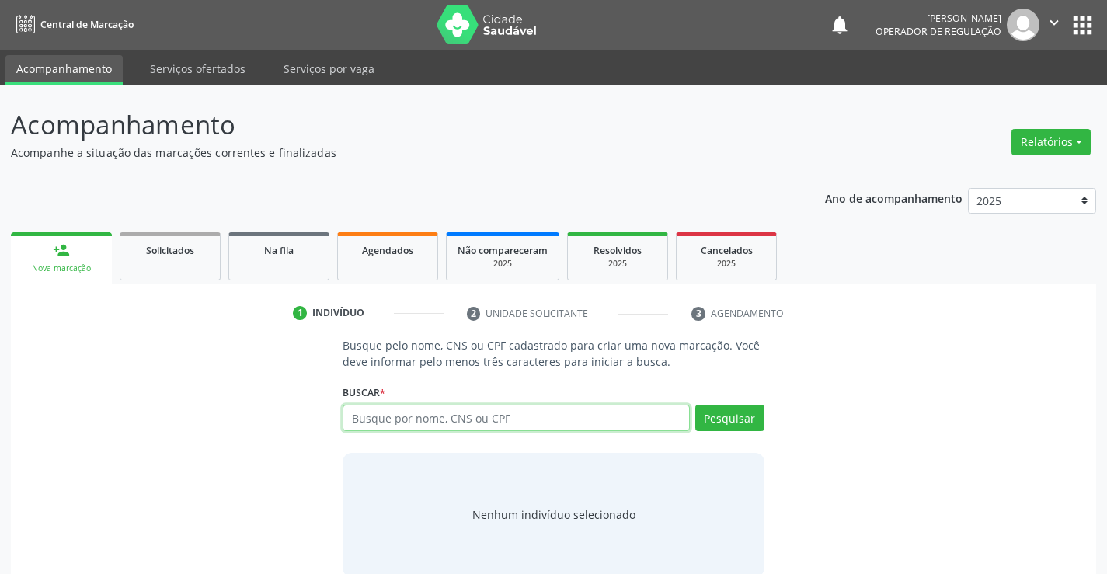
click at [534, 426] on input "text" at bounding box center [516, 418] width 346 height 26
type input "702800168637964"
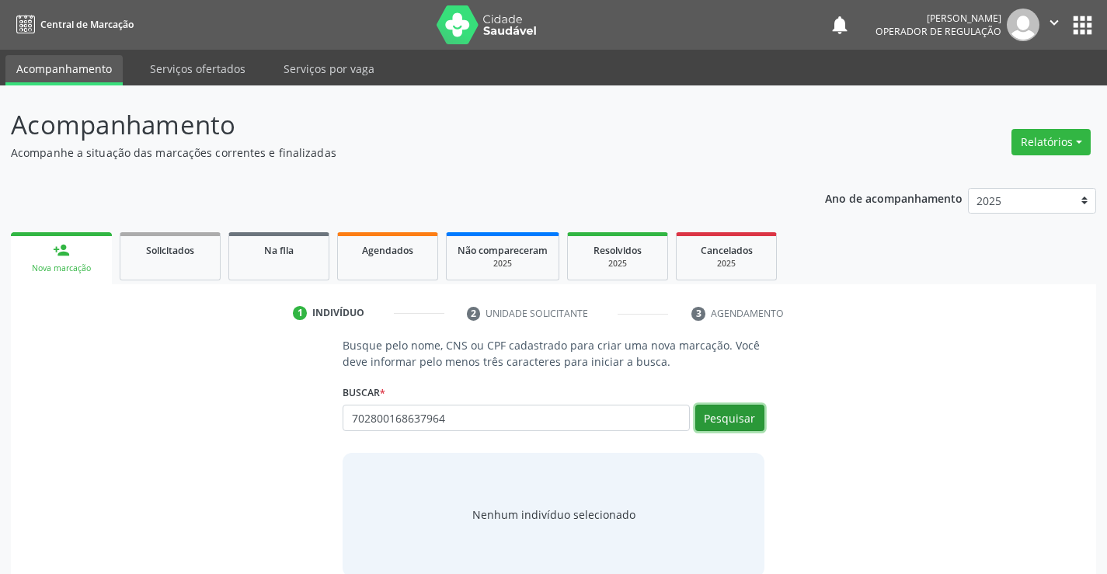
click at [712, 414] on button "Pesquisar" at bounding box center [729, 418] width 69 height 26
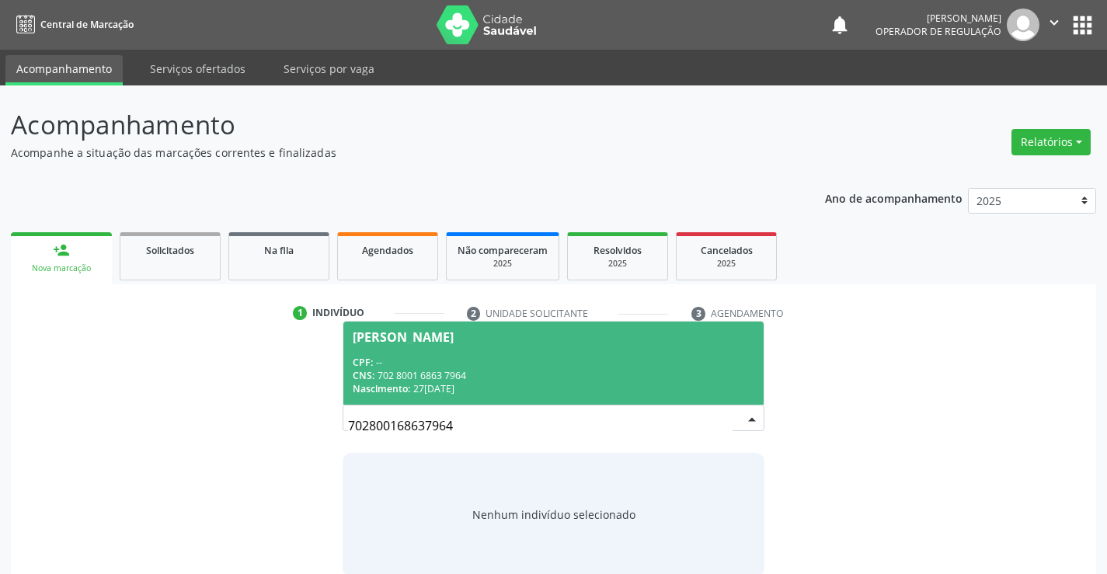
click at [440, 369] on div "CNS: 702 8001 6863 7964" at bounding box center [553, 375] width 401 height 13
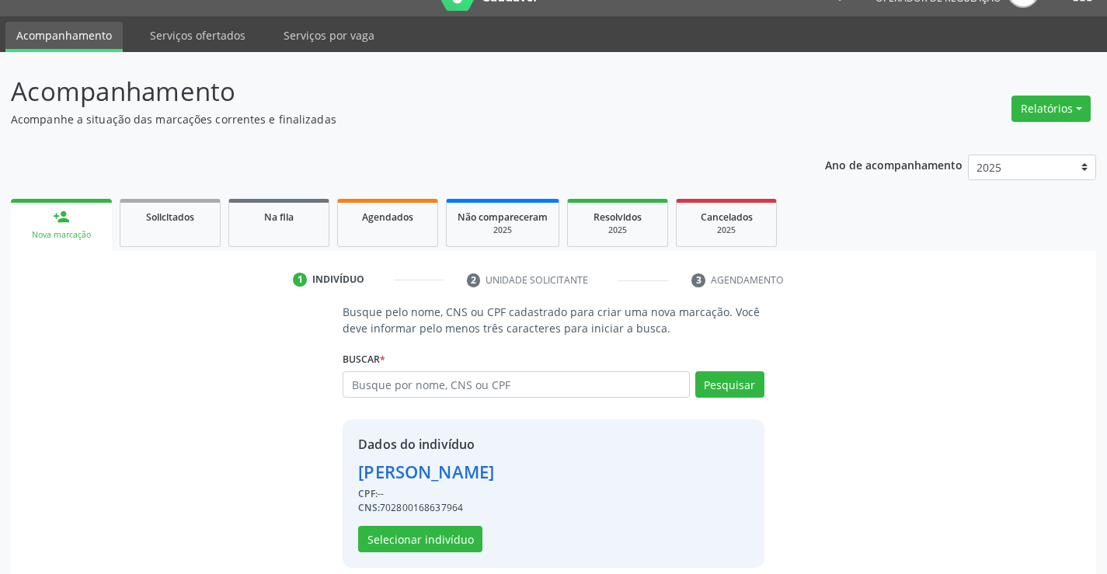
scroll to position [49, 0]
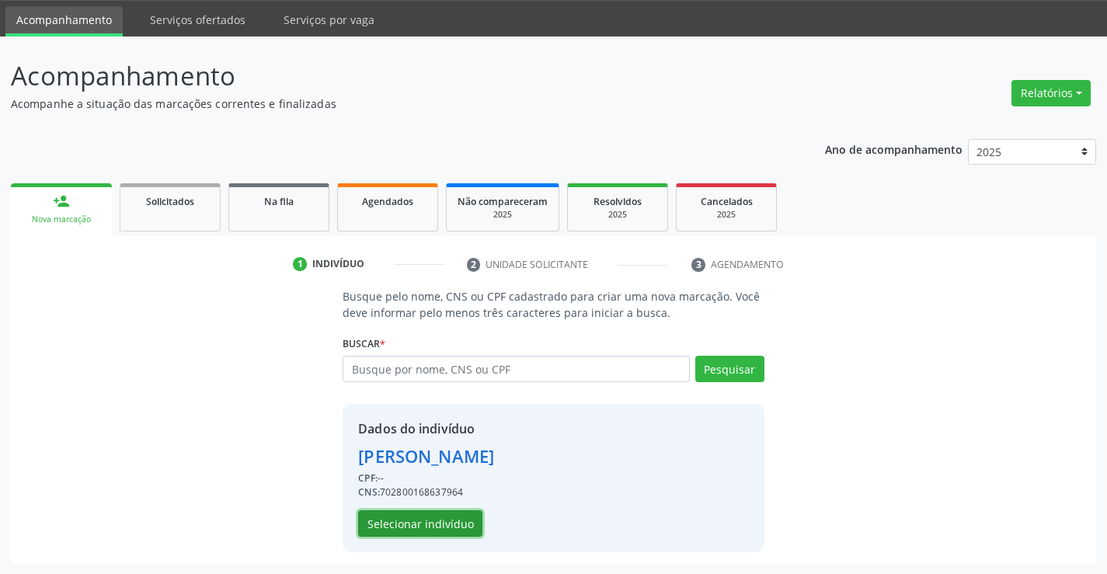
click at [443, 527] on button "Selecionar indivíduo" at bounding box center [420, 523] width 124 height 26
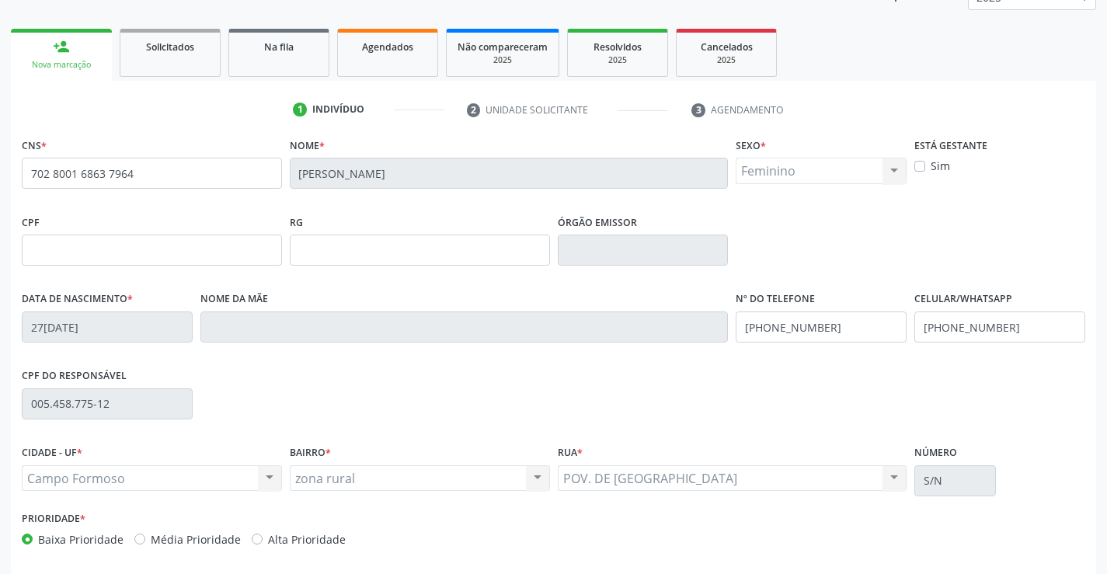
scroll to position [204, 0]
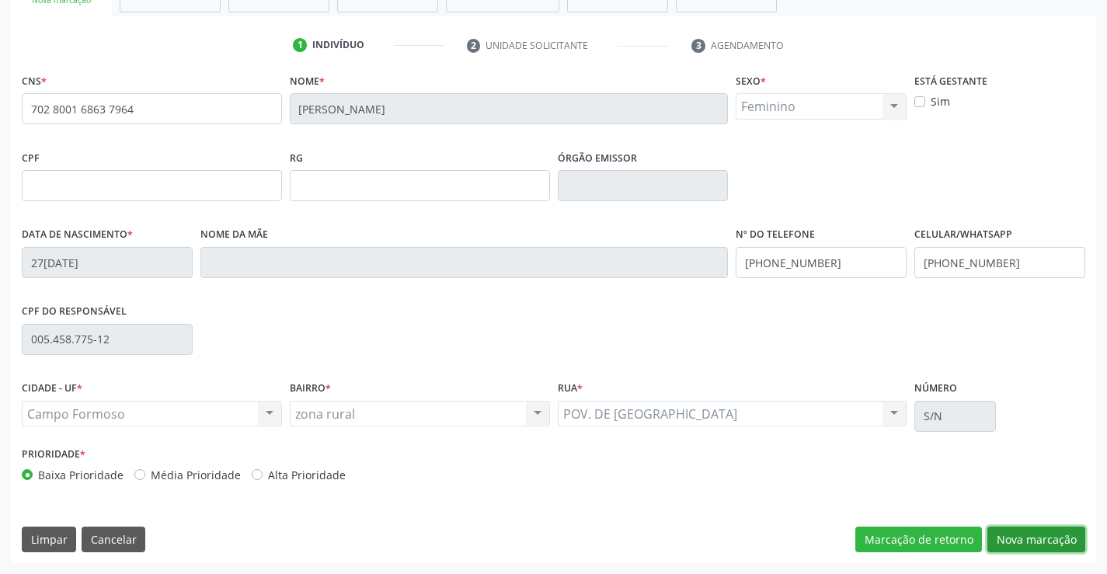
click at [1028, 535] on button "Nova marcação" at bounding box center [1036, 540] width 98 height 26
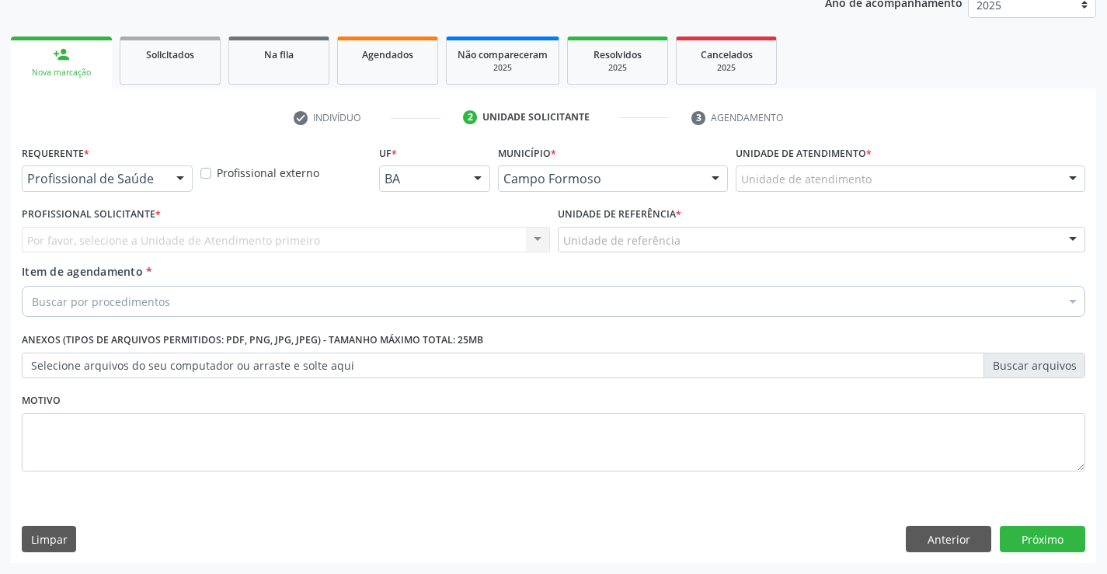
scroll to position [196, 0]
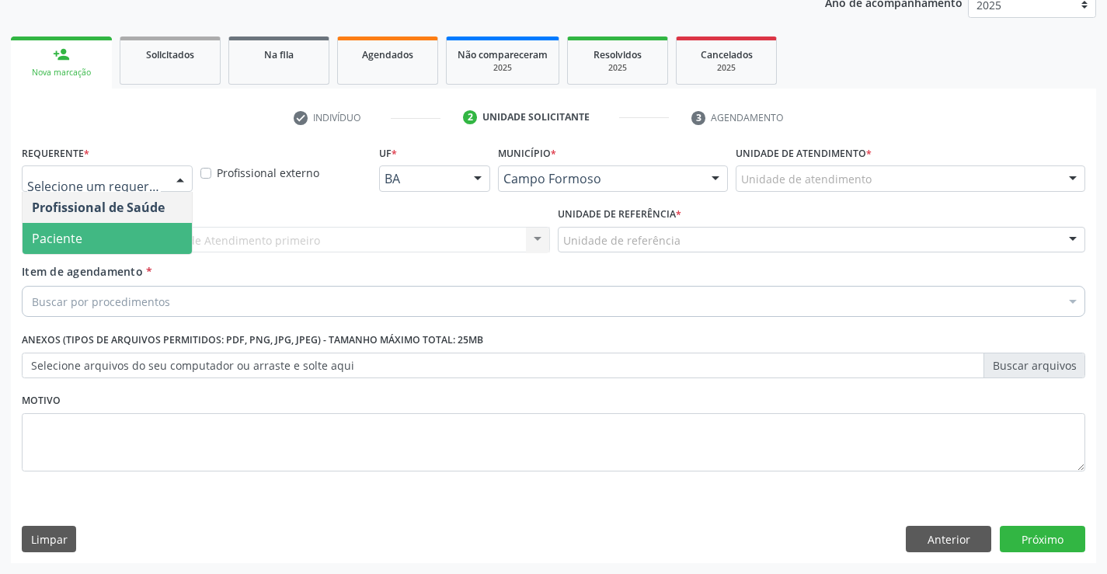
click at [61, 238] on span "Paciente" at bounding box center [57, 238] width 50 height 17
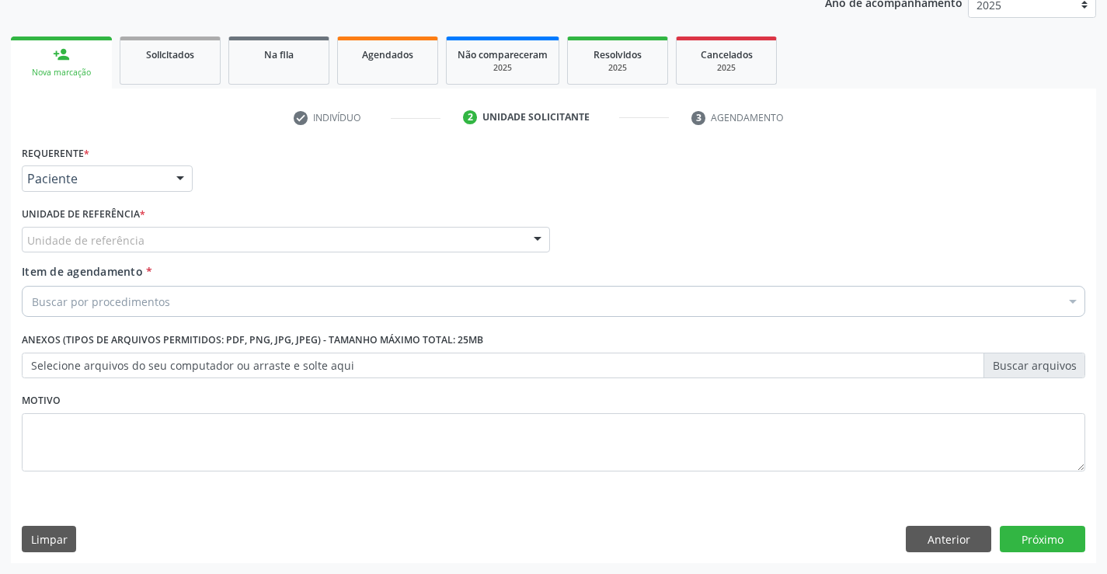
click at [125, 251] on div "Unidade de referência" at bounding box center [286, 240] width 528 height 26
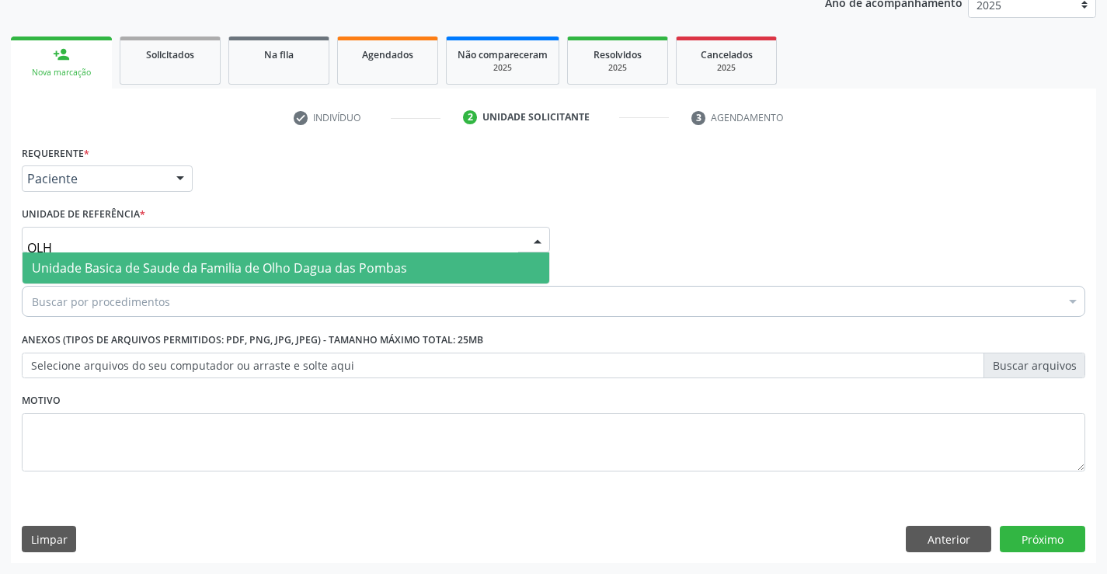
type input "OLHO"
click at [217, 263] on span "Unidade Basica de Saude da Familia de Olho Dagua das Pombas" at bounding box center [219, 267] width 375 height 17
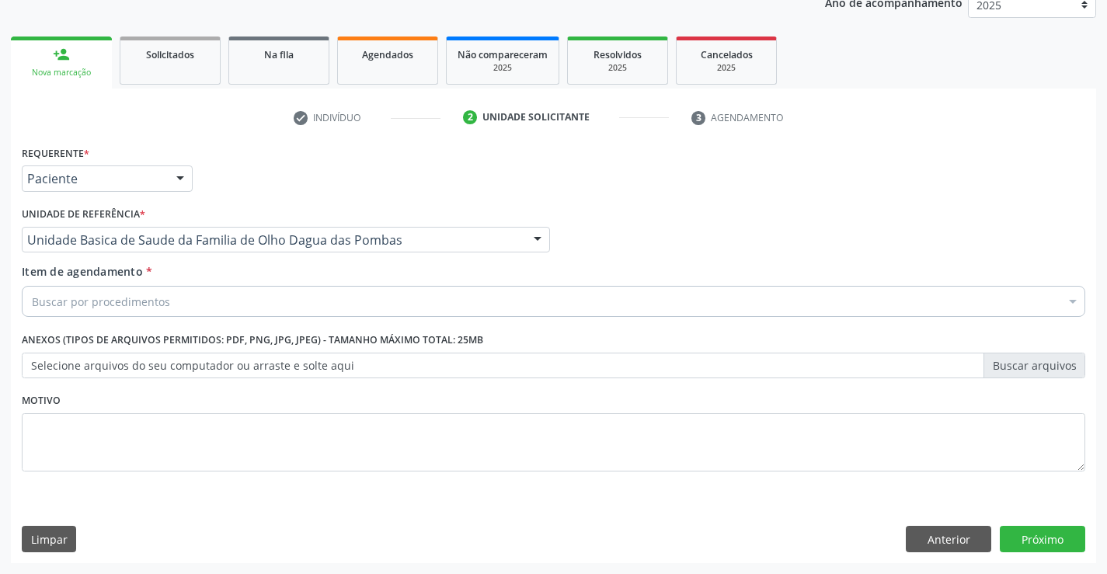
click at [193, 306] on div "Buscar por procedimentos" at bounding box center [553, 301] width 1063 height 31
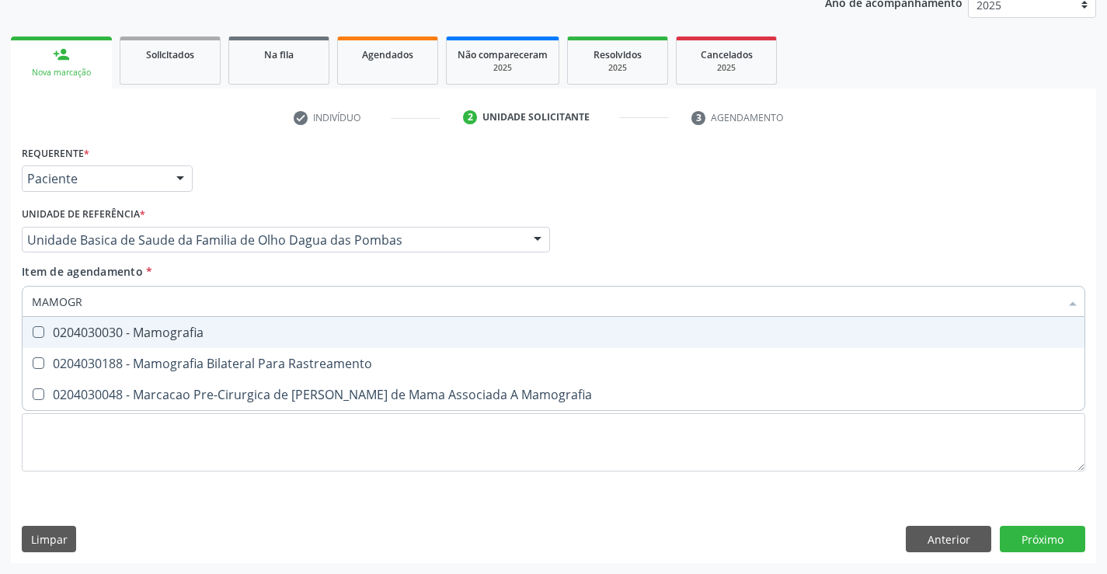
type input "MAMOGRA"
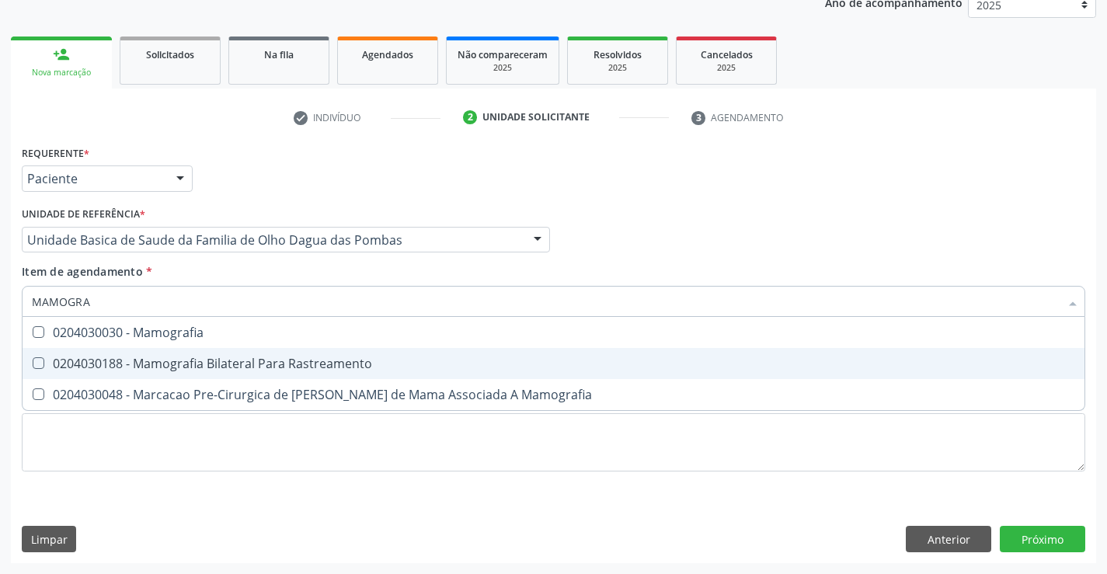
click at [297, 357] on div "0204030188 - Mamografia Bilateral Para Rastreamento" at bounding box center [553, 363] width 1043 height 12
checkbox Rastreamento "true"
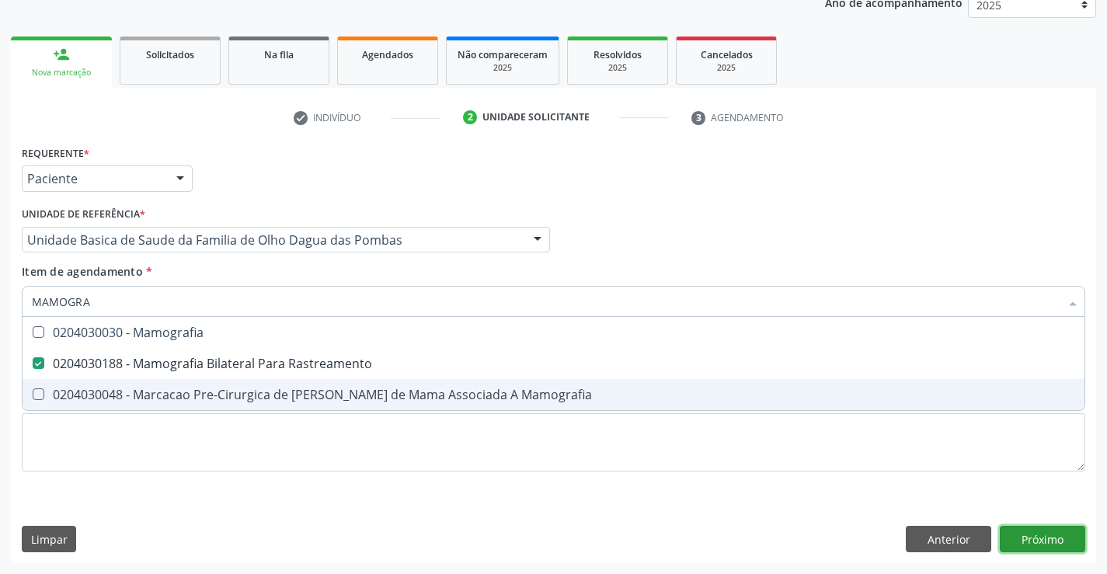
click at [1049, 537] on div "Requerente * Paciente Profissional de Saúde Paciente Nenhum resultado encontrad…" at bounding box center [553, 352] width 1085 height 422
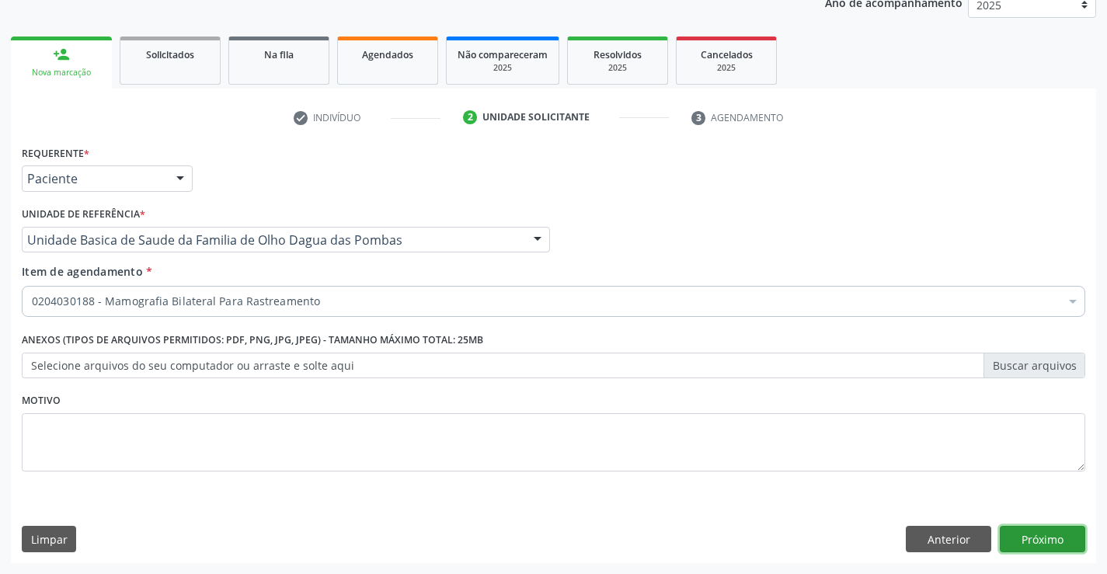
click at [1025, 537] on button "Próximo" at bounding box center [1042, 539] width 85 height 26
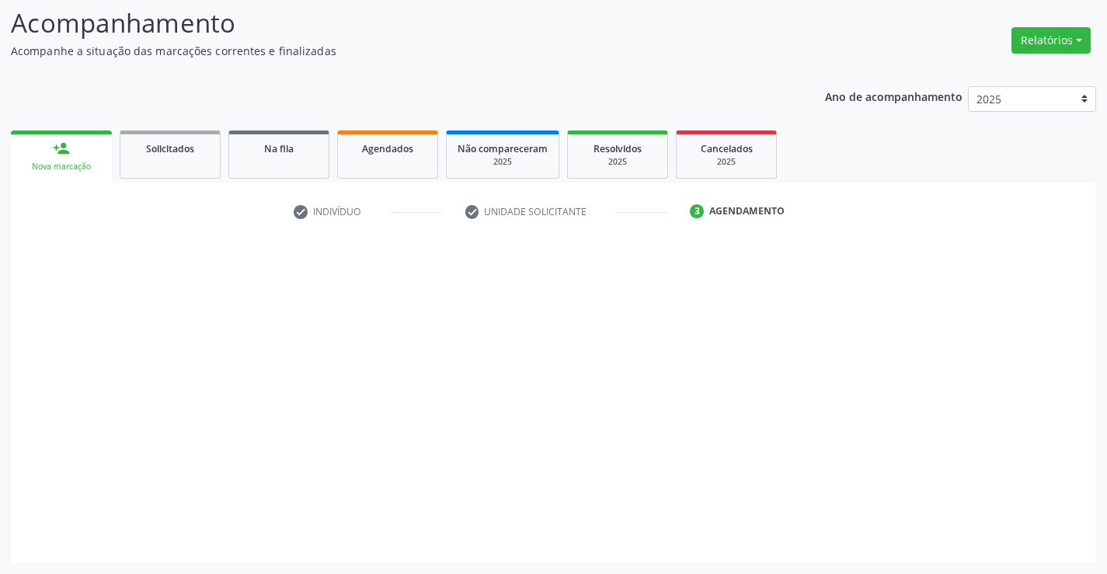
scroll to position [102, 0]
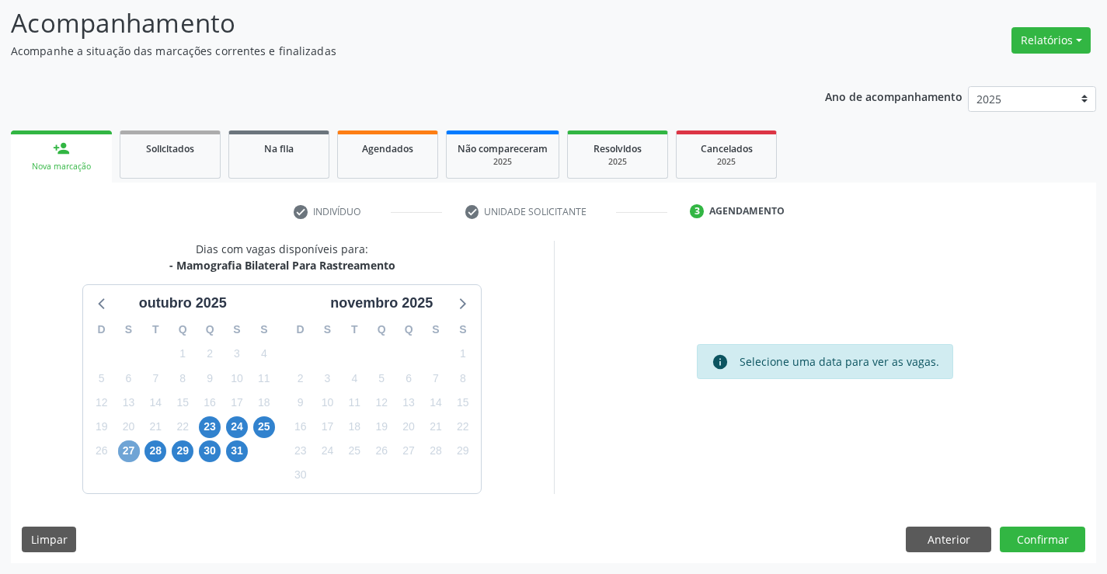
click at [130, 447] on span "27" at bounding box center [129, 451] width 22 height 22
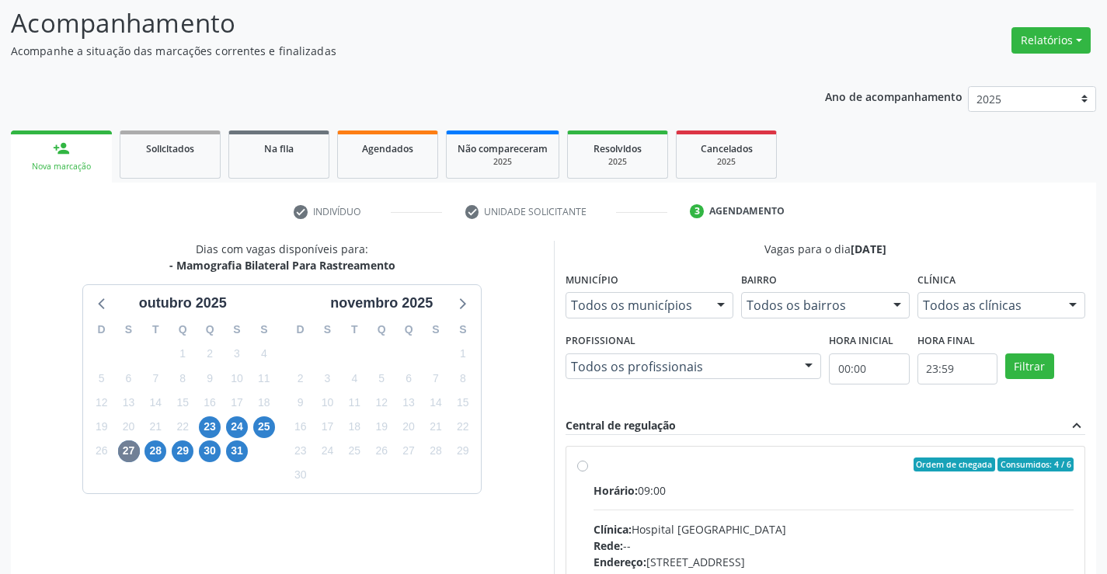
click at [593, 467] on label "Ordem de chegada Consumidos: 4 / 6 Horário: 09:00 Clínica: Hospital Sao Francis…" at bounding box center [833, 576] width 481 height 238
click at [582, 467] on input "Ordem de chegada Consumidos: 4 / 6 Horário: 09:00 Clínica: Hospital Sao Francis…" at bounding box center [582, 464] width 11 height 14
radio input "true"
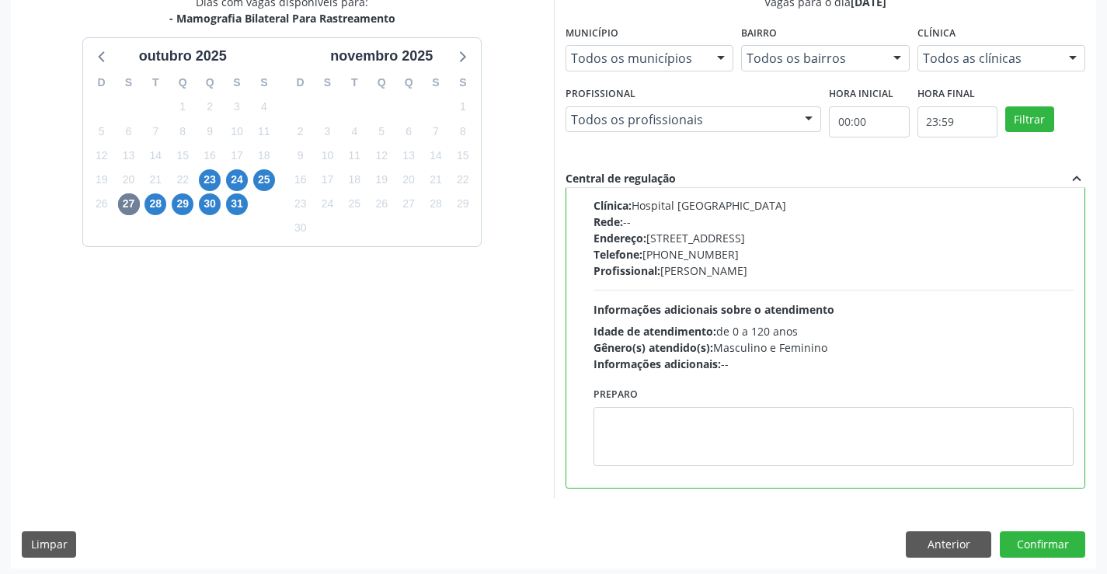
scroll to position [354, 0]
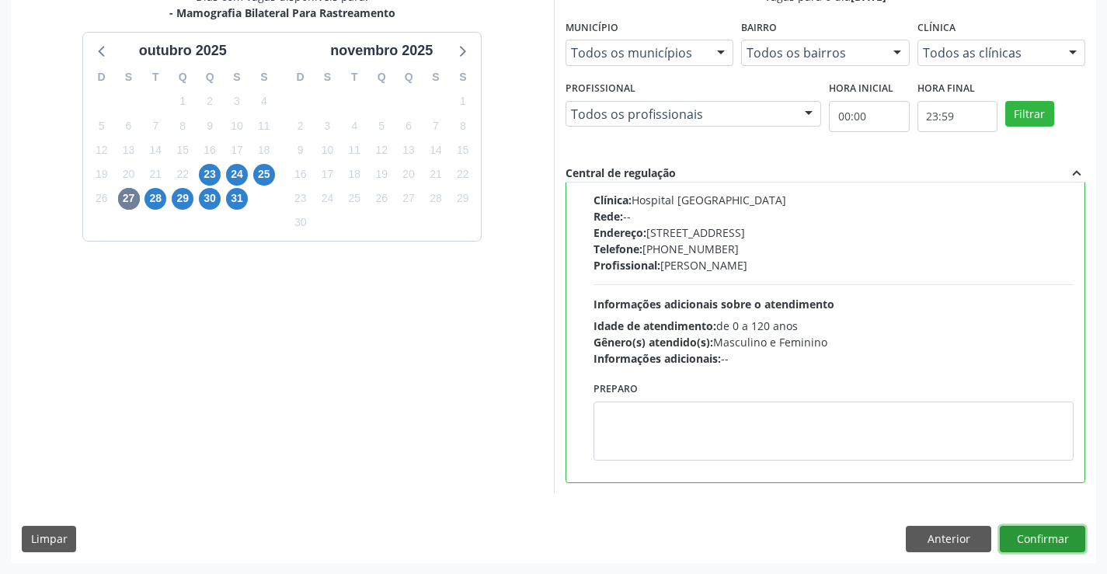
click at [1040, 533] on button "Confirmar" at bounding box center [1042, 539] width 85 height 26
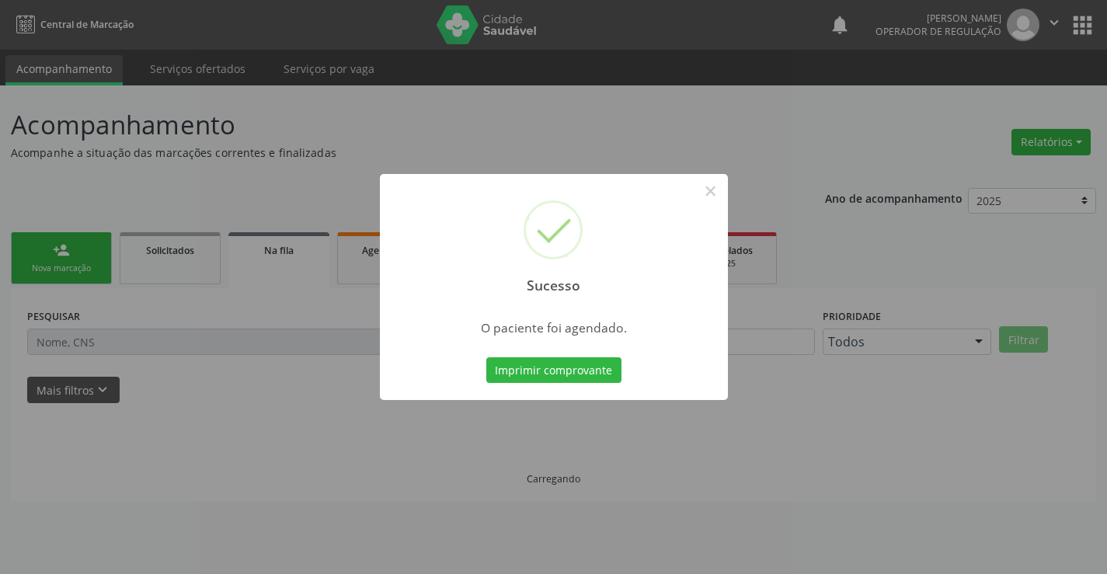
scroll to position [0, 0]
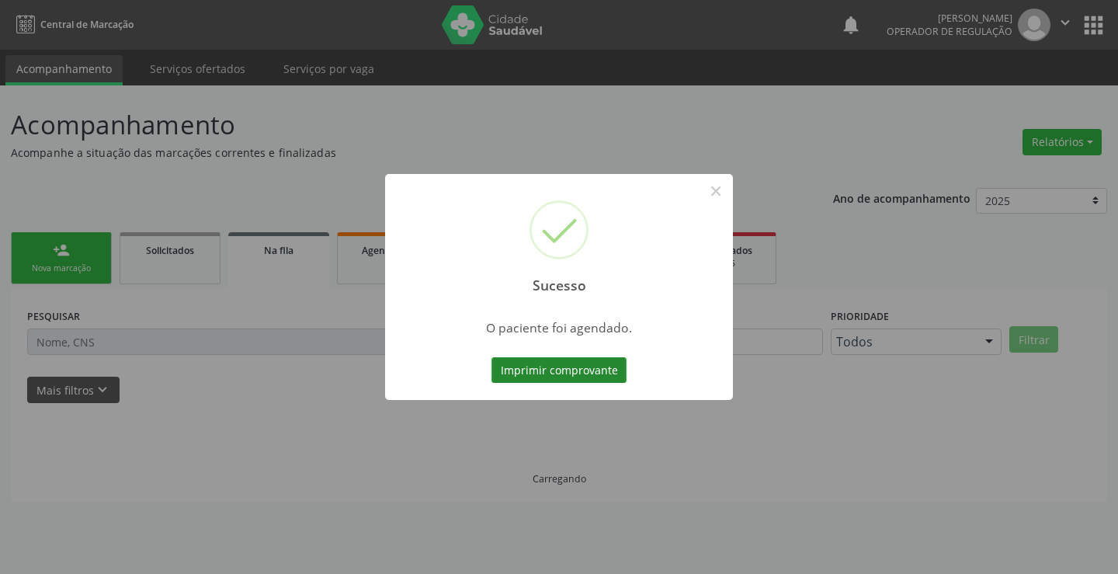
click at [543, 371] on button "Imprimir comprovante" at bounding box center [559, 370] width 135 height 26
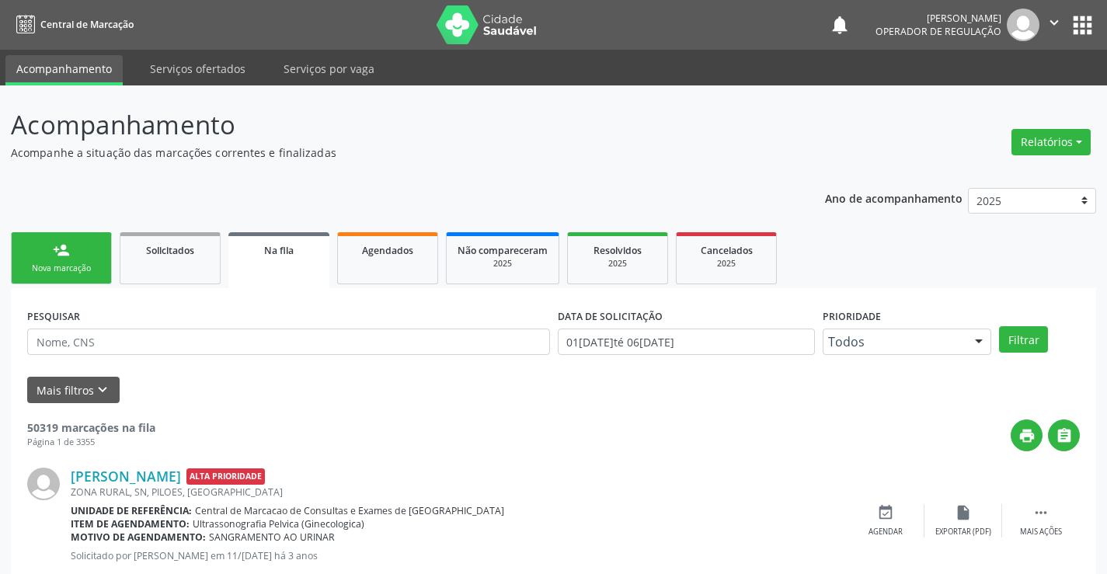
click at [87, 256] on link "person_add Nova marcação" at bounding box center [61, 258] width 101 height 52
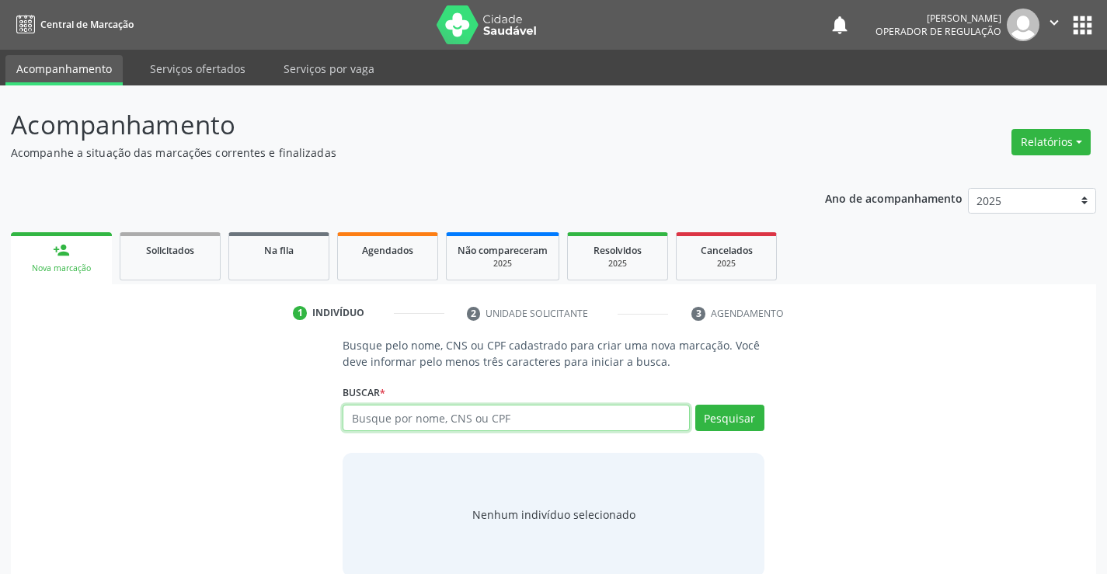
click at [591, 412] on input "text" at bounding box center [516, 418] width 346 height 26
type input "704605113526322"
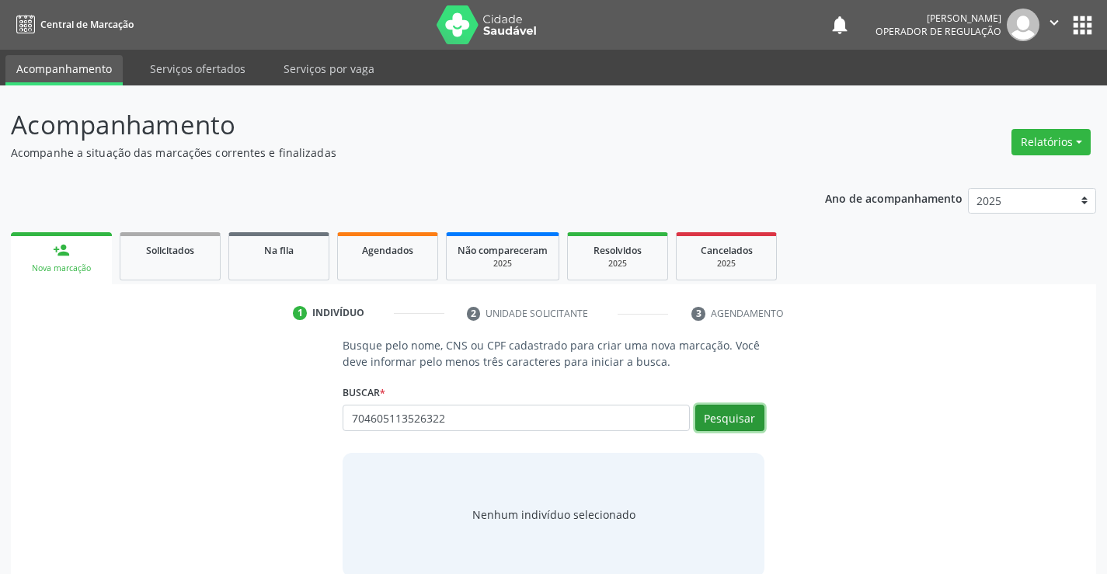
click at [737, 419] on button "Pesquisar" at bounding box center [729, 418] width 69 height 26
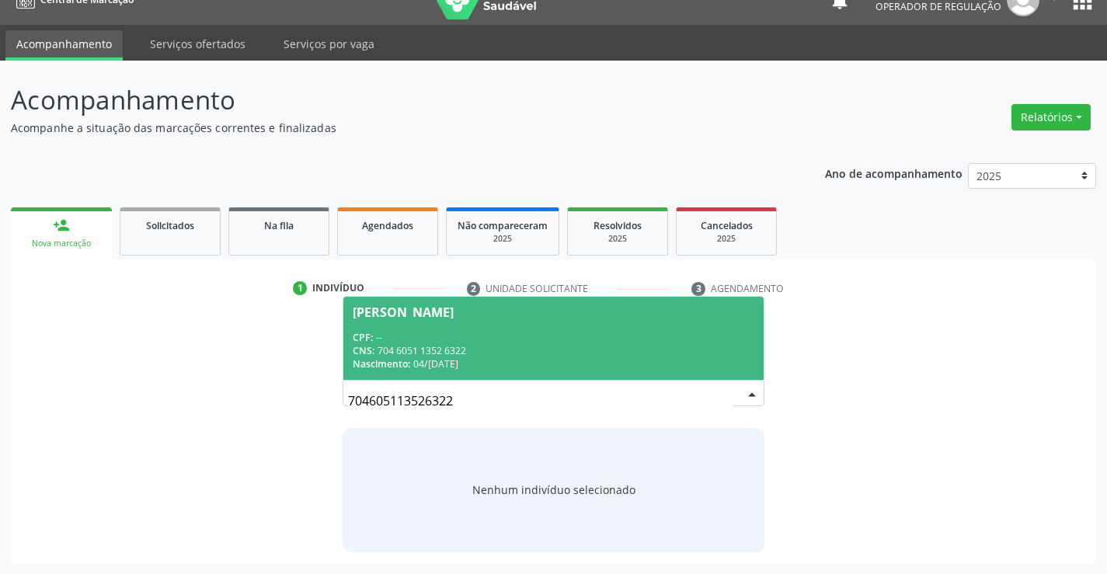
click at [439, 340] on div "CPF: --" at bounding box center [553, 337] width 401 height 13
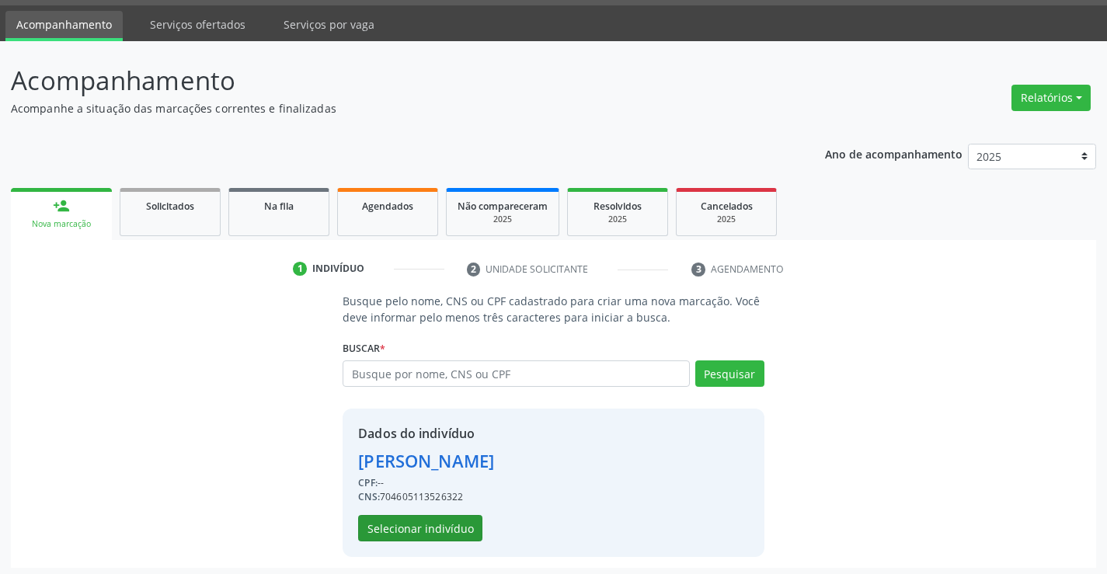
scroll to position [49, 0]
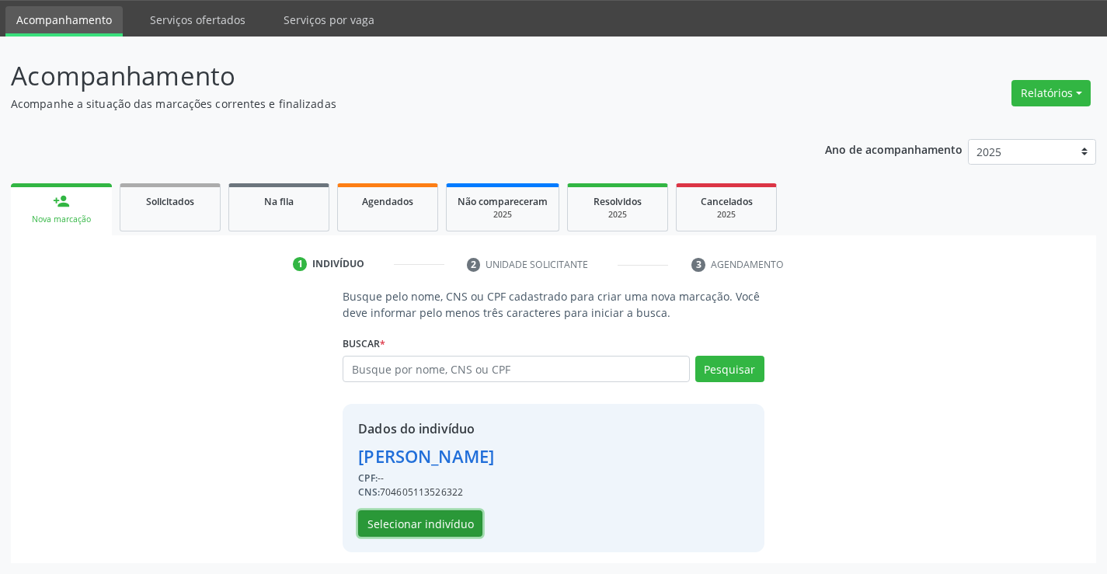
click at [398, 518] on button "Selecionar indivíduo" at bounding box center [420, 523] width 124 height 26
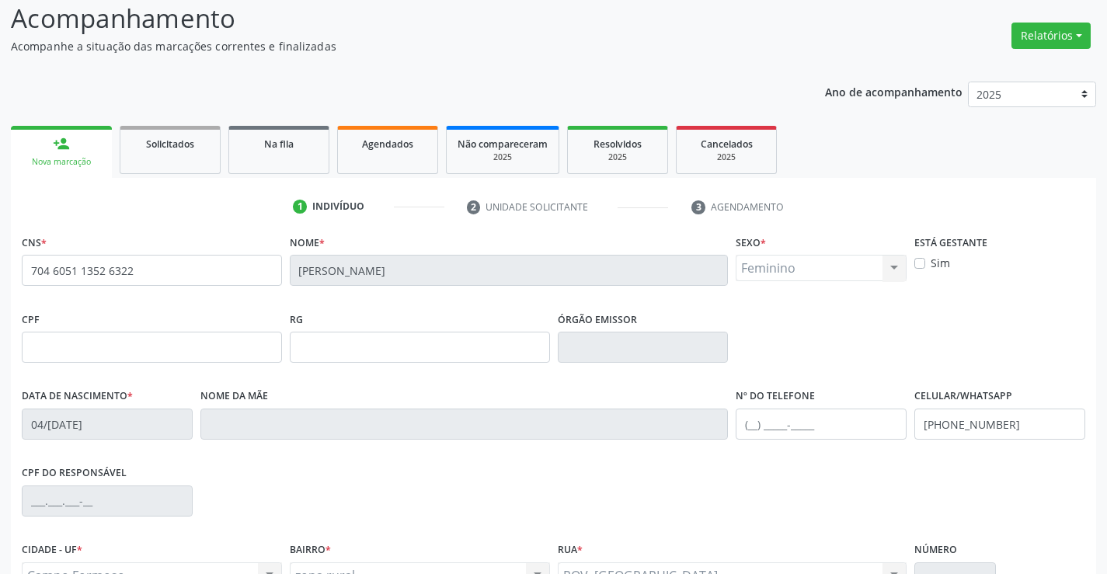
scroll to position [204, 0]
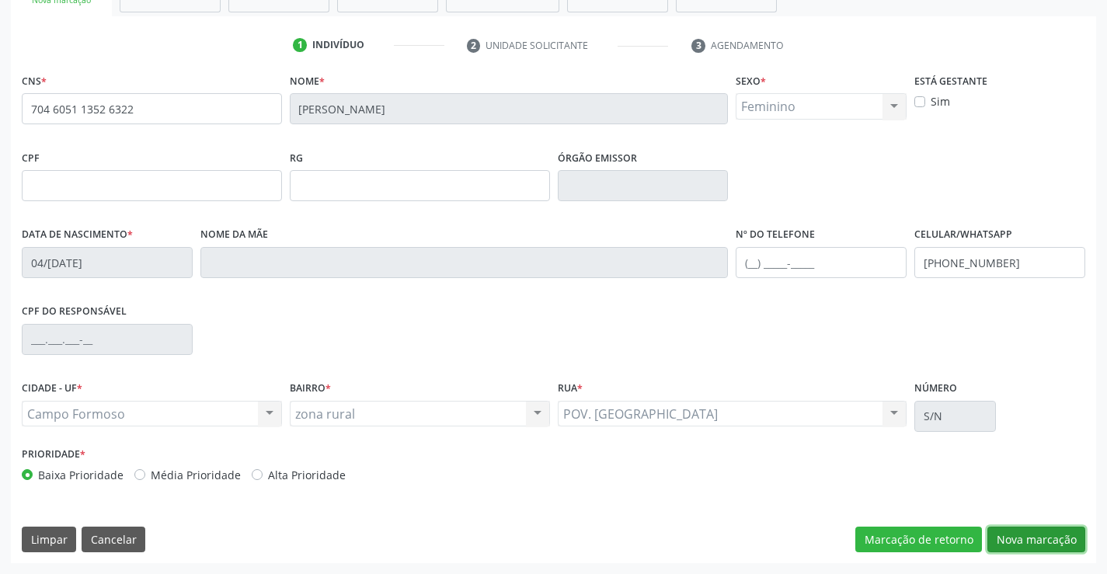
click at [1007, 539] on button "Nova marcação" at bounding box center [1036, 540] width 98 height 26
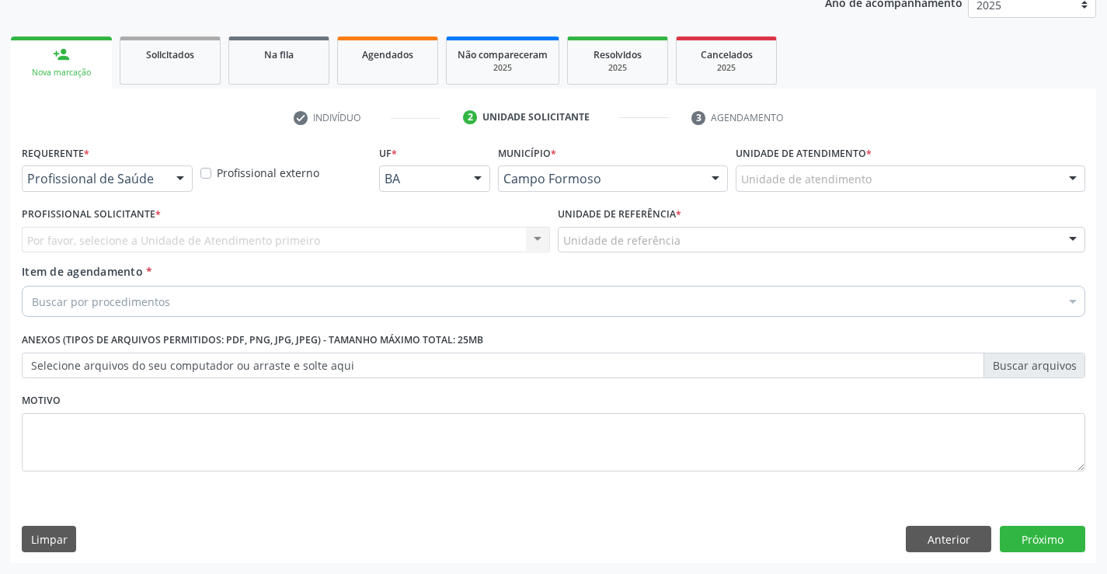
scroll to position [196, 0]
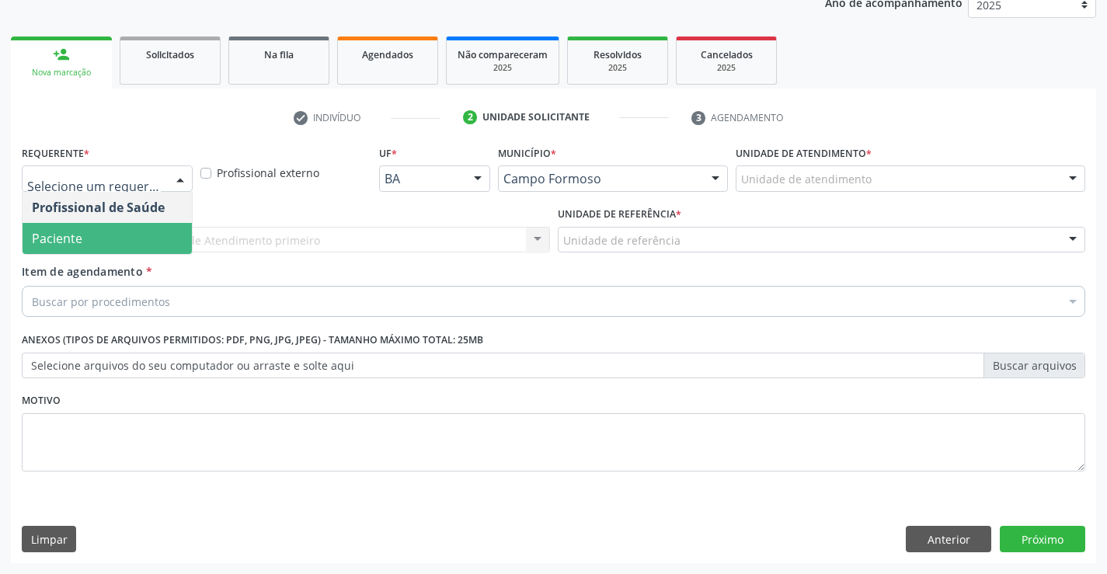
click at [63, 228] on span "Paciente" at bounding box center [107, 238] width 169 height 31
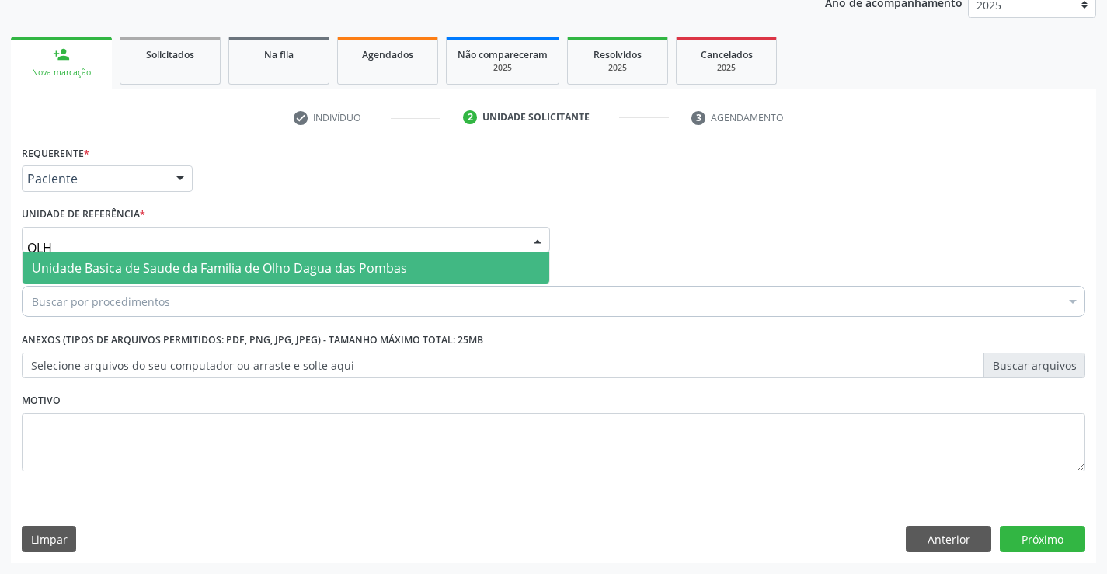
type input "OLHO"
click at [132, 265] on span "Unidade Basica de Saude da Familia de Olho Dagua das Pombas" at bounding box center [219, 267] width 375 height 17
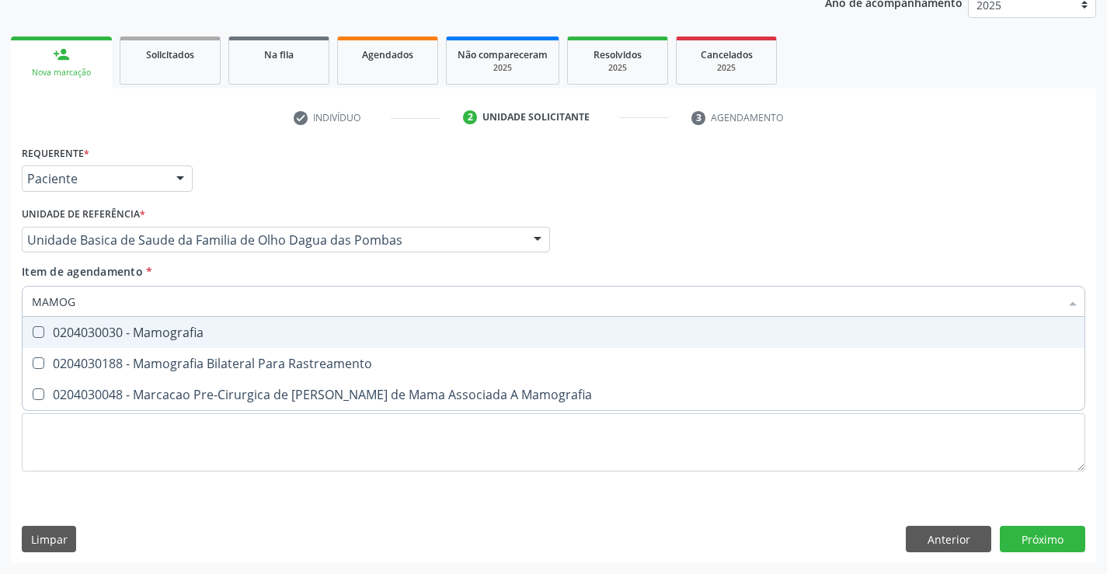
type input "MAMOGR"
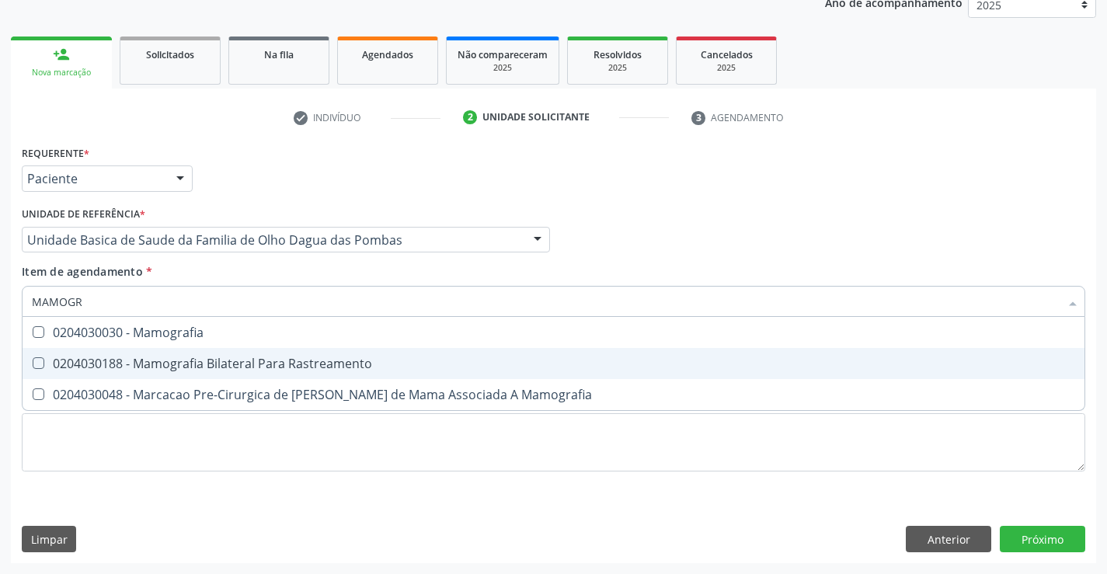
click at [123, 357] on div "0204030188 - Mamografia Bilateral Para Rastreamento" at bounding box center [553, 363] width 1043 height 12
checkbox Rastreamento "true"
click at [1014, 540] on div "Requerente * Paciente Profissional de Saúde Paciente Nenhum resultado encontrad…" at bounding box center [553, 352] width 1085 height 422
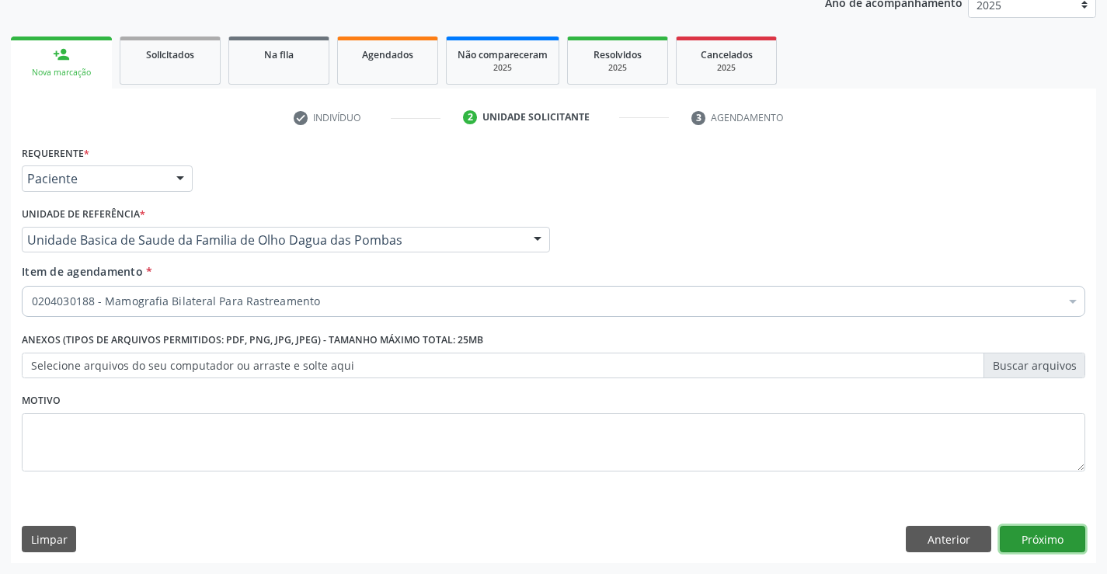
click at [1048, 531] on button "Próximo" at bounding box center [1042, 539] width 85 height 26
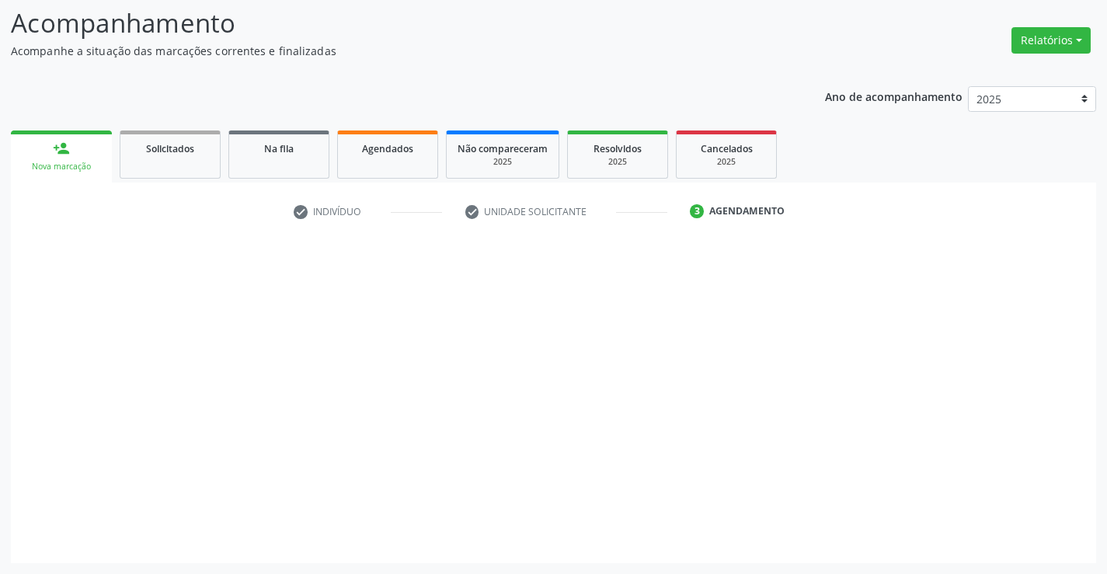
scroll to position [102, 0]
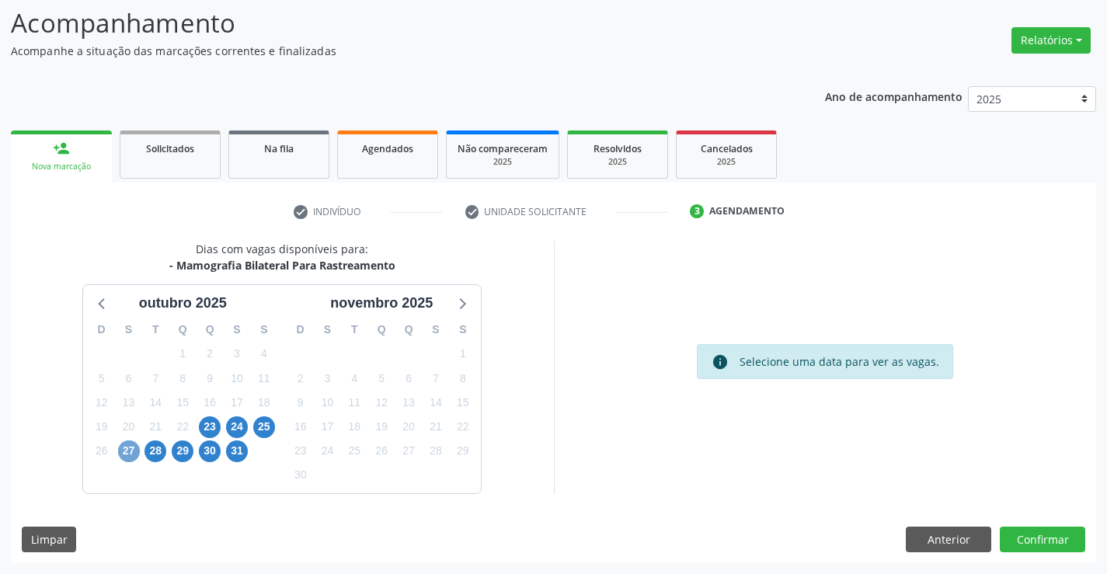
click at [126, 452] on span "27" at bounding box center [129, 451] width 22 height 22
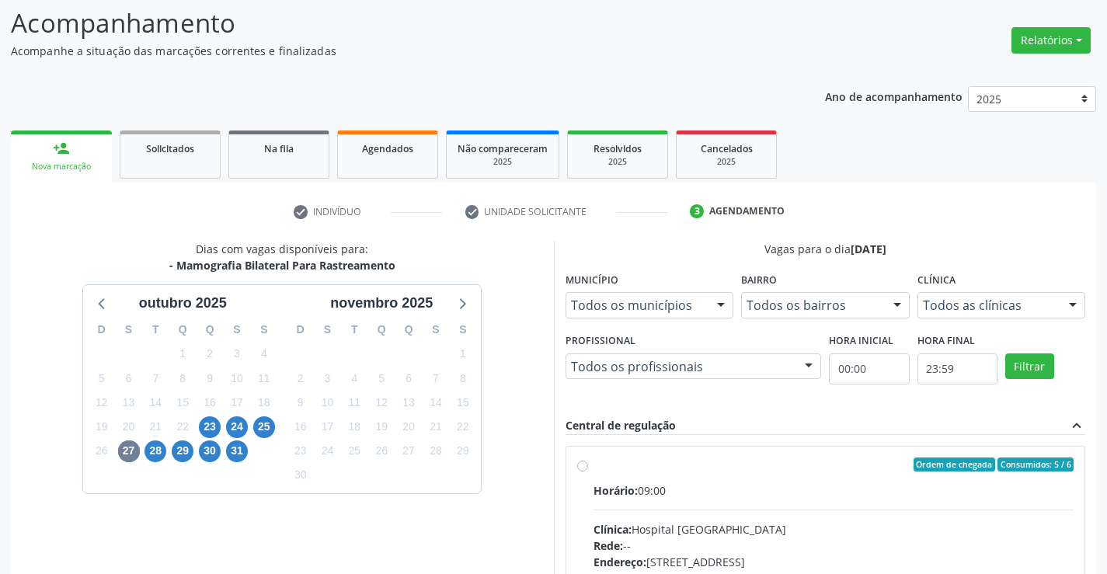
click at [593, 468] on label "Ordem de chegada Consumidos: 5 / 6 Horário: 09:00 Clínica: Hospital Sao Francis…" at bounding box center [833, 576] width 481 height 238
click at [583, 468] on input "Ordem de chegada Consumidos: 5 / 6 Horário: 09:00 Clínica: Hospital Sao Francis…" at bounding box center [582, 464] width 11 height 14
radio input "true"
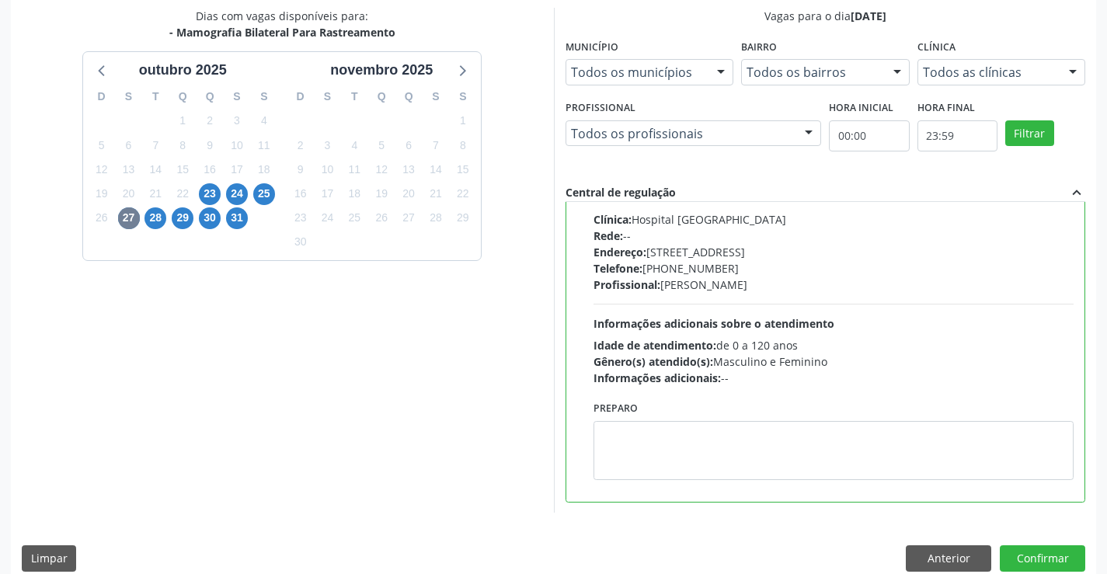
scroll to position [354, 0]
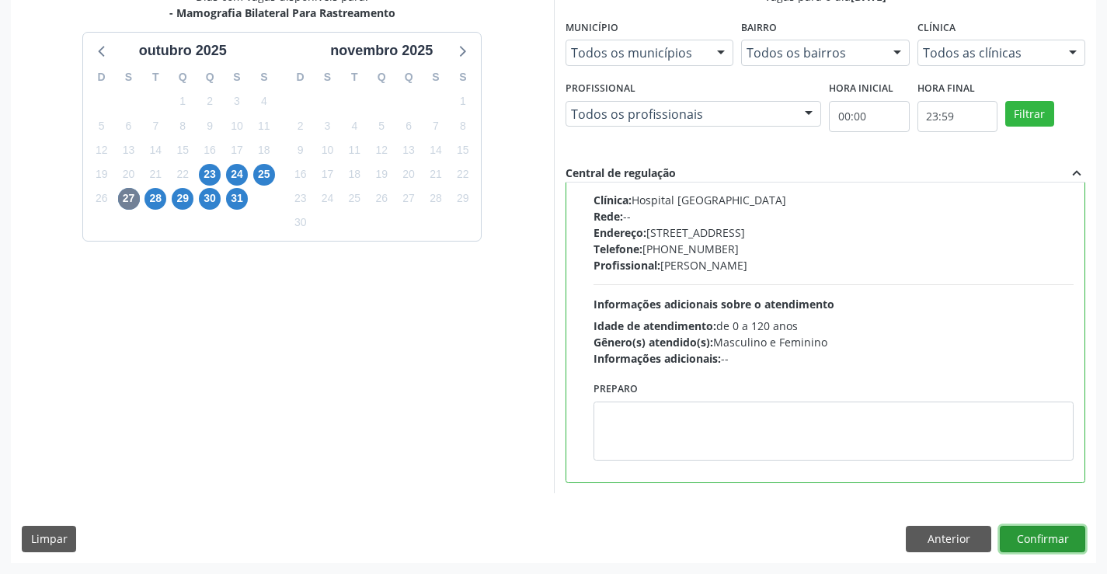
click at [1031, 546] on button "Confirmar" at bounding box center [1042, 539] width 85 height 26
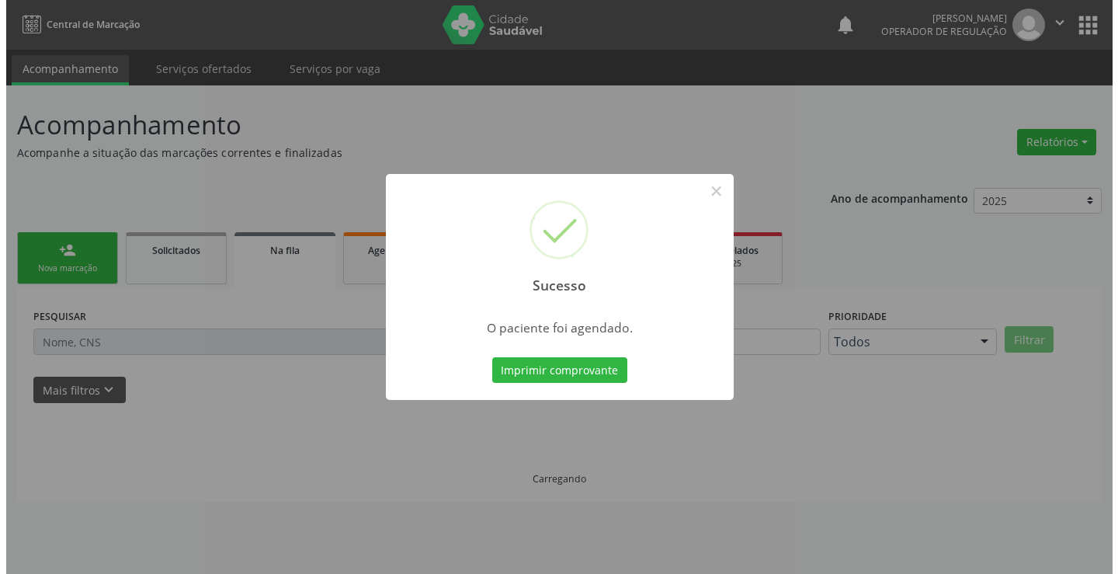
scroll to position [0, 0]
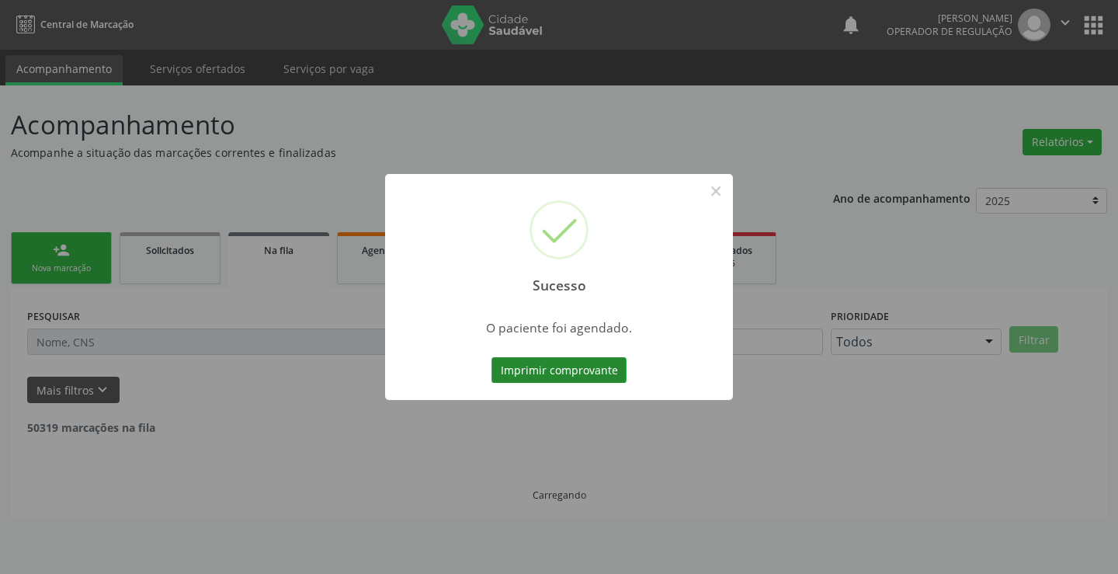
click at [541, 370] on button "Imprimir comprovante" at bounding box center [559, 370] width 135 height 26
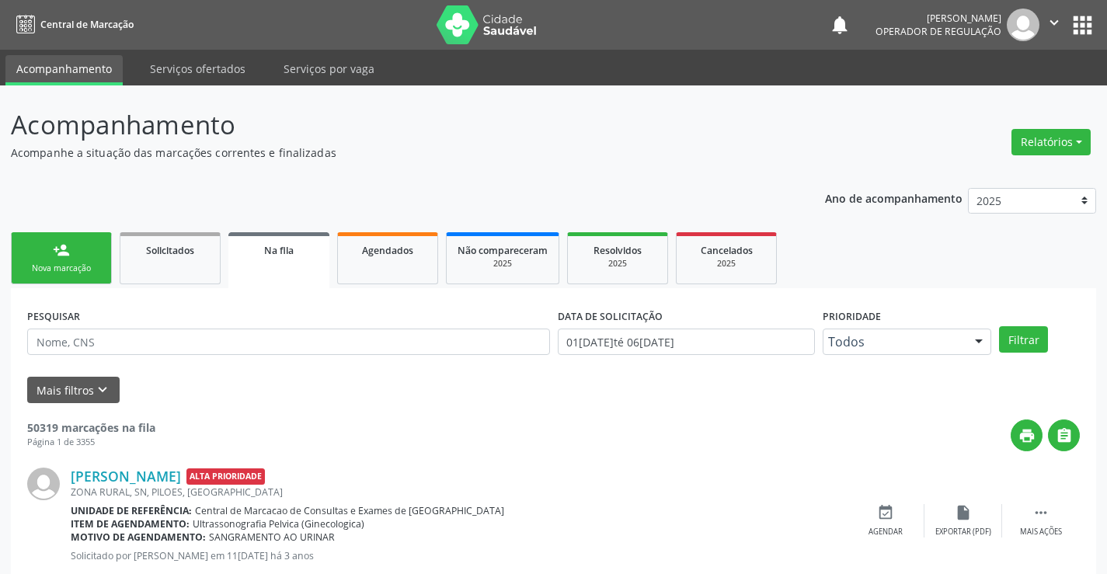
click at [66, 248] on div "person_add" at bounding box center [61, 250] width 17 height 17
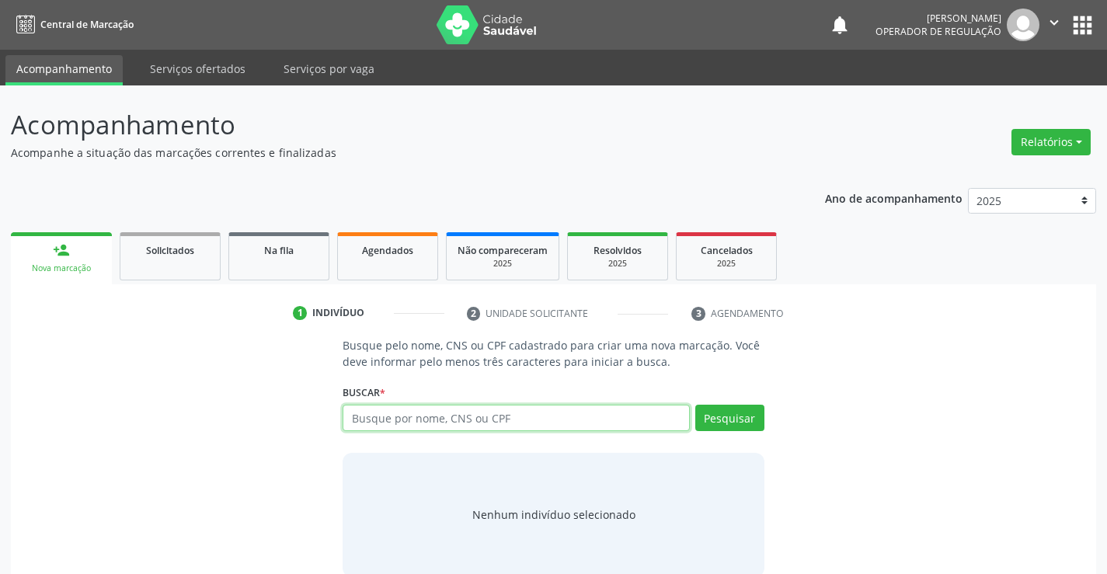
click at [470, 418] on input "text" at bounding box center [516, 418] width 346 height 26
type input "706208522238164"
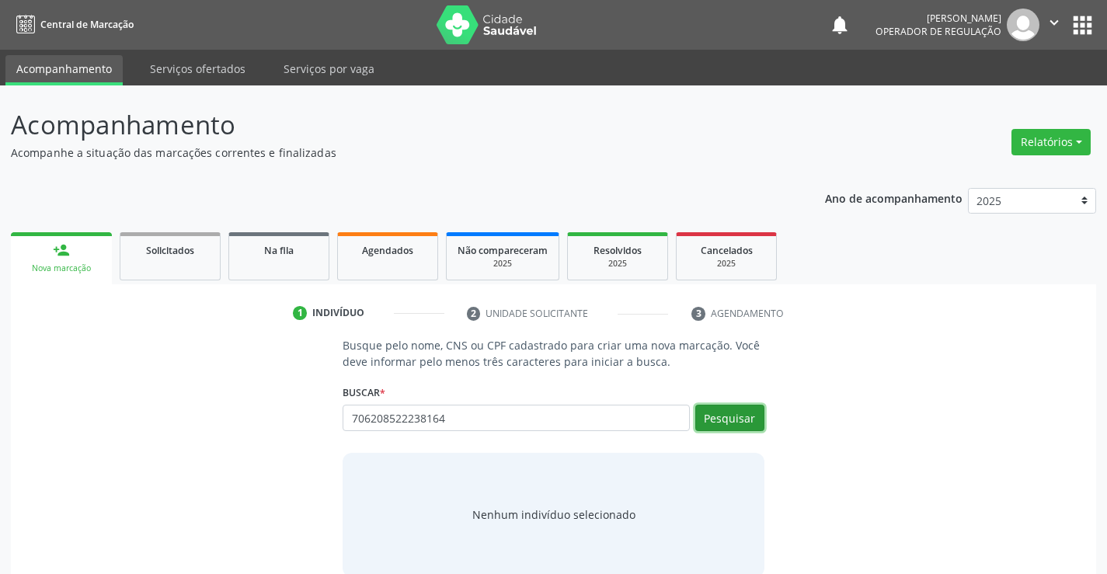
click at [730, 410] on button "Pesquisar" at bounding box center [729, 418] width 69 height 26
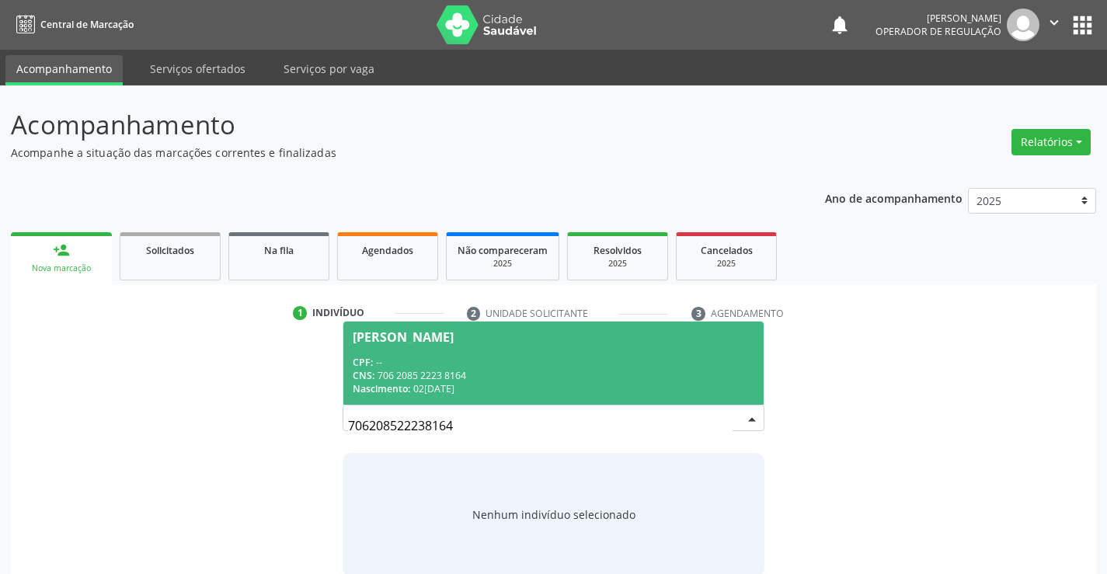
click at [655, 357] on div "CPF: --" at bounding box center [553, 362] width 401 height 13
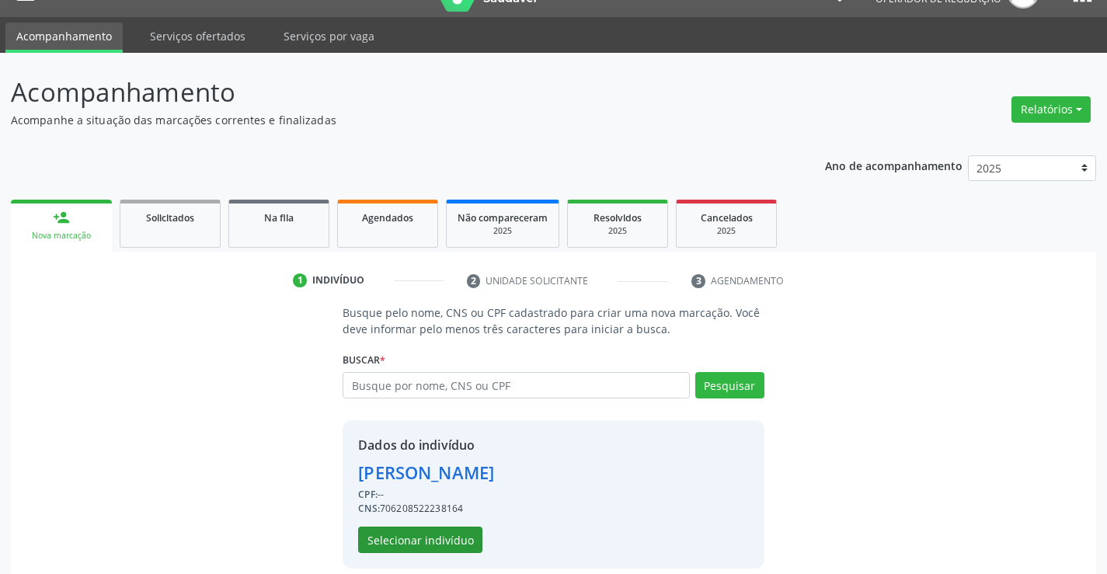
scroll to position [49, 0]
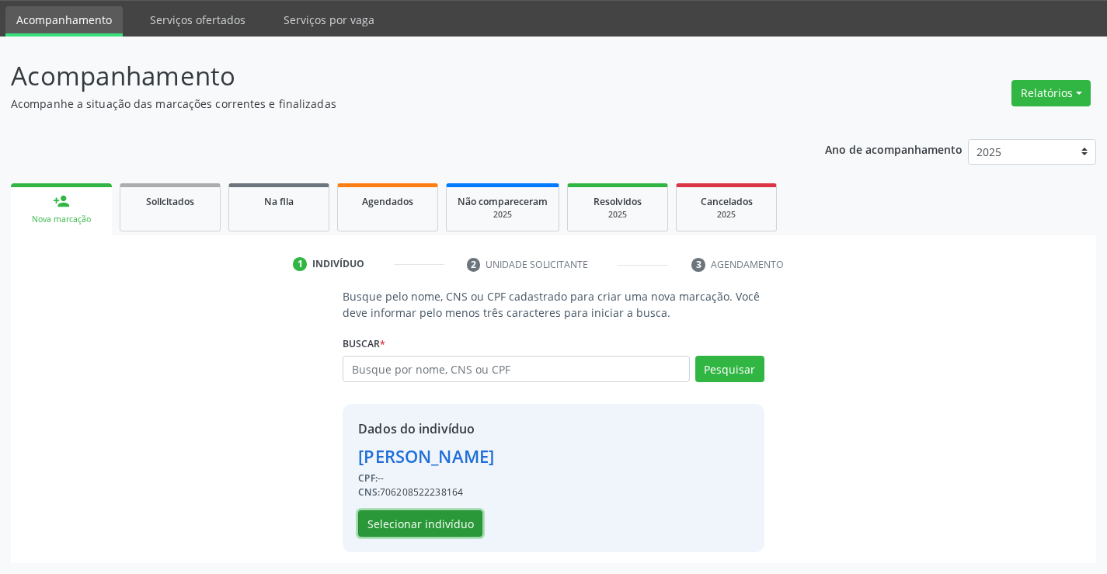
click at [433, 524] on button "Selecionar indivíduo" at bounding box center [420, 523] width 124 height 26
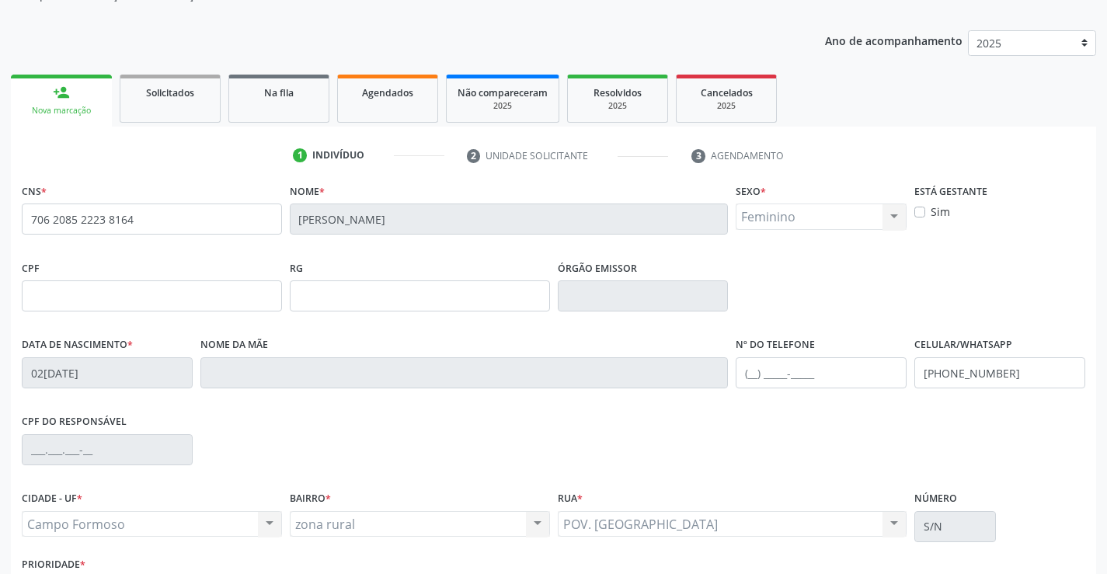
scroll to position [268, 0]
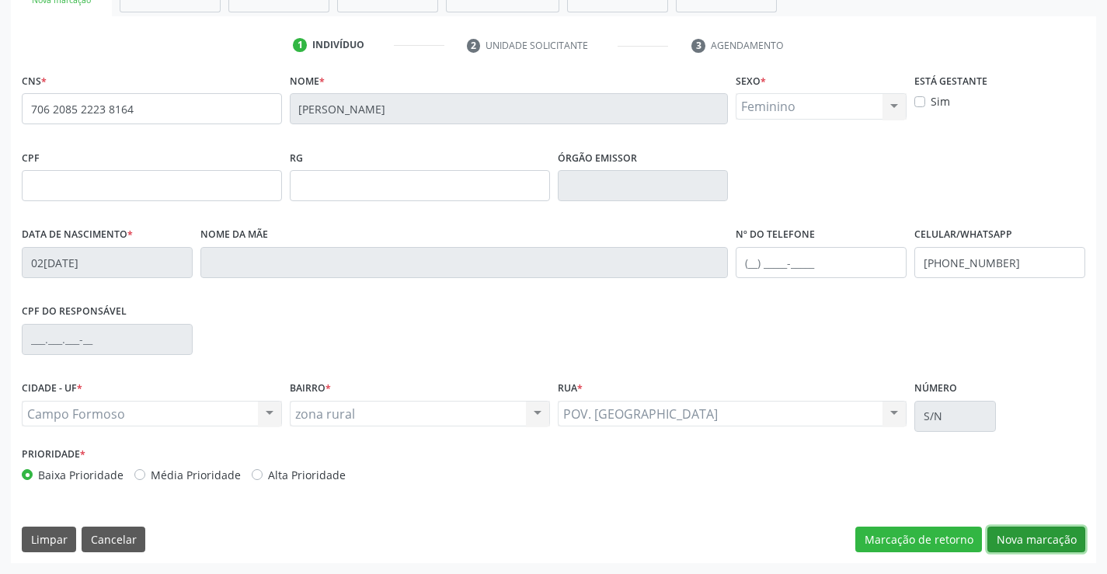
click at [1021, 530] on button "Nova marcação" at bounding box center [1036, 540] width 98 height 26
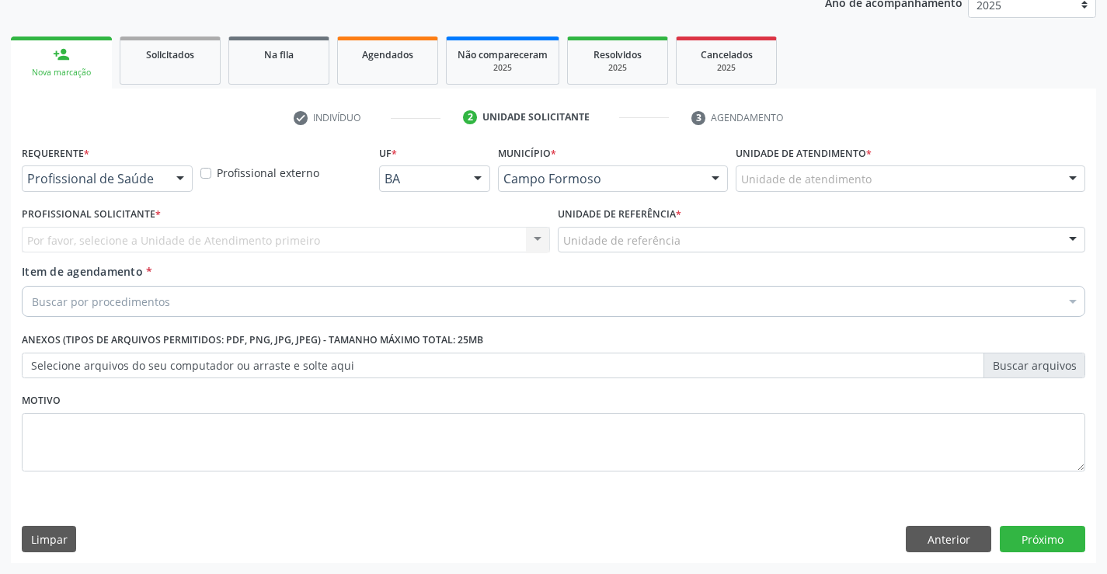
scroll to position [196, 0]
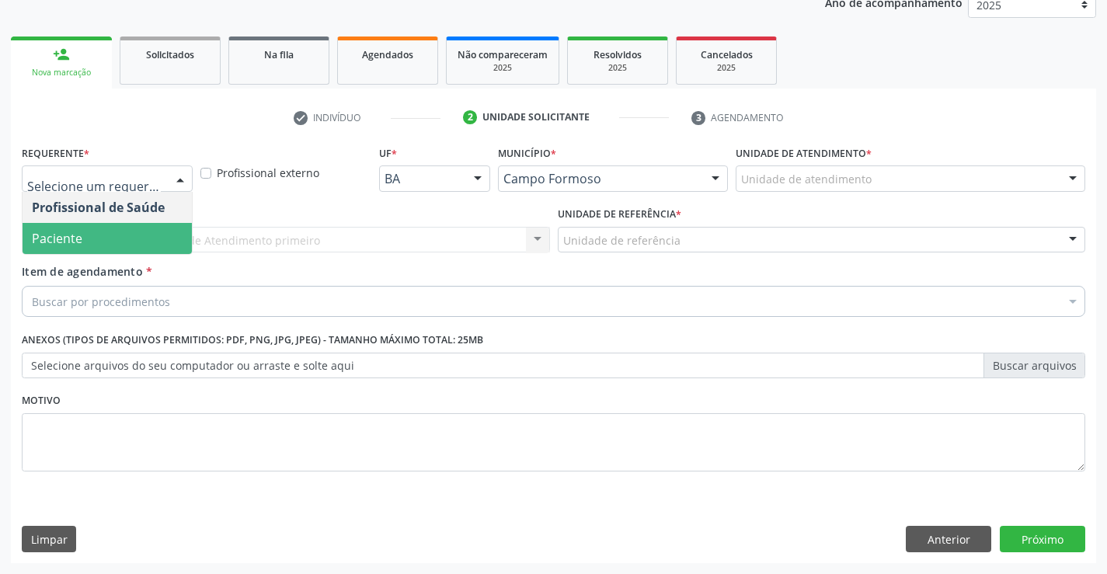
click at [45, 235] on span "Paciente" at bounding box center [57, 238] width 50 height 17
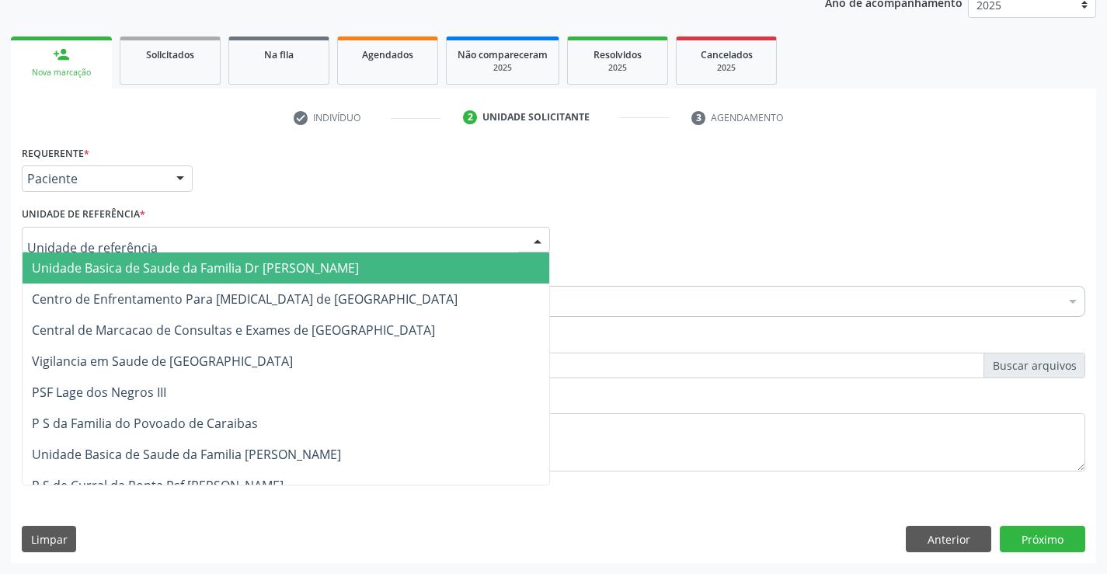
click at [117, 259] on span "Unidade Basica de Saude da Familia Dr [PERSON_NAME]" at bounding box center [195, 267] width 327 height 17
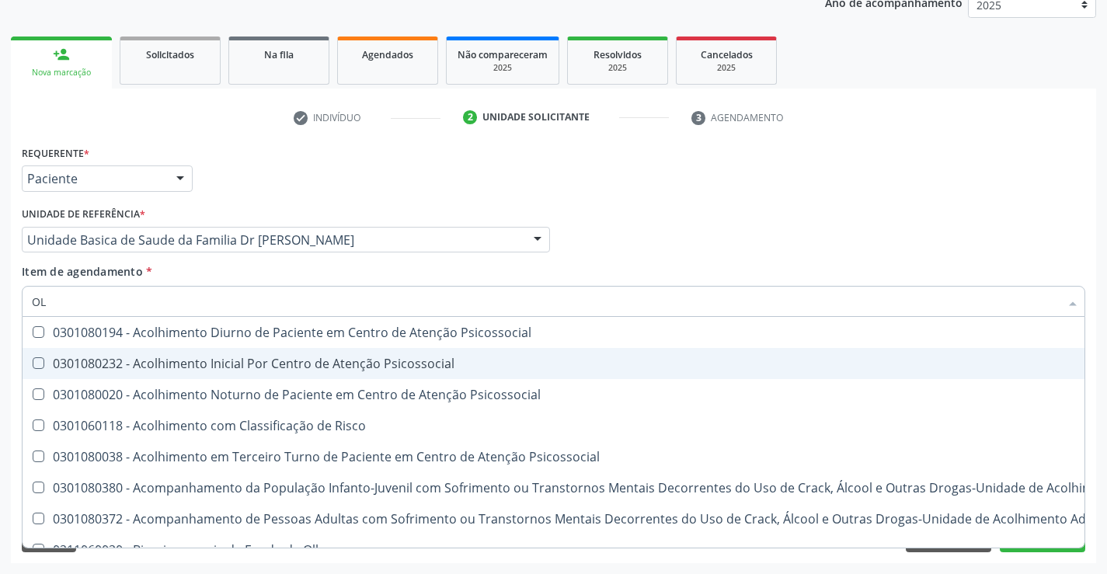
type input "O"
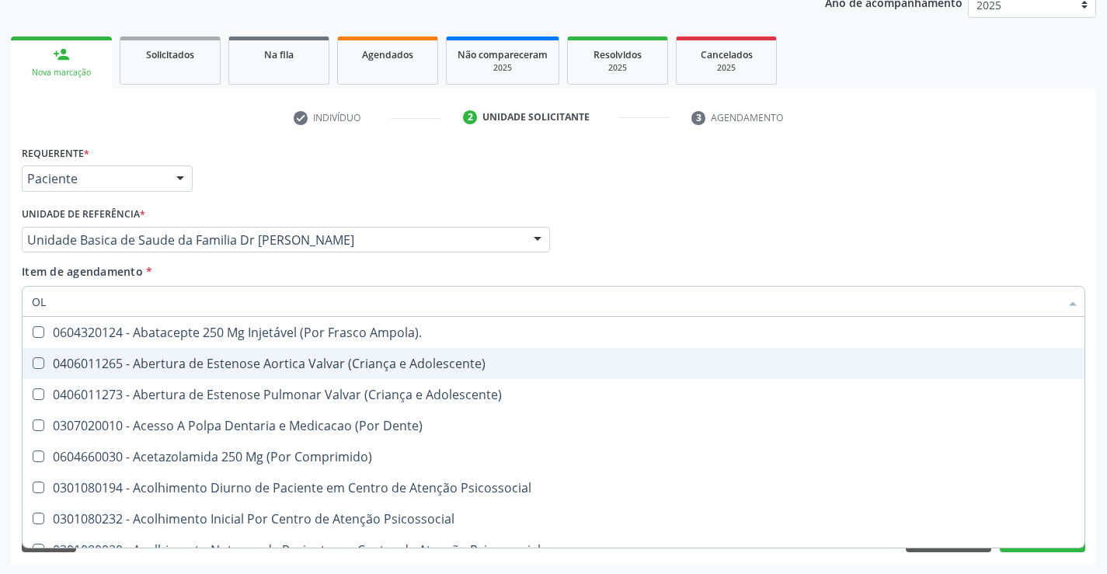
type input "O"
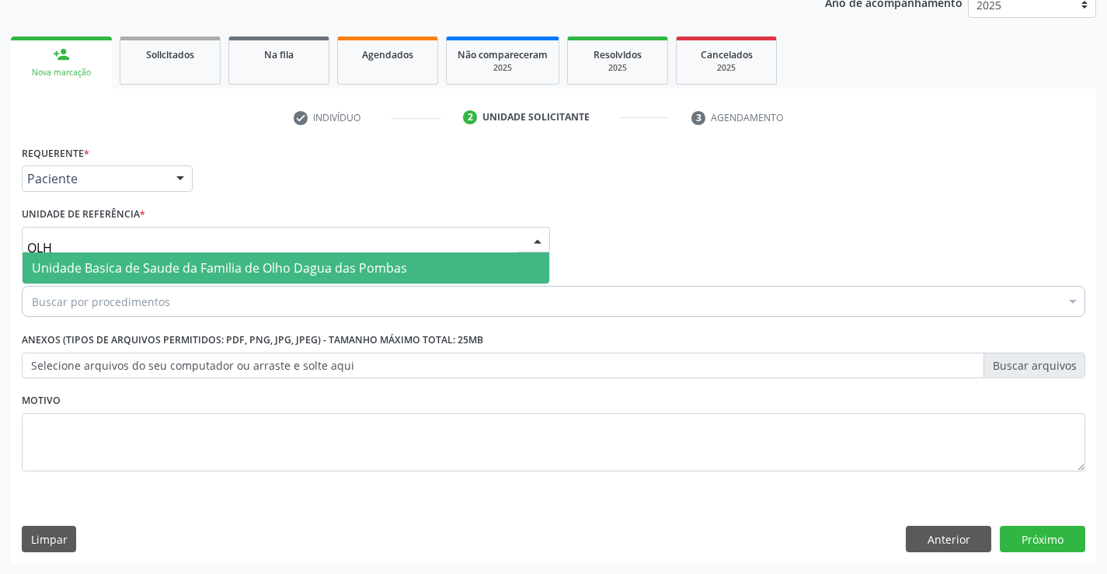
type input "OLHO"
click at [229, 261] on span "Unidade Basica de Saude da Familia de Olho Dagua das Pombas" at bounding box center [219, 267] width 375 height 17
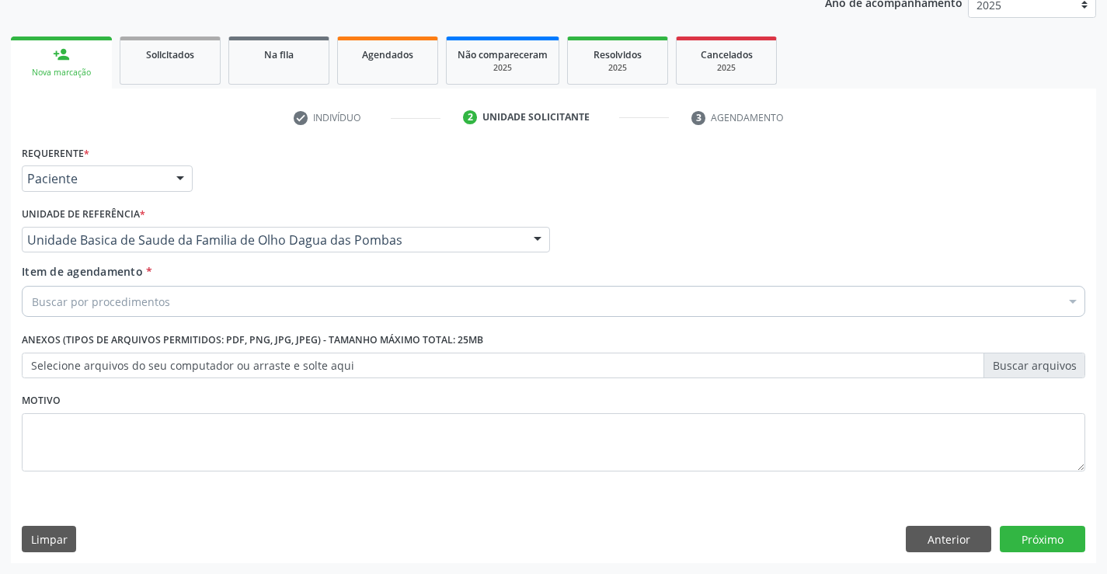
click at [195, 297] on div "Buscar por procedimentos" at bounding box center [553, 301] width 1063 height 31
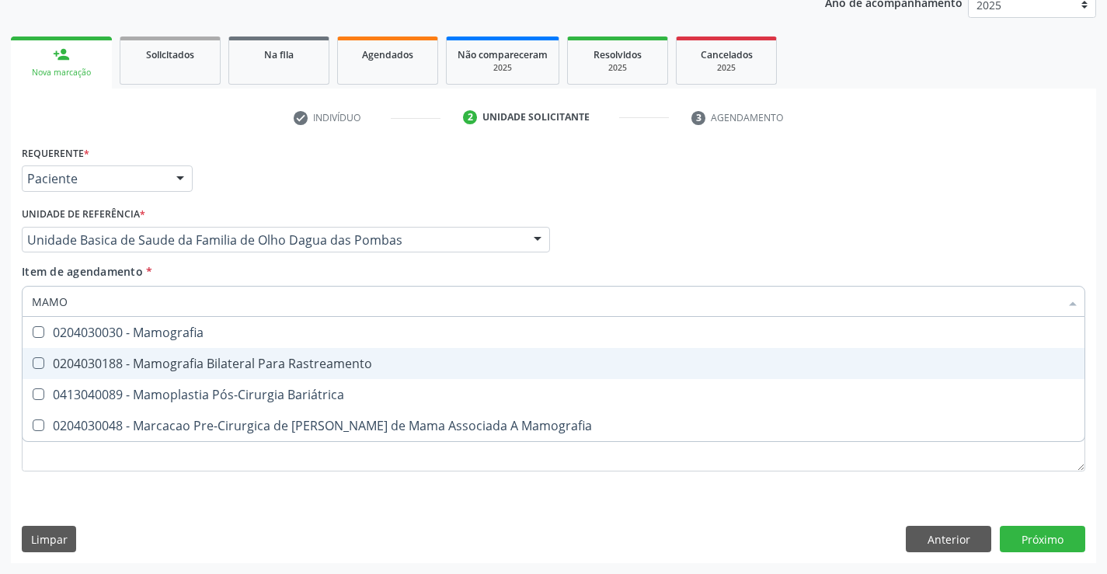
type input "MAMOG"
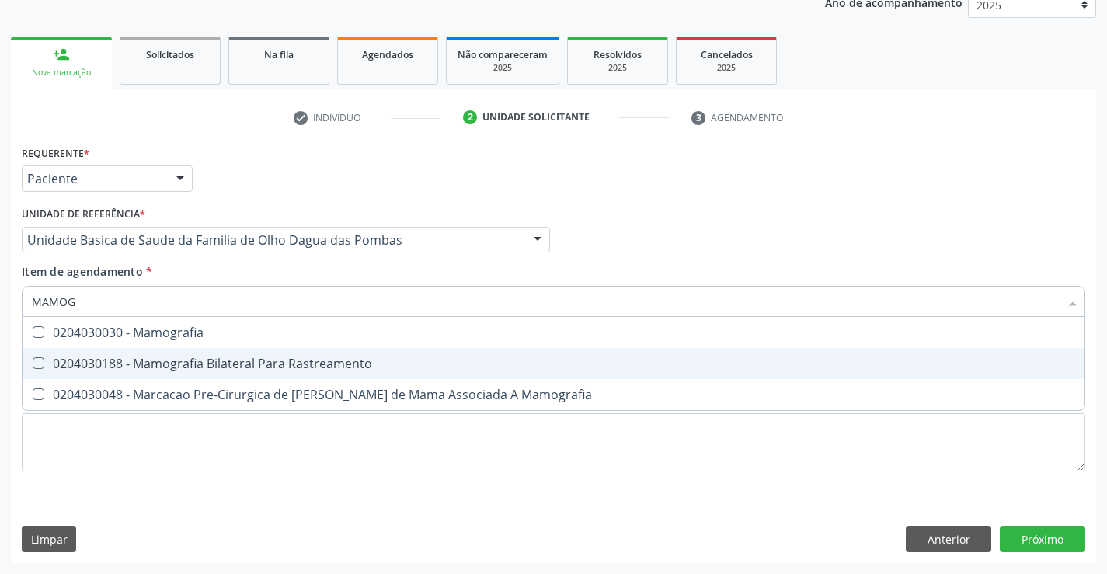
click at [186, 353] on span "0204030188 - Mamografia Bilateral Para Rastreamento" at bounding box center [554, 363] width 1062 height 31
checkbox Rastreamento "true"
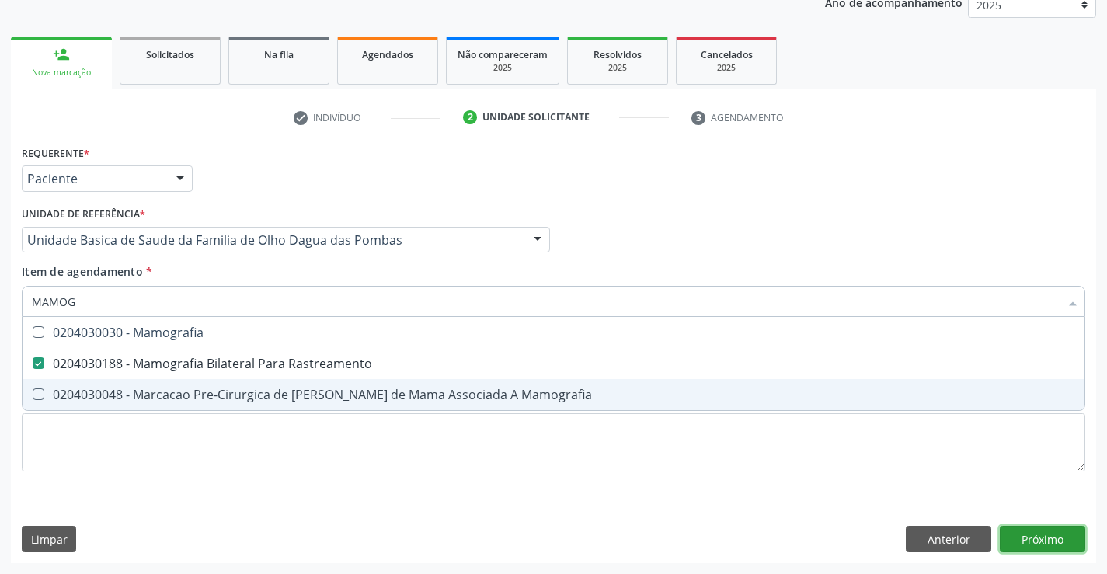
click at [1049, 535] on div "Requerente * Paciente Profissional de Saúde Paciente Nenhum resultado encontrad…" at bounding box center [553, 352] width 1085 height 422
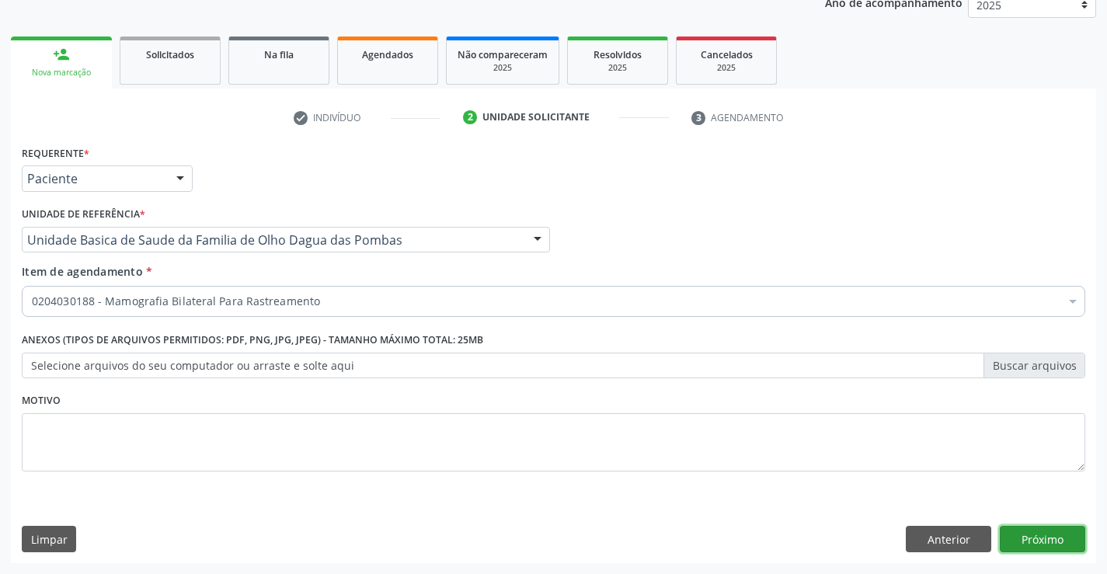
click at [1049, 540] on button "Próximo" at bounding box center [1042, 539] width 85 height 26
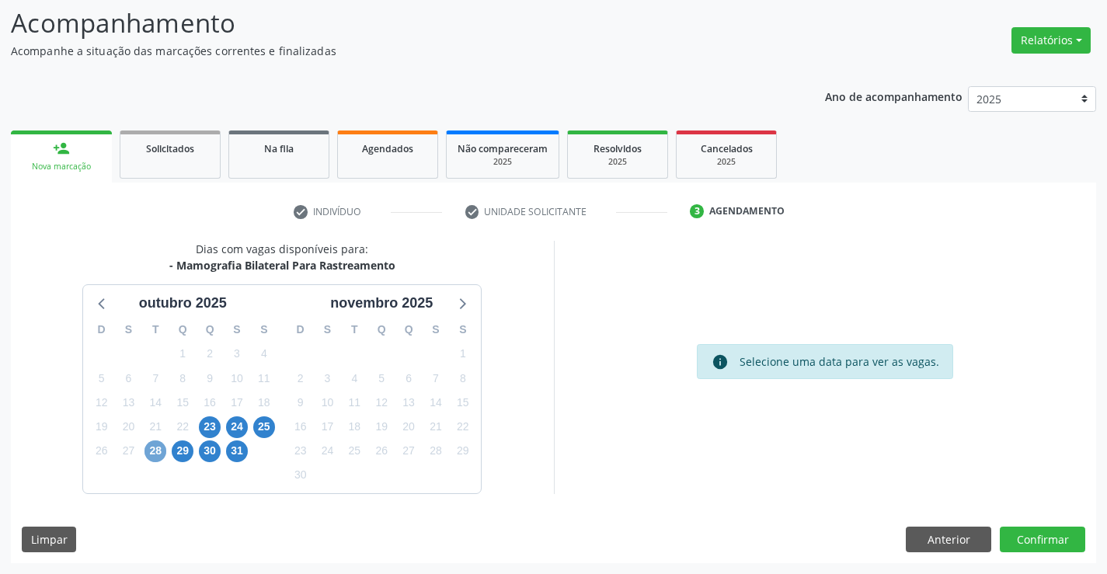
click at [161, 447] on span "28" at bounding box center [155, 451] width 22 height 22
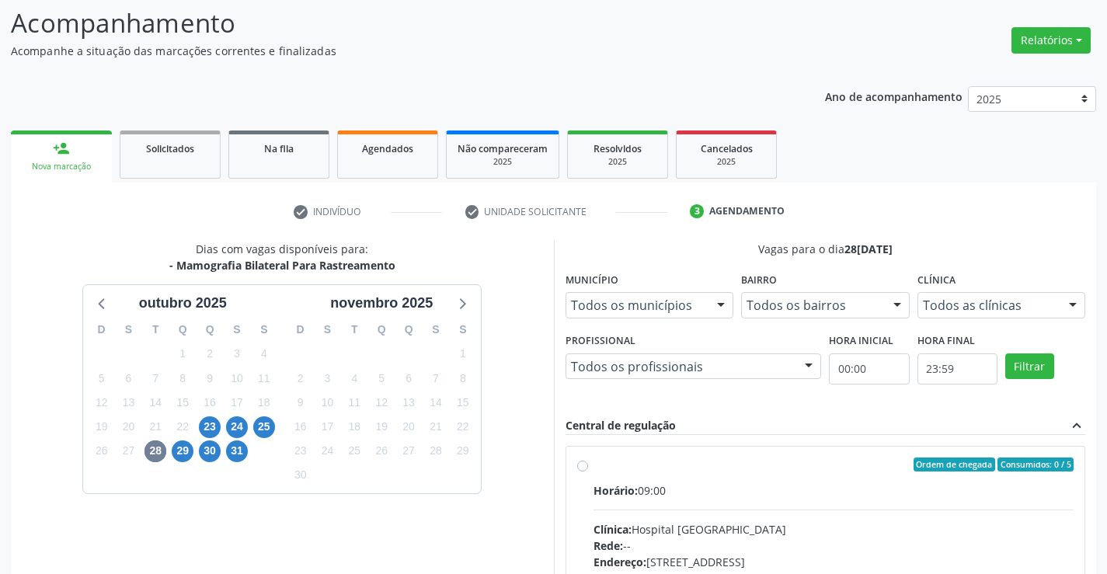
click at [593, 470] on label "Ordem de chegada Consumidos: 0 / 5 Horário: 09:00 Clínica: Hospital [GEOGRAPHIC…" at bounding box center [833, 576] width 481 height 238
click at [581, 470] on input "Ordem de chegada Consumidos: 0 / 5 Horário: 09:00 Clínica: Hospital [GEOGRAPHIC…" at bounding box center [582, 464] width 11 height 14
radio input "true"
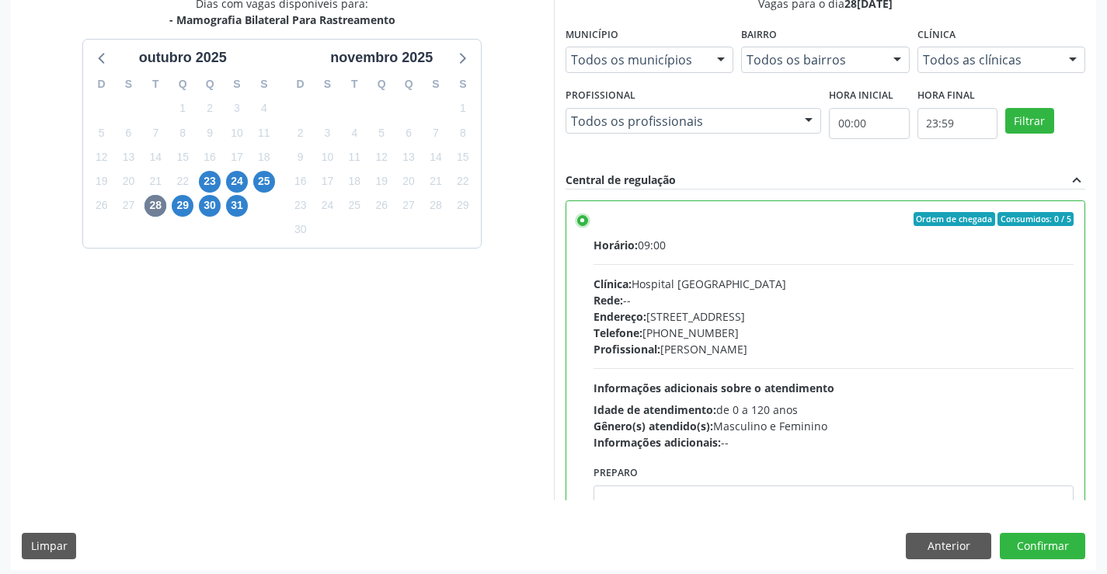
scroll to position [354, 0]
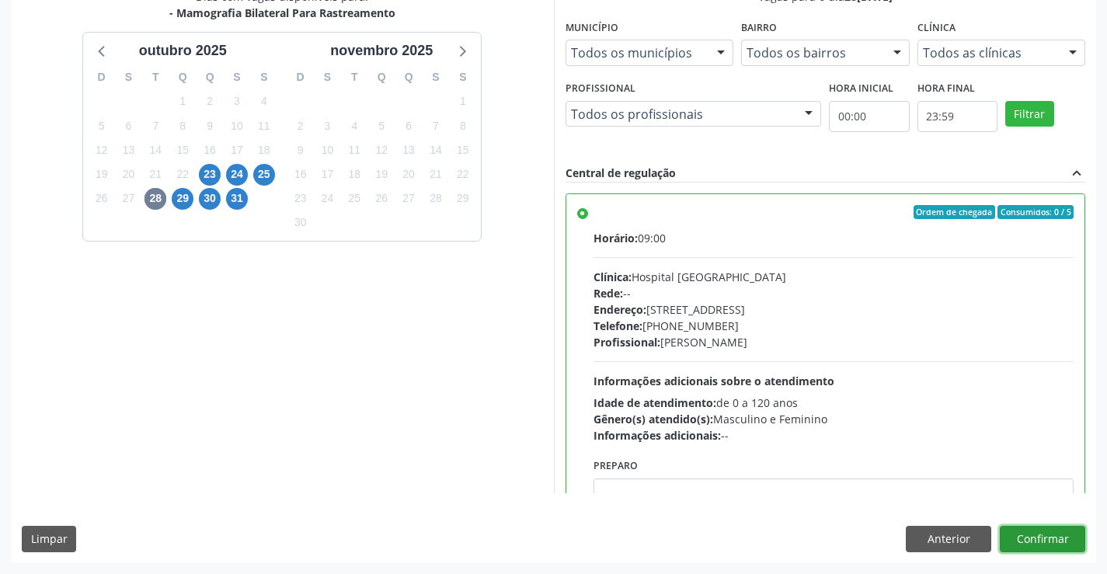
click at [1021, 541] on button "Confirmar" at bounding box center [1042, 539] width 85 height 26
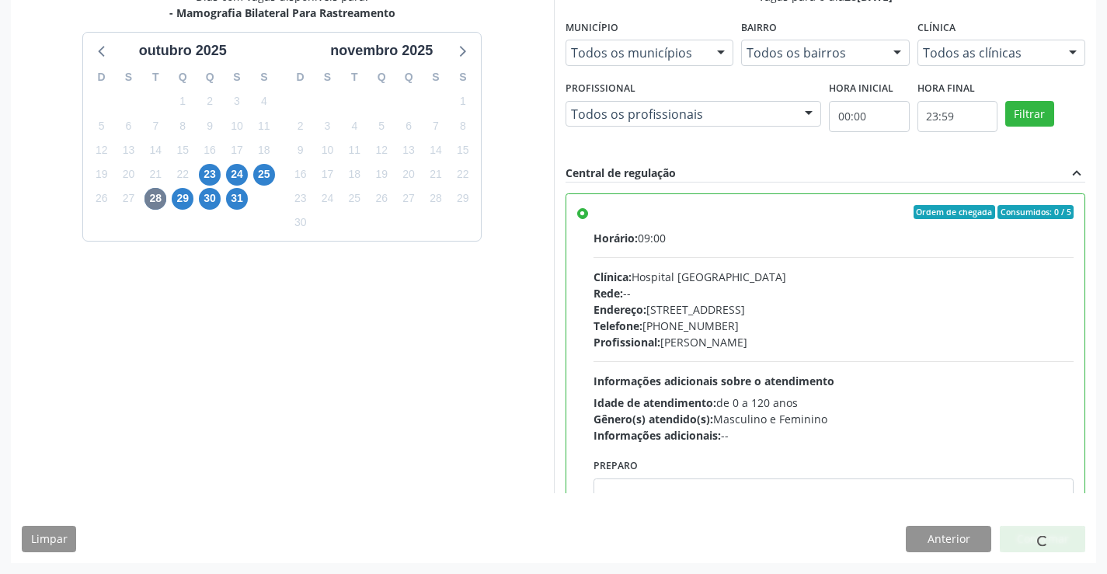
scroll to position [0, 0]
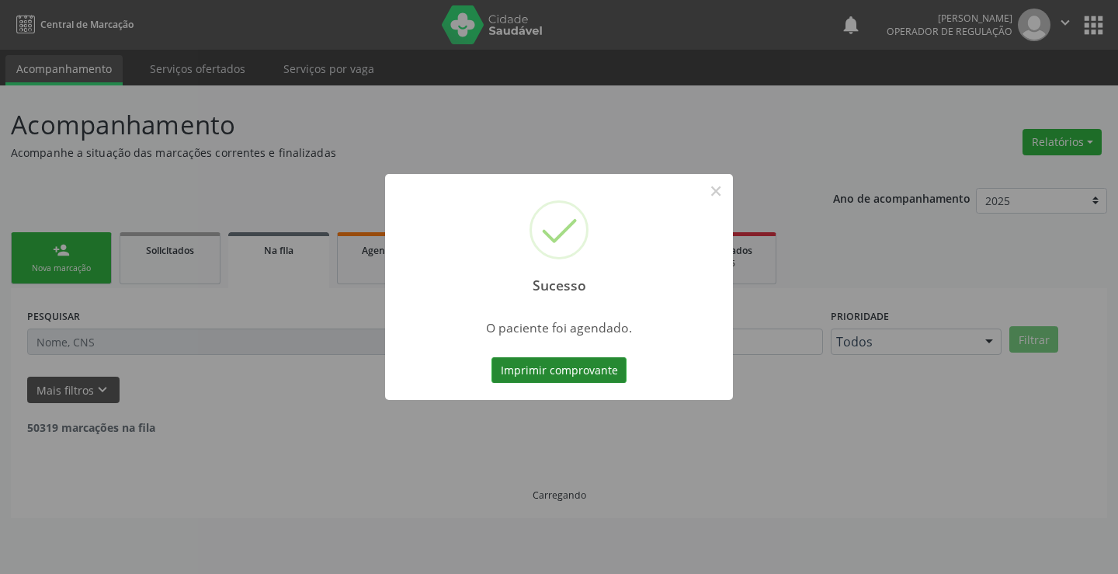
click at [558, 360] on button "Imprimir comprovante" at bounding box center [559, 370] width 135 height 26
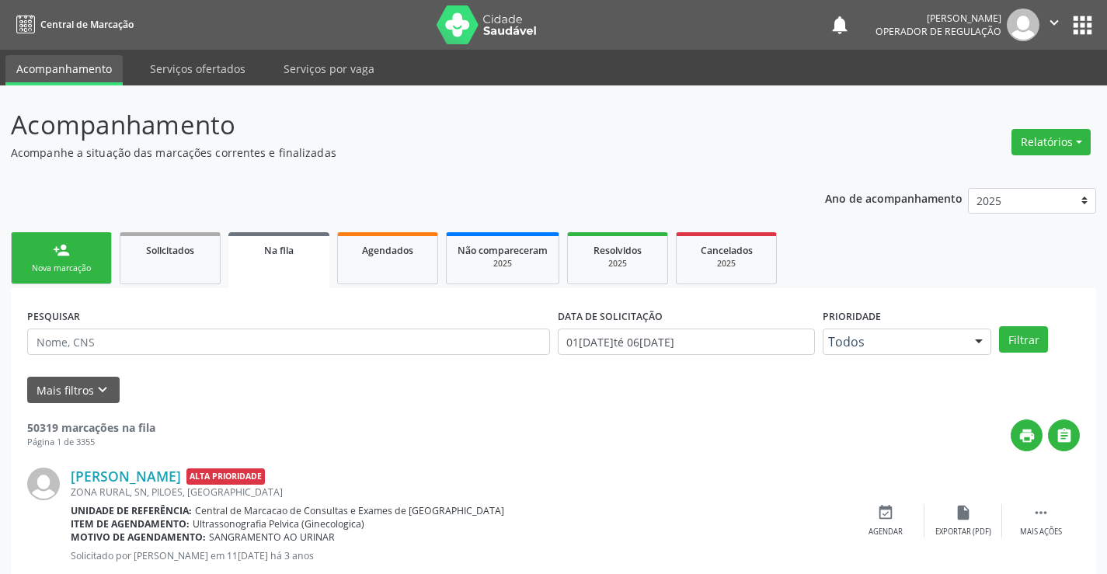
click at [79, 243] on link "person_add Nova marcação" at bounding box center [61, 258] width 101 height 52
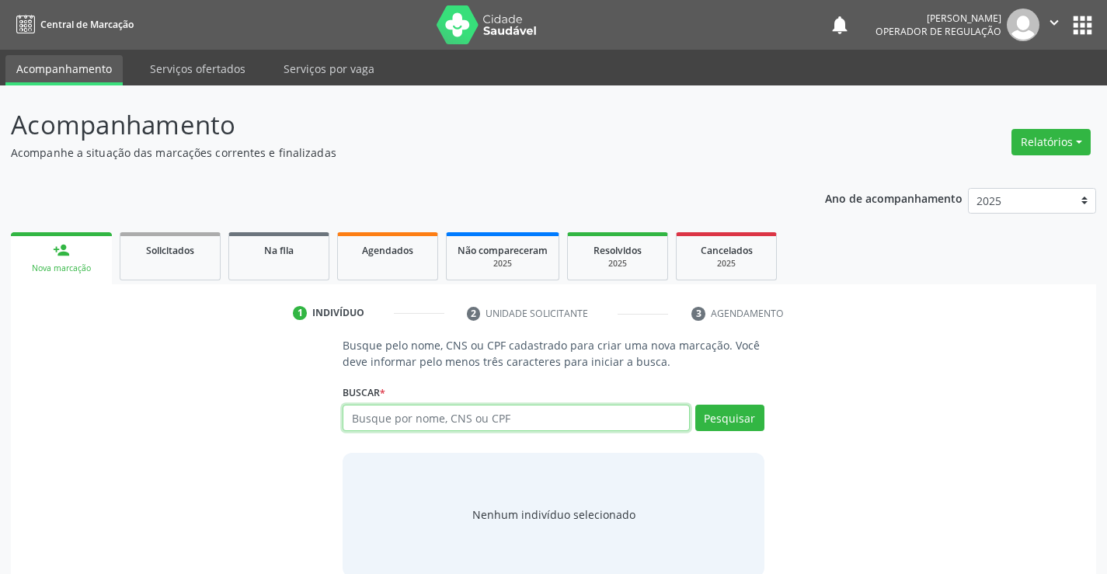
click at [500, 426] on input "text" at bounding box center [516, 418] width 346 height 26
type input "708100536677637"
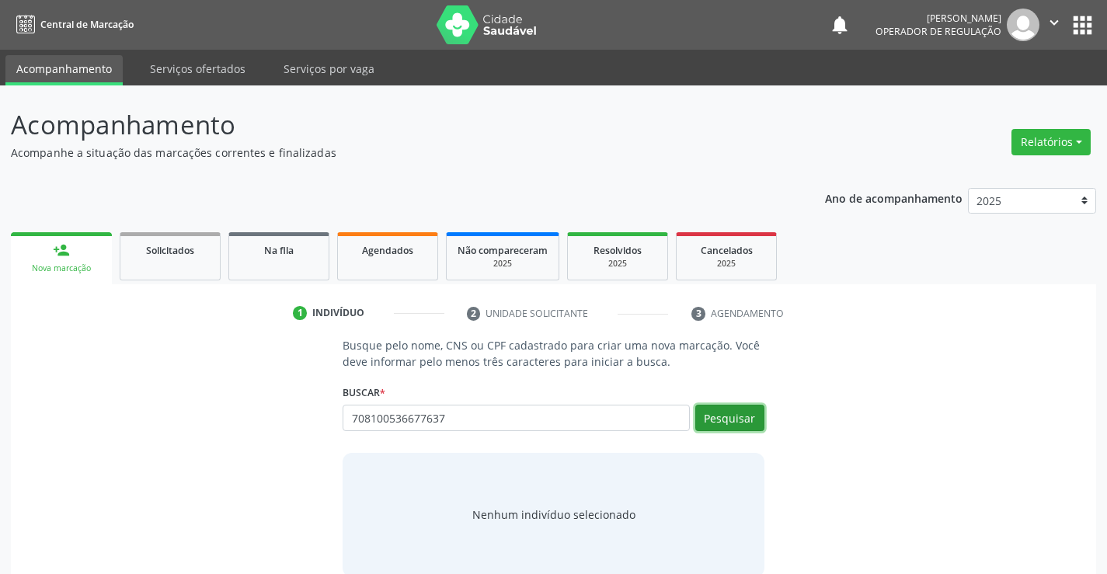
click at [716, 410] on button "Pesquisar" at bounding box center [729, 418] width 69 height 26
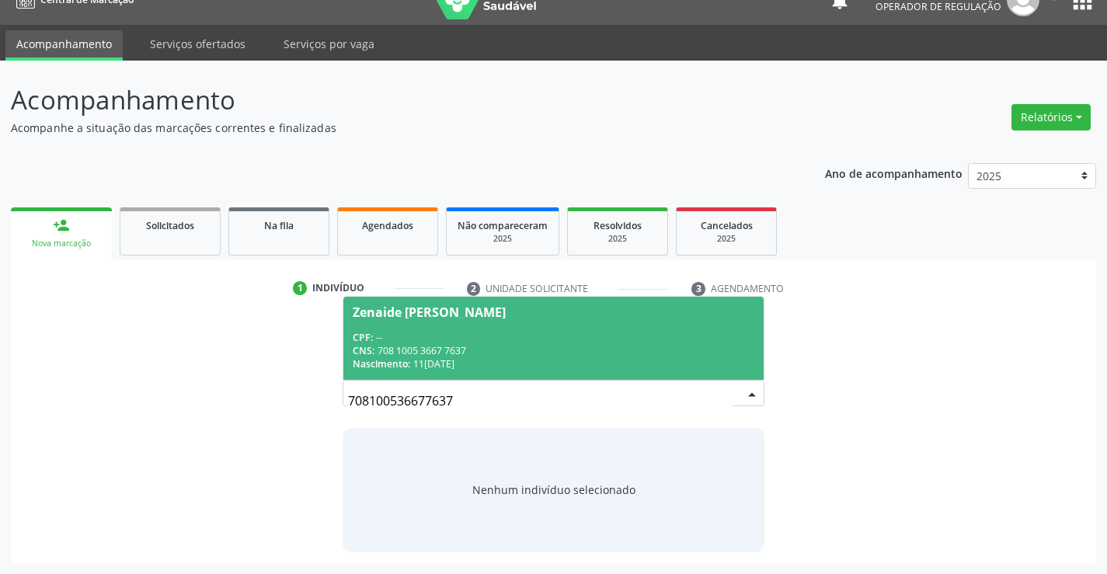
click at [513, 352] on div "CNS: 708 1005 3667 7637" at bounding box center [553, 350] width 401 height 13
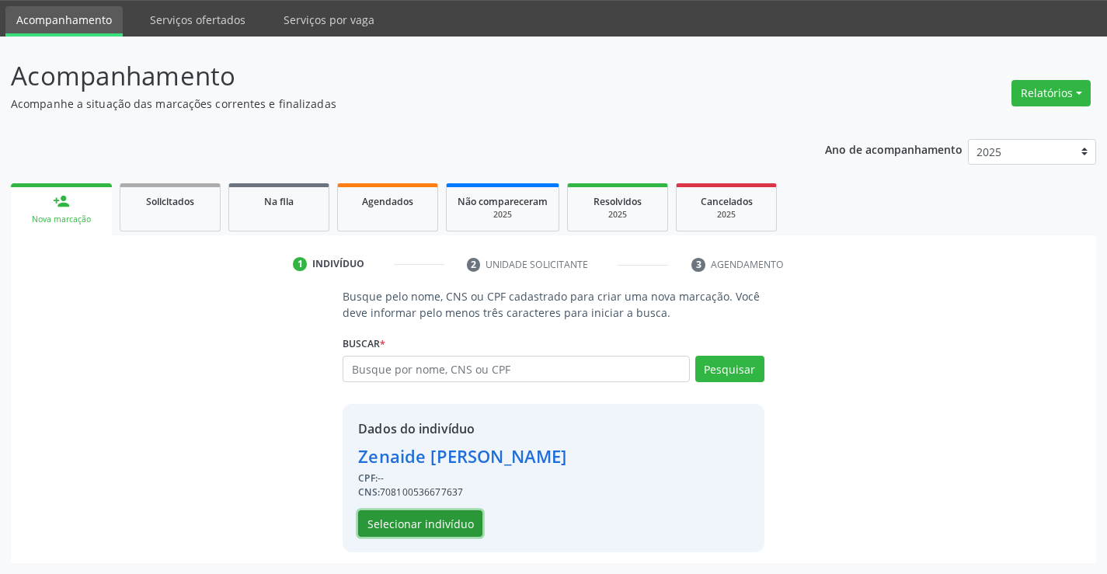
click at [448, 533] on button "Selecionar indivíduo" at bounding box center [420, 523] width 124 height 26
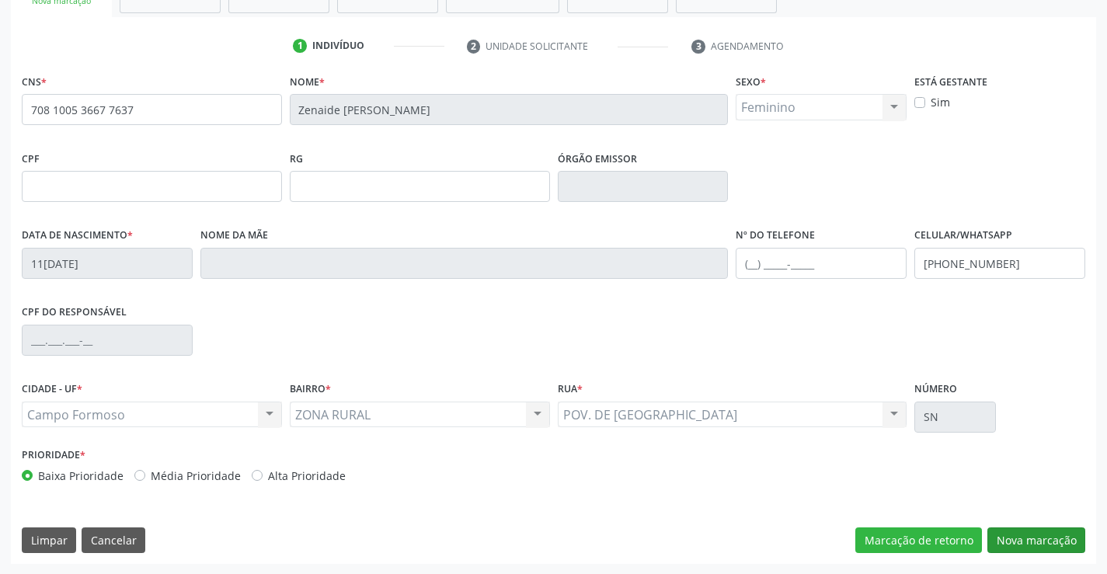
scroll to position [268, 0]
drag, startPoint x: 1021, startPoint y: 534, endPoint x: 1007, endPoint y: 530, distance: 13.8
click at [1024, 535] on button "Nova marcação" at bounding box center [1036, 540] width 98 height 26
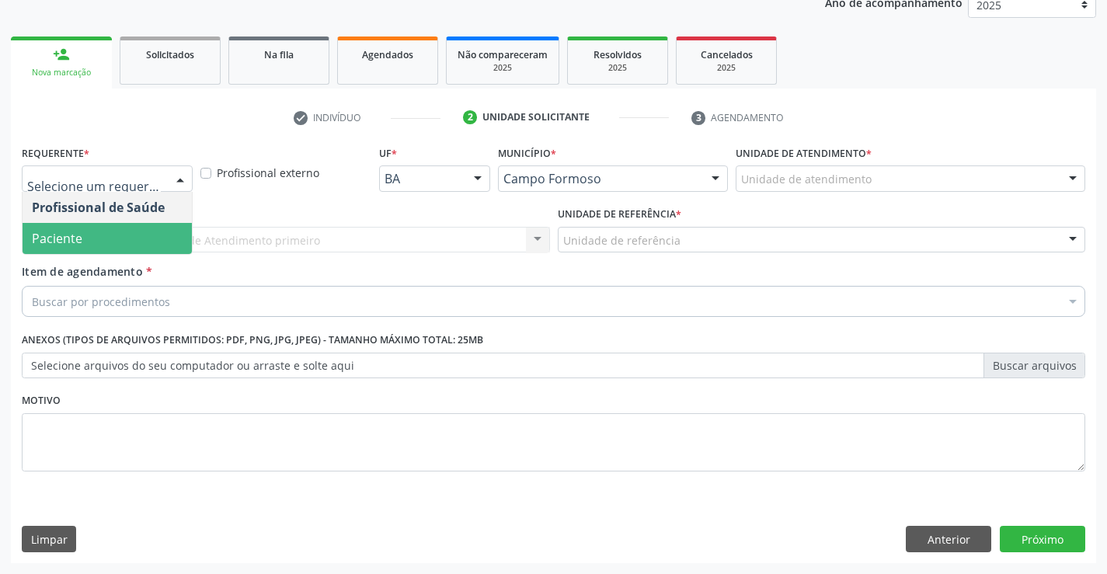
click at [66, 241] on span "Paciente" at bounding box center [57, 238] width 50 height 17
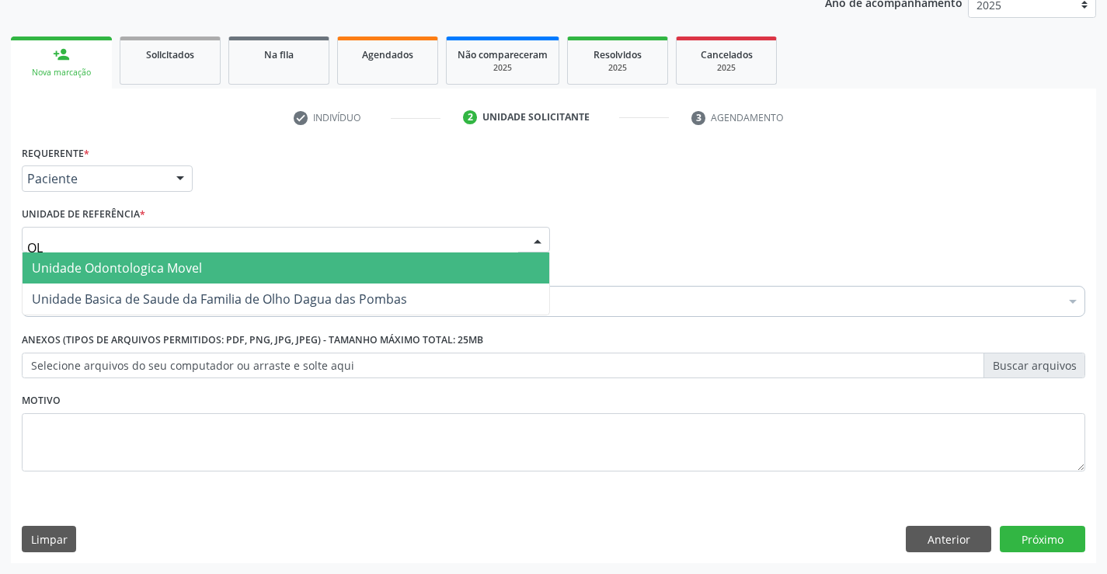
type input "OLH"
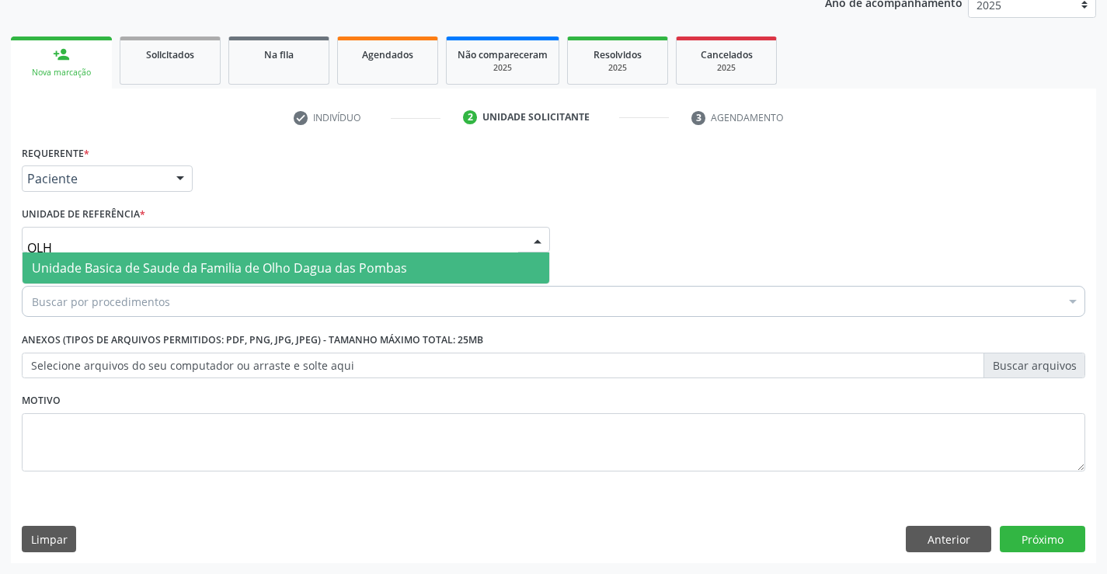
click at [151, 275] on span "Unidade Basica de Saude da Familia de Olho Dagua das Pombas" at bounding box center [219, 267] width 375 height 17
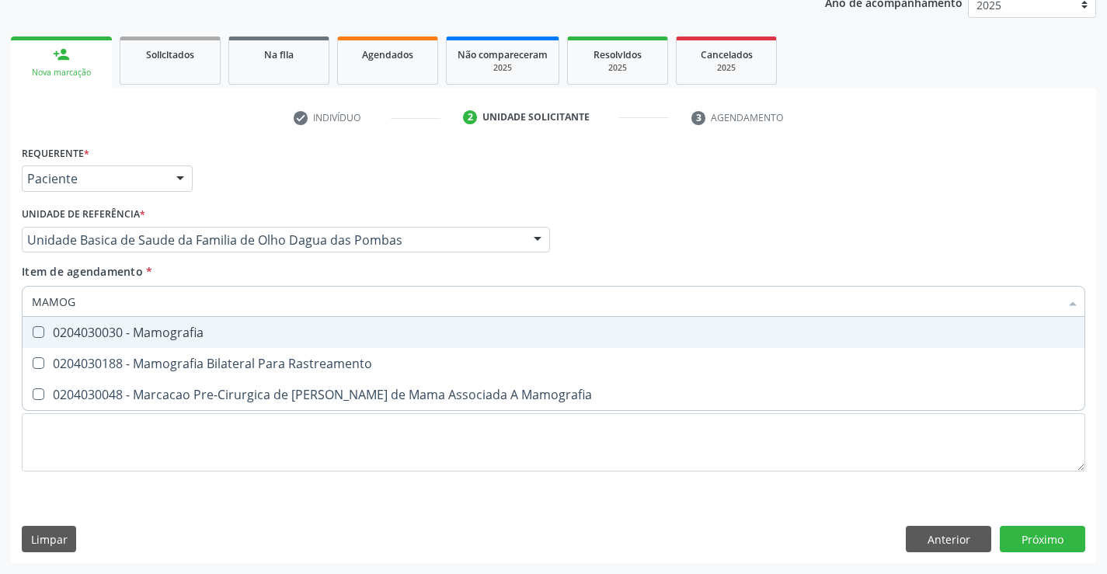
type input "MAMOGR"
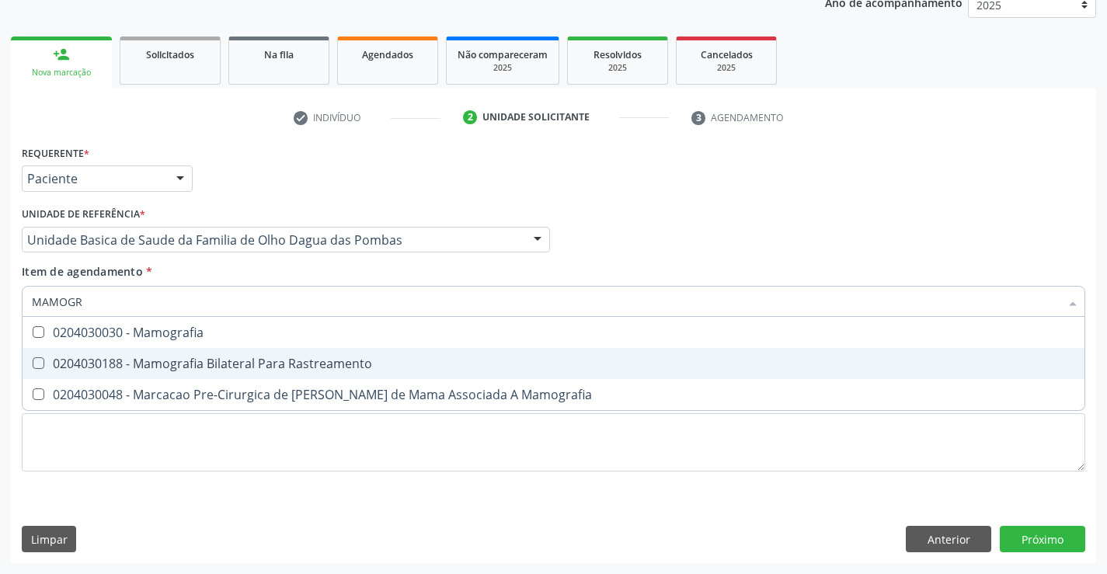
click at [215, 370] on div "0204030188 - Mamografia Bilateral Para Rastreamento" at bounding box center [553, 363] width 1043 height 12
checkbox Rastreamento "true"
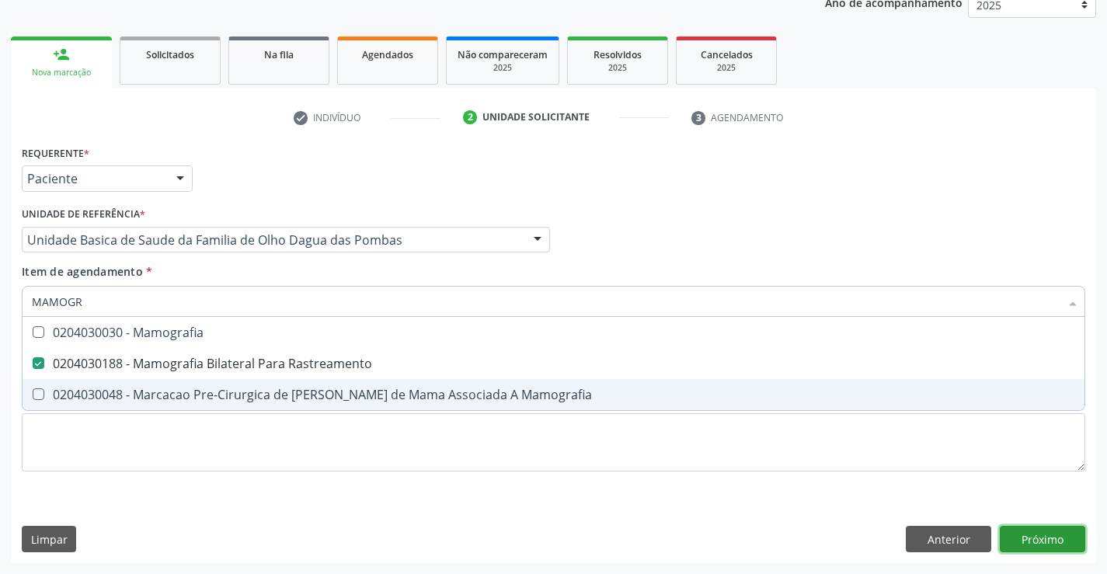
click at [1044, 538] on div "Requerente * Paciente Profissional de Saúde Paciente Nenhum resultado encontrad…" at bounding box center [553, 352] width 1085 height 422
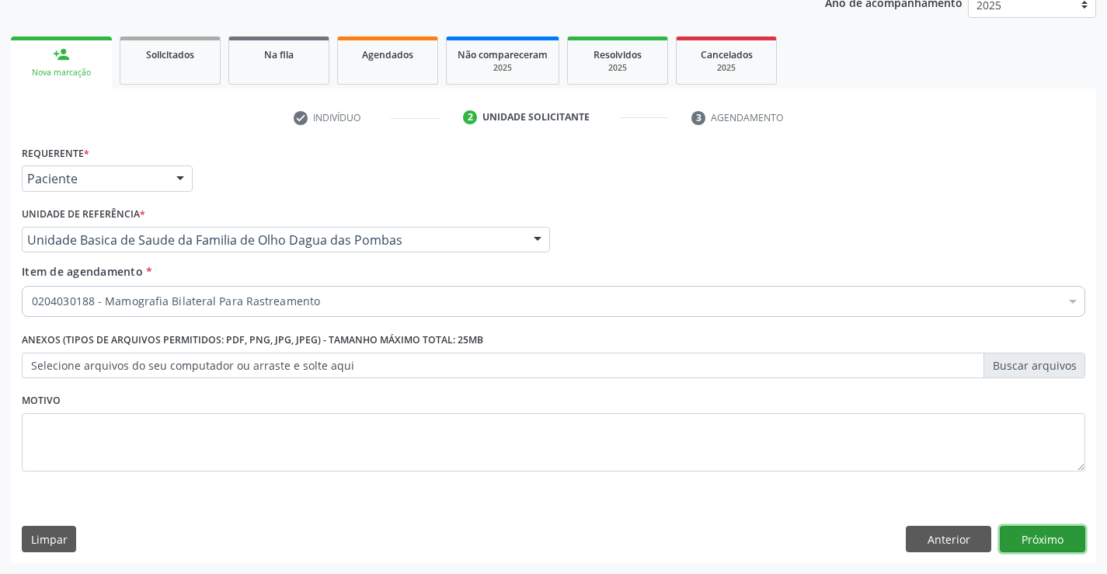
click at [1018, 541] on button "Próximo" at bounding box center [1042, 539] width 85 height 26
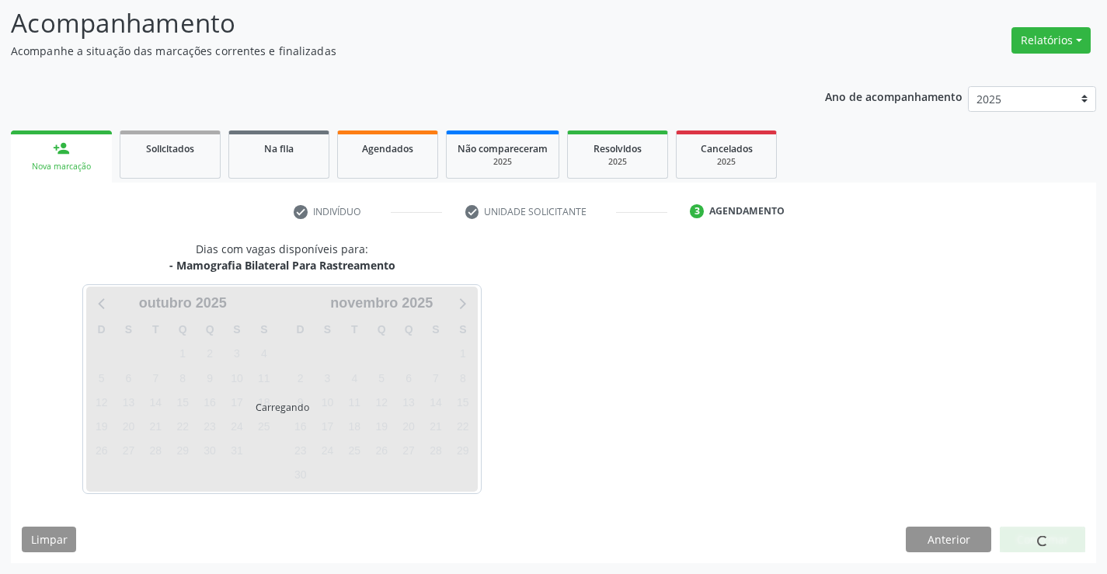
scroll to position [102, 0]
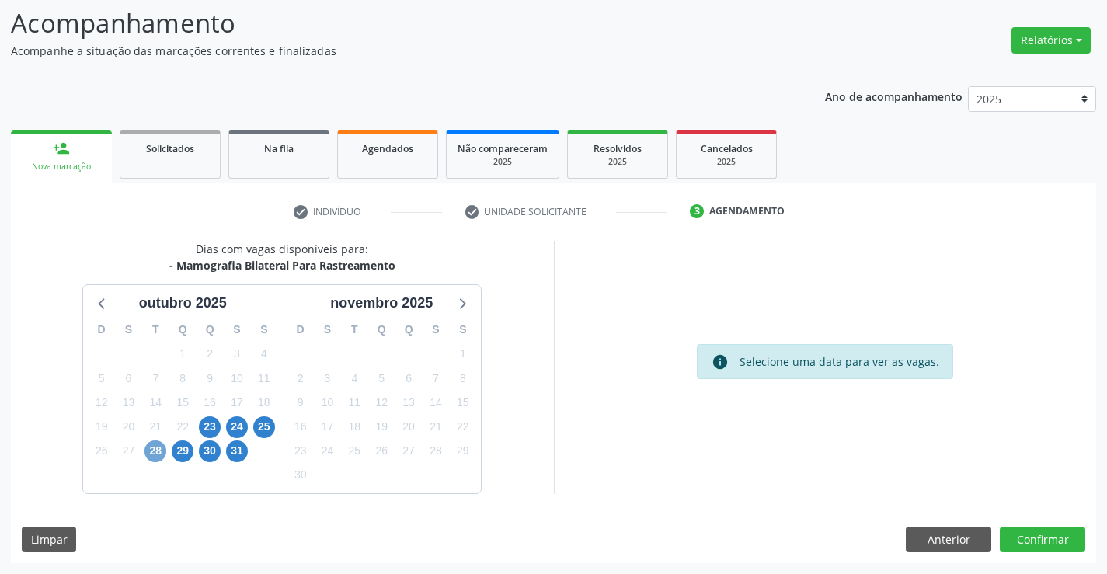
click at [154, 452] on span "28" at bounding box center [155, 451] width 22 height 22
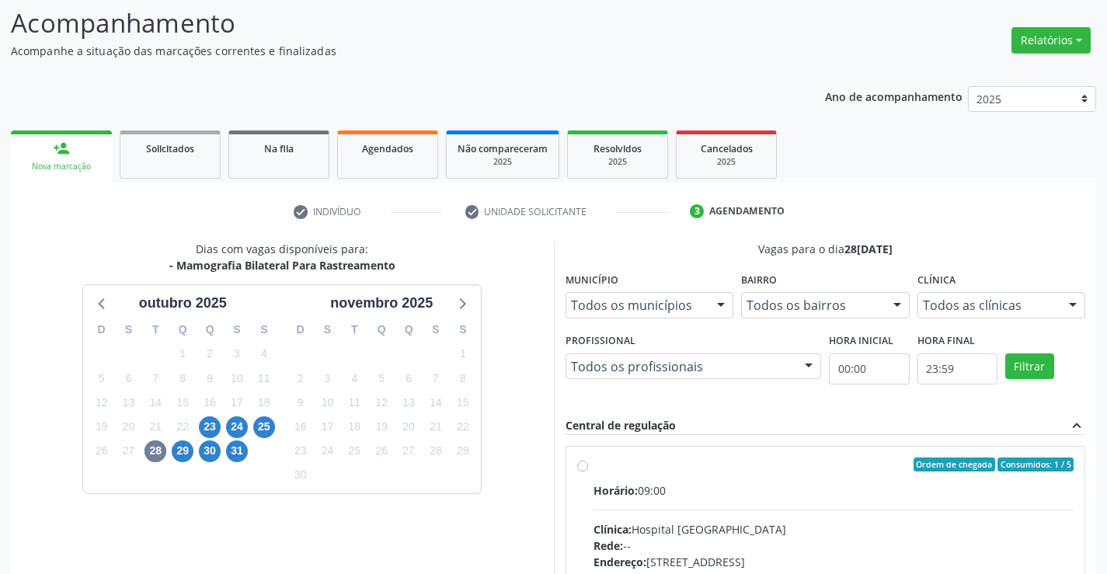
click at [593, 461] on label "Ordem de chegada Consumidos: 1 / 5 Horário: 09:00 Clínica: Hospital Sao Francis…" at bounding box center [833, 576] width 481 height 238
click at [577, 461] on input "Ordem de chegada Consumidos: 1 / 5 Horário: 09:00 Clínica: Hospital Sao Francis…" at bounding box center [582, 464] width 11 height 14
radio input "true"
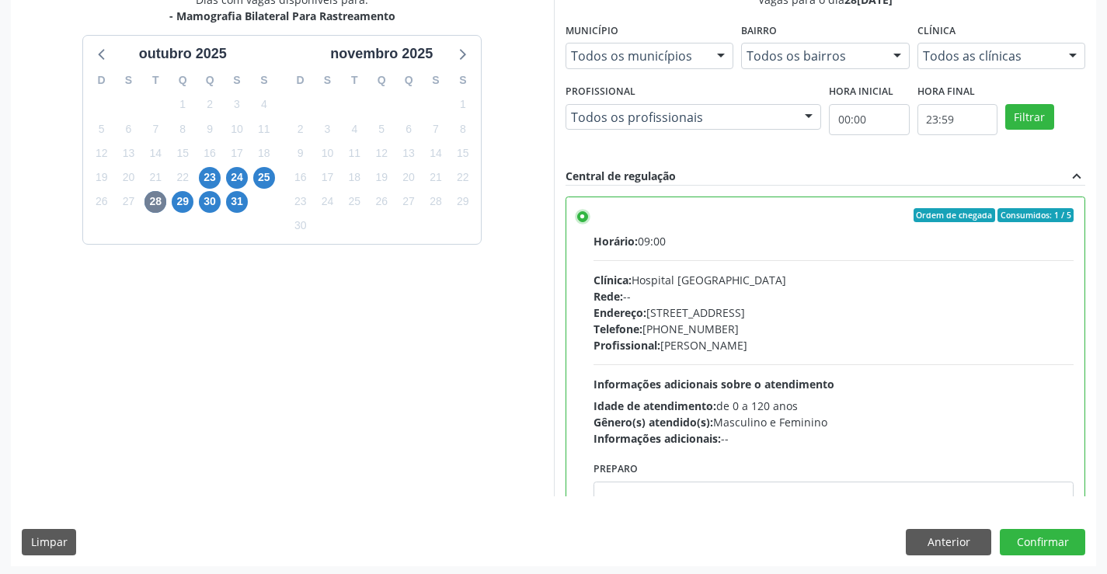
scroll to position [354, 0]
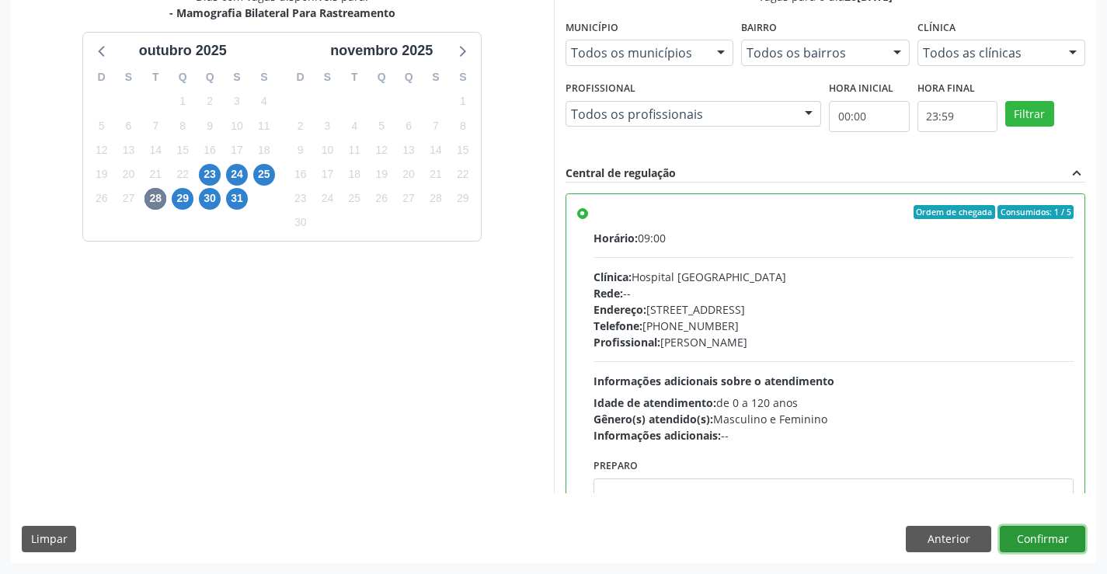
click at [1044, 548] on button "Confirmar" at bounding box center [1042, 539] width 85 height 26
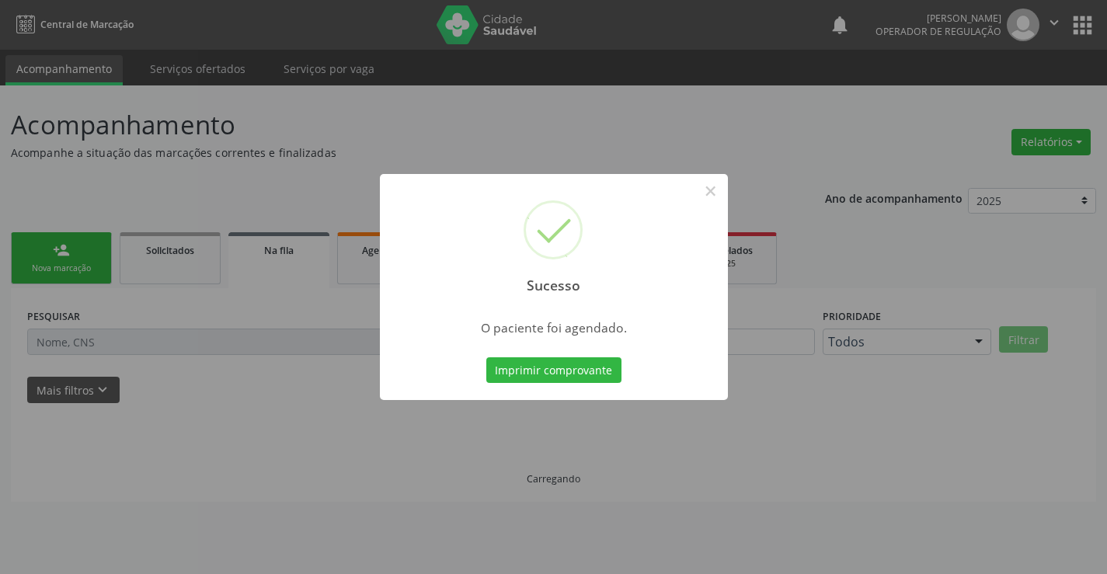
scroll to position [0, 0]
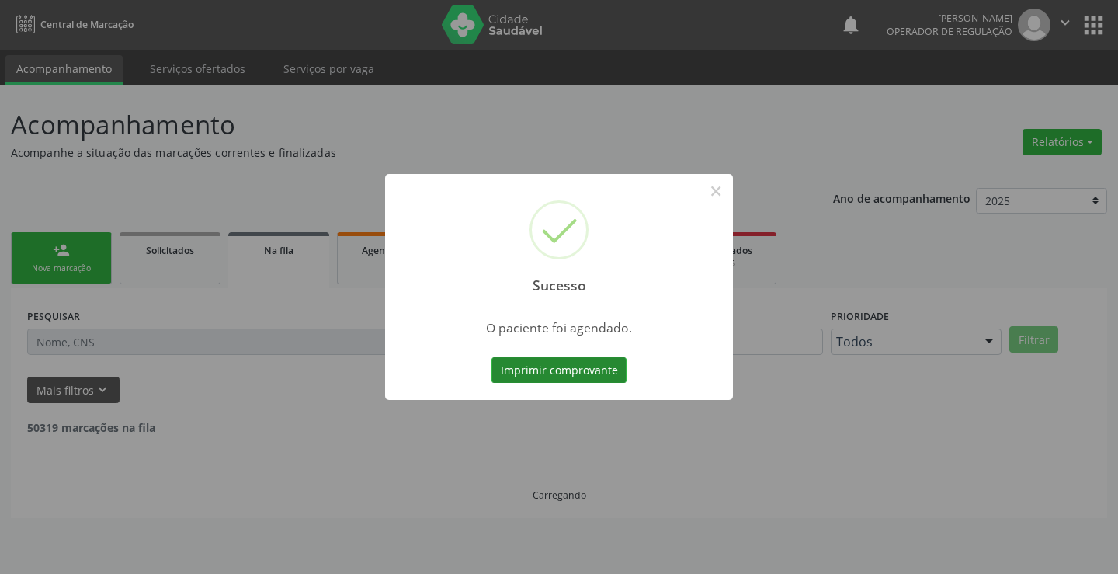
click at [589, 364] on button "Imprimir comprovante" at bounding box center [559, 370] width 135 height 26
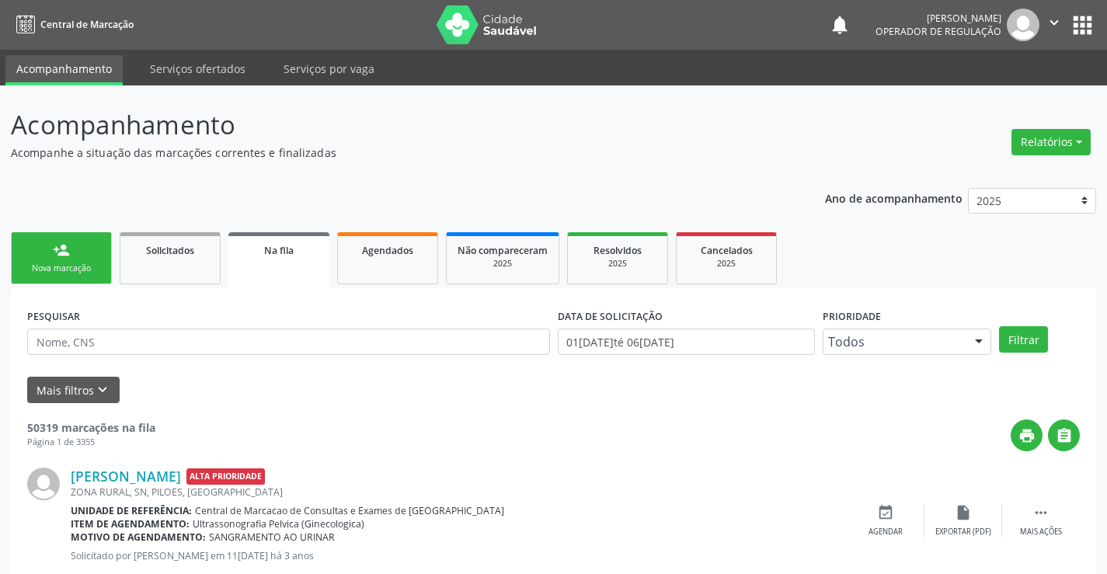
click at [84, 254] on link "person_add Nova marcação" at bounding box center [61, 258] width 101 height 52
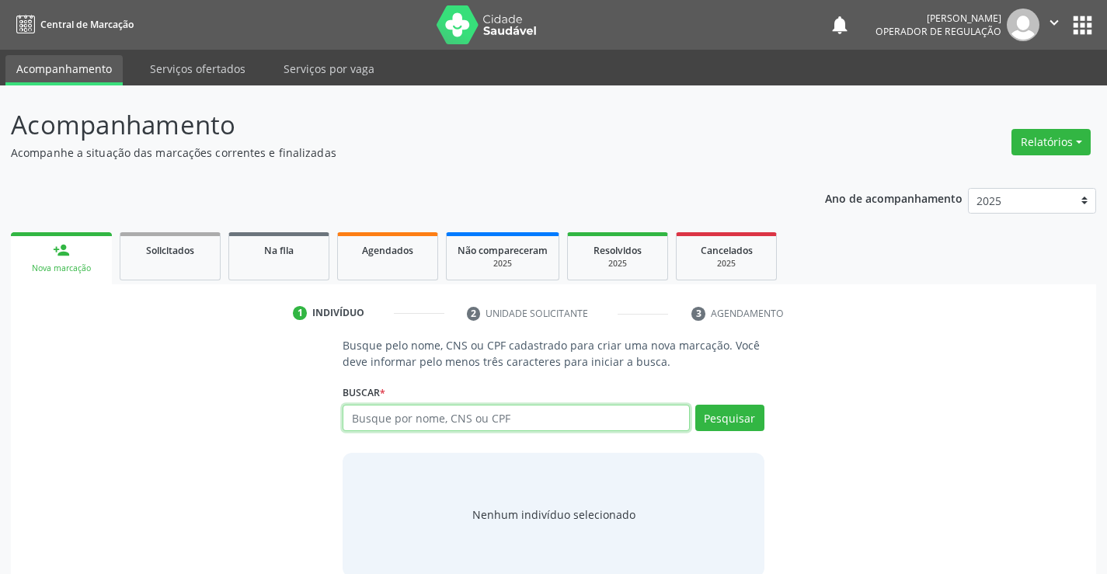
click at [417, 413] on input "text" at bounding box center [516, 418] width 346 height 26
type input "704401334775110"
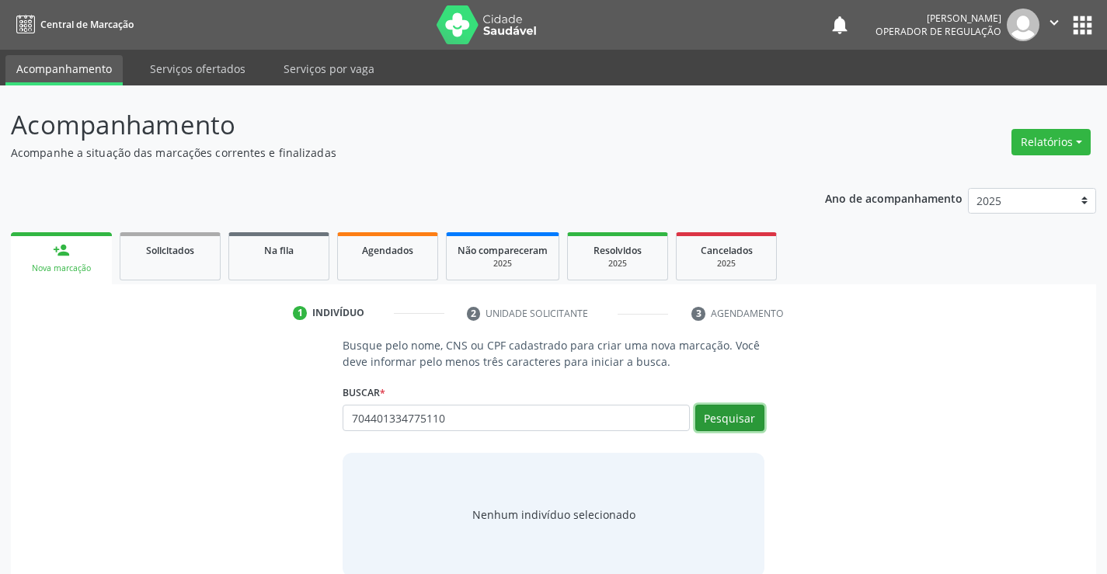
click at [714, 410] on button "Pesquisar" at bounding box center [729, 418] width 69 height 26
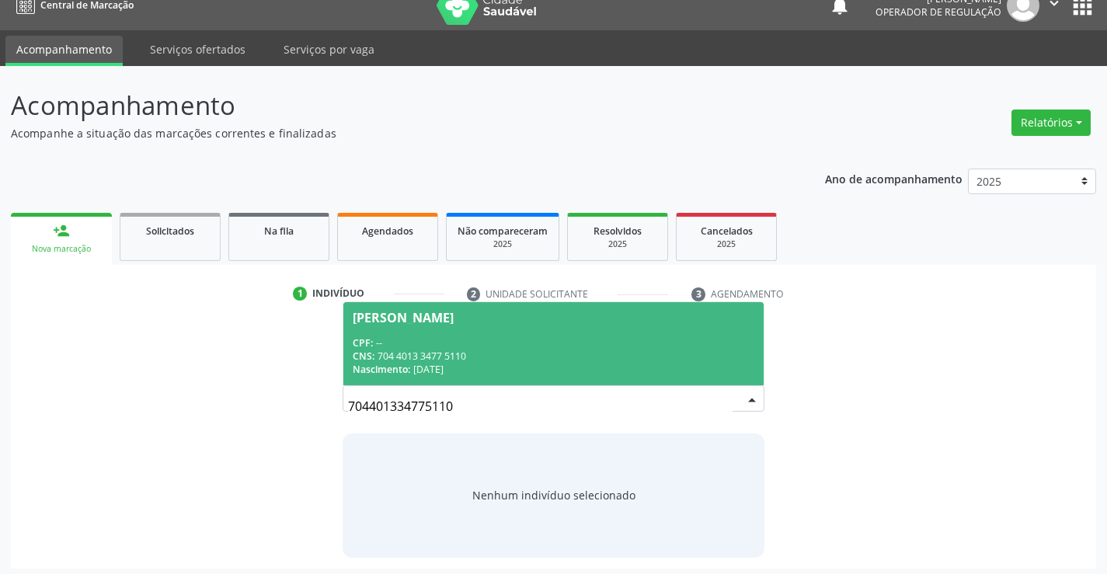
scroll to position [25, 0]
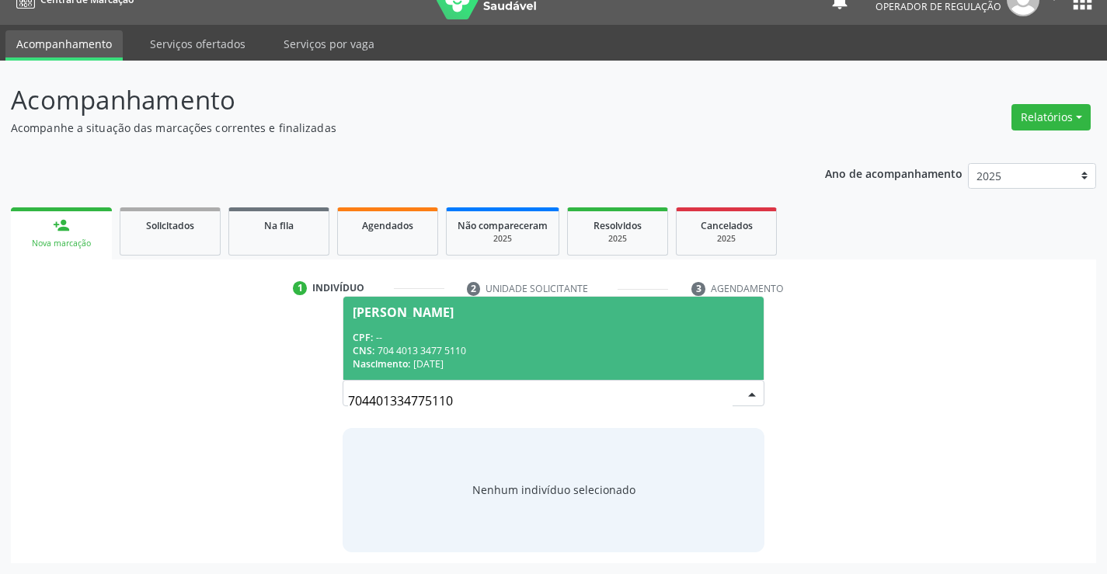
click at [518, 322] on span "Valdiane de Souza Santos CPF: -- CNS: 704 4013 3477 5110 Nascimento: 26/12/1988" at bounding box center [552, 338] width 419 height 83
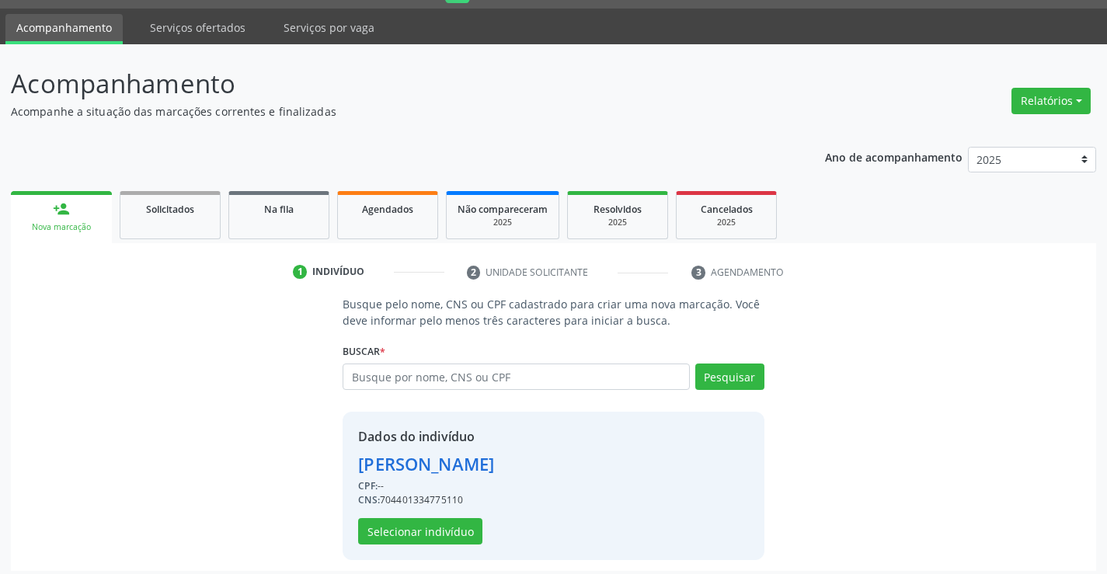
scroll to position [49, 0]
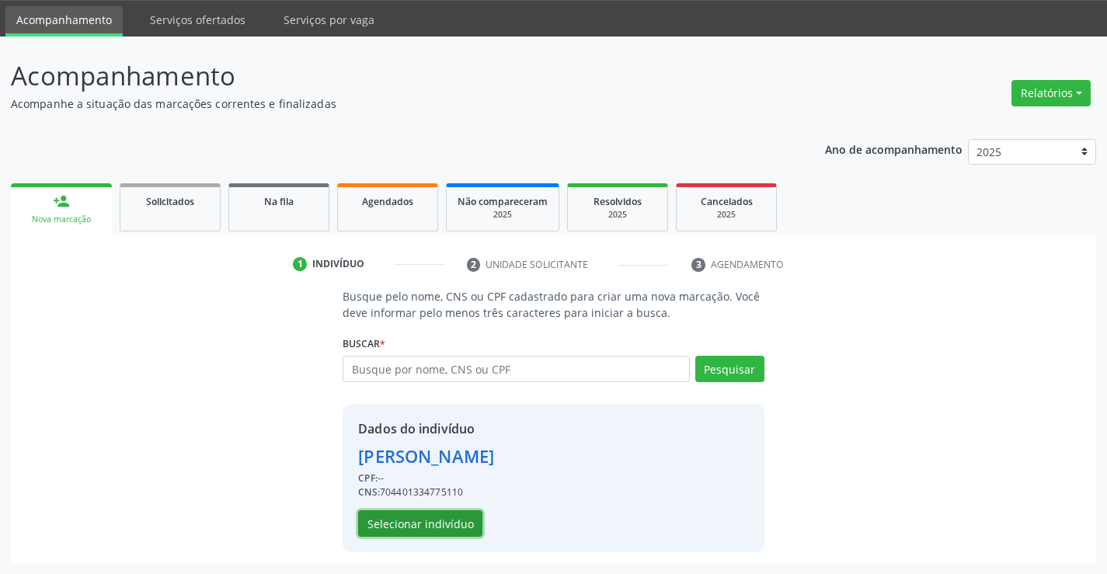
click at [445, 521] on button "Selecionar indivíduo" at bounding box center [420, 523] width 124 height 26
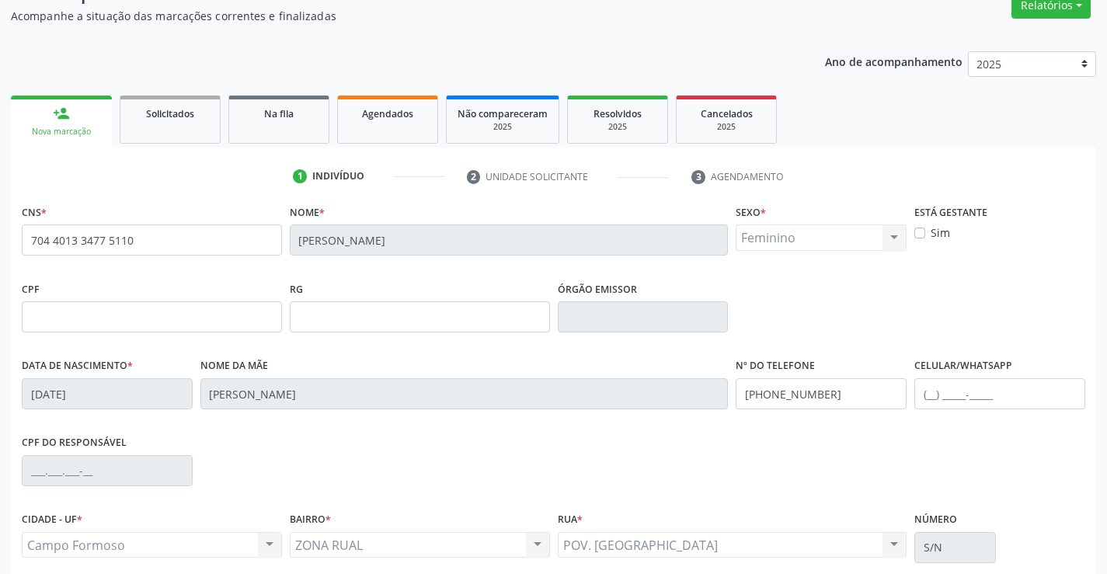
scroll to position [268, 0]
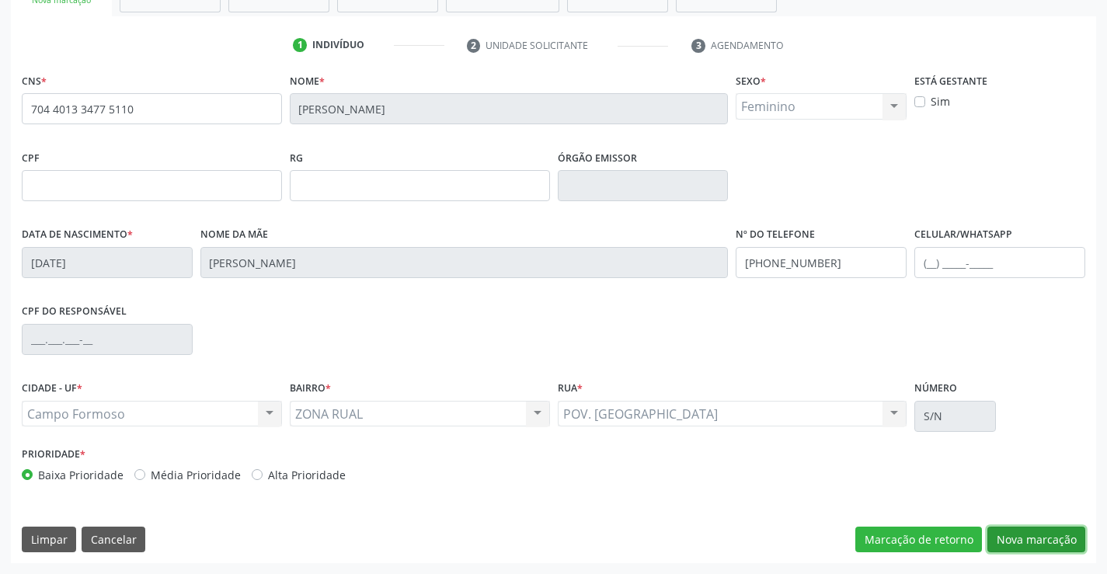
click at [1026, 536] on button "Nova marcação" at bounding box center [1036, 540] width 98 height 26
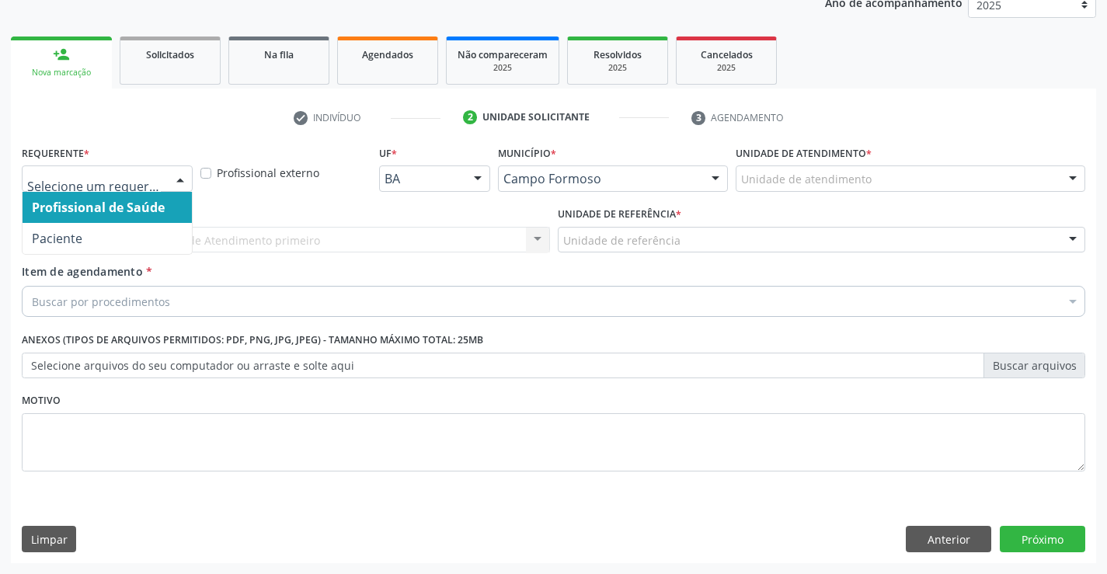
click at [79, 169] on div at bounding box center [107, 178] width 171 height 26
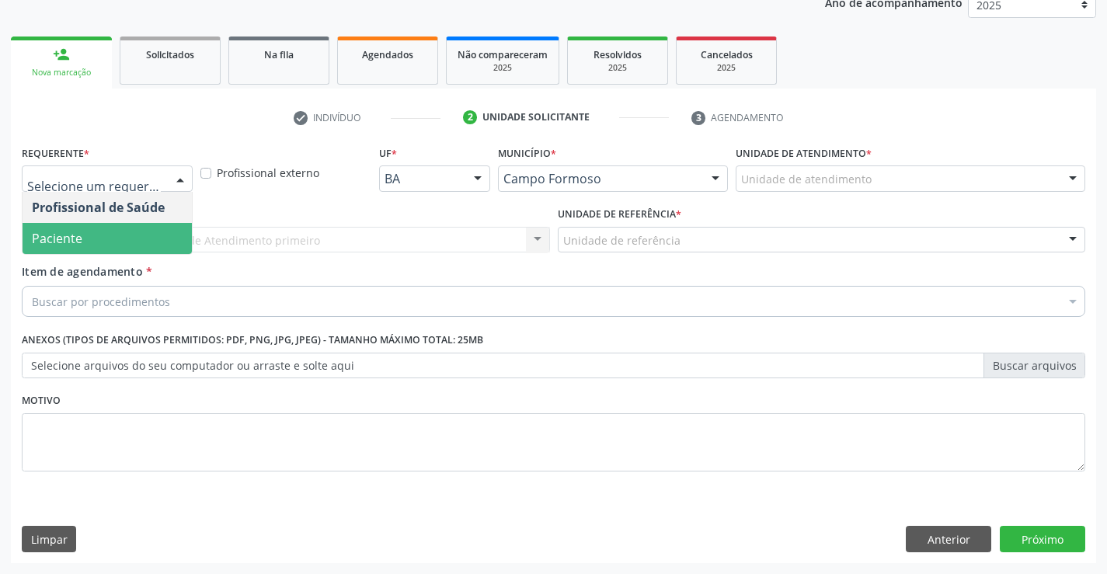
click at [89, 238] on span "Paciente" at bounding box center [107, 238] width 169 height 31
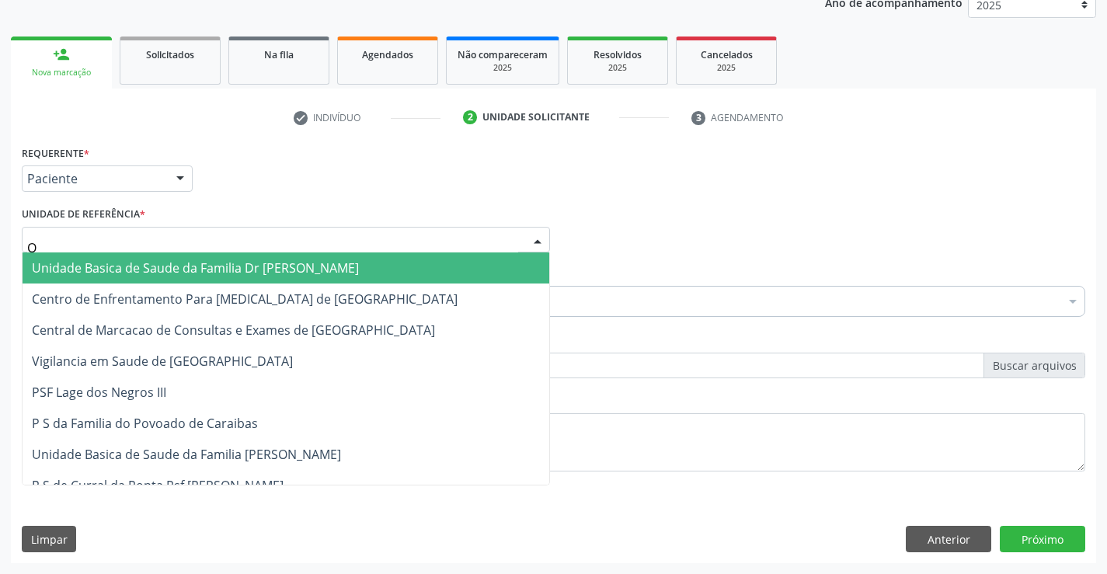
type input "OL"
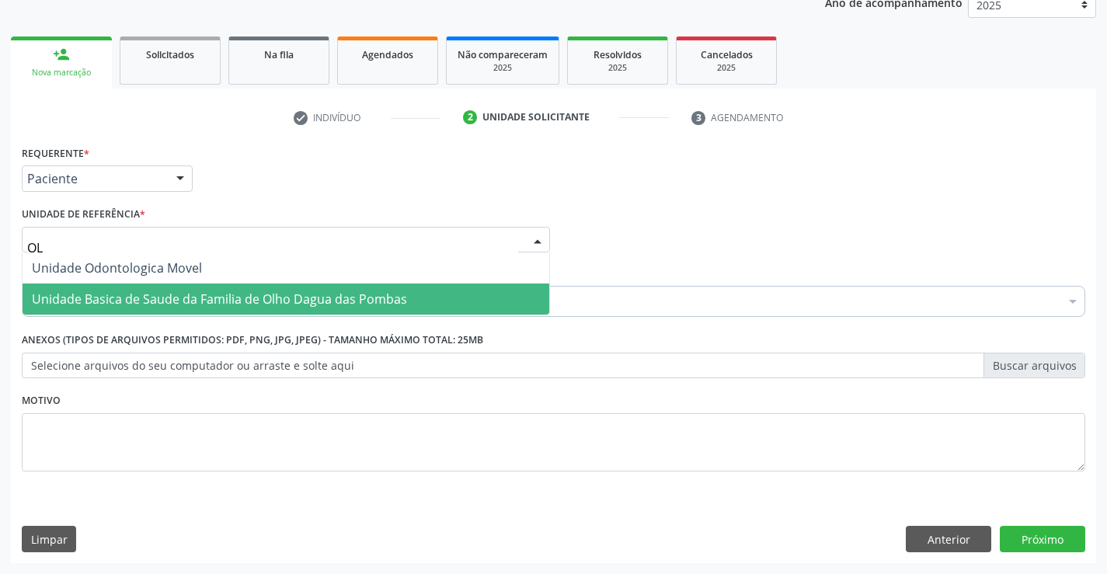
click at [137, 300] on span "Unidade Basica de Saude da Familia de Olho Dagua das Pombas" at bounding box center [219, 298] width 375 height 17
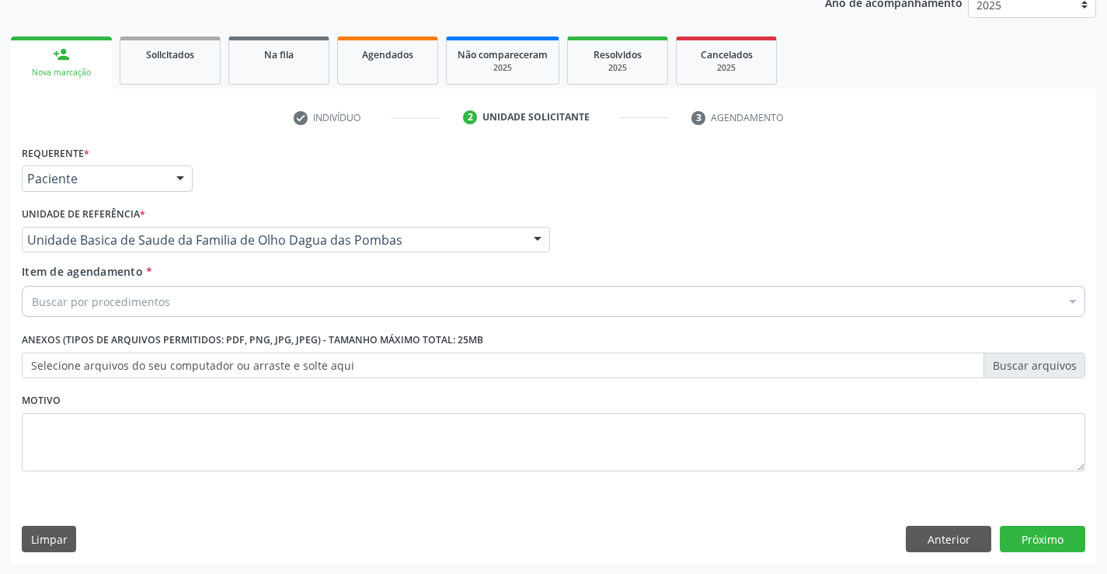
click at [109, 313] on div "Buscar por procedimentos" at bounding box center [553, 301] width 1063 height 31
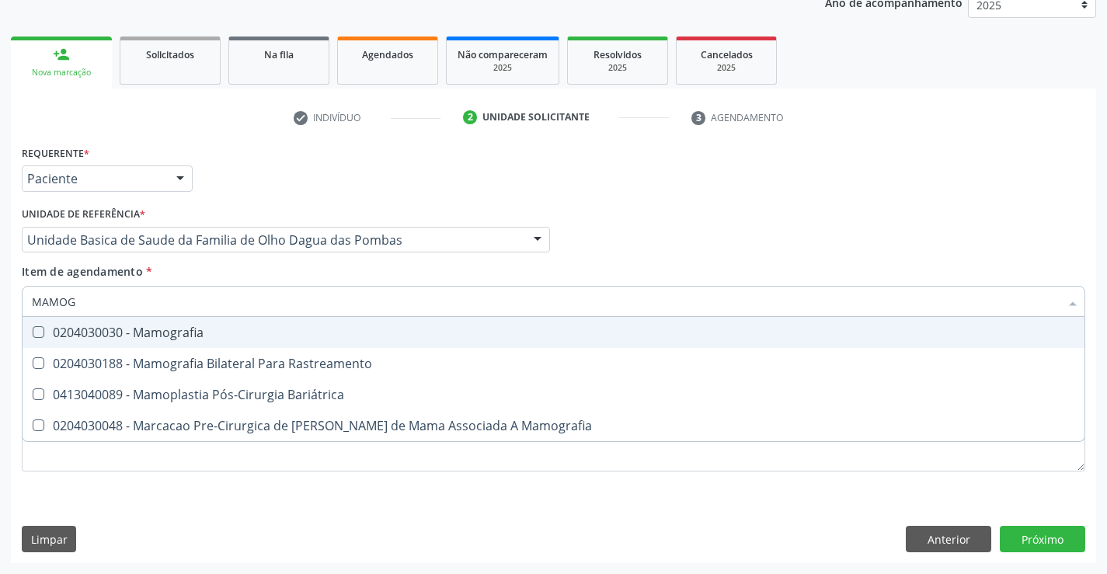
type input "MAMOGR"
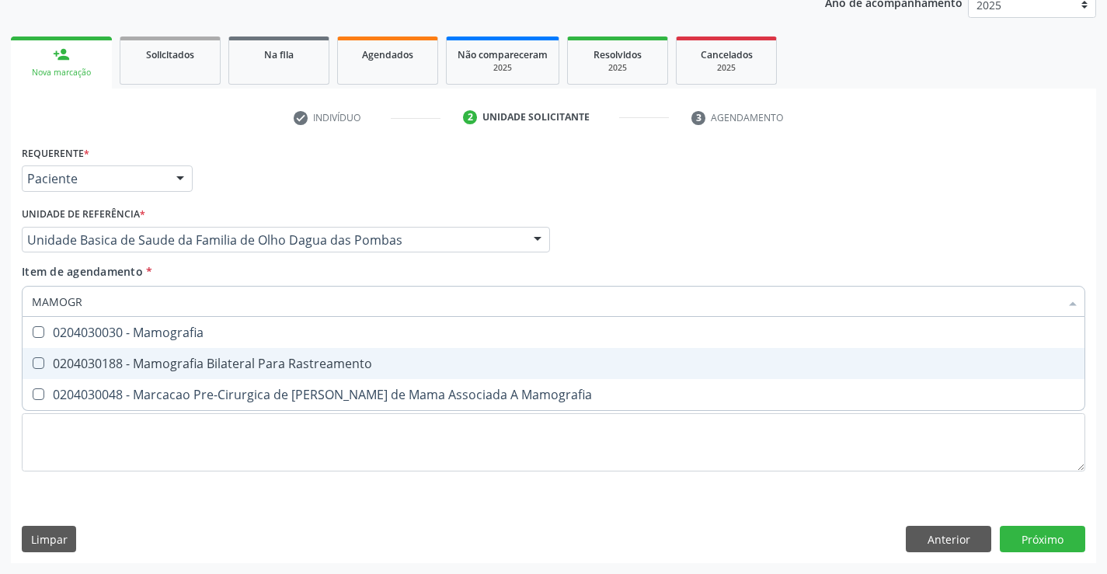
click at [326, 363] on div "0204030188 - Mamografia Bilateral Para Rastreamento" at bounding box center [553, 363] width 1043 height 12
checkbox Rastreamento "true"
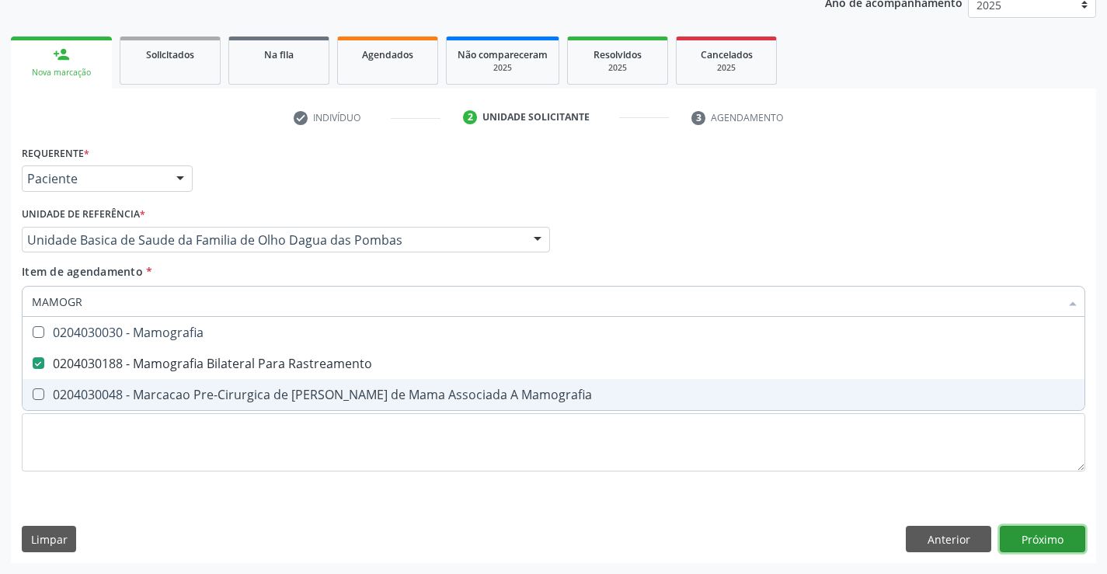
click at [1036, 532] on div "Requerente * Paciente Profissional de Saúde Paciente Nenhum resultado encontrad…" at bounding box center [553, 352] width 1085 height 422
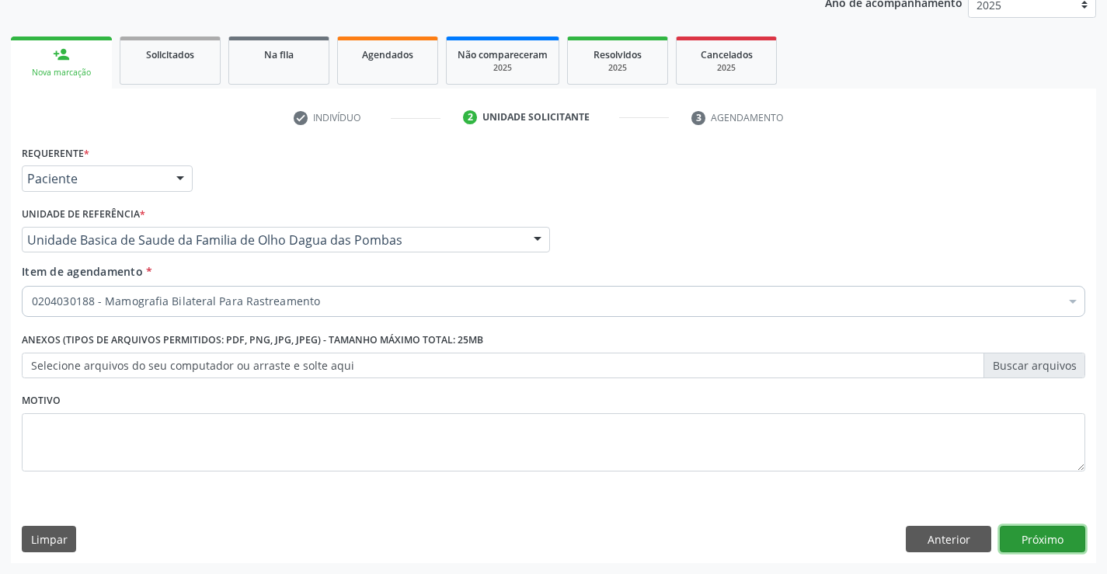
click at [1049, 532] on button "Próximo" at bounding box center [1042, 539] width 85 height 26
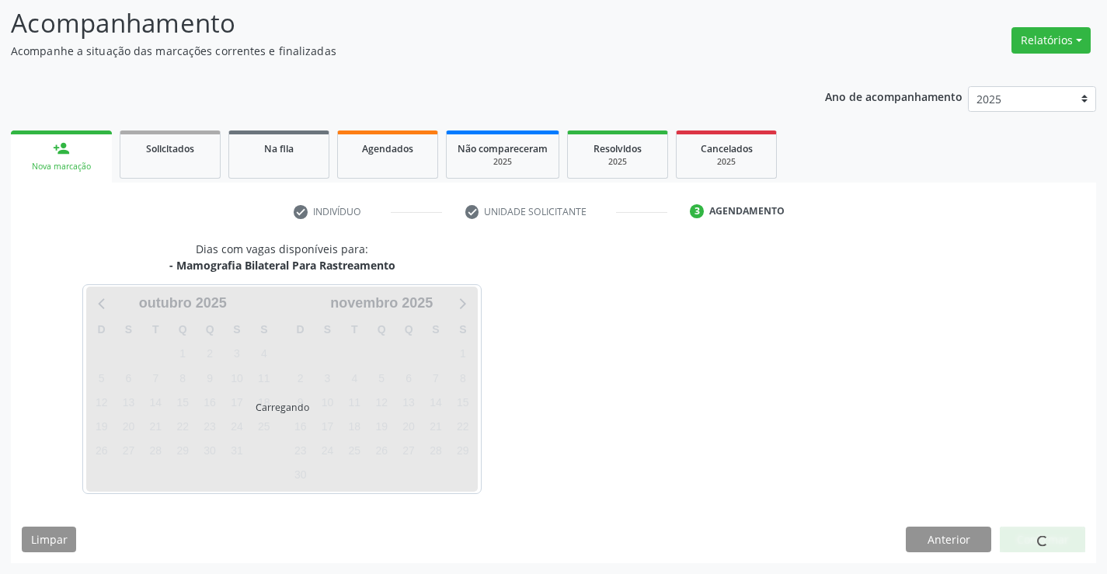
scroll to position [102, 0]
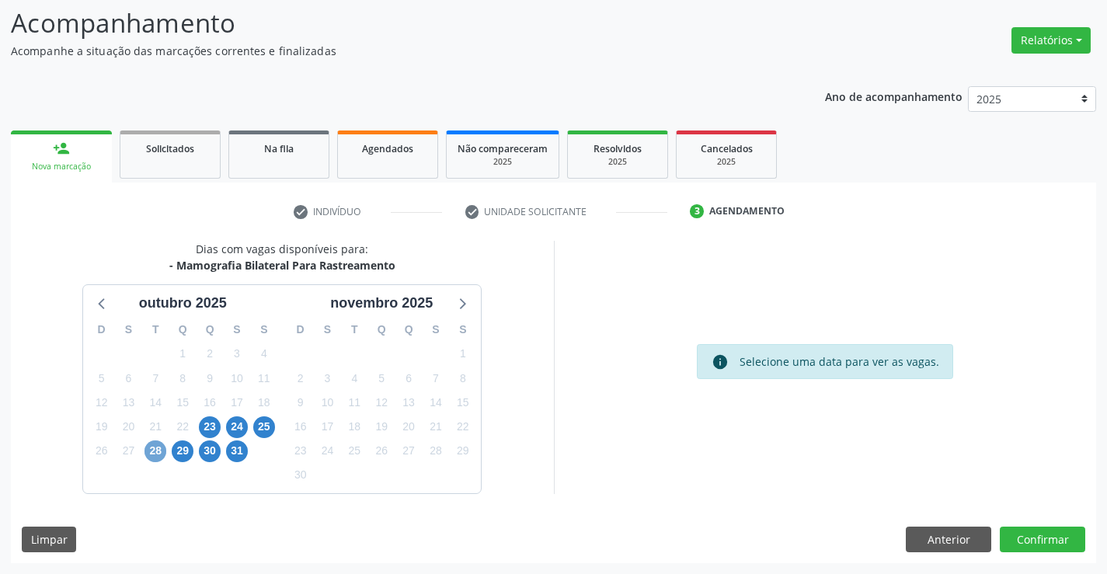
click at [164, 450] on span "28" at bounding box center [155, 451] width 22 height 22
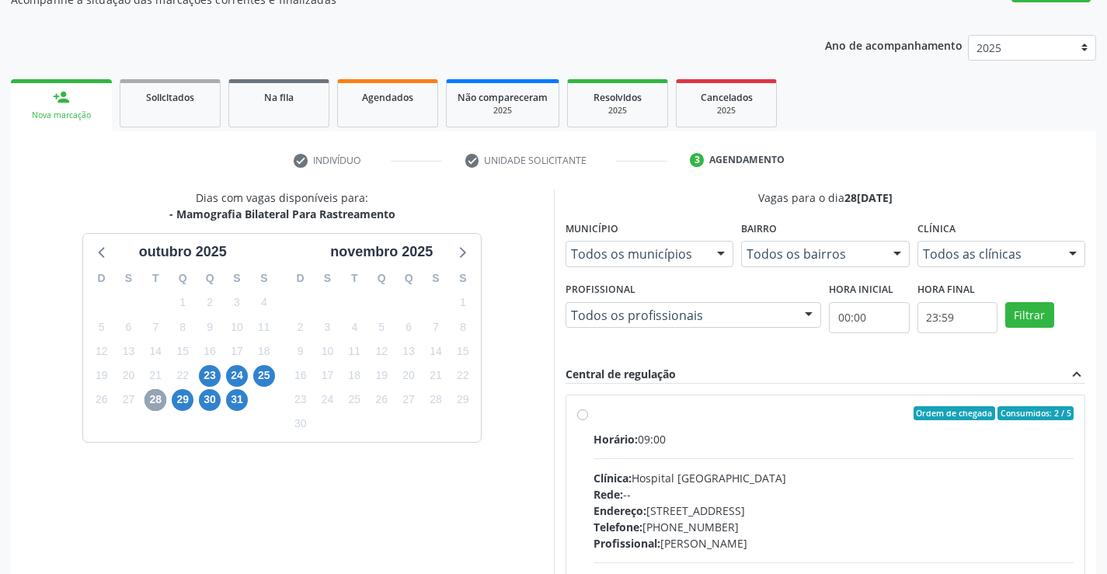
scroll to position [179, 0]
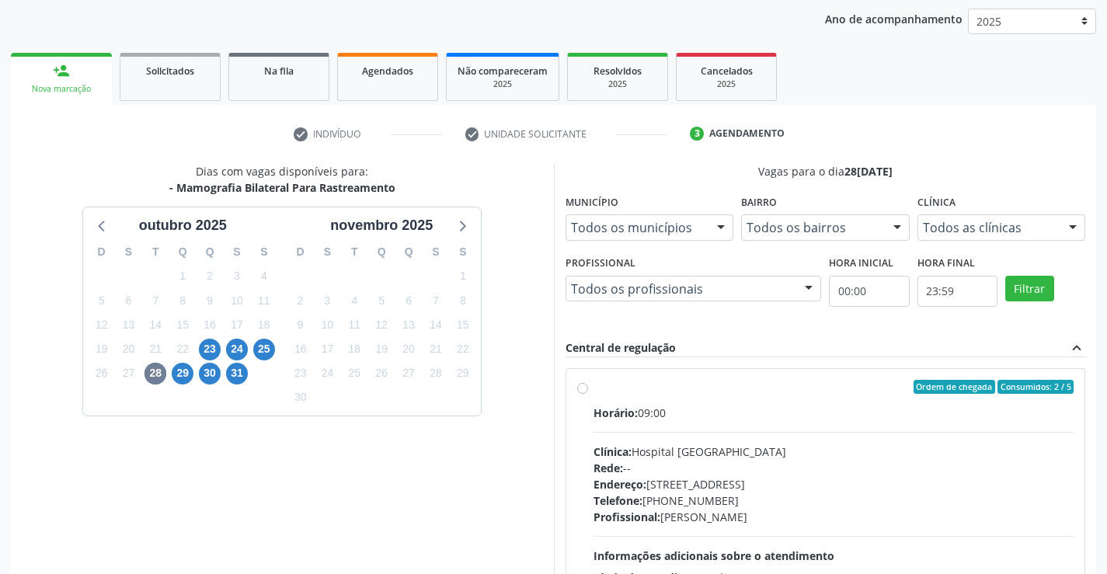
click at [593, 391] on label "Ordem de chegada Consumidos: 2 / 5 Horário: 09:00 Clínica: Hospital Sao Francis…" at bounding box center [833, 499] width 481 height 238
click at [583, 391] on input "Ordem de chegada Consumidos: 2 / 5 Horário: 09:00 Clínica: Hospital Sao Francis…" at bounding box center [582, 387] width 11 height 14
radio input "true"
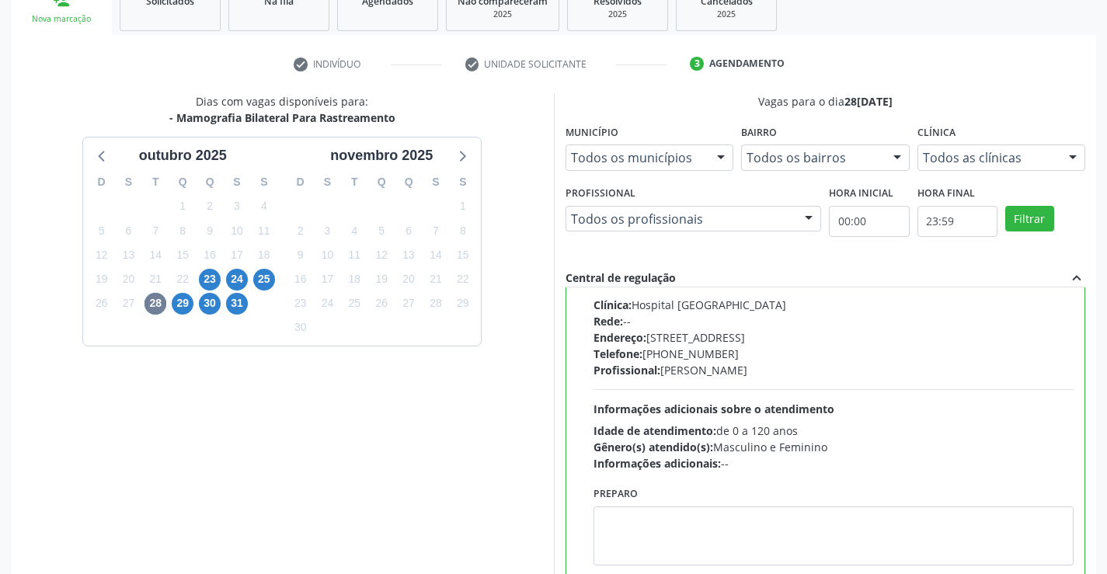
scroll to position [354, 0]
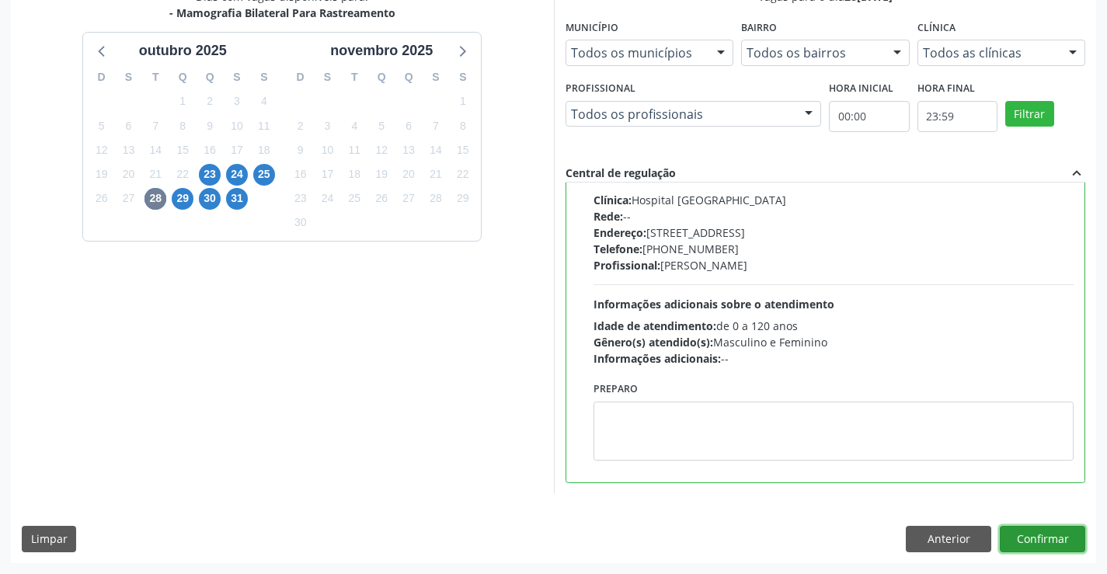
click at [1031, 540] on button "Confirmar" at bounding box center [1042, 539] width 85 height 26
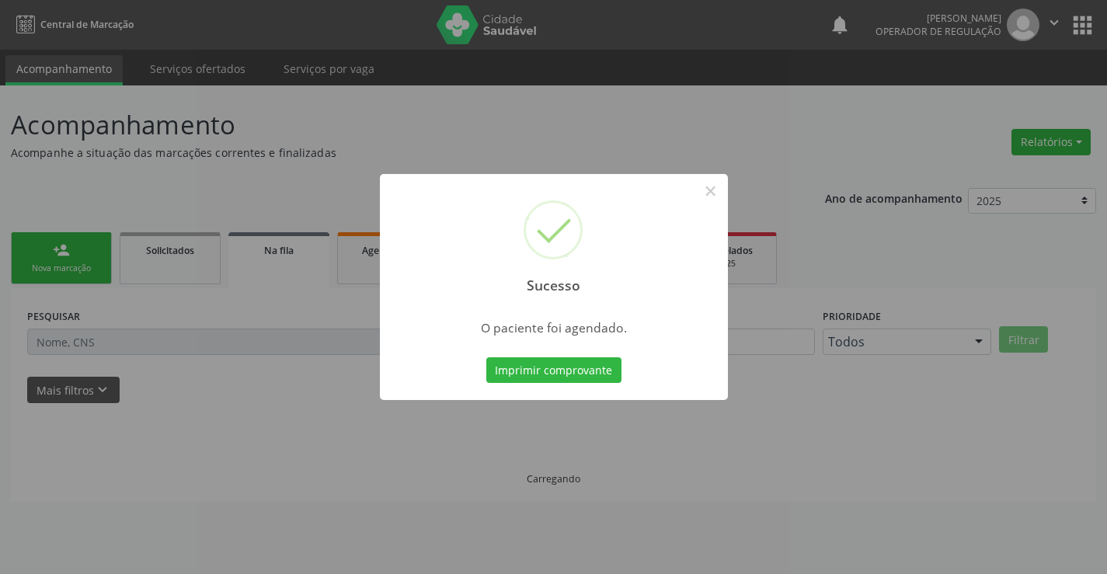
scroll to position [0, 0]
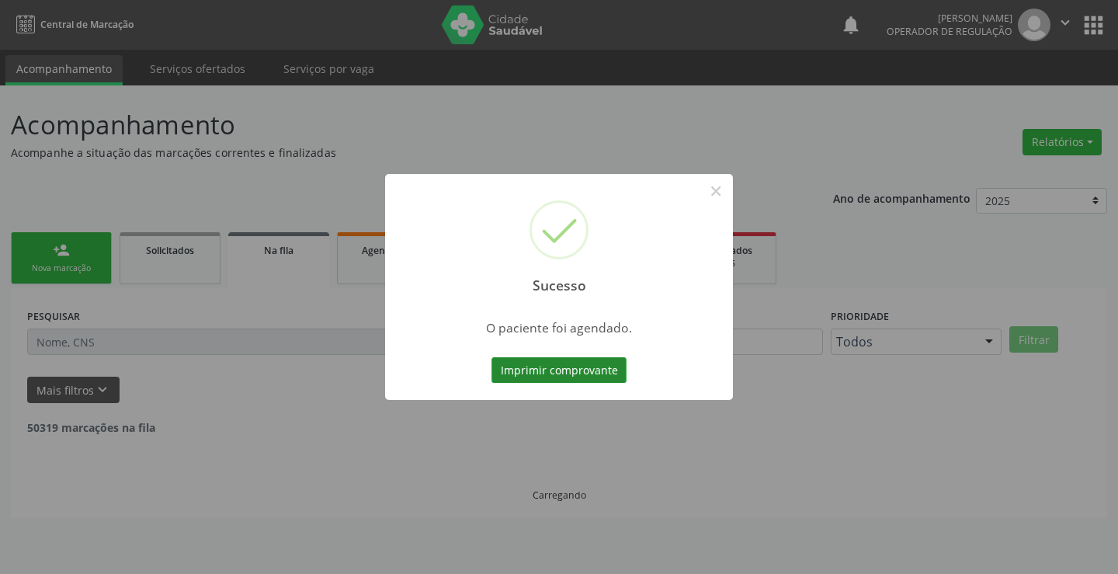
click at [590, 369] on button "Imprimir comprovante" at bounding box center [559, 370] width 135 height 26
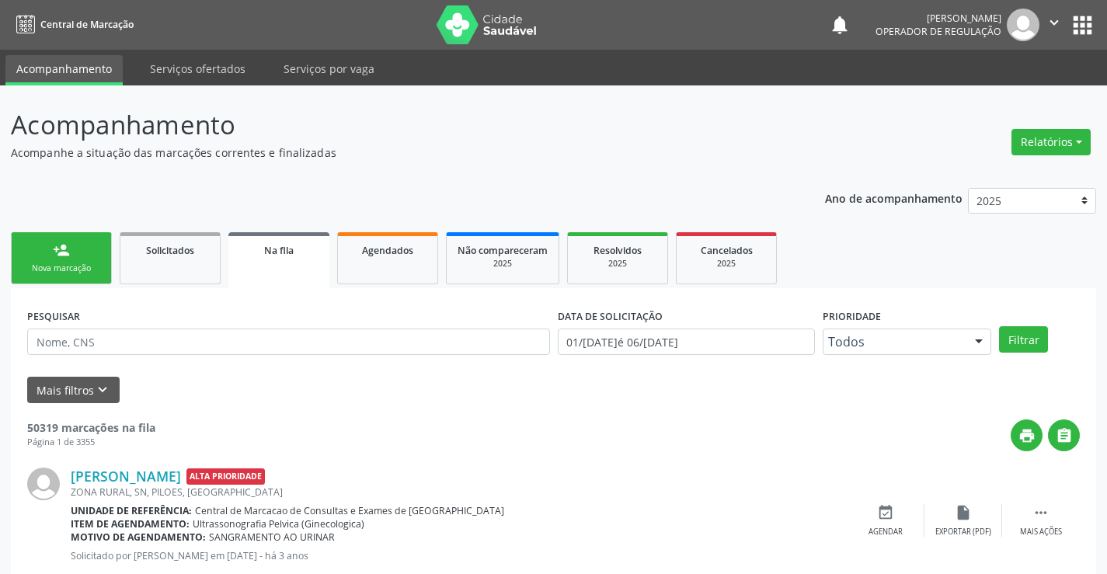
click at [36, 263] on div "Nova marcação" at bounding box center [62, 269] width 78 height 12
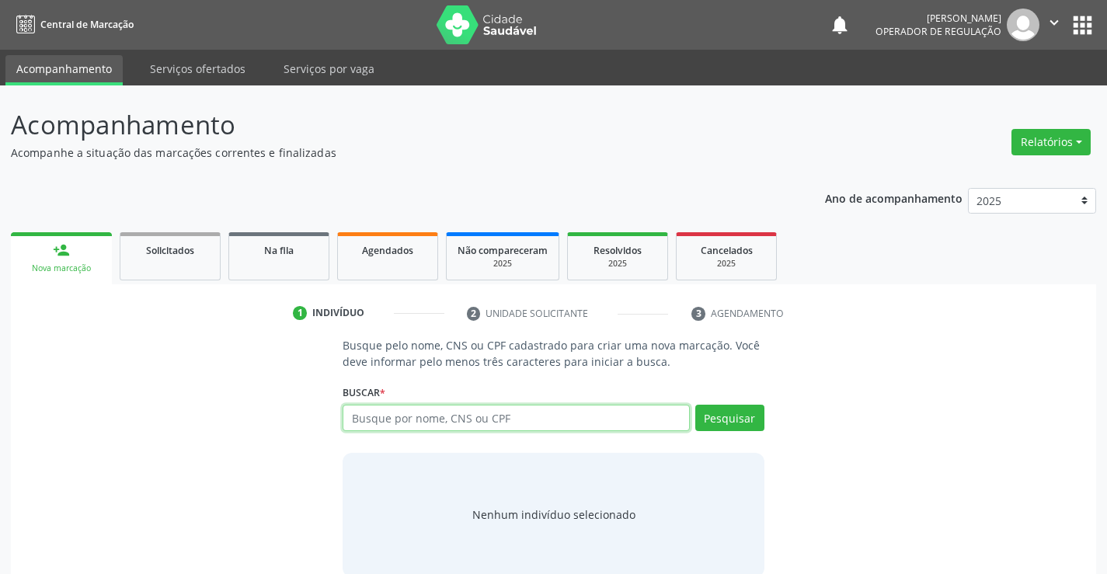
click at [510, 413] on input "text" at bounding box center [516, 418] width 346 height 26
type input "707004813304232"
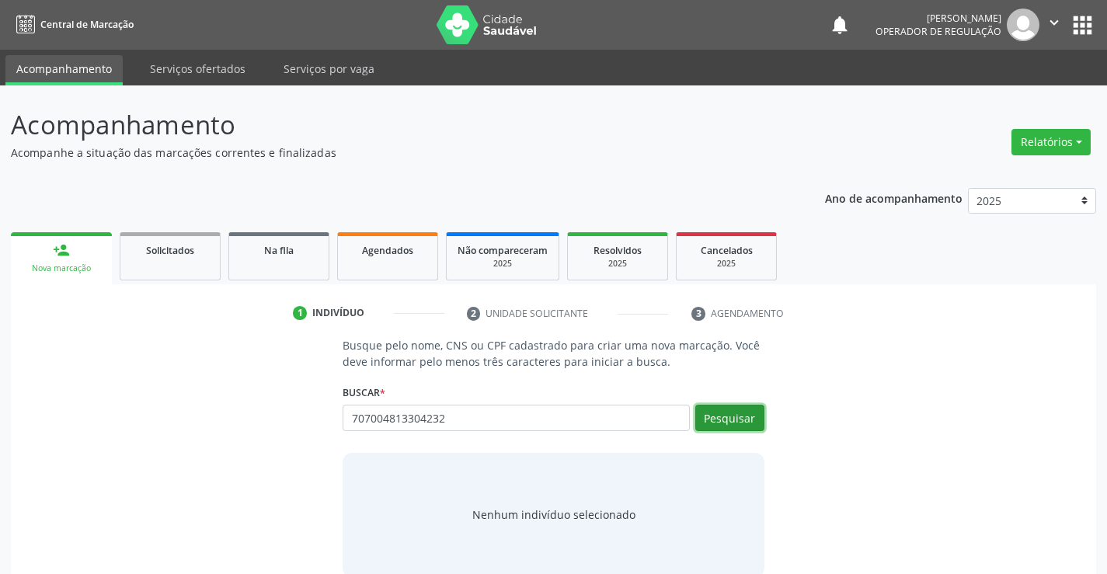
click at [745, 411] on button "Pesquisar" at bounding box center [729, 418] width 69 height 26
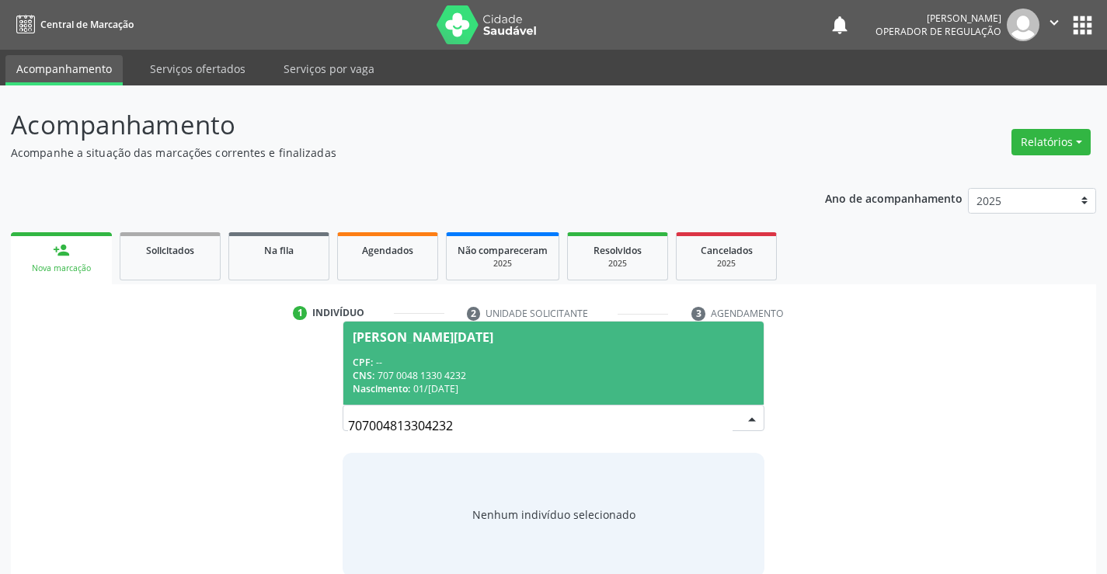
click at [564, 350] on span "[PERSON_NAME][DATE] CPF: -- CNS: 707 0048 1330 4232 Nascimento: 01/[DATE]" at bounding box center [552, 363] width 419 height 83
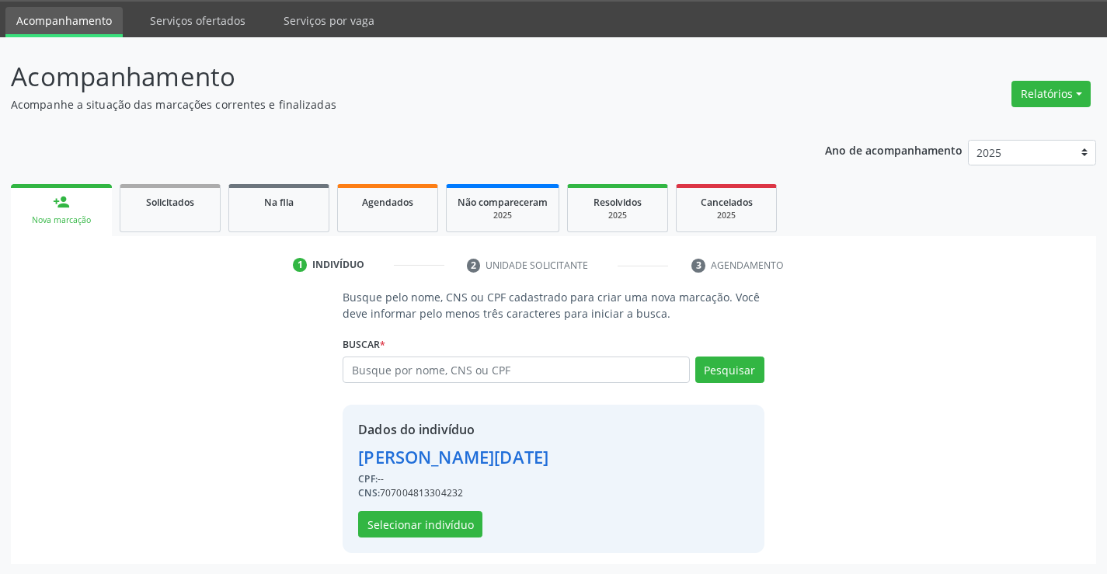
scroll to position [49, 0]
click at [390, 525] on button "Selecionar indivíduo" at bounding box center [420, 523] width 124 height 26
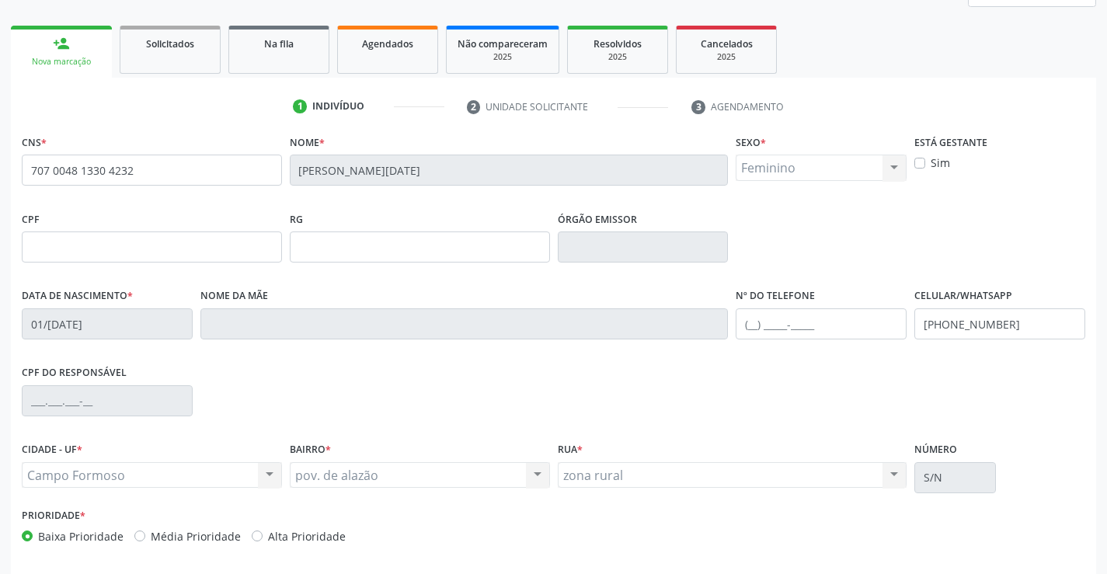
scroll to position [268, 0]
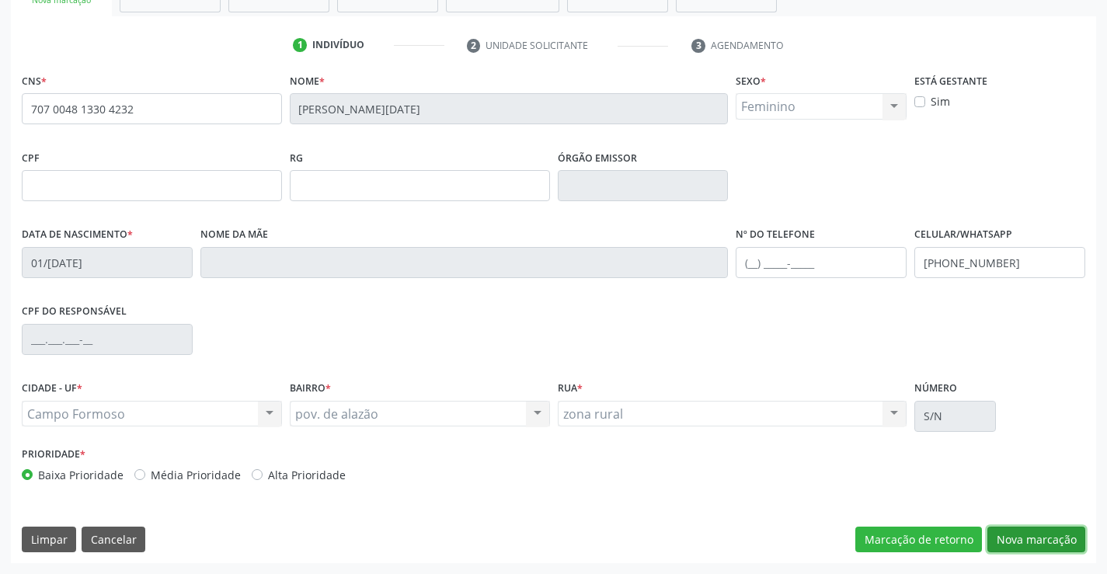
click at [1000, 538] on button "Nova marcação" at bounding box center [1036, 540] width 98 height 26
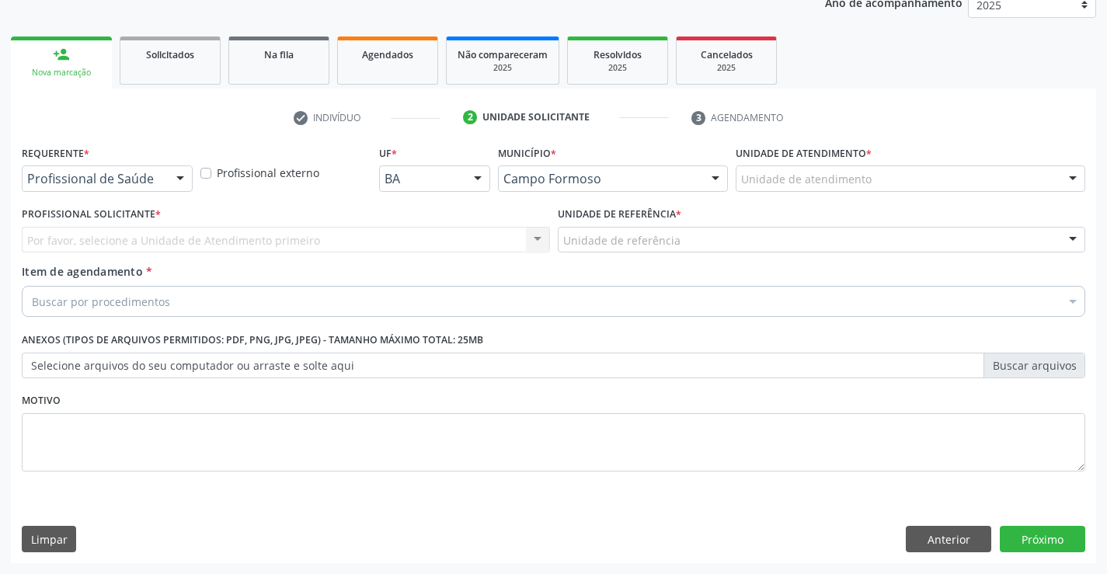
scroll to position [196, 0]
click at [105, 189] on div "Profissional de Saúde" at bounding box center [107, 178] width 171 height 26
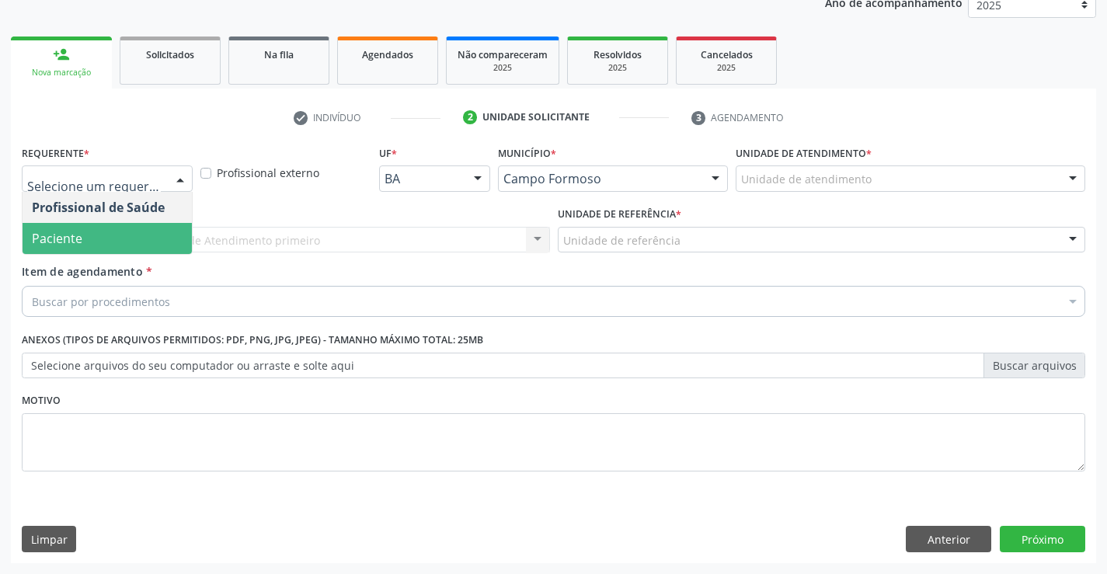
click at [82, 233] on span "Paciente" at bounding box center [107, 238] width 169 height 31
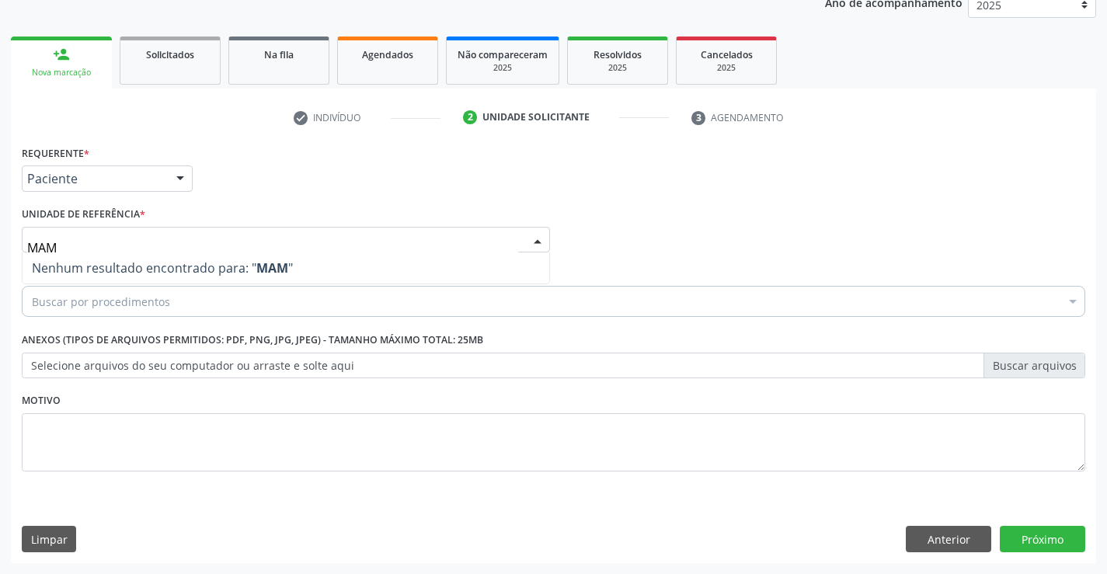
drag, startPoint x: 60, startPoint y: 249, endPoint x: 0, endPoint y: 245, distance: 60.0
click at [0, 245] on div "Acompanhamento Acompanhe a situação das marcações correntes e finalizadas Relat…" at bounding box center [553, 232] width 1107 height 684
type input "P"
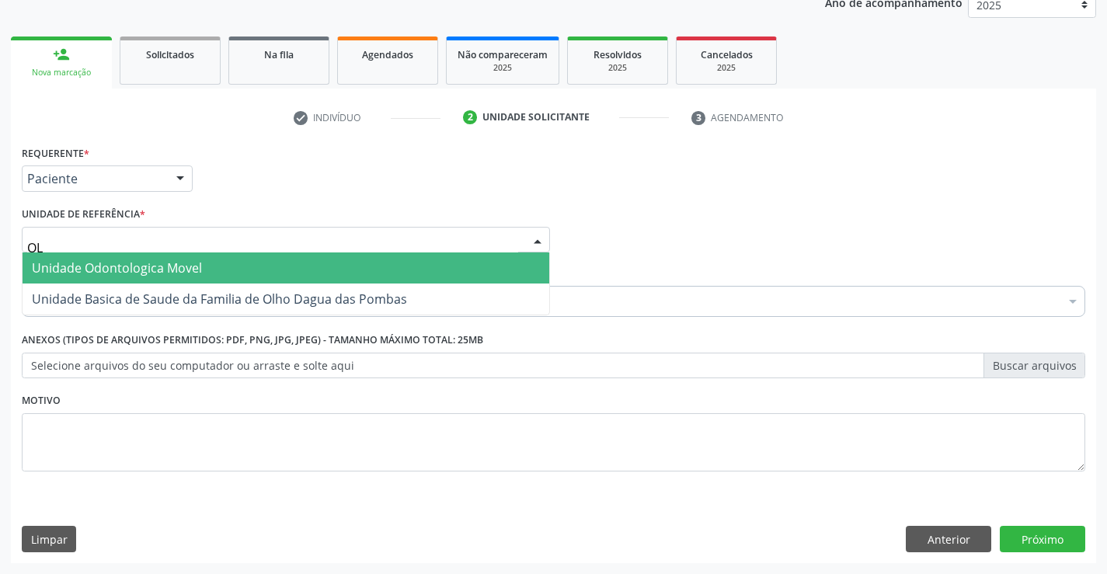
type input "OLH"
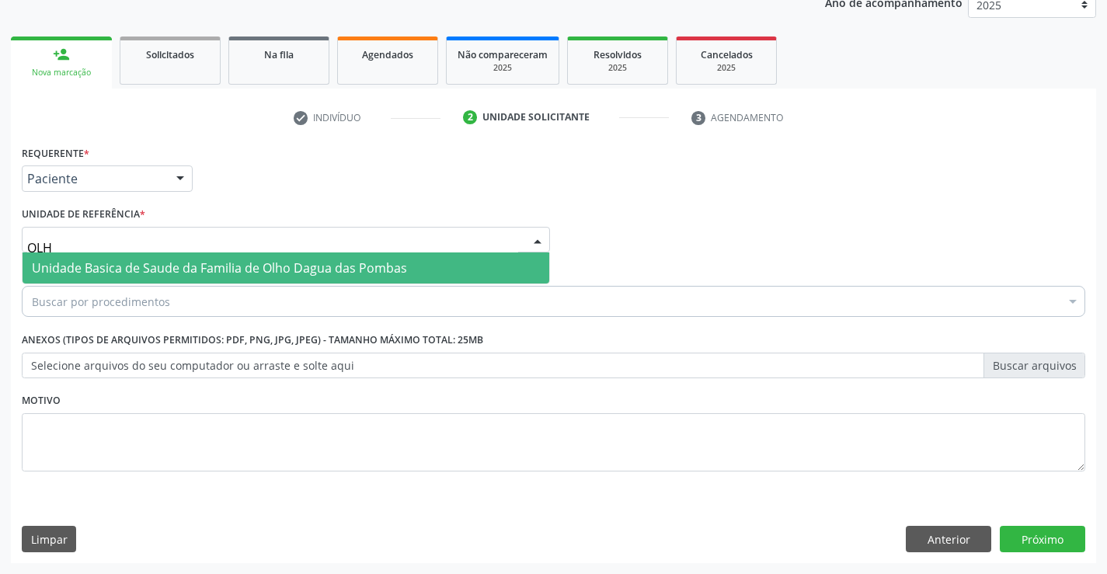
click at [45, 266] on span "Unidade Basica de Saude da Familia de Olho Dagua das Pombas" at bounding box center [219, 267] width 375 height 17
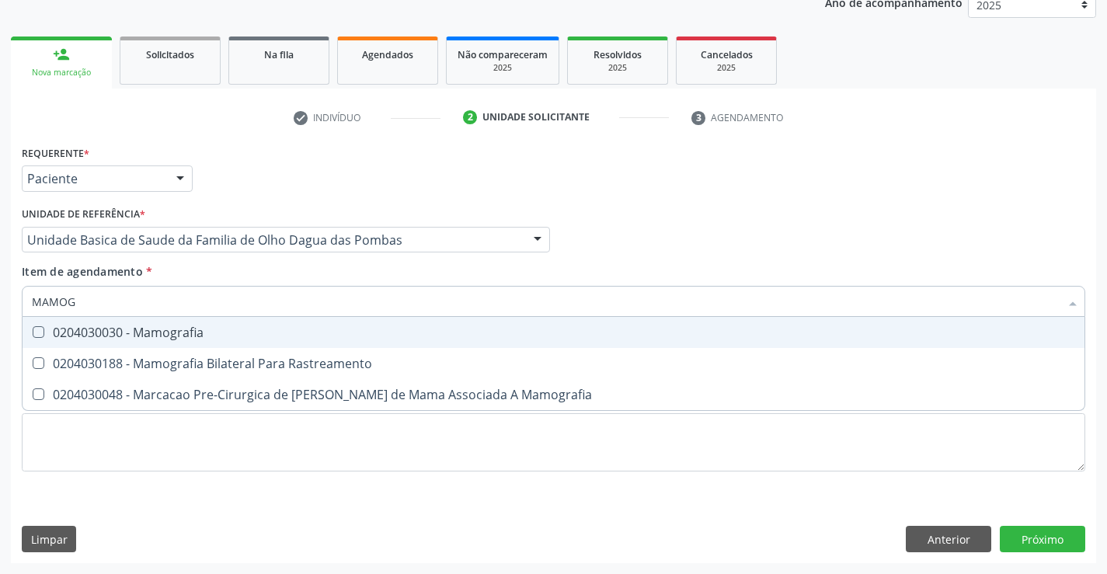
type input "MAMOGR"
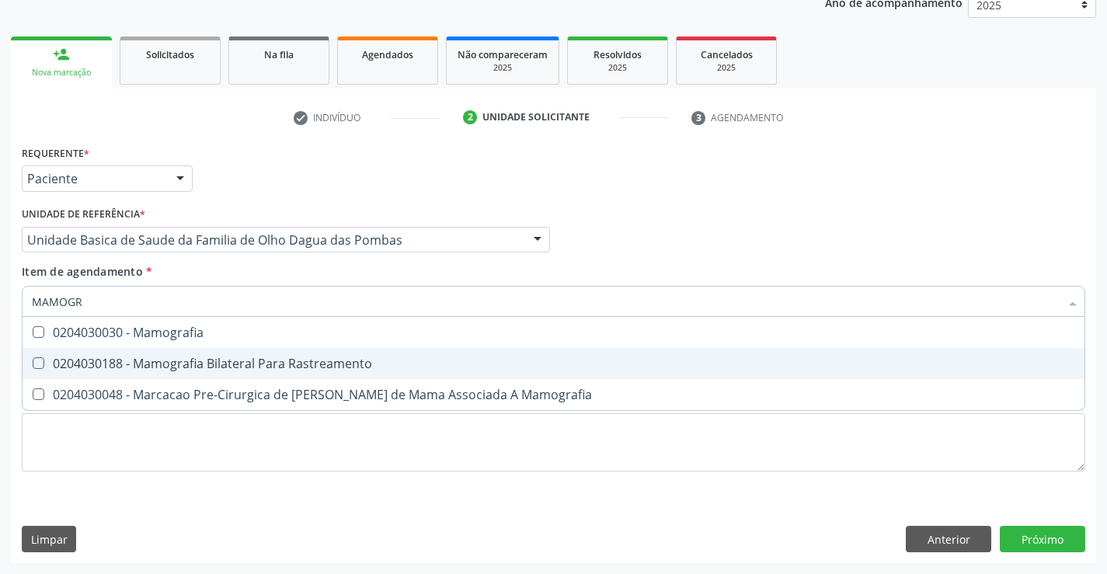
click at [165, 363] on div "0204030188 - Mamografia Bilateral Para Rastreamento" at bounding box center [553, 363] width 1043 height 12
checkbox Rastreamento "true"
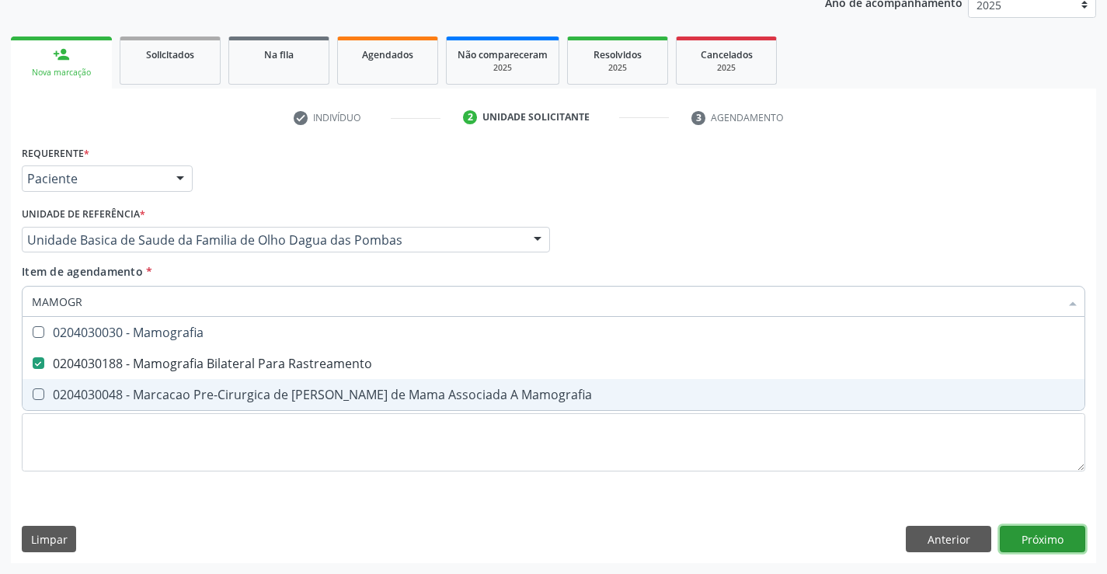
click at [1049, 536] on div "Requerente * Paciente Profissional de Saúde Paciente Nenhum resultado encontrad…" at bounding box center [553, 352] width 1085 height 422
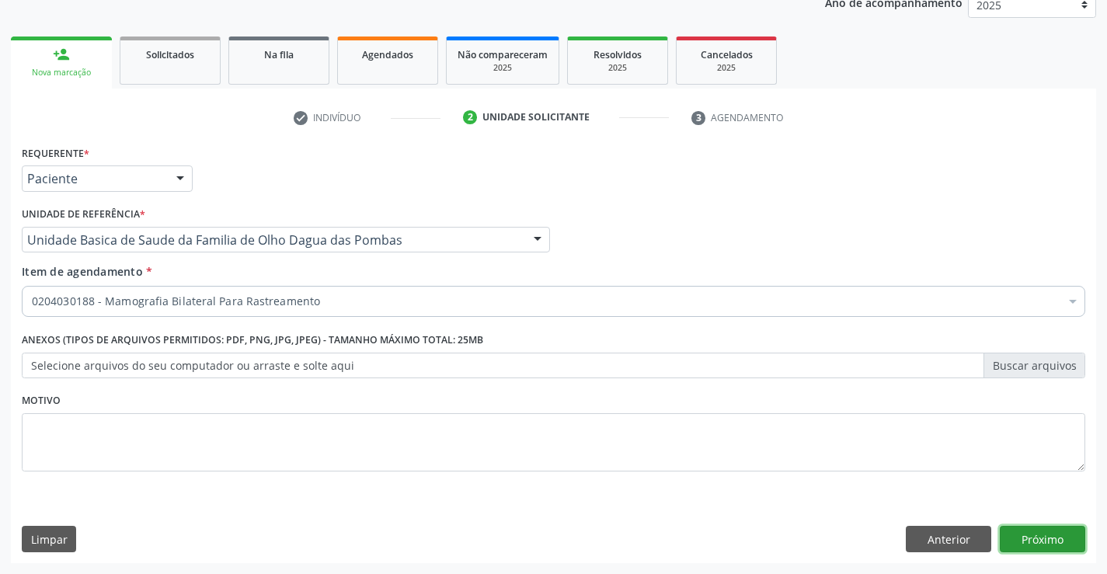
click at [1055, 535] on button "Próximo" at bounding box center [1042, 539] width 85 height 26
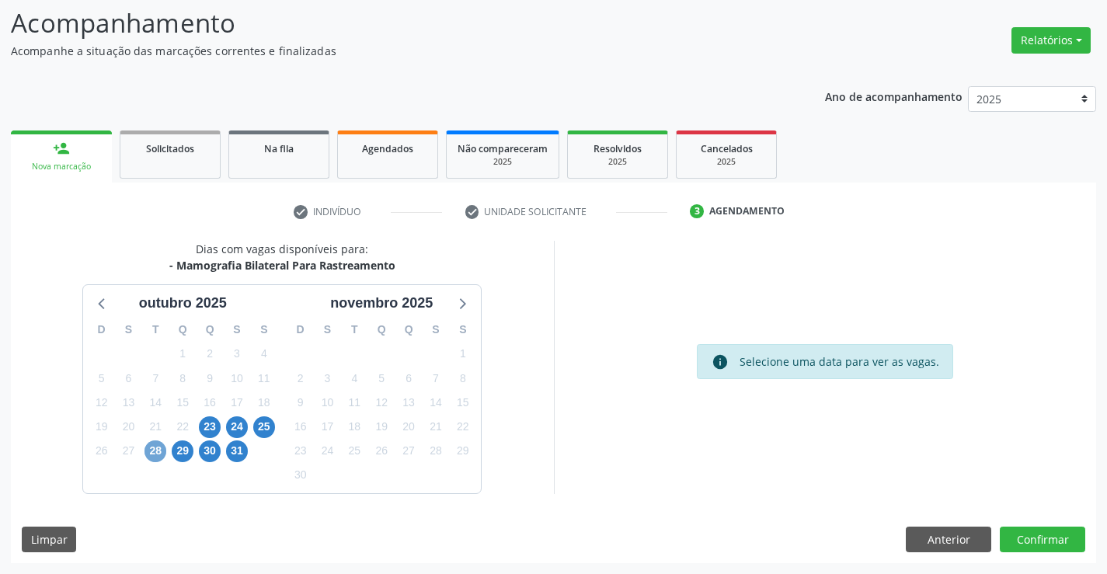
click at [155, 452] on span "28" at bounding box center [155, 451] width 22 height 22
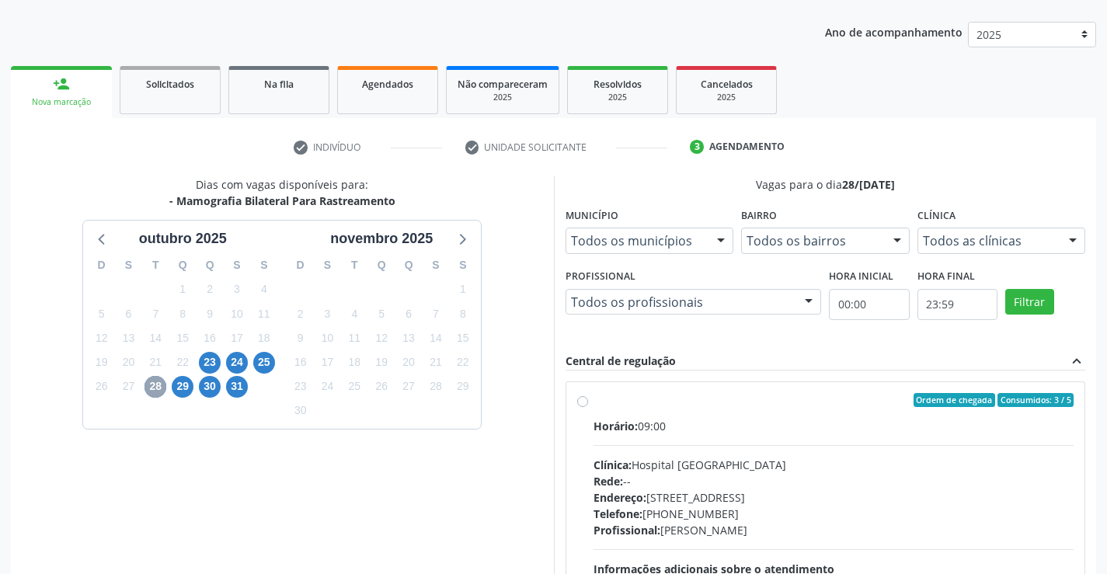
scroll to position [257, 0]
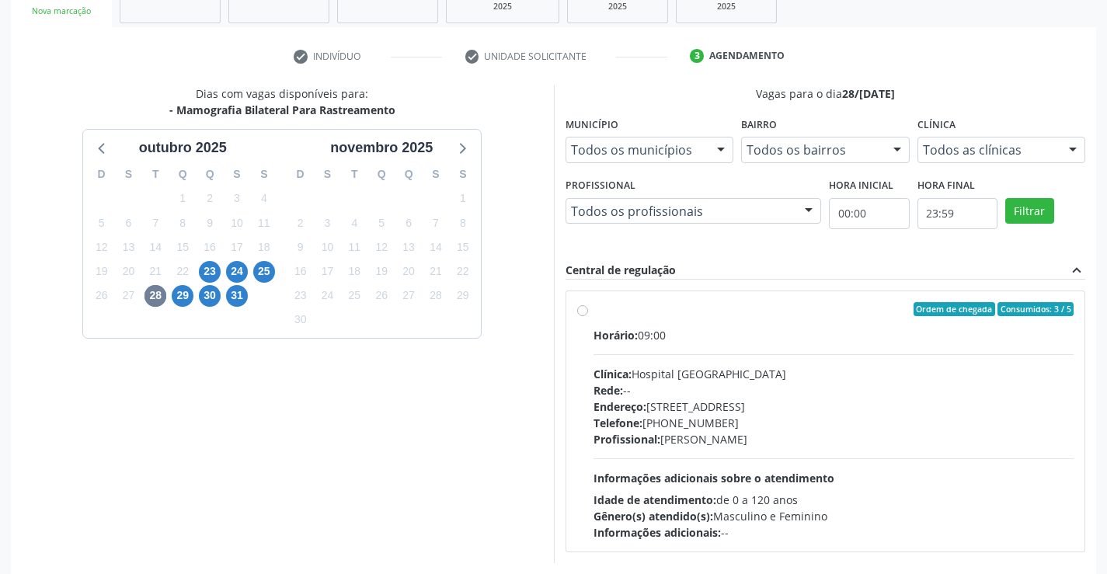
click at [582, 304] on div "Ordem de chegada Consumidos: 3 / 5 Horário: 09:00 Clínica: Hospital [GEOGRAPHIC…" at bounding box center [825, 421] width 497 height 238
radio input "true"
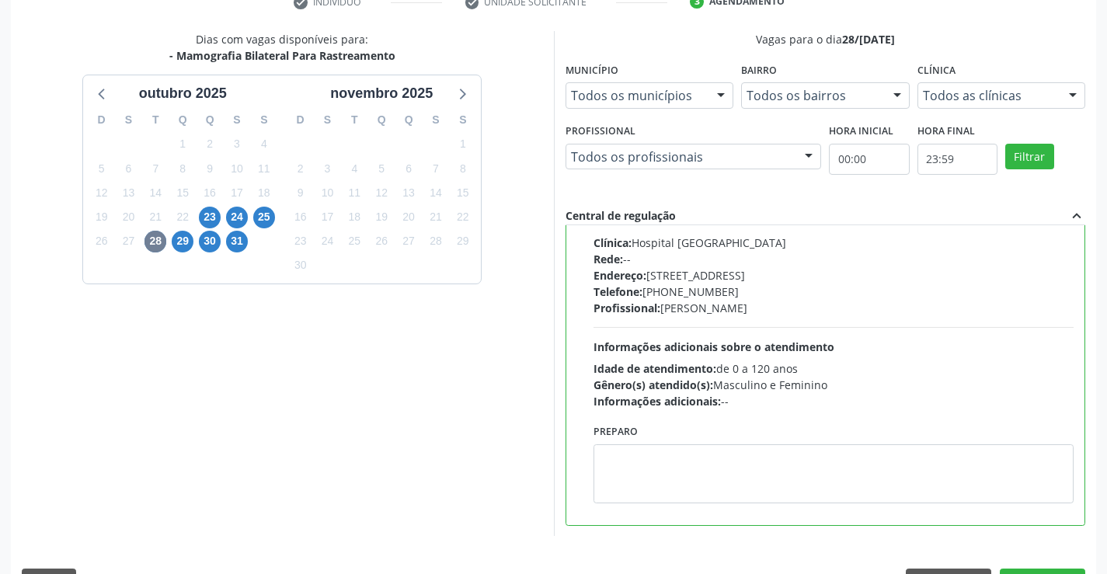
scroll to position [354, 0]
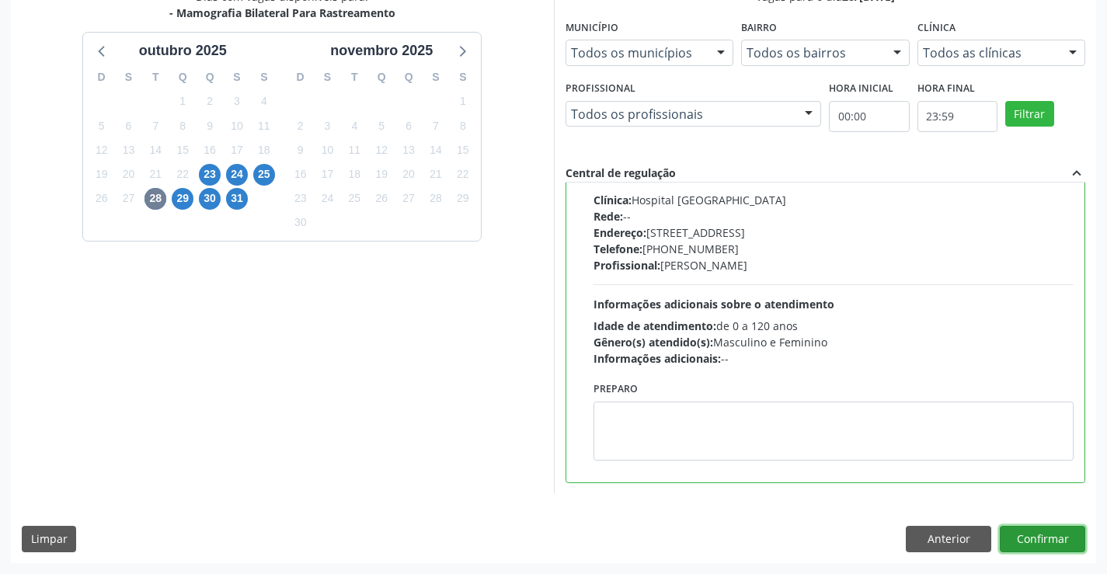
click at [1054, 536] on button "Confirmar" at bounding box center [1042, 539] width 85 height 26
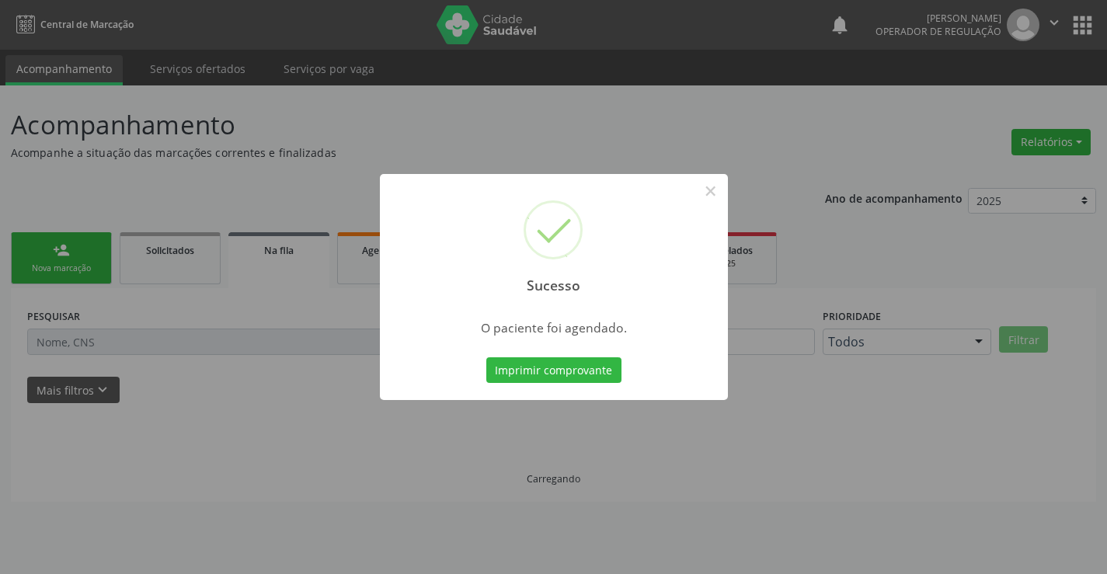
scroll to position [0, 0]
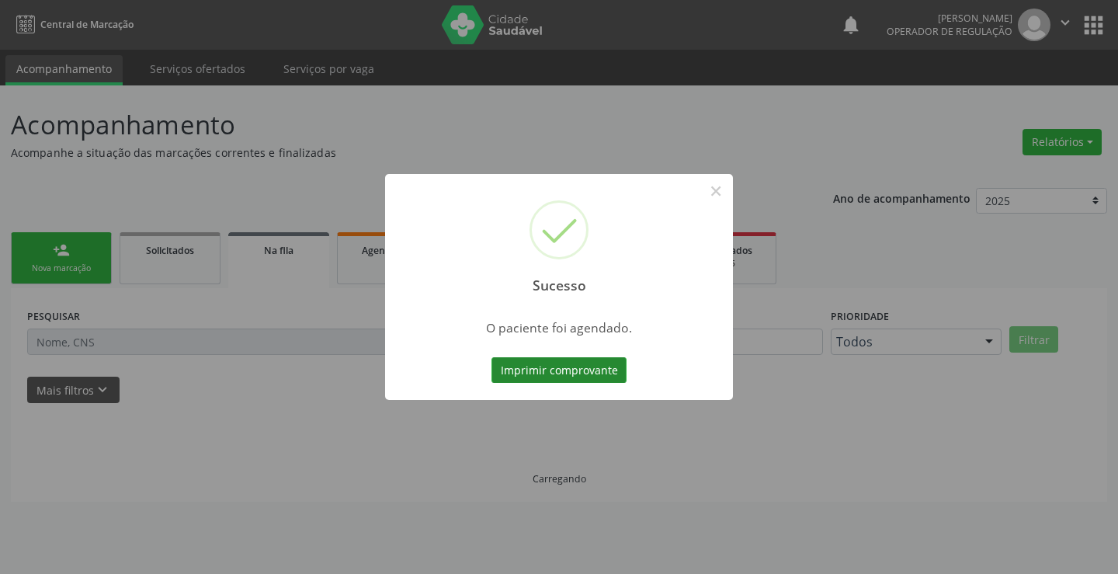
click at [574, 379] on button "Imprimir comprovante" at bounding box center [559, 370] width 135 height 26
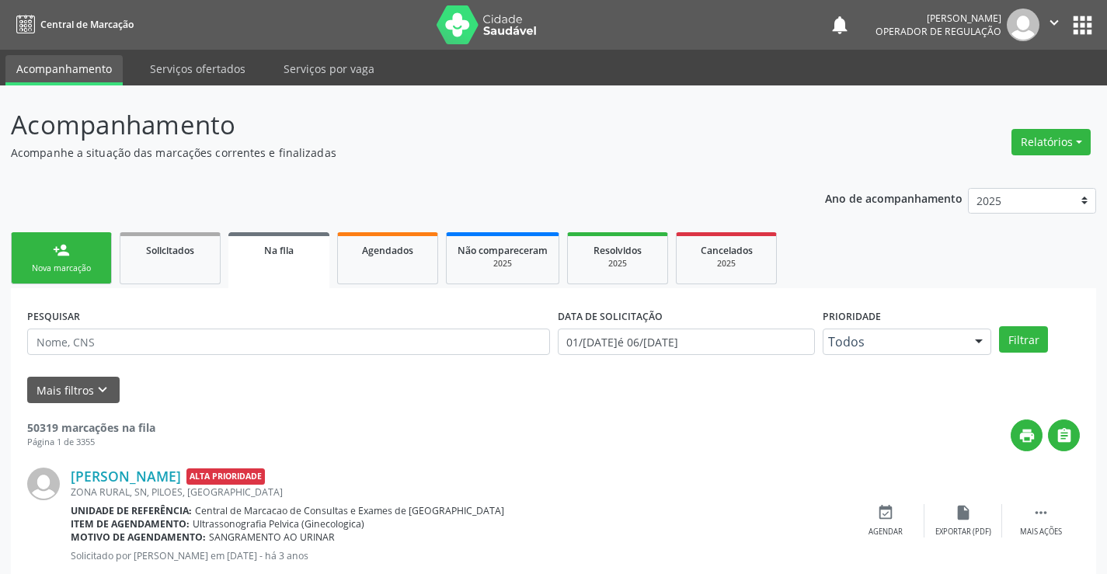
click at [66, 255] on div "Sucesso × O paciente foi agendado. Imprimir comprovante Cancel" at bounding box center [553, 287] width 1107 height 574
click at [61, 250] on div "person_add" at bounding box center [61, 250] width 17 height 17
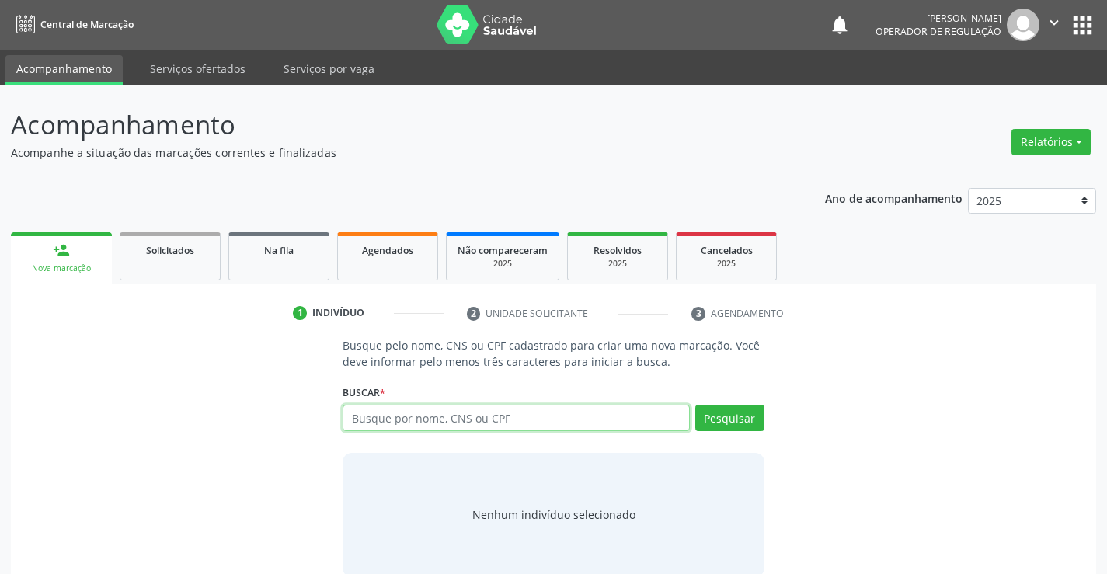
click at [403, 423] on input "text" at bounding box center [516, 418] width 346 height 26
type input "704108272994050"
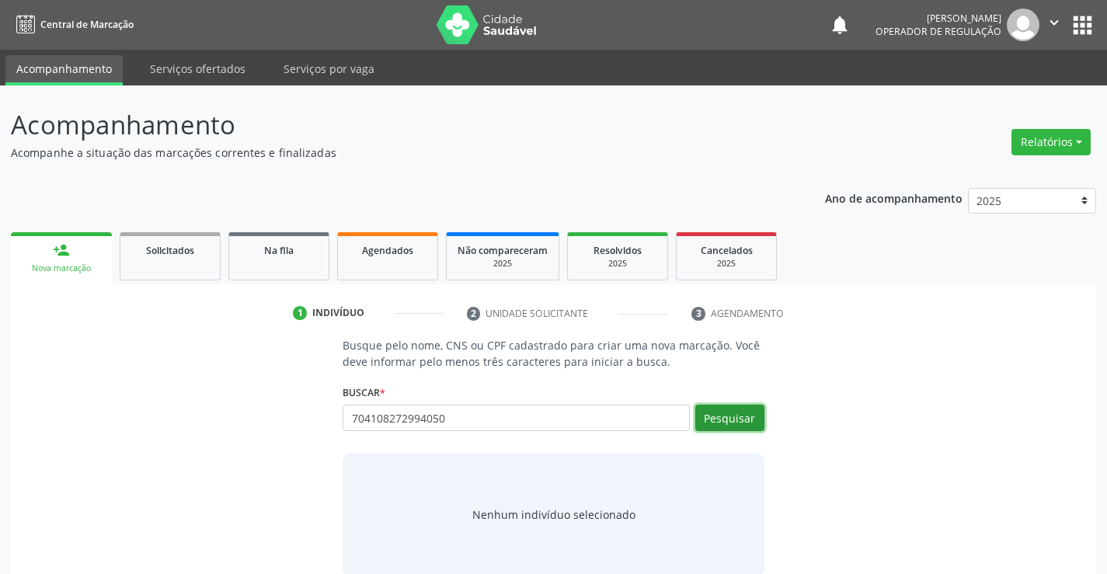
click at [719, 429] on button "Pesquisar" at bounding box center [729, 418] width 69 height 26
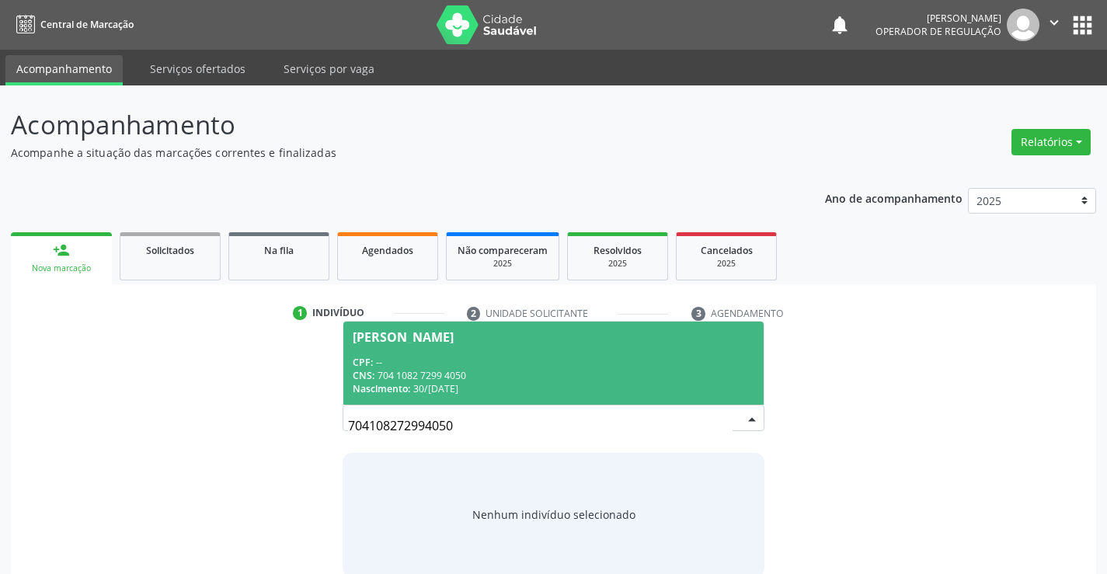
click at [558, 365] on div "CPF: --" at bounding box center [553, 362] width 401 height 13
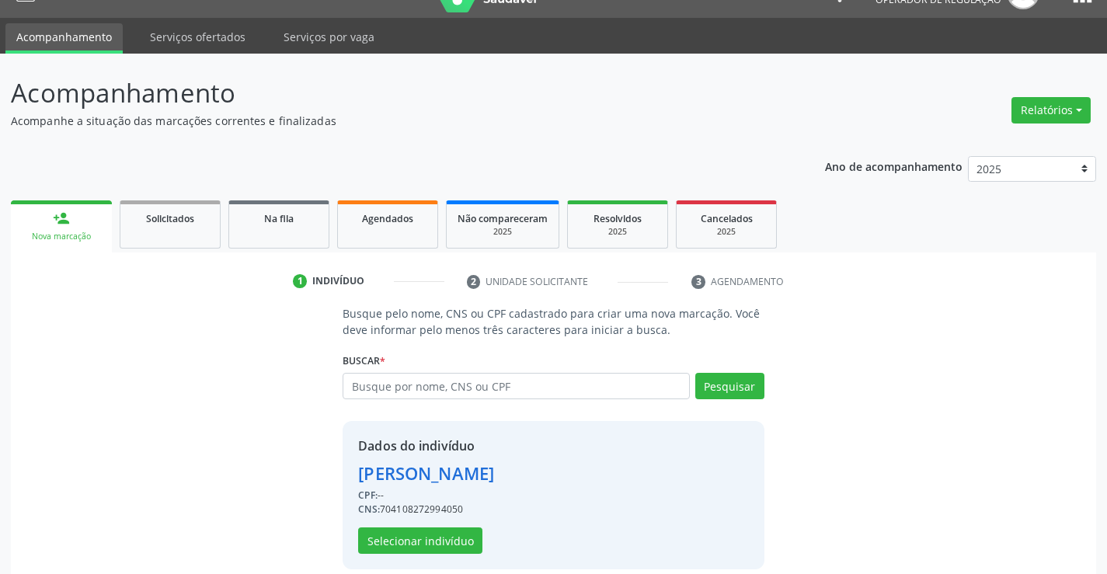
scroll to position [49, 0]
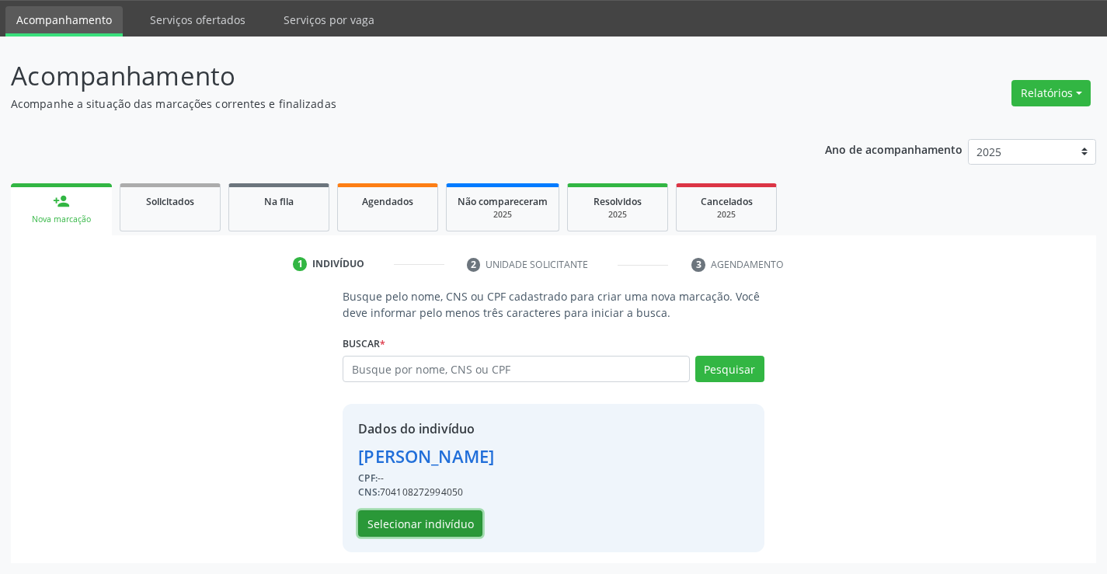
click at [425, 525] on button "Selecionar indivíduo" at bounding box center [420, 523] width 124 height 26
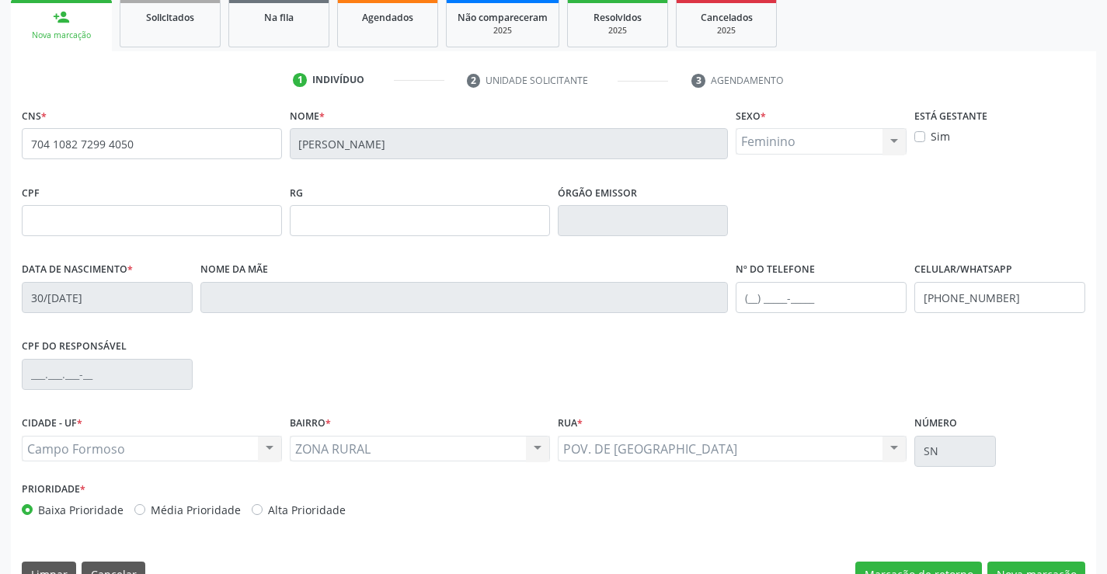
scroll to position [268, 0]
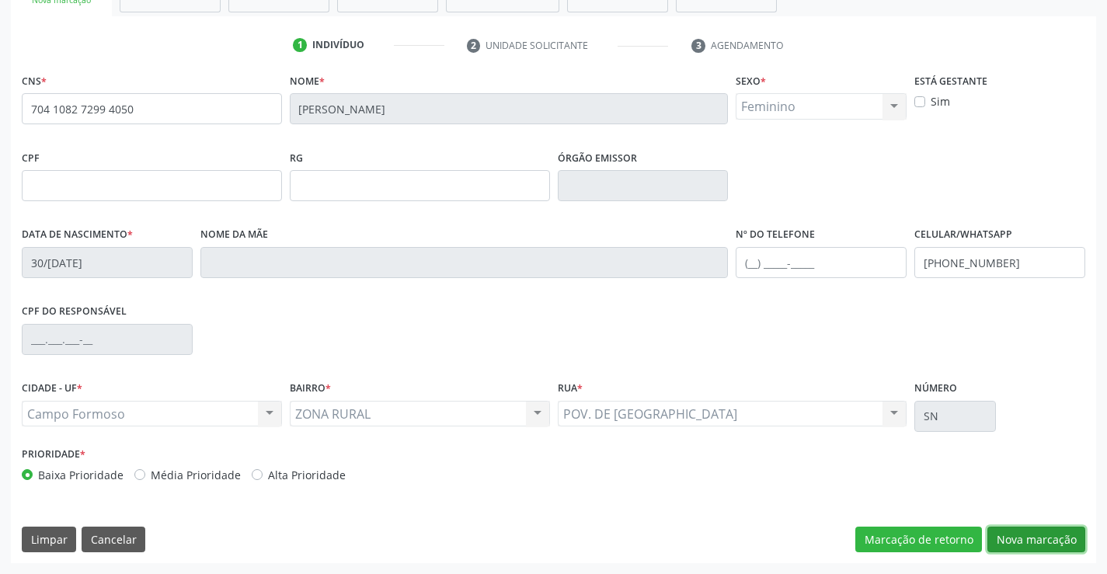
click at [1040, 537] on button "Nova marcação" at bounding box center [1036, 540] width 98 height 26
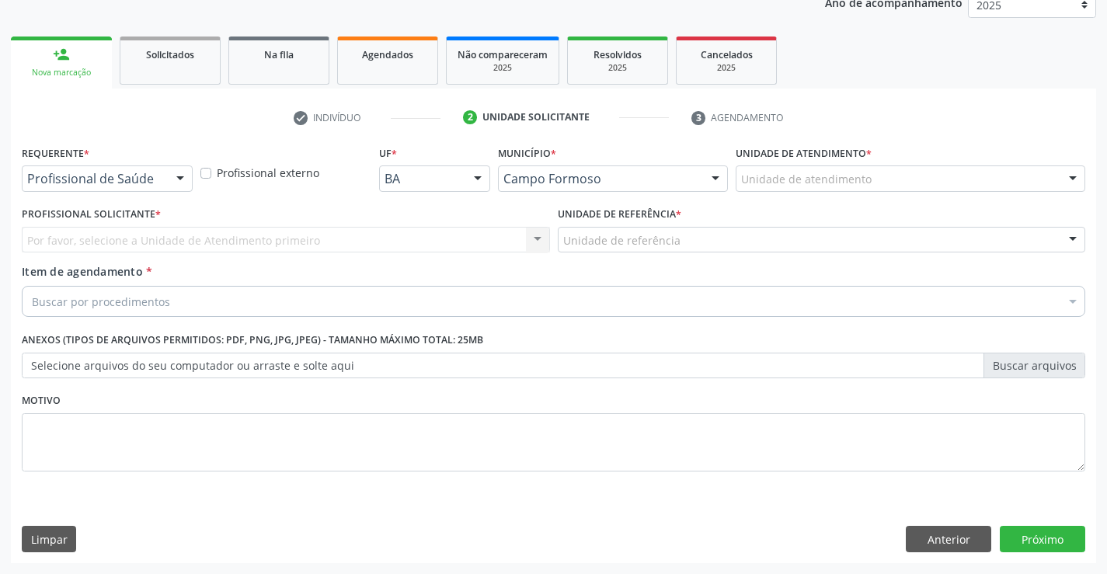
scroll to position [196, 0]
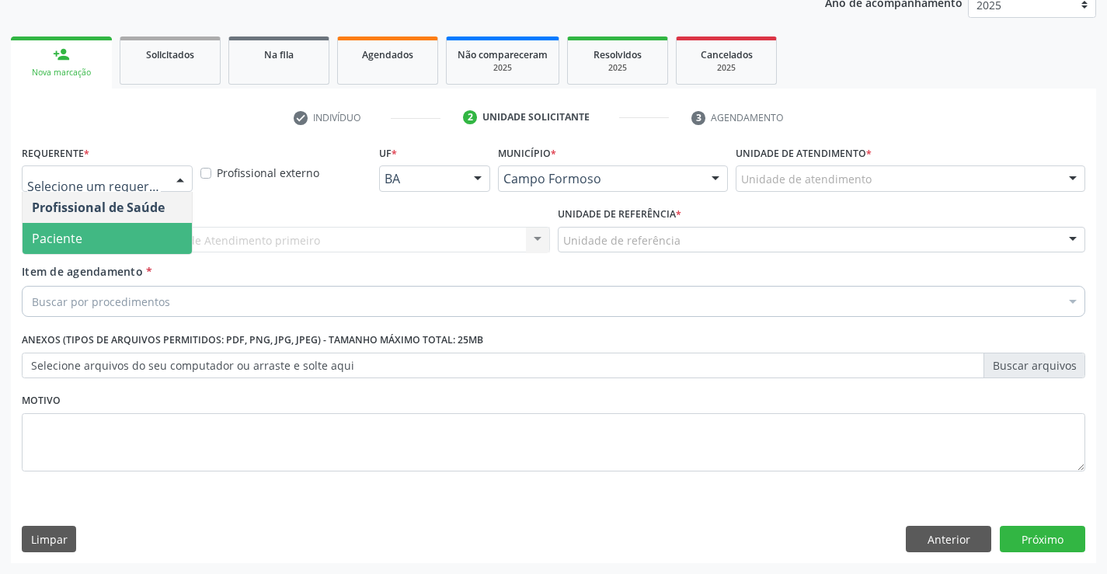
click at [62, 240] on span "Paciente" at bounding box center [57, 238] width 50 height 17
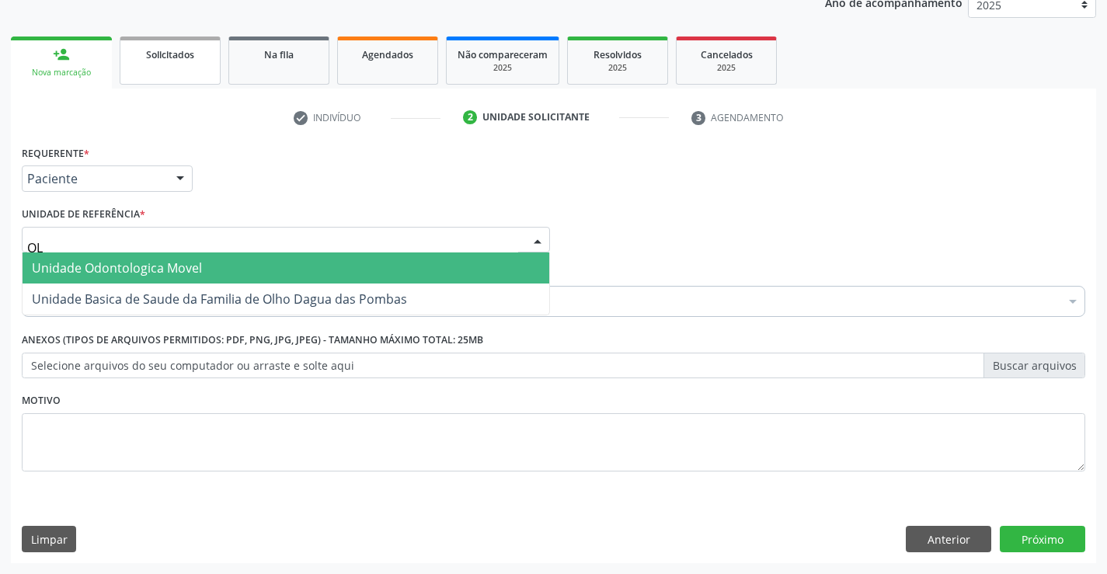
type input "OLH"
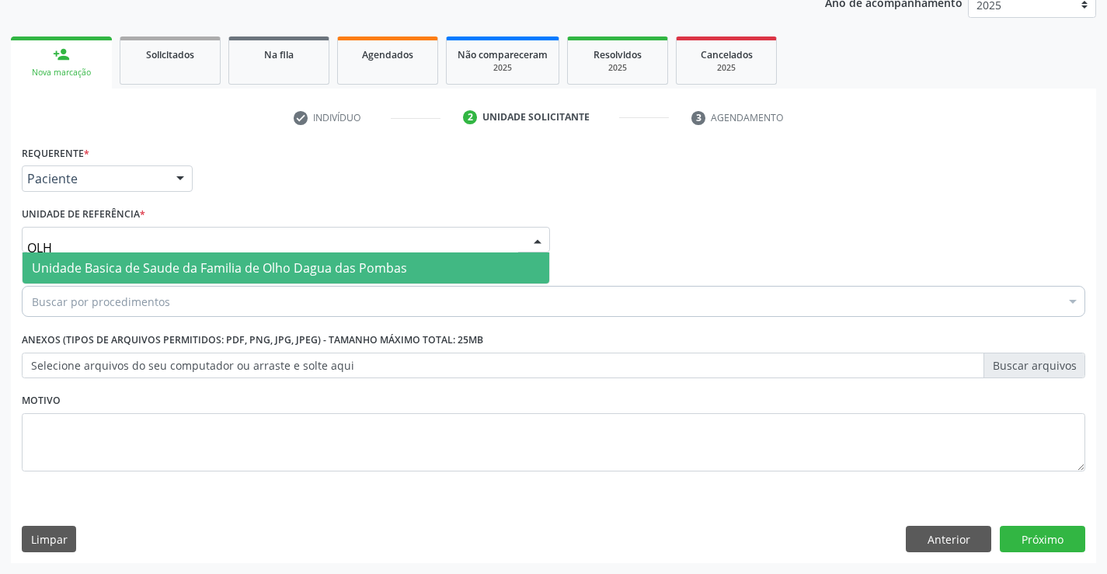
click at [72, 265] on span "Unidade Basica de Saude da Familia de Olho Dagua das Pombas" at bounding box center [219, 267] width 375 height 17
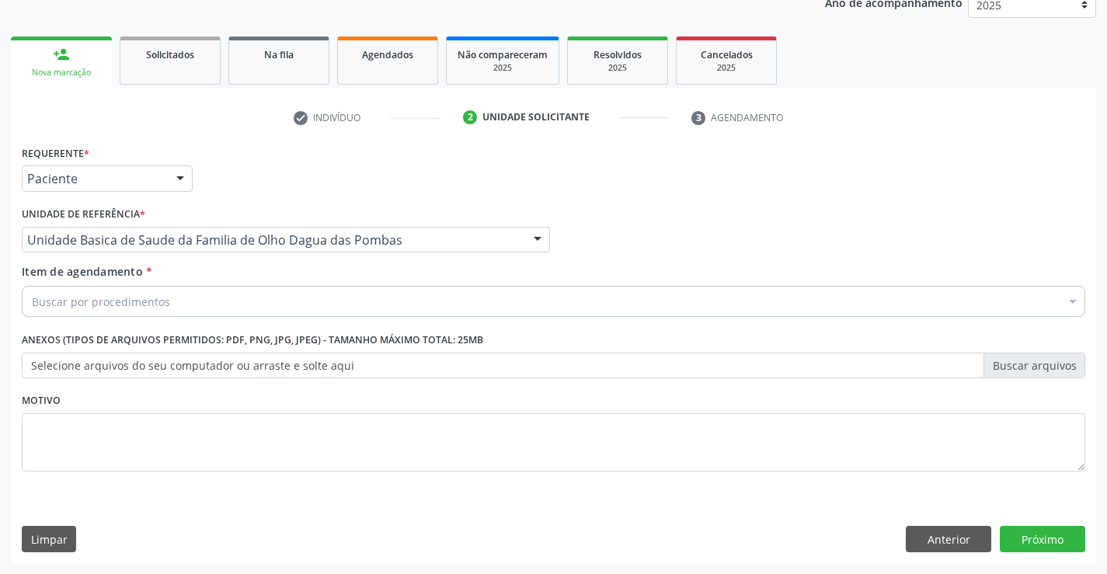
click at [51, 319] on div "Item de agendamento * Buscar por procedimentos Selecionar todos 0202040089 - 3X…" at bounding box center [553, 293] width 1071 height 60
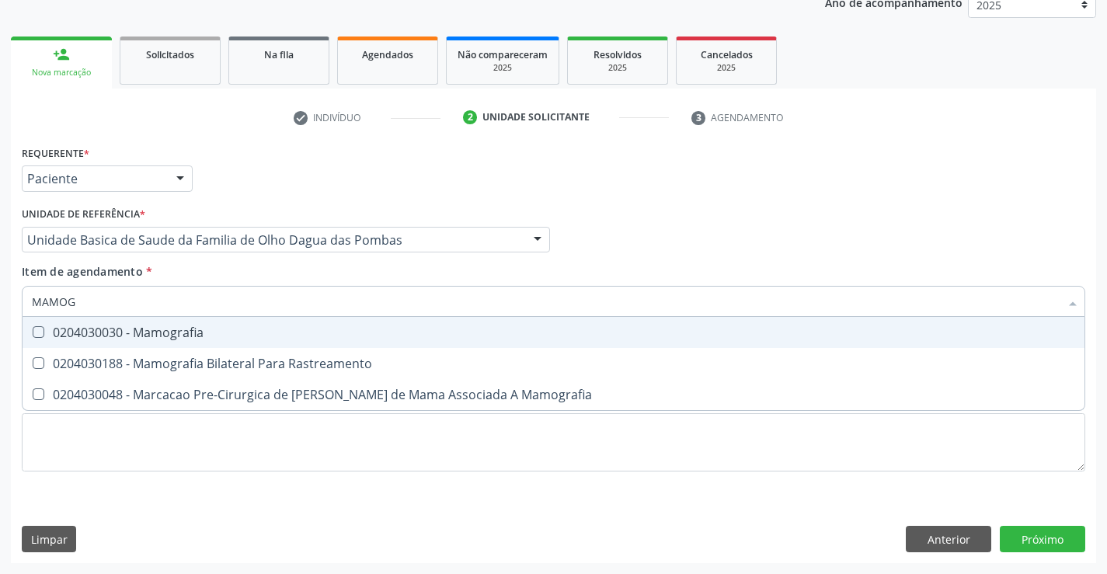
type input "MAMOGR"
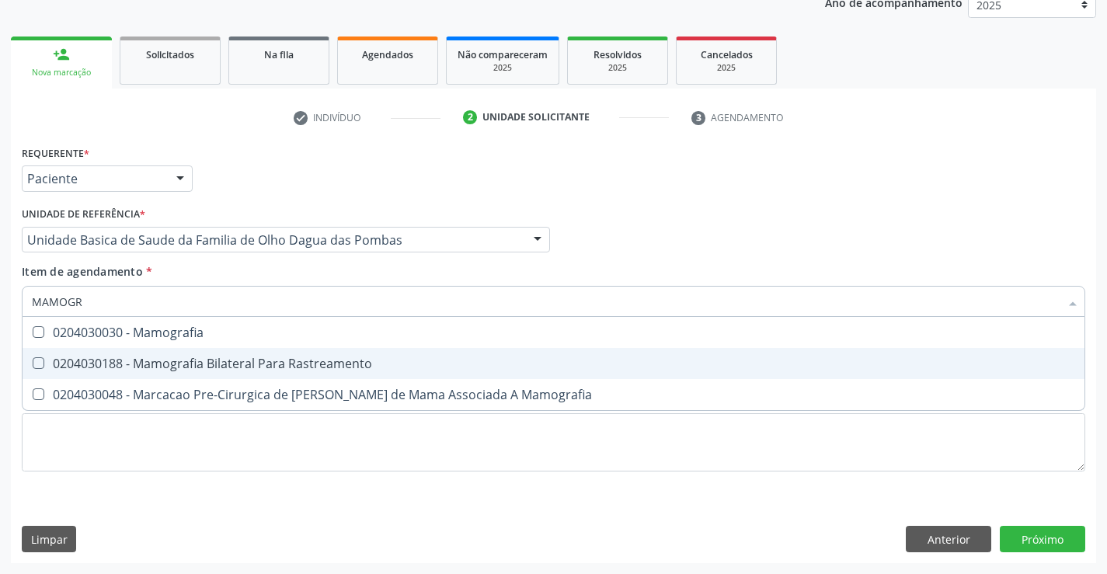
click at [228, 370] on div "0204030188 - Mamografia Bilateral Para Rastreamento" at bounding box center [553, 363] width 1043 height 12
checkbox Rastreamento "true"
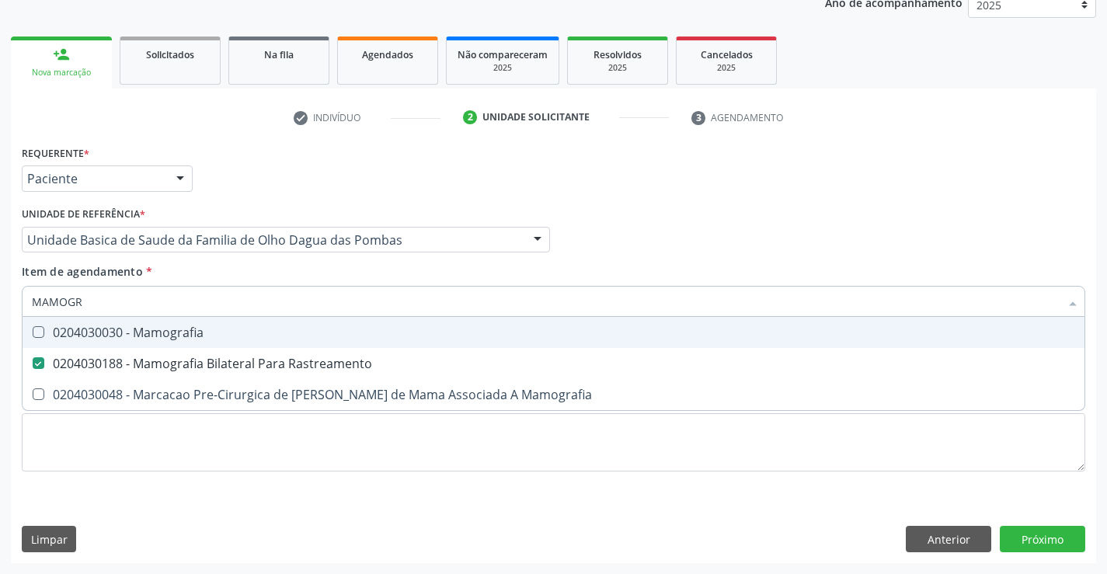
click at [1046, 554] on div "Requerente * Paciente Profissional de Saúde Paciente Nenhum resultado encontrad…" at bounding box center [553, 352] width 1085 height 422
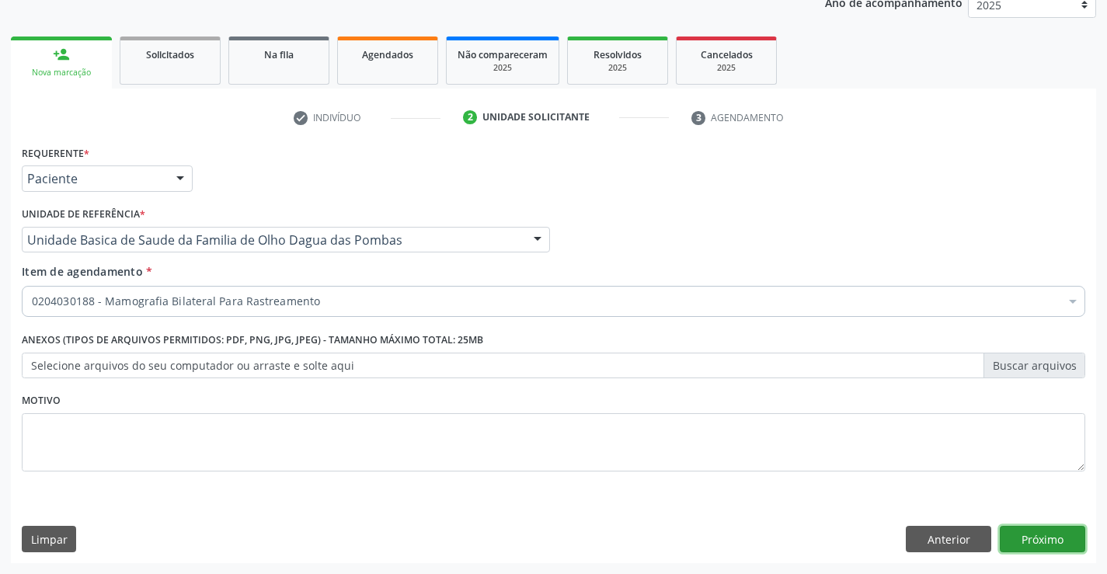
click at [1031, 540] on button "Próximo" at bounding box center [1042, 539] width 85 height 26
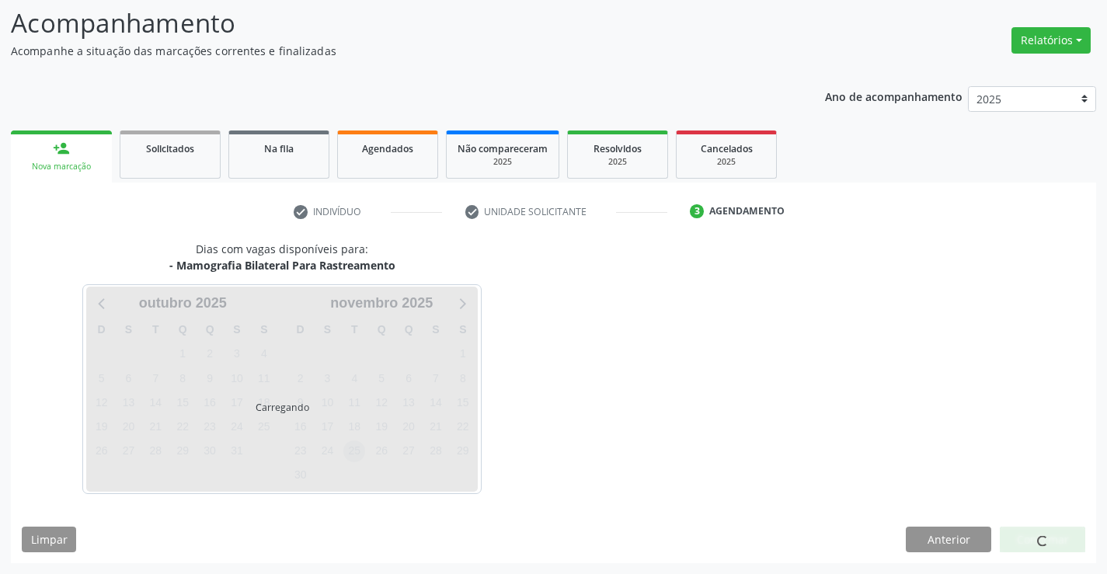
scroll to position [102, 0]
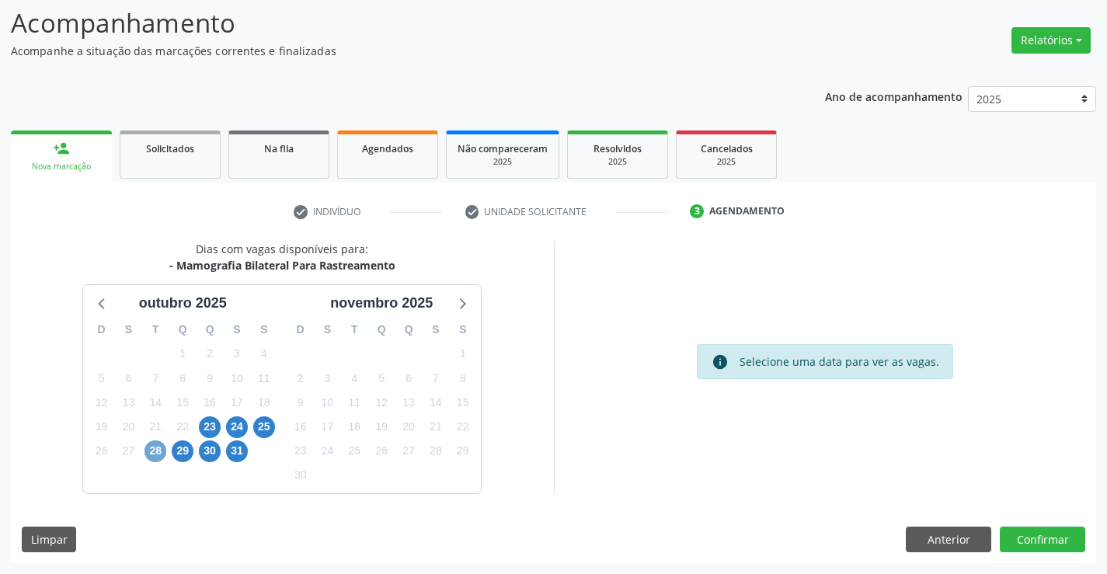
click at [161, 449] on span "28" at bounding box center [155, 451] width 22 height 22
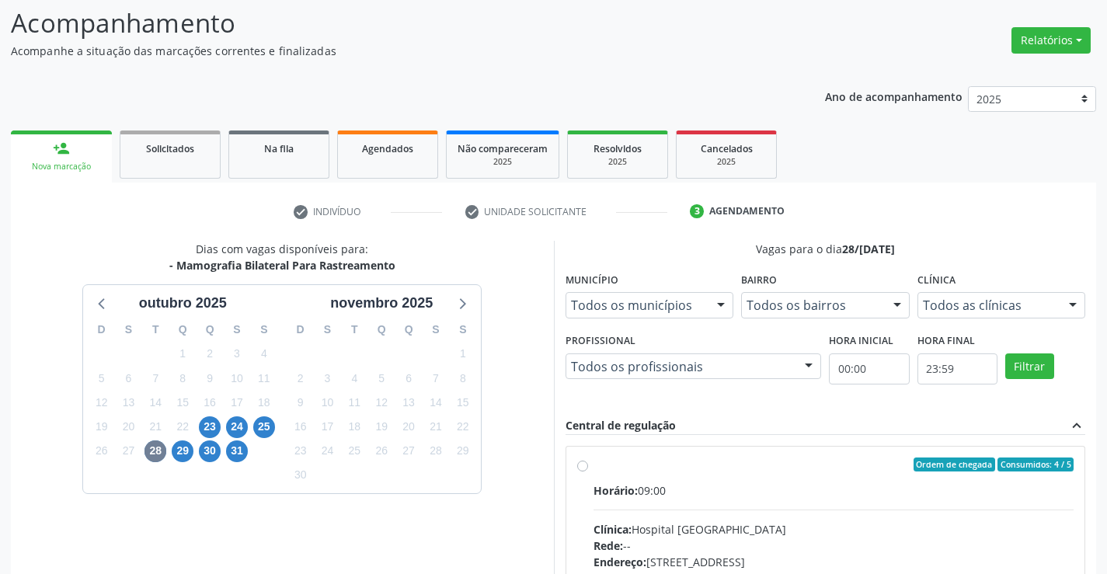
click at [593, 465] on label "Ordem de chegada Consumidos: 4 / 5 Horário: 09:00 Clínica: Hospital Sao Francis…" at bounding box center [833, 576] width 481 height 238
click at [581, 465] on input "Ordem de chegada Consumidos: 4 / 5 Horário: 09:00 Clínica: Hospital Sao Francis…" at bounding box center [582, 464] width 11 height 14
radio input "true"
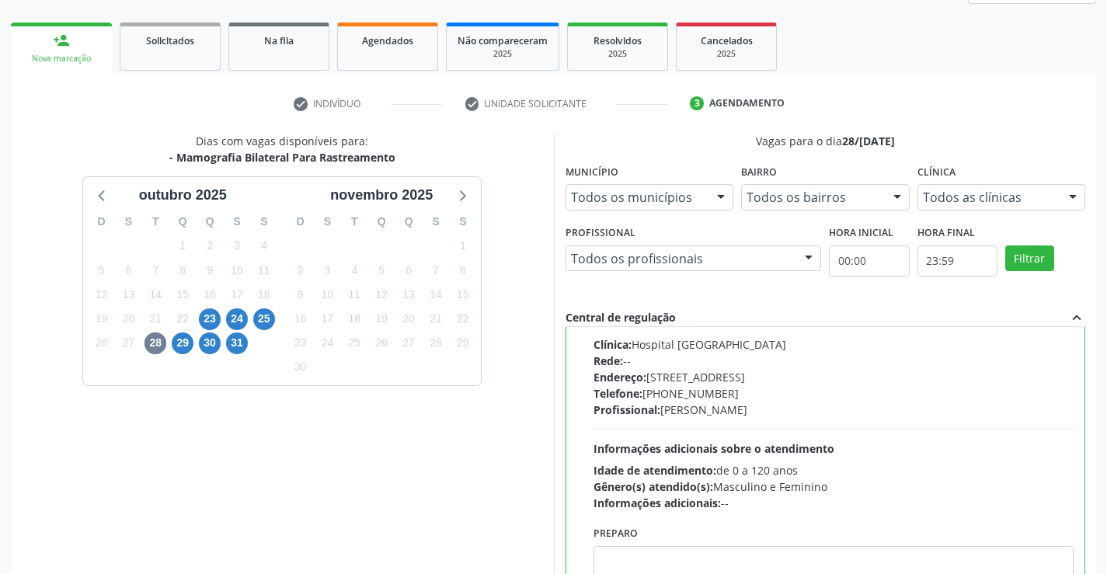
scroll to position [354, 0]
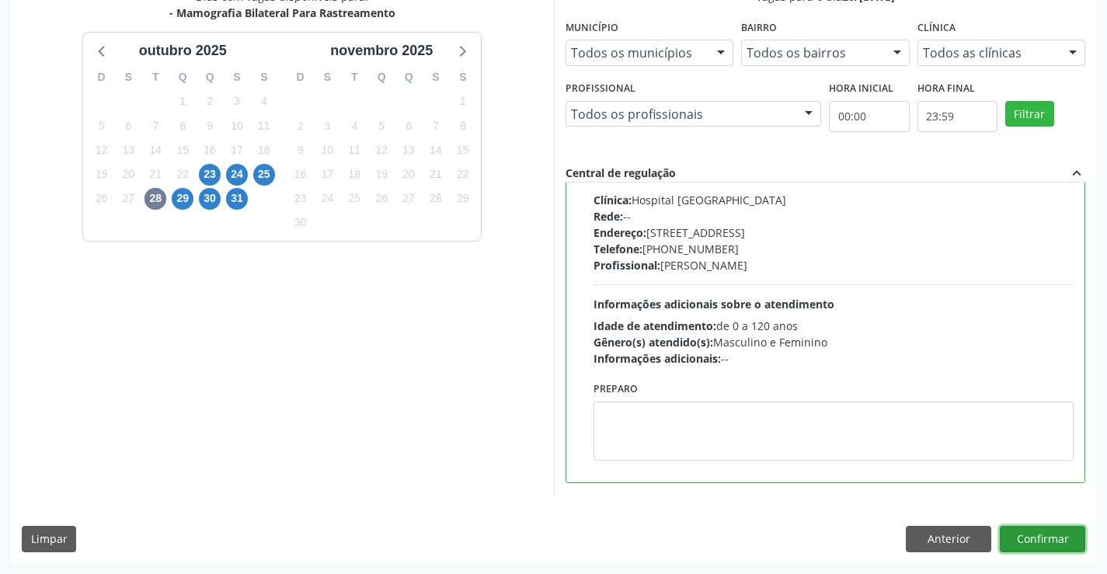
click at [1012, 532] on button "Confirmar" at bounding box center [1042, 539] width 85 height 26
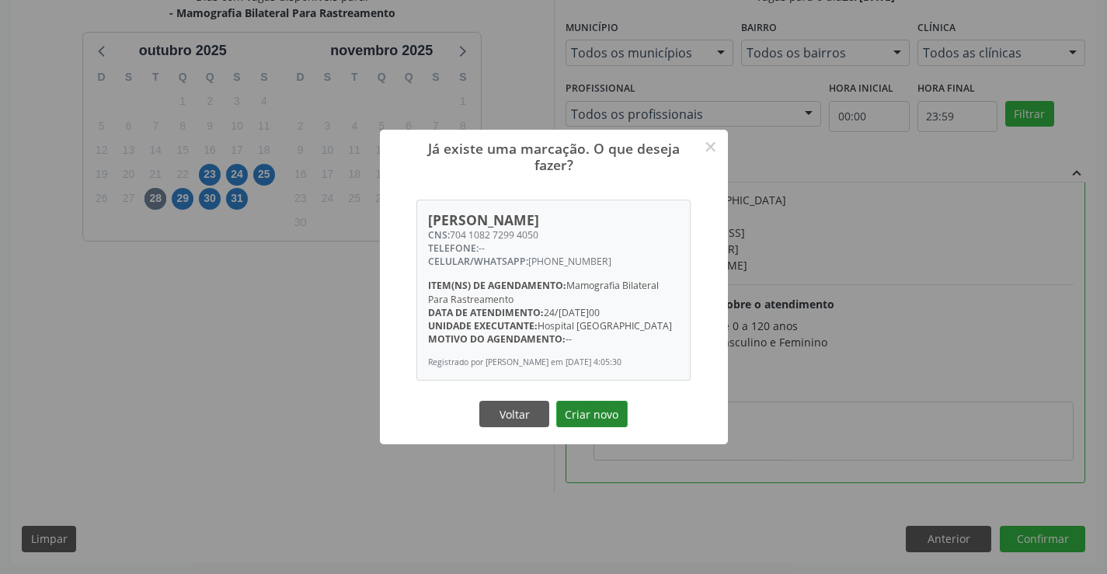
click at [593, 417] on button "Criar novo" at bounding box center [591, 414] width 71 height 26
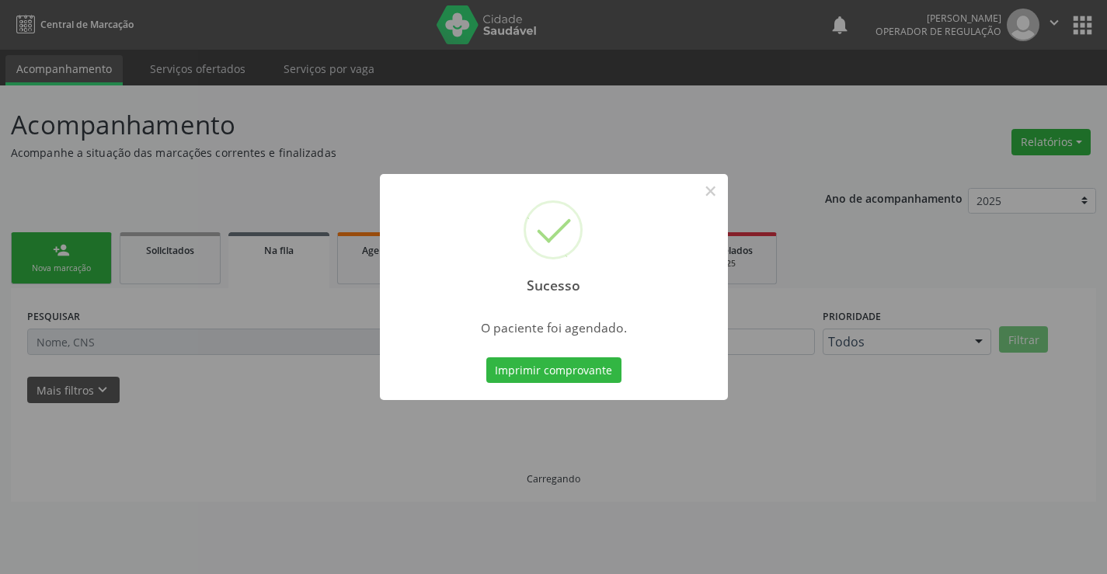
scroll to position [0, 0]
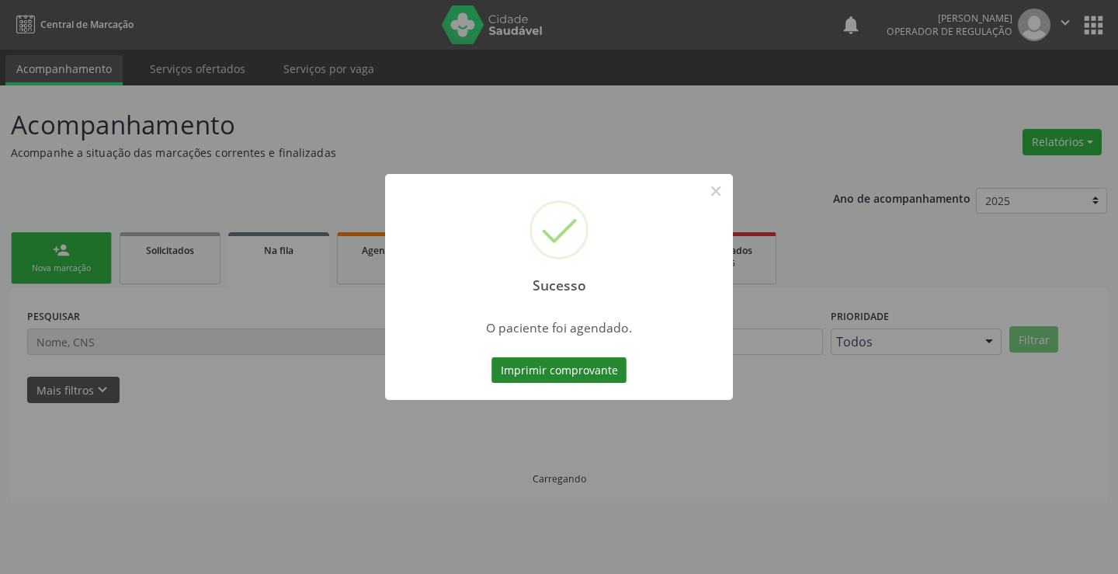
click at [582, 368] on button "Imprimir comprovante" at bounding box center [559, 370] width 135 height 26
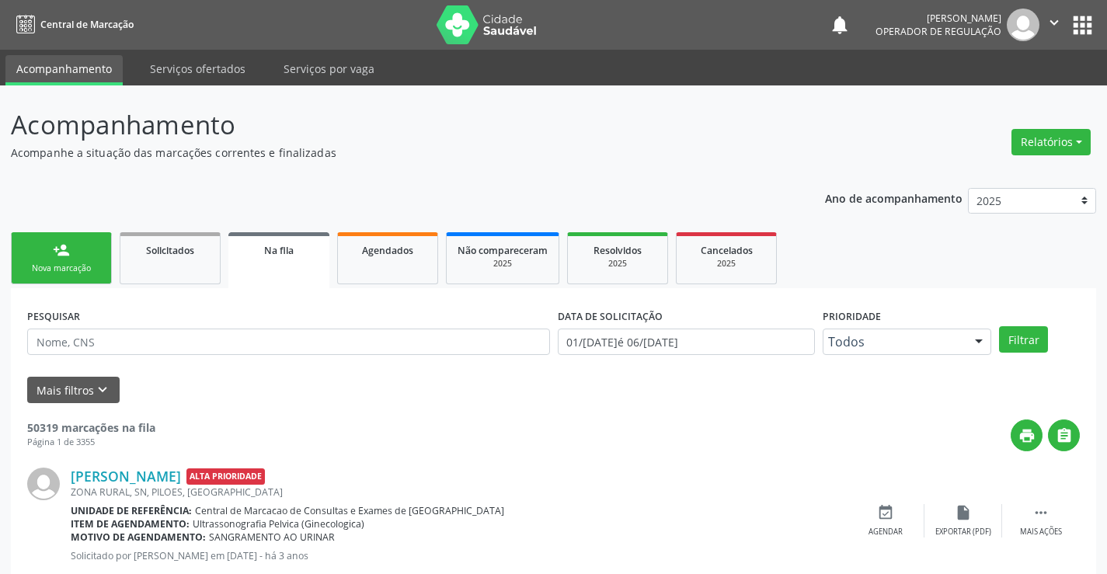
click at [64, 241] on link "person_add Nova marcação" at bounding box center [61, 258] width 101 height 52
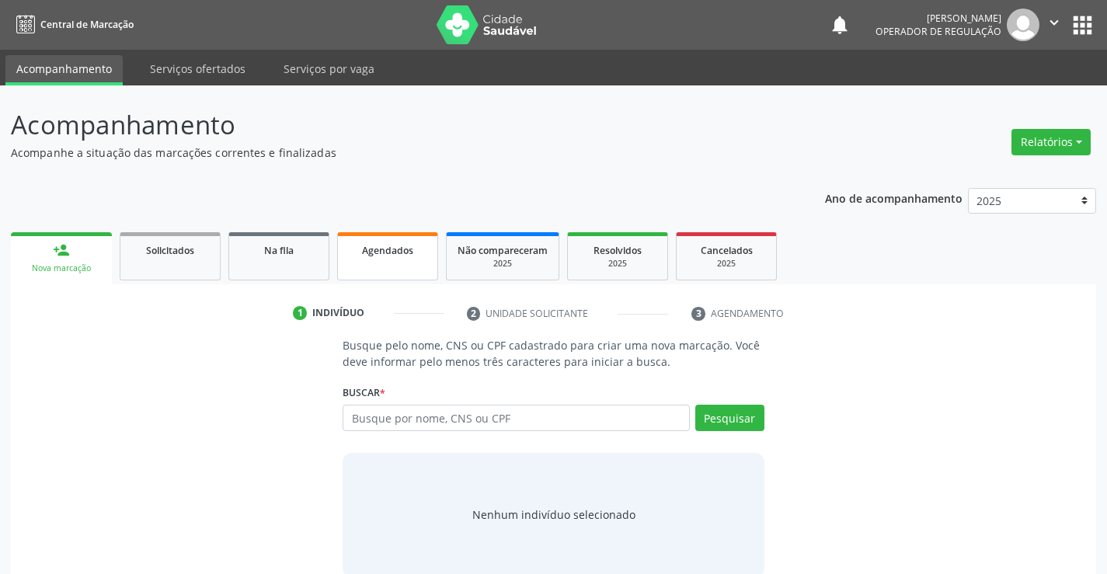
click at [405, 252] on span "Agendados" at bounding box center [387, 250] width 51 height 13
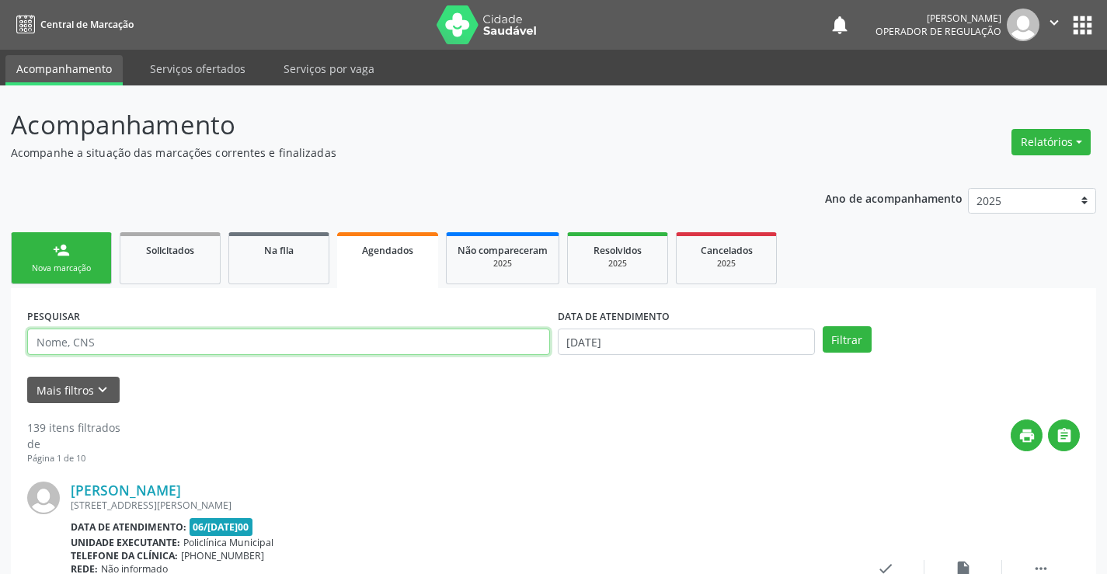
click at [426, 345] on input "text" at bounding box center [288, 342] width 523 height 26
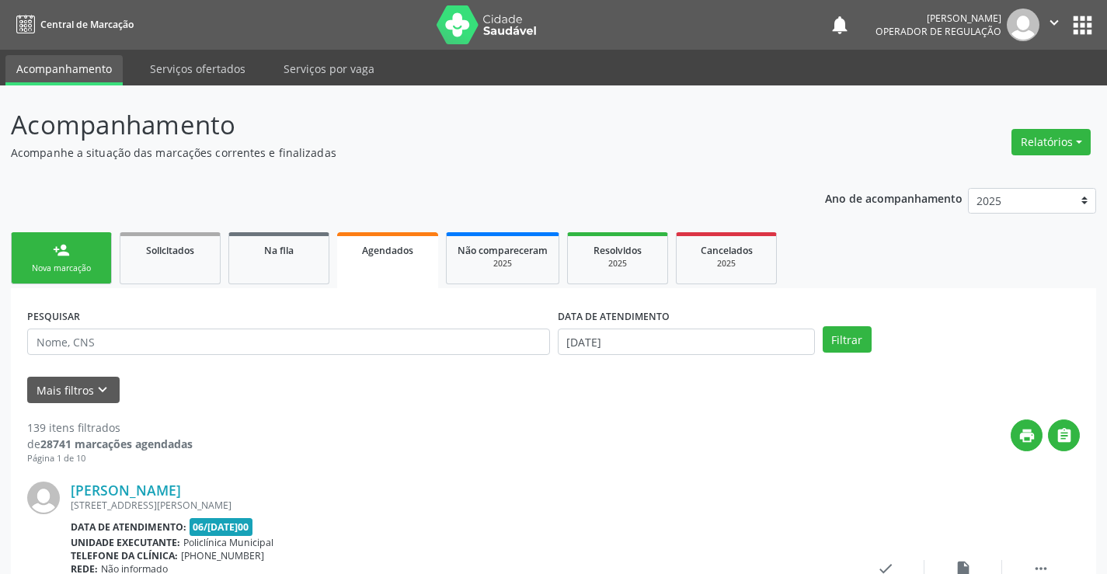
click at [83, 252] on link "person_add Nova marcação" at bounding box center [61, 258] width 101 height 52
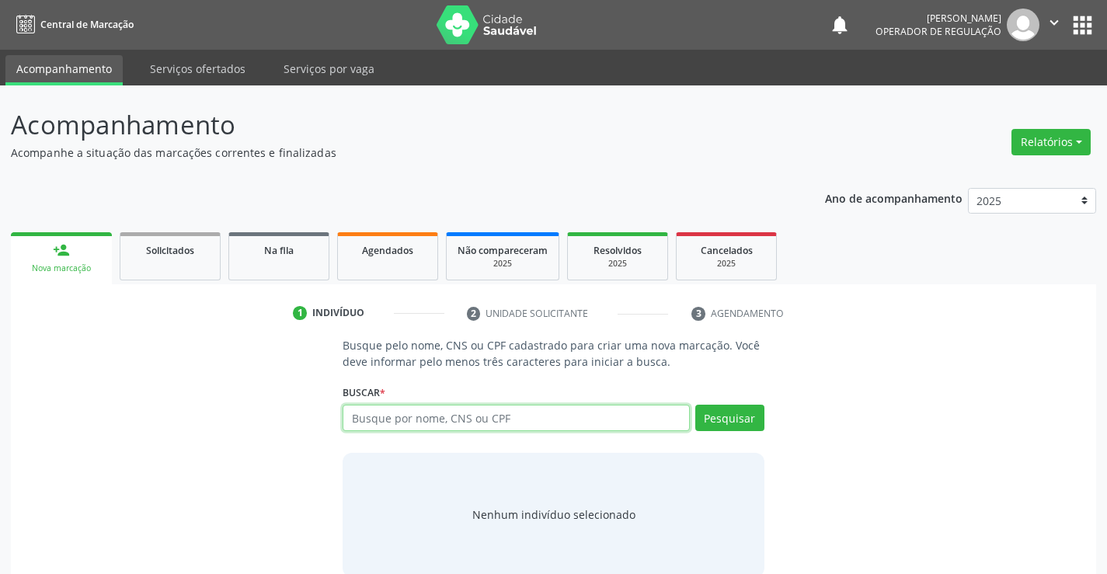
click at [498, 419] on input "text" at bounding box center [516, 418] width 346 height 26
type input "702000309824483"
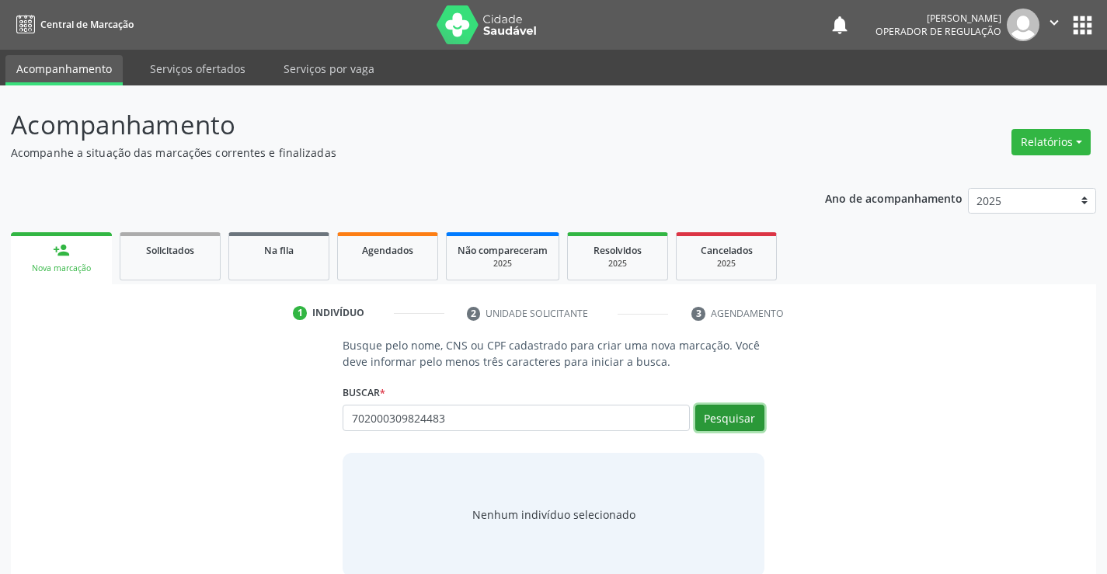
click at [729, 420] on button "Pesquisar" at bounding box center [729, 418] width 69 height 26
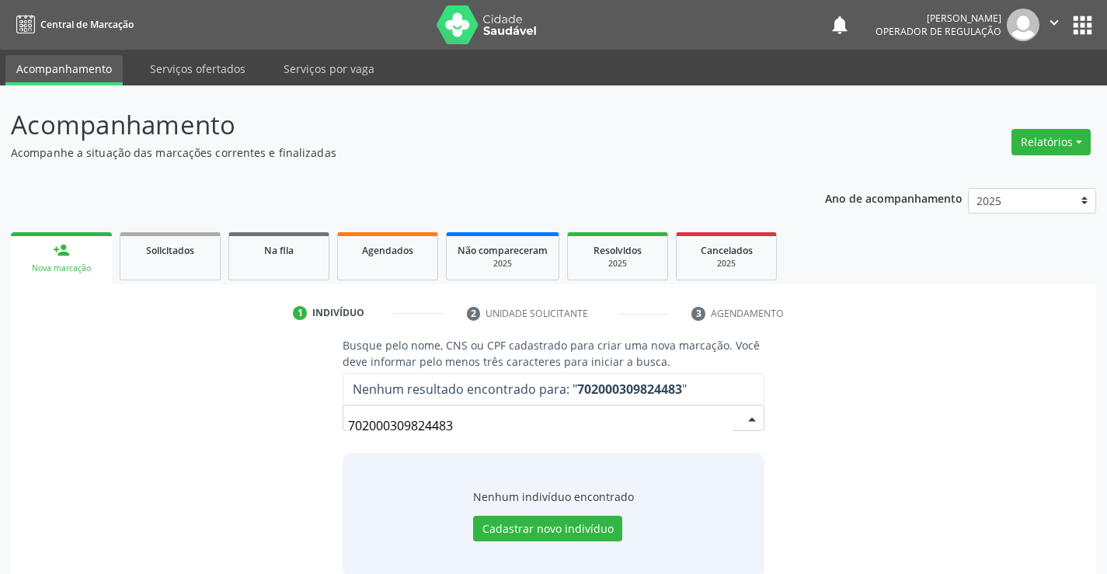
drag, startPoint x: 462, startPoint y: 423, endPoint x: 291, endPoint y: 412, distance: 171.2
click at [291, 413] on div "Busque pelo nome, CNS ou CPF cadastrado para criar uma nova marcação. Você deve…" at bounding box center [553, 456] width 1063 height 239
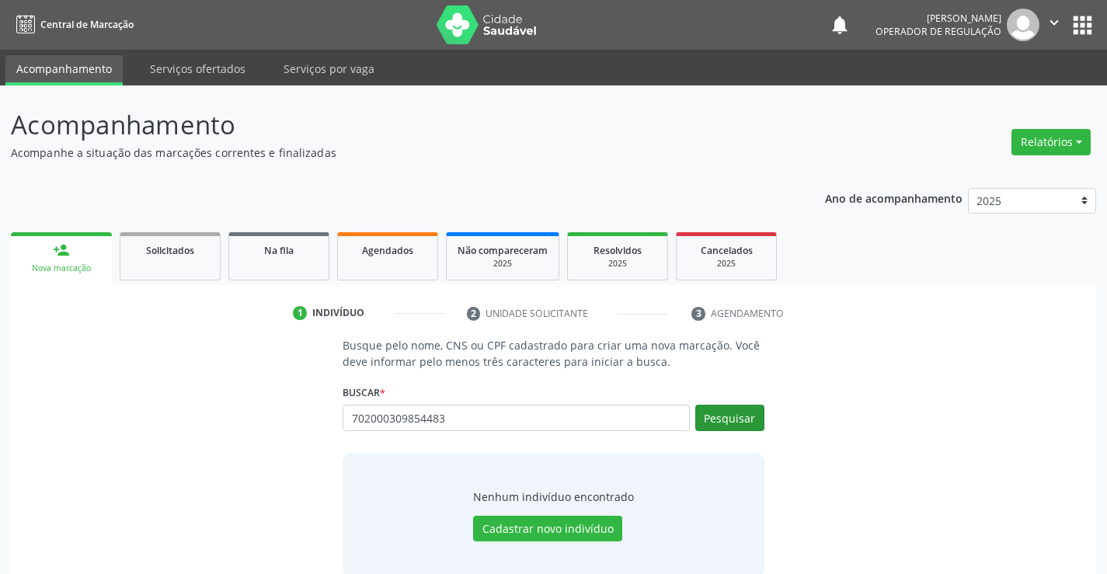
type input "702000309854483"
click at [711, 427] on button "Pesquisar" at bounding box center [729, 418] width 69 height 26
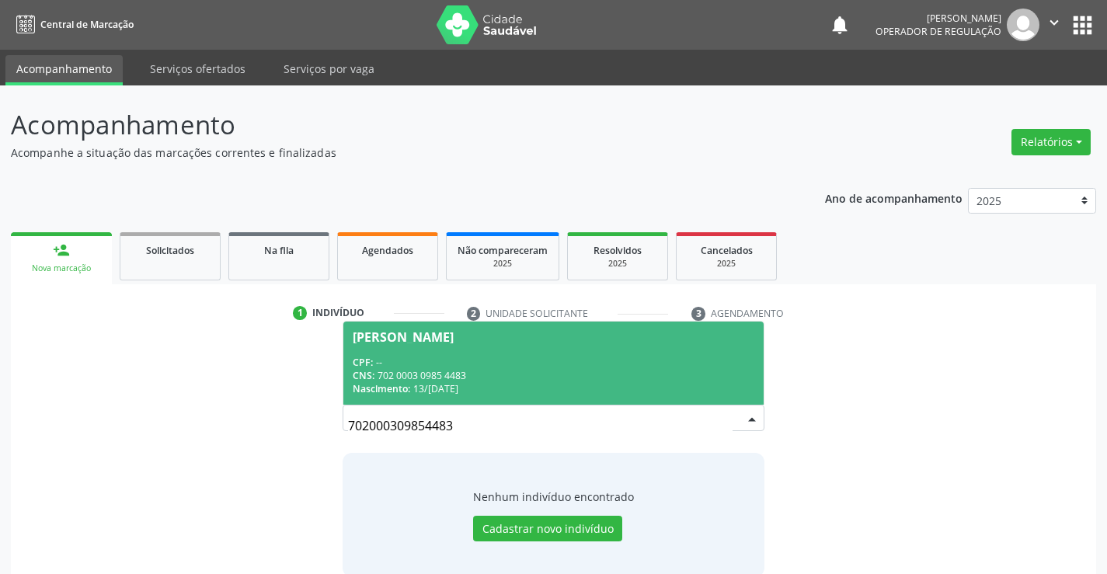
click at [454, 342] on div "Lusimar Rocha de Araujo" at bounding box center [403, 337] width 101 height 12
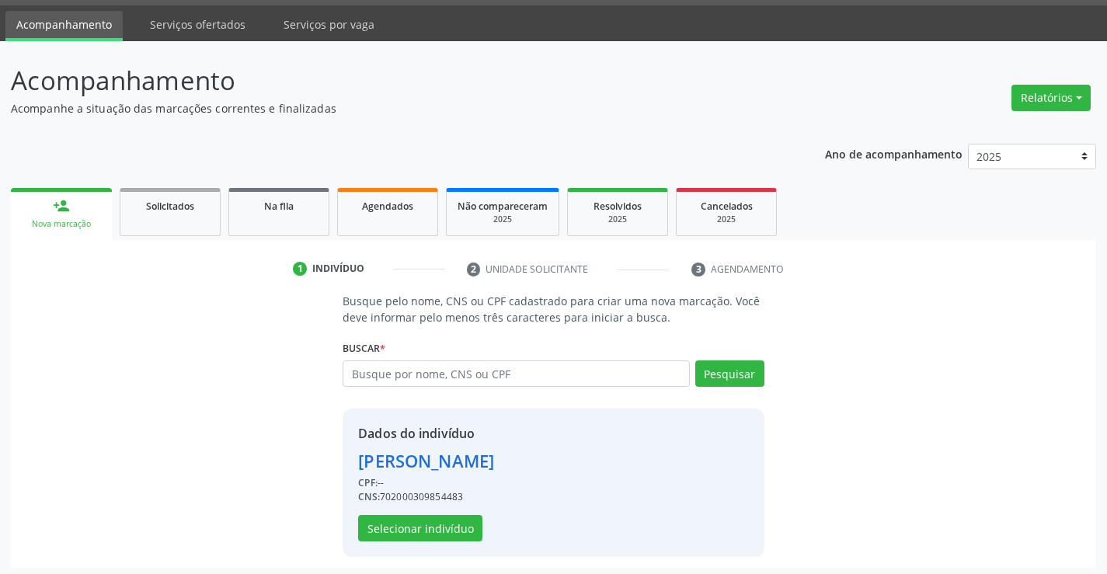
scroll to position [49, 0]
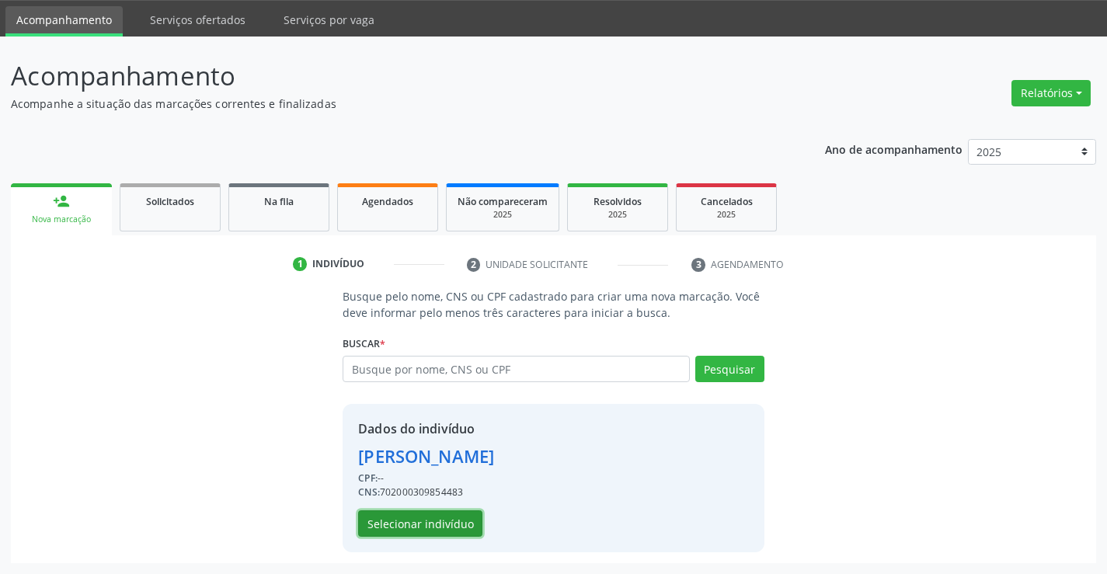
click at [402, 516] on button "Selecionar indivíduo" at bounding box center [420, 523] width 124 height 26
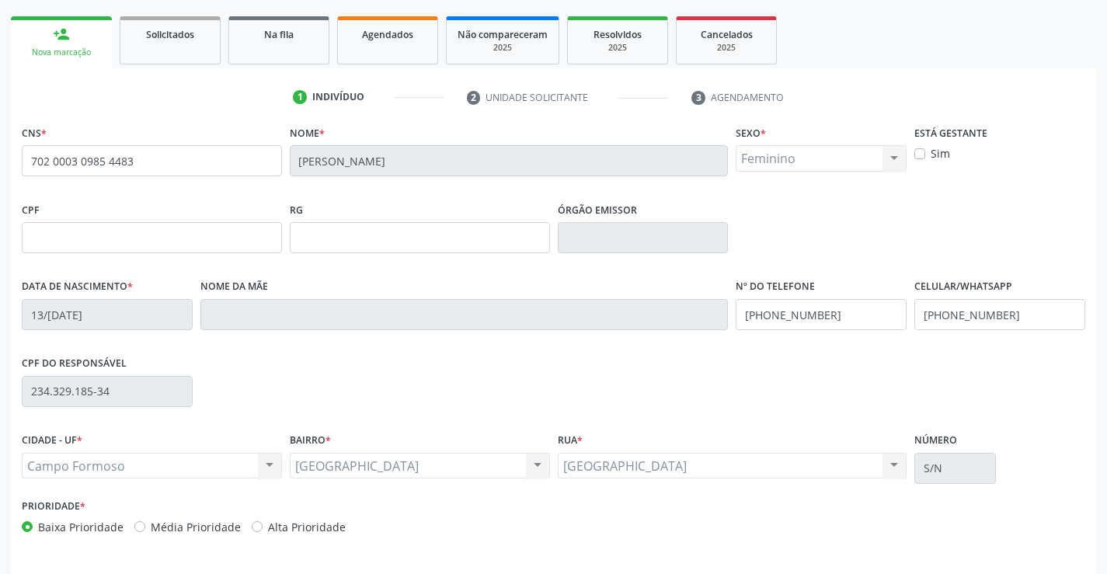
scroll to position [268, 0]
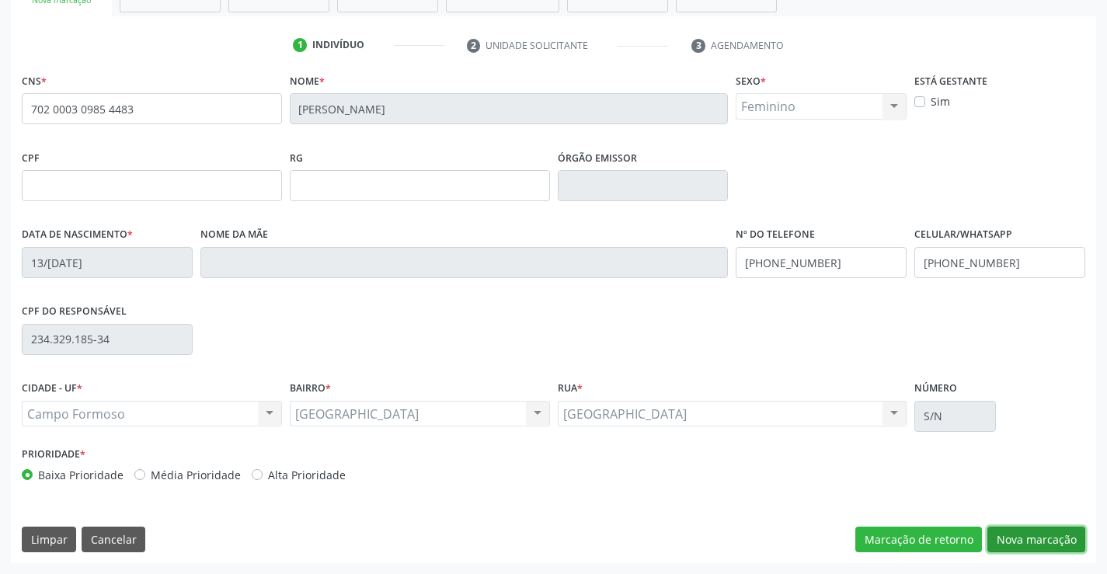
click at [1035, 535] on button "Nova marcação" at bounding box center [1036, 540] width 98 height 26
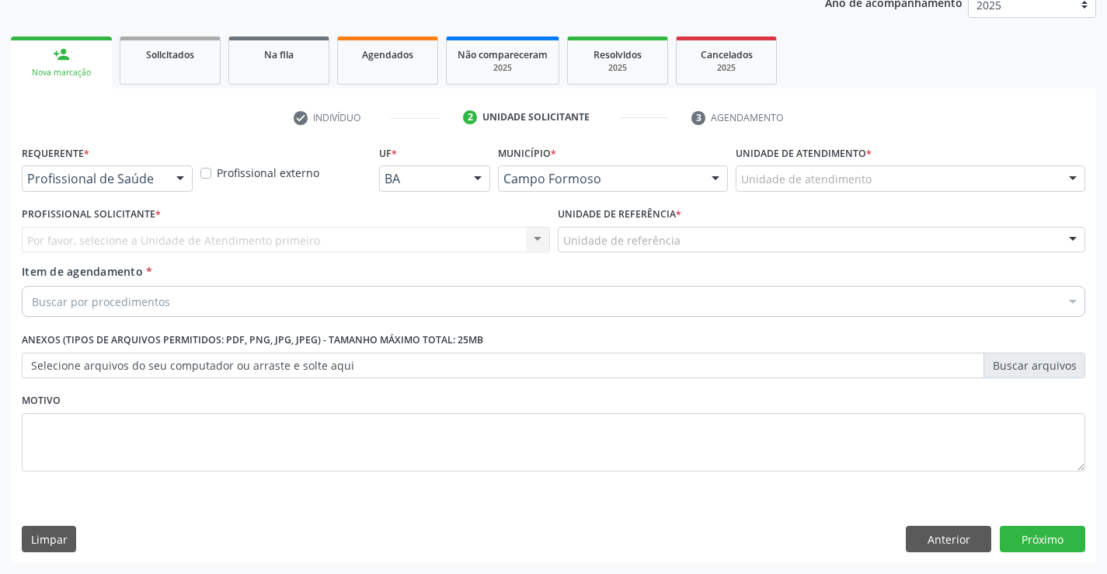
scroll to position [196, 0]
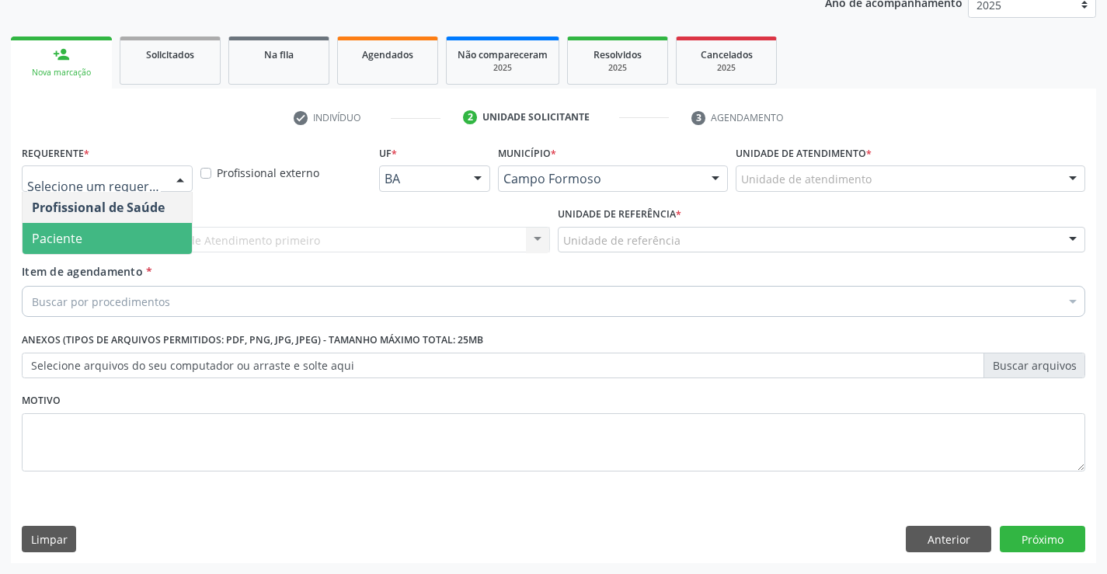
click at [57, 244] on span "Paciente" at bounding box center [57, 238] width 50 height 17
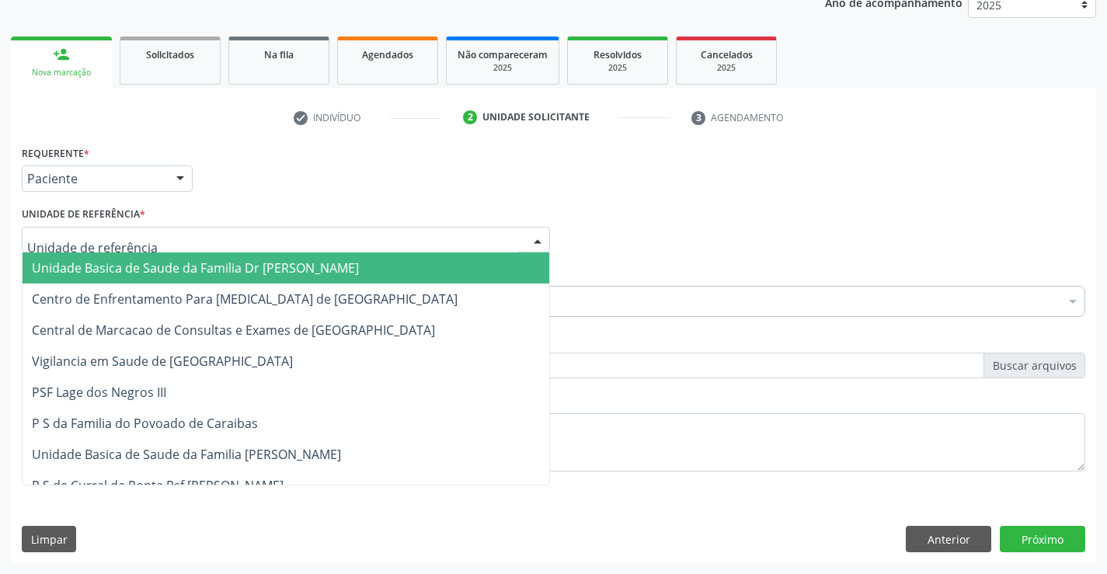
type input "U"
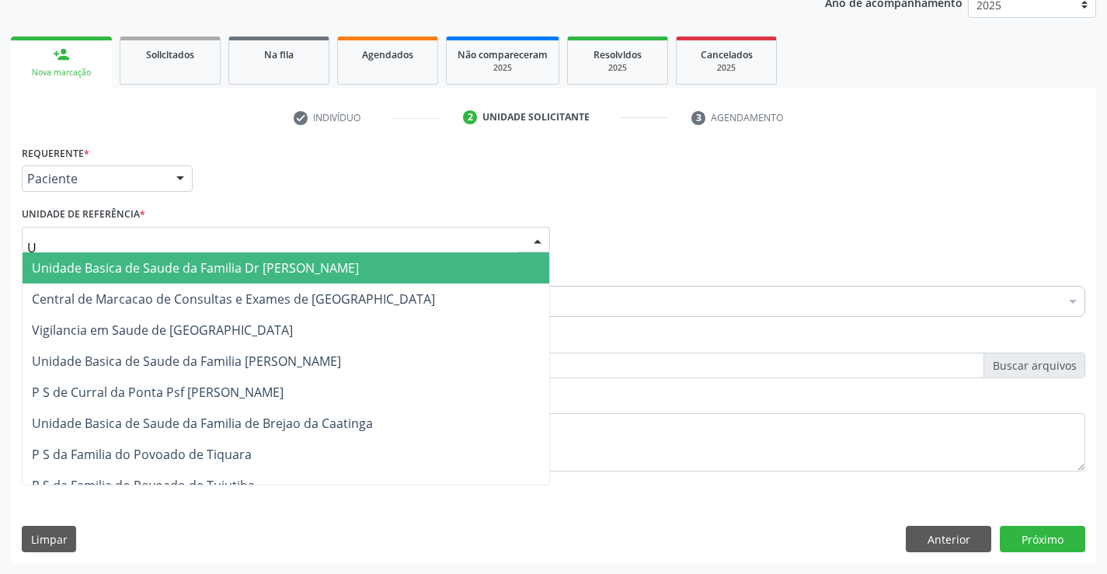
click at [165, 263] on span "Unidade Basica de Saude da Familia Dr [PERSON_NAME]" at bounding box center [195, 267] width 327 height 17
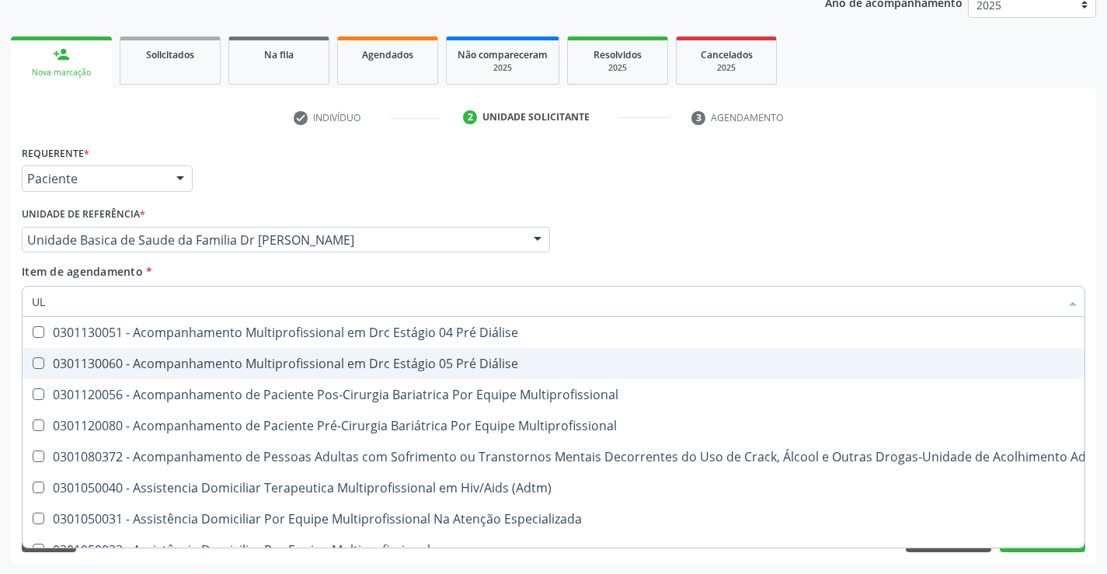
type input "U"
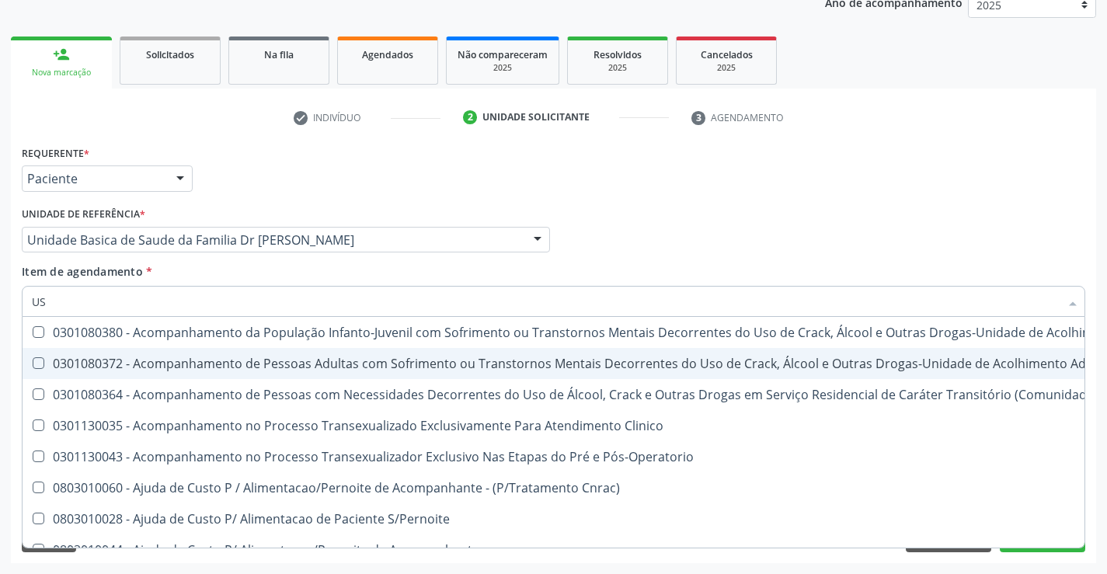
type input "USG"
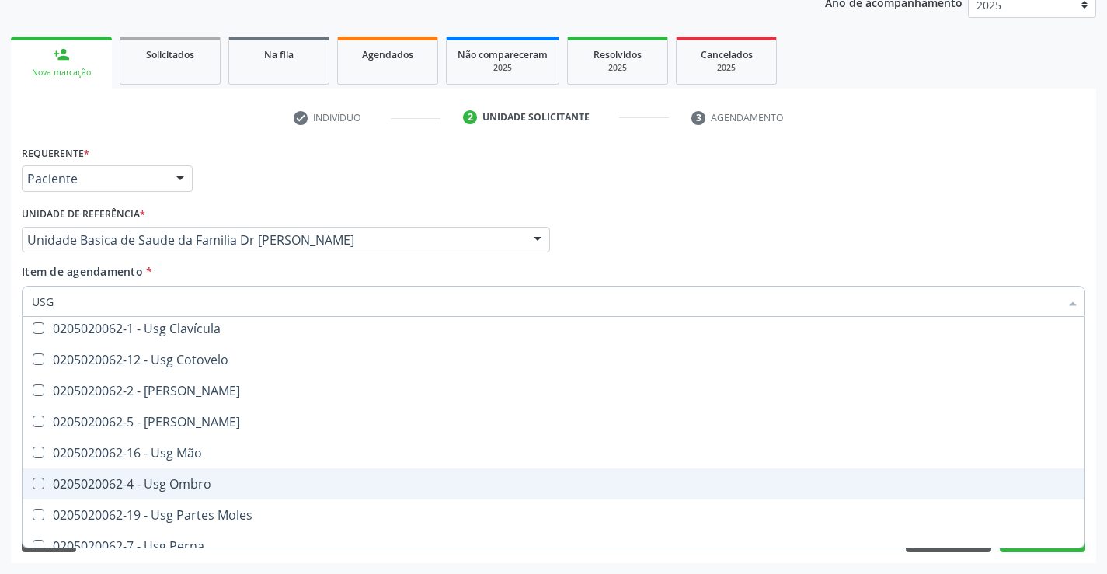
scroll to position [155, 0]
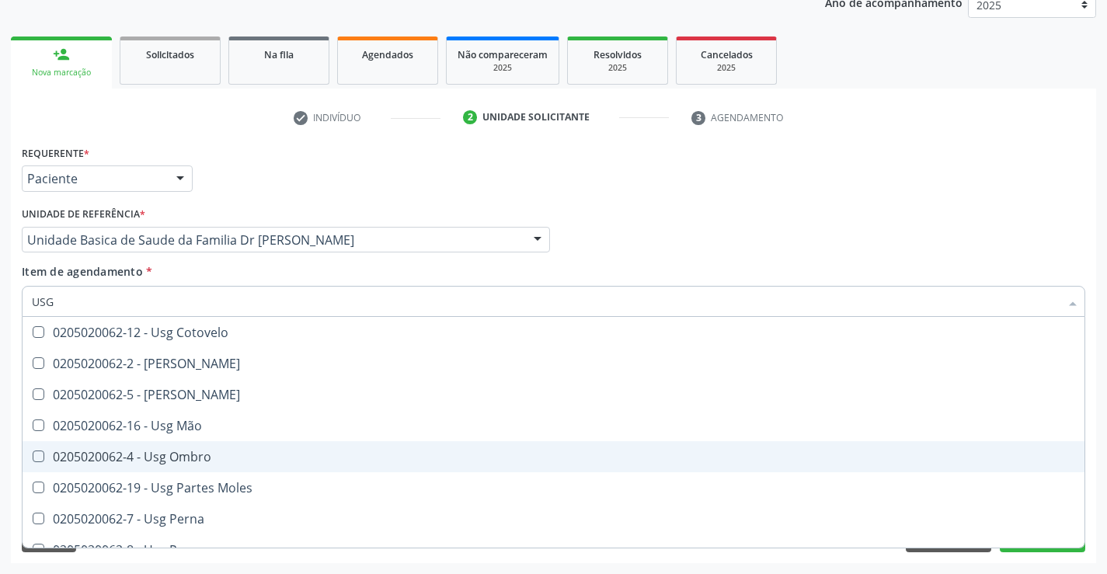
click at [193, 450] on div "0205020062-4 - Usg Ombro" at bounding box center [553, 456] width 1043 height 12
checkbox Ombro "true"
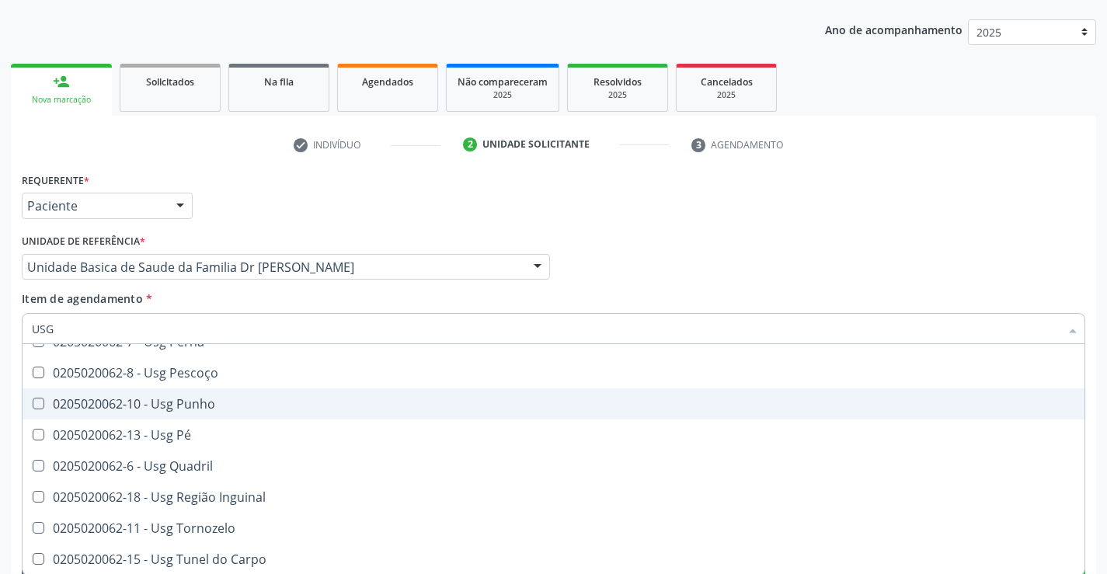
scroll to position [196, 0]
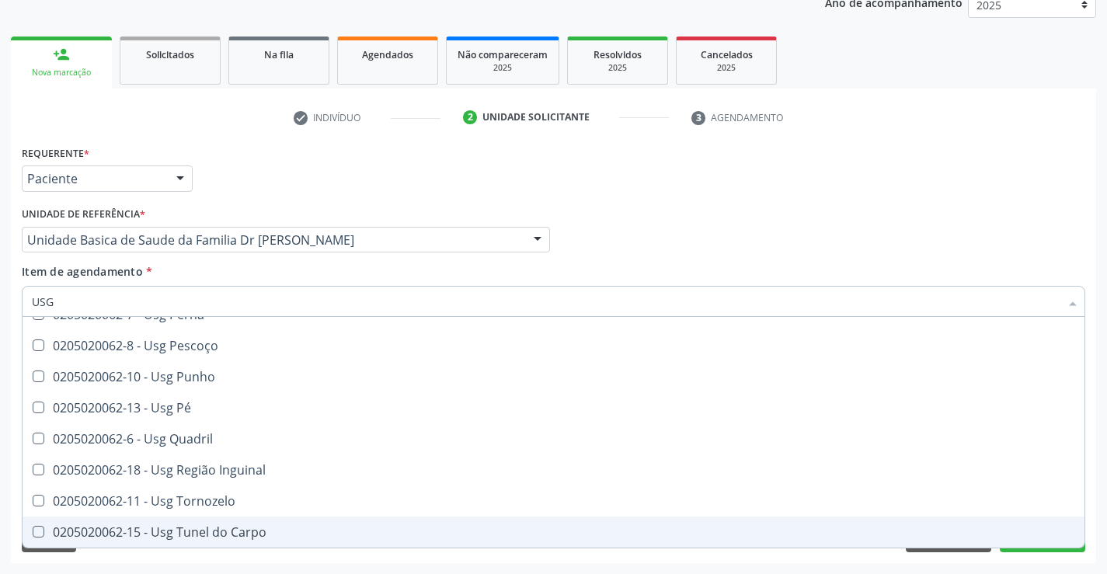
click at [1030, 560] on div "Requerente * Paciente Profissional de Saúde Paciente Nenhum resultado encontrad…" at bounding box center [553, 352] width 1085 height 422
checkbox Braço "true"
checkbox Ombro "false"
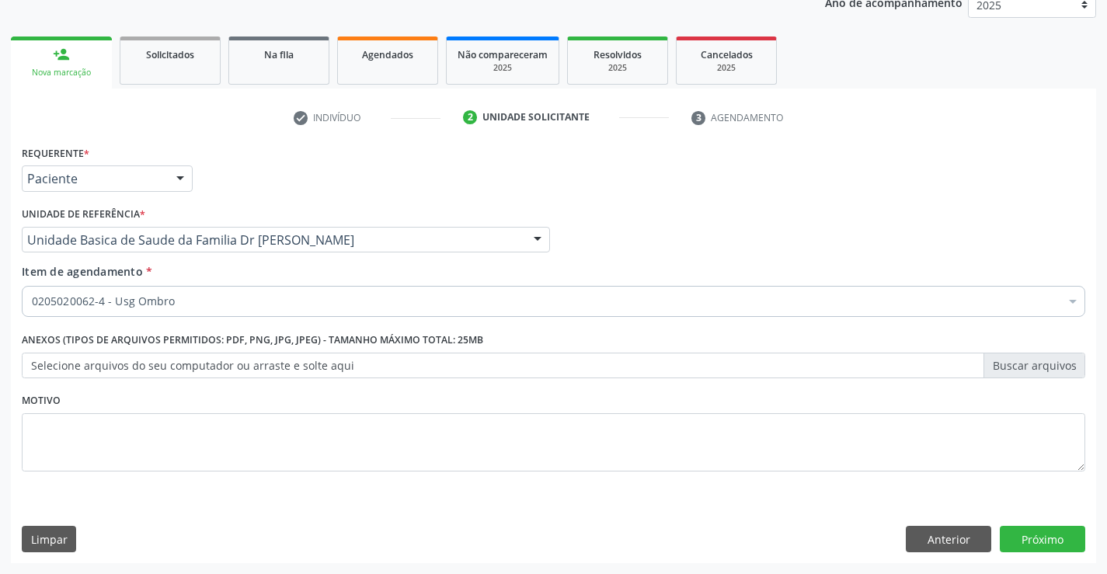
scroll to position [0, 0]
click at [1031, 546] on button "Próximo" at bounding box center [1042, 539] width 85 height 26
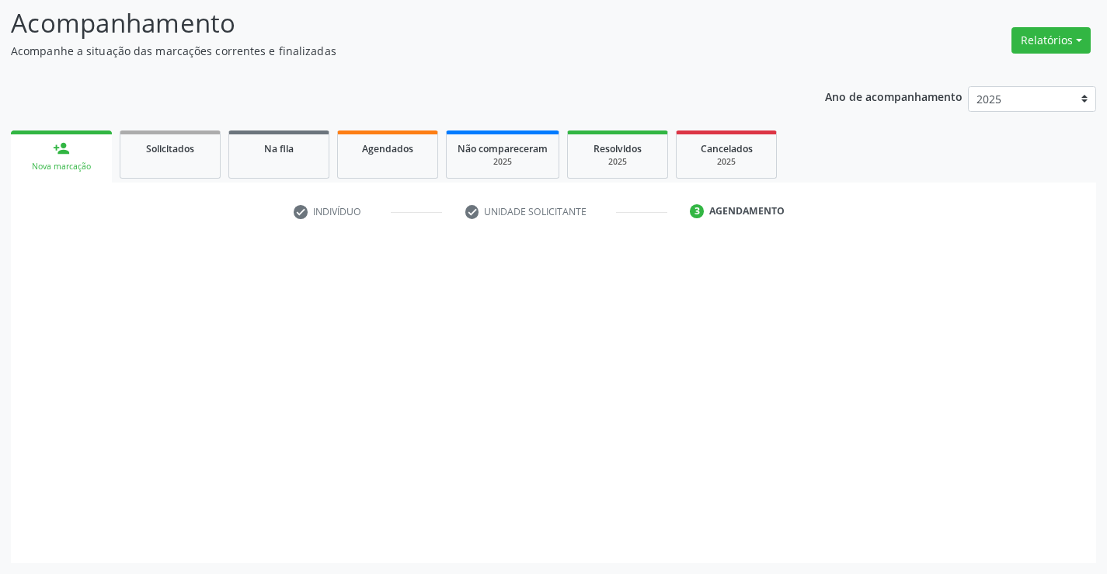
scroll to position [102, 0]
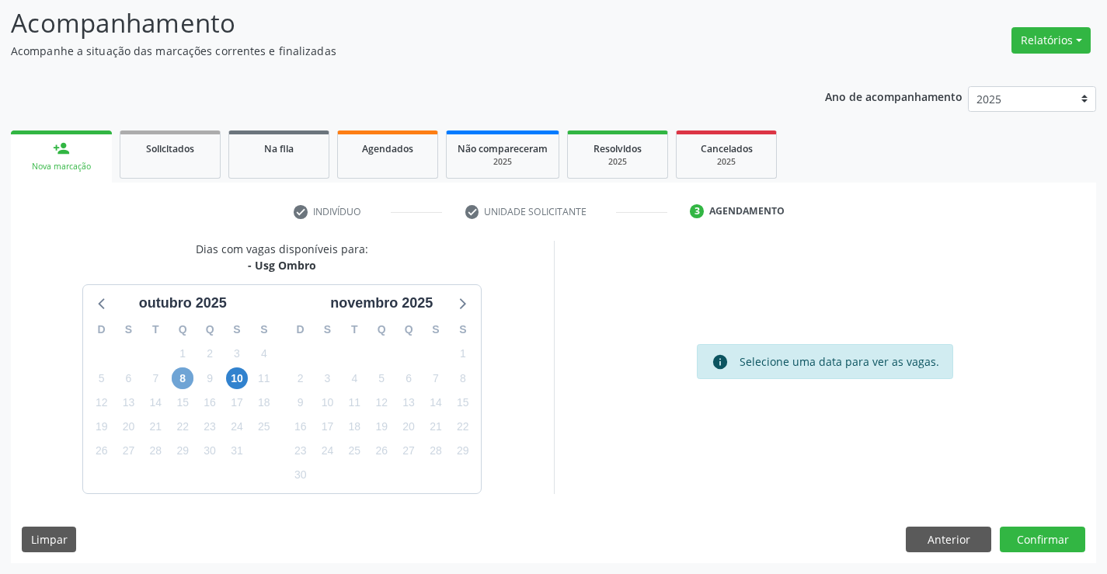
click at [191, 380] on span "8" at bounding box center [183, 378] width 22 height 22
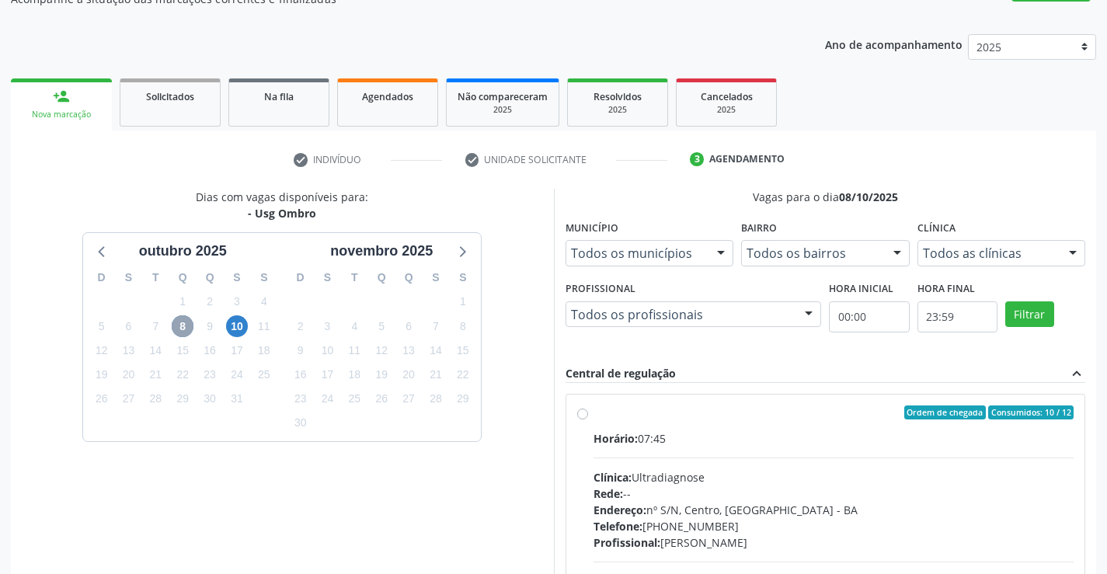
scroll to position [257, 0]
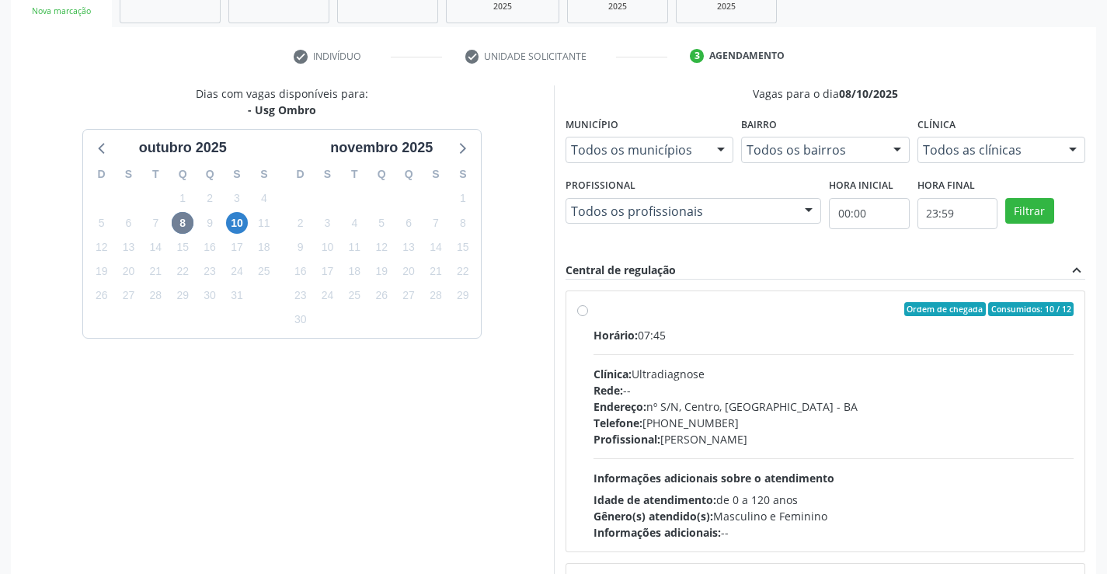
click at [593, 310] on label "Ordem de chegada Consumidos: 10 / 12 Horário: 07:45 Clínica: Ultradiagnose Rede…" at bounding box center [833, 421] width 481 height 238
click at [577, 310] on input "Ordem de chegada Consumidos: 10 / 12 Horário: 07:45 Clínica: Ultradiagnose Rede…" at bounding box center [582, 309] width 11 height 14
radio input "true"
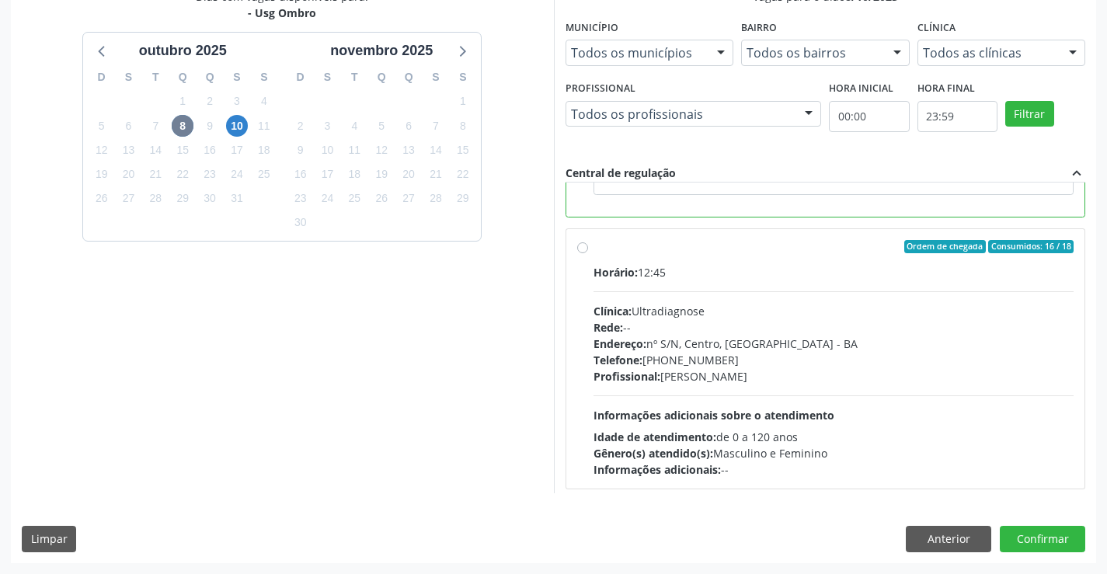
scroll to position [350, 0]
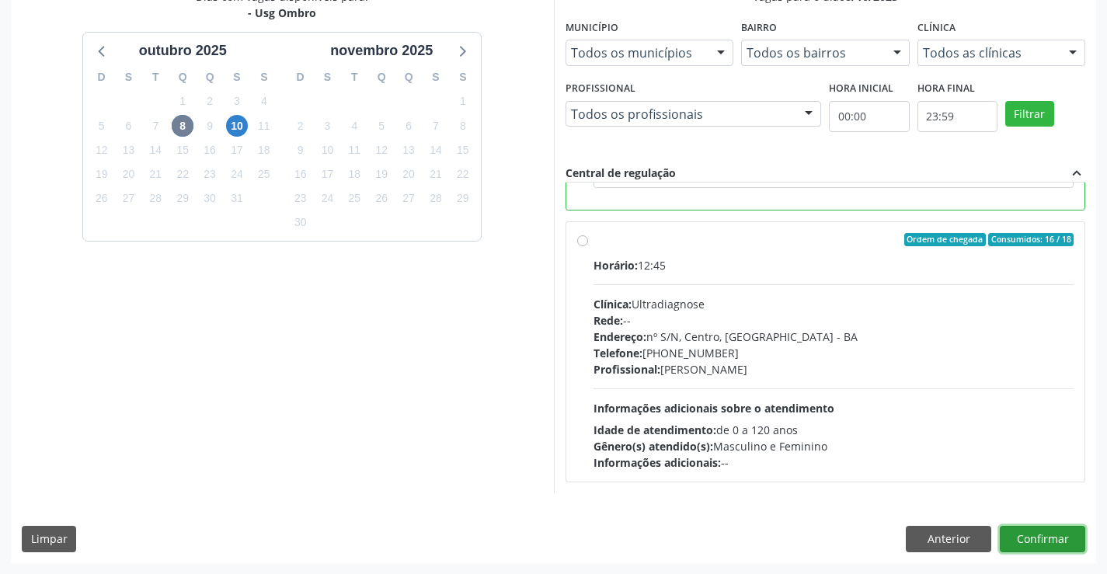
click at [1022, 533] on button "Confirmar" at bounding box center [1042, 539] width 85 height 26
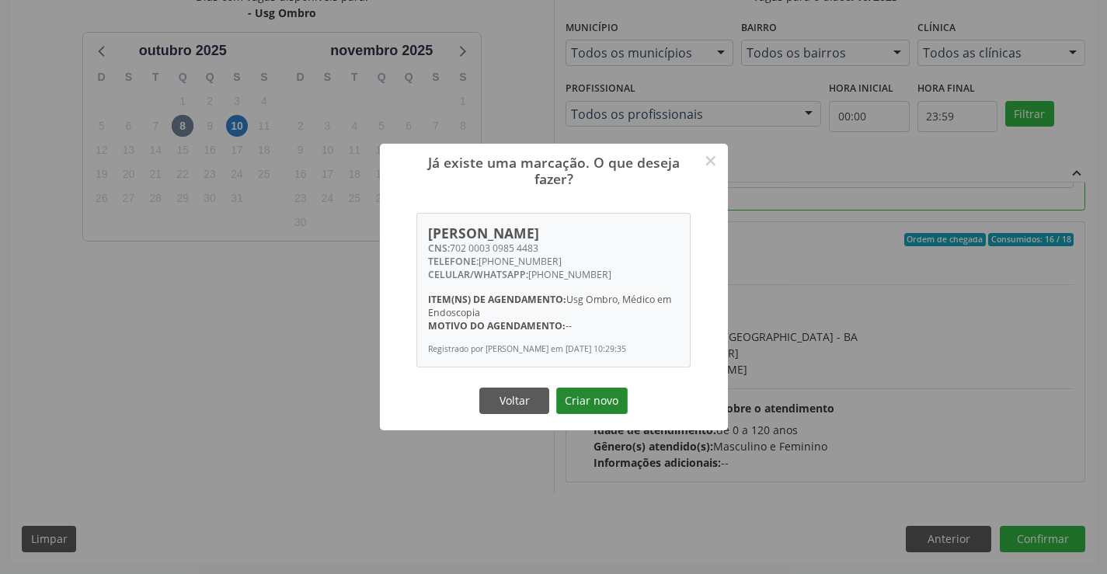
click at [567, 400] on button "Criar novo" at bounding box center [591, 401] width 71 height 26
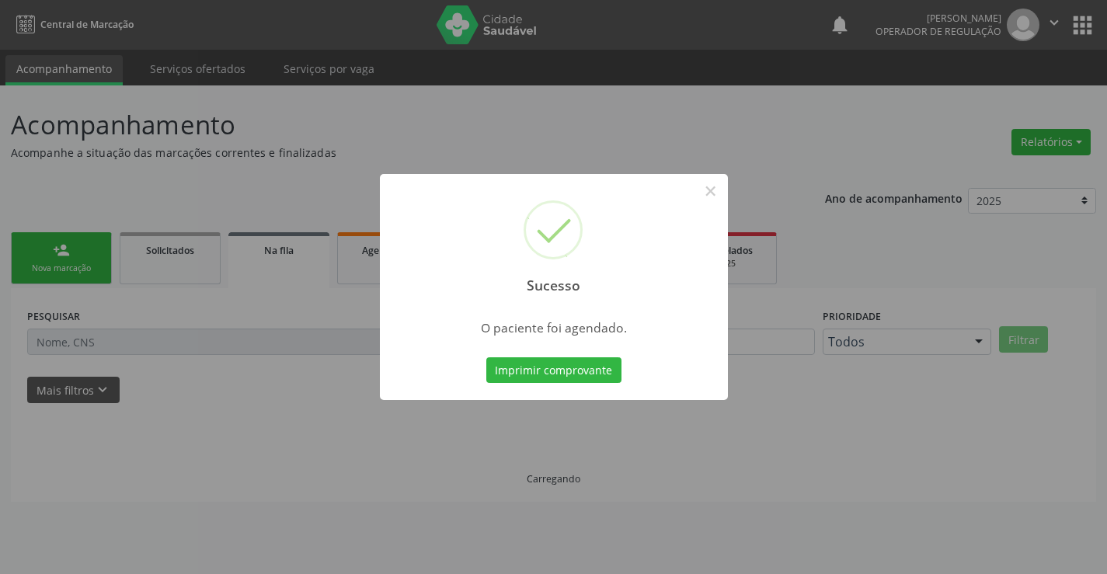
scroll to position [0, 0]
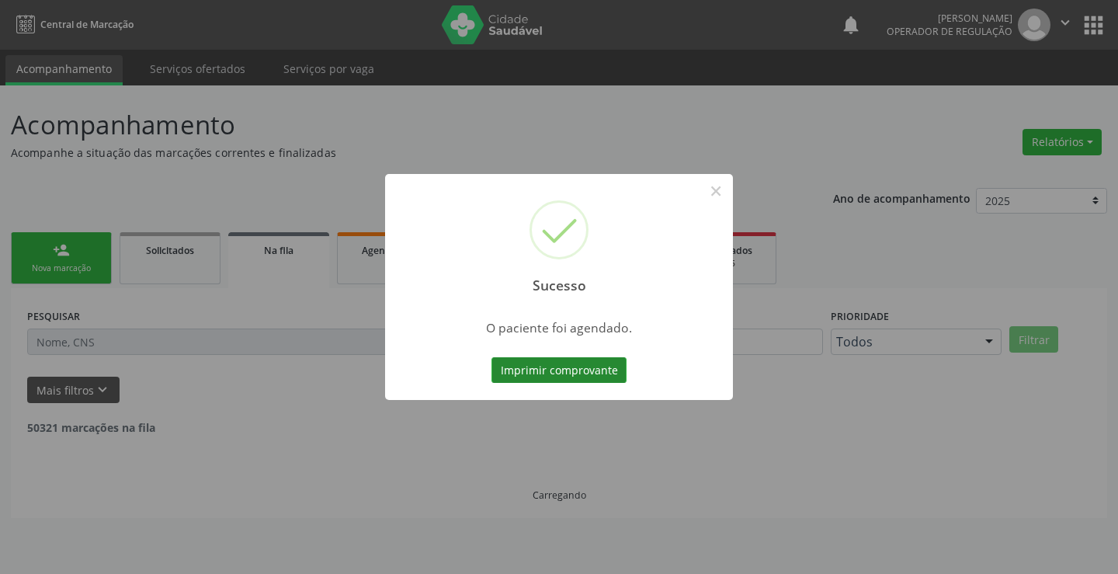
click at [589, 368] on button "Imprimir comprovante" at bounding box center [559, 370] width 135 height 26
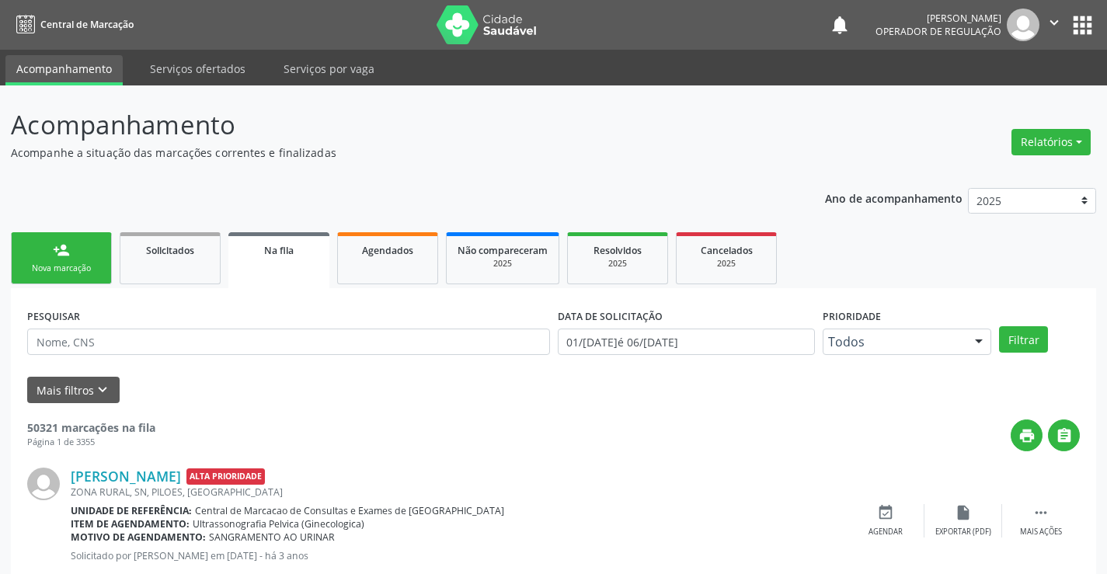
click at [91, 266] on div "Nova marcação" at bounding box center [62, 269] width 78 height 12
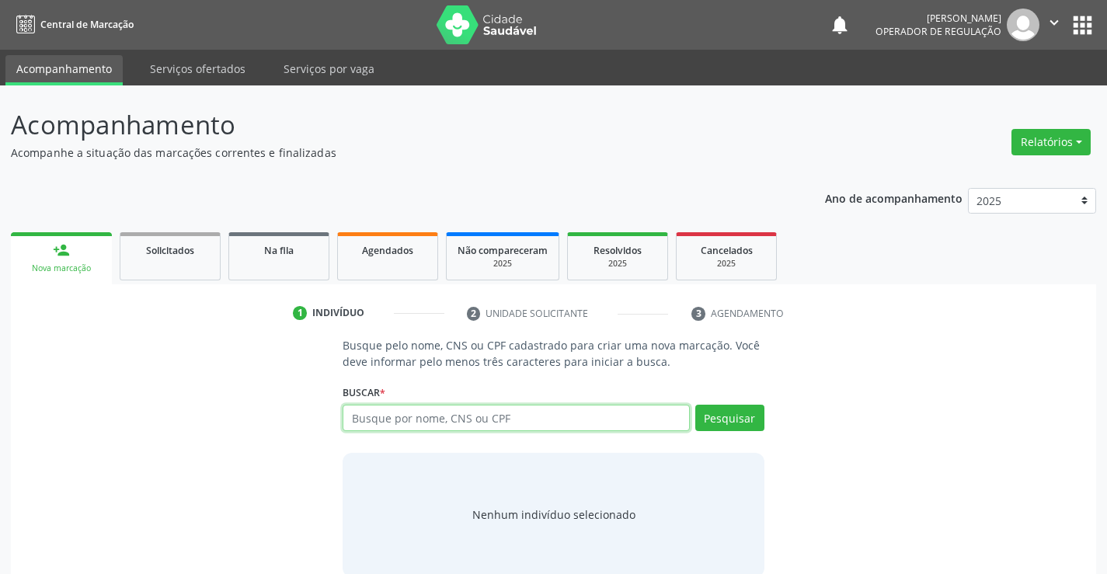
click at [393, 421] on input "text" at bounding box center [516, 418] width 346 height 26
type input "707602273900798"
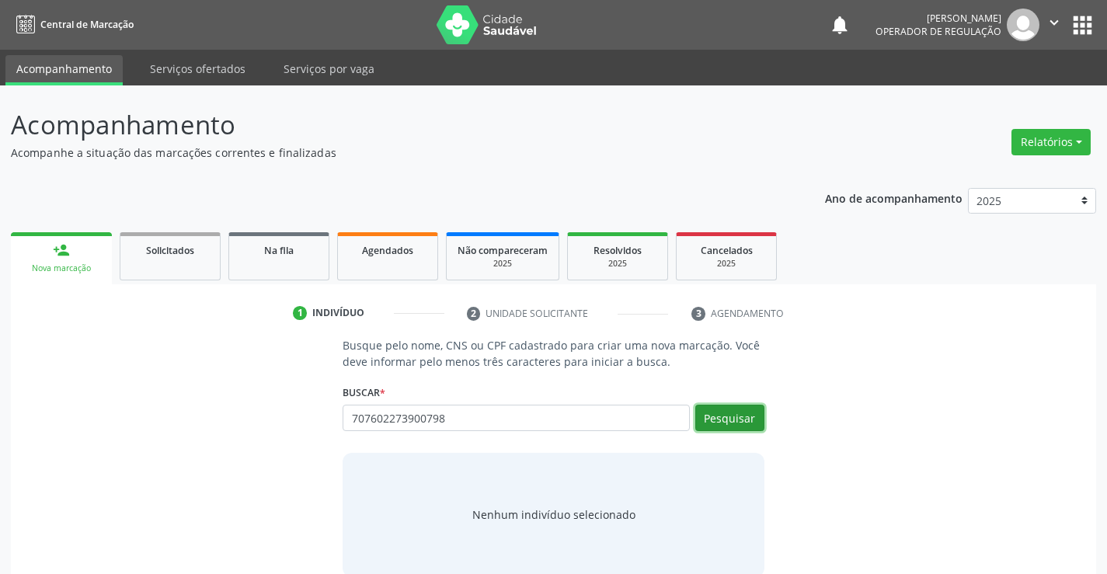
click at [750, 411] on button "Pesquisar" at bounding box center [729, 418] width 69 height 26
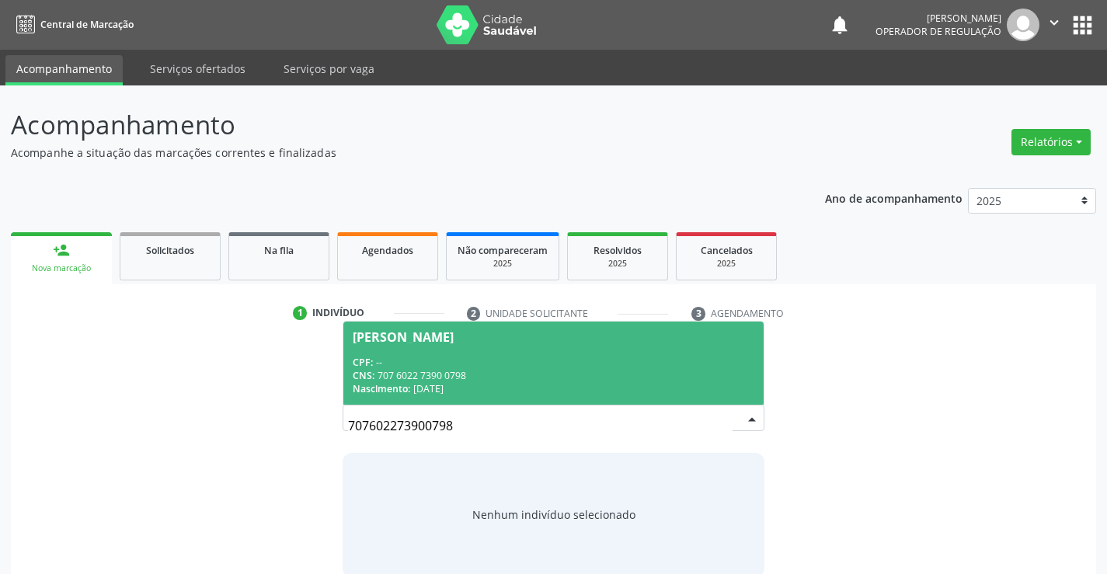
drag, startPoint x: 558, startPoint y: 367, endPoint x: 580, endPoint y: 367, distance: 21.8
click at [559, 367] on div "CPF: --" at bounding box center [553, 362] width 401 height 13
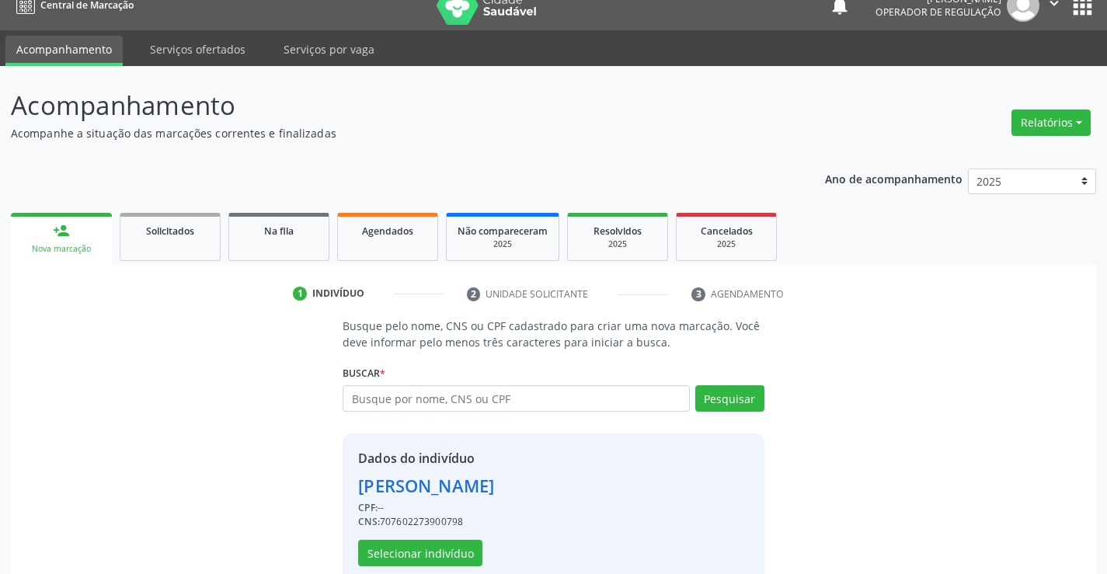
scroll to position [49, 0]
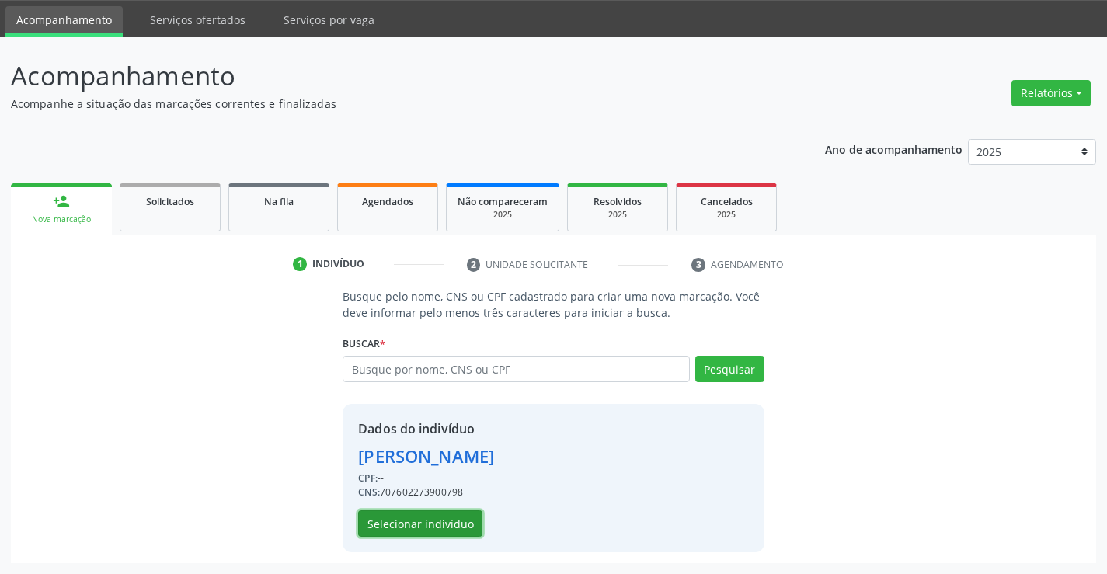
click at [435, 522] on button "Selecionar indivíduo" at bounding box center [420, 523] width 124 height 26
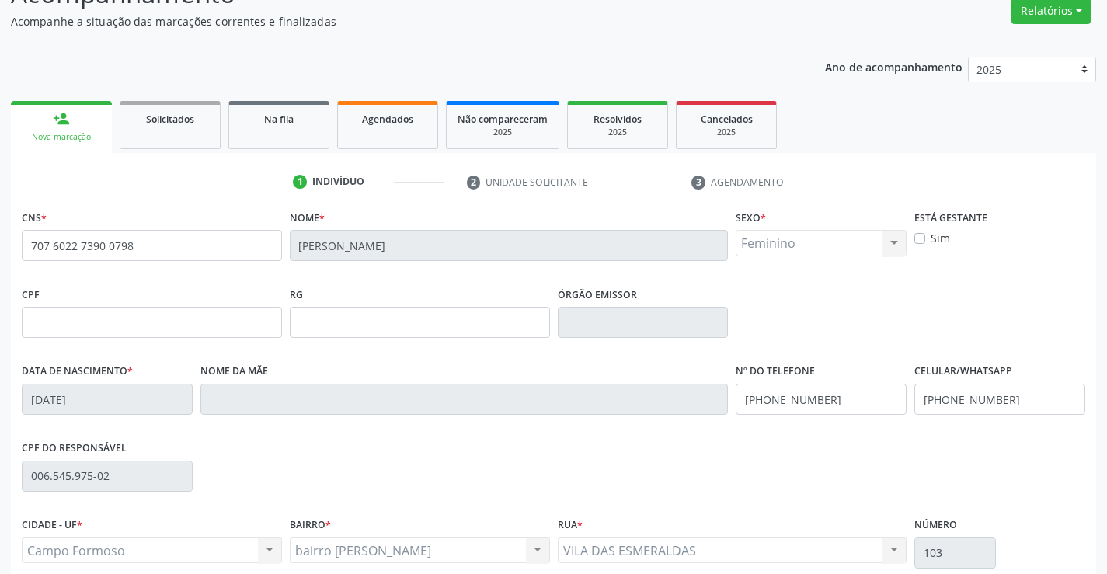
scroll to position [268, 0]
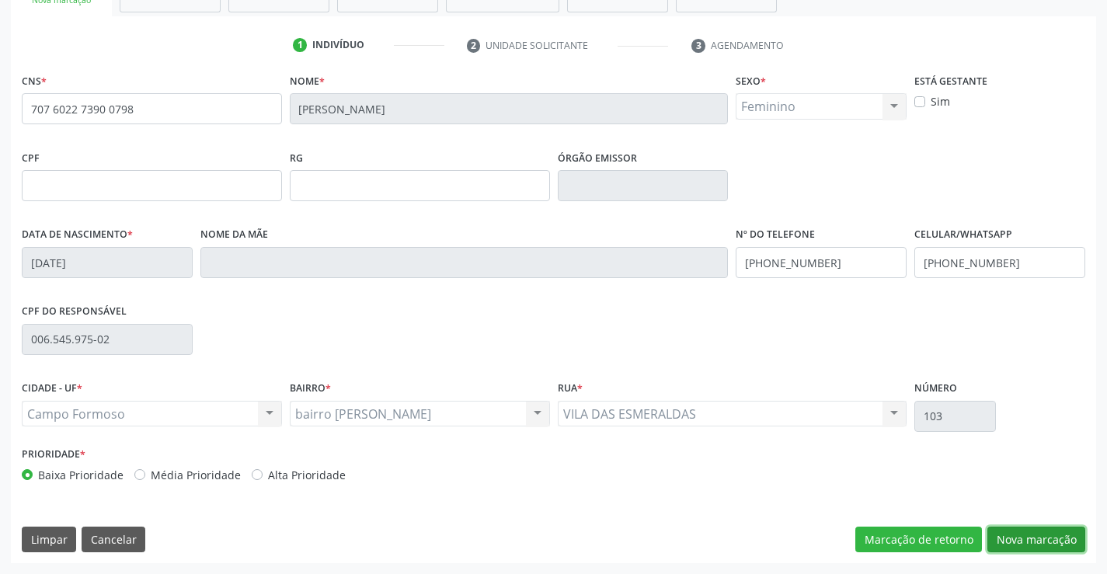
drag, startPoint x: 1014, startPoint y: 530, endPoint x: 1042, endPoint y: 536, distance: 29.2
click at [1016, 531] on button "Nova marcação" at bounding box center [1036, 540] width 98 height 26
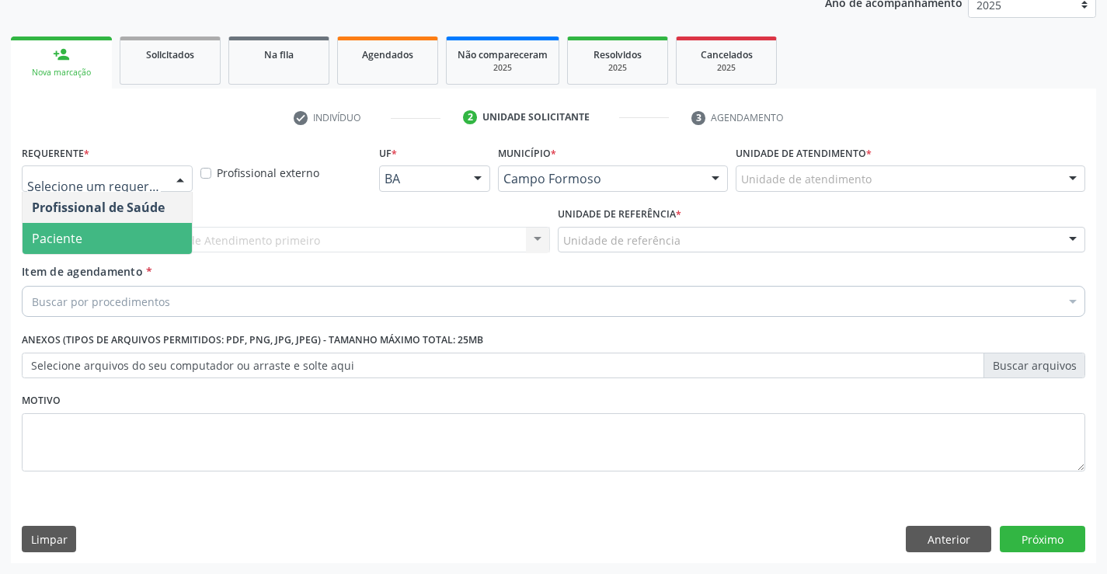
click at [93, 242] on span "Paciente" at bounding box center [107, 238] width 169 height 31
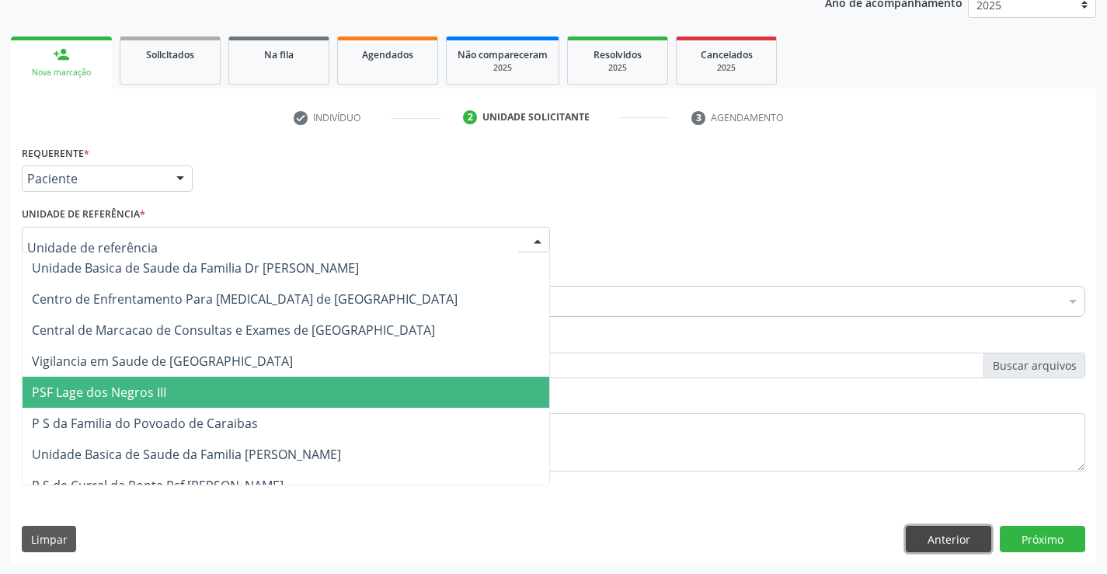
click at [966, 533] on button "Anterior" at bounding box center [948, 539] width 85 height 26
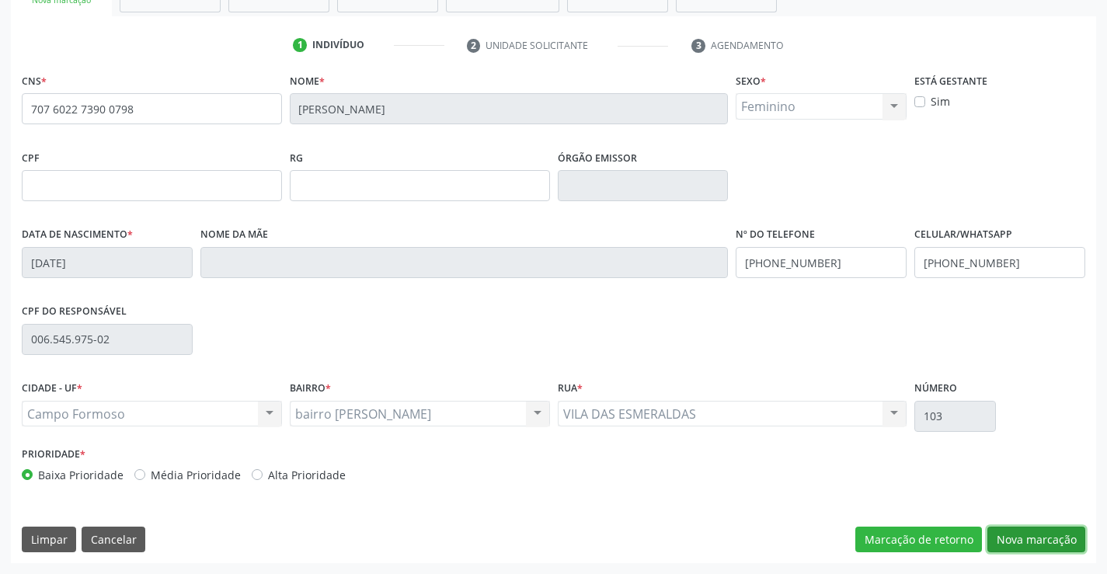
click at [1038, 544] on button "Nova marcação" at bounding box center [1036, 540] width 98 height 26
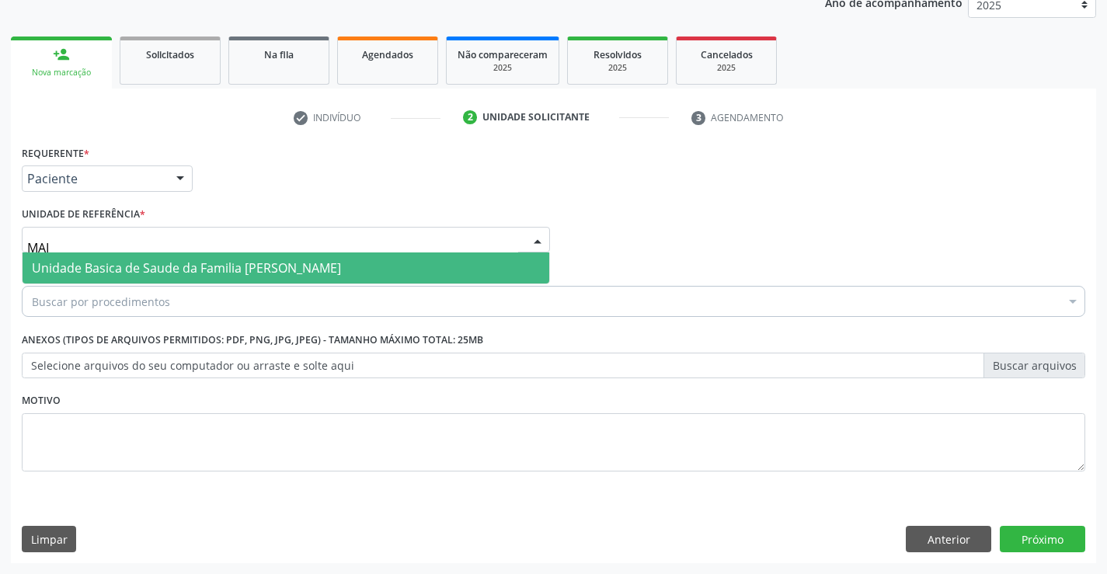
type input "MAIA"
click at [121, 258] on span "Unidade Basica de Saude da Familia [PERSON_NAME]" at bounding box center [286, 267] width 527 height 31
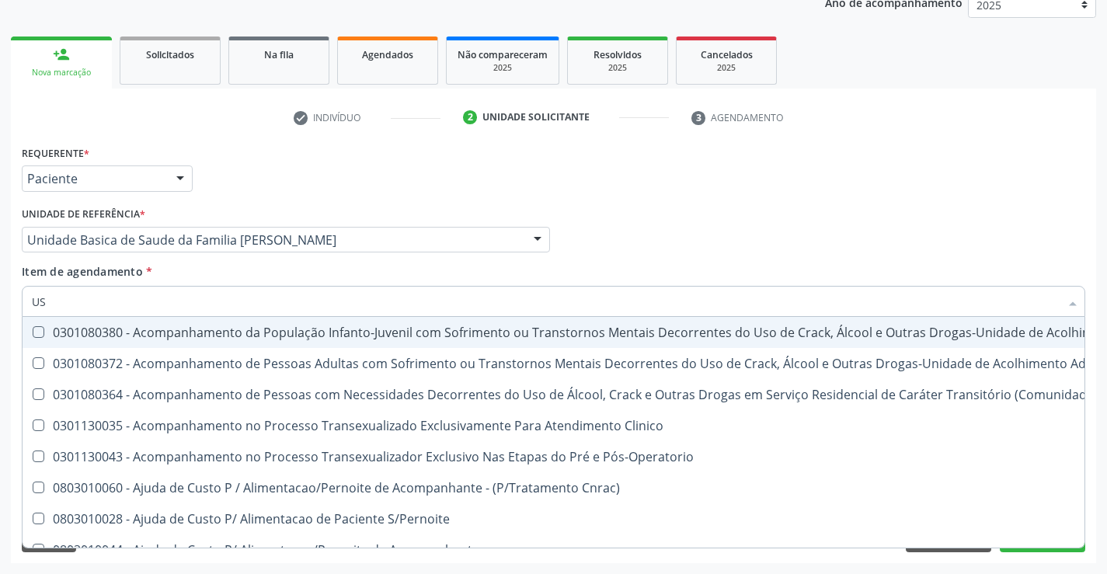
type input "USG"
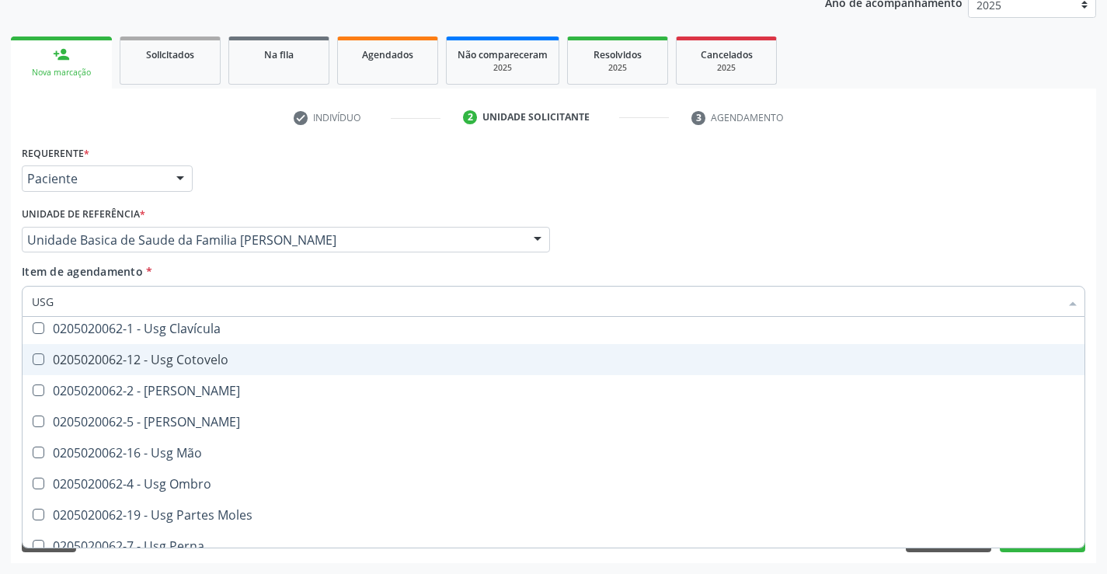
scroll to position [155, 0]
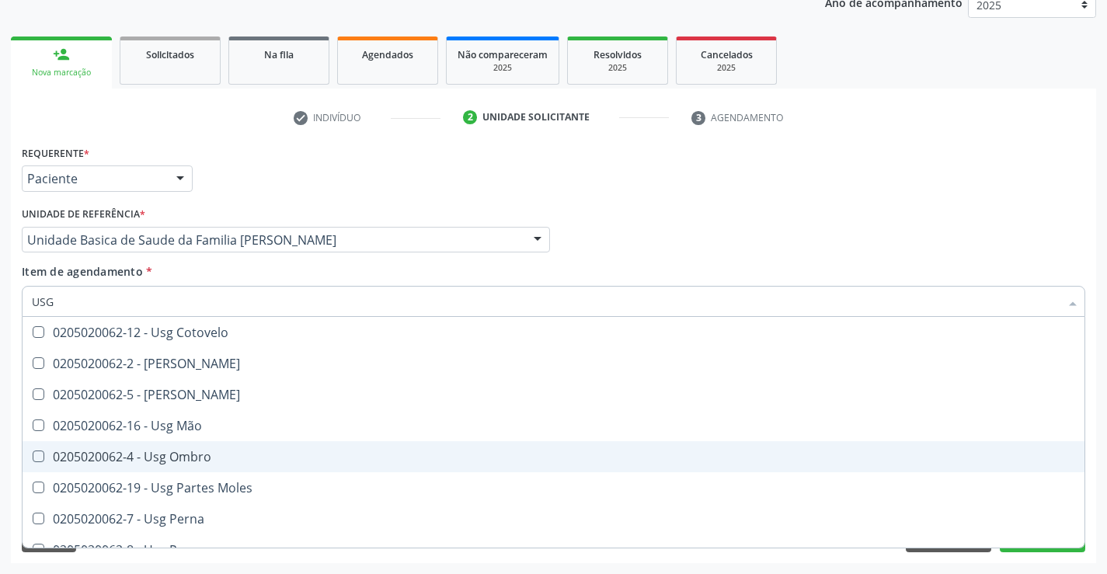
click at [181, 461] on div "0205020062-4 - Usg Ombro" at bounding box center [553, 456] width 1043 height 12
checkbox Ombro "true"
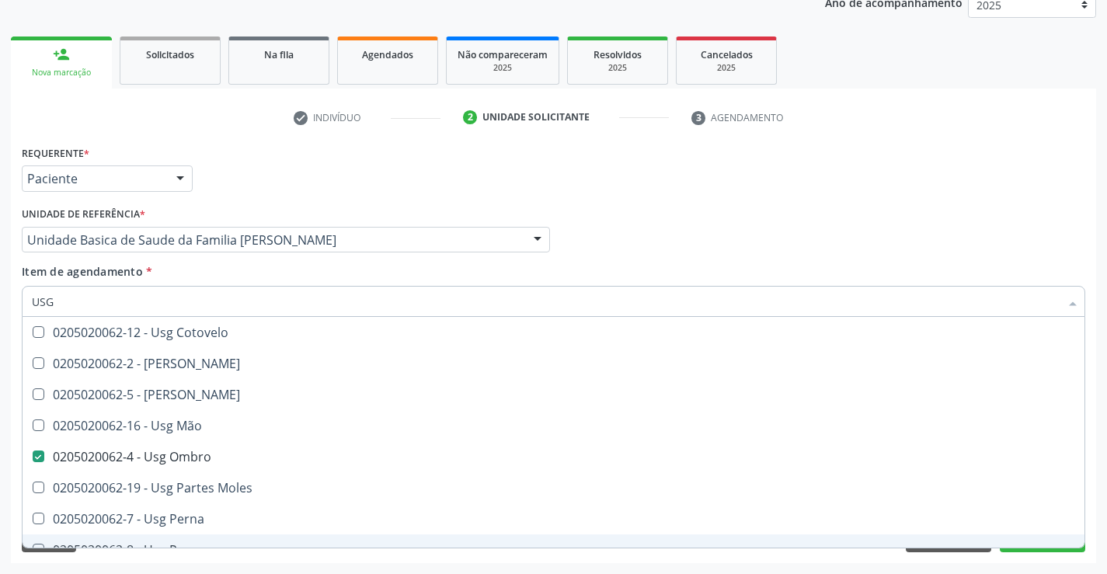
type input "USG"
click at [218, 562] on div "Requerente * Paciente Profissional de Saúde Paciente Nenhum resultado encontrad…" at bounding box center [553, 352] width 1085 height 422
checkbox Braço "true"
checkbox Ombro "false"
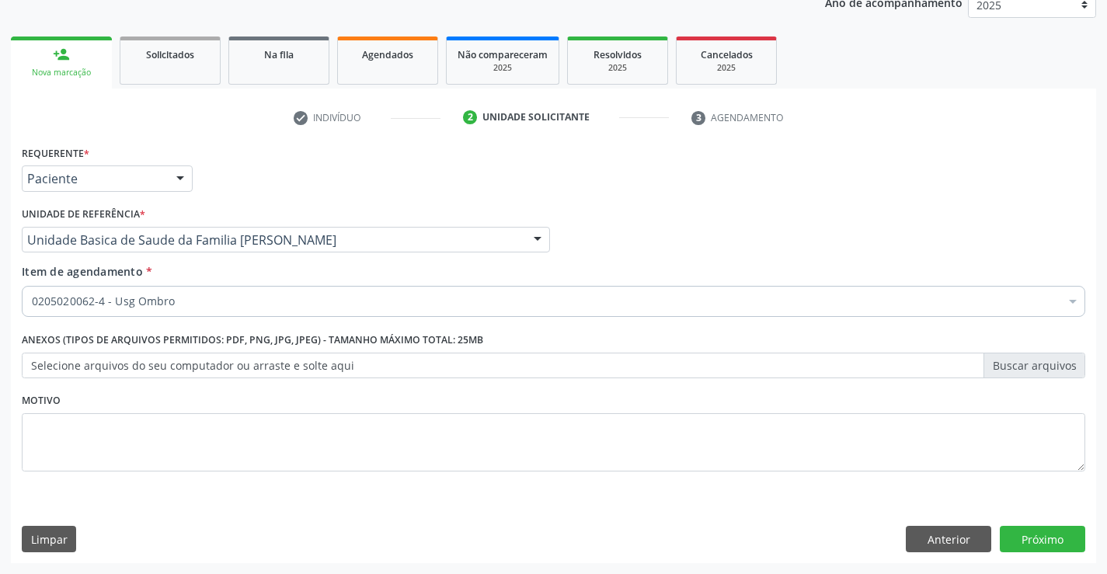
scroll to position [0, 0]
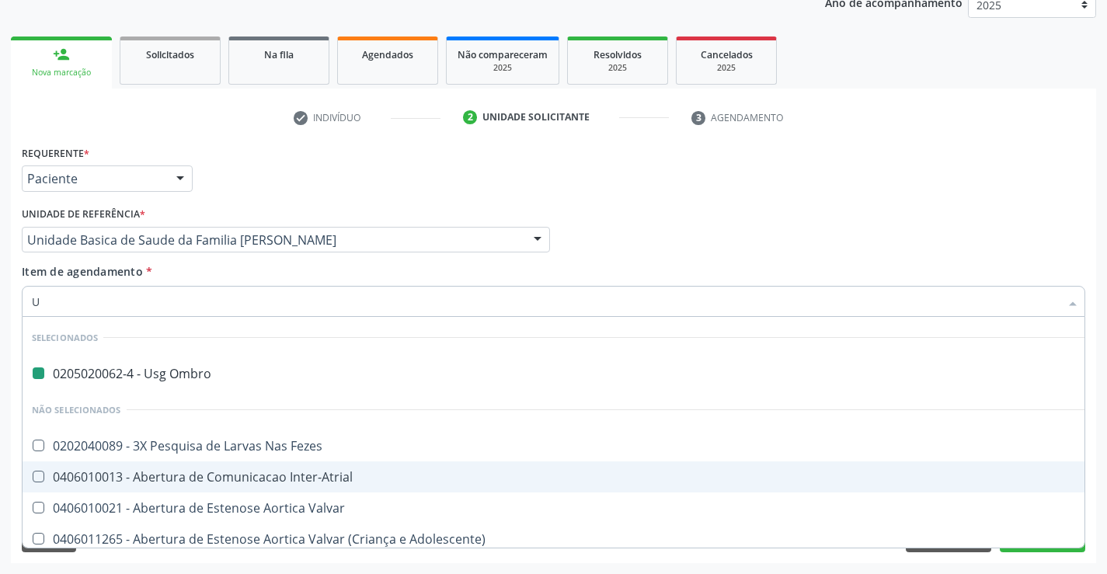
type input "UL"
checkbox Ombro "false"
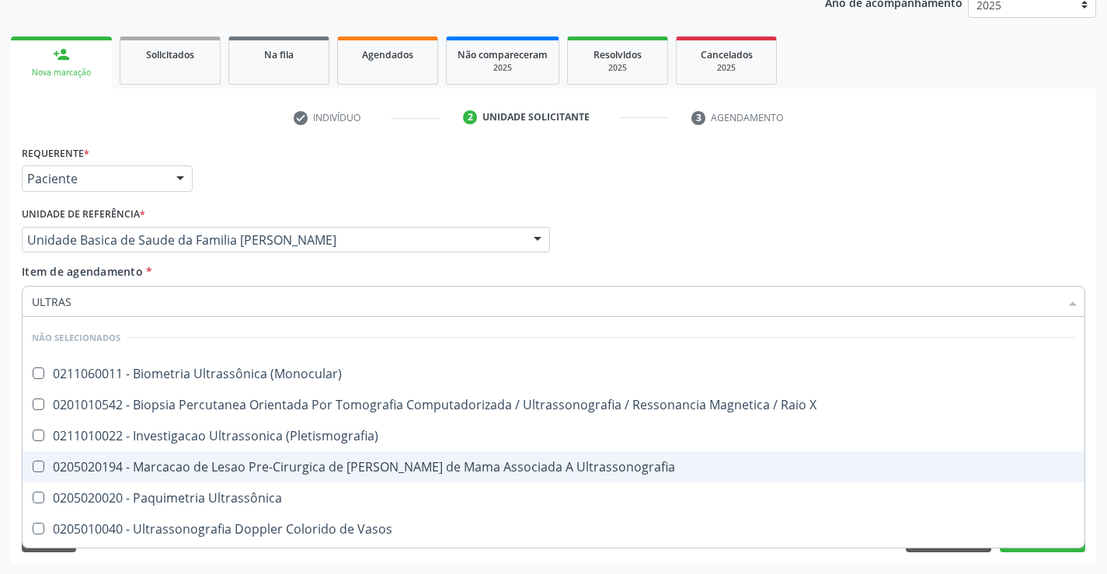
type input "ULTRASS"
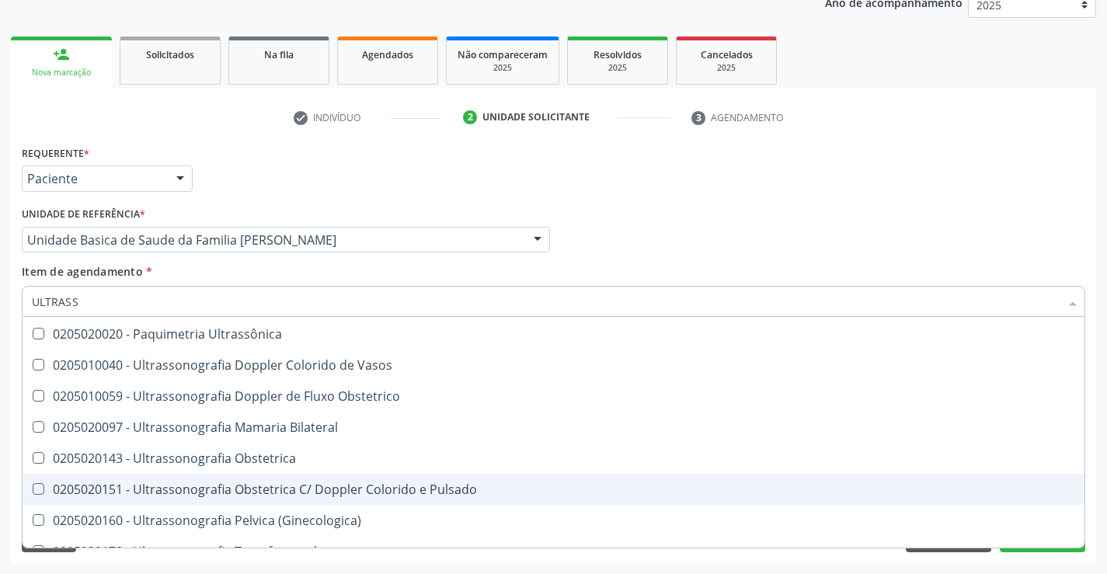
scroll to position [137, 0]
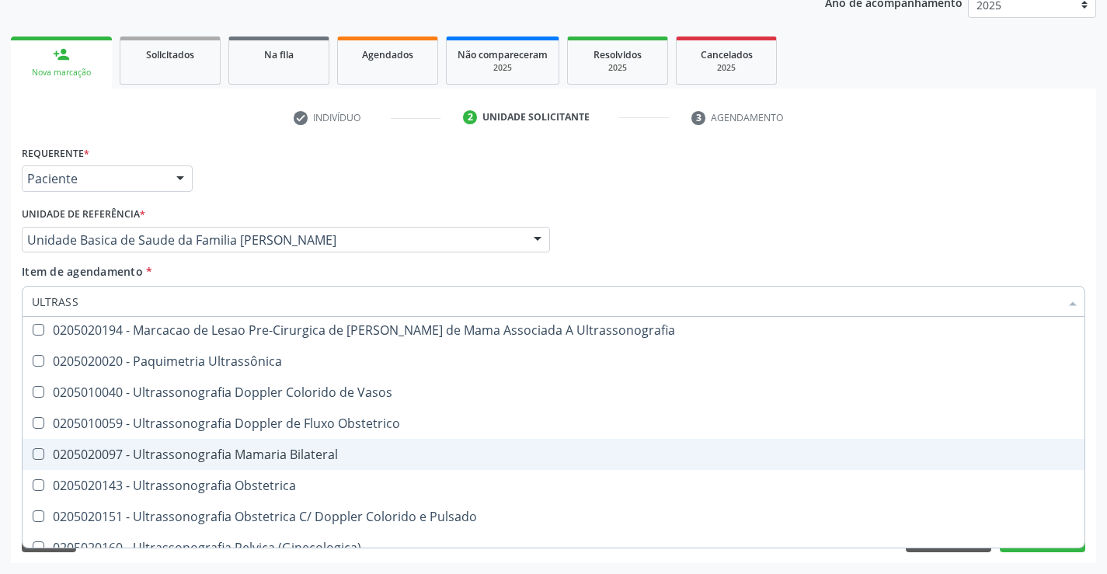
click at [391, 453] on div "0205020097 - Ultrassonografia Mamaria Bilateral" at bounding box center [553, 454] width 1043 height 12
checkbox Bilateral "true"
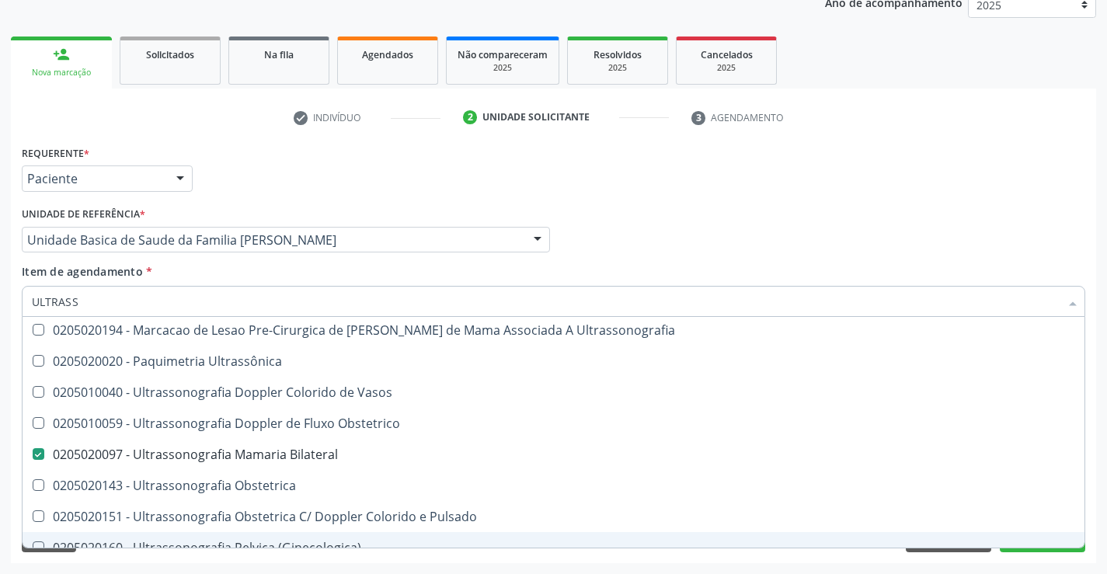
click at [1068, 560] on div "Requerente * Paciente Profissional de Saúde Paciente Nenhum resultado encontrad…" at bounding box center [553, 352] width 1085 height 422
checkbox \(Monocular\) "true"
checkbox Bilateral "false"
checkbox X "true"
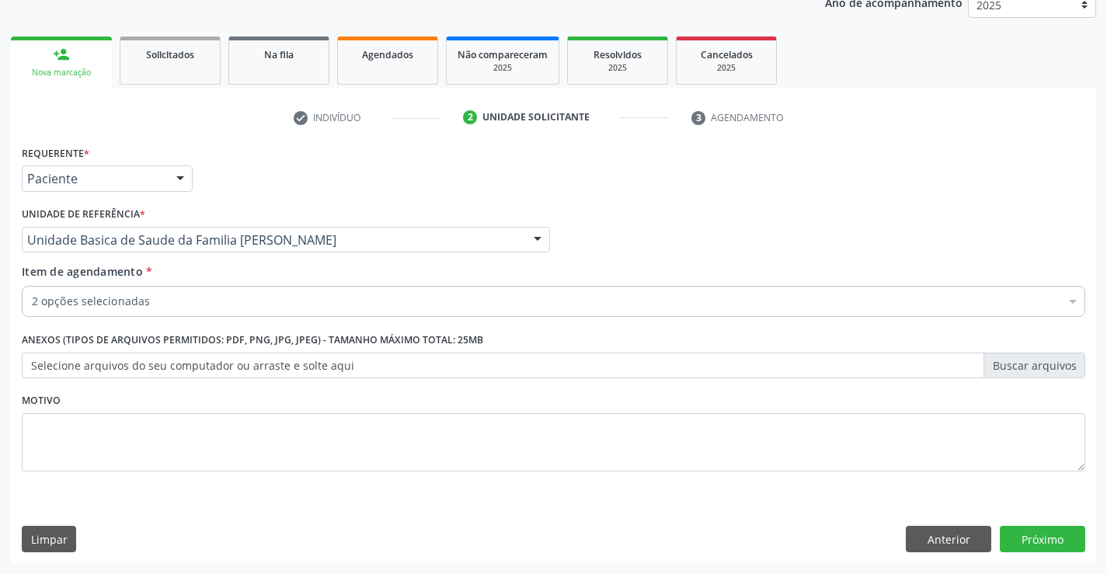
scroll to position [0, 0]
click at [1061, 530] on button "Próximo" at bounding box center [1042, 539] width 85 height 26
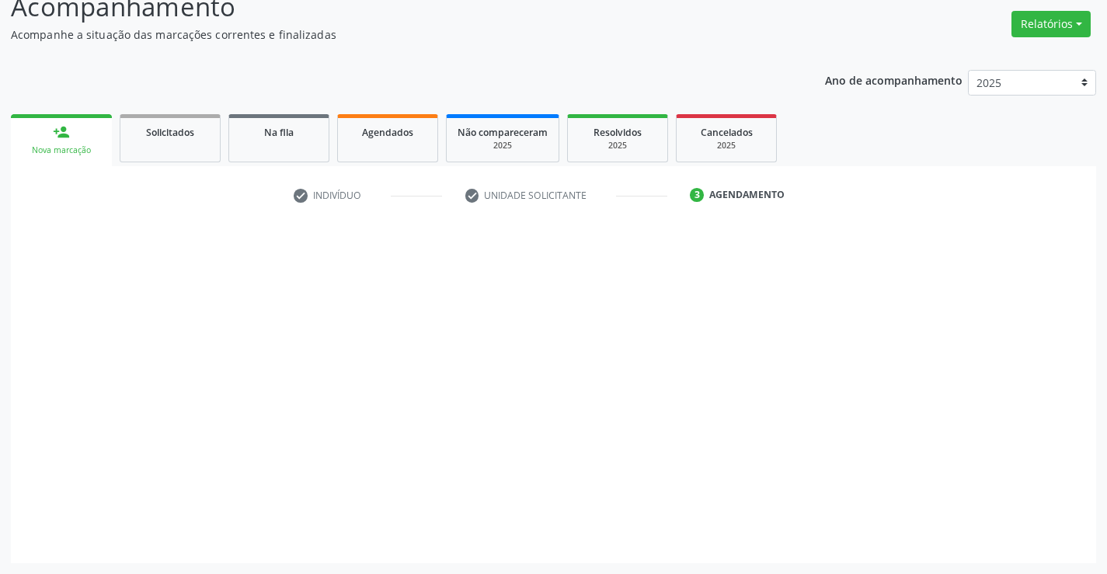
scroll to position [118, 0]
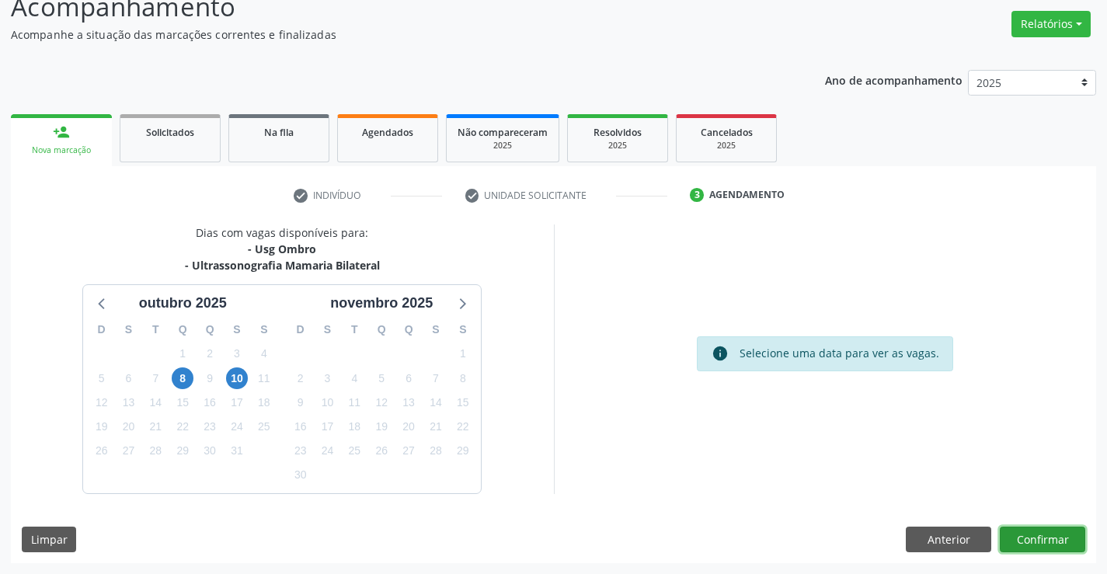
click at [1042, 544] on button "Confirmar" at bounding box center [1042, 540] width 85 height 26
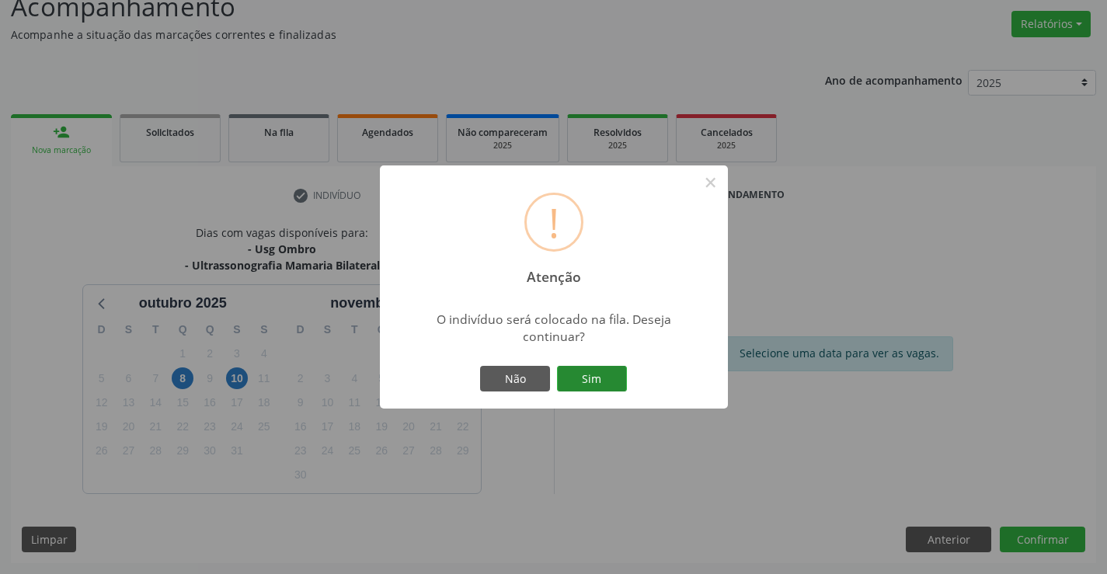
click at [599, 379] on button "Sim" at bounding box center [592, 379] width 70 height 26
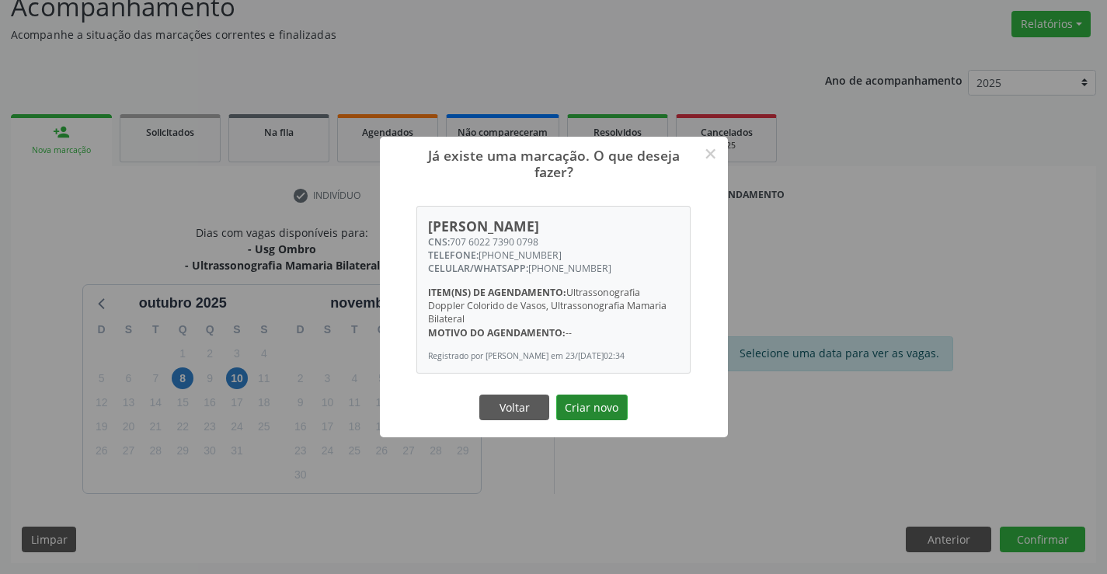
click at [614, 411] on button "Criar novo" at bounding box center [591, 408] width 71 height 26
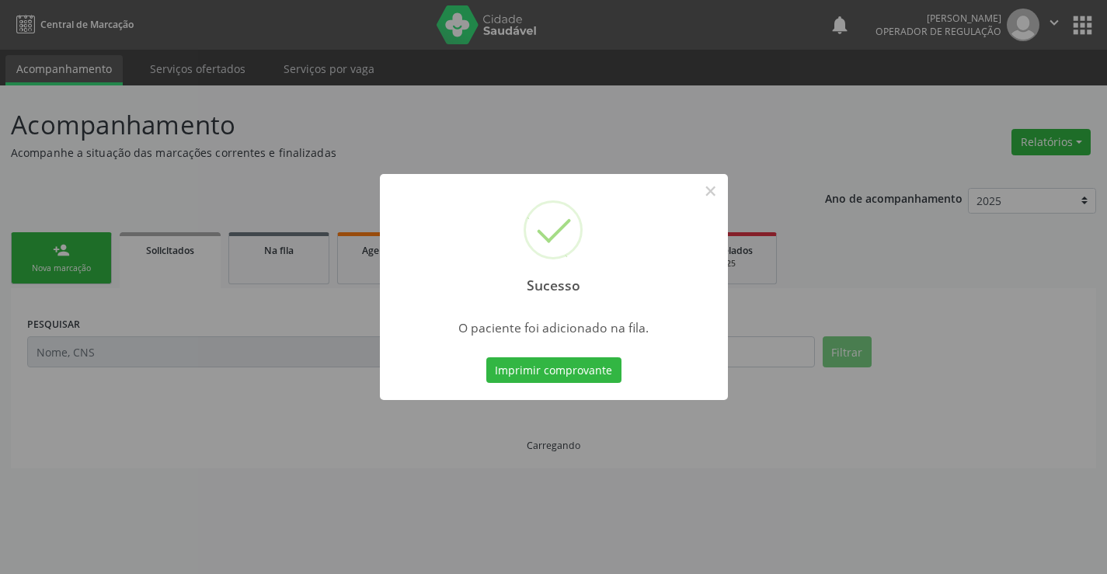
scroll to position [0, 0]
click at [574, 375] on button "Imprimir comprovante" at bounding box center [553, 370] width 135 height 26
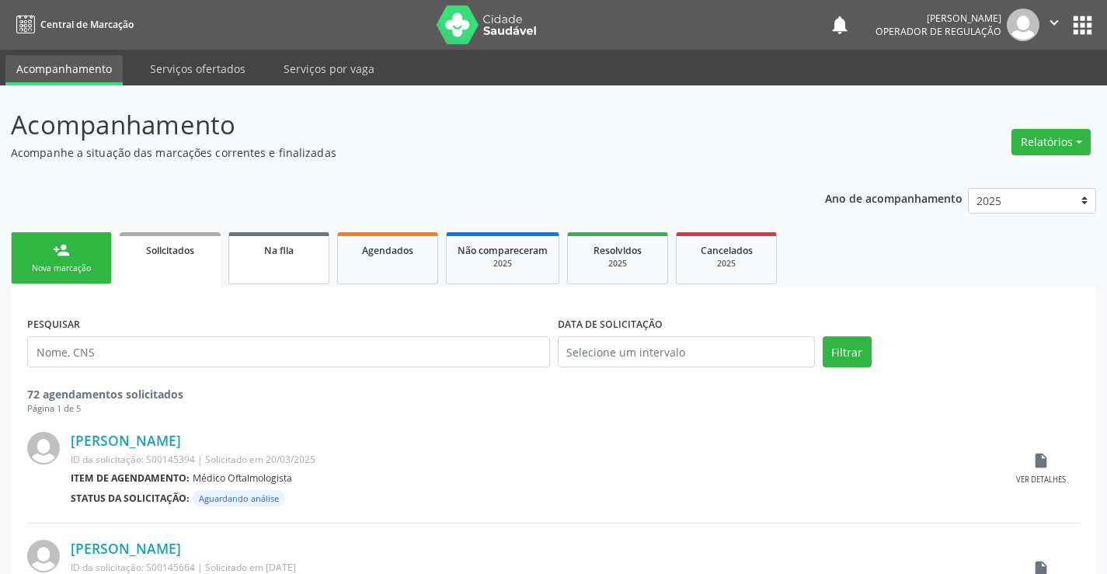
click at [314, 254] on div "Na fila" at bounding box center [279, 250] width 78 height 16
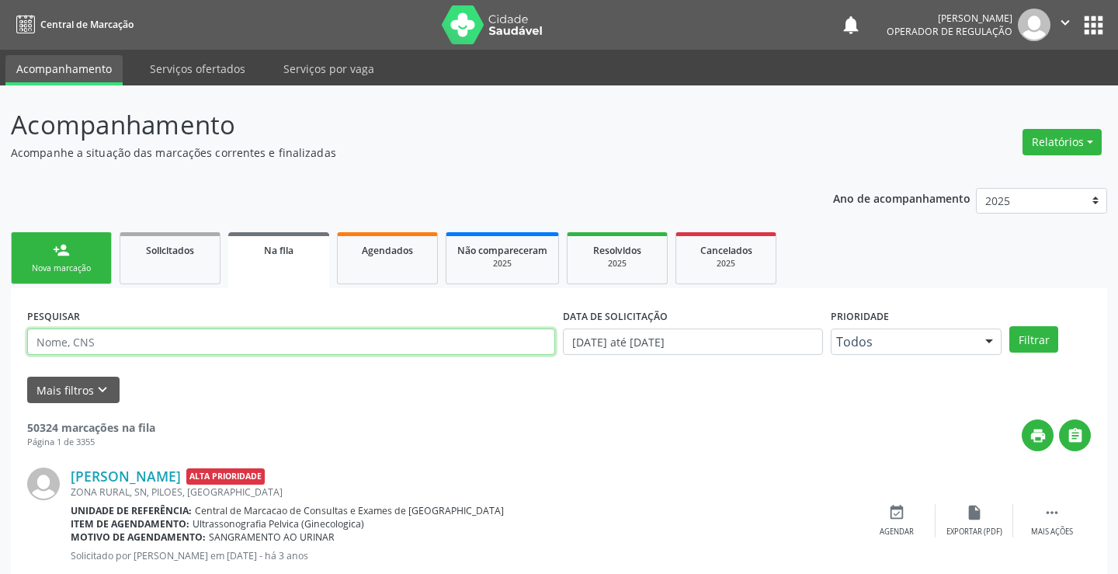
click at [301, 340] on input "text" at bounding box center [291, 342] width 528 height 26
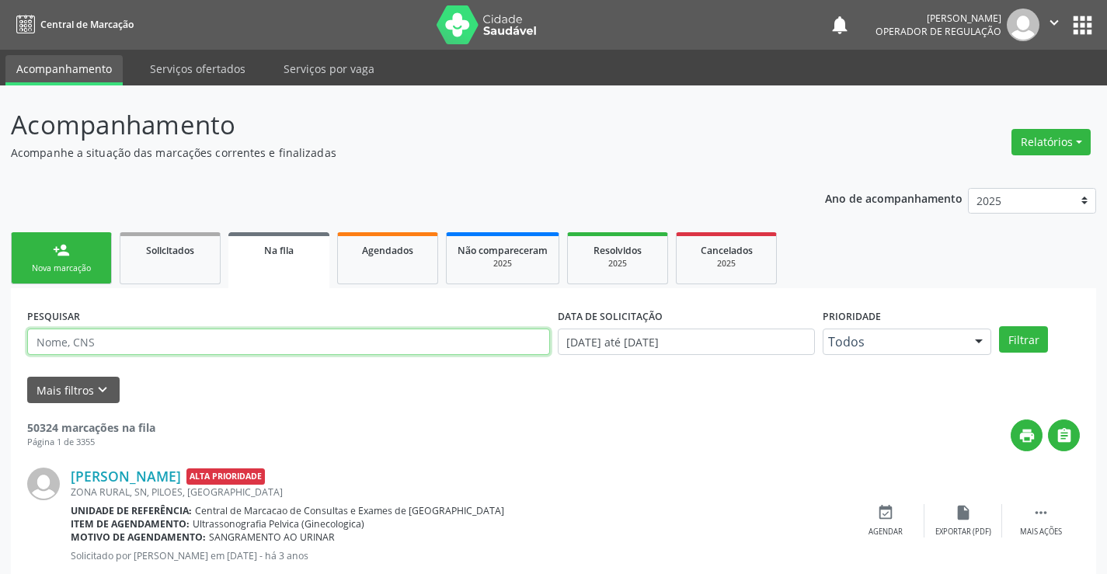
click at [301, 340] on input "text" at bounding box center [288, 342] width 523 height 26
type input "704801026248744"
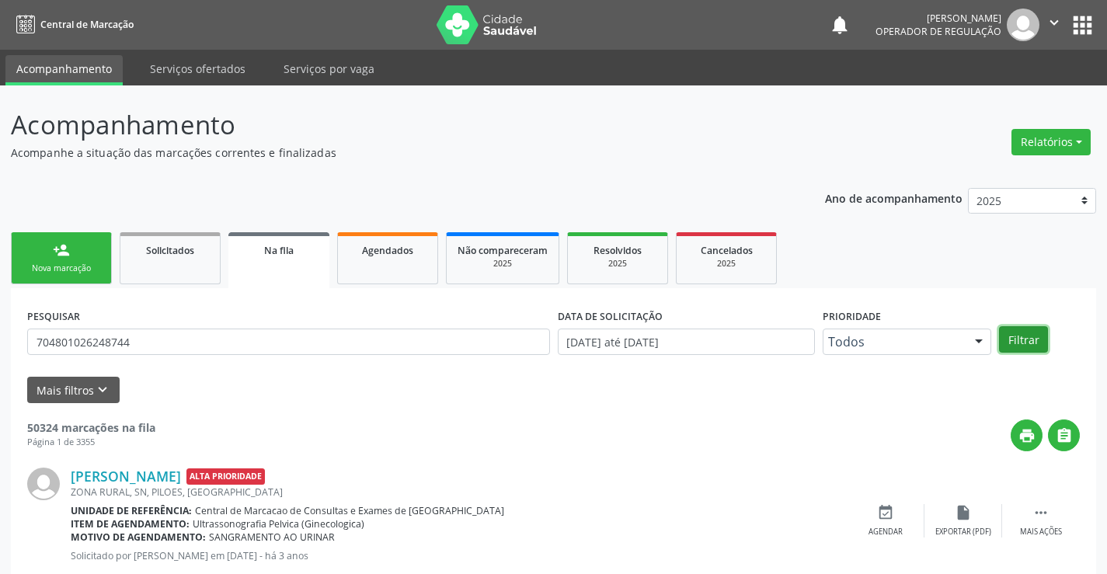
click at [1042, 339] on button "Filtrar" at bounding box center [1023, 339] width 49 height 26
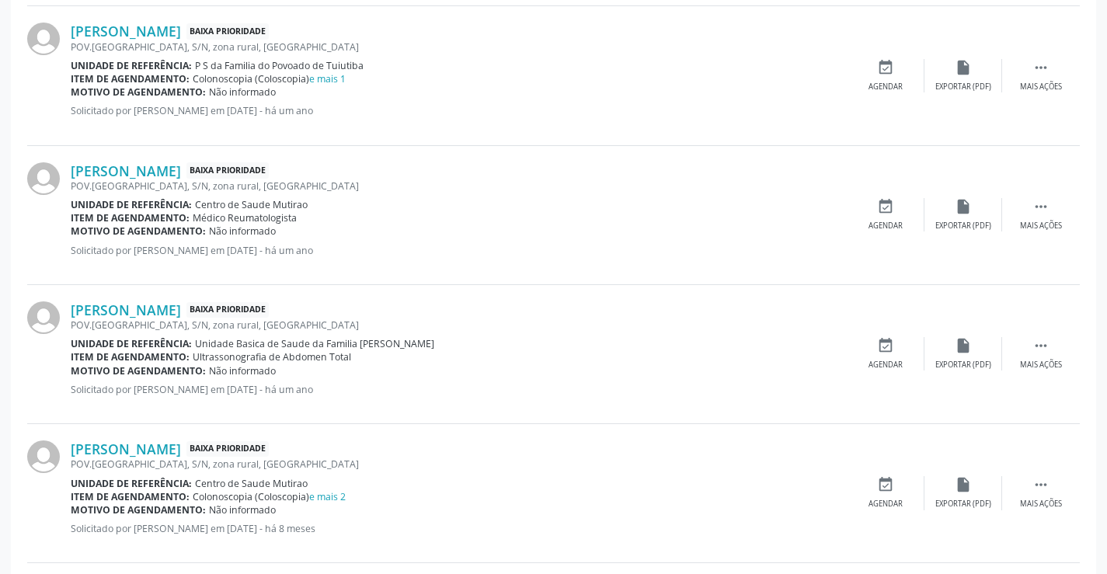
scroll to position [1432, 0]
click at [1038, 482] on icon "" at bounding box center [1040, 485] width 17 height 17
click at [955, 481] on icon "edit" at bounding box center [963, 485] width 17 height 17
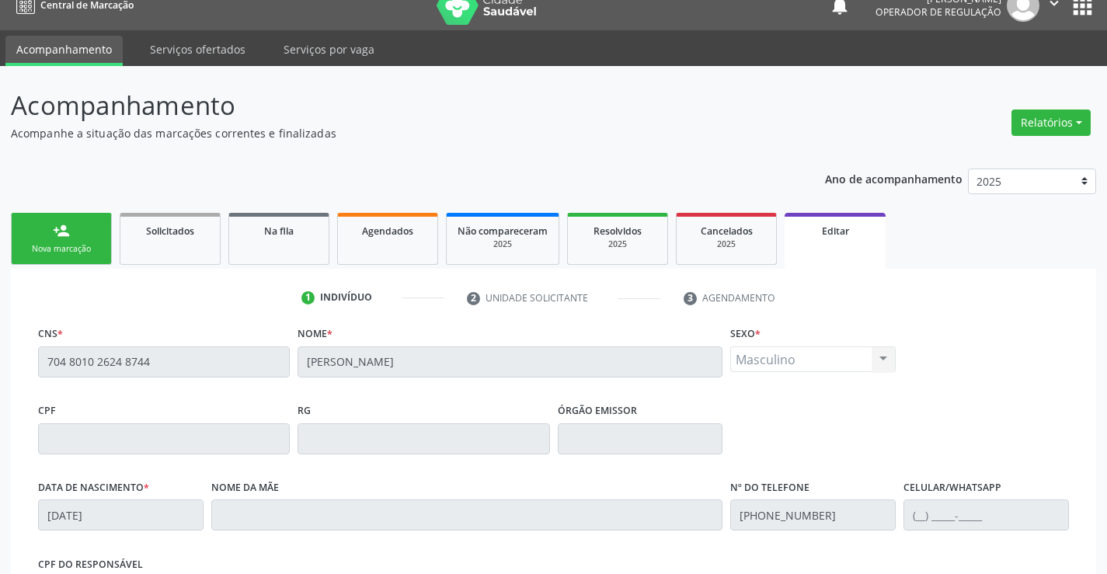
scroll to position [0, 0]
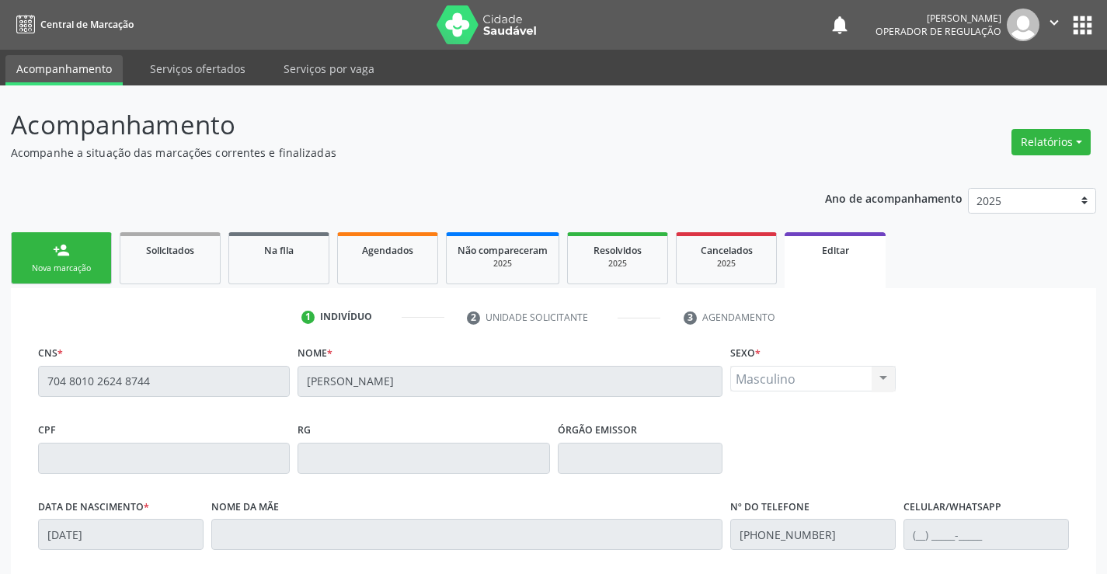
click at [1090, 22] on button "apps" at bounding box center [1082, 25] width 27 height 27
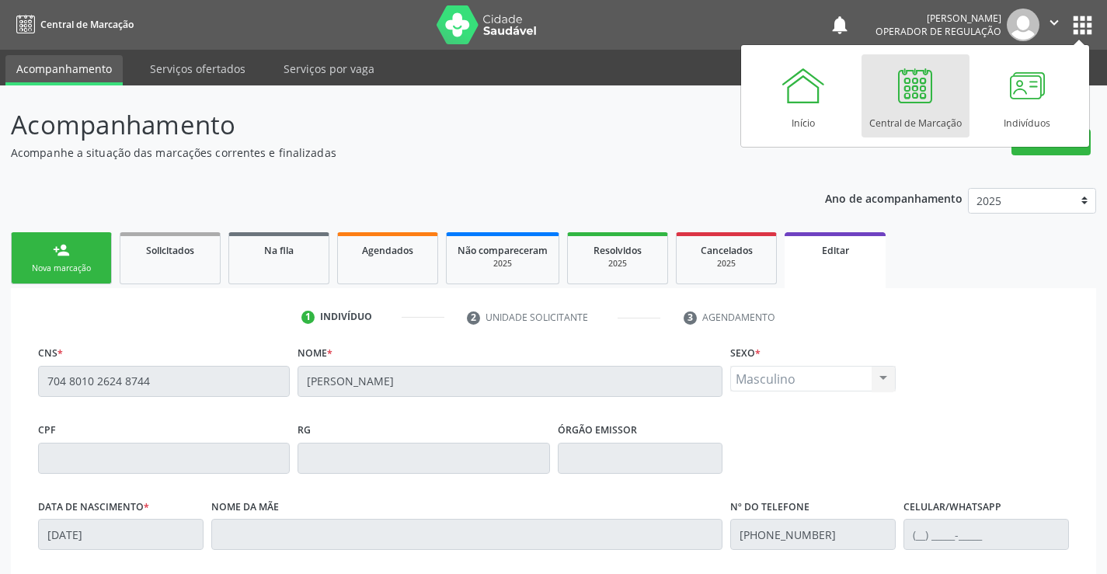
click at [904, 123] on div "Central de Marcação" at bounding box center [915, 119] width 92 height 21
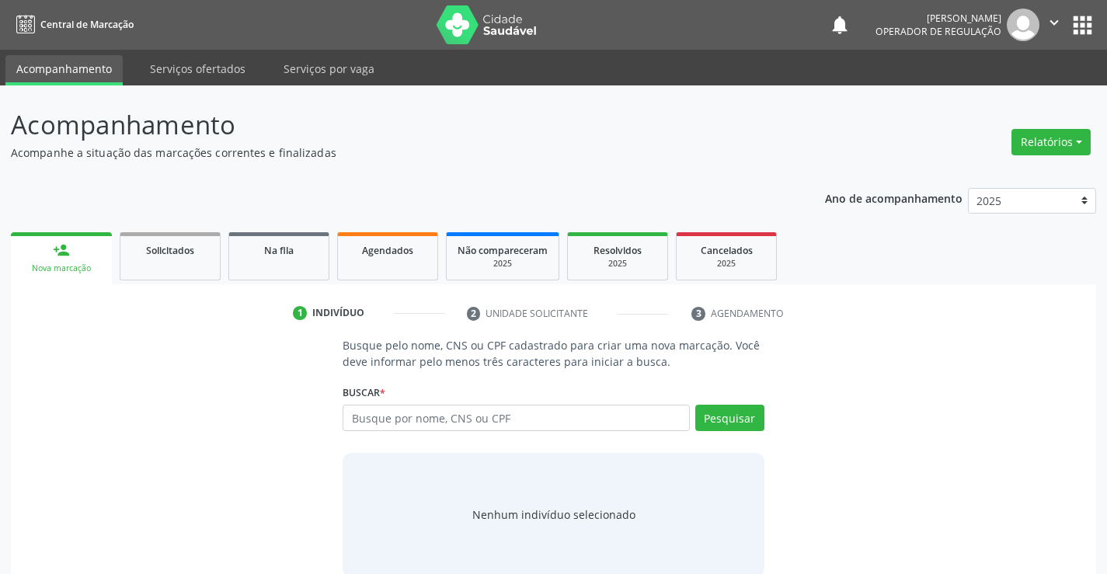
click at [546, 407] on input "text" at bounding box center [516, 418] width 346 height 26
type input "708206601078644"
click at [739, 417] on button "Pesquisar" at bounding box center [729, 418] width 69 height 26
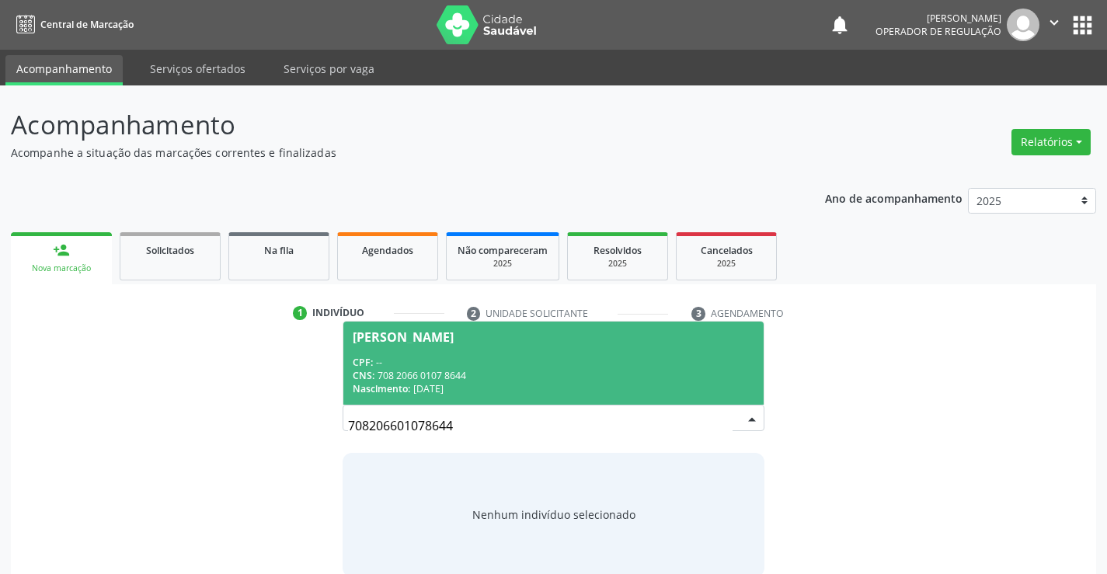
click at [577, 357] on div "CPF: --" at bounding box center [553, 362] width 401 height 13
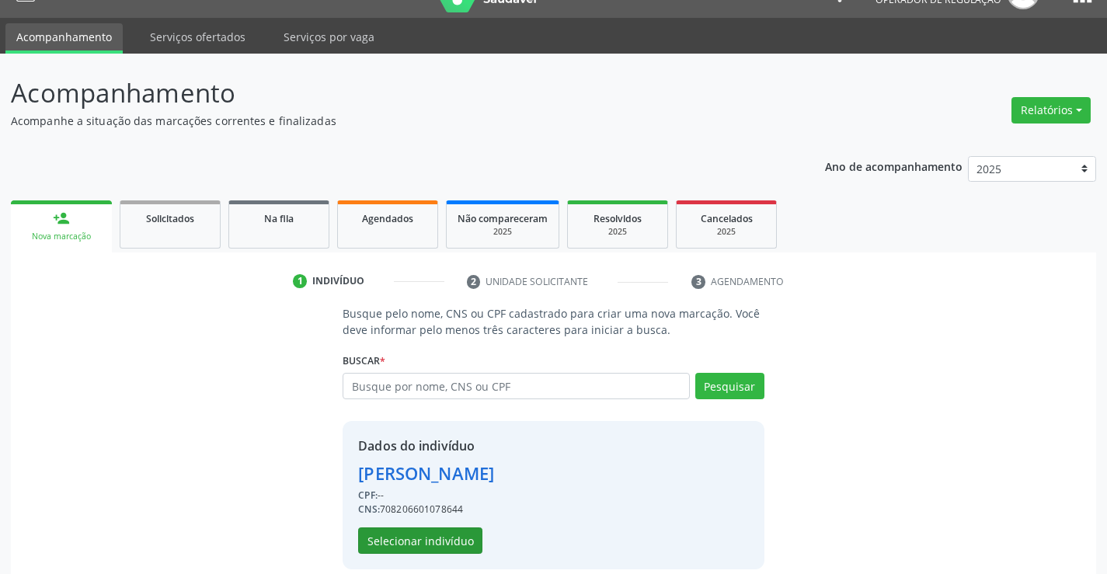
scroll to position [49, 0]
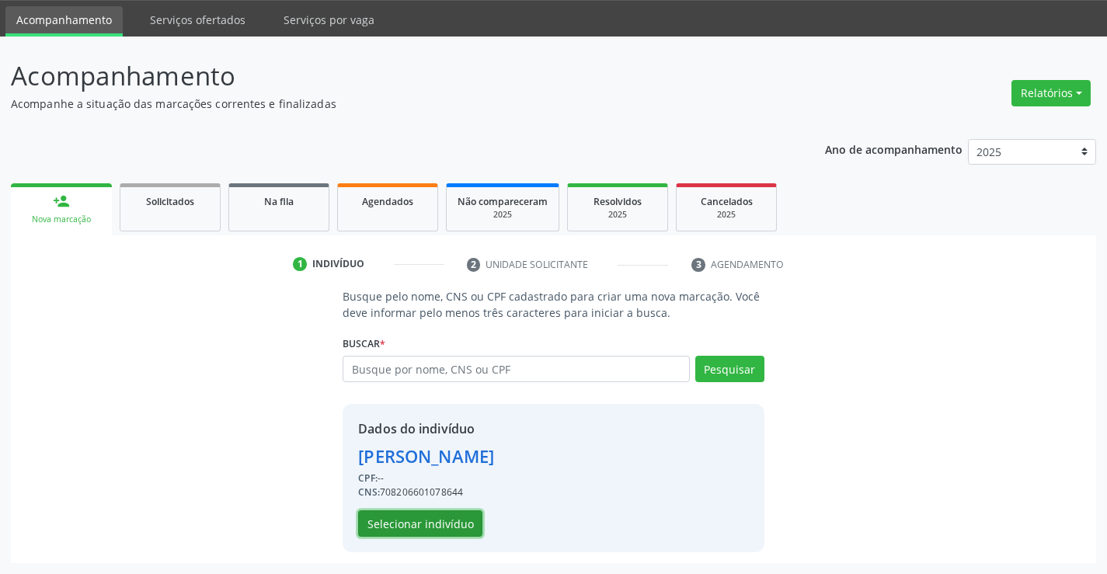
click at [459, 521] on button "Selecionar indivíduo" at bounding box center [420, 523] width 124 height 26
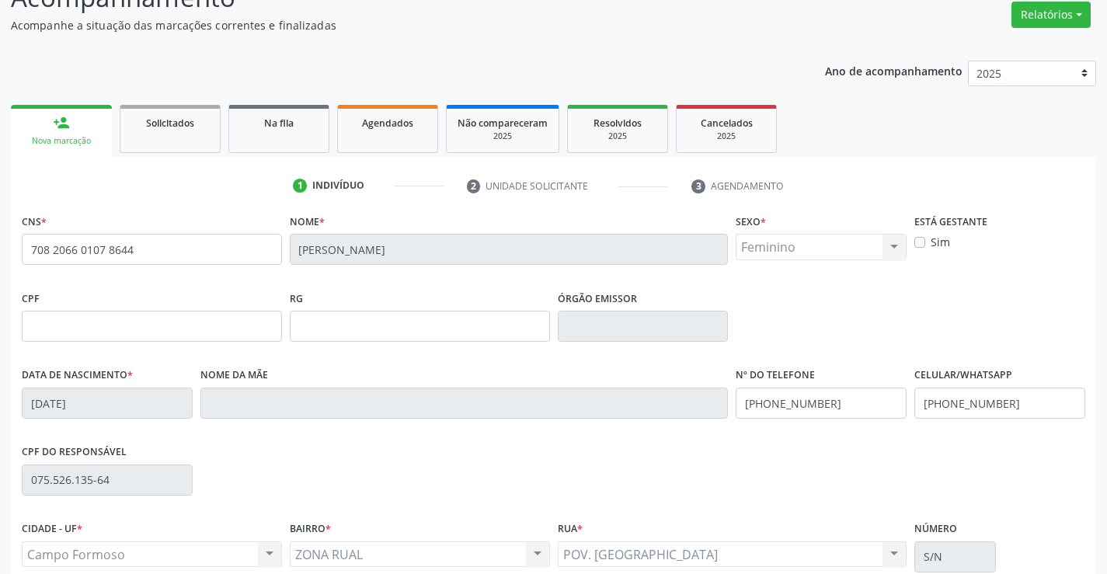
scroll to position [268, 0]
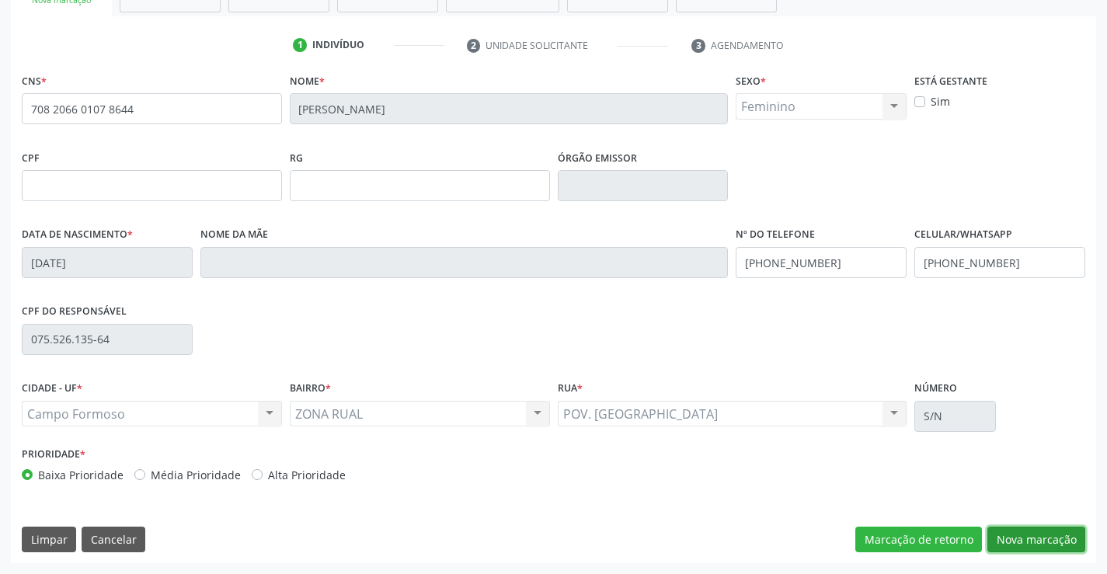
click at [1025, 534] on button "Nova marcação" at bounding box center [1036, 540] width 98 height 26
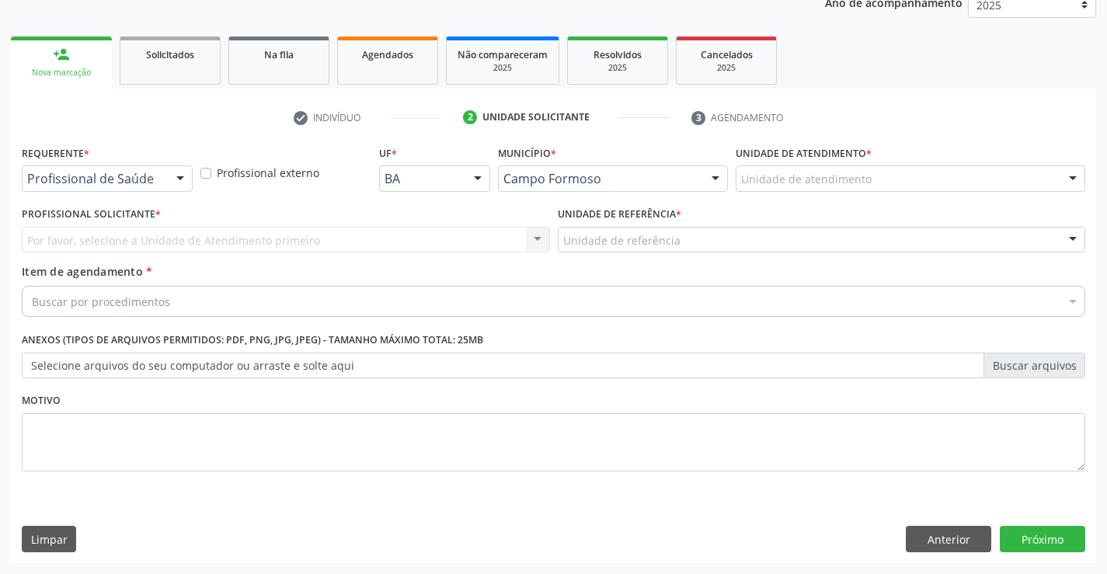
scroll to position [196, 0]
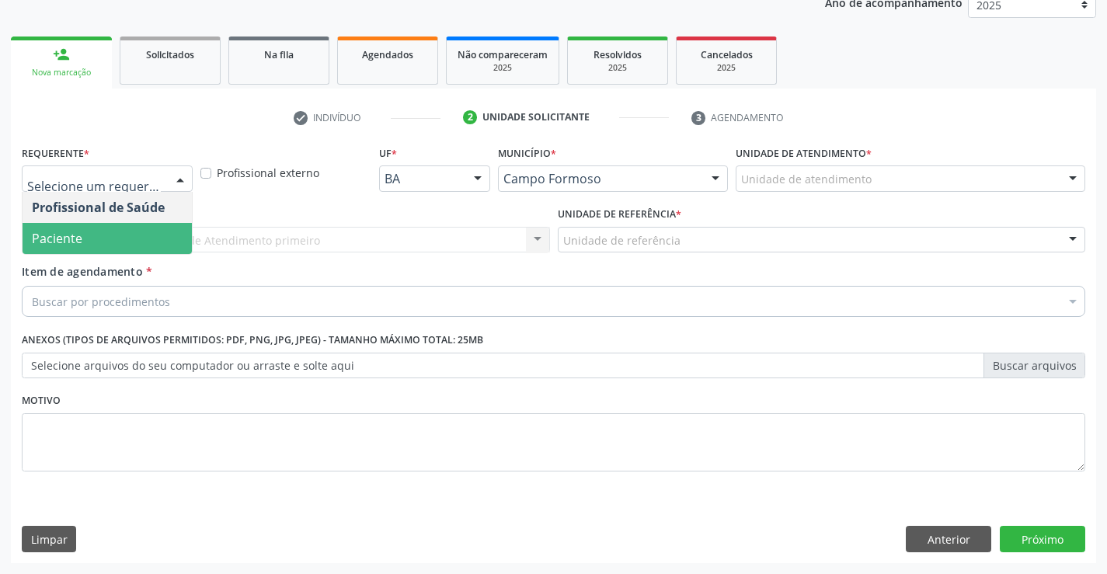
click at [145, 231] on span "Paciente" at bounding box center [107, 238] width 169 height 31
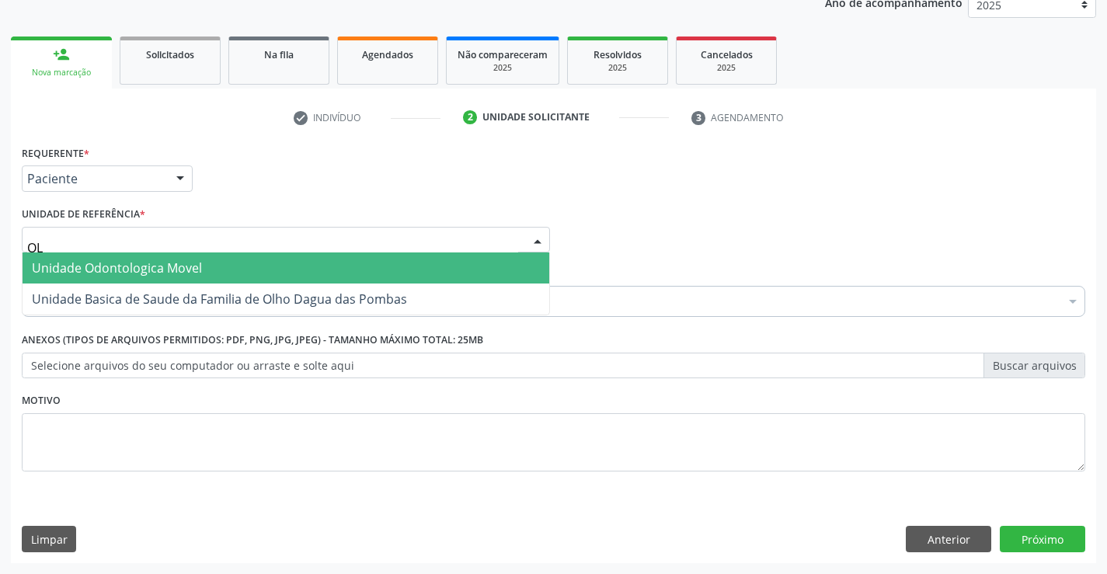
type input "OLH"
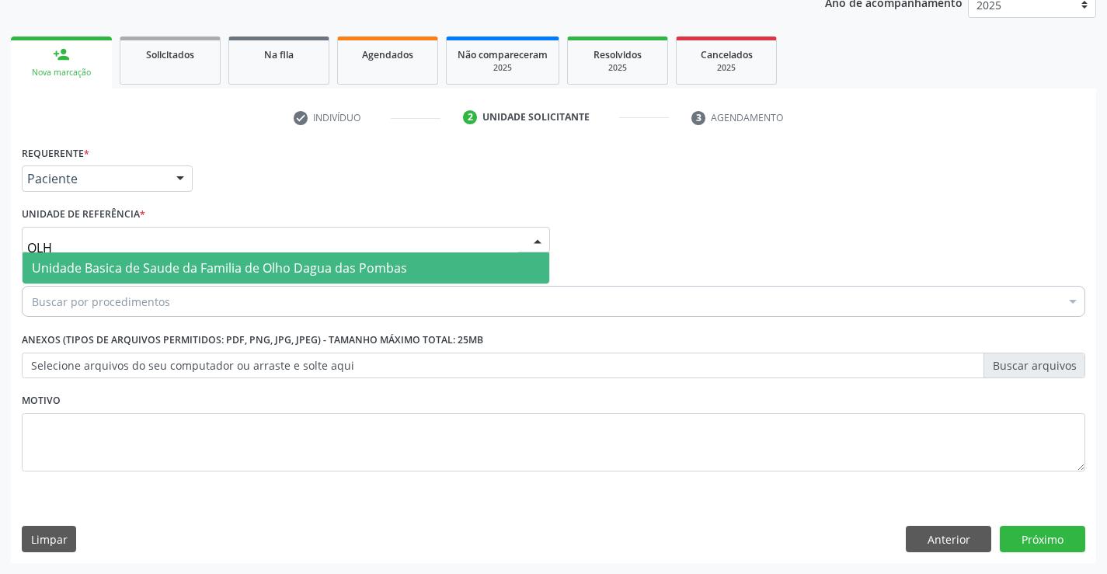
click at [173, 273] on span "Unidade Basica de Saude da Familia de Olho Dagua das Pombas" at bounding box center [219, 267] width 375 height 17
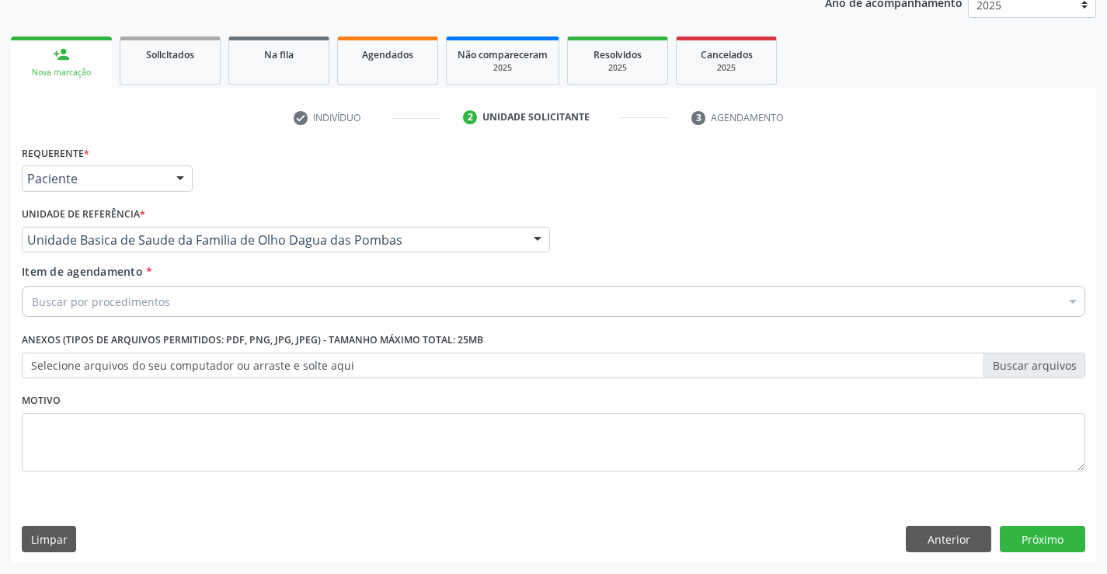
click at [159, 311] on div "Buscar por procedimentos" at bounding box center [553, 301] width 1063 height 31
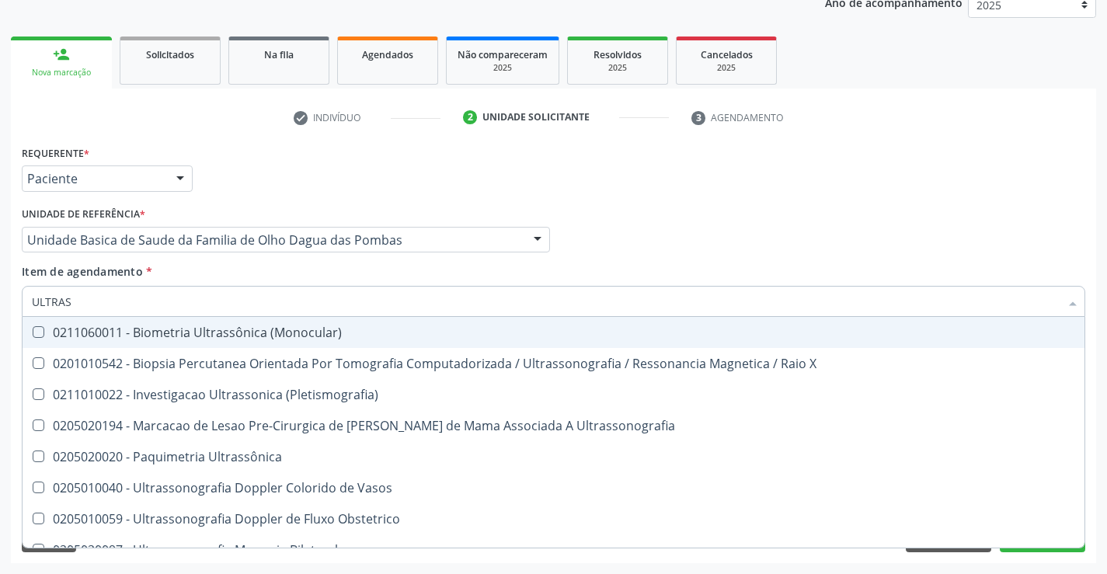
type input "ULTRASS"
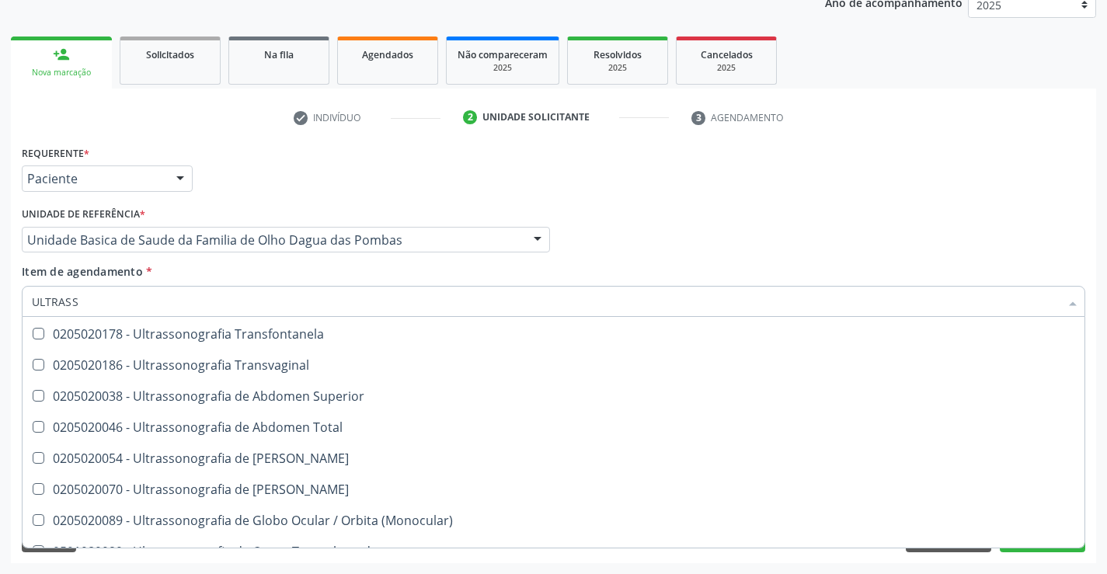
scroll to position [329, 0]
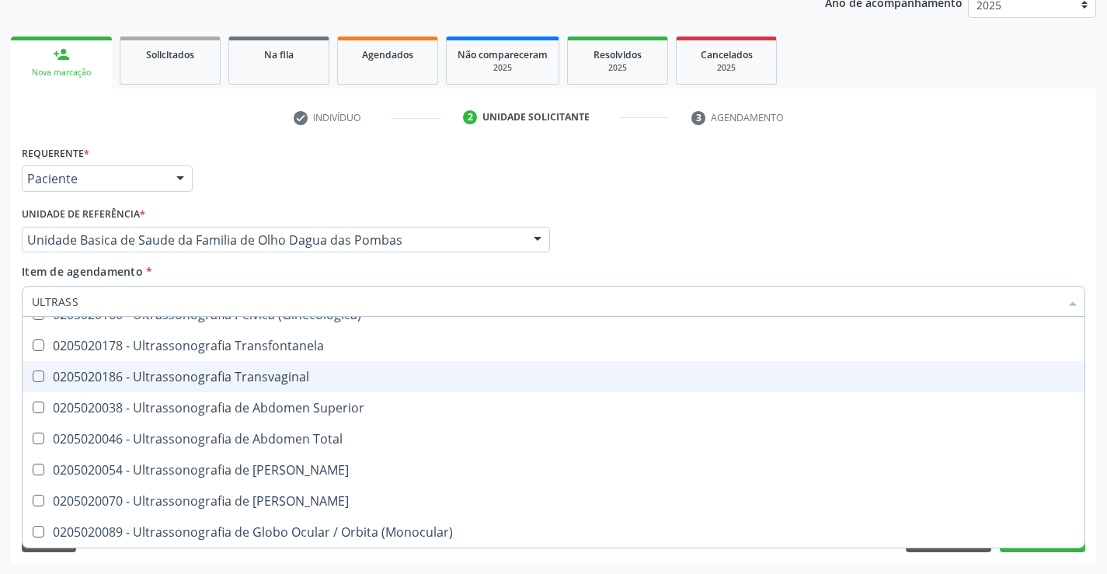
click at [373, 380] on div "0205020186 - Ultrassonografia Transvaginal" at bounding box center [553, 376] width 1043 height 12
checkbox Transvaginal "true"
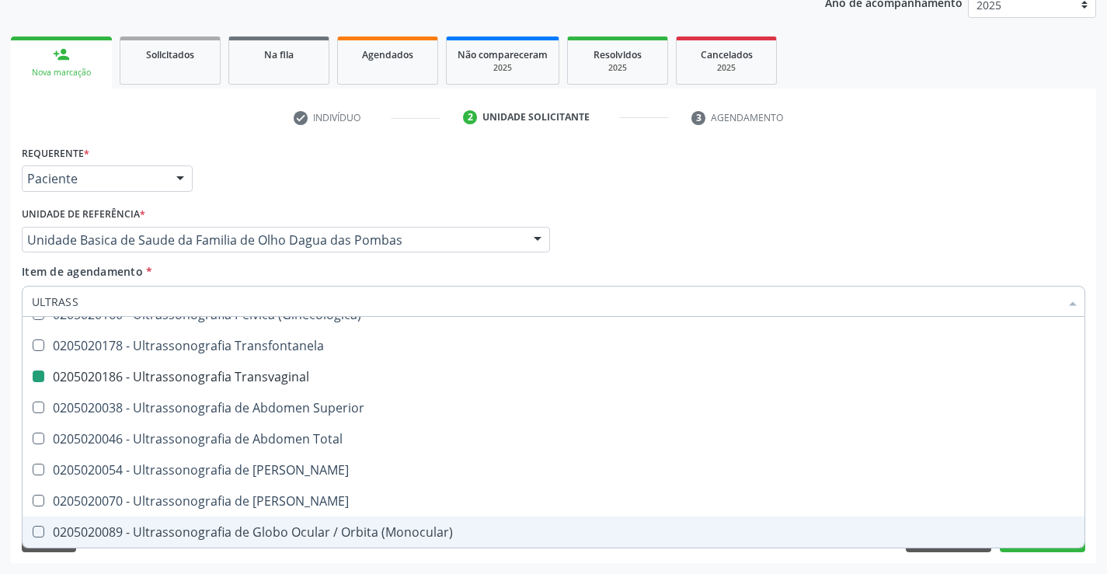
click at [1022, 561] on div "Requerente * Paciente Profissional de Saúde Paciente Nenhum resultado encontrad…" at bounding box center [553, 352] width 1085 height 422
checkbox X "true"
checkbox Transvaginal "false"
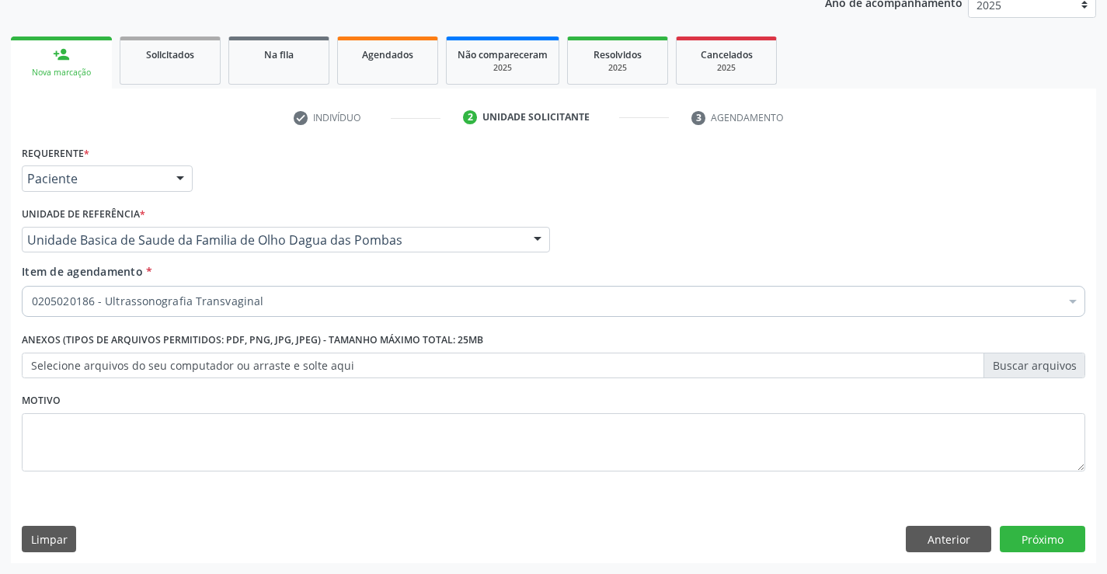
scroll to position [0, 0]
click at [1004, 538] on button "Próximo" at bounding box center [1042, 539] width 85 height 26
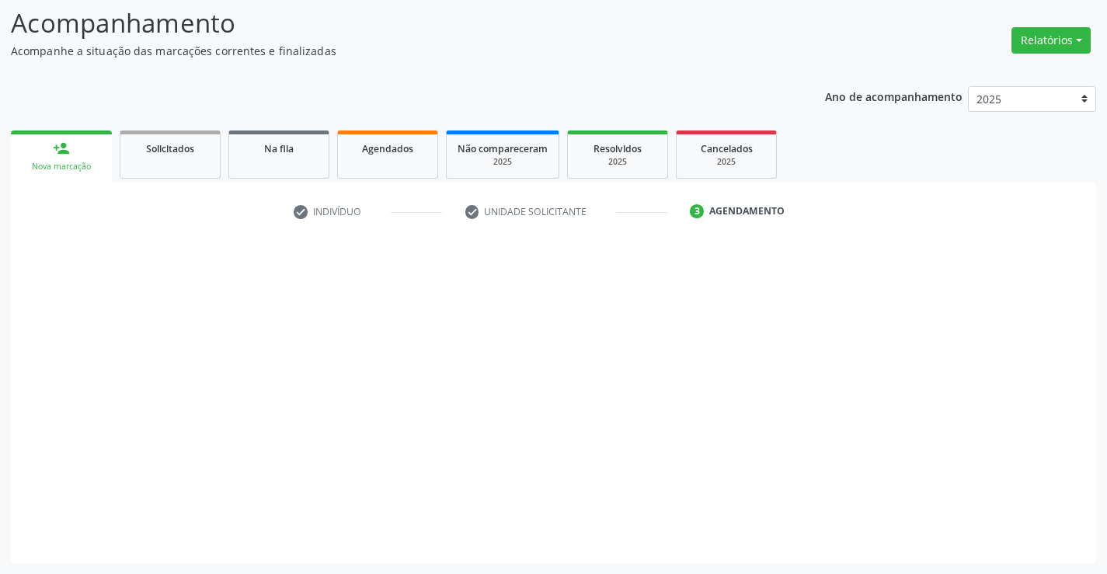
scroll to position [102, 0]
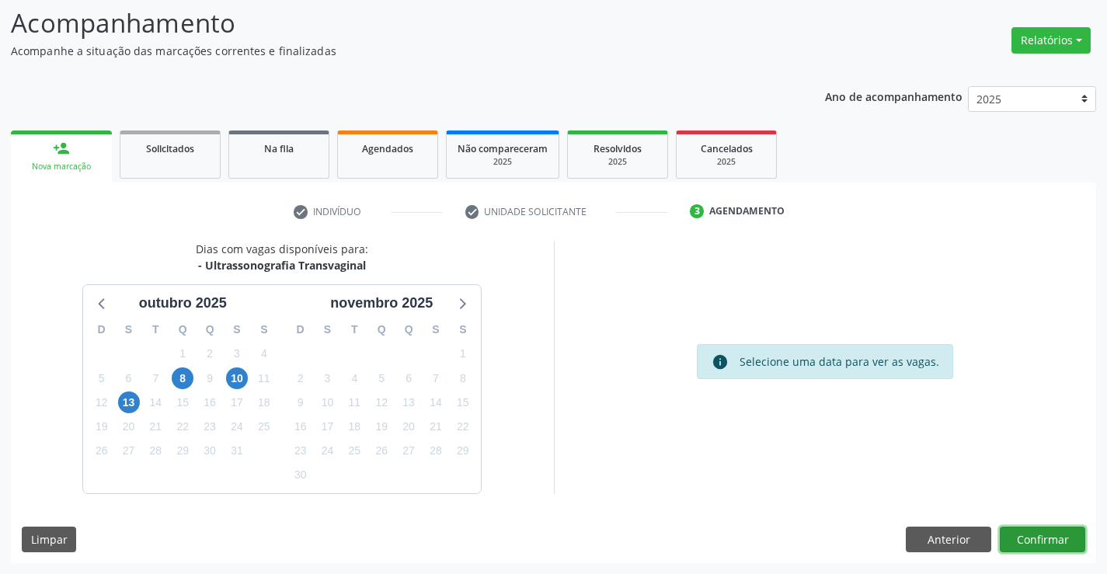
click at [1032, 534] on button "Confirmar" at bounding box center [1042, 540] width 85 height 26
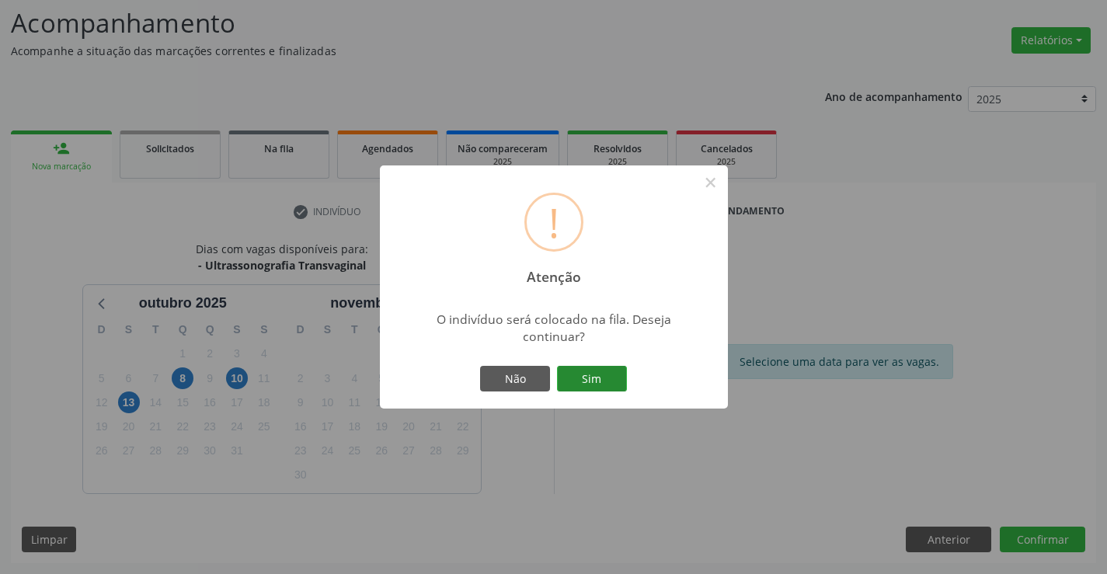
click at [599, 367] on button "Sim" at bounding box center [592, 379] width 70 height 26
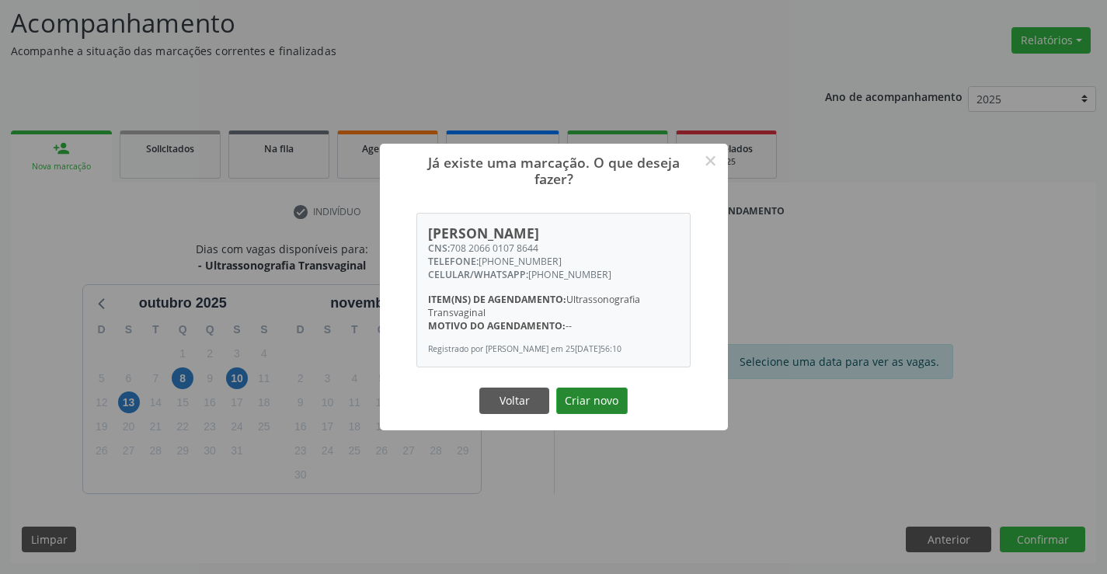
click at [586, 402] on button "Criar novo" at bounding box center [591, 401] width 71 height 26
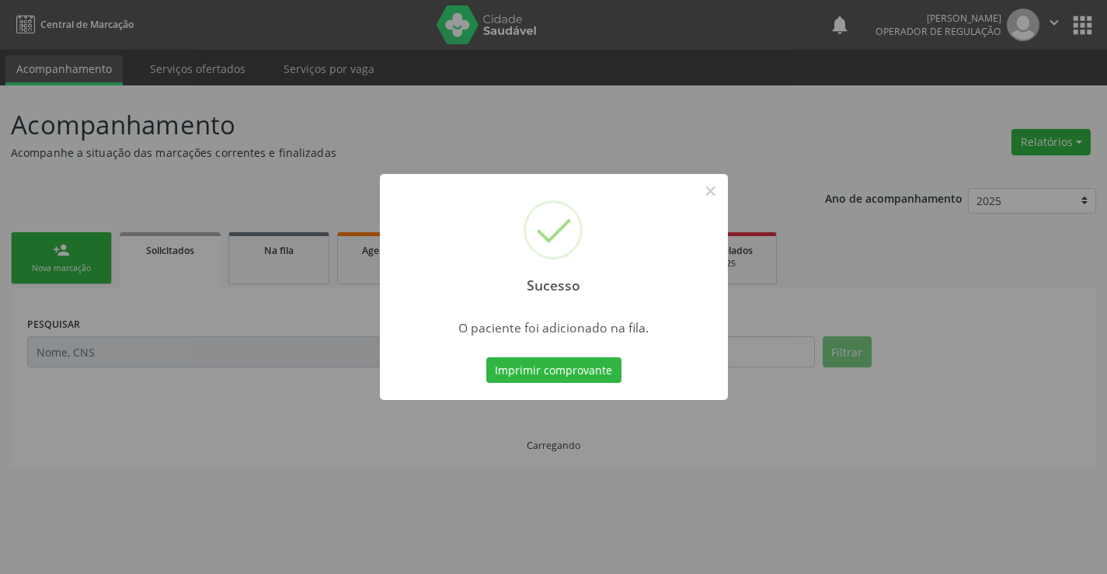
scroll to position [0, 0]
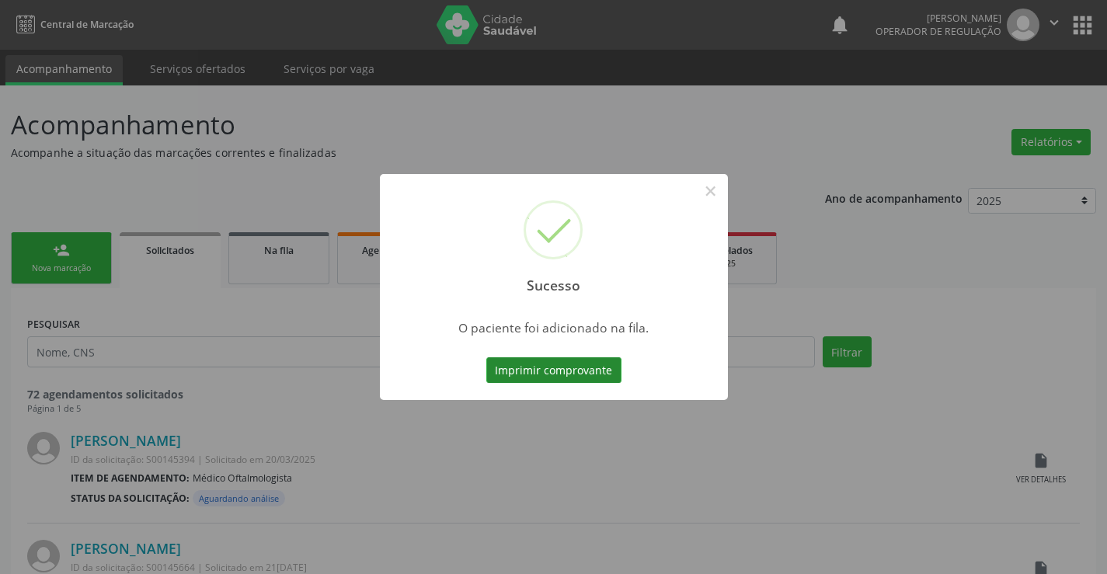
click at [597, 374] on button "Imprimir comprovante" at bounding box center [553, 370] width 135 height 26
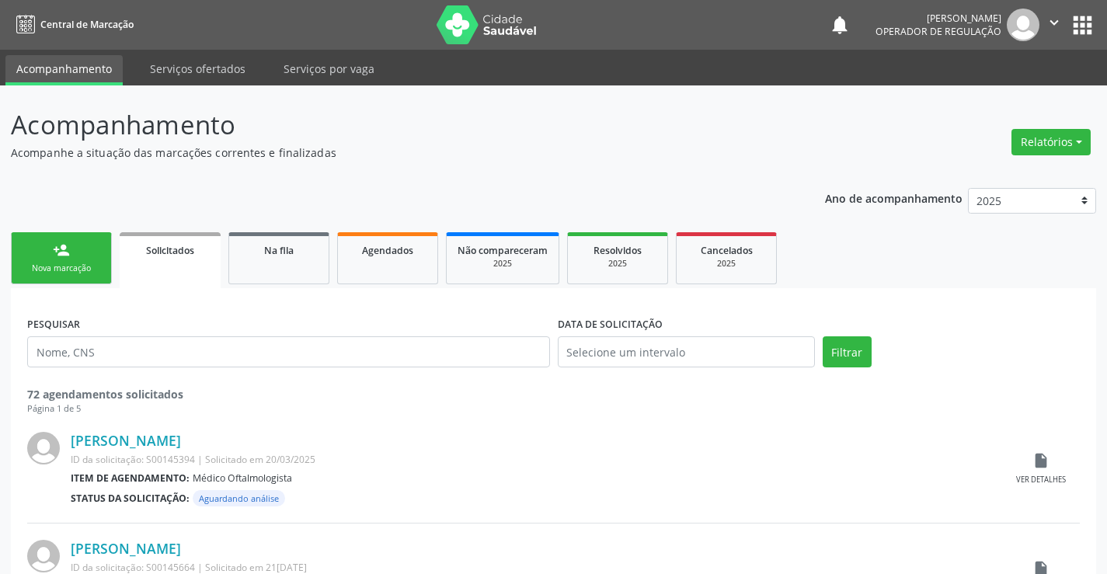
click at [90, 252] on link "person_add Nova marcação" at bounding box center [61, 258] width 101 height 52
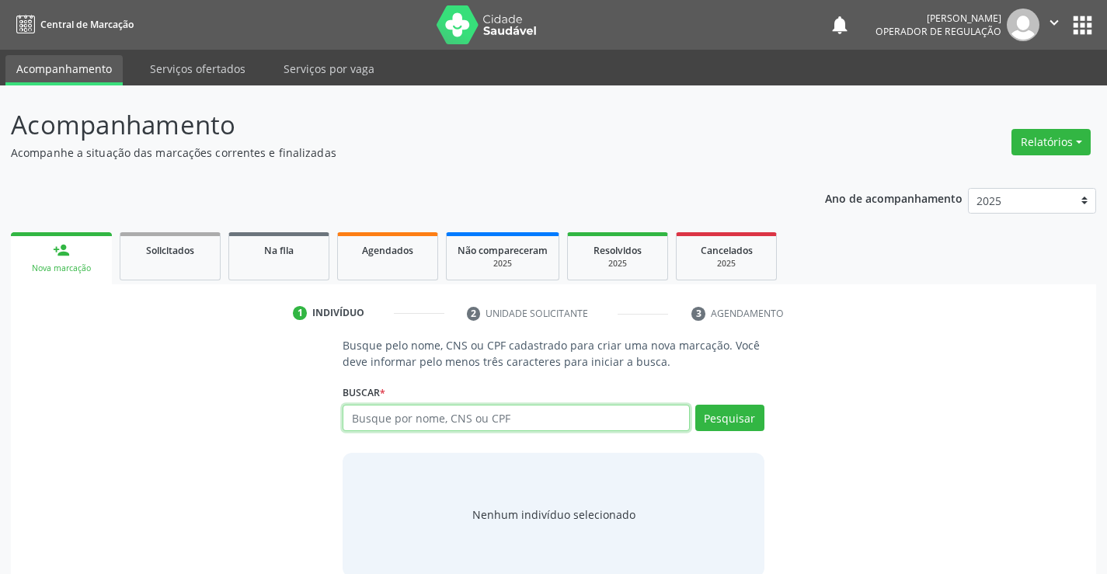
click at [402, 410] on input "text" at bounding box center [516, 418] width 346 height 26
type input "705002816589353"
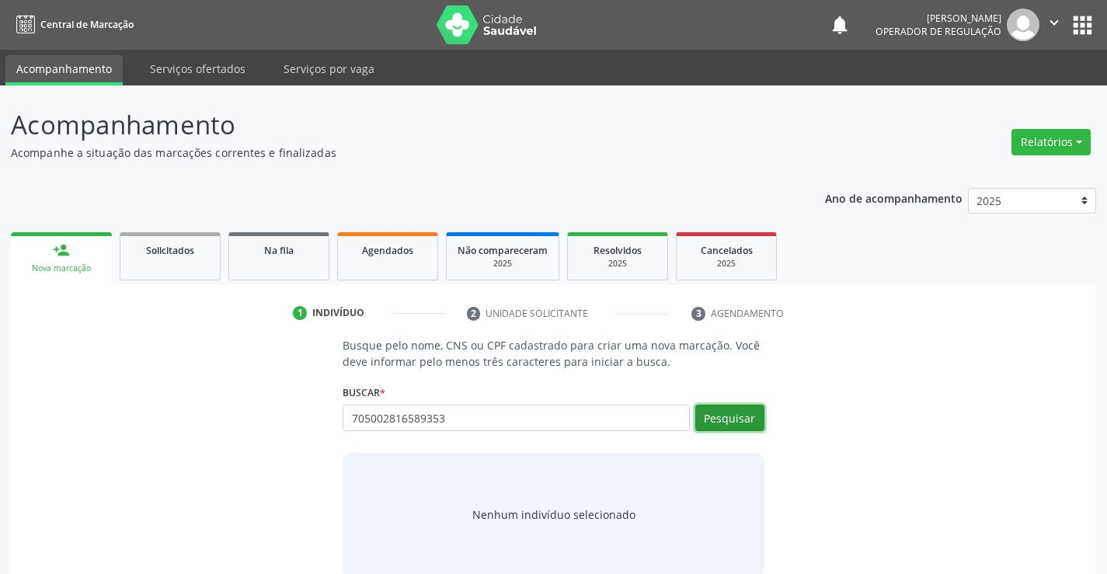
click at [731, 415] on button "Pesquisar" at bounding box center [729, 418] width 69 height 26
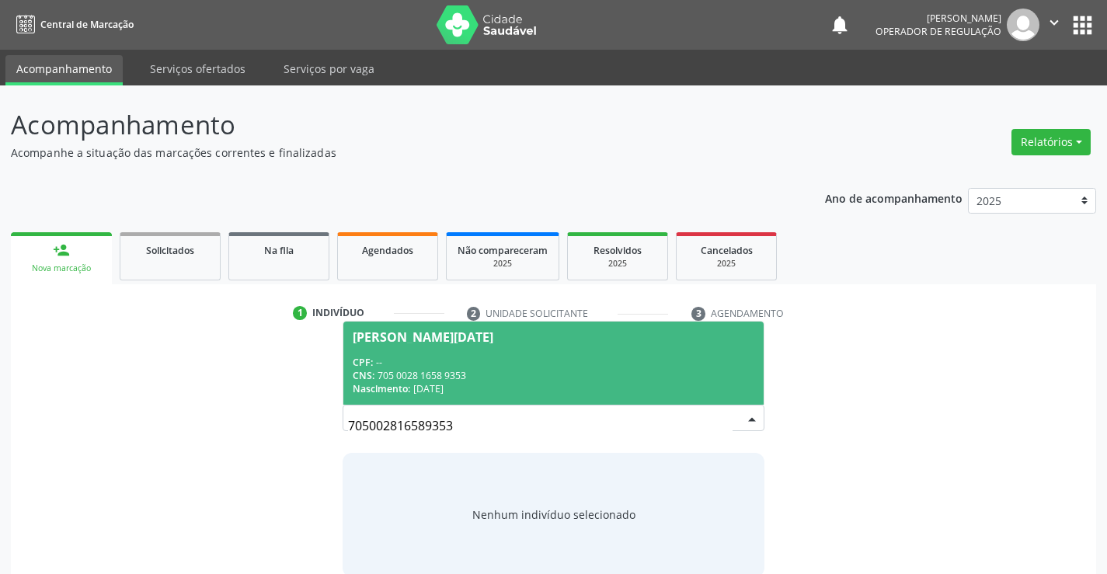
click at [543, 367] on div "CPF: --" at bounding box center [553, 362] width 401 height 13
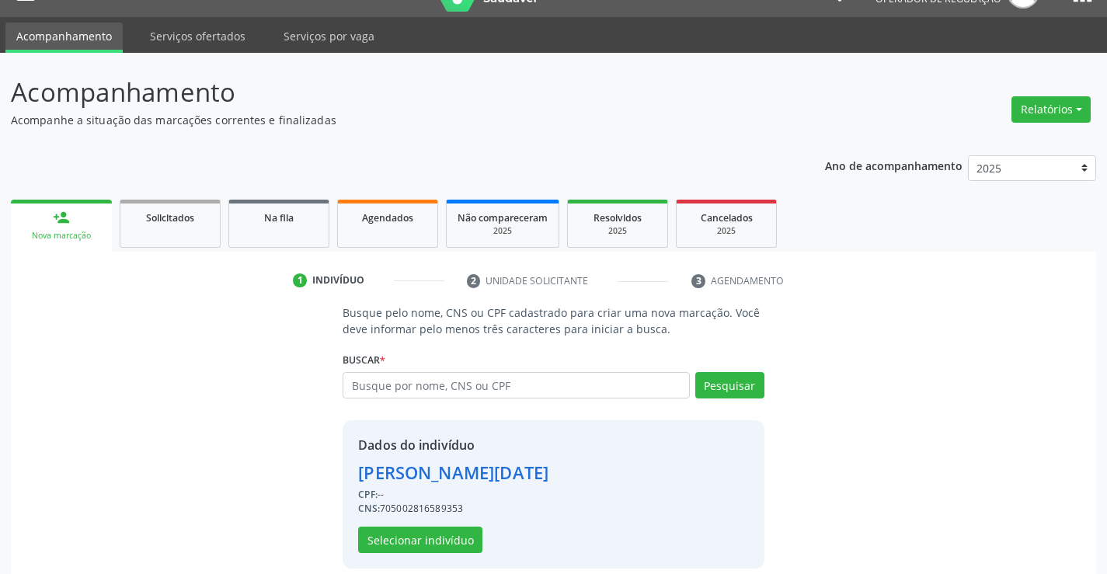
scroll to position [49, 0]
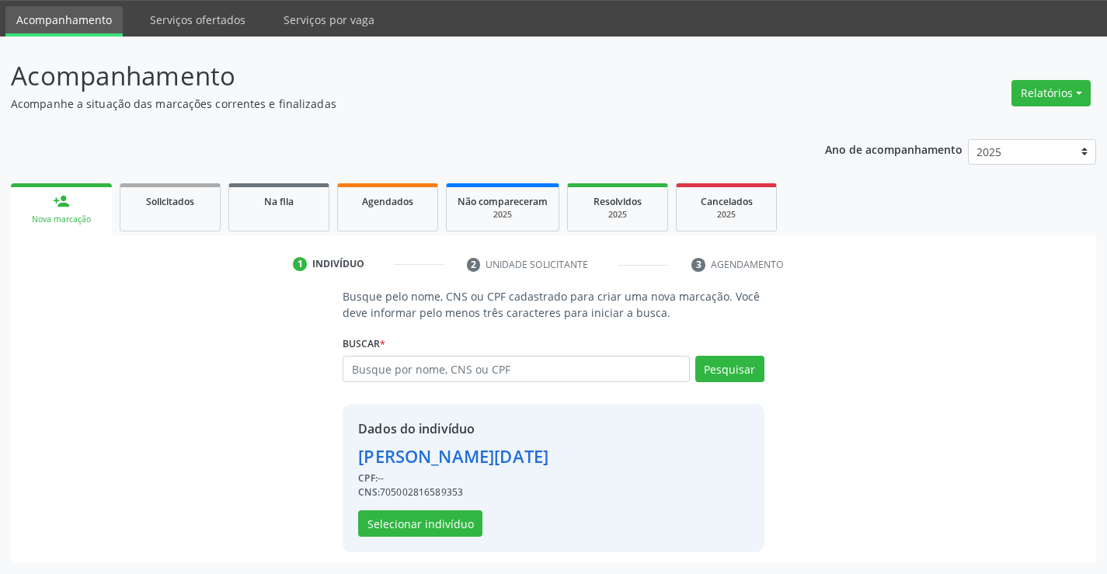
click at [414, 508] on div "Dados do indivíduo [PERSON_NAME][DATE] CPF: -- CNS: 705002816589353 Selecionar …" at bounding box center [453, 477] width 190 height 117
click at [412, 517] on button "Selecionar indivíduo" at bounding box center [420, 523] width 124 height 26
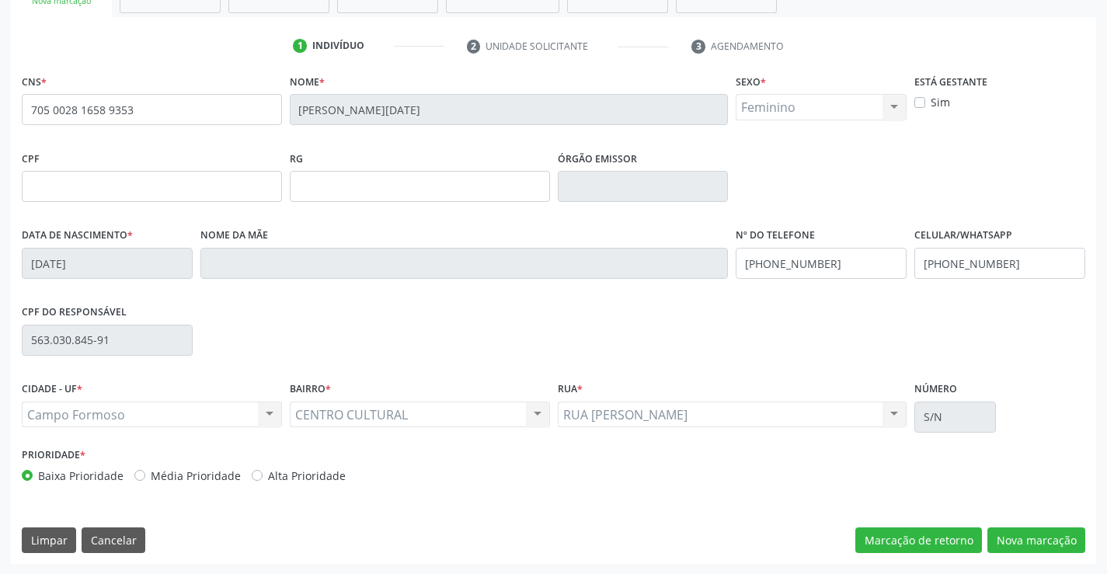
scroll to position [268, 0]
click at [1008, 544] on button "Nova marcação" at bounding box center [1036, 540] width 98 height 26
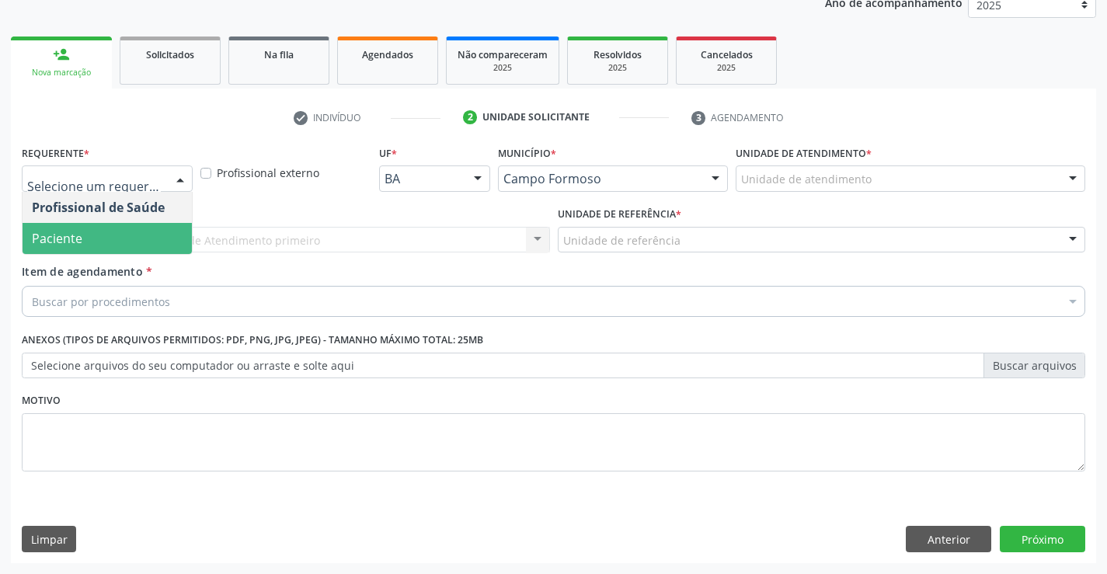
click at [89, 228] on span "Paciente" at bounding box center [107, 238] width 169 height 31
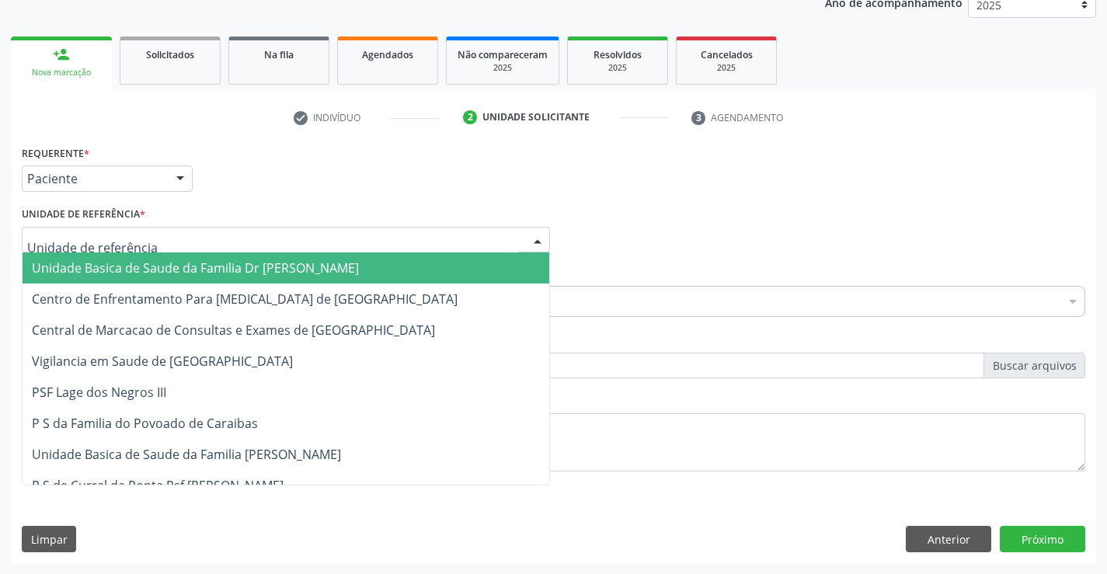
click at [89, 228] on div at bounding box center [286, 240] width 528 height 26
click at [92, 260] on span "Unidade Basica de Saude da Familia Dr [PERSON_NAME]" at bounding box center [195, 267] width 327 height 17
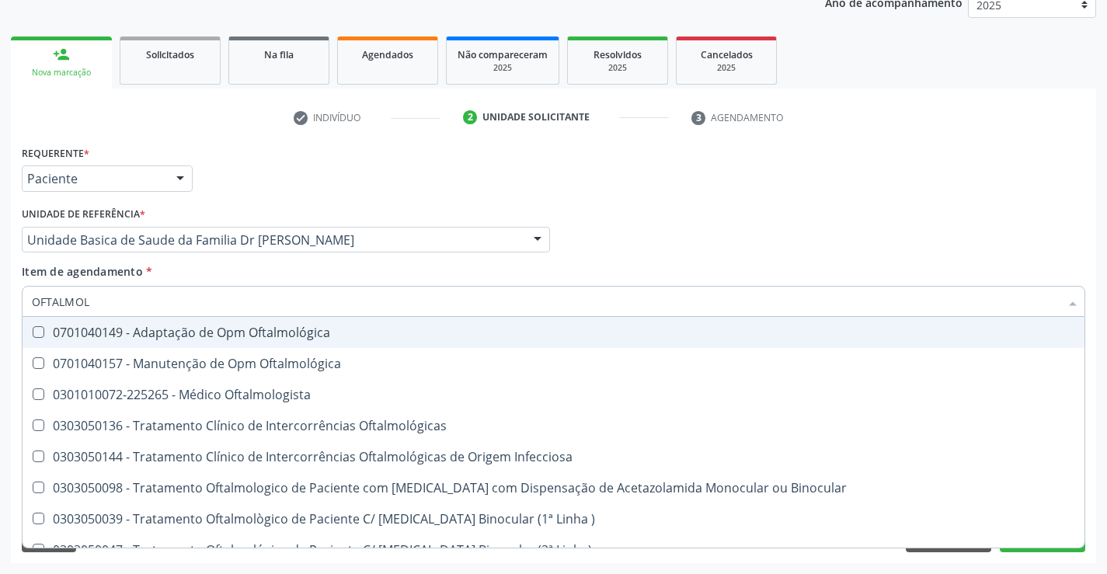
type input "OFTALMOLO"
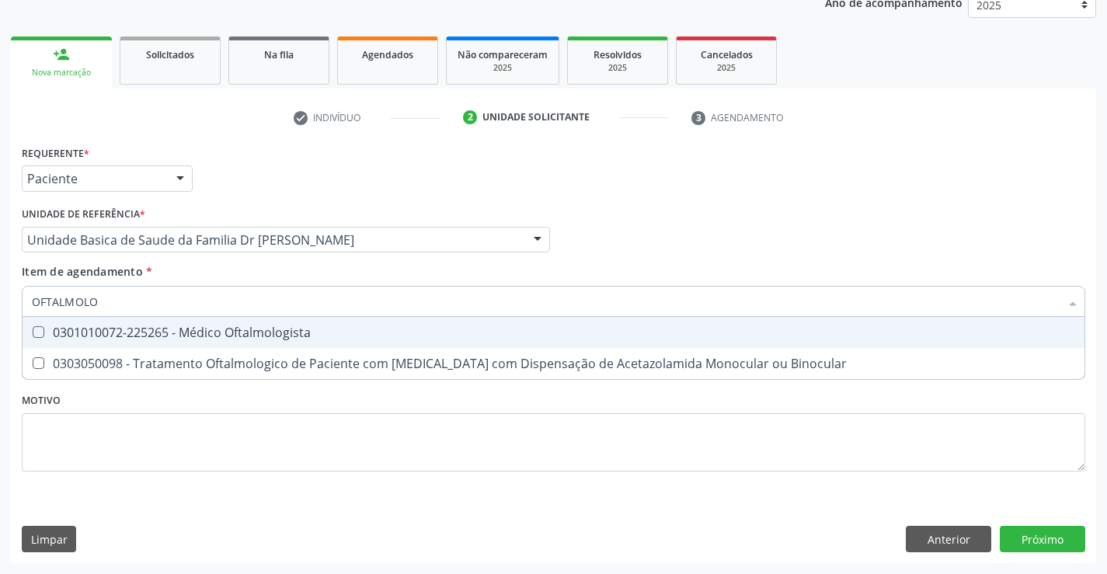
click at [150, 336] on div "0301010072-225265 - Médico Oftalmologista" at bounding box center [553, 332] width 1043 height 12
checkbox Oftalmologista "true"
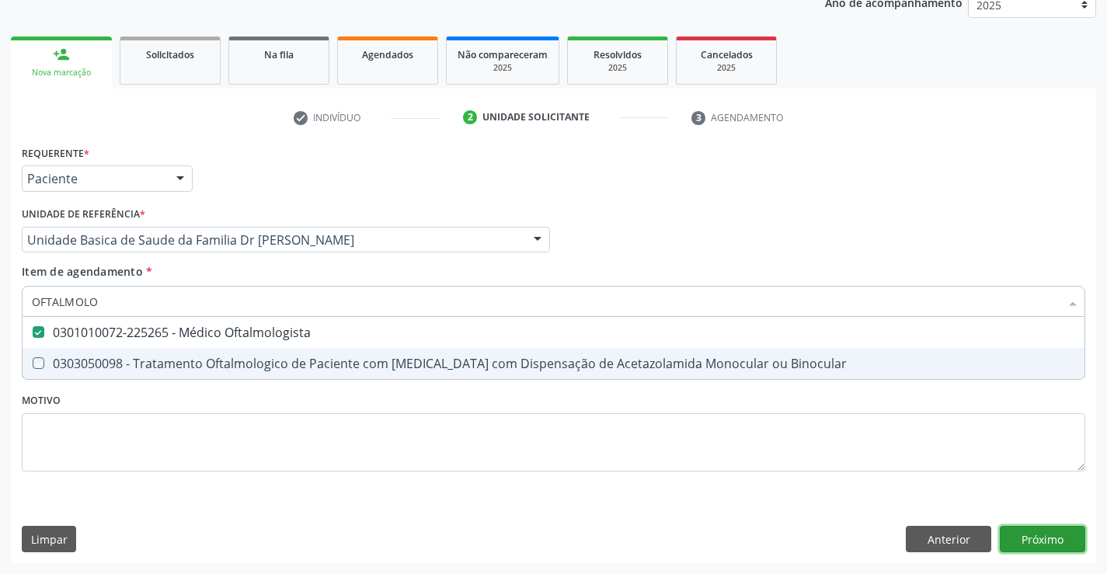
click at [1022, 541] on div "Requerente * Paciente Profissional de Saúde Paciente Nenhum resultado encontrad…" at bounding box center [553, 352] width 1085 height 422
checkbox Binocular "true"
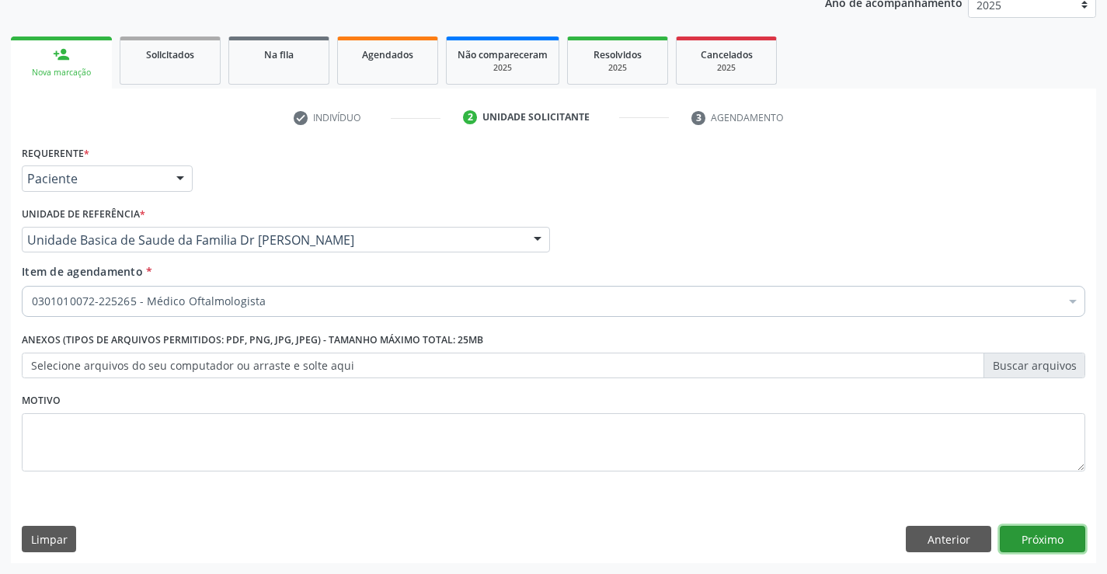
click at [1038, 538] on button "Próximo" at bounding box center [1042, 539] width 85 height 26
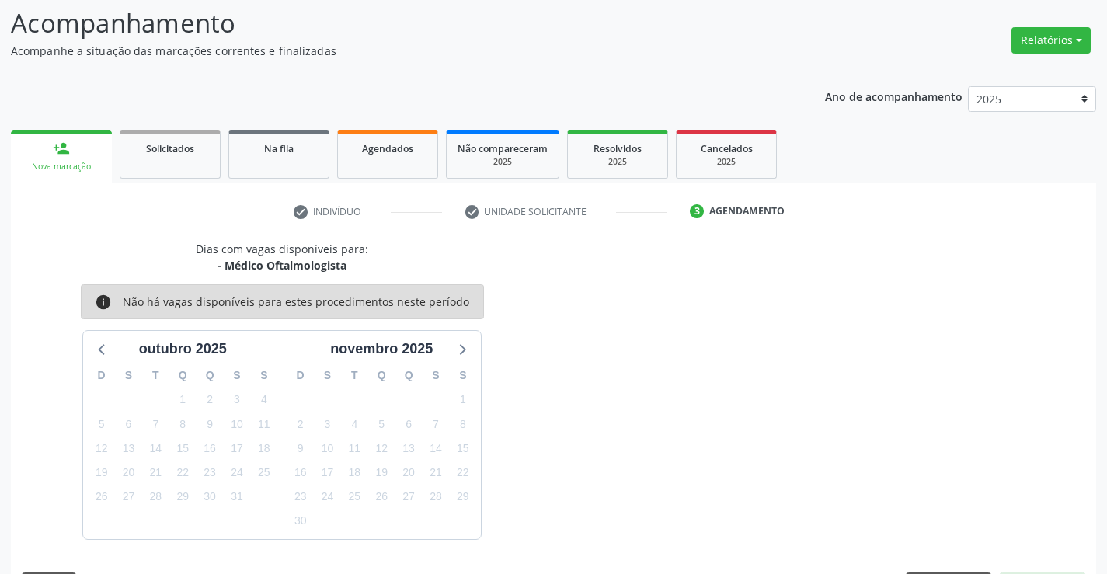
scroll to position [148, 0]
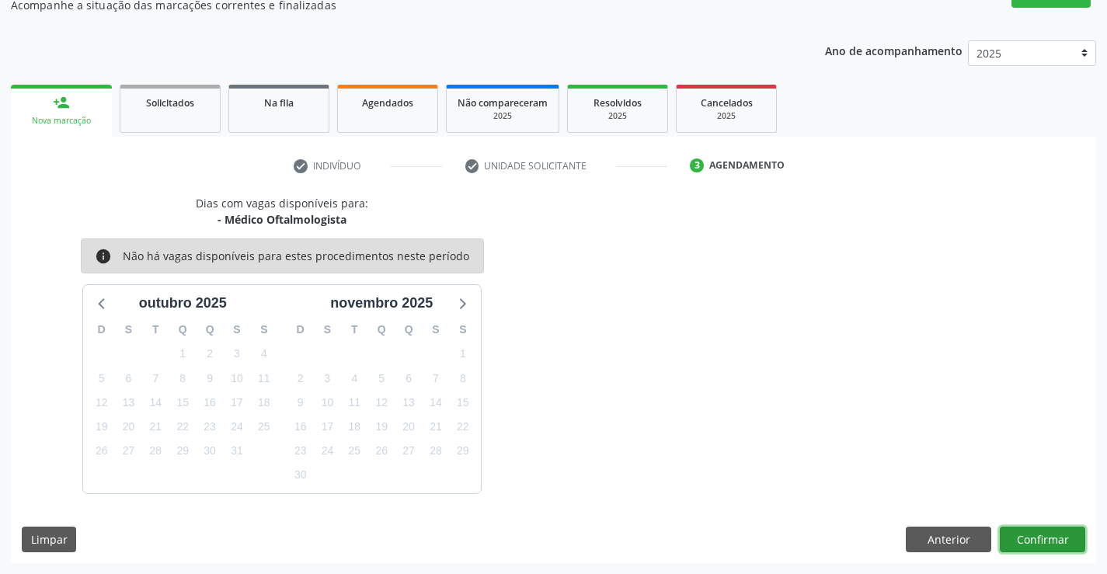
click at [1027, 528] on button "Confirmar" at bounding box center [1042, 540] width 85 height 26
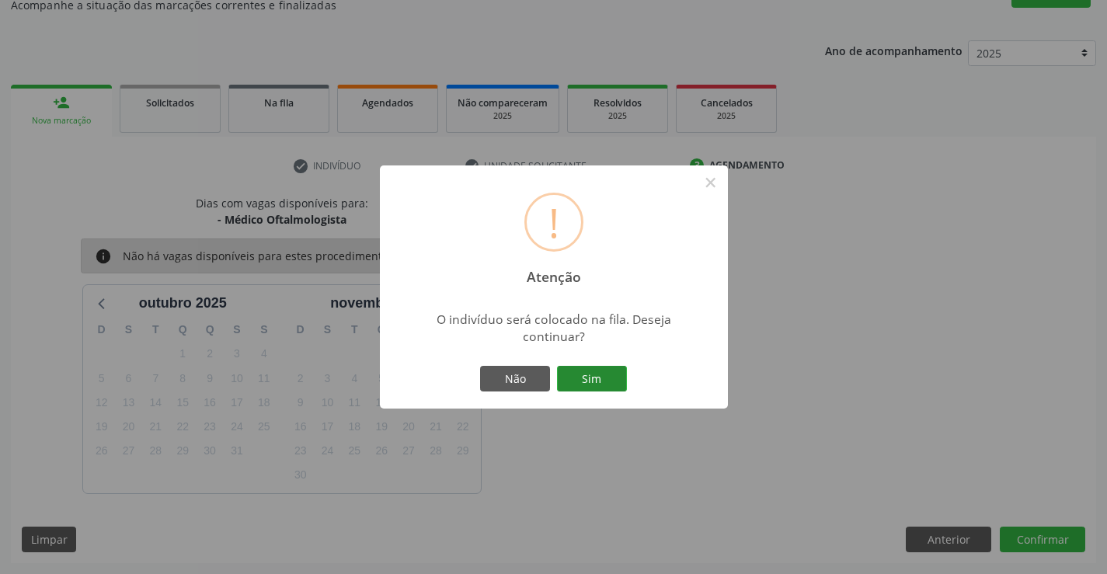
click at [599, 376] on button "Sim" at bounding box center [592, 379] width 70 height 26
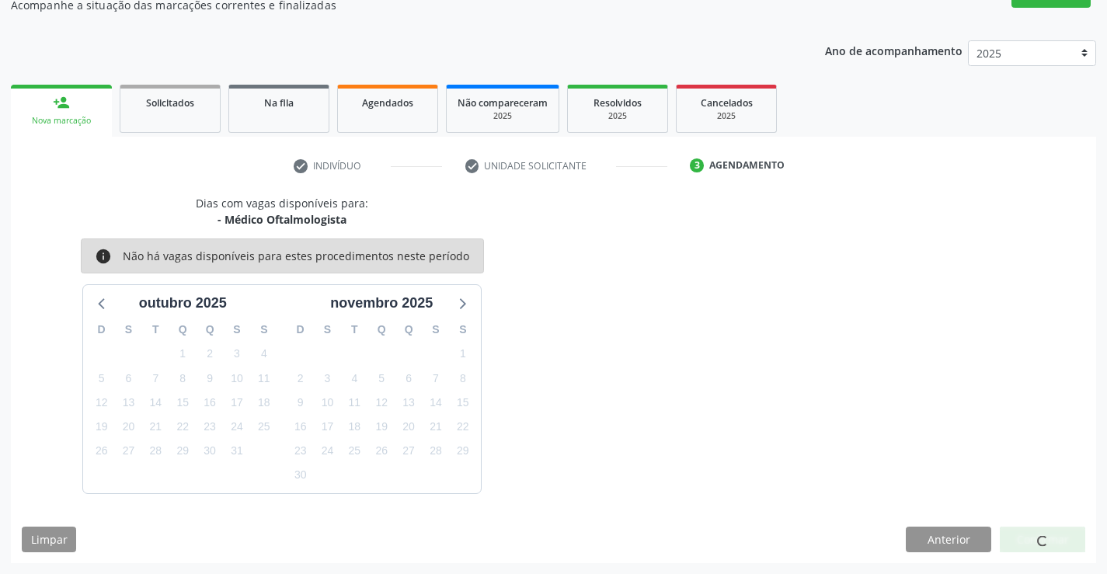
scroll to position [0, 0]
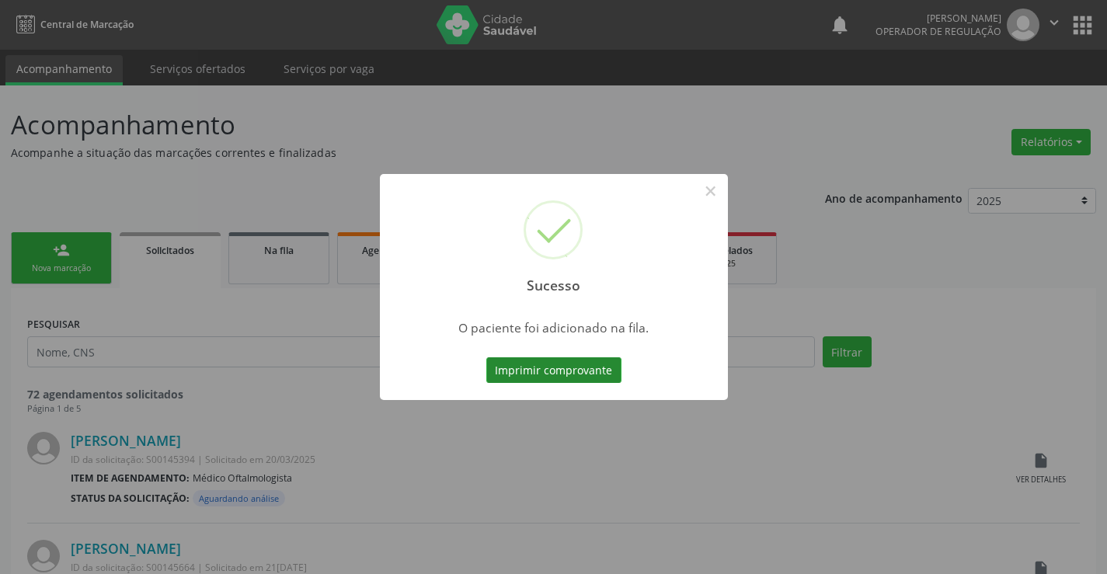
click at [570, 367] on button "Imprimir comprovante" at bounding box center [553, 370] width 135 height 26
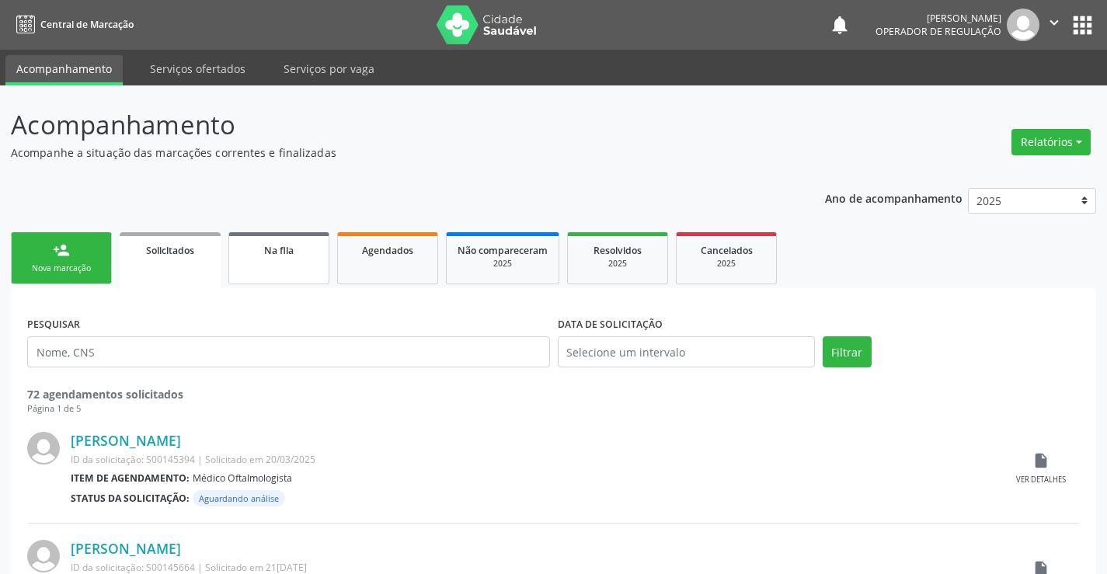
click at [294, 277] on link "Na fila" at bounding box center [278, 258] width 101 height 52
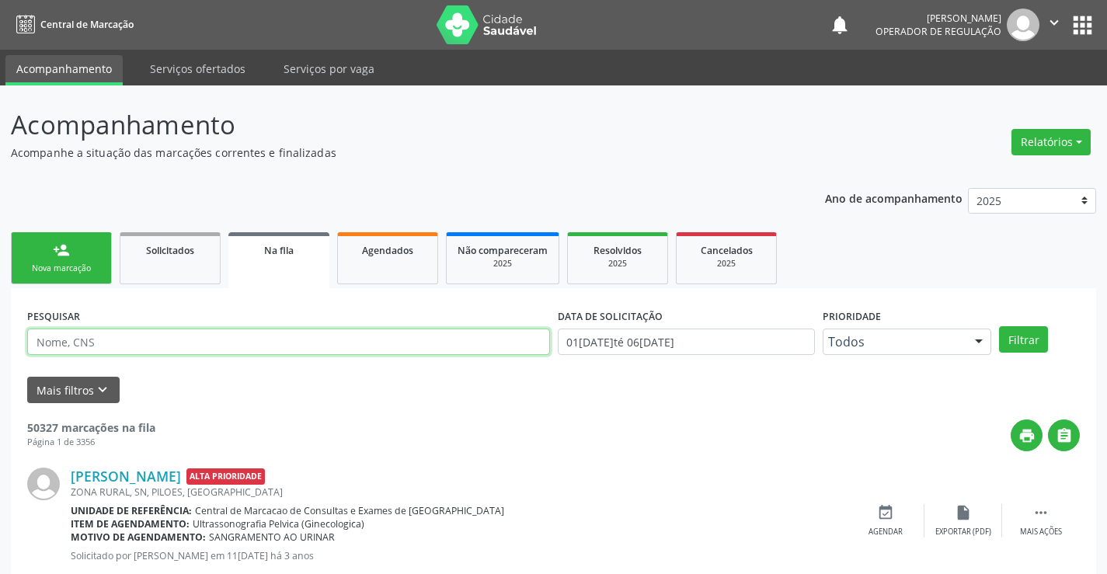
click at [206, 340] on input "text" at bounding box center [288, 342] width 523 height 26
type input "700505708686855"
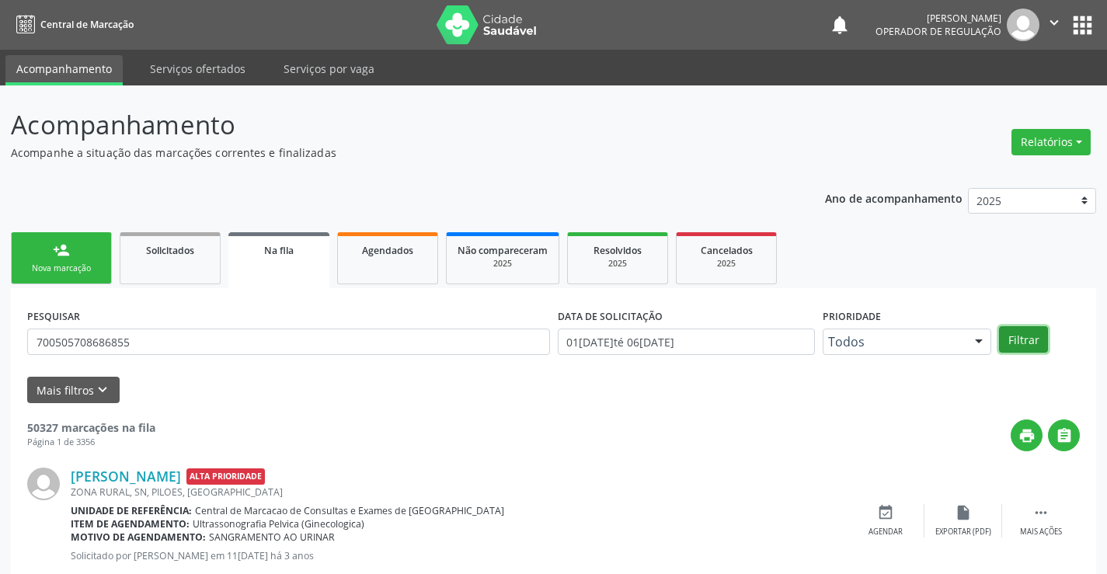
click at [1035, 337] on button "Filtrar" at bounding box center [1023, 339] width 49 height 26
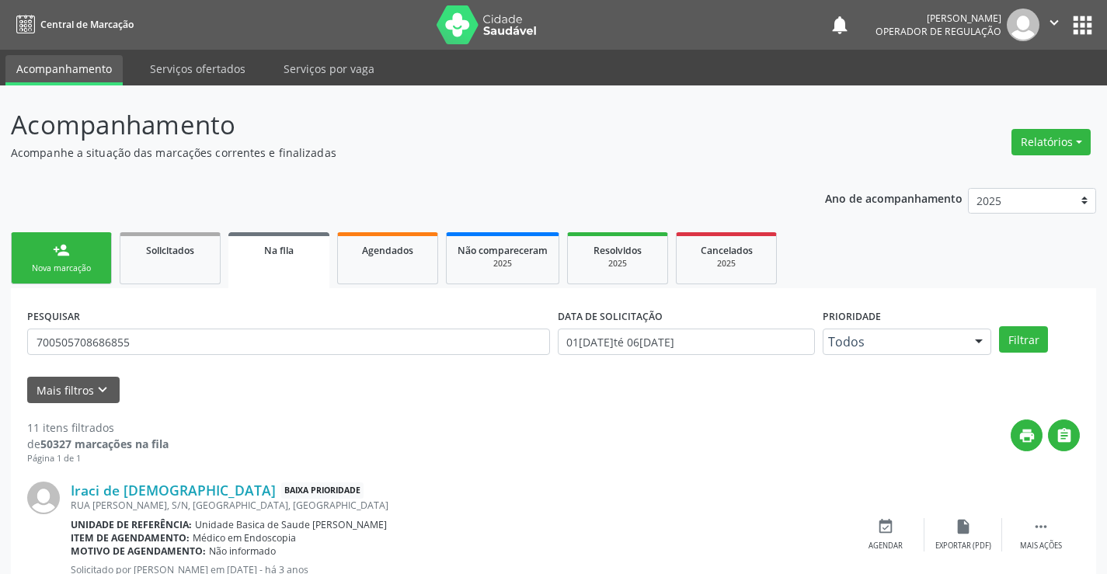
click at [67, 270] on div "Nova marcação" at bounding box center [62, 269] width 78 height 12
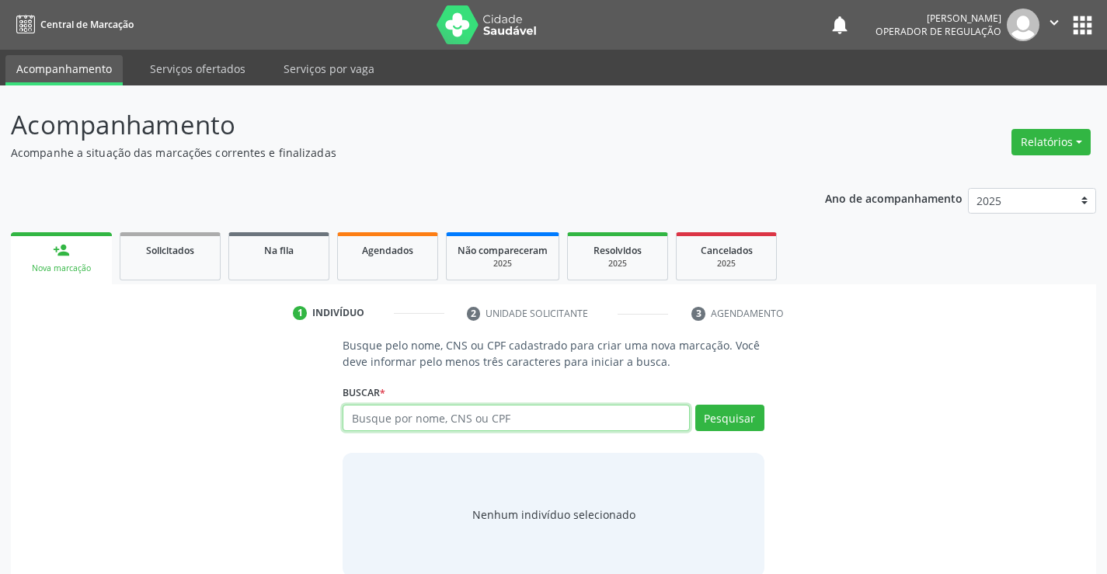
click at [555, 419] on input "text" at bounding box center [516, 418] width 346 height 26
type input "705105365631840"
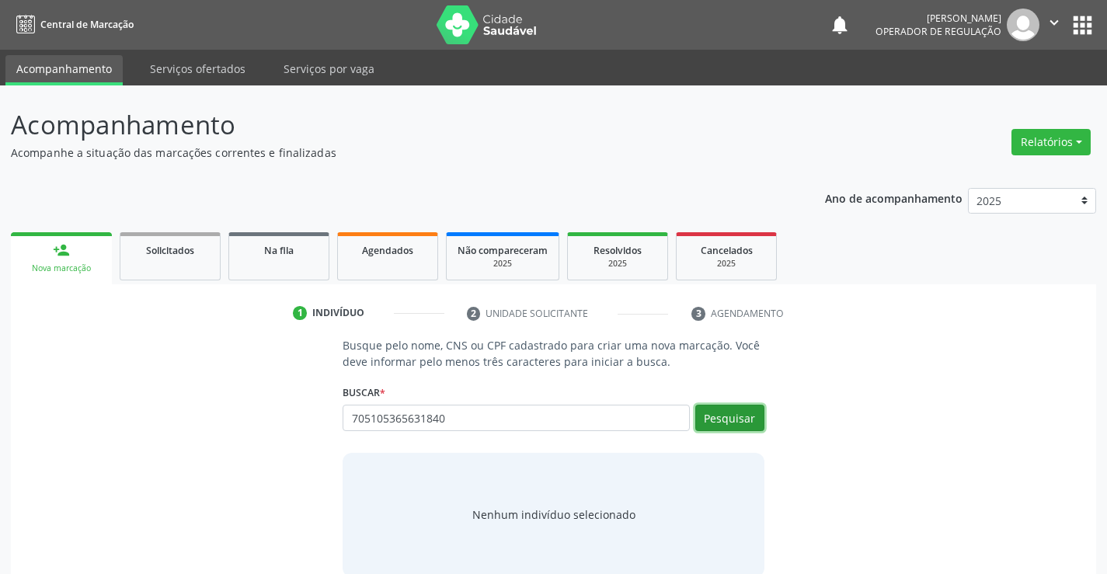
click at [735, 416] on button "Pesquisar" at bounding box center [729, 418] width 69 height 26
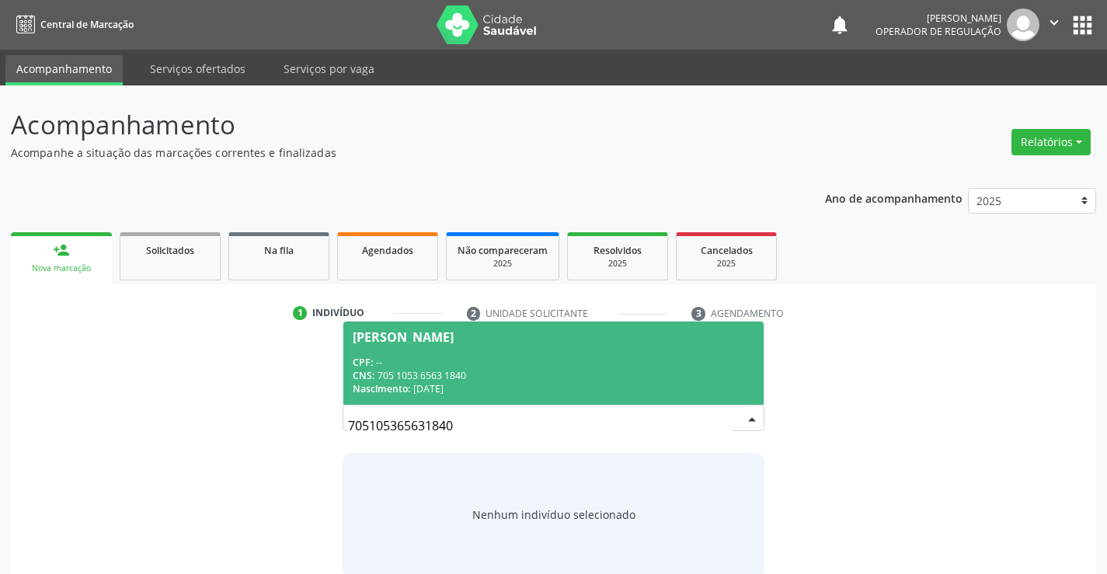
click at [569, 346] on span "[PERSON_NAME] CPF: -- CNS: 705 1053 6563 1840 Nascimento: [DATE]" at bounding box center [552, 363] width 419 height 83
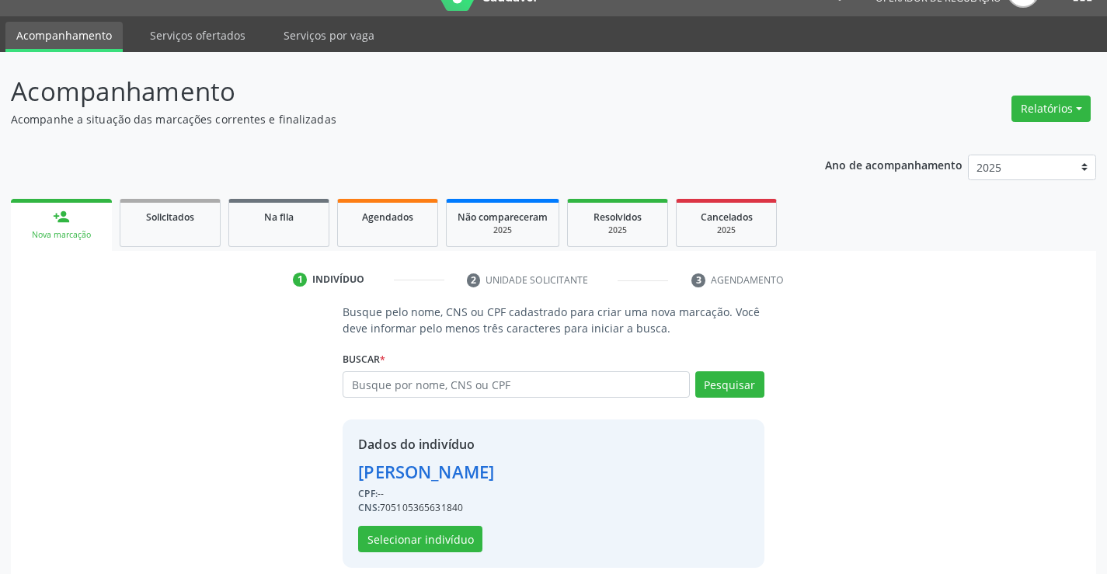
scroll to position [49, 0]
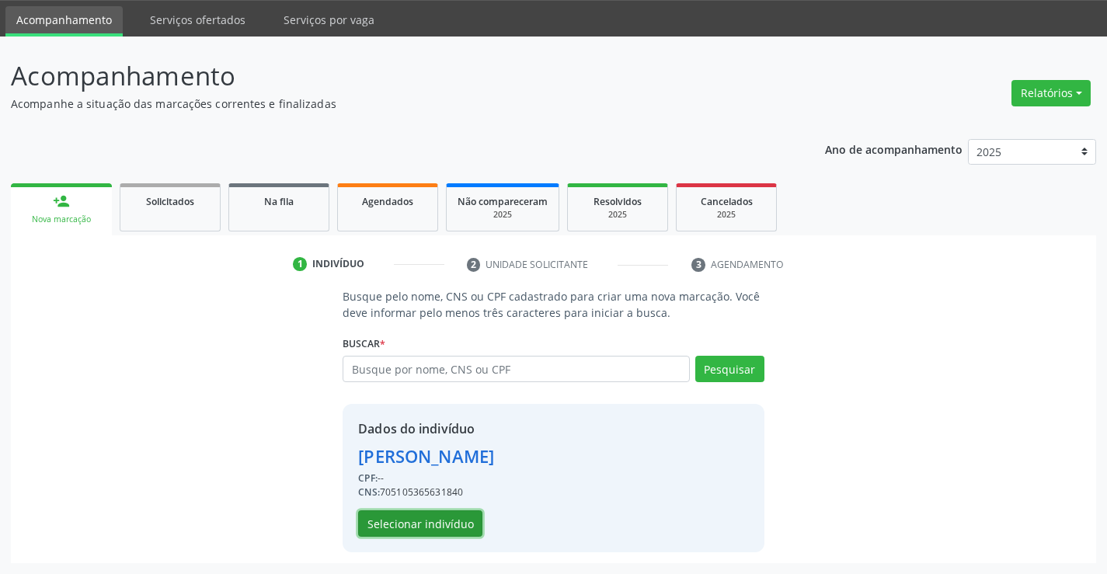
click at [457, 517] on button "Selecionar indivíduo" at bounding box center [420, 523] width 124 height 26
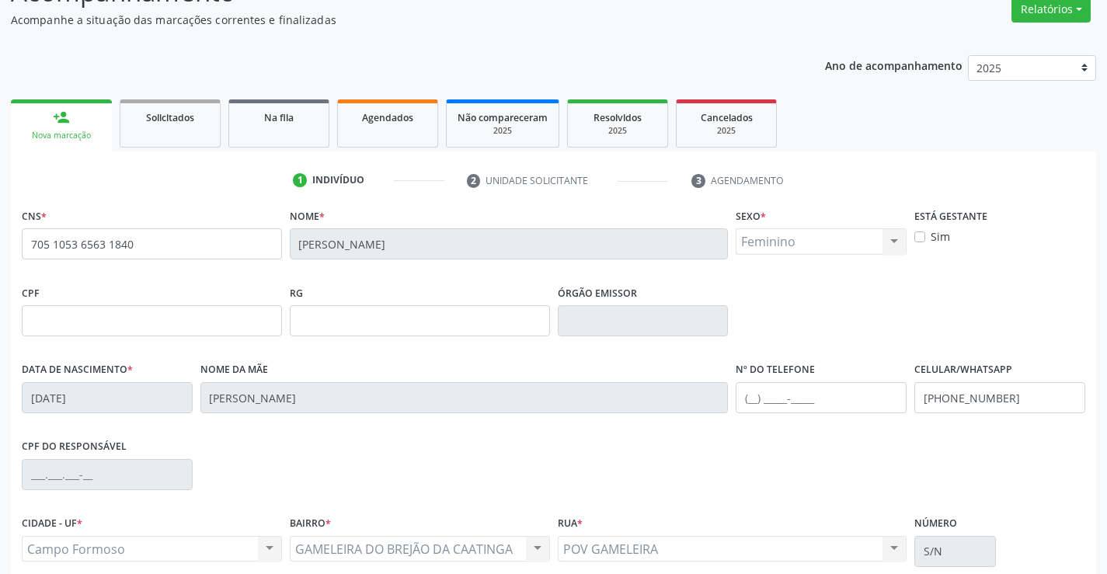
scroll to position [268, 0]
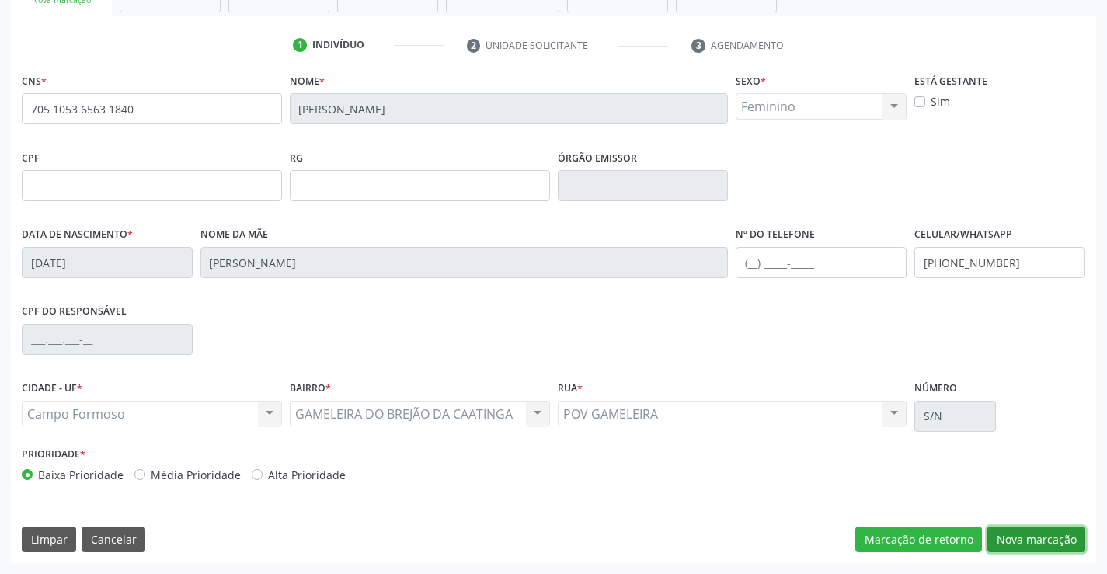
click at [1036, 536] on button "Nova marcação" at bounding box center [1036, 540] width 98 height 26
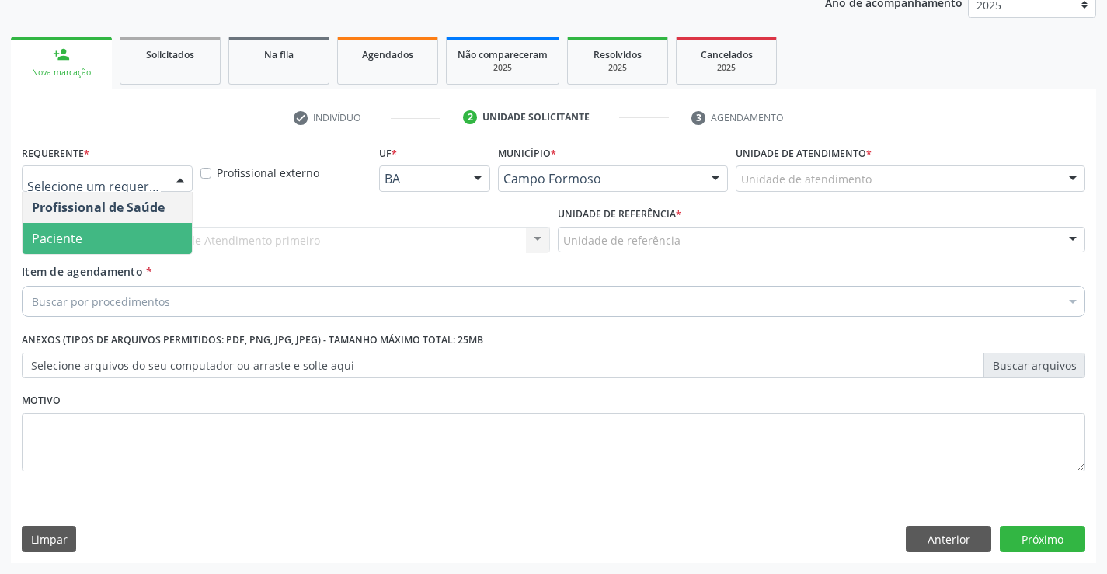
click at [71, 238] on span "Paciente" at bounding box center [57, 238] width 50 height 17
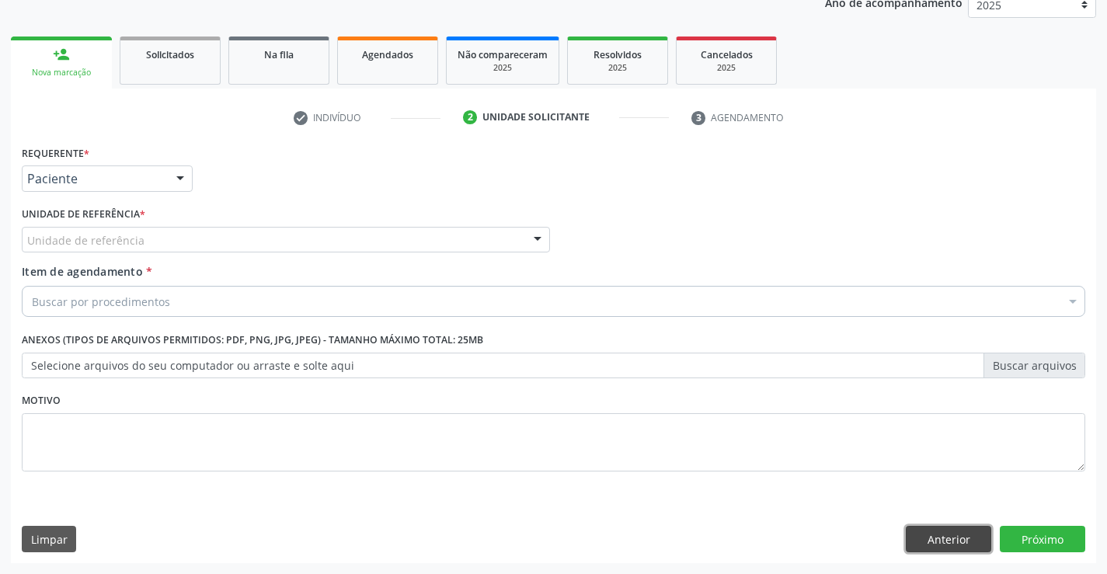
click at [941, 544] on button "Anterior" at bounding box center [948, 539] width 85 height 26
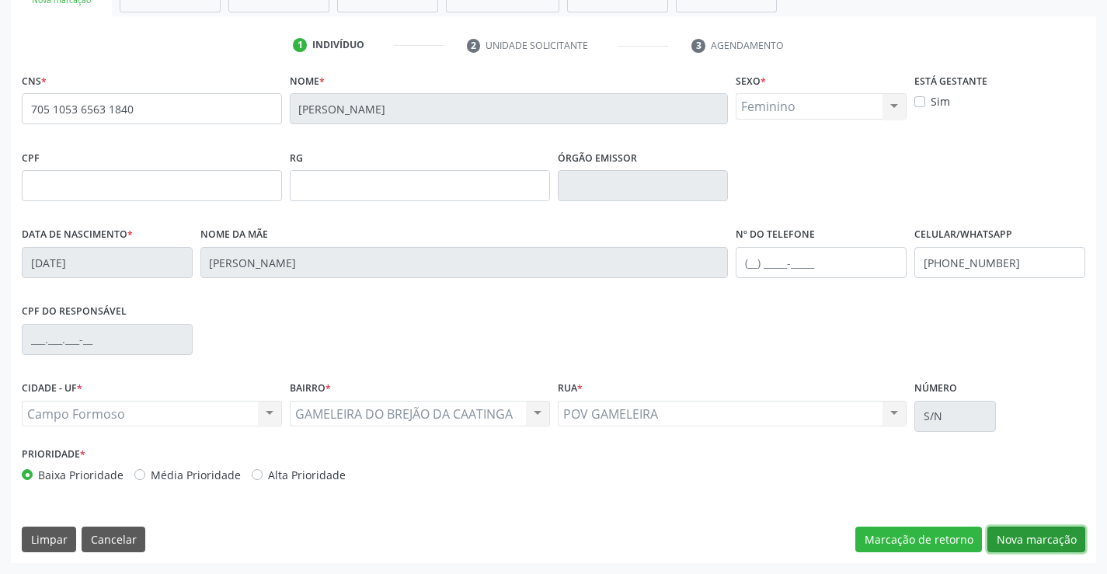
click at [1003, 534] on button "Nova marcação" at bounding box center [1036, 540] width 98 height 26
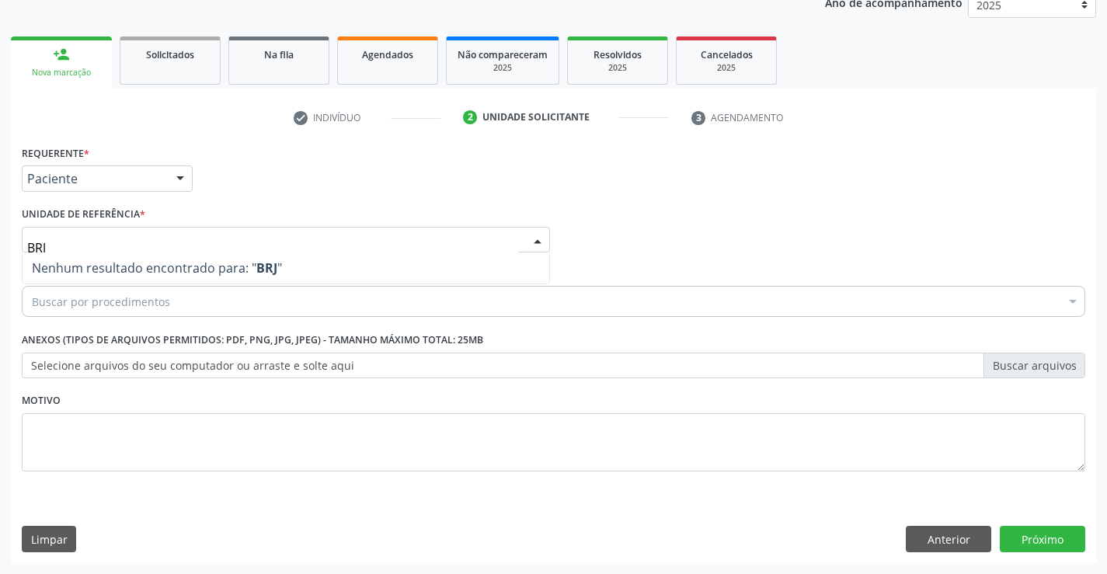
type input "BR"
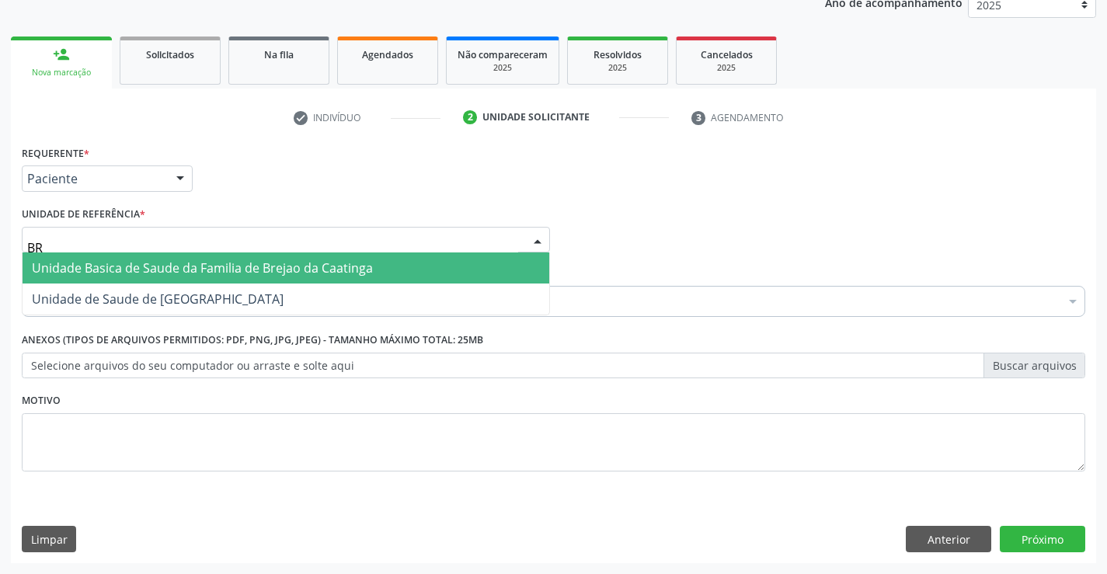
click at [137, 259] on span "Unidade Basica de Saude da Familia de Brejao da Caatinga" at bounding box center [286, 267] width 527 height 31
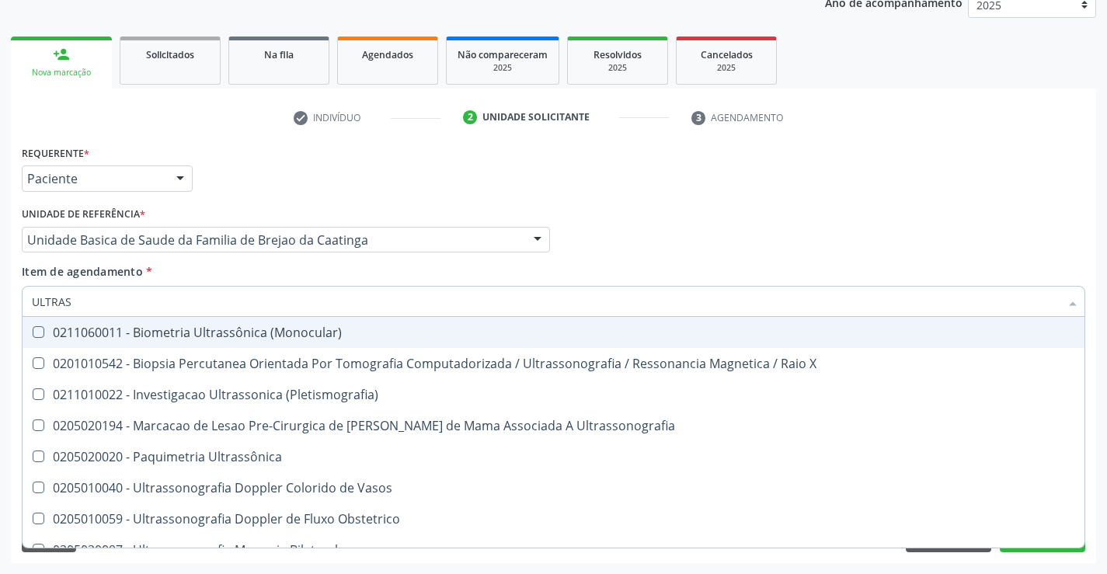
type input "ULTRASS"
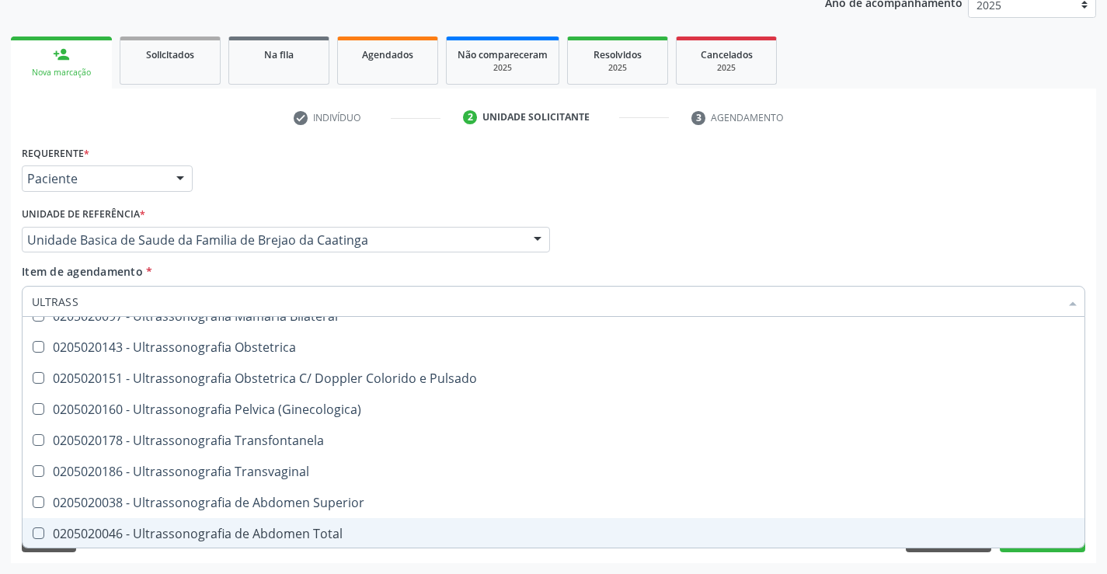
scroll to position [233, 0]
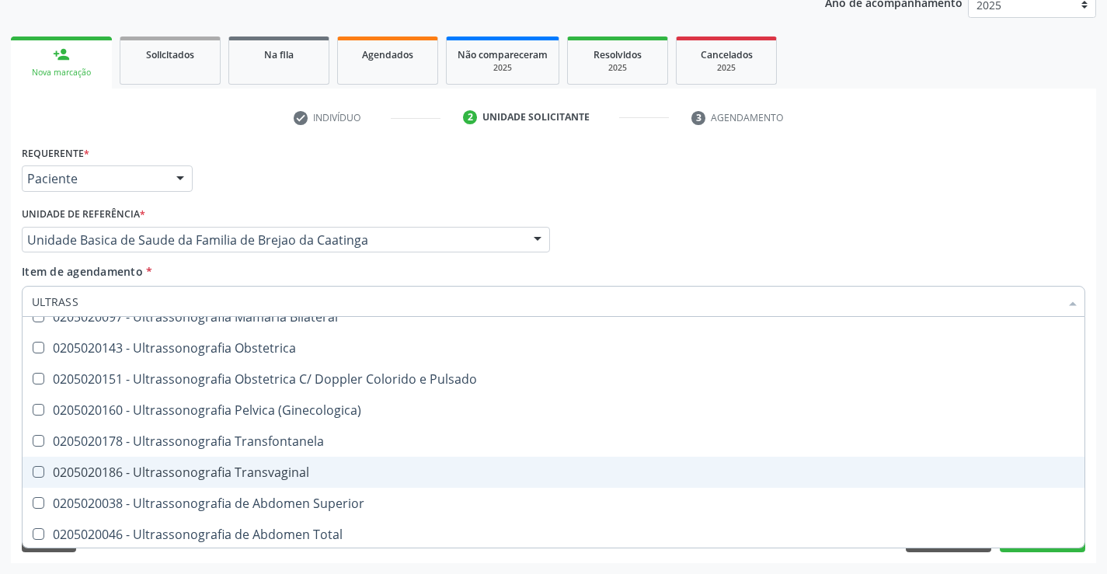
click at [315, 463] on span "0205020186 - Ultrassonografia Transvaginal" at bounding box center [554, 472] width 1062 height 31
checkbox Transvaginal "true"
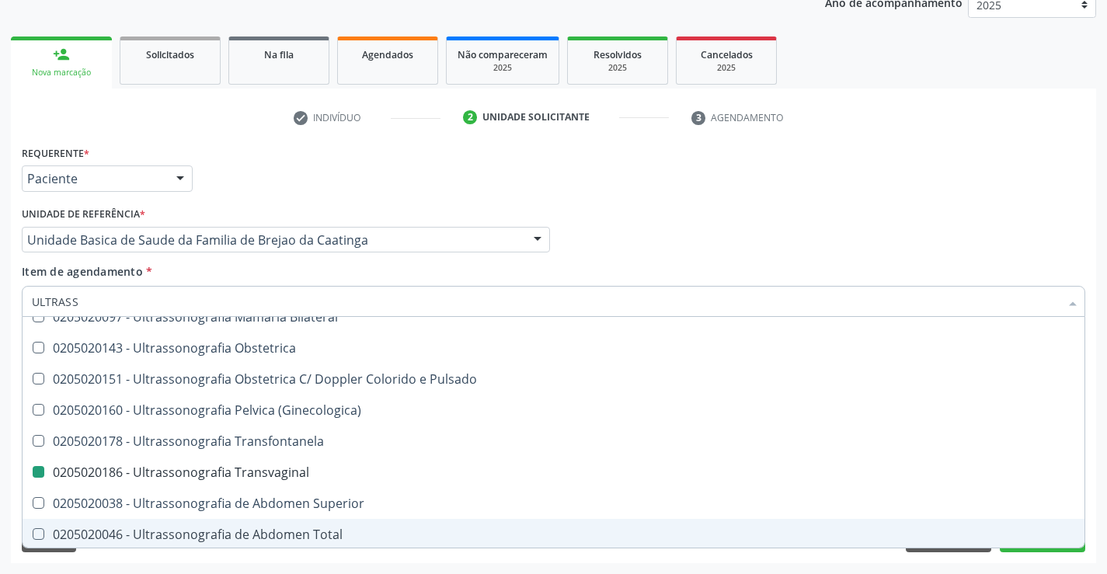
click at [953, 560] on div "Requerente * Paciente Profissional de Saúde Paciente Nenhum resultado encontrad…" at bounding box center [553, 352] width 1085 height 422
checkbox X "true"
checkbox Transvaginal "false"
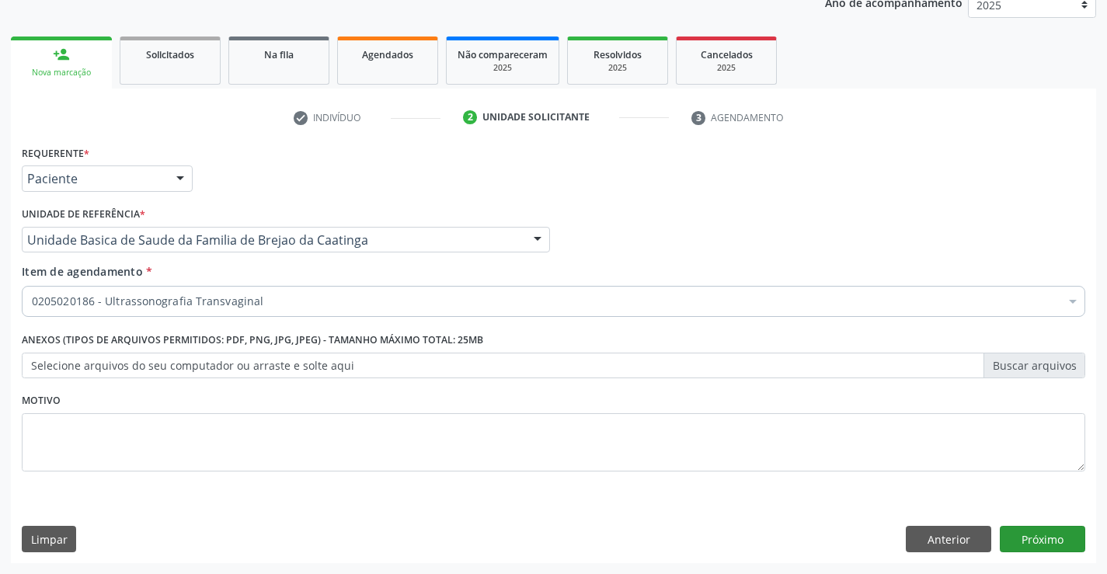
scroll to position [0, 0]
click at [1049, 541] on button "Próximo" at bounding box center [1042, 539] width 85 height 26
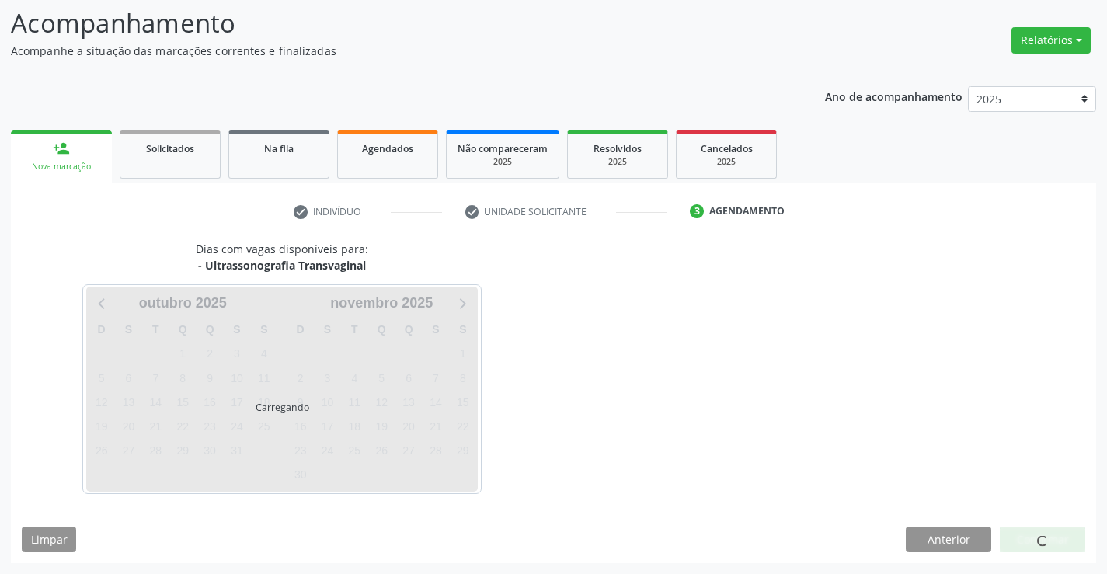
scroll to position [102, 0]
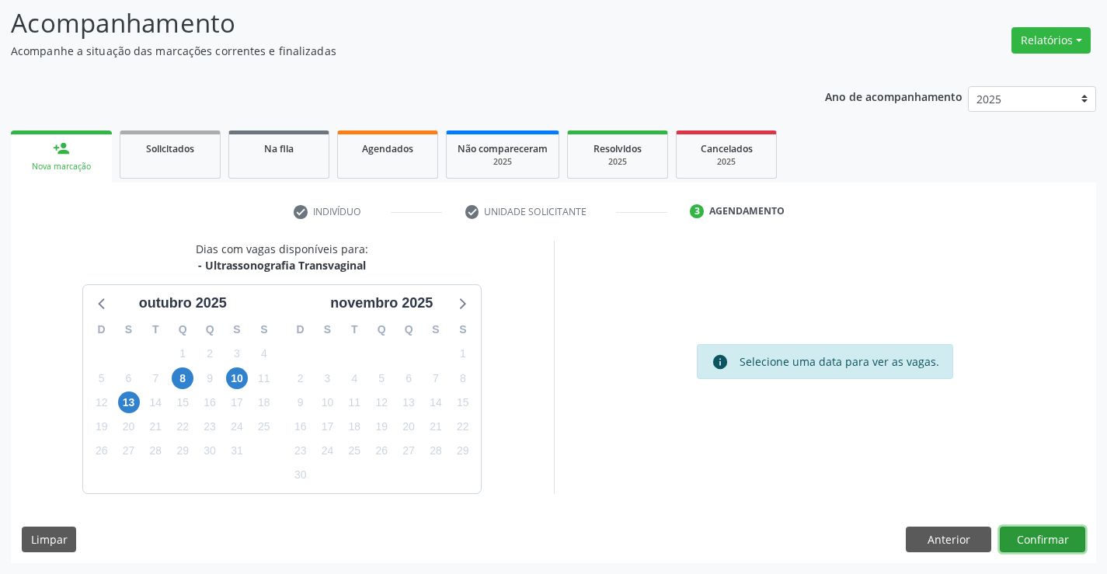
click at [1043, 541] on button "Confirmar" at bounding box center [1042, 540] width 85 height 26
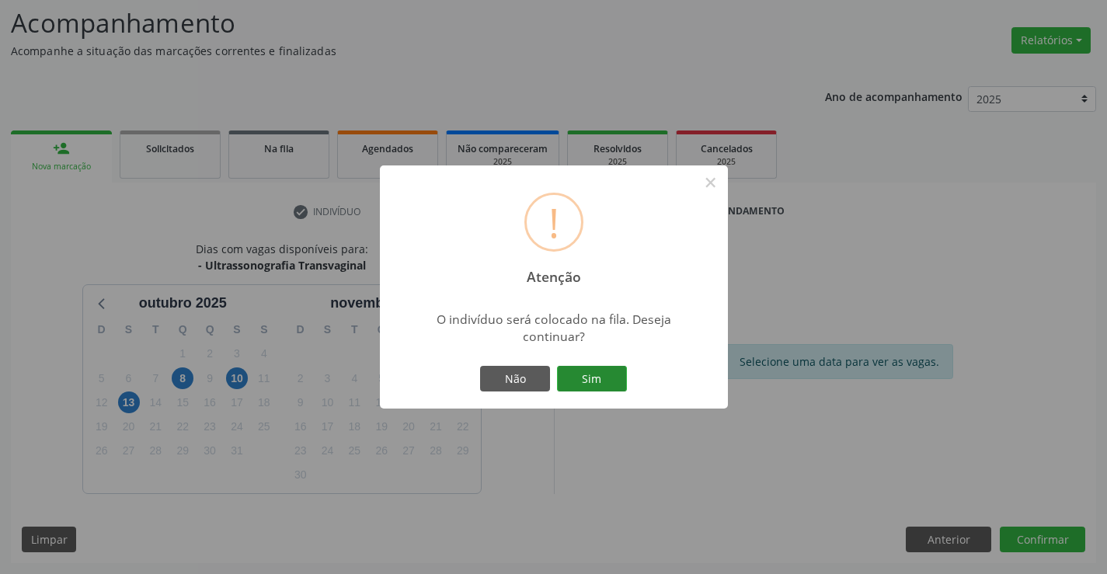
click at [589, 372] on button "Sim" at bounding box center [592, 379] width 70 height 26
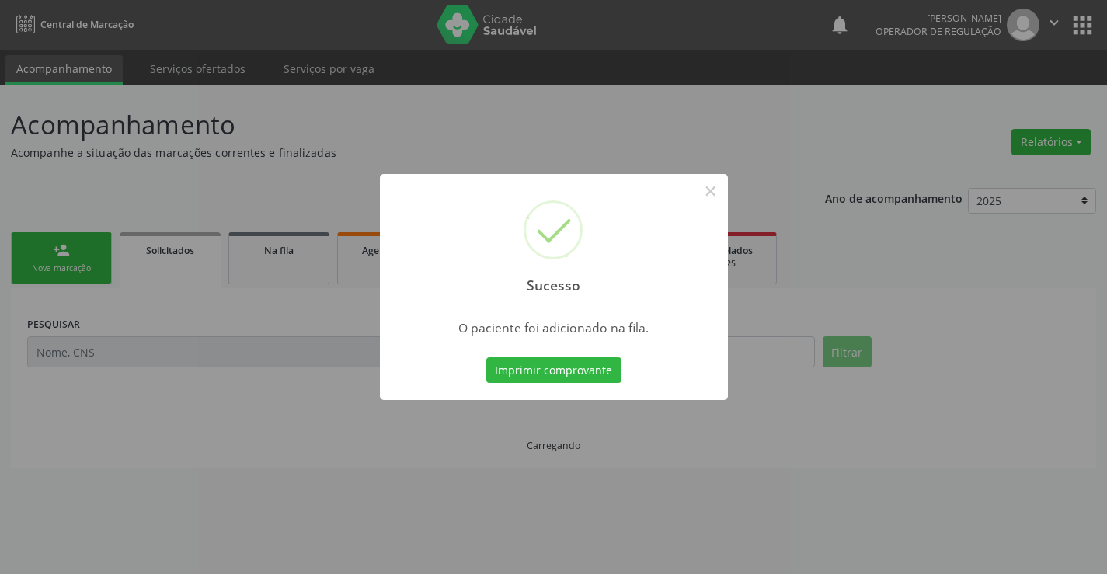
scroll to position [0, 0]
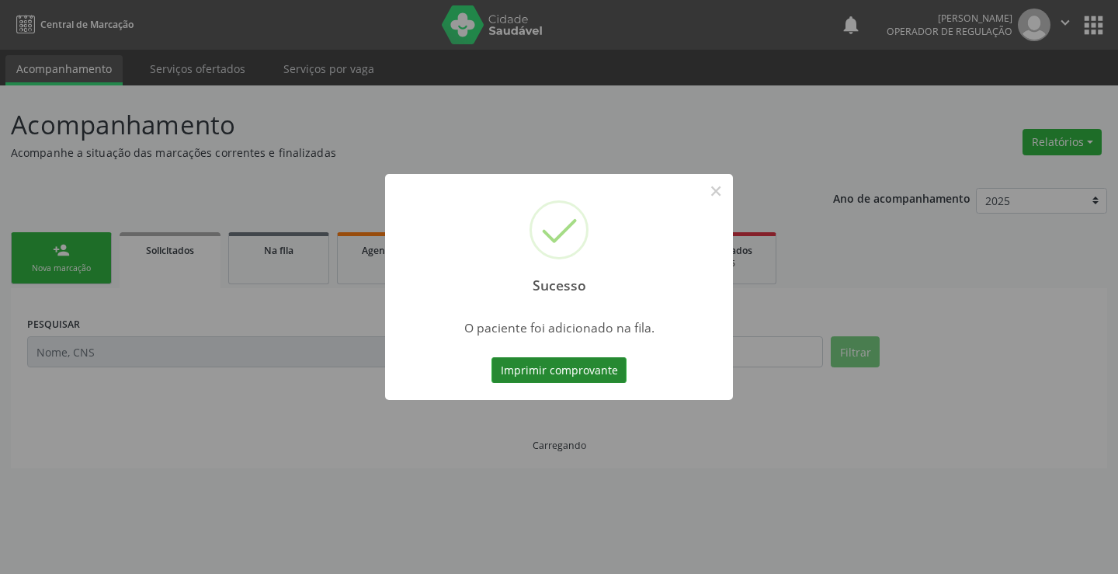
click at [583, 363] on button "Imprimir comprovante" at bounding box center [559, 370] width 135 height 26
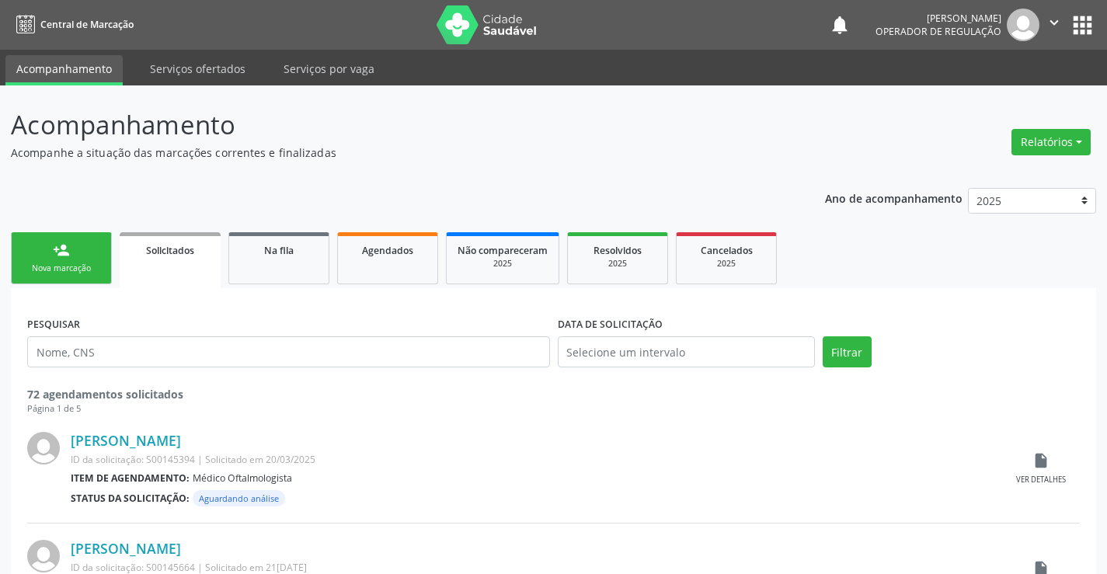
click at [97, 261] on link "person_add Nova marcação" at bounding box center [61, 258] width 101 height 52
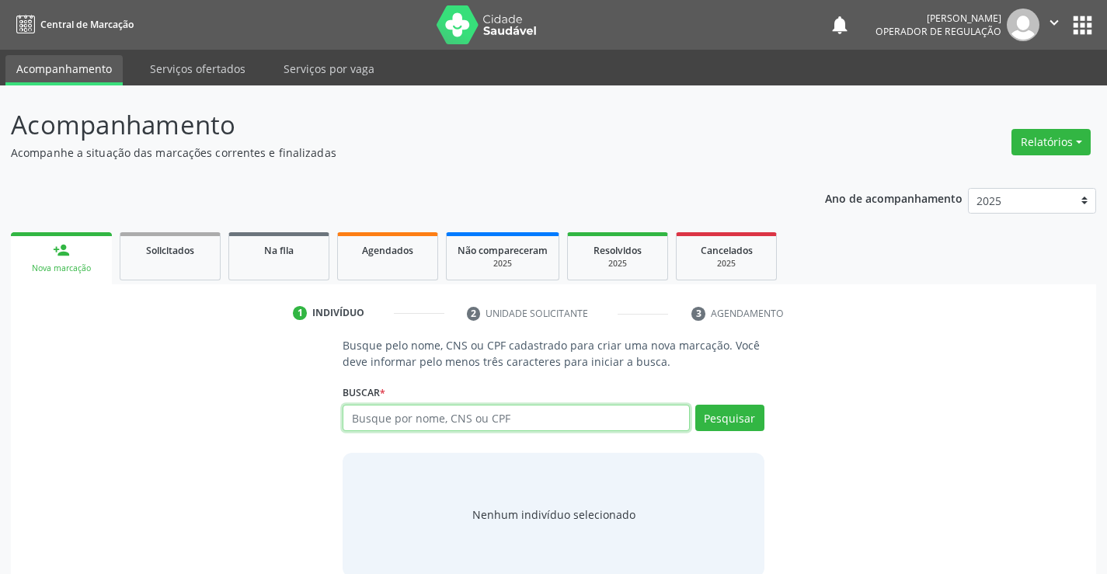
click at [453, 416] on input "text" at bounding box center [516, 418] width 346 height 26
type input "702806636921467"
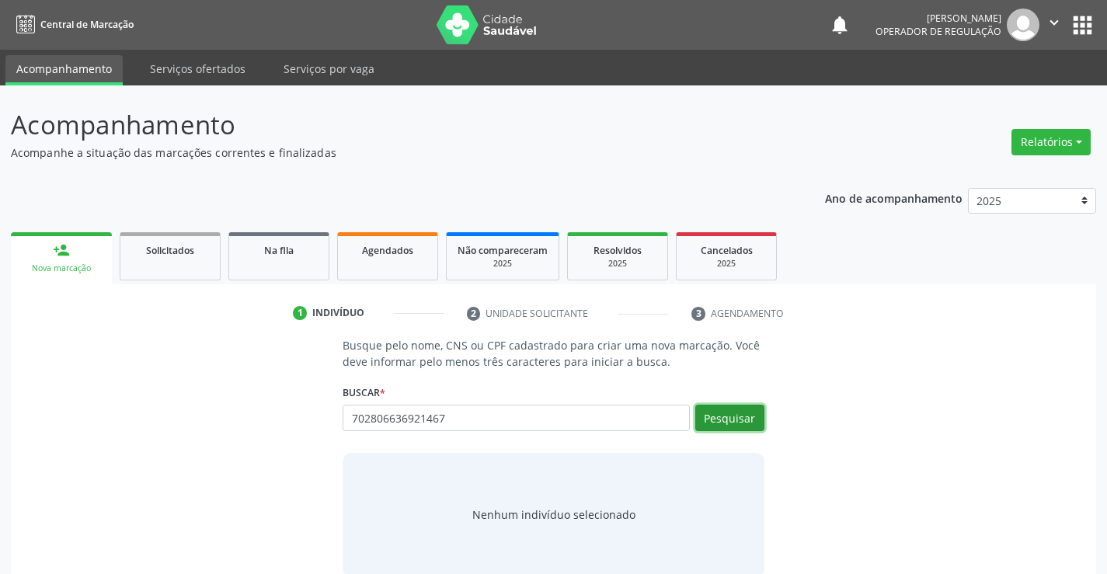
click at [722, 419] on button "Pesquisar" at bounding box center [729, 418] width 69 height 26
type input "702806636921467"
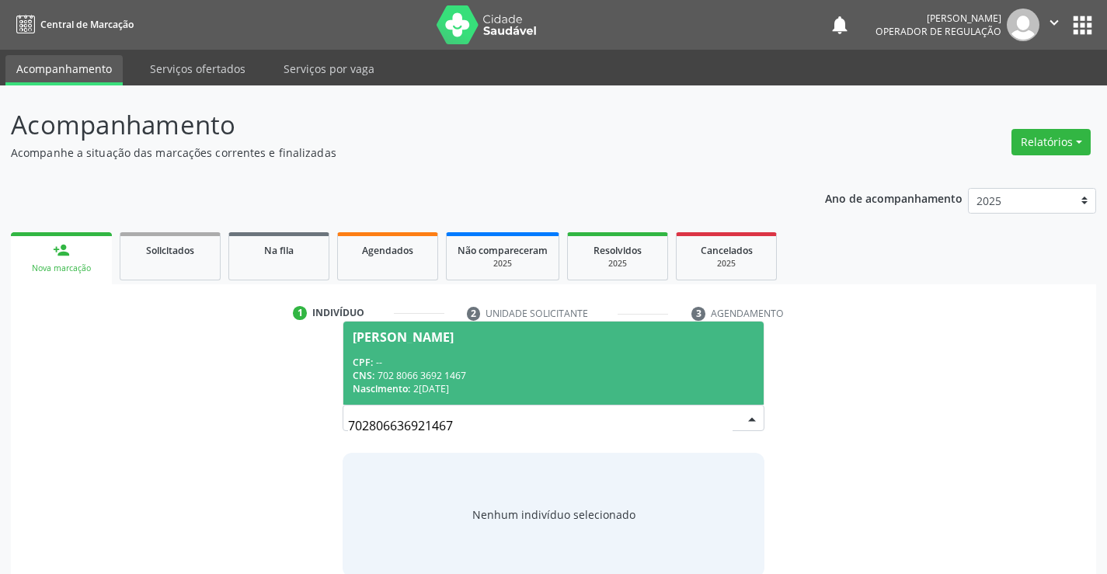
click at [614, 367] on div "CPF: --" at bounding box center [553, 362] width 401 height 13
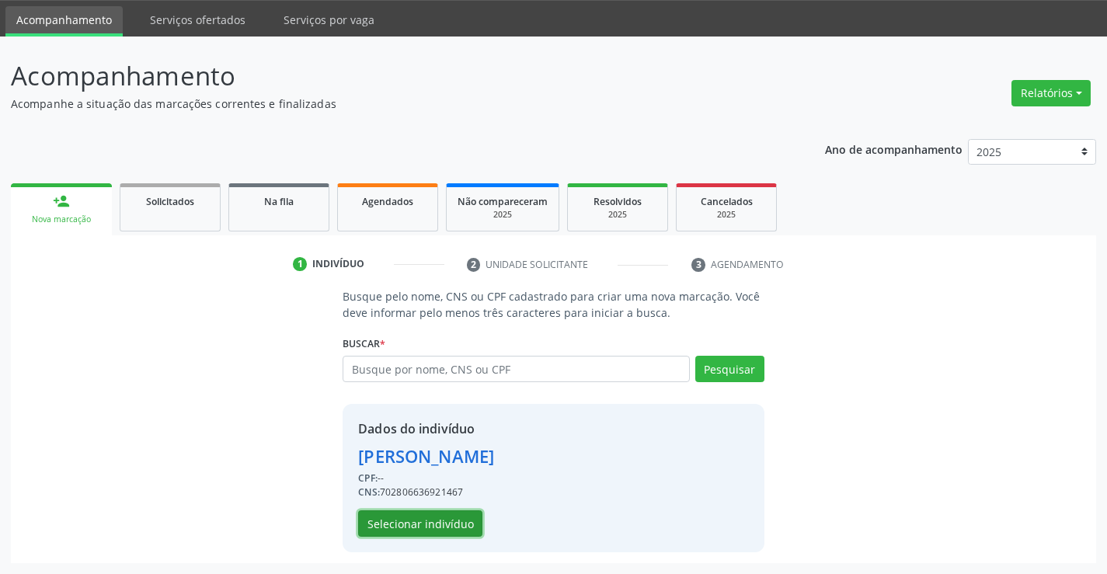
click at [420, 523] on button "Selecionar indivíduo" at bounding box center [420, 523] width 124 height 26
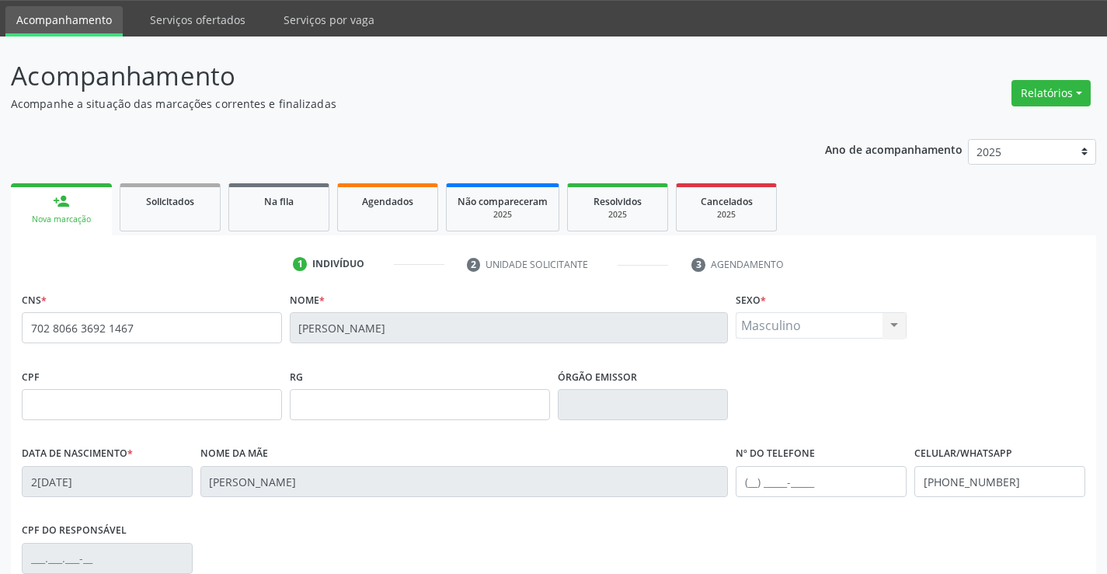
scroll to position [204, 0]
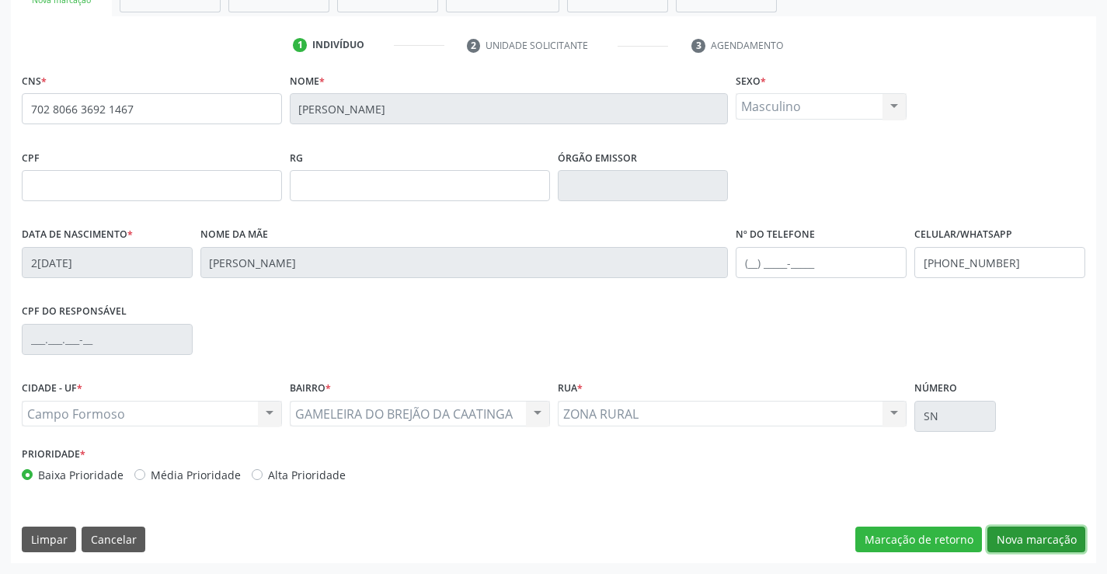
click at [1006, 537] on button "Nova marcação" at bounding box center [1036, 540] width 98 height 26
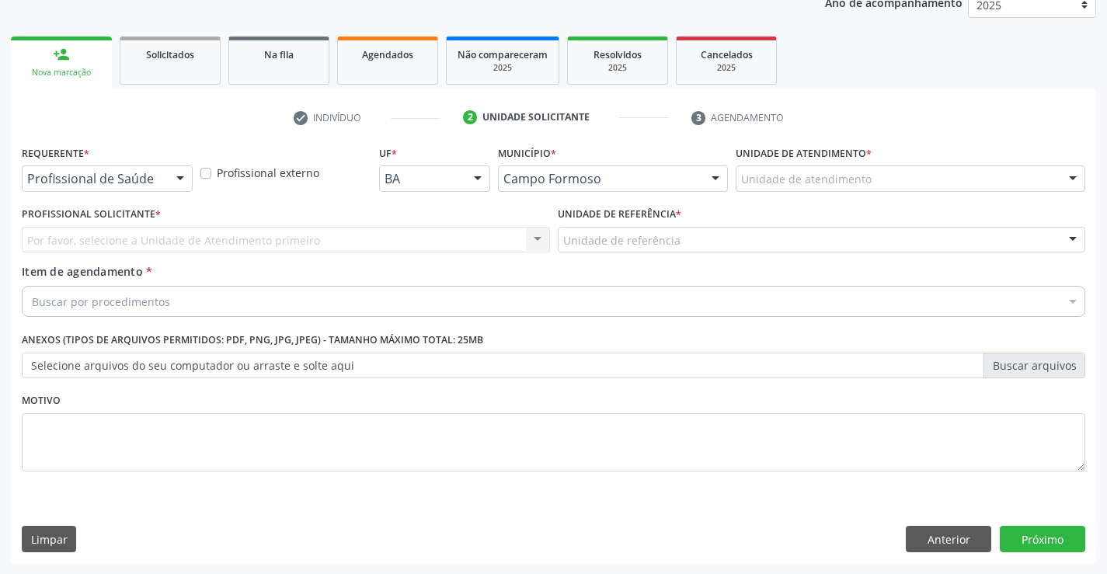
scroll to position [196, 0]
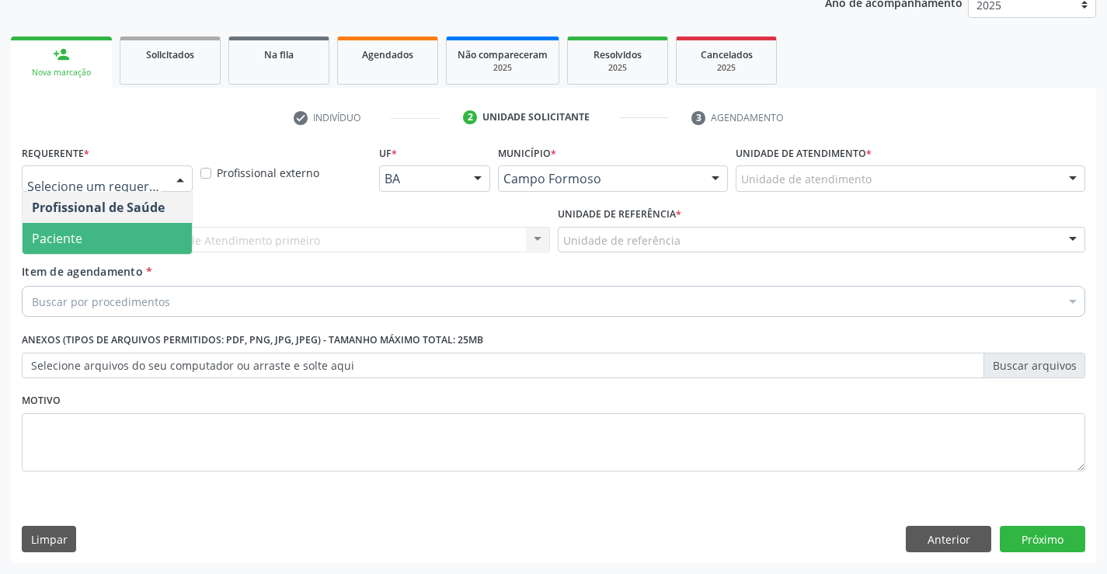
click at [66, 237] on span "Paciente" at bounding box center [57, 238] width 50 height 17
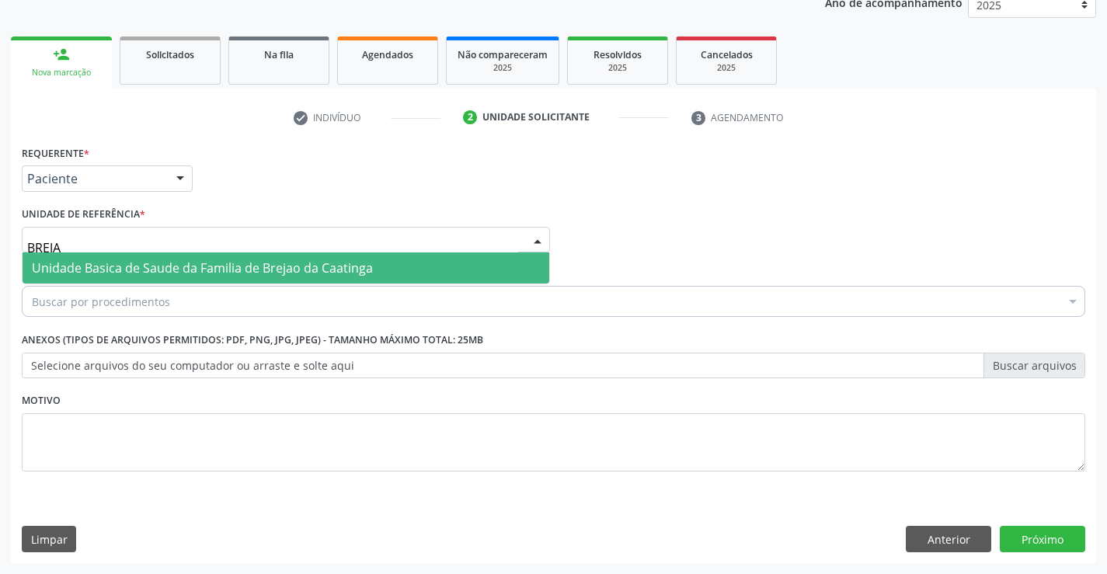
type input "BREJAO"
click at [94, 263] on span "Unidade Basica de Saude da Familia de Brejao da Caatinga" at bounding box center [202, 267] width 341 height 17
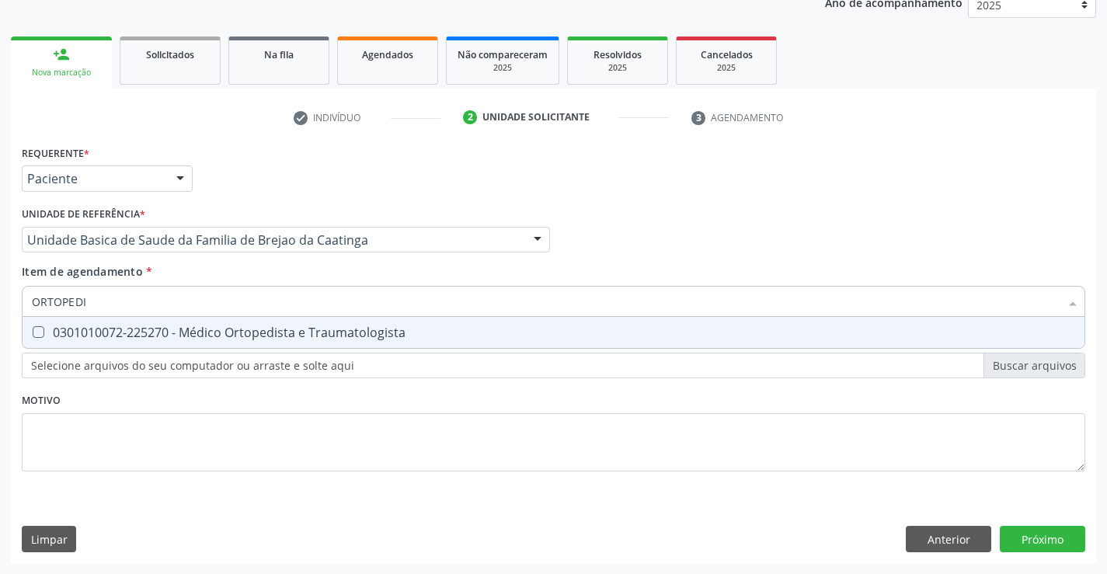
type input "ORTOPEDIS"
click at [96, 341] on span "0301010072-225270 - Médico Ortopedista e Traumatologista" at bounding box center [554, 332] width 1062 height 31
checkbox Traumatologista "true"
click at [1024, 531] on div "Requerente * Paciente Profissional de Saúde Paciente Nenhum resultado encontrad…" at bounding box center [553, 352] width 1085 height 422
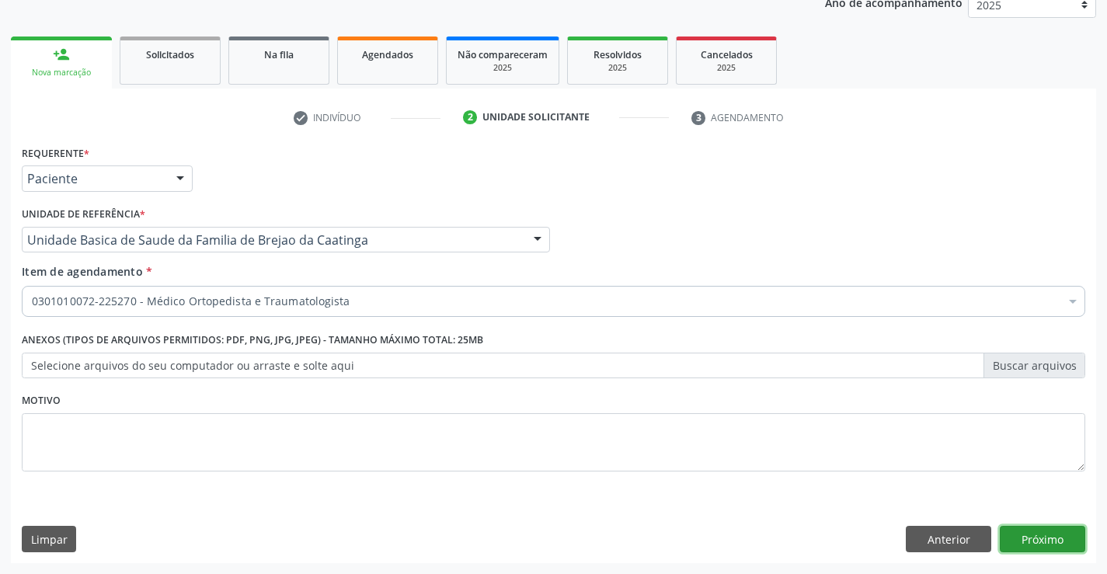
click at [1024, 537] on button "Próximo" at bounding box center [1042, 539] width 85 height 26
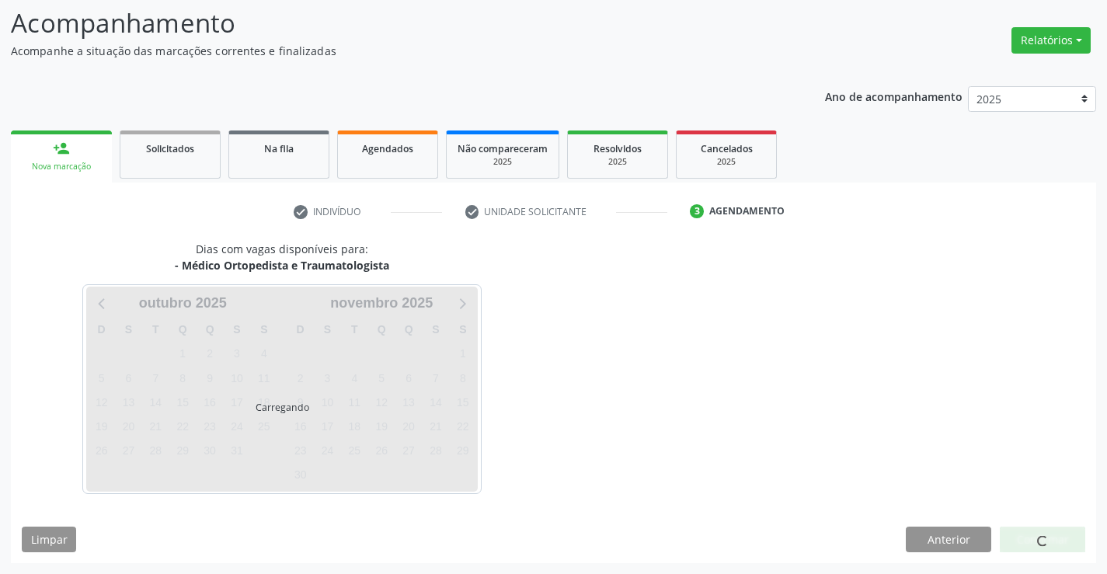
scroll to position [148, 0]
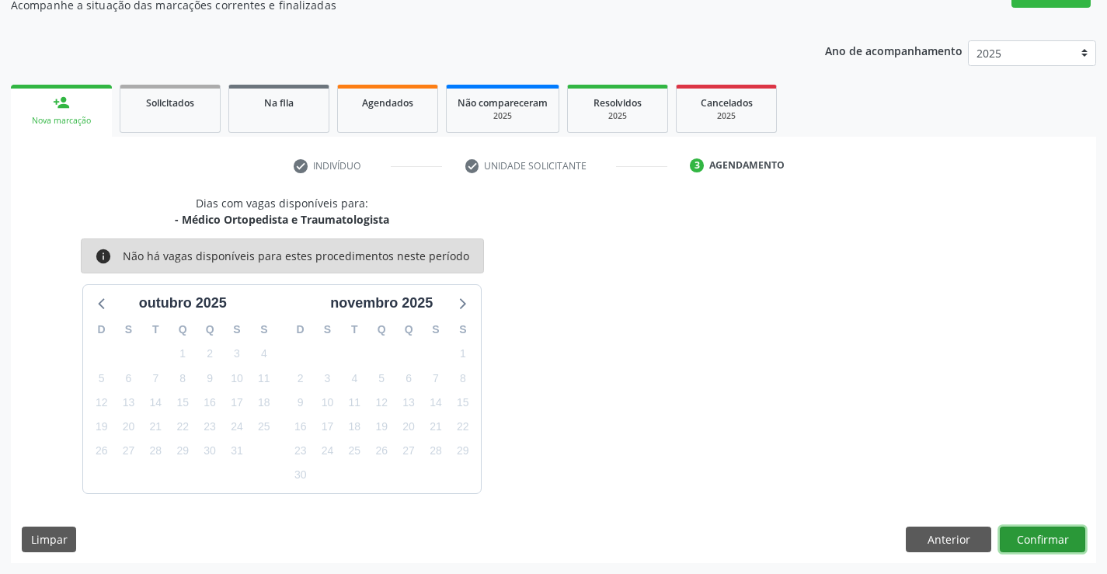
click at [1038, 540] on button "Confirmar" at bounding box center [1042, 540] width 85 height 26
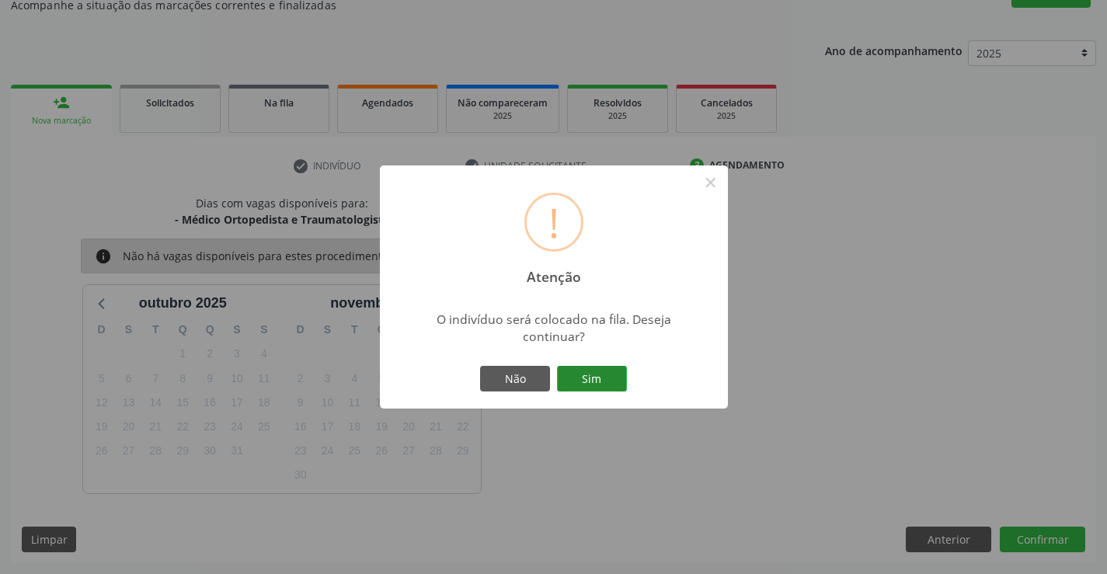
click at [600, 377] on button "Sim" at bounding box center [592, 379] width 70 height 26
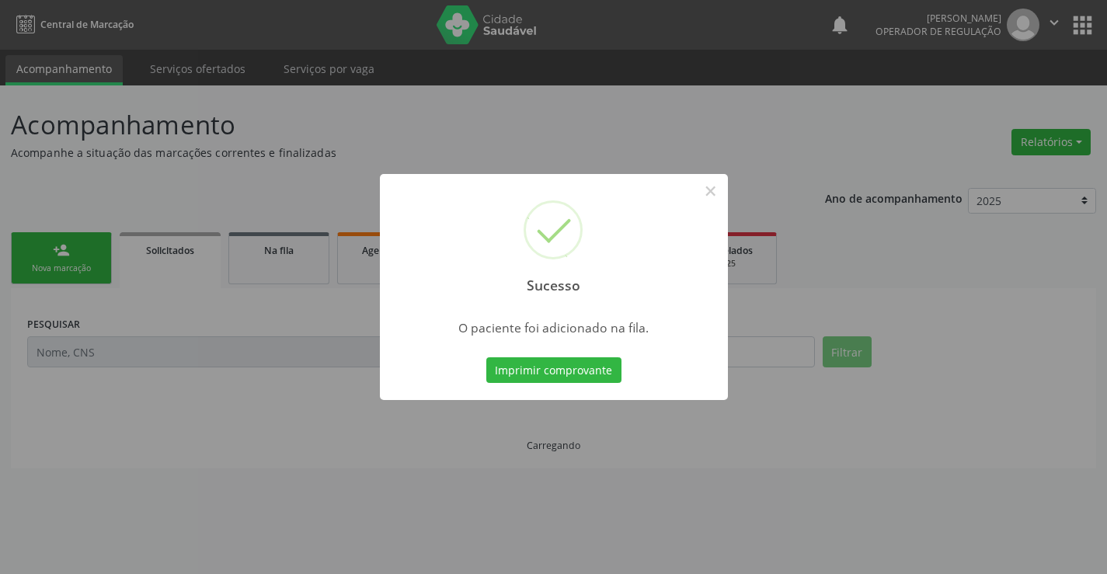
scroll to position [0, 0]
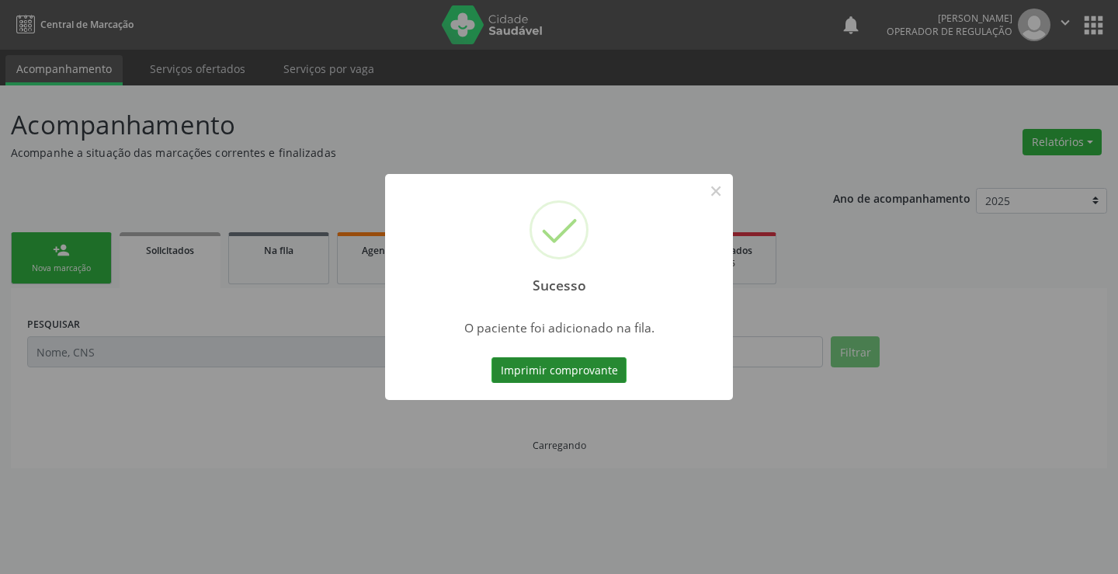
click at [591, 373] on button "Imprimir comprovante" at bounding box center [559, 370] width 135 height 26
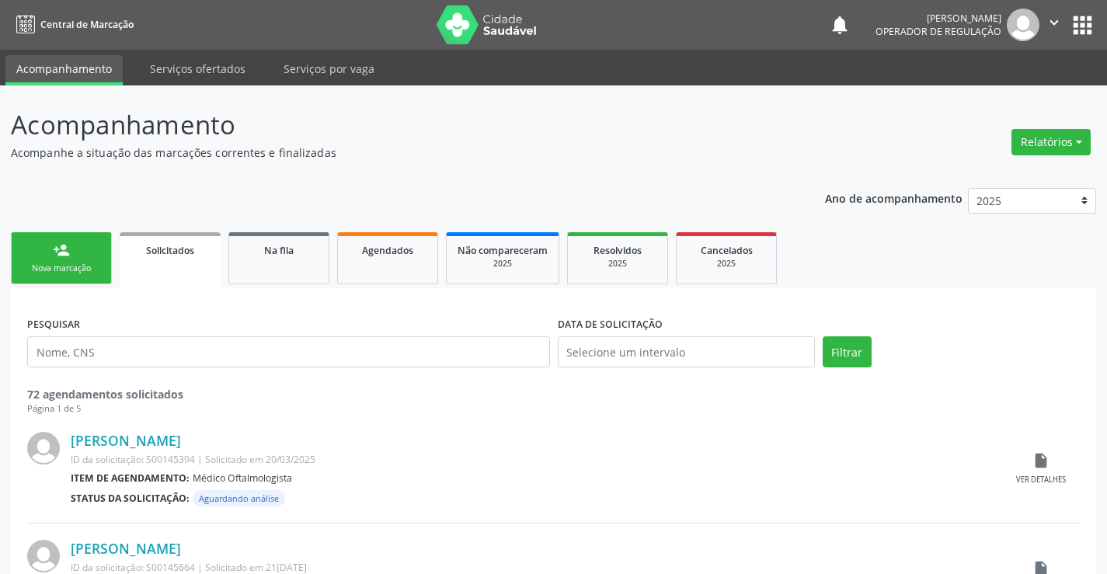
click at [79, 259] on link "person_add Nova marcação" at bounding box center [61, 258] width 101 height 52
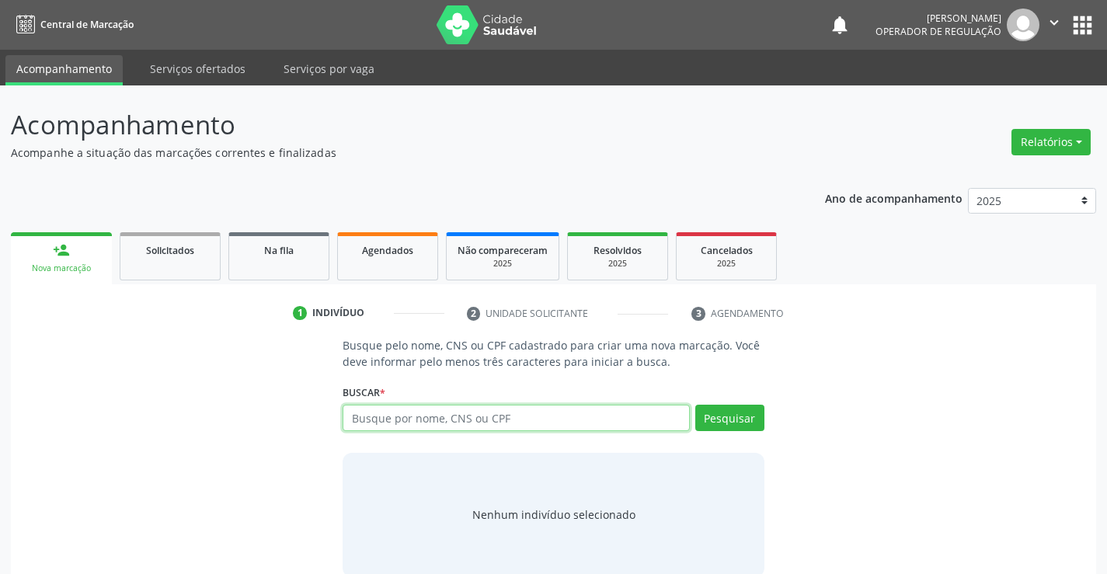
click at [562, 423] on input "text" at bounding box center [516, 418] width 346 height 26
type input "700001006350408"
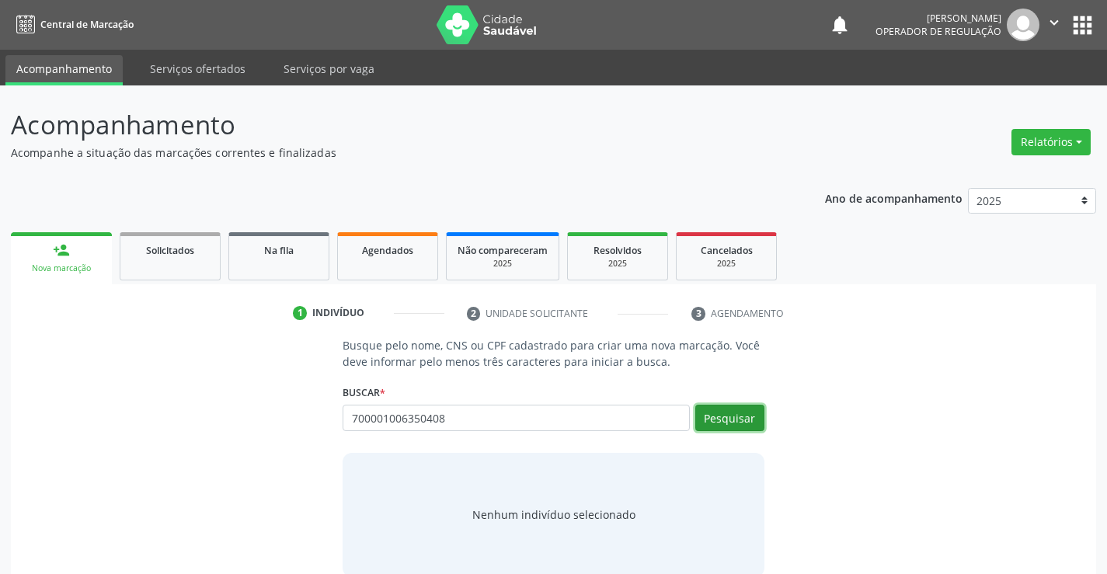
click at [725, 423] on button "Pesquisar" at bounding box center [729, 418] width 69 height 26
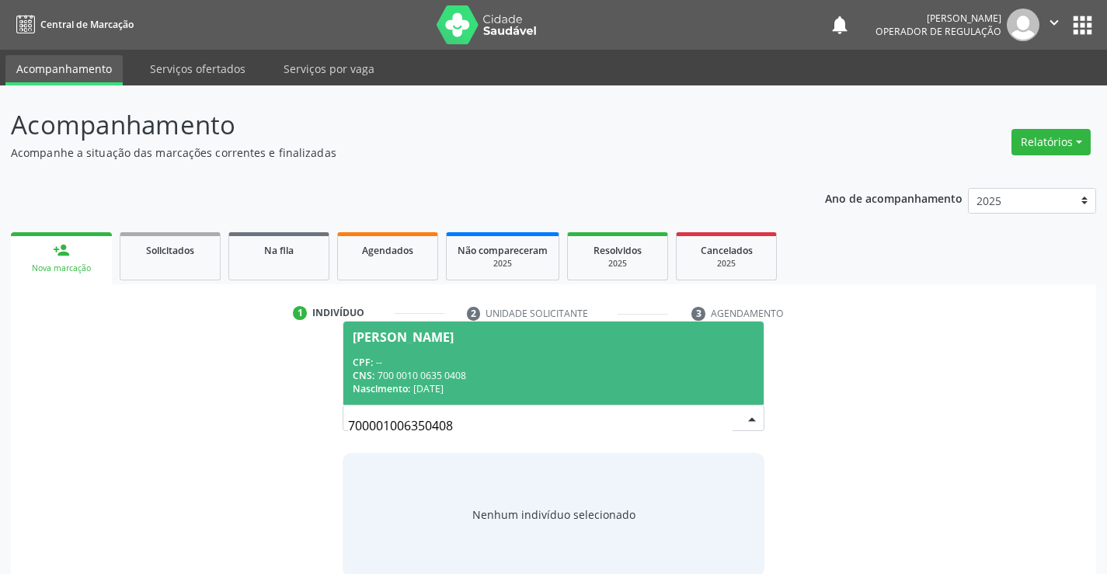
click at [496, 325] on span "Maria Odete Lima da Silva CPF: -- CNS: 700 0010 0635 0408 Nascimento: 17/07/1961" at bounding box center [552, 363] width 419 height 83
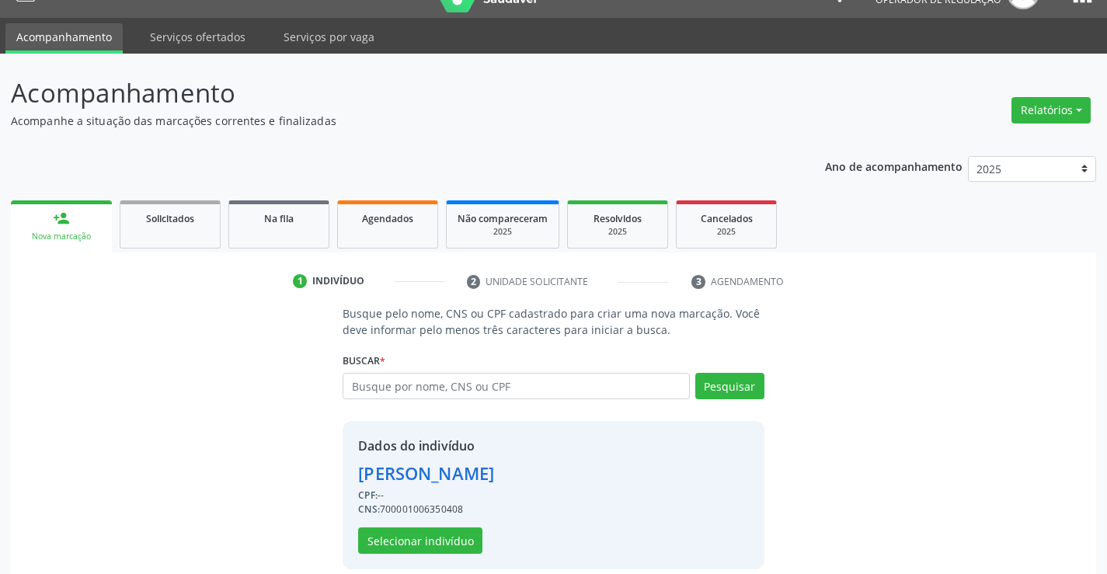
scroll to position [49, 0]
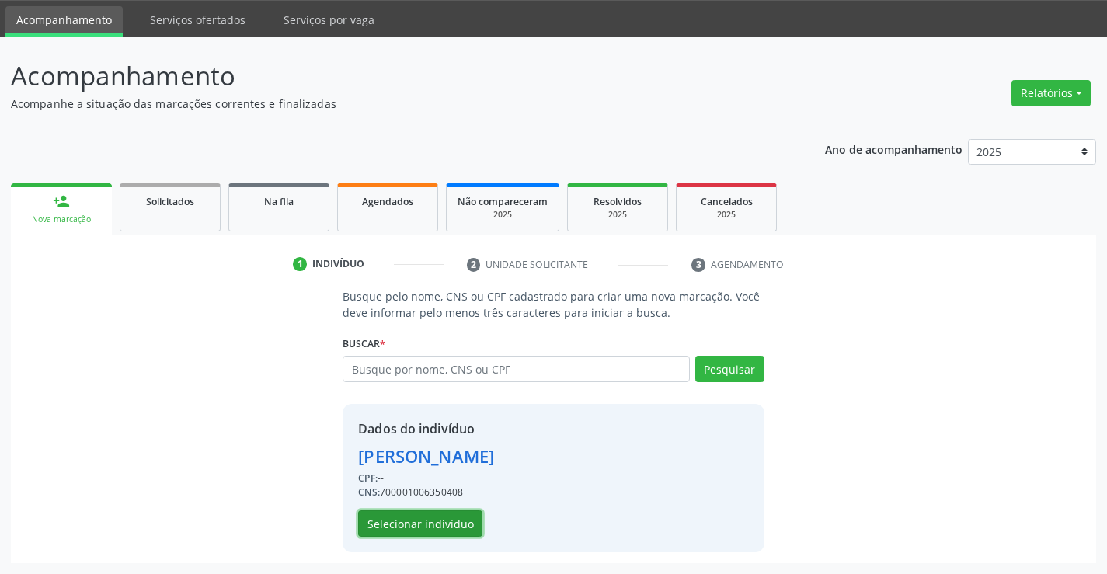
click at [413, 524] on button "Selecionar indivíduo" at bounding box center [420, 523] width 124 height 26
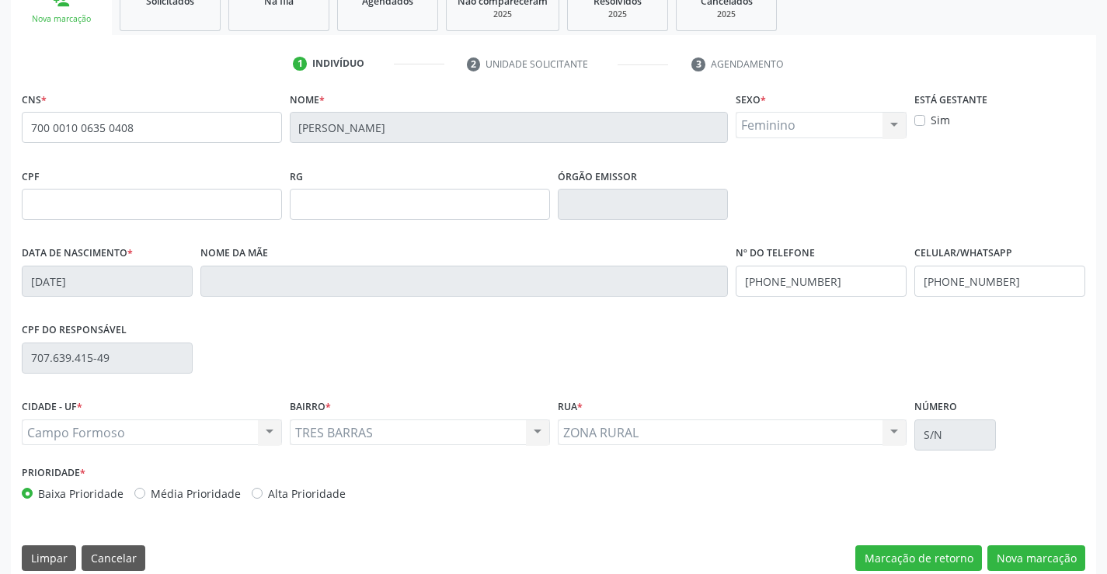
scroll to position [268, 0]
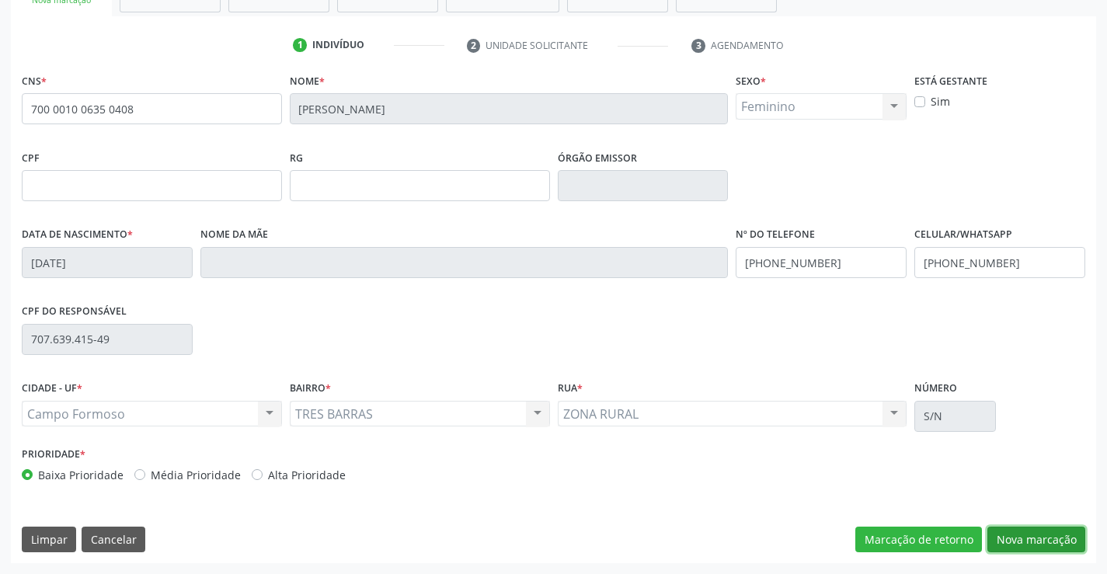
click at [1009, 541] on button "Nova marcação" at bounding box center [1036, 540] width 98 height 26
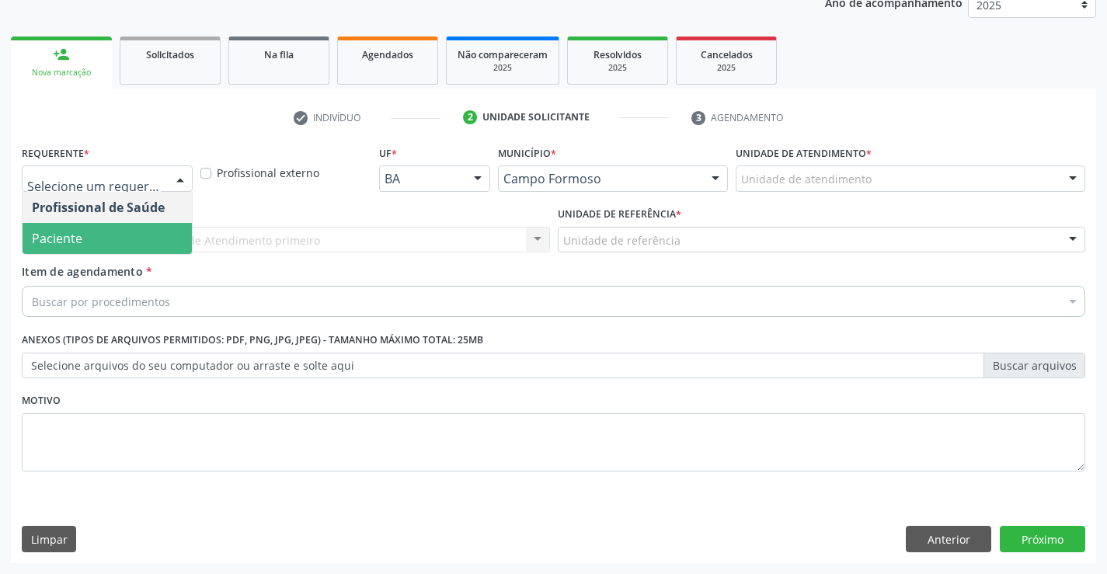
click at [97, 235] on span "Paciente" at bounding box center [107, 238] width 169 height 31
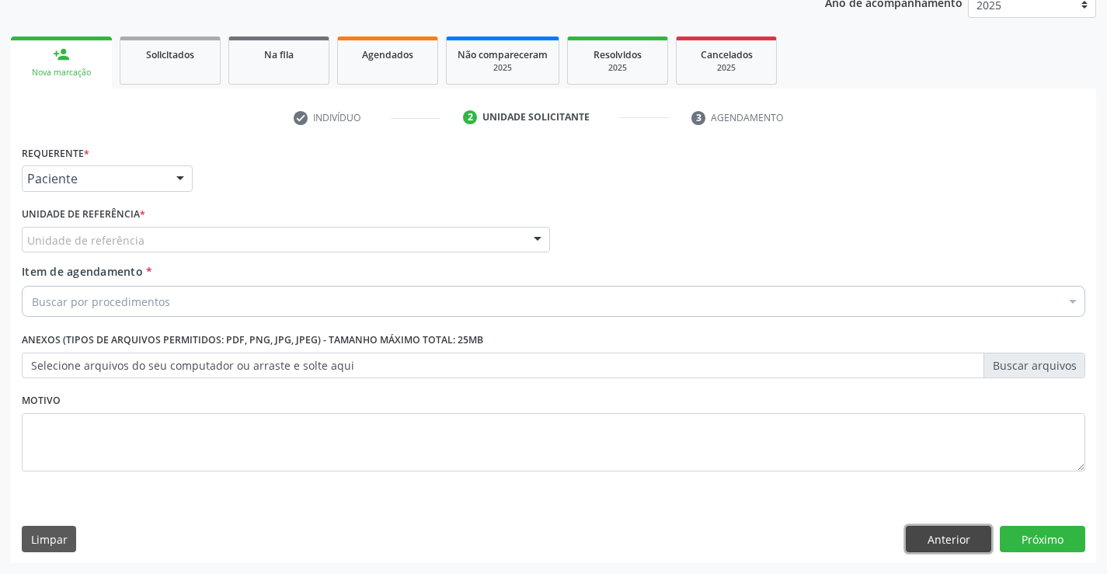
click at [938, 531] on button "Anterior" at bounding box center [948, 539] width 85 height 26
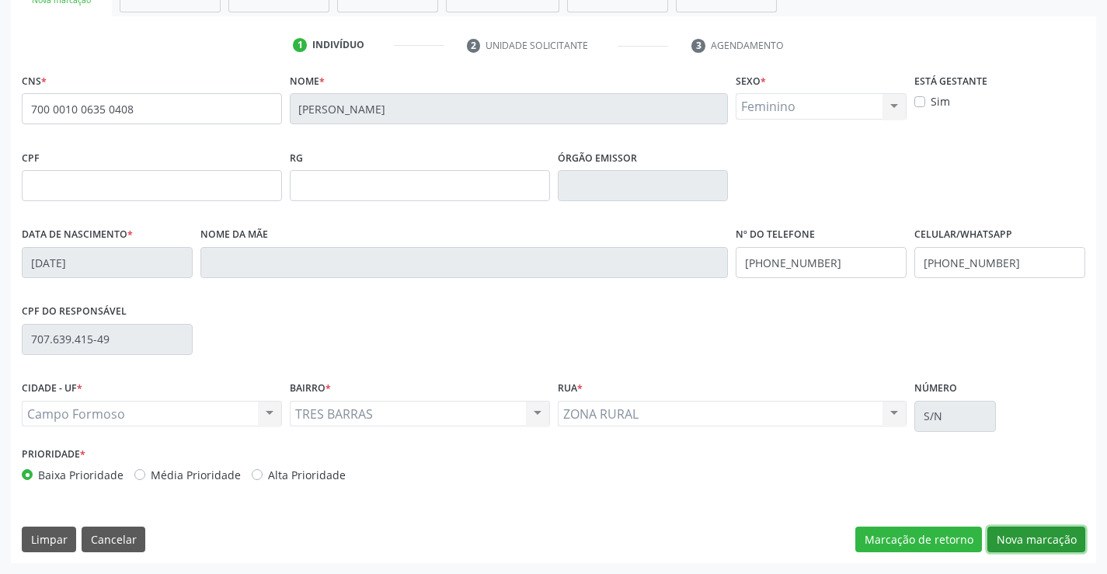
click at [1020, 537] on button "Nova marcação" at bounding box center [1036, 540] width 98 height 26
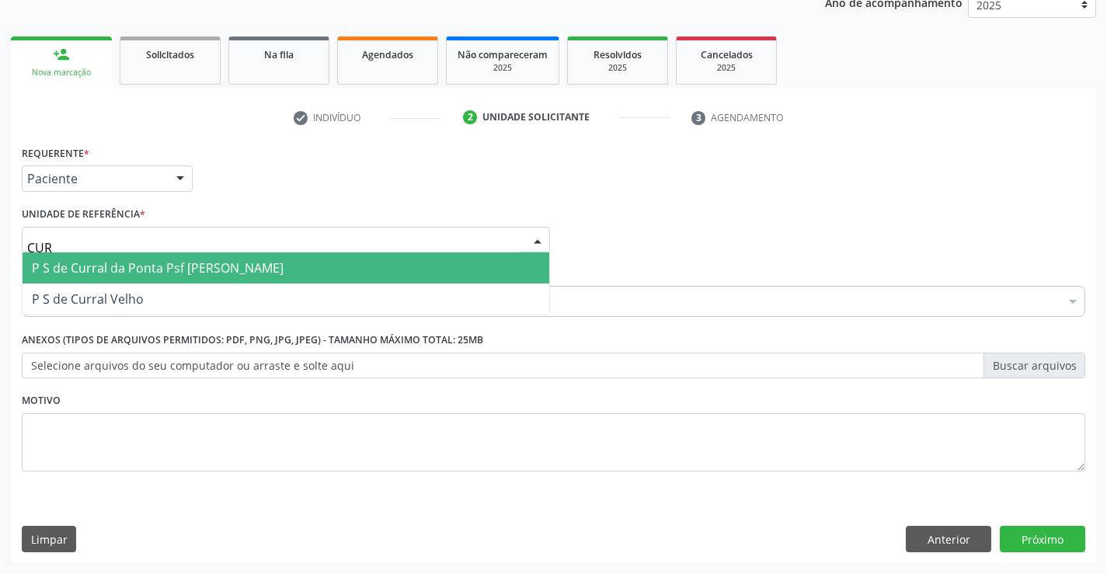
type input "CURR"
click at [121, 266] on span "P S de Curral da Ponta Psf [PERSON_NAME]" at bounding box center [158, 267] width 252 height 17
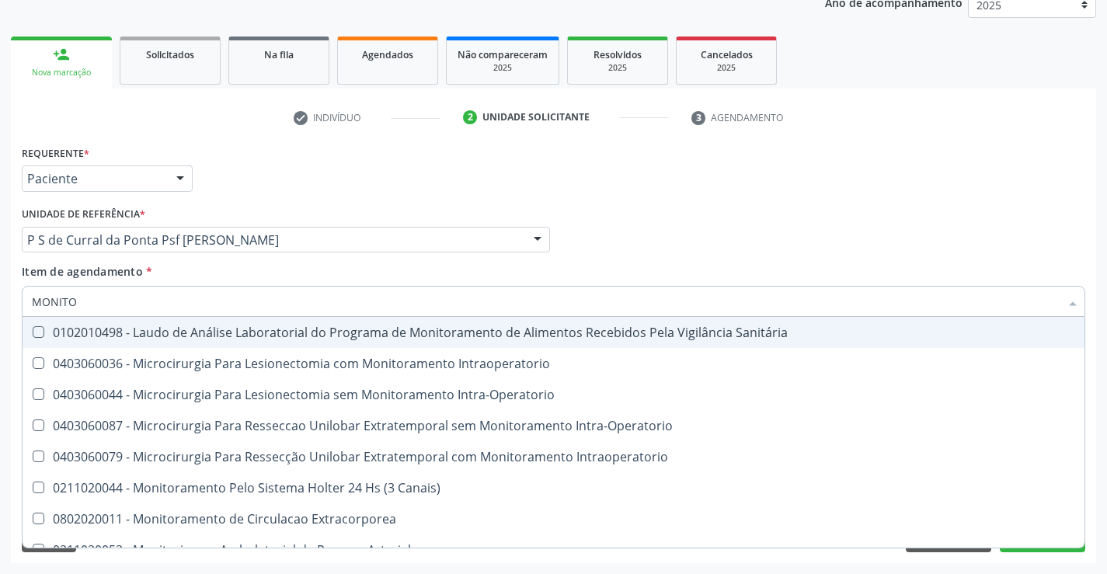
type input "MONITOR"
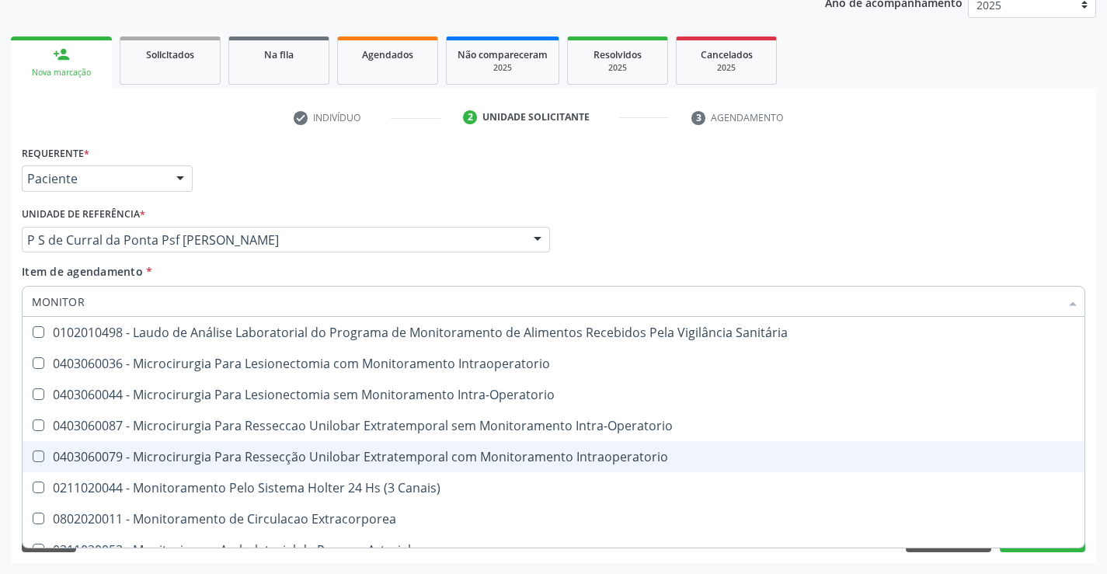
scroll to position [49, 0]
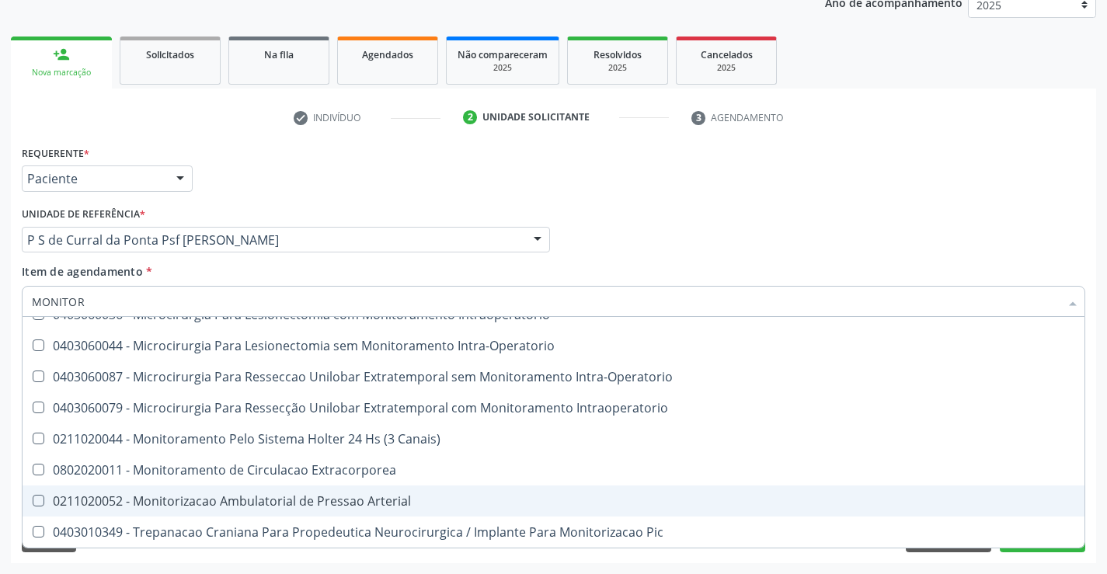
click at [434, 496] on div "0211020052 - Monitorizacao Ambulatorial de Pressao Arterial" at bounding box center [553, 501] width 1043 height 12
checkbox Arterial "true"
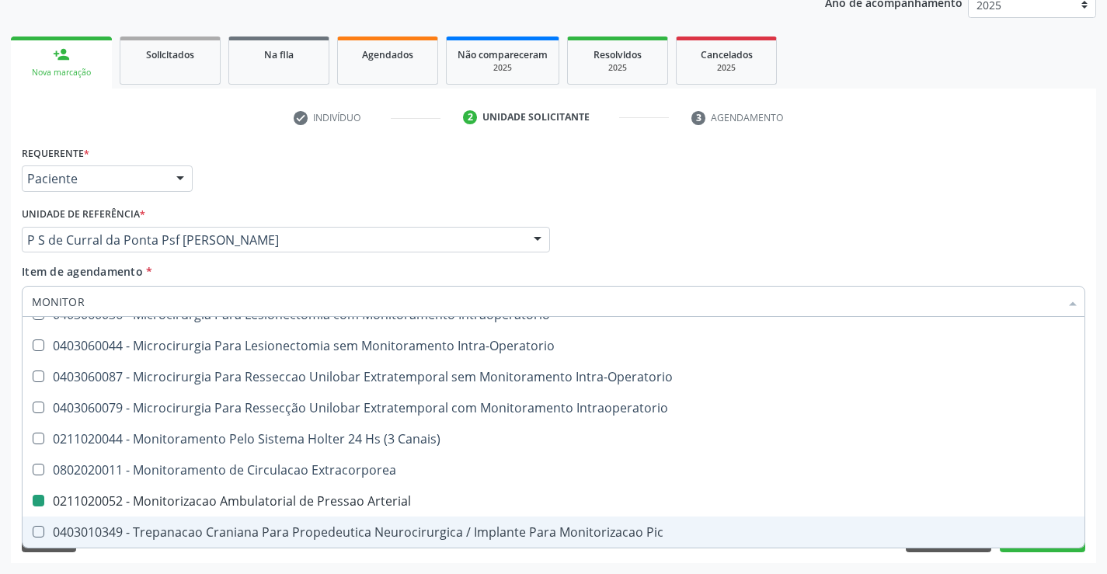
click at [314, 555] on div "Requerente * Paciente Profissional de Saúde Paciente Nenhum resultado encontrad…" at bounding box center [553, 352] width 1085 height 422
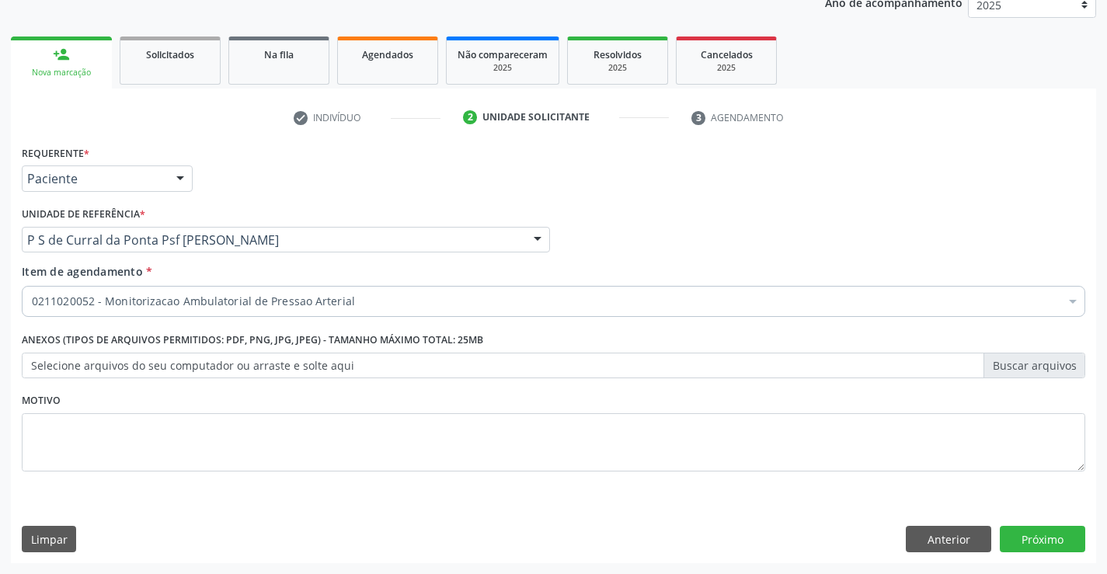
checkbox Arterial "true"
checkbox Inter-Atrial "false"
click at [186, 362] on label "Selecione arquivos do seu computador ou arraste e solte aqui" at bounding box center [553, 366] width 1063 height 26
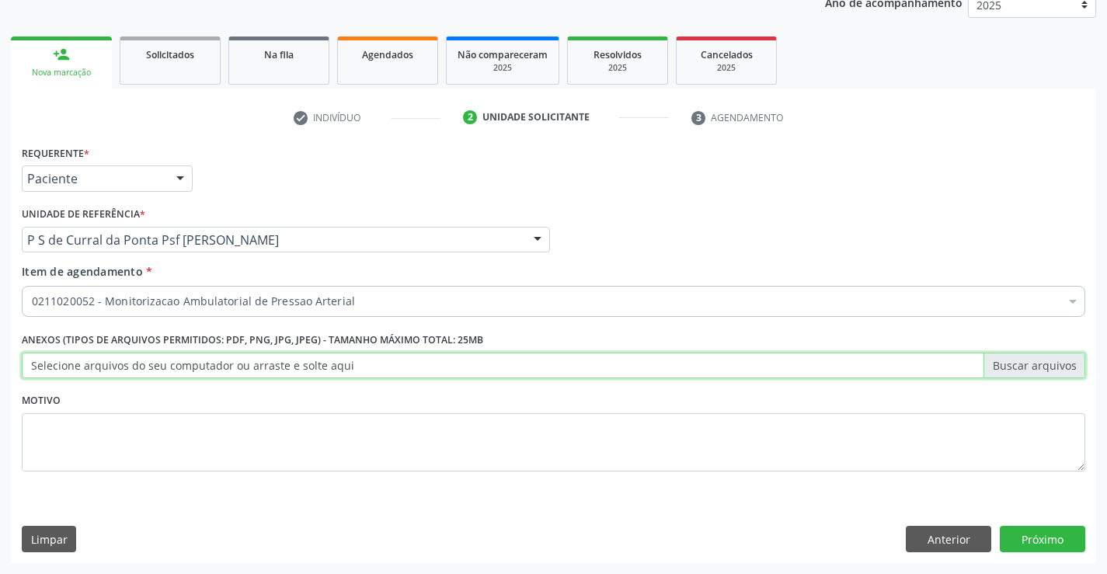
click at [186, 362] on input "Selecione arquivos do seu computador ou arraste e solte aqui" at bounding box center [553, 366] width 1063 height 26
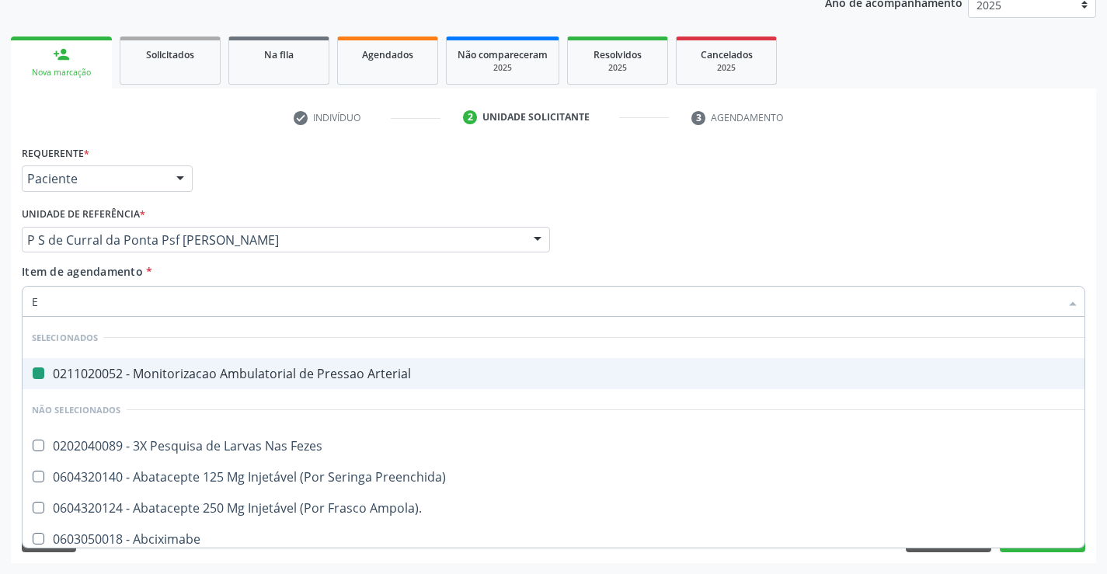
type input "EC"
checkbox Arterial "false"
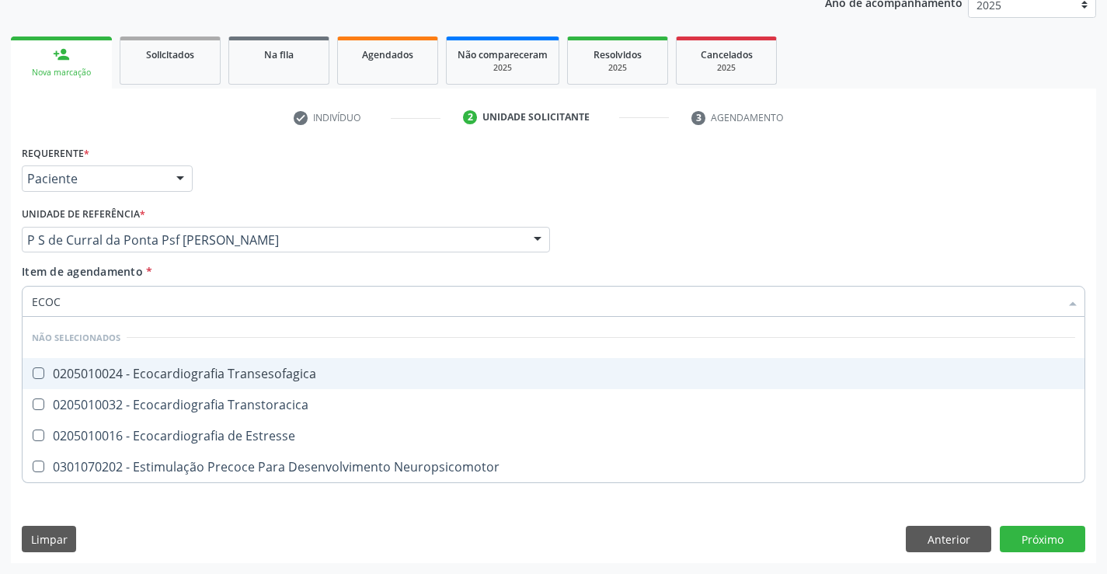
type input "ECOCA"
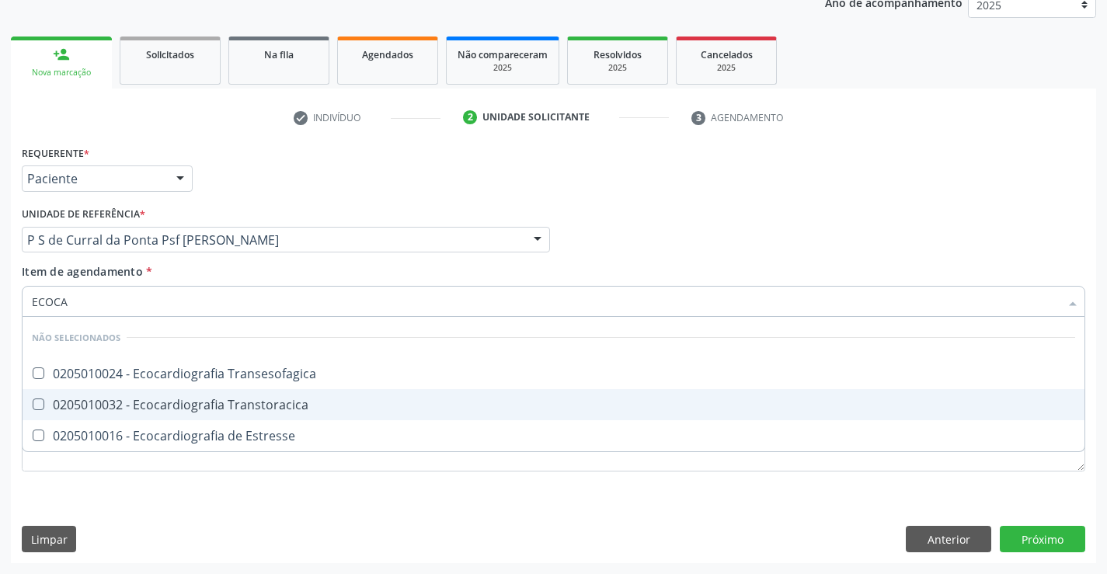
click at [268, 409] on div "0205010032 - Ecocardiografia Transtoracica" at bounding box center [553, 404] width 1043 height 12
checkbox Transtoracica "true"
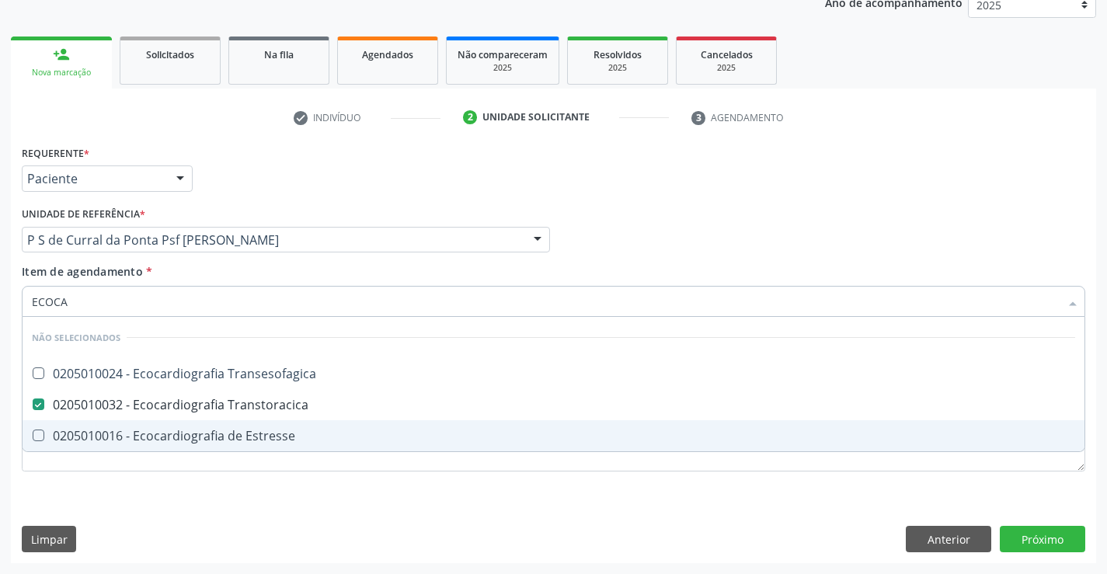
click at [267, 495] on div "Requerente * Paciente Profissional de Saúde Paciente Nenhum resultado encontrad…" at bounding box center [553, 352] width 1085 height 422
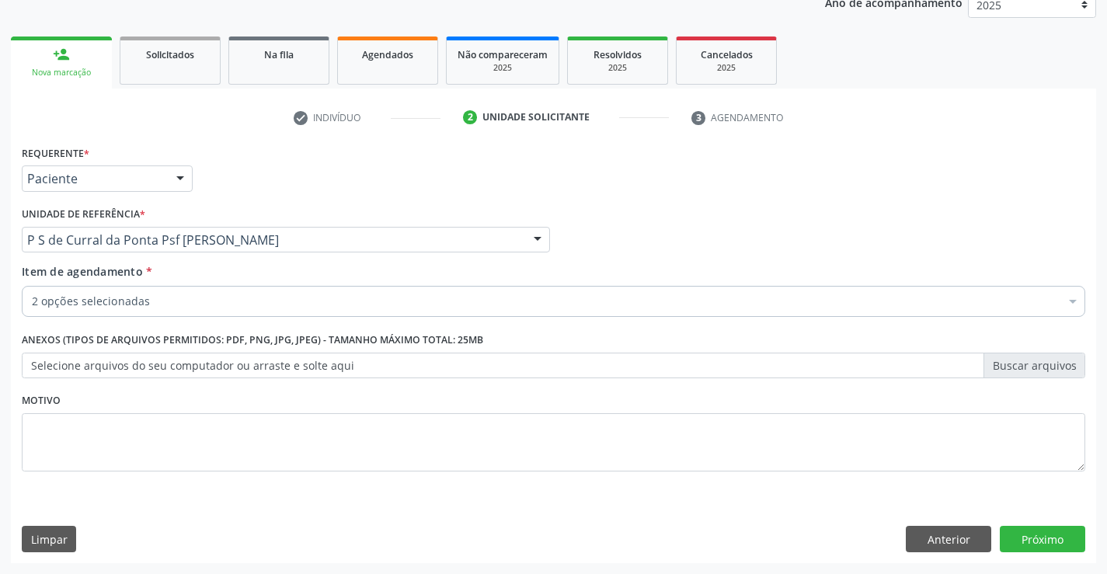
click at [193, 286] on div "2 opções selecionadas" at bounding box center [553, 301] width 1063 height 31
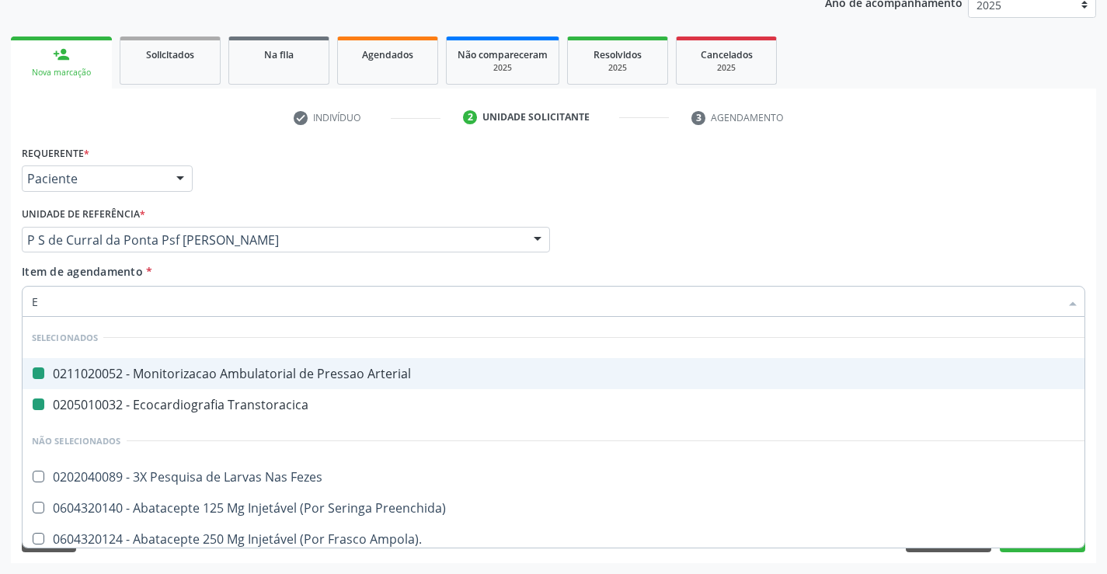
type input "EL"
checkbox Arterial "false"
checkbox Transtoracica "false"
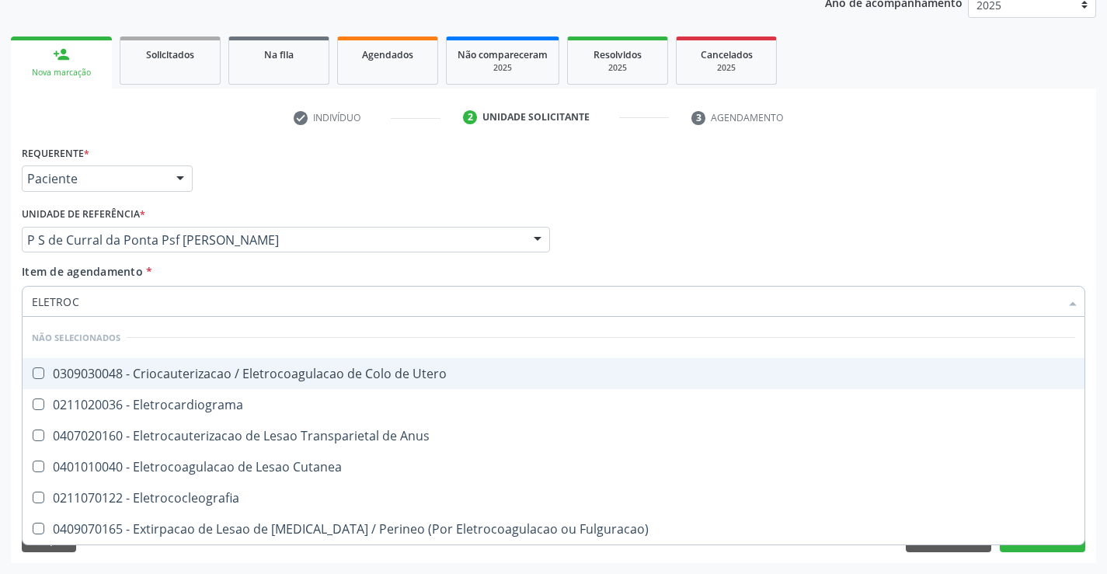
type input "ELETROCA"
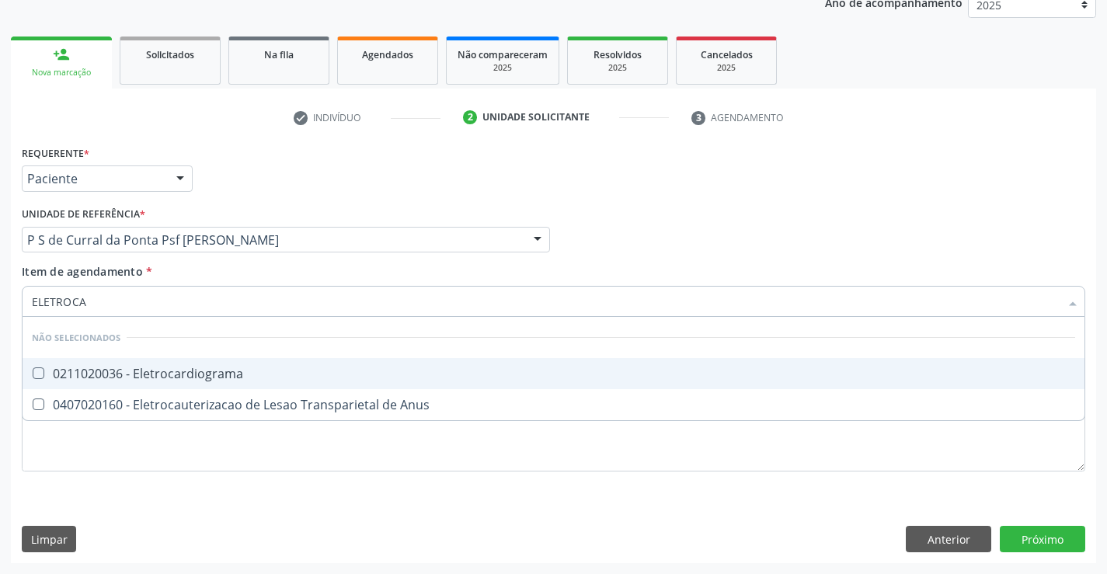
click at [247, 377] on div "0211020036 - Eletrocardiograma" at bounding box center [553, 373] width 1043 height 12
checkbox Eletrocardiograma "true"
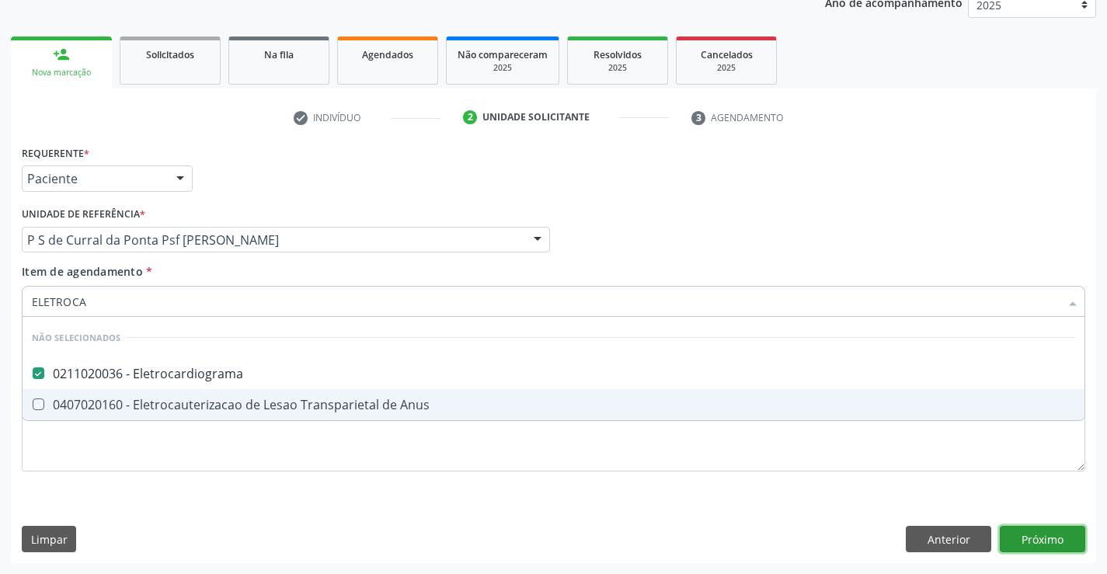
click at [1031, 534] on div "Requerente * Paciente Profissional de Saúde Paciente Nenhum resultado encontrad…" at bounding box center [553, 352] width 1085 height 422
checkbox Anus "true"
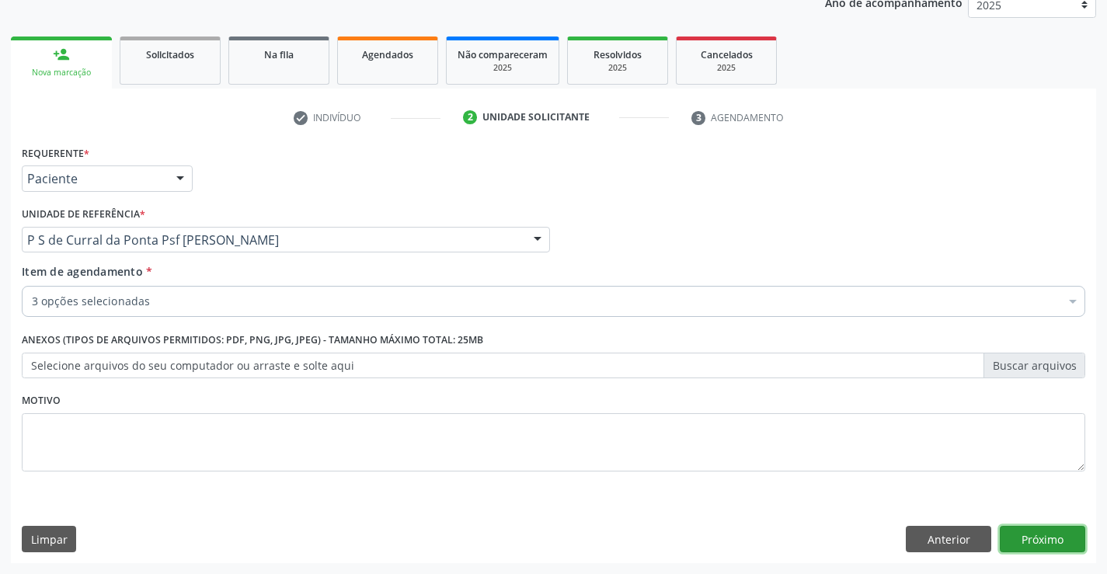
click at [1044, 540] on button "Próximo" at bounding box center [1042, 539] width 85 height 26
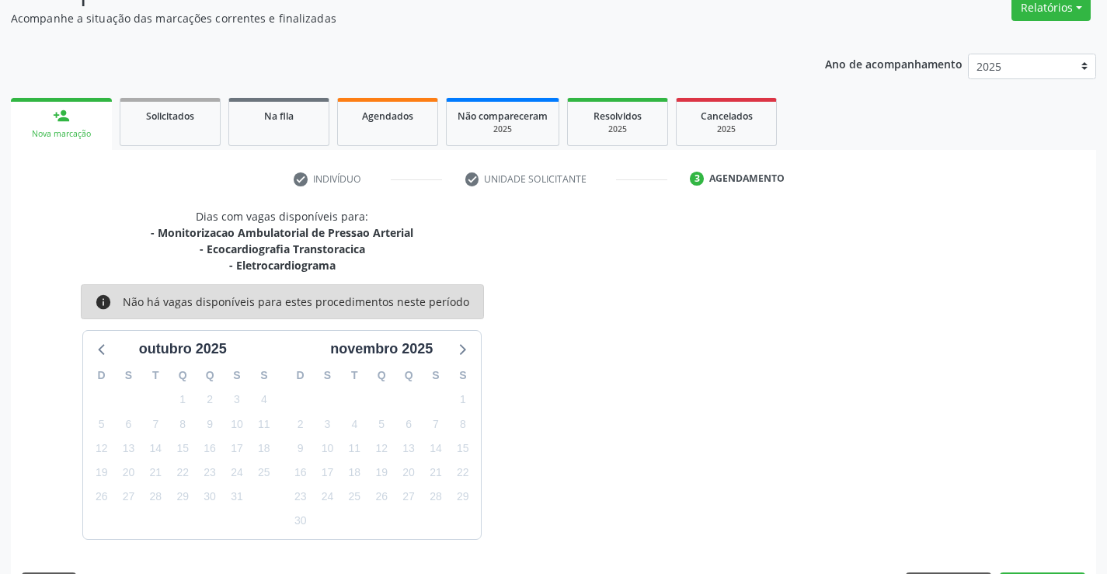
scroll to position [180, 0]
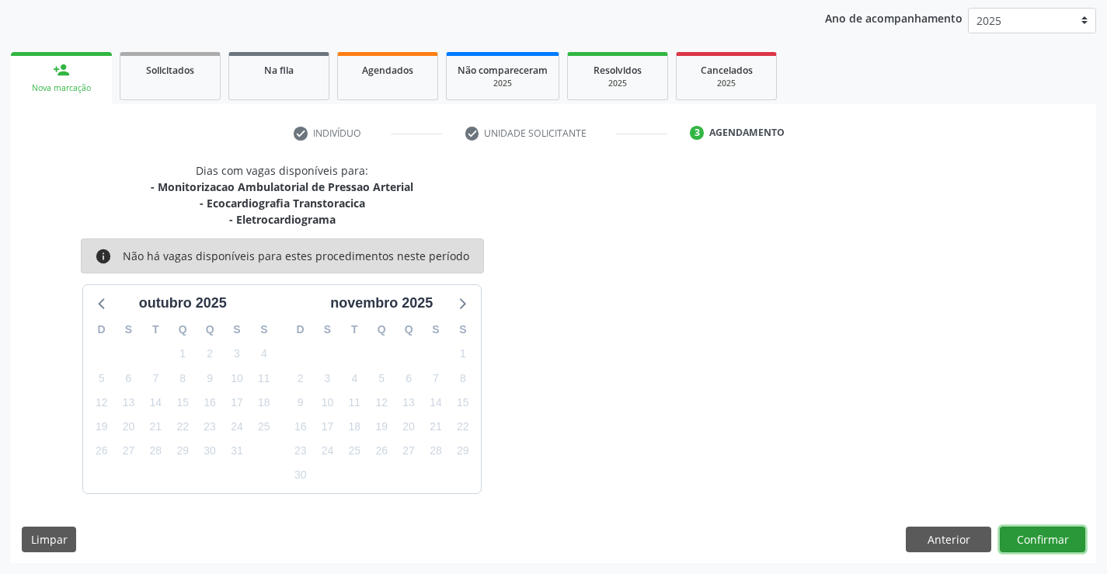
click at [1043, 538] on button "Confirmar" at bounding box center [1042, 540] width 85 height 26
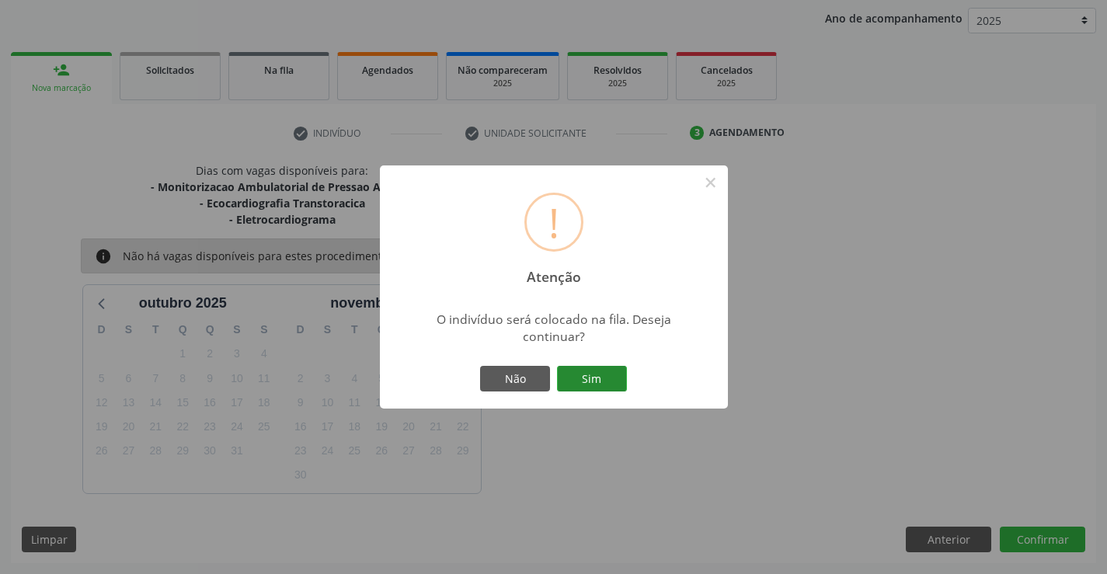
click at [580, 381] on button "Sim" at bounding box center [592, 379] width 70 height 26
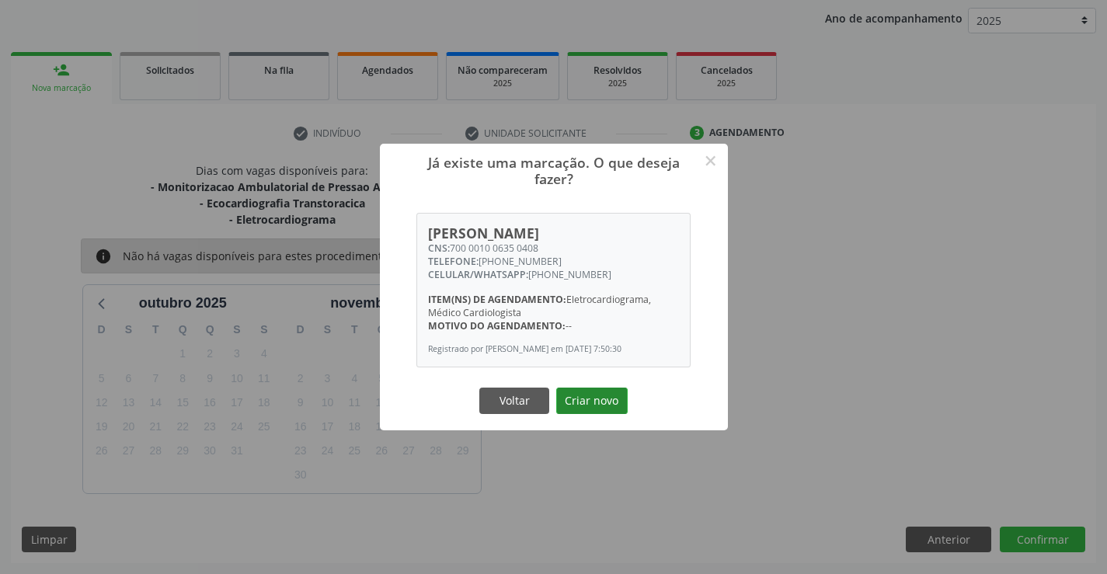
click at [576, 397] on button "Criar novo" at bounding box center [591, 401] width 71 height 26
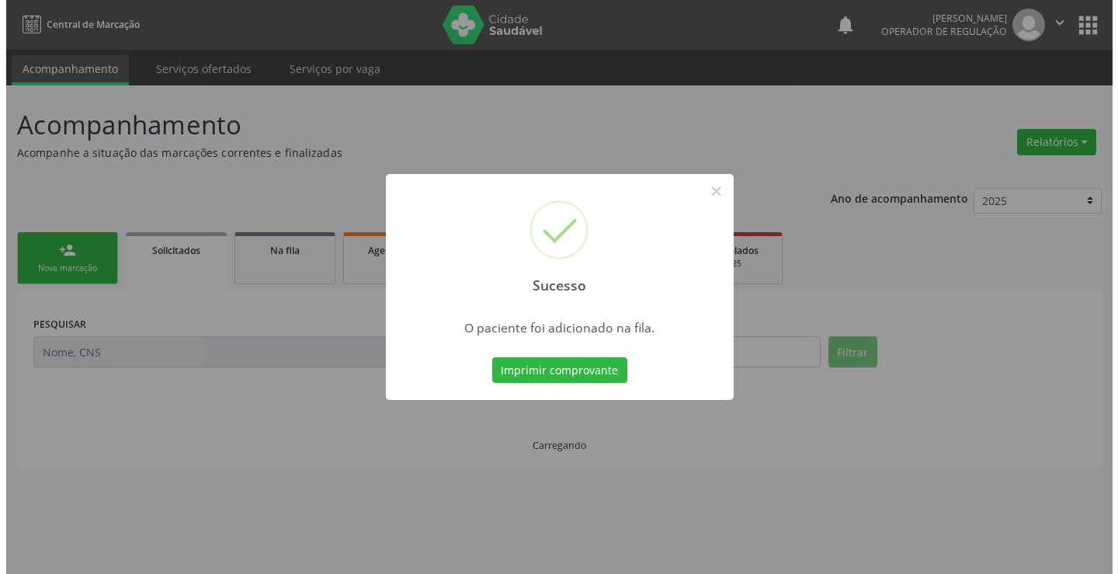
scroll to position [0, 0]
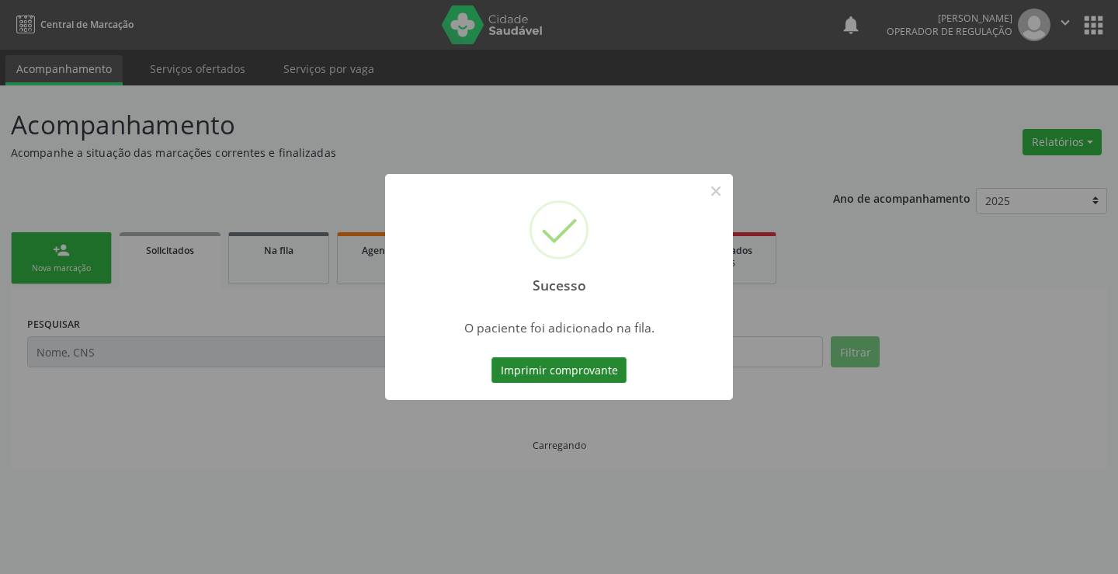
click at [595, 368] on button "Imprimir comprovante" at bounding box center [559, 370] width 135 height 26
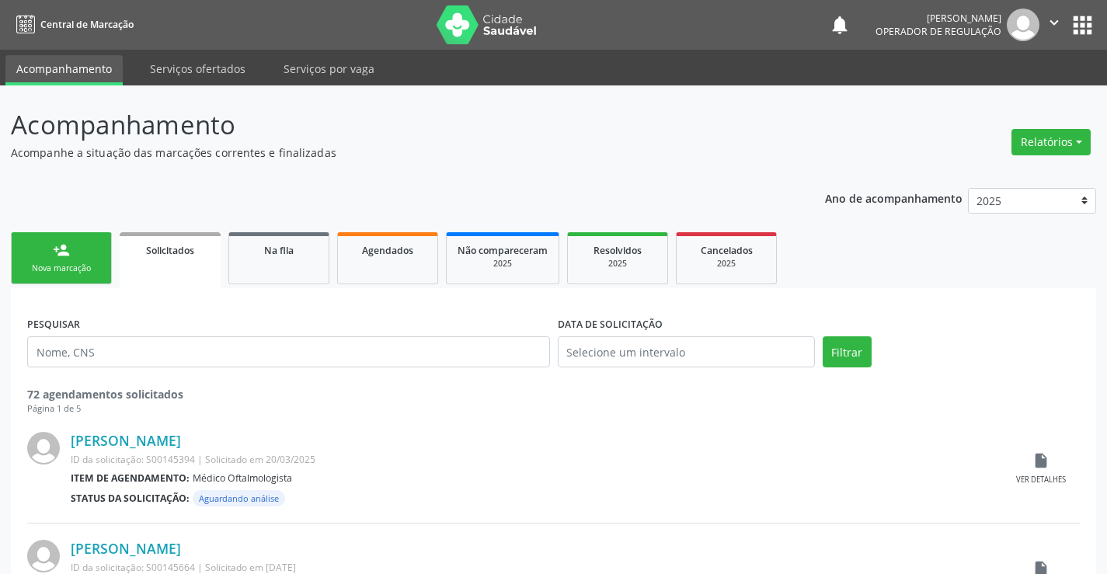
click at [86, 260] on link "person_add Nova marcação" at bounding box center [61, 258] width 101 height 52
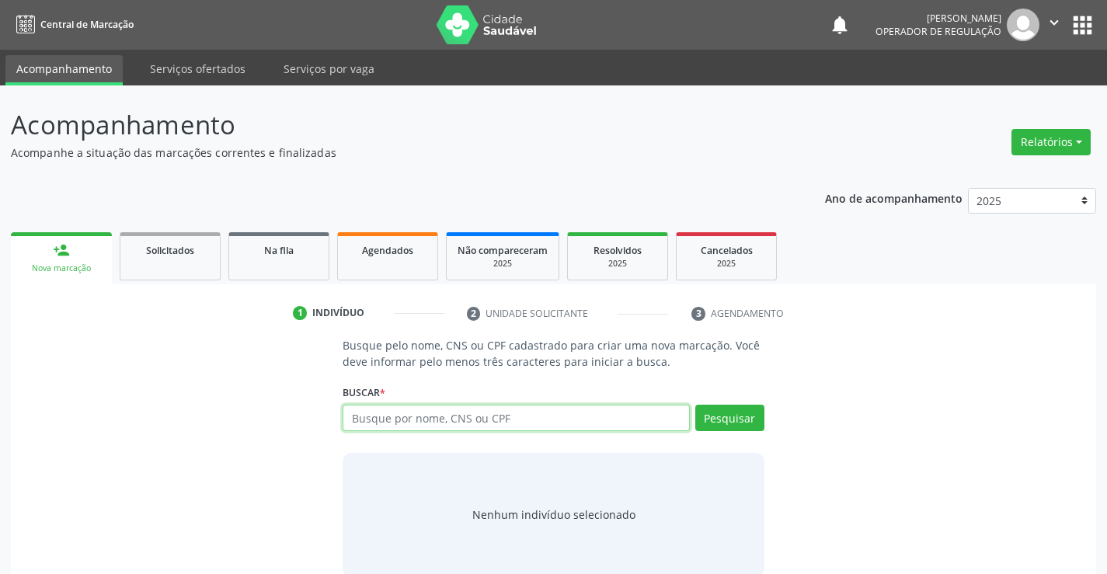
click at [484, 423] on input "text" at bounding box center [516, 418] width 346 height 26
type input "704806076697245"
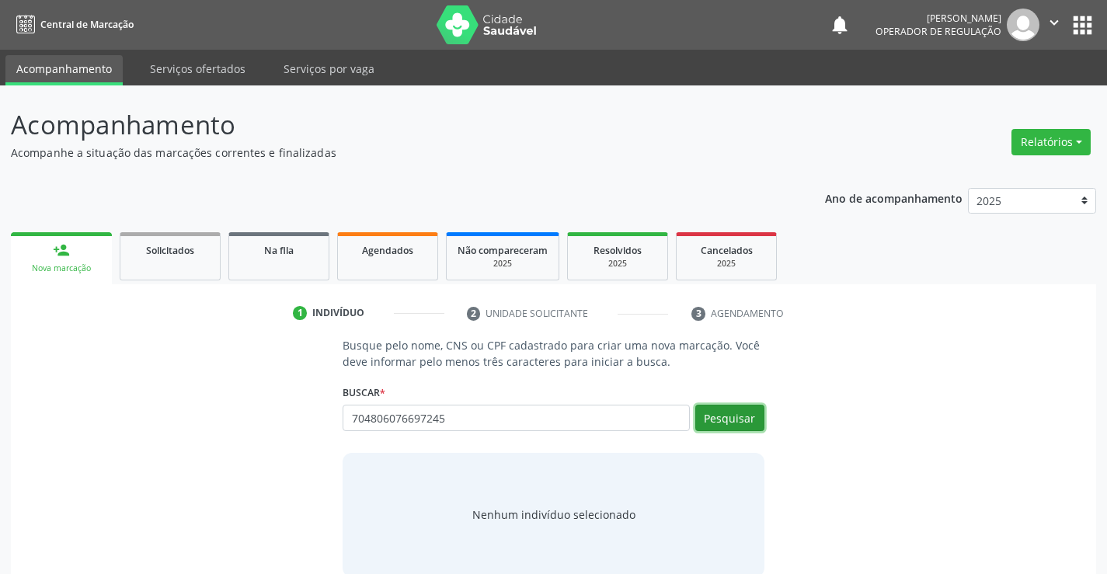
click at [712, 419] on button "Pesquisar" at bounding box center [729, 418] width 69 height 26
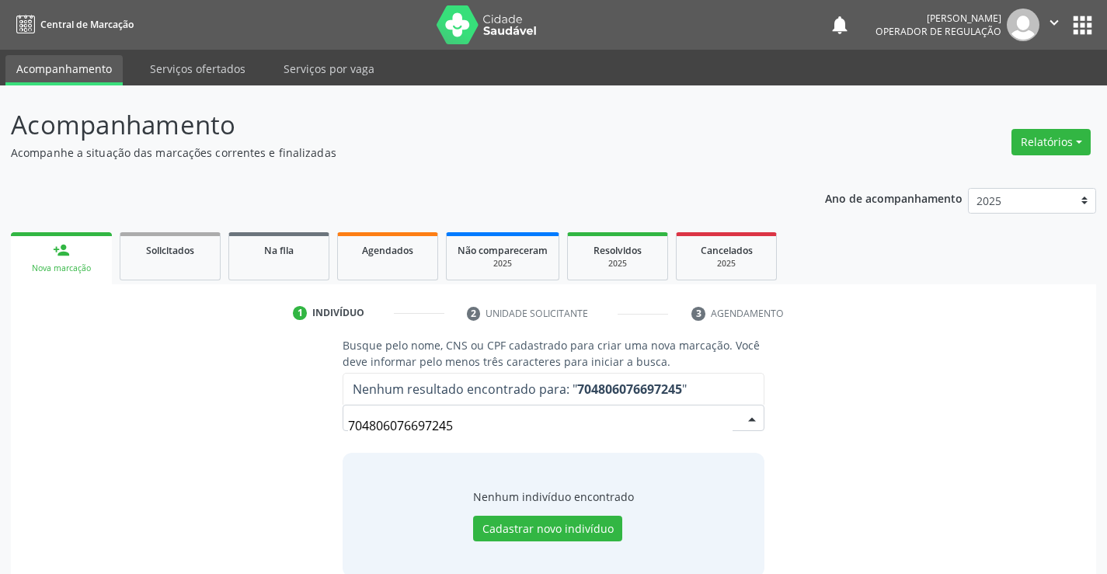
drag, startPoint x: 478, startPoint y: 427, endPoint x: 315, endPoint y: 427, distance: 162.3
click at [316, 426] on div "Busque pelo nome, CNS ou CPF cadastrado para criar uma nova marcação. Você deve…" at bounding box center [553, 456] width 1063 height 239
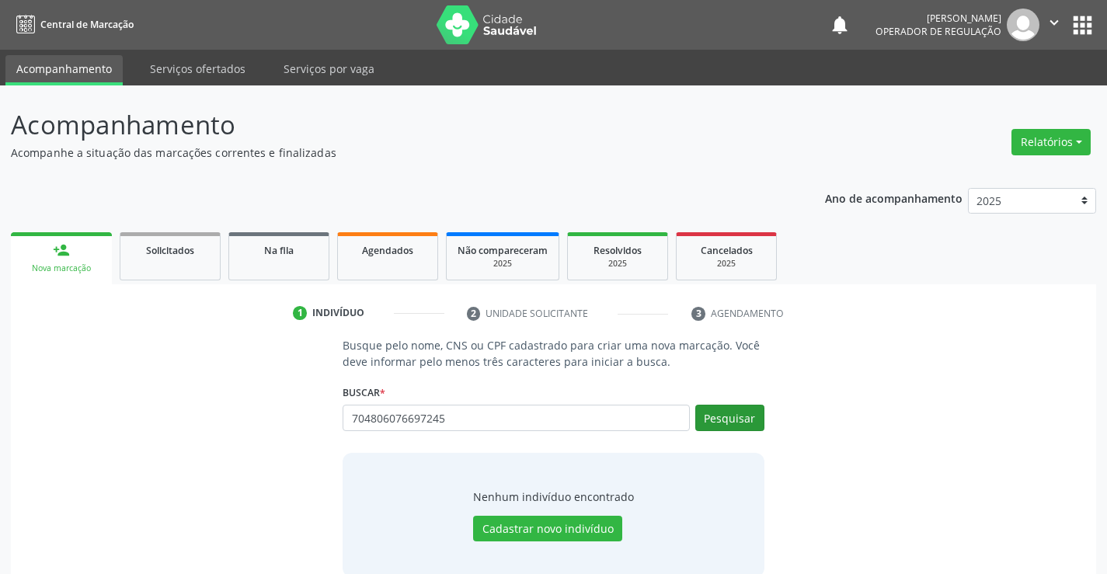
type input "704806076697245"
click at [743, 413] on button "Pesquisar" at bounding box center [729, 418] width 69 height 26
type input "704806076697245"
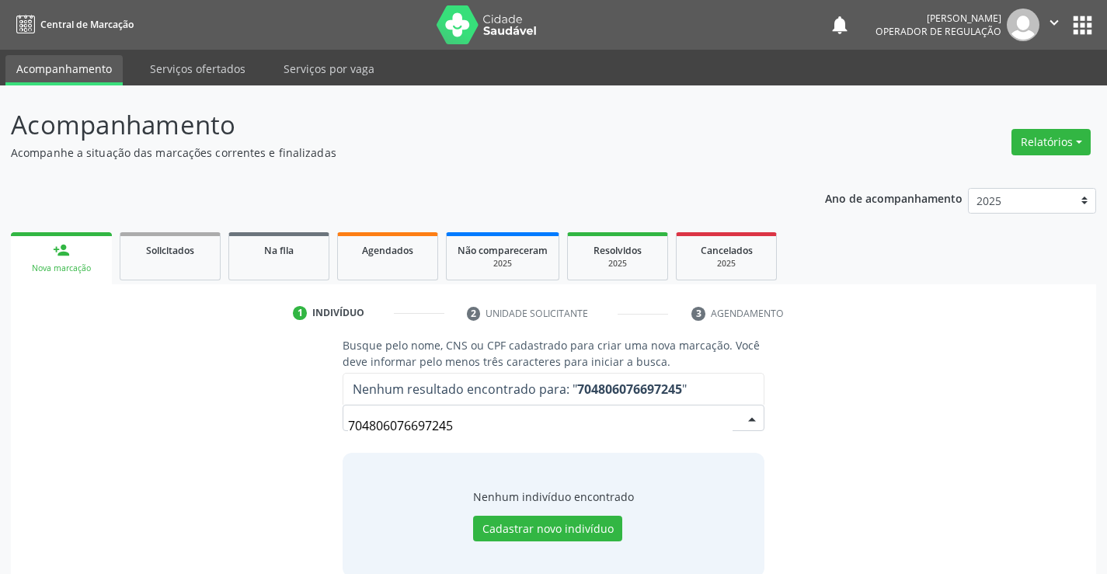
drag, startPoint x: 489, startPoint y: 426, endPoint x: 294, endPoint y: 426, distance: 195.7
click at [294, 426] on div "Busque pelo nome, CNS ou CPF cadastrado para criar uma nova marcação. Você deve…" at bounding box center [553, 456] width 1063 height 239
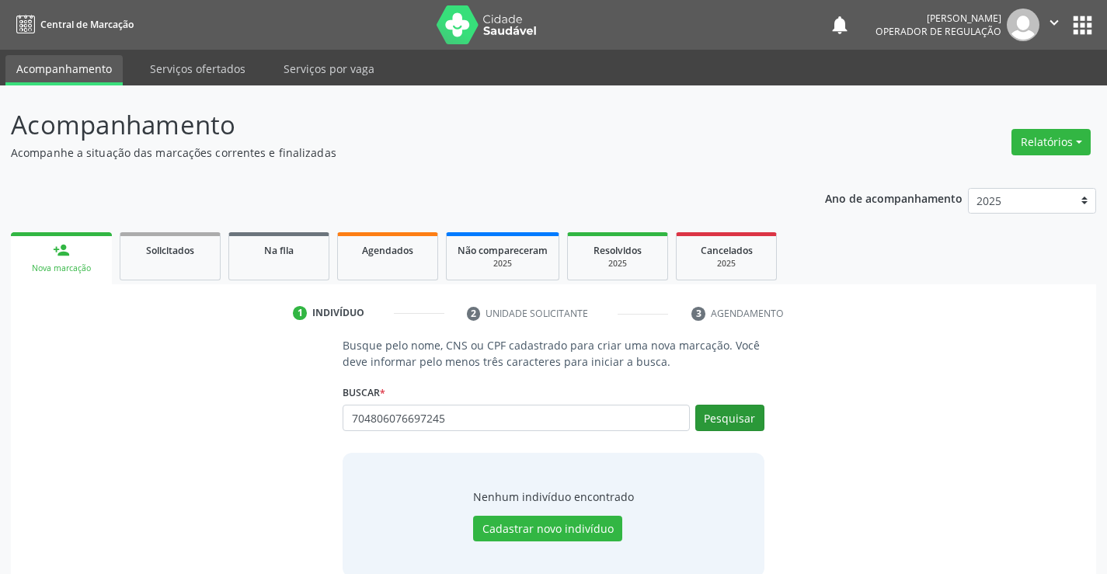
type input "704806076697245"
click at [725, 415] on button "Pesquisar" at bounding box center [729, 418] width 69 height 26
type input "704806076697245"
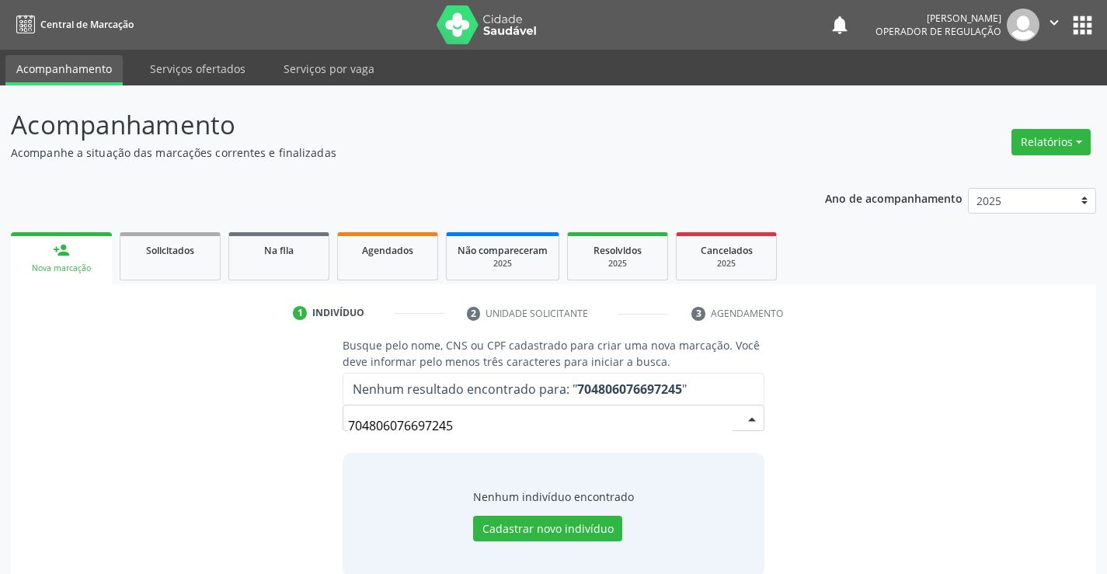
drag, startPoint x: 453, startPoint y: 420, endPoint x: 283, endPoint y: 423, distance: 169.4
click at [283, 423] on div "Busque pelo nome, CNS ou CPF cadastrado para criar uma nova marcação. Você deve…" at bounding box center [553, 456] width 1063 height 239
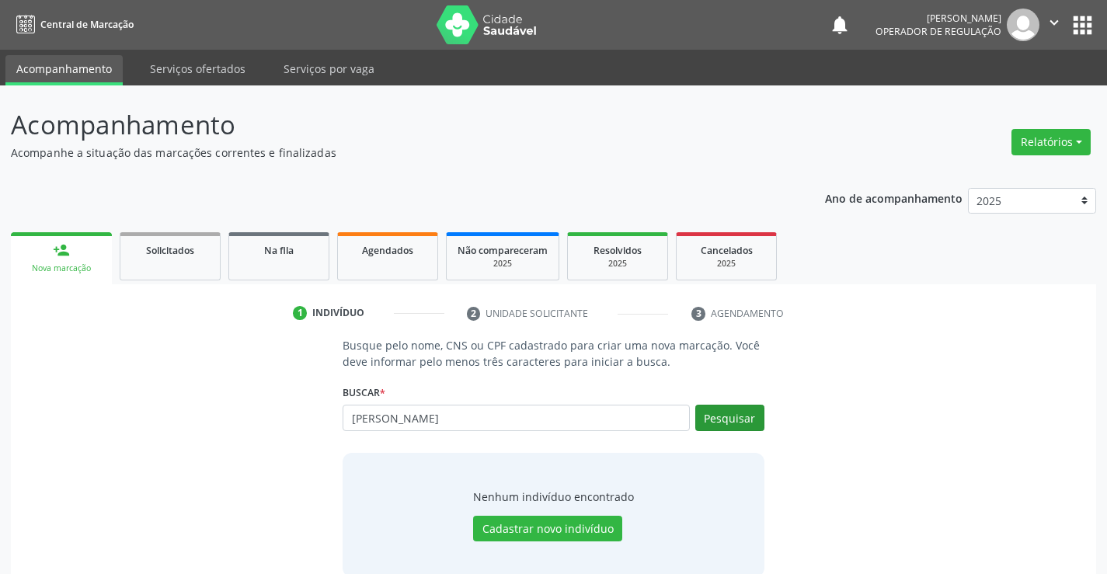
type input "[PERSON_NAME]"
click at [715, 418] on button "Pesquisar" at bounding box center [729, 418] width 69 height 26
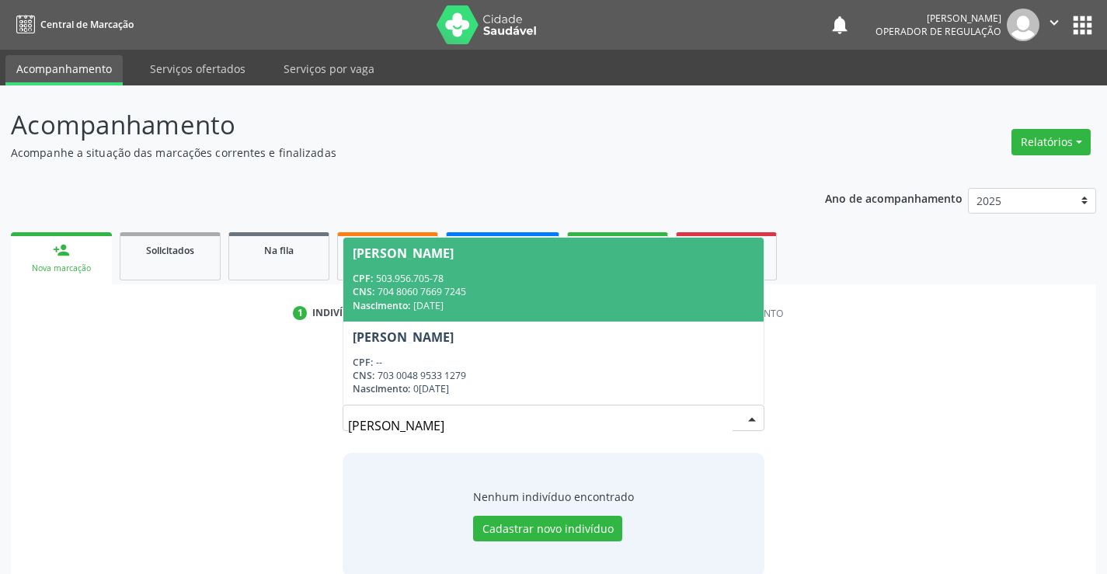
click at [511, 276] on div "CPF: 503.956.705-78" at bounding box center [553, 278] width 401 height 13
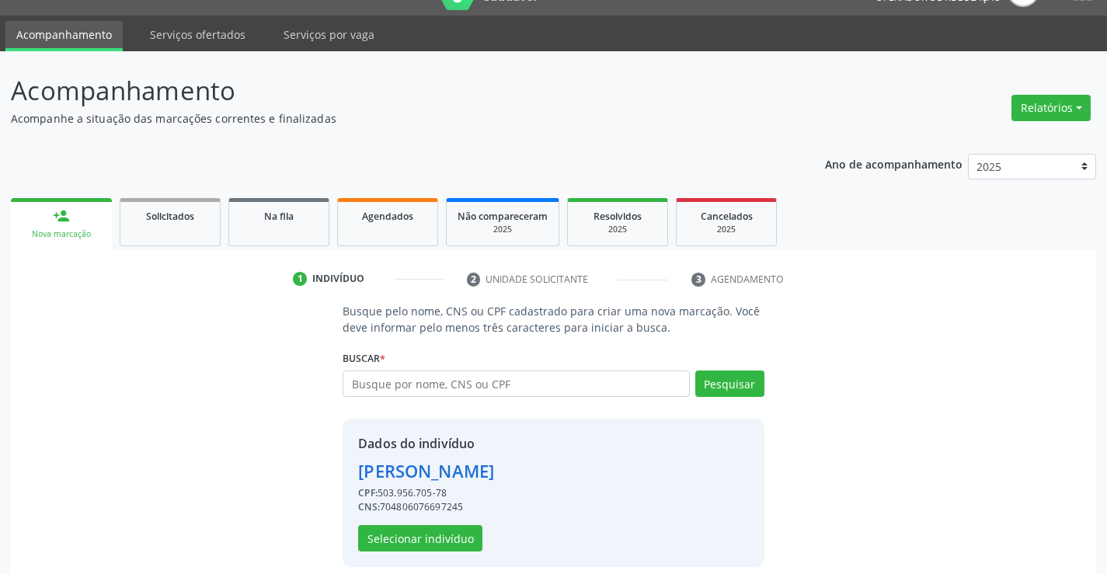
scroll to position [49, 0]
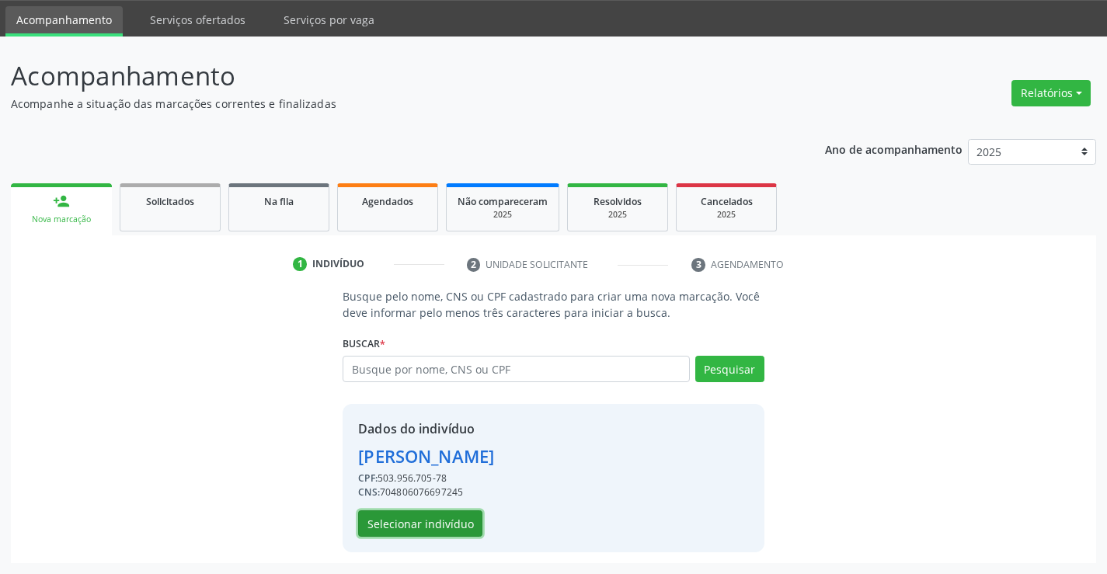
click at [461, 518] on button "Selecionar indivíduo" at bounding box center [420, 523] width 124 height 26
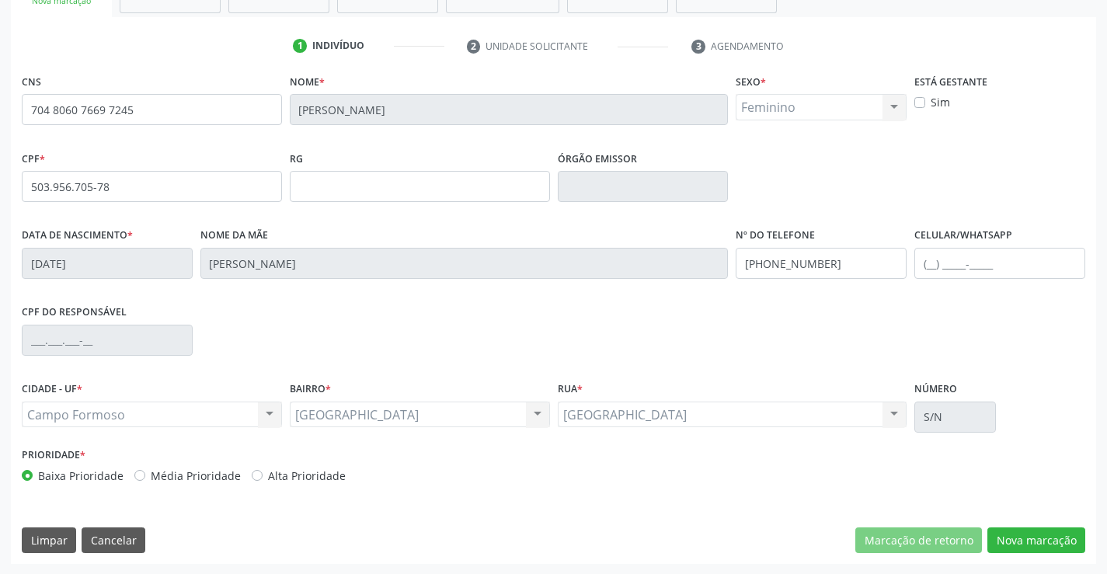
scroll to position [268, 0]
click at [1052, 541] on button "Nova marcação" at bounding box center [1036, 540] width 98 height 26
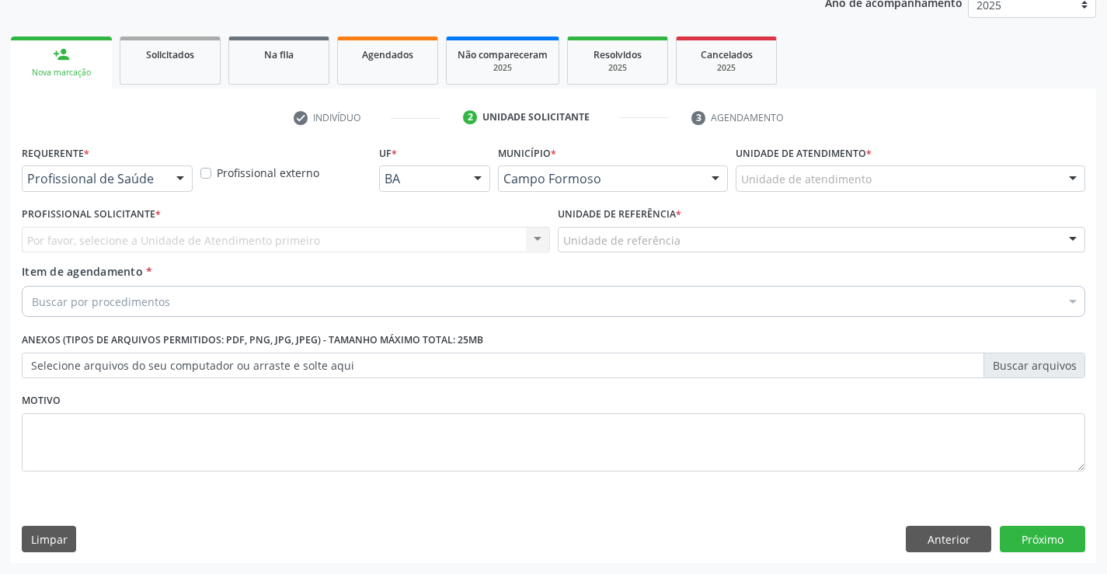
scroll to position [196, 0]
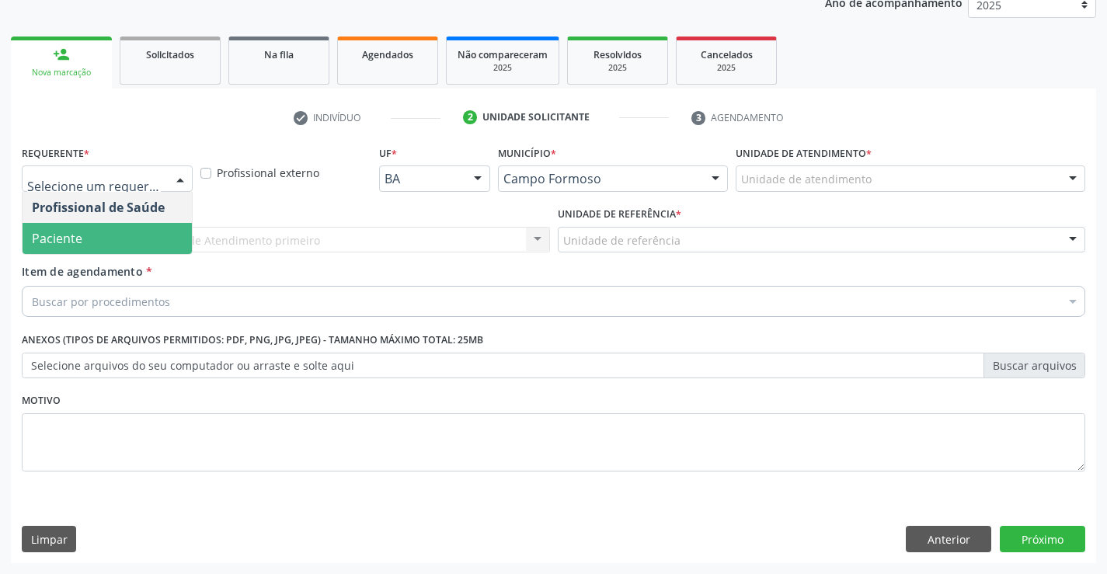
click at [96, 231] on span "Paciente" at bounding box center [107, 238] width 169 height 31
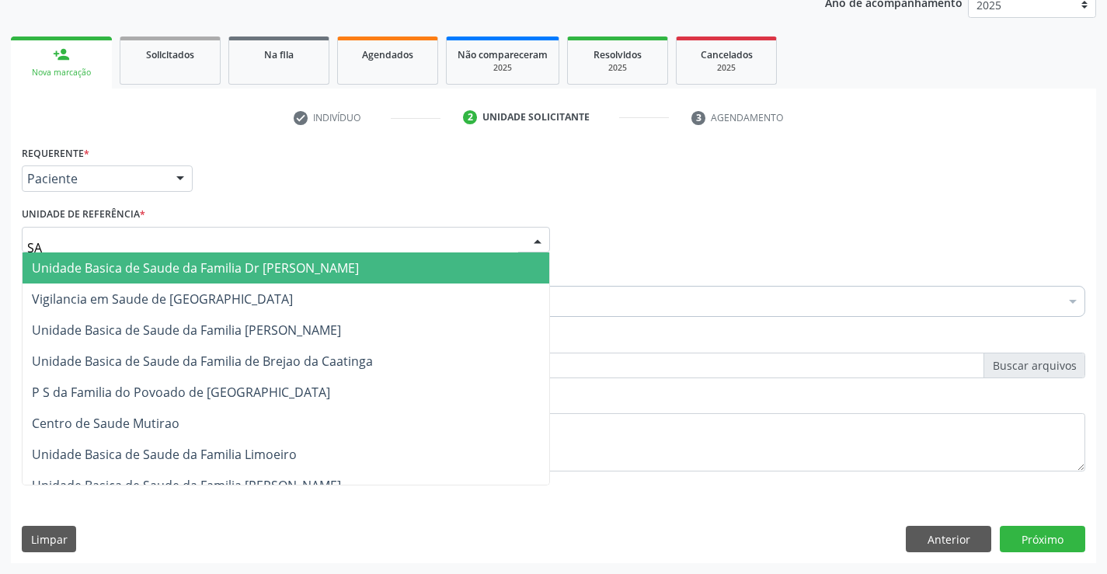
type input "SAO"
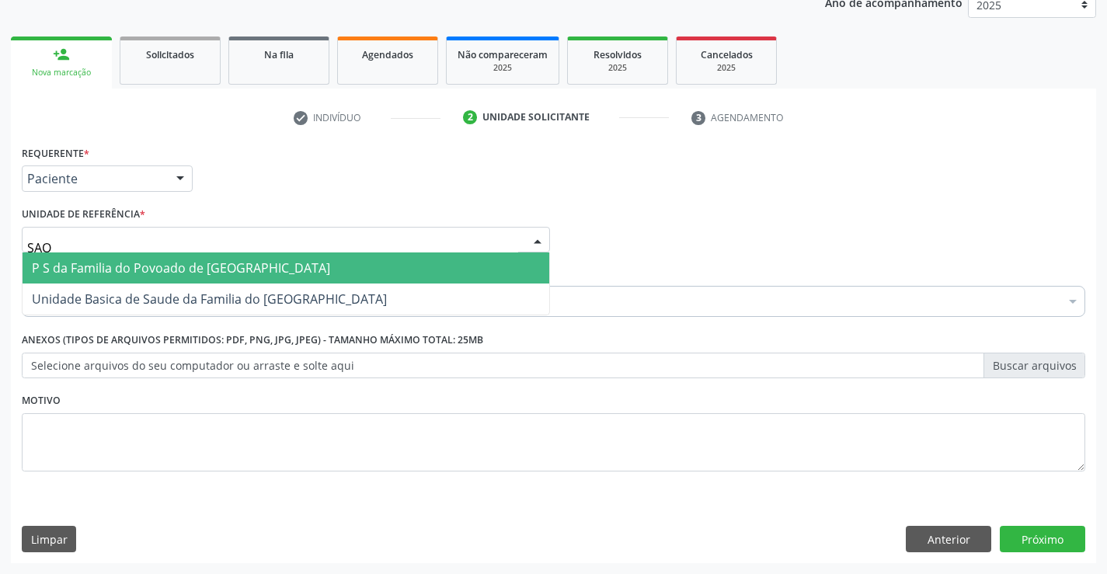
click at [152, 260] on span "P S da Familia do Povoado de [GEOGRAPHIC_DATA]" at bounding box center [181, 267] width 298 height 17
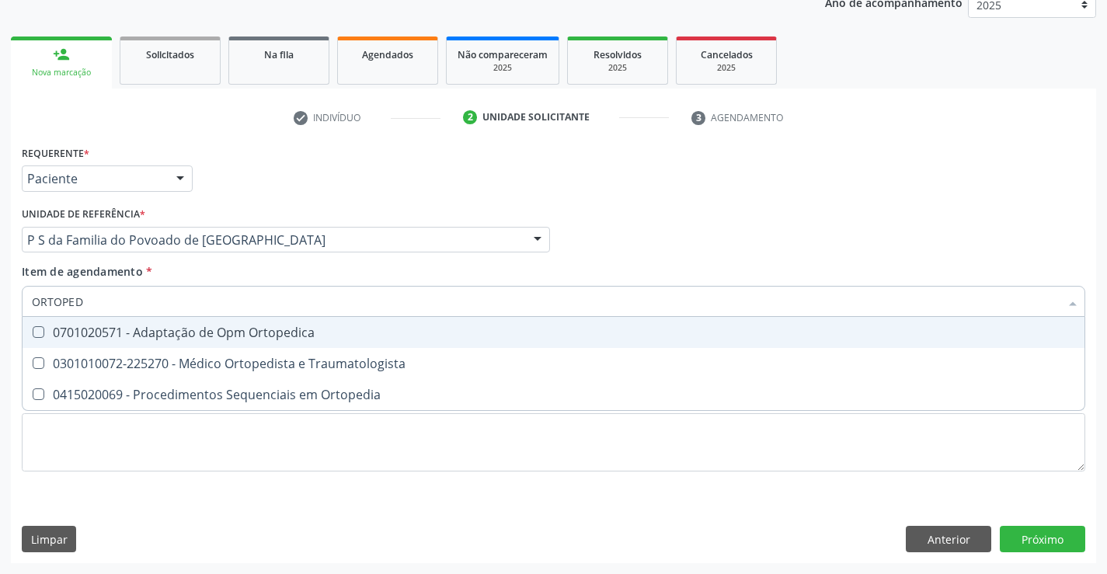
type input "ORTOPEDI"
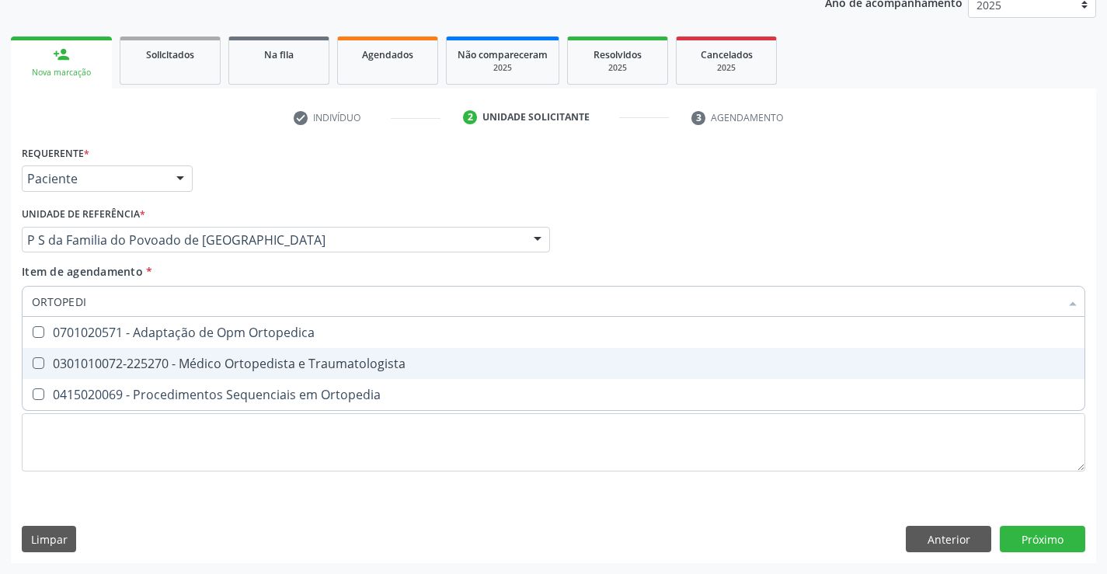
click at [357, 367] on div "0301010072-225270 - Médico Ortopedista e Traumatologista" at bounding box center [553, 363] width 1043 height 12
checkbox Traumatologista "true"
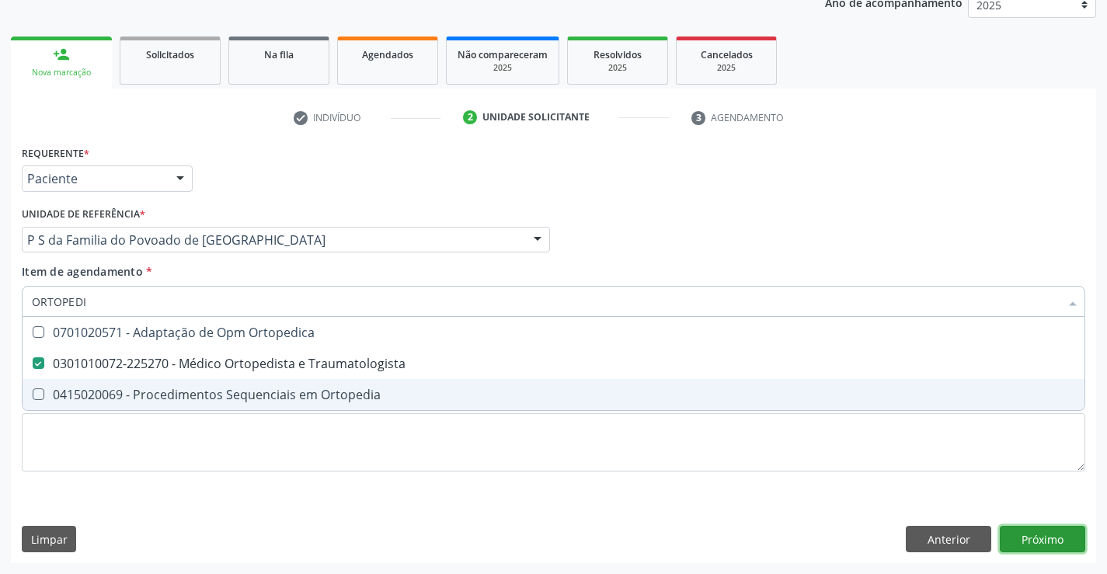
click at [1062, 537] on div "Requerente * Paciente Profissional de Saúde Paciente Nenhum resultado encontrad…" at bounding box center [553, 352] width 1085 height 422
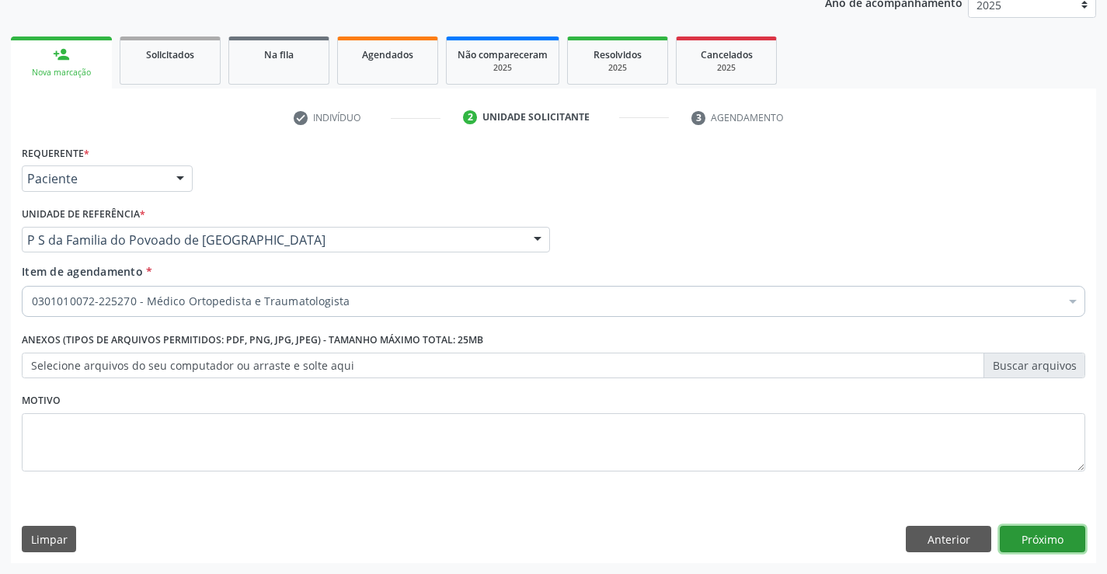
click at [1062, 537] on button "Próximo" at bounding box center [1042, 539] width 85 height 26
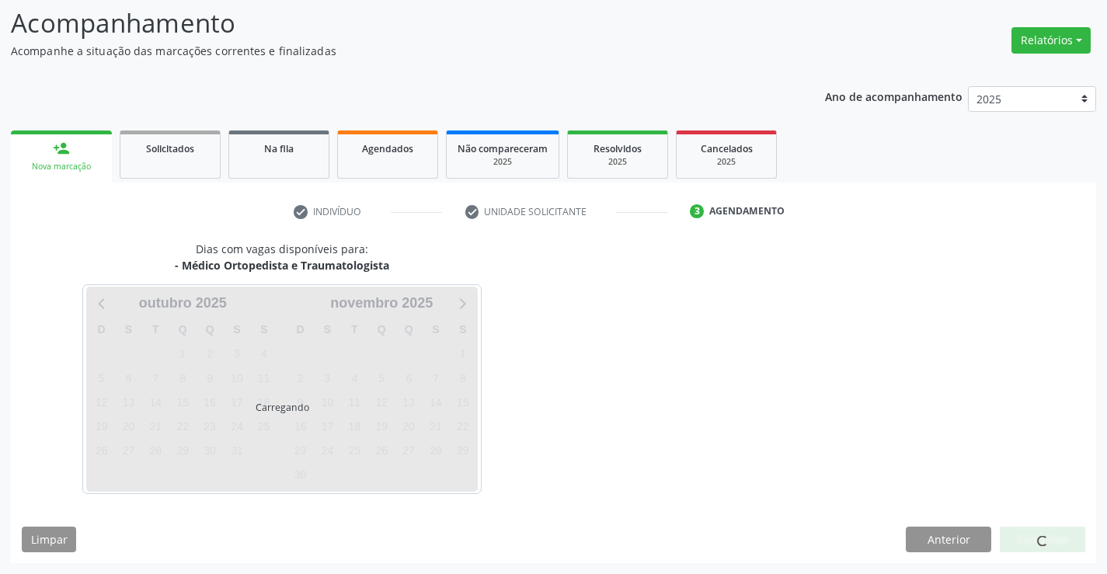
scroll to position [148, 0]
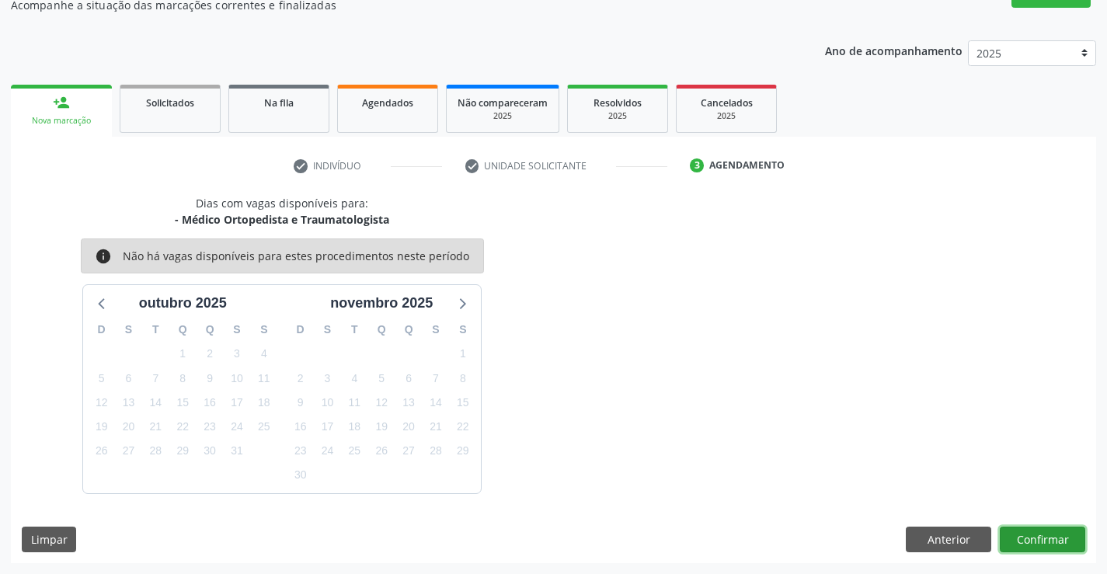
click at [1064, 538] on button "Confirmar" at bounding box center [1042, 540] width 85 height 26
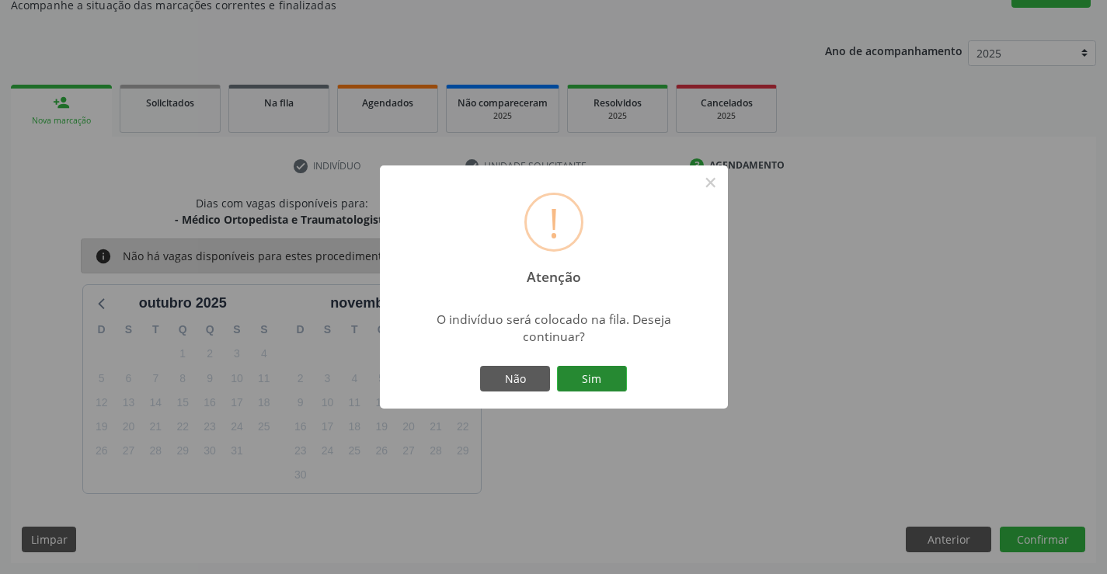
click at [615, 374] on button "Sim" at bounding box center [592, 379] width 70 height 26
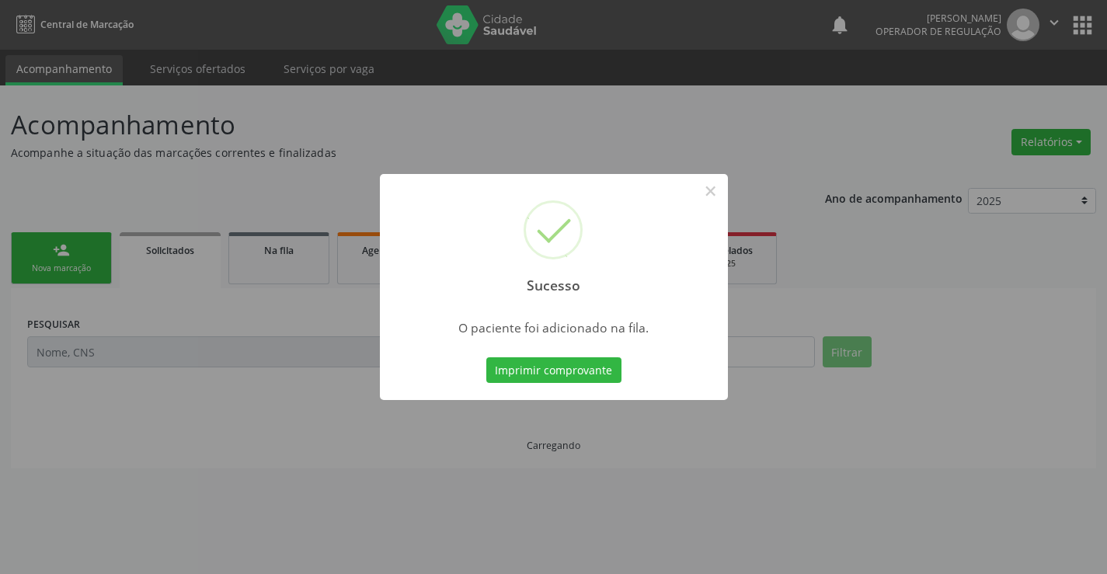
scroll to position [0, 0]
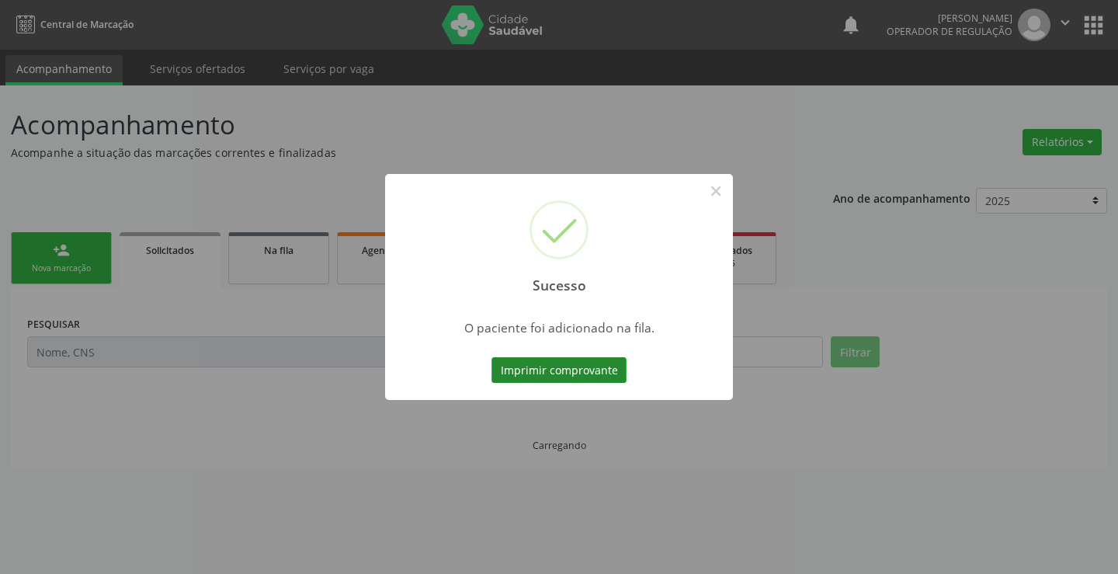
click at [584, 363] on button "Imprimir comprovante" at bounding box center [559, 370] width 135 height 26
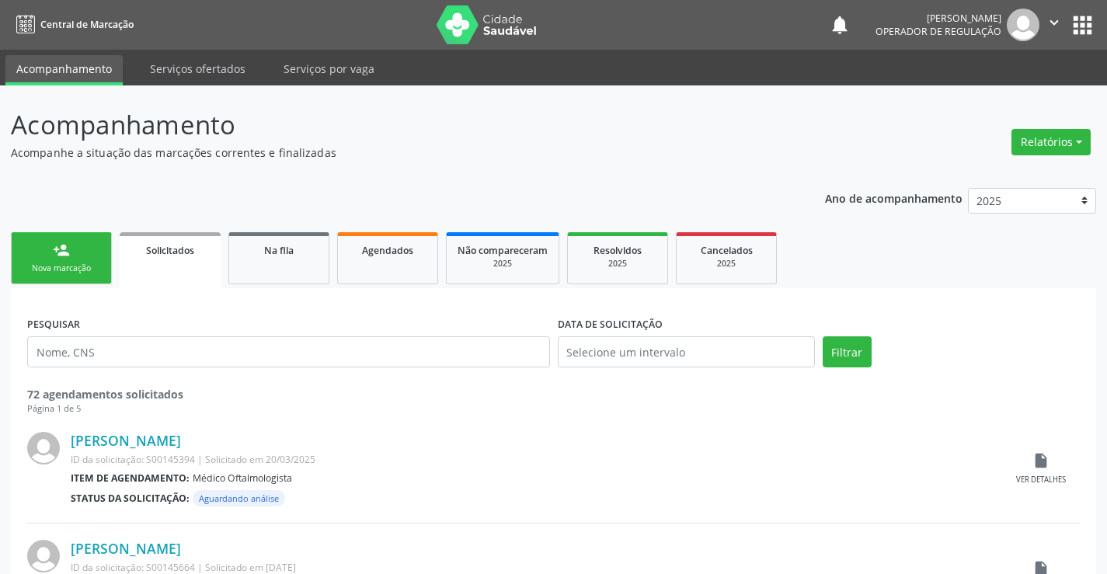
click at [74, 259] on link "person_add Nova marcação" at bounding box center [61, 258] width 101 height 52
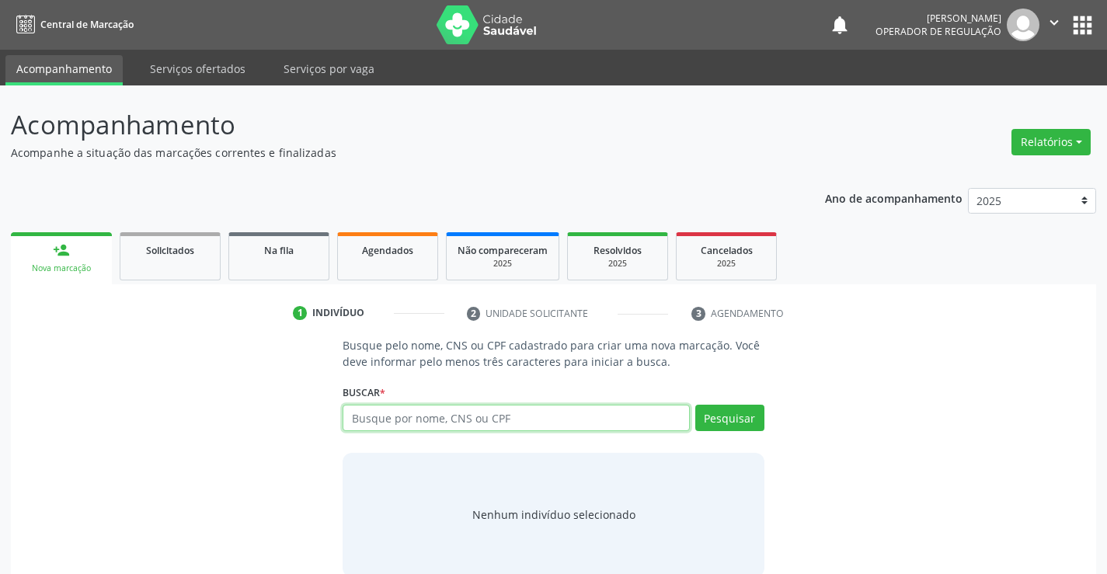
click at [422, 416] on input "text" at bounding box center [516, 418] width 346 height 26
type input "700307915477538"
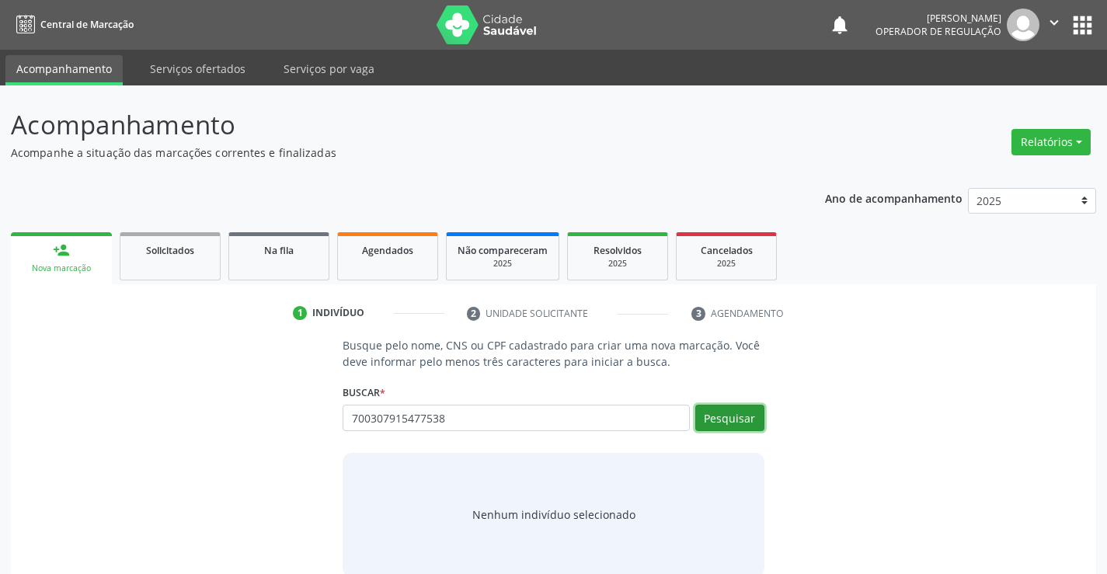
click at [718, 416] on button "Pesquisar" at bounding box center [729, 418] width 69 height 26
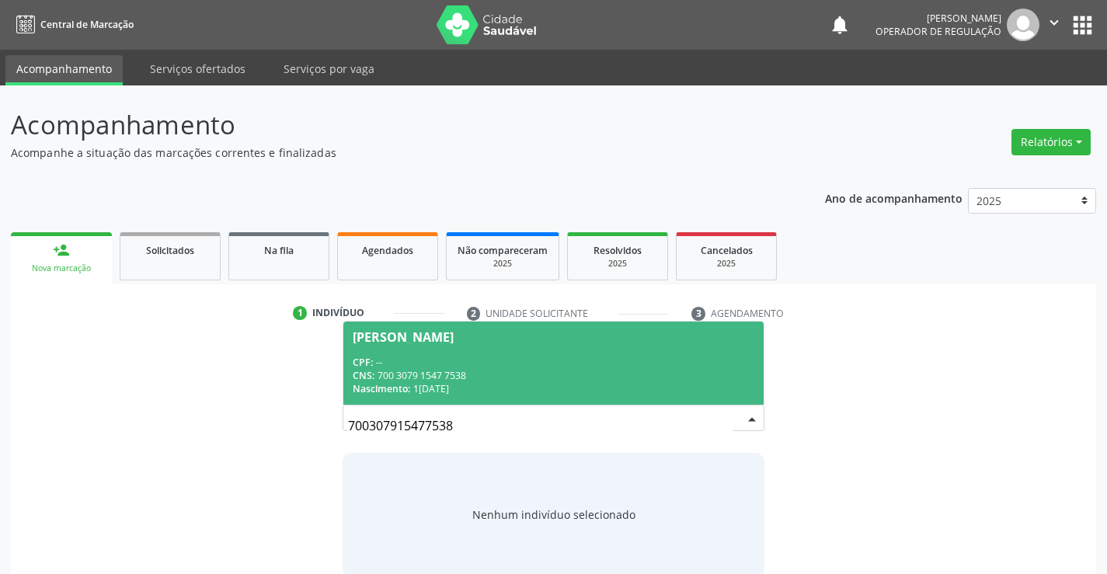
click at [541, 380] on div "CNS: 700 3079 1547 7538" at bounding box center [553, 375] width 401 height 13
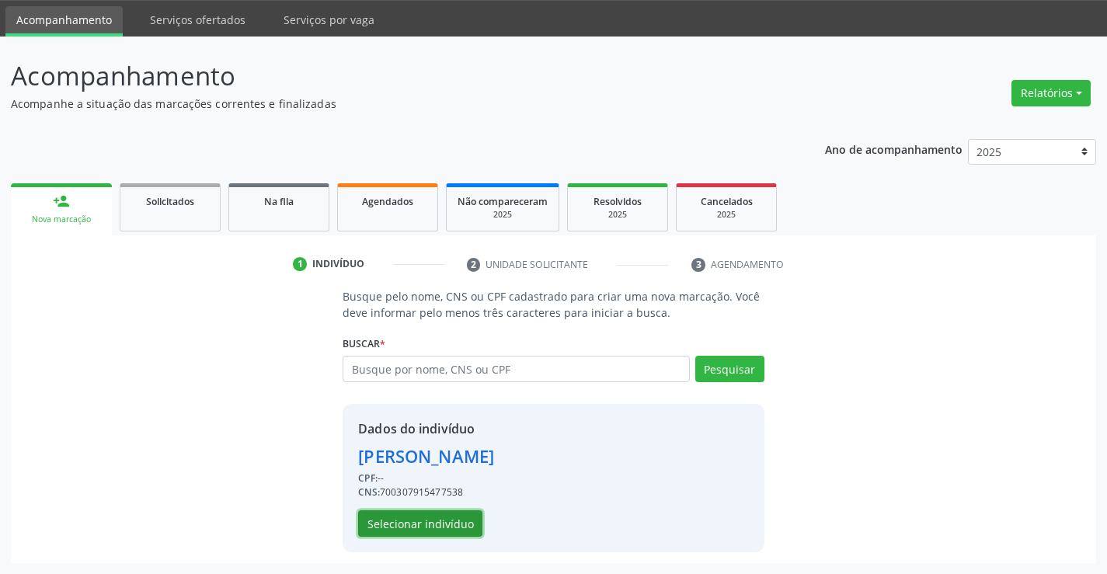
click at [437, 524] on button "Selecionar indivíduo" at bounding box center [420, 523] width 124 height 26
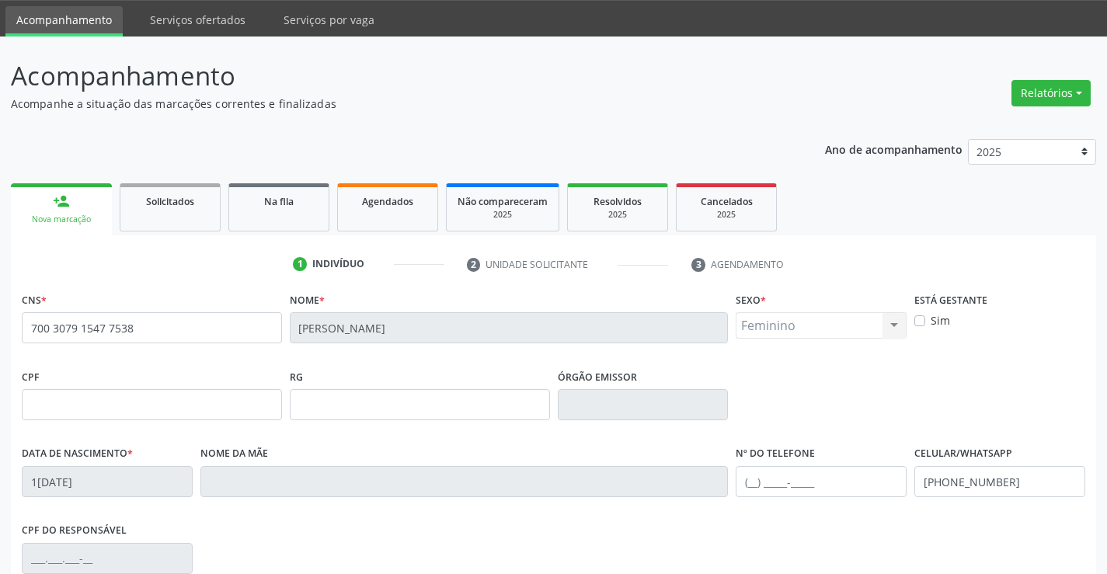
scroll to position [268, 0]
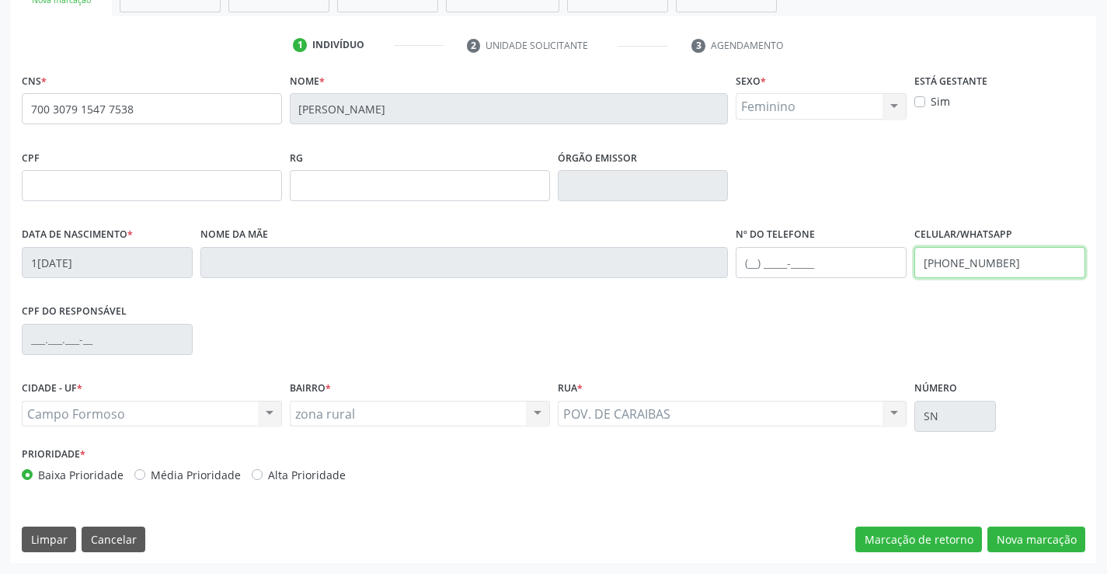
drag, startPoint x: 1023, startPoint y: 267, endPoint x: 896, endPoint y: 266, distance: 127.4
click at [893, 266] on div "Data de nascimento * [DATE] Nome da mãe Nº do Telefone Celular/WhatsApp [PHONE_…" at bounding box center [553, 261] width 1071 height 77
type input "[PHONE_NUMBER]"
click at [768, 266] on input "text" at bounding box center [821, 262] width 171 height 31
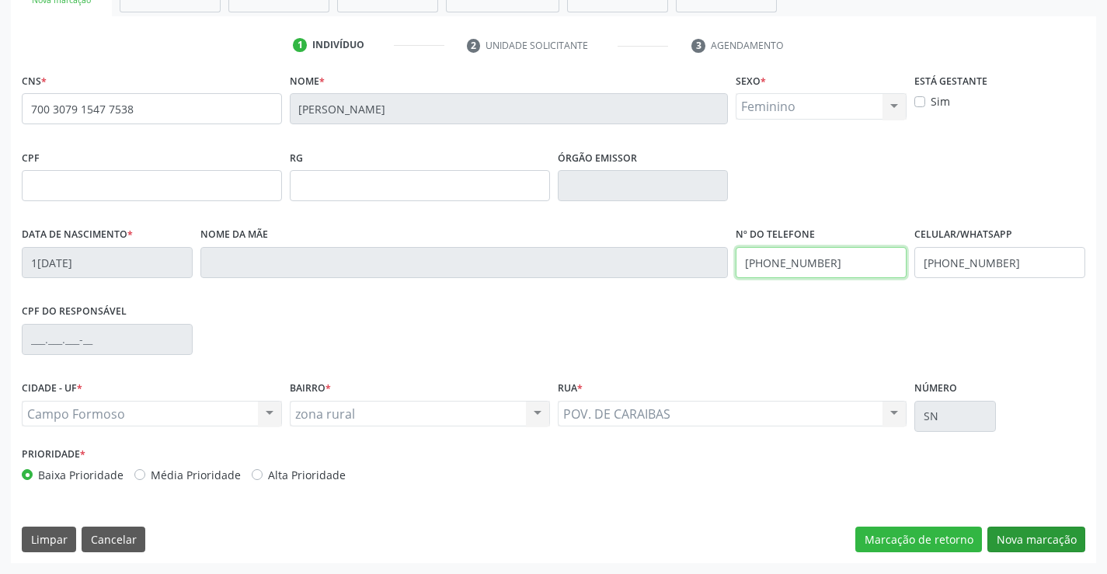
type input "[PHONE_NUMBER]"
click at [1016, 535] on button "Nova marcação" at bounding box center [1036, 540] width 98 height 26
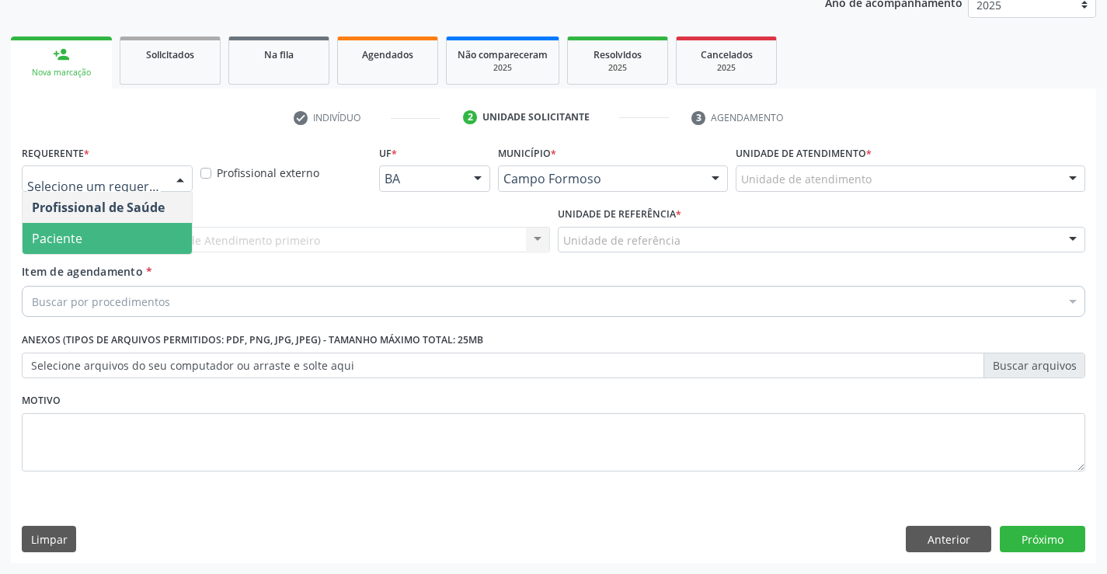
click at [134, 235] on span "Paciente" at bounding box center [107, 238] width 169 height 31
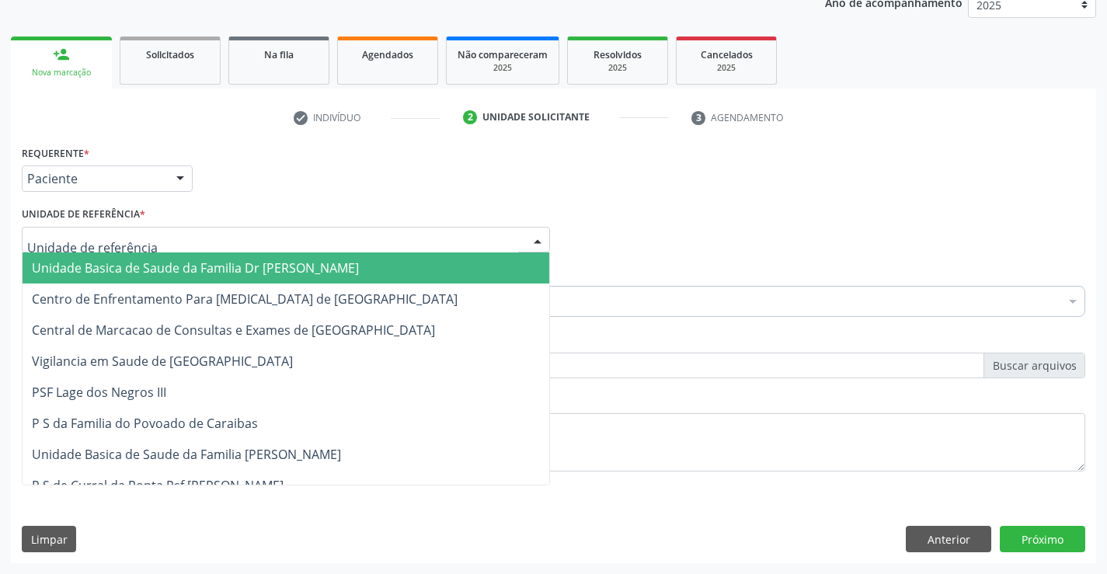
click at [144, 237] on div at bounding box center [286, 240] width 528 height 26
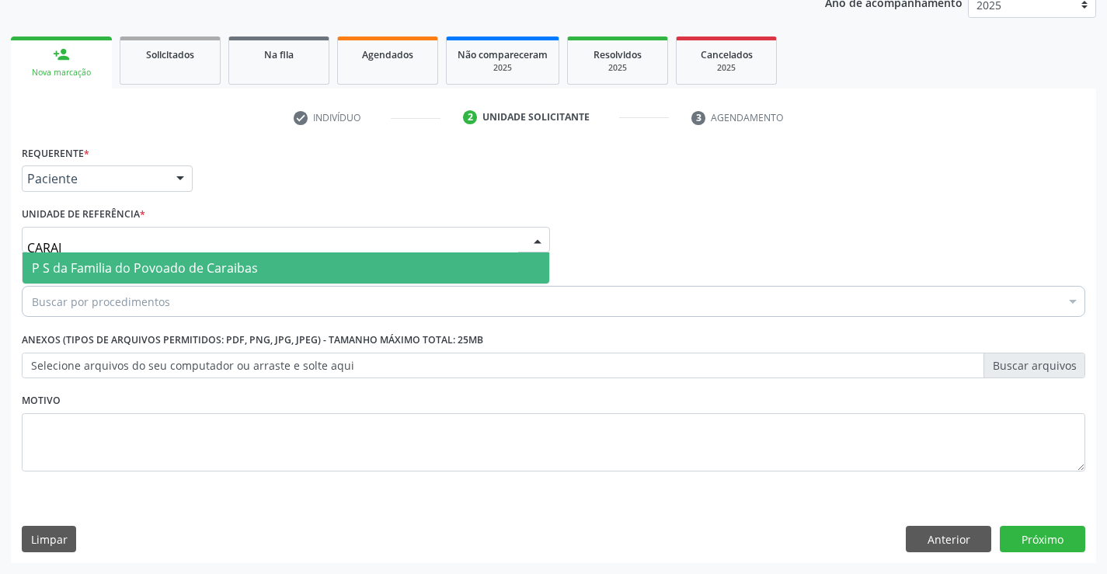
type input "CARAIB"
click at [158, 265] on span "P S da Familia do Povoado de Caraibas" at bounding box center [145, 267] width 226 height 17
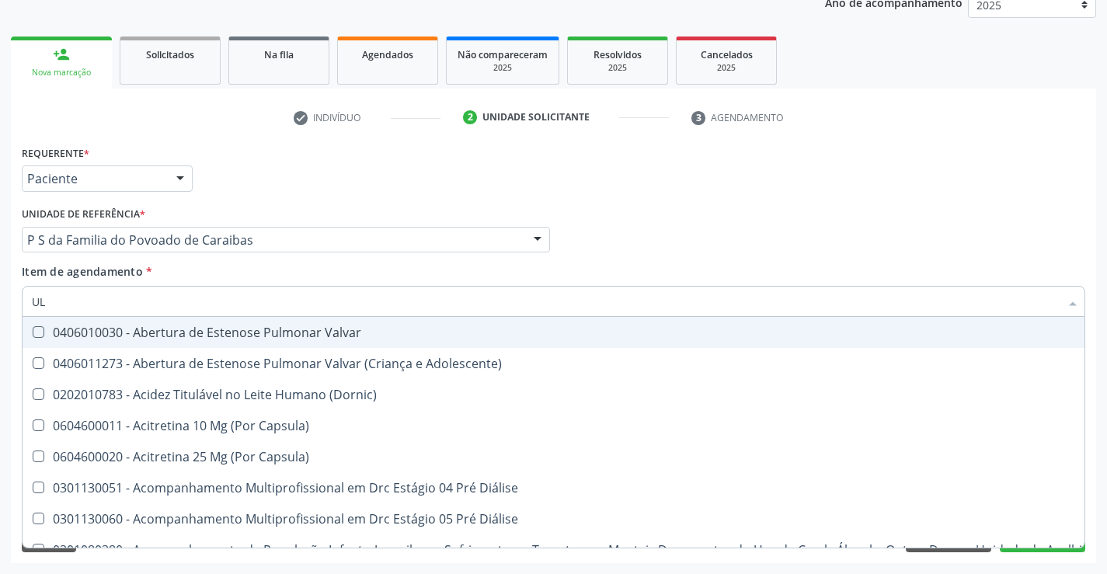
type input "U"
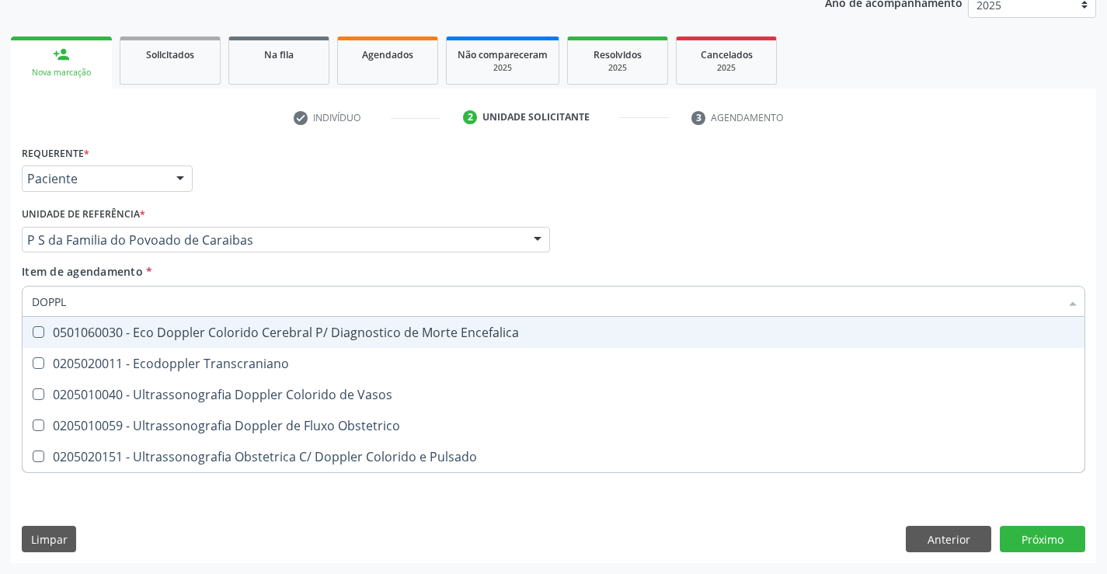
type input "DOPPLE"
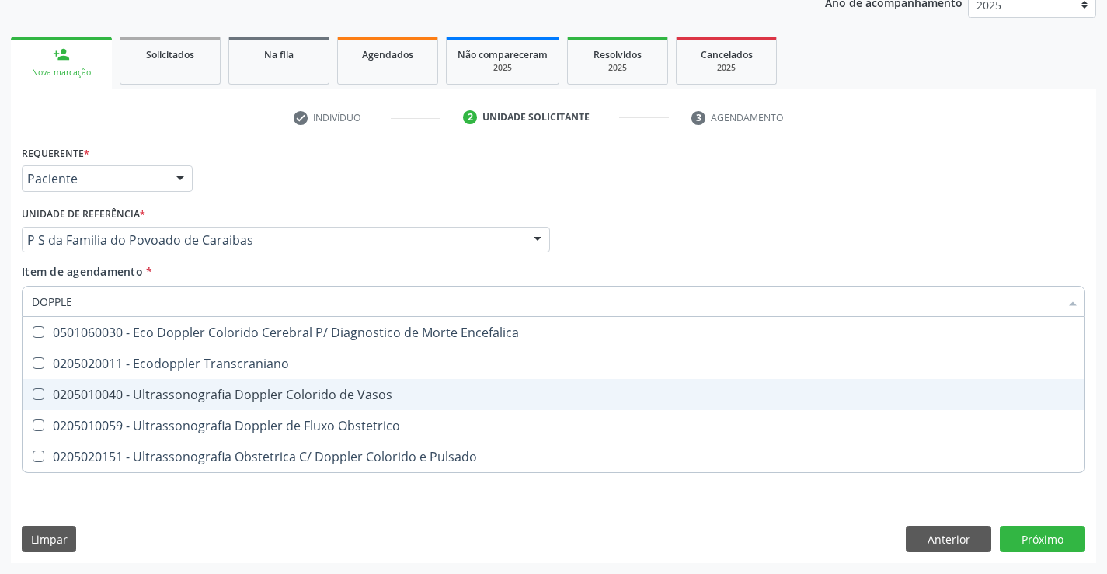
click at [330, 398] on div "0205010040 - Ultrassonografia Doppler Colorido de Vasos" at bounding box center [553, 394] width 1043 height 12
checkbox Vasos "true"
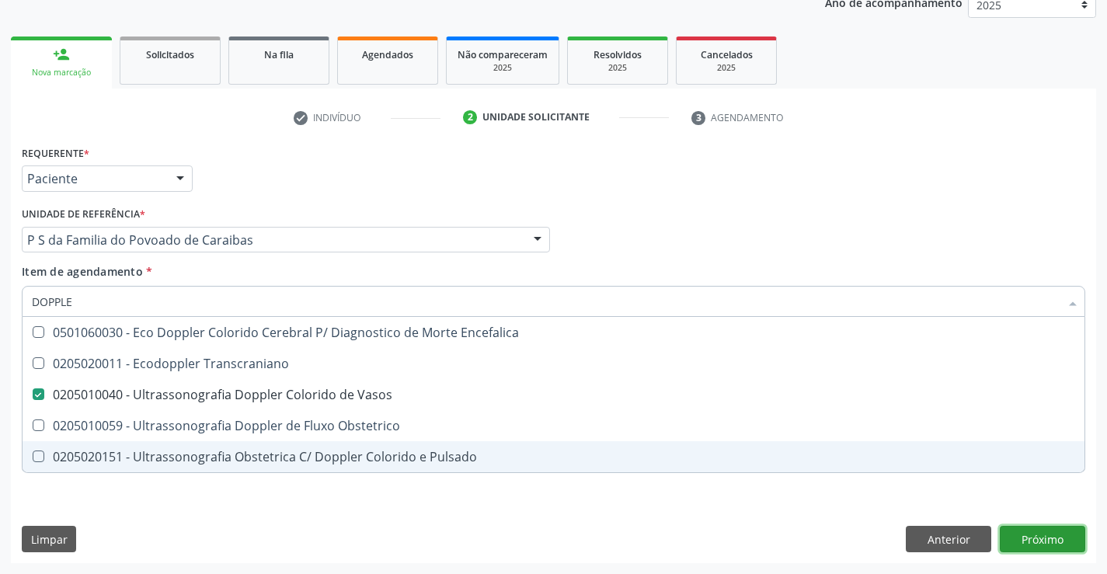
click at [1026, 547] on div "Requerente * Paciente Profissional de Saúde Paciente Nenhum resultado encontrad…" at bounding box center [553, 352] width 1085 height 422
checkbox Transcraniano "true"
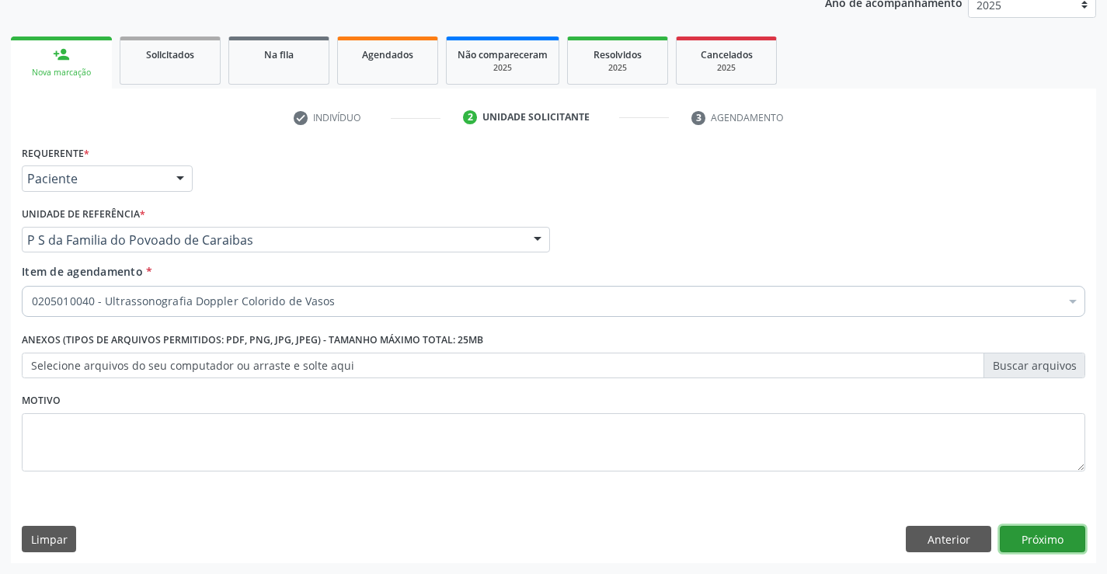
click at [1022, 539] on button "Próximo" at bounding box center [1042, 539] width 85 height 26
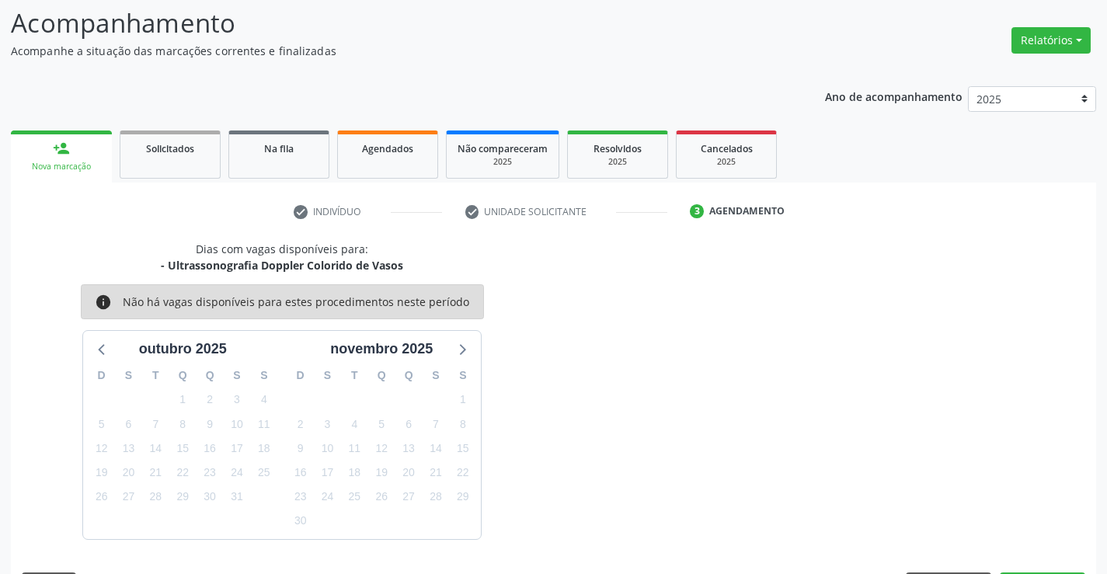
scroll to position [148, 0]
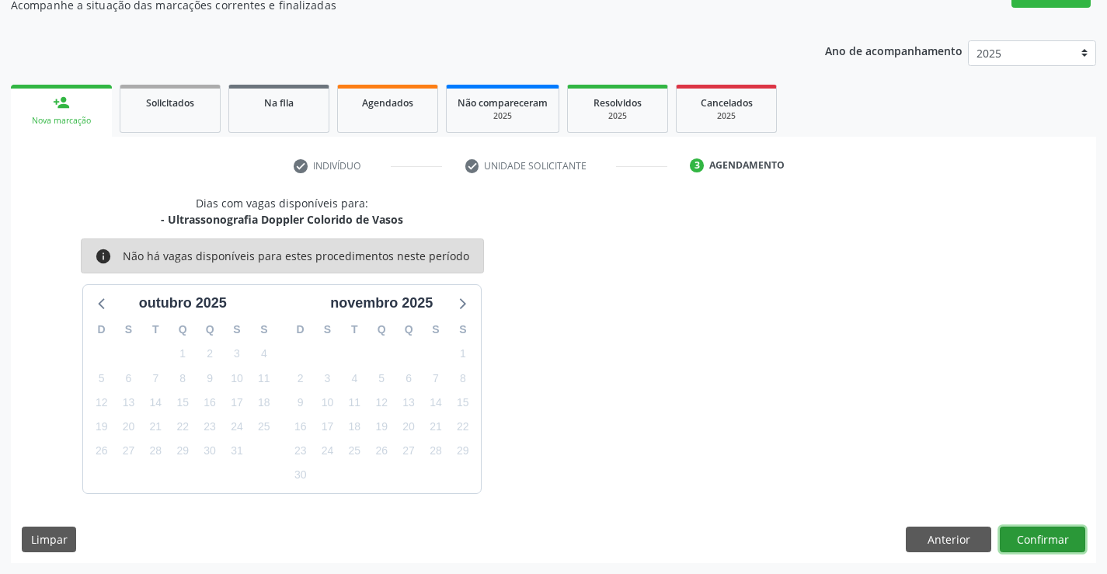
click at [1031, 537] on button "Confirmar" at bounding box center [1042, 540] width 85 height 26
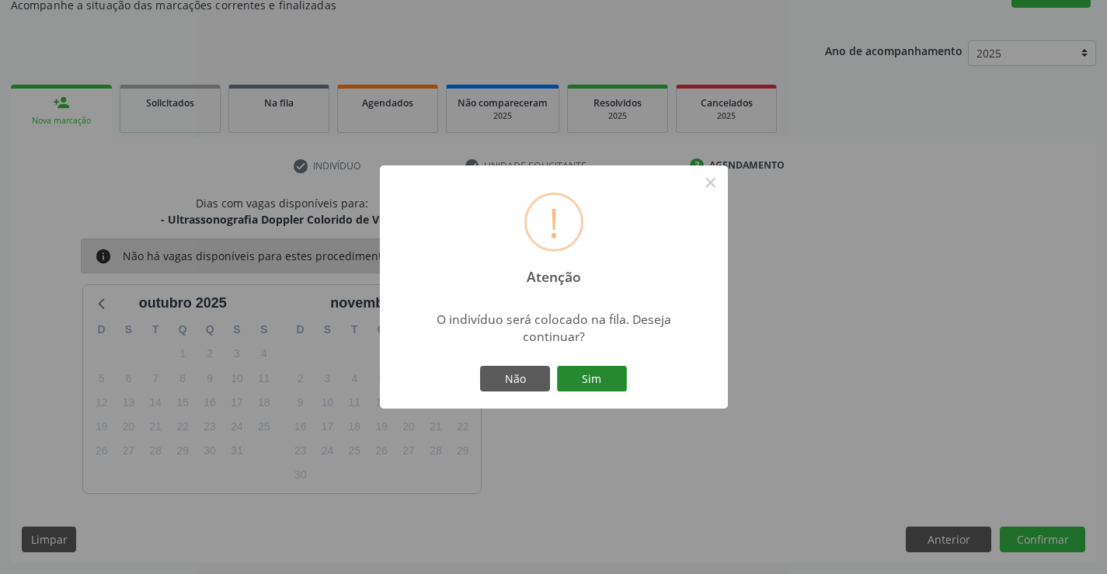
click at [597, 375] on button "Sim" at bounding box center [592, 379] width 70 height 26
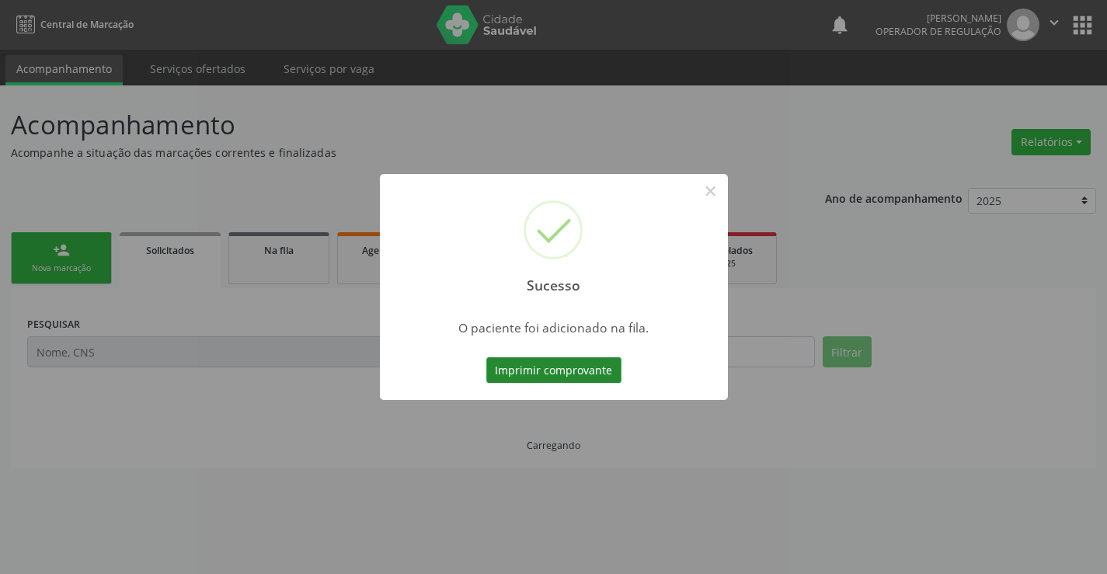
scroll to position [0, 0]
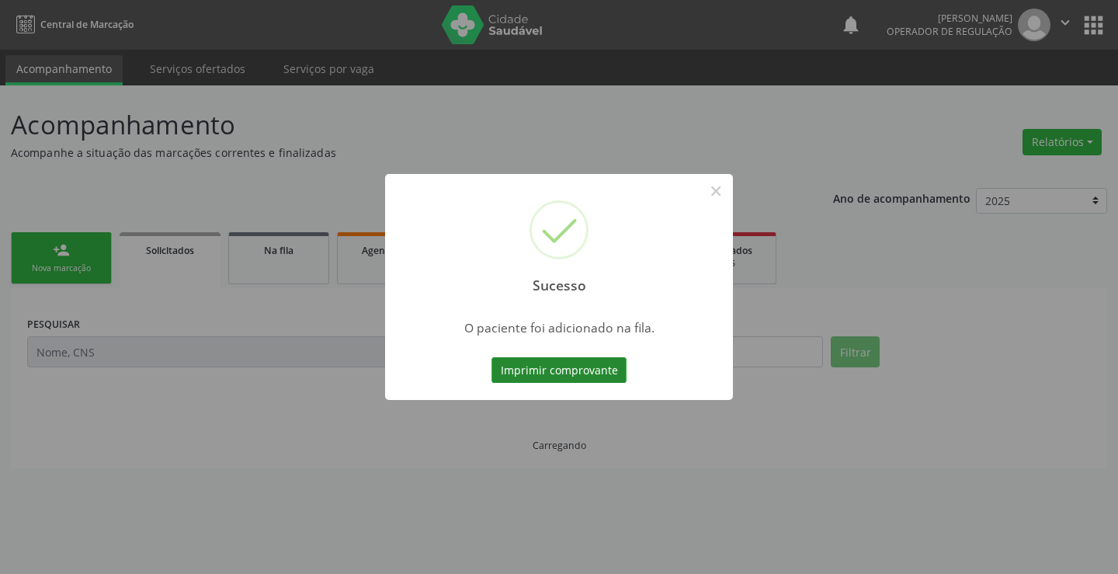
click at [540, 374] on button "Imprimir comprovante" at bounding box center [559, 370] width 135 height 26
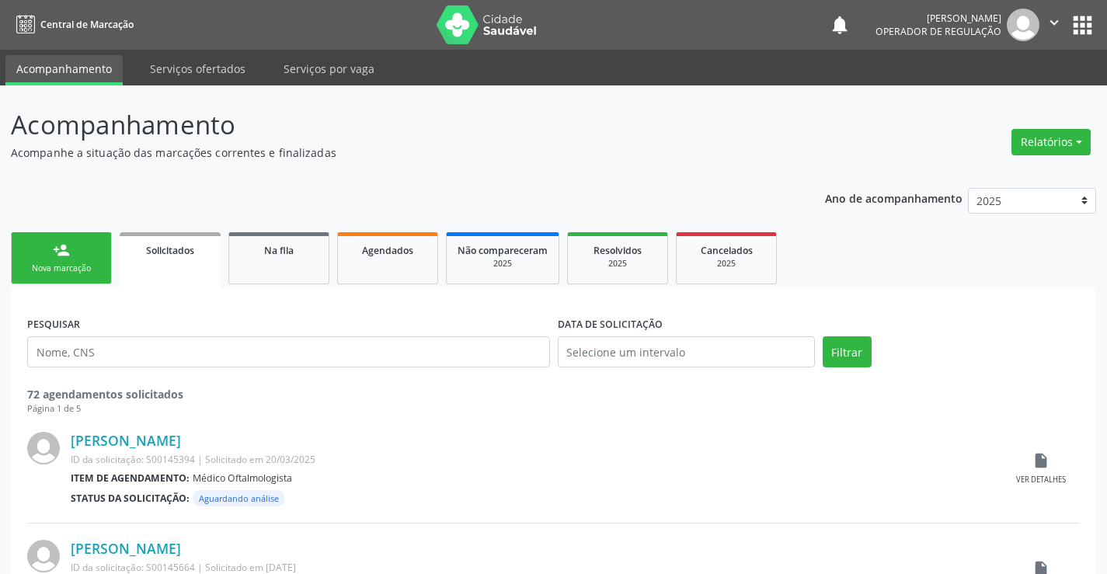
click at [62, 252] on div "person_add" at bounding box center [61, 250] width 17 height 17
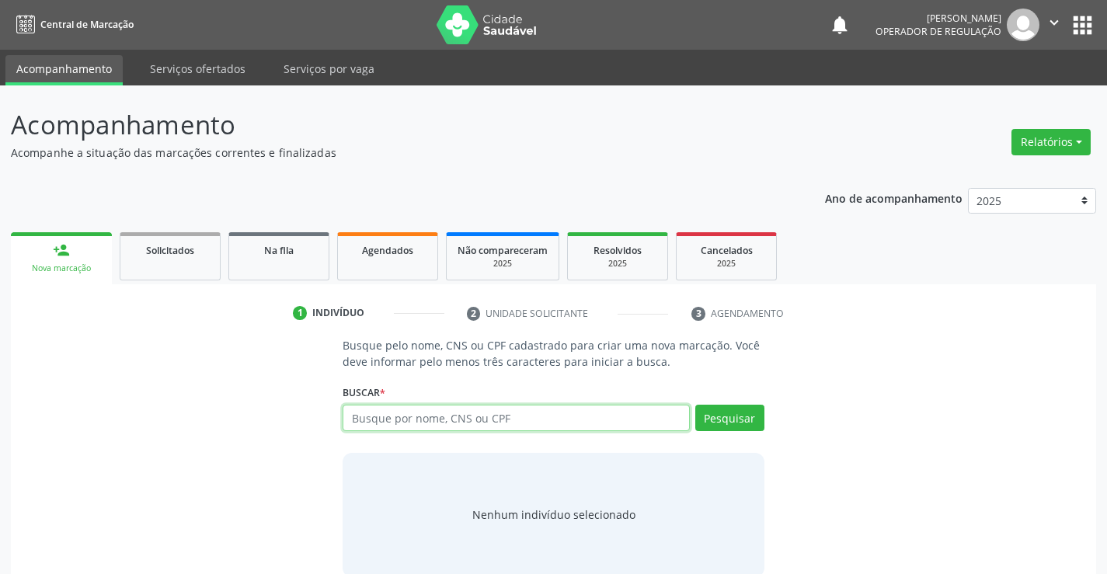
click at [487, 428] on input "text" at bounding box center [516, 418] width 346 height 26
type input "706200597747662"
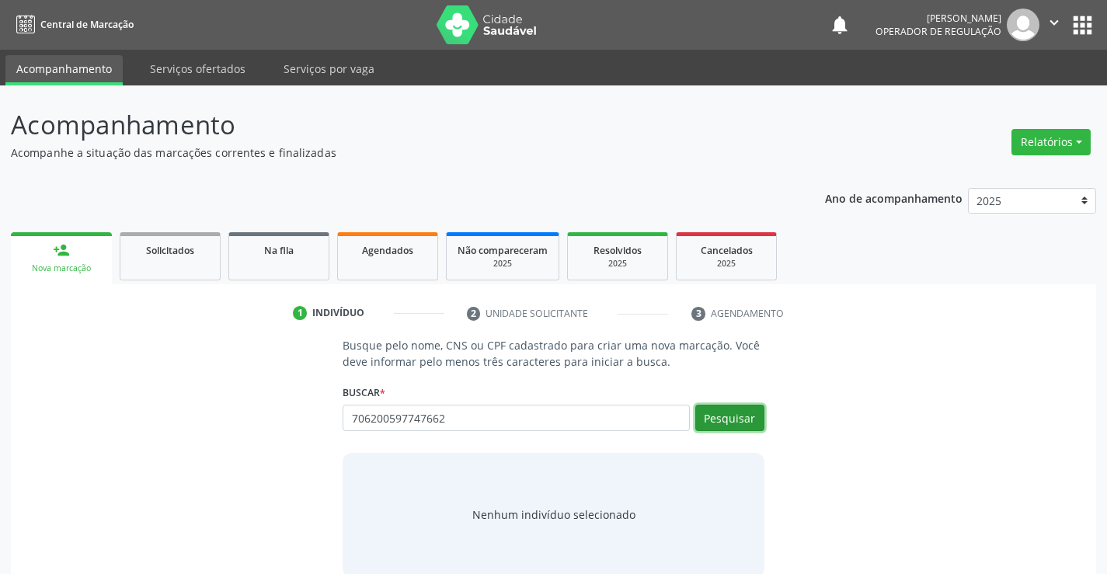
click at [731, 416] on button "Pesquisar" at bounding box center [729, 418] width 69 height 26
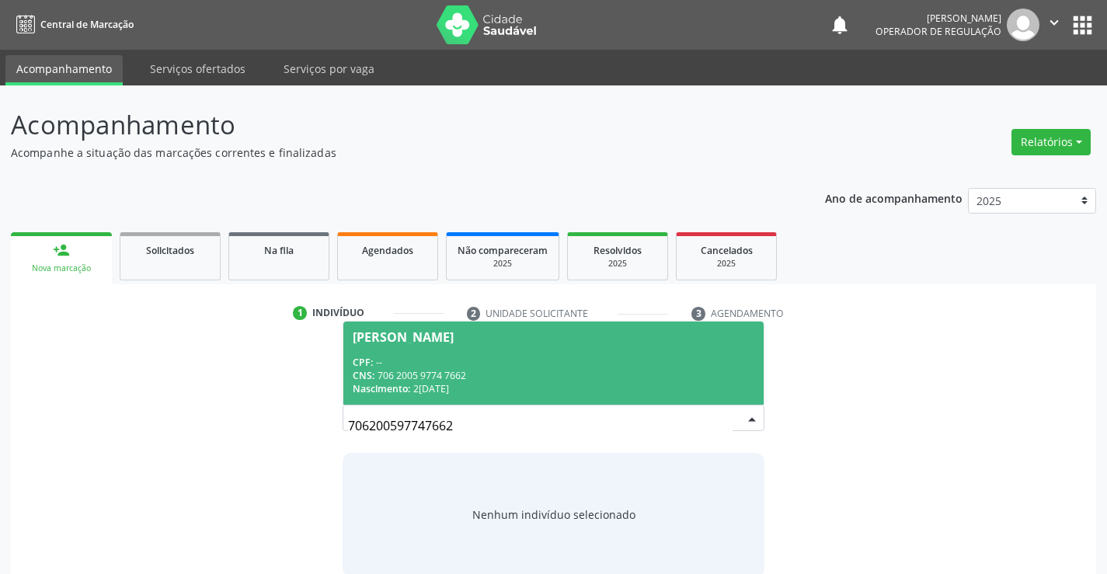
click at [609, 364] on div "CPF: --" at bounding box center [553, 362] width 401 height 13
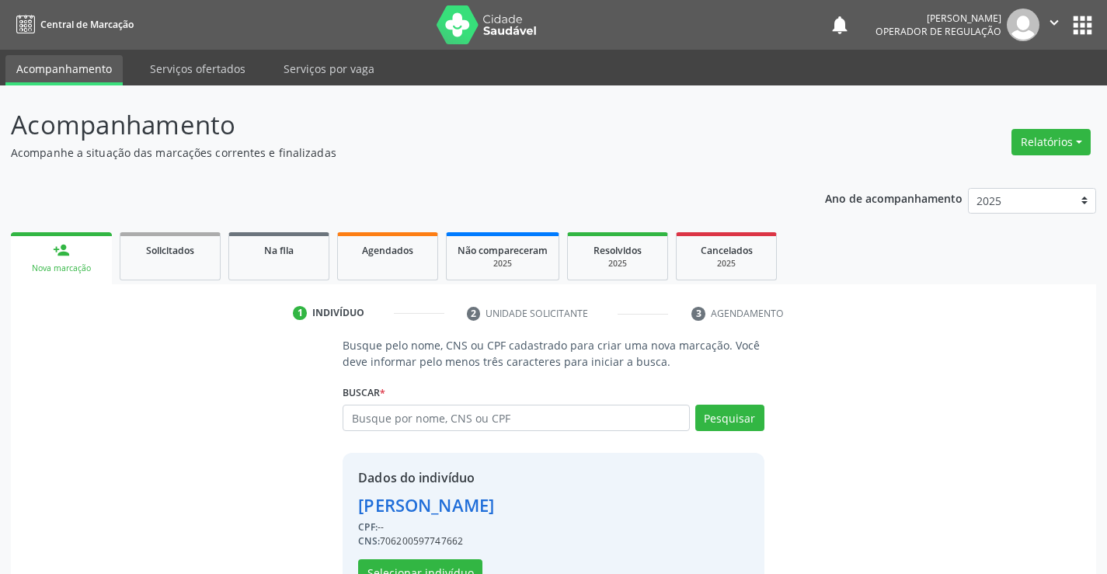
scroll to position [49, 0]
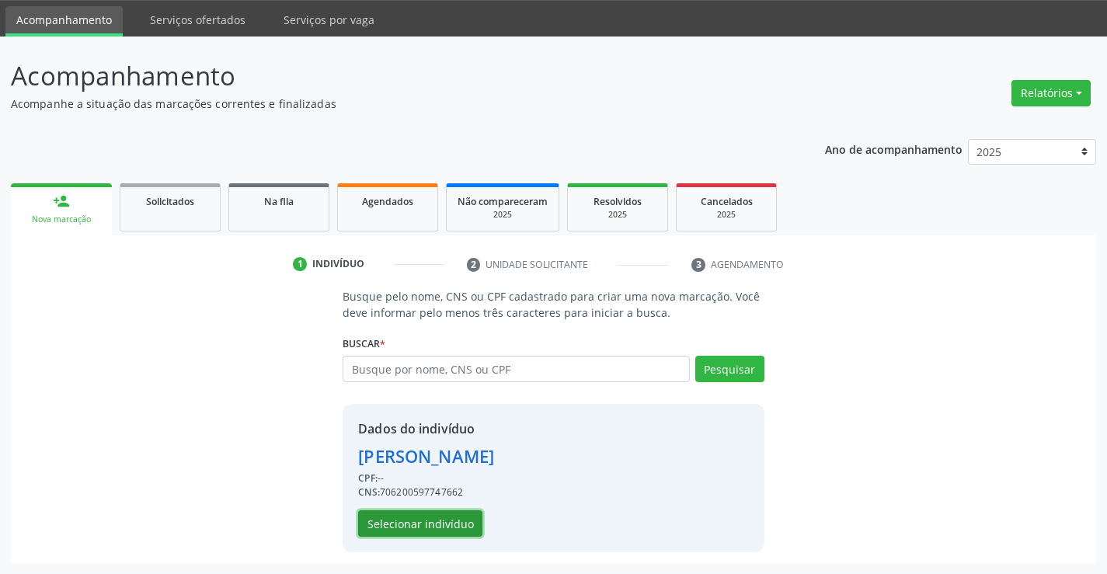
click at [437, 515] on button "Selecionar indivíduo" at bounding box center [420, 523] width 124 height 26
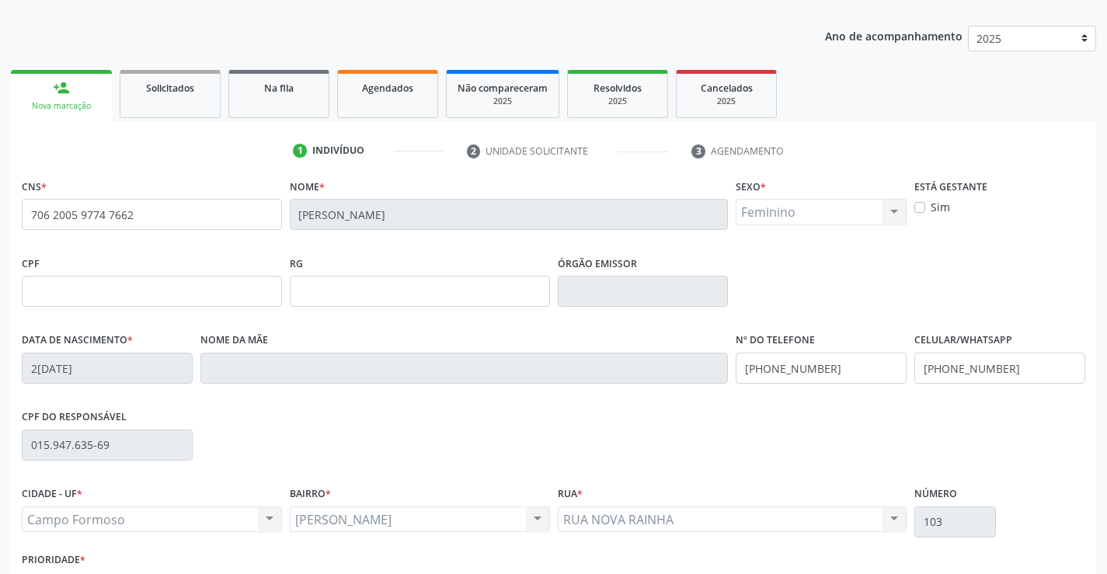
scroll to position [268, 0]
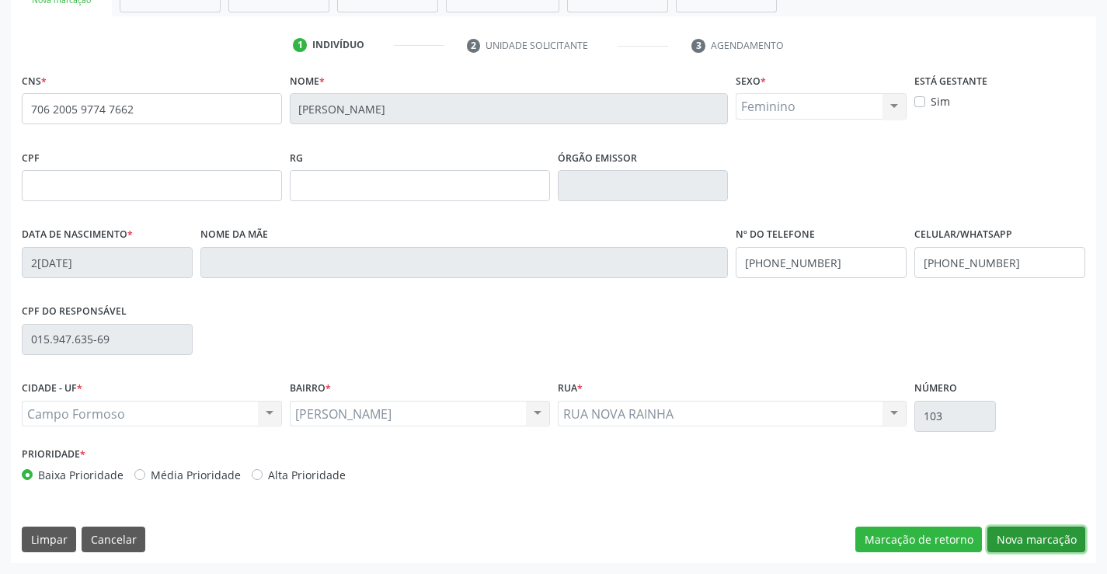
click at [1017, 529] on button "Nova marcação" at bounding box center [1036, 540] width 98 height 26
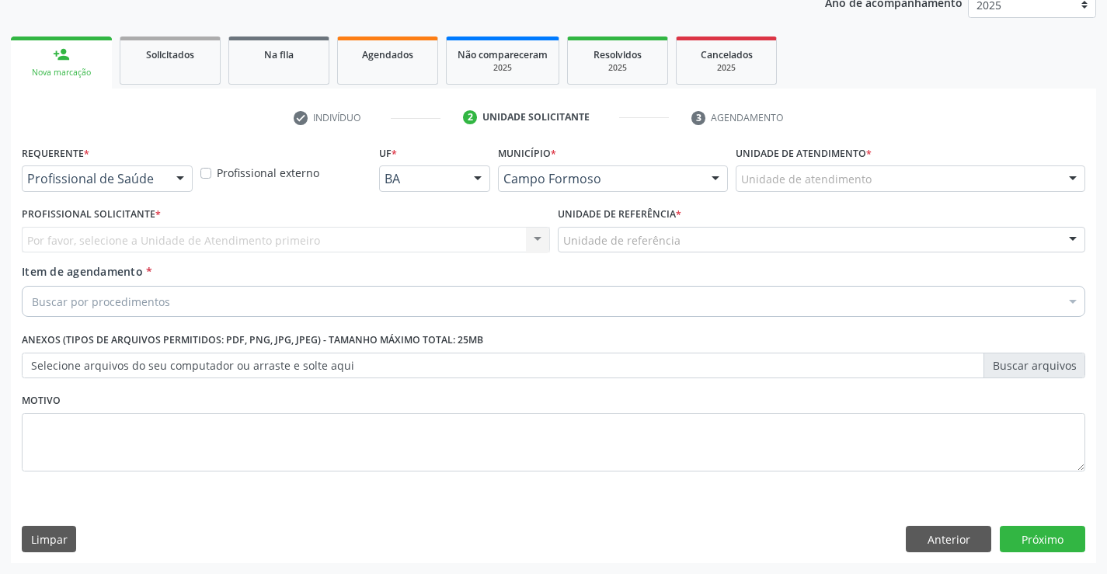
scroll to position [196, 0]
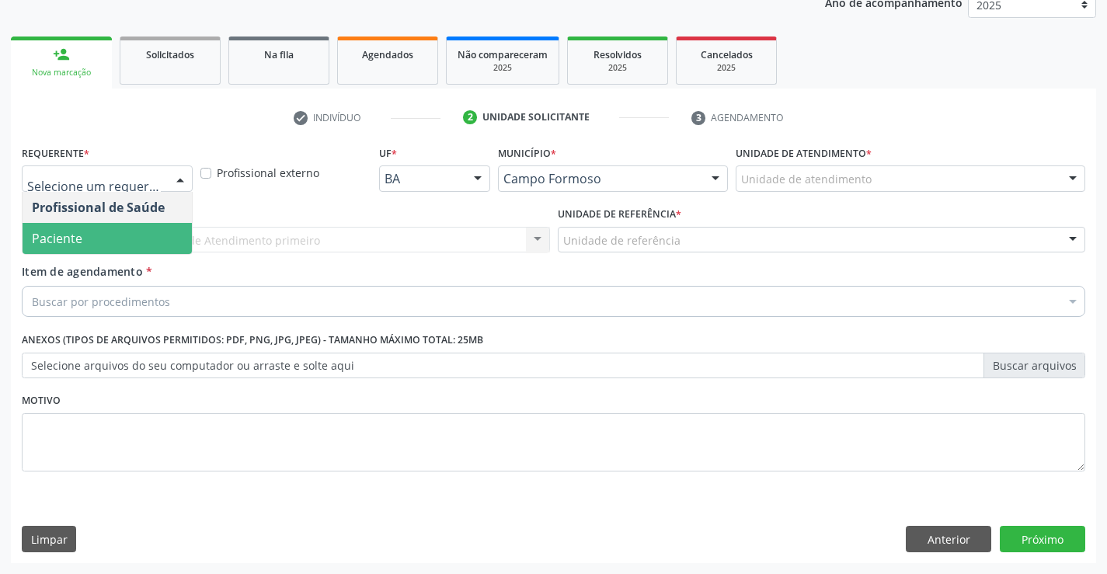
click at [68, 231] on span "Paciente" at bounding box center [57, 238] width 50 height 17
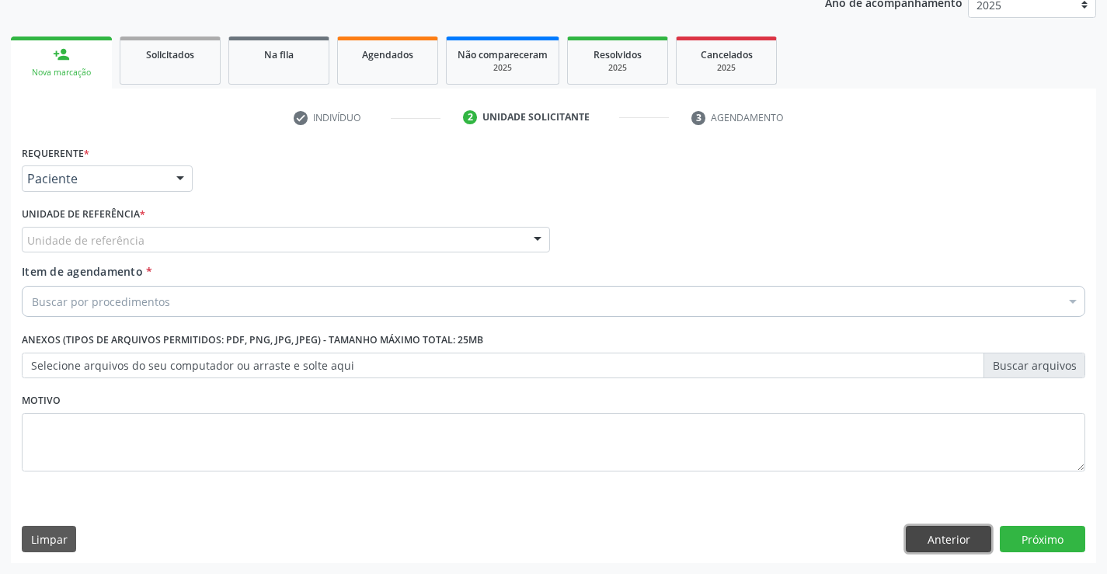
click at [945, 530] on button "Anterior" at bounding box center [948, 539] width 85 height 26
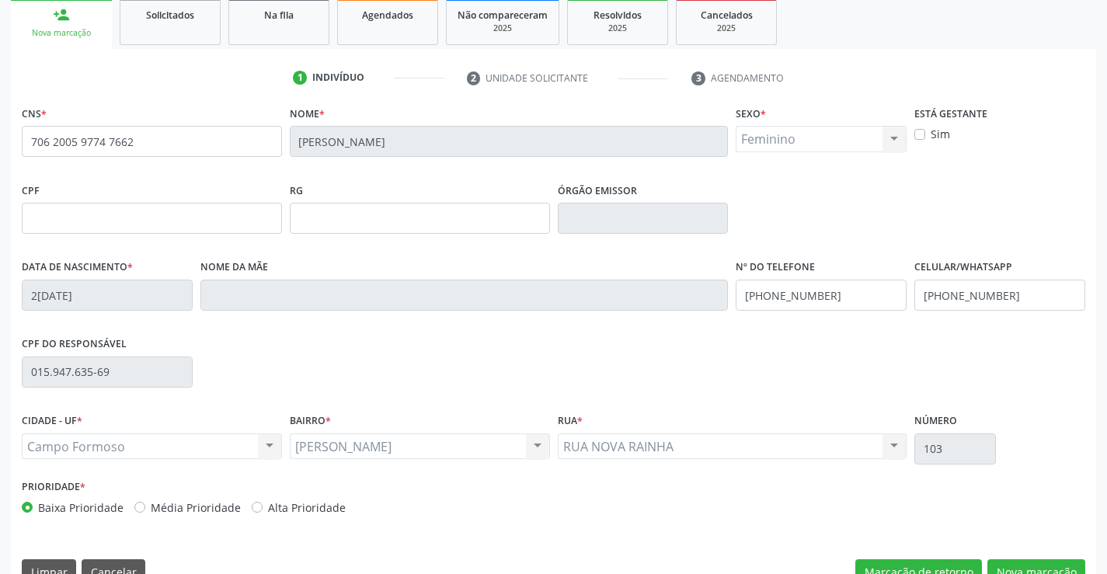
scroll to position [268, 0]
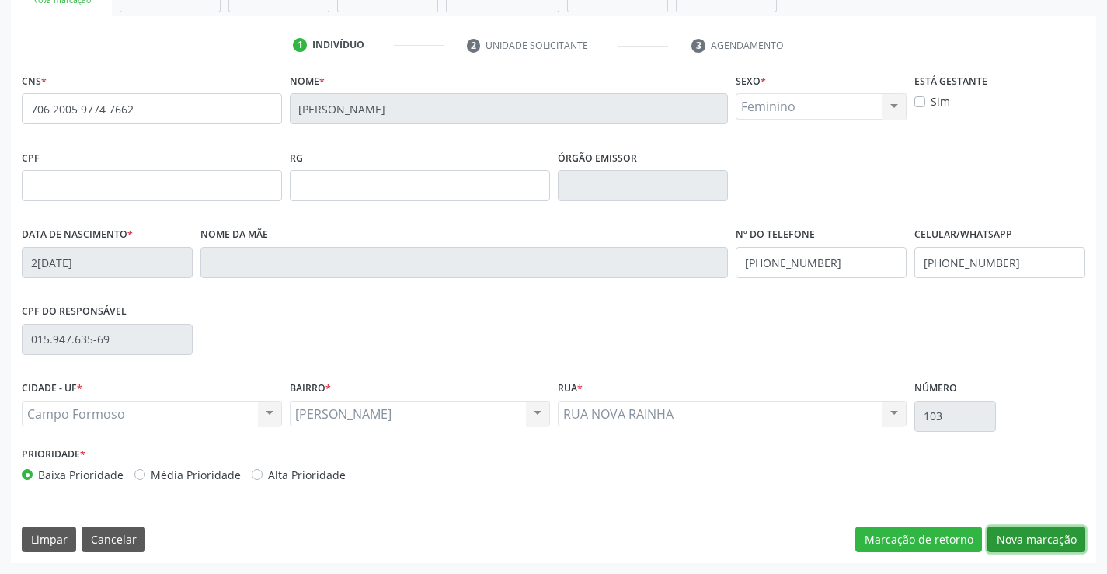
click at [1014, 534] on button "Nova marcação" at bounding box center [1036, 540] width 98 height 26
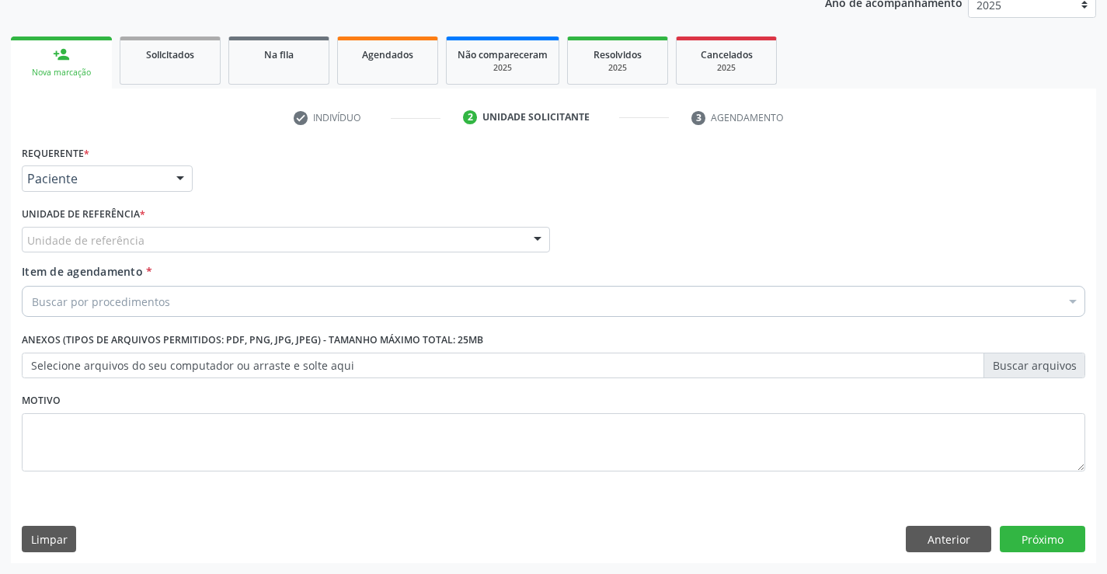
scroll to position [196, 0]
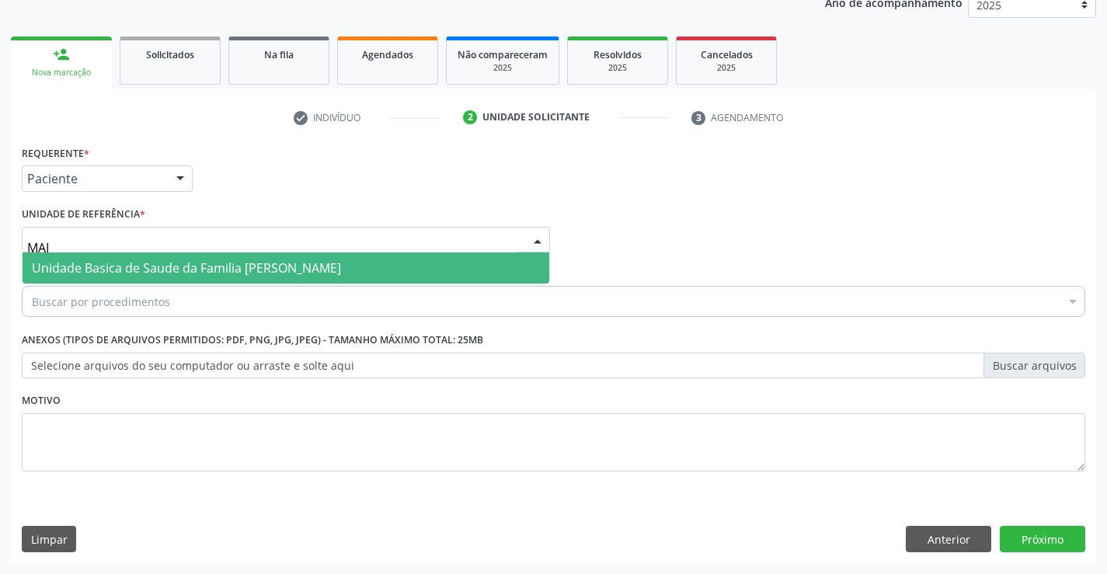
type input "MAIA"
click at [141, 259] on span "Unidade Basica de Saude da Familia [PERSON_NAME]" at bounding box center [286, 267] width 527 height 31
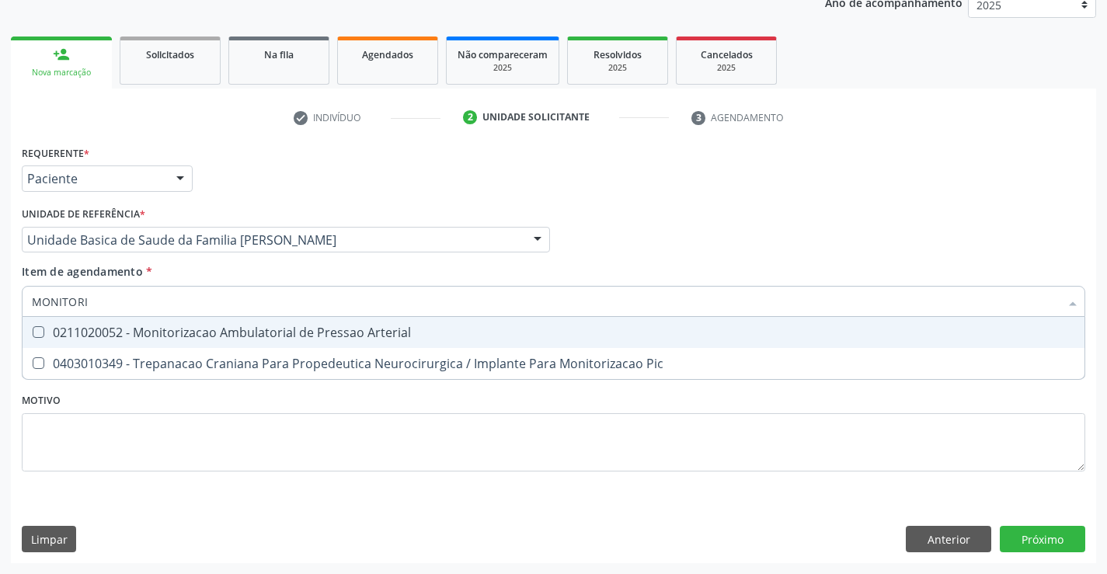
type input "MONITORIZ"
click at [236, 339] on div "0211020052 - Monitorizacao Ambulatorial de Pressao Arterial" at bounding box center [553, 332] width 1043 height 12
checkbox Arterial "true"
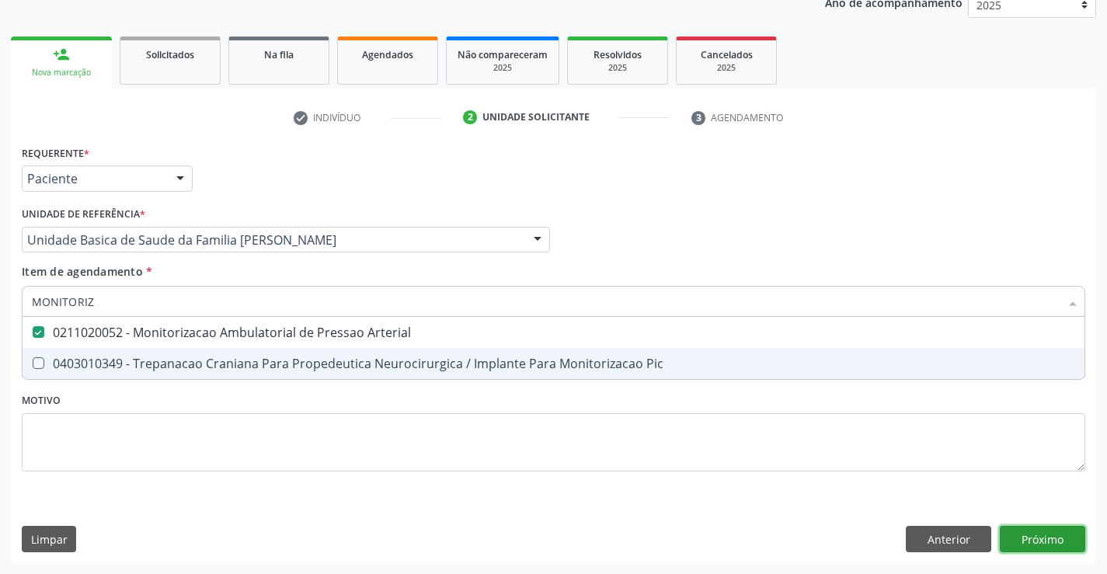
click at [1024, 530] on div "Requerente * Paciente Profissional de Saúde Paciente Nenhum resultado encontrad…" at bounding box center [553, 352] width 1085 height 422
checkbox Pic "true"
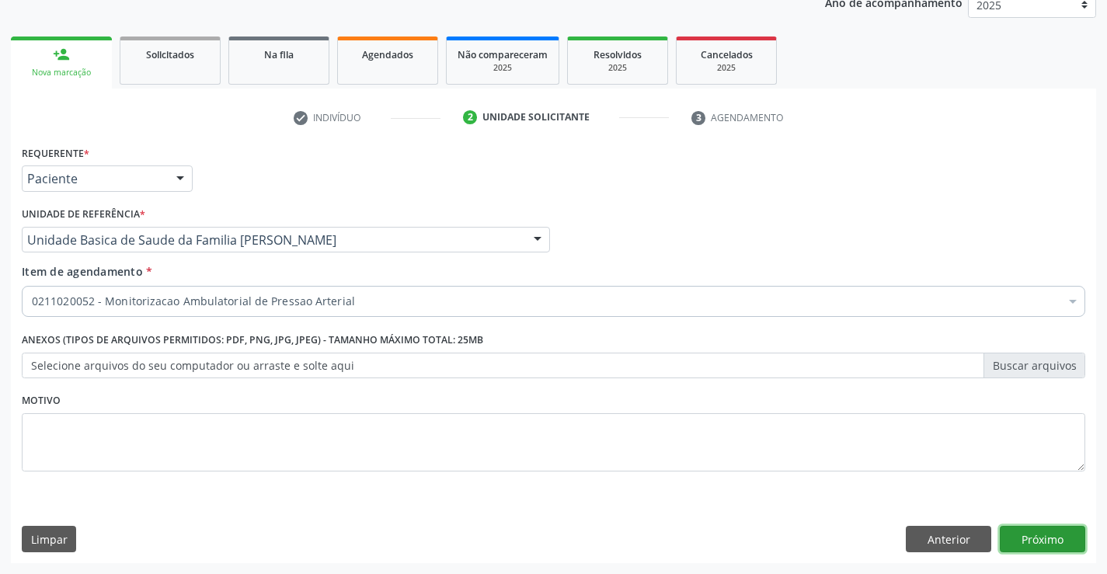
click at [1024, 529] on button "Próximo" at bounding box center [1042, 539] width 85 height 26
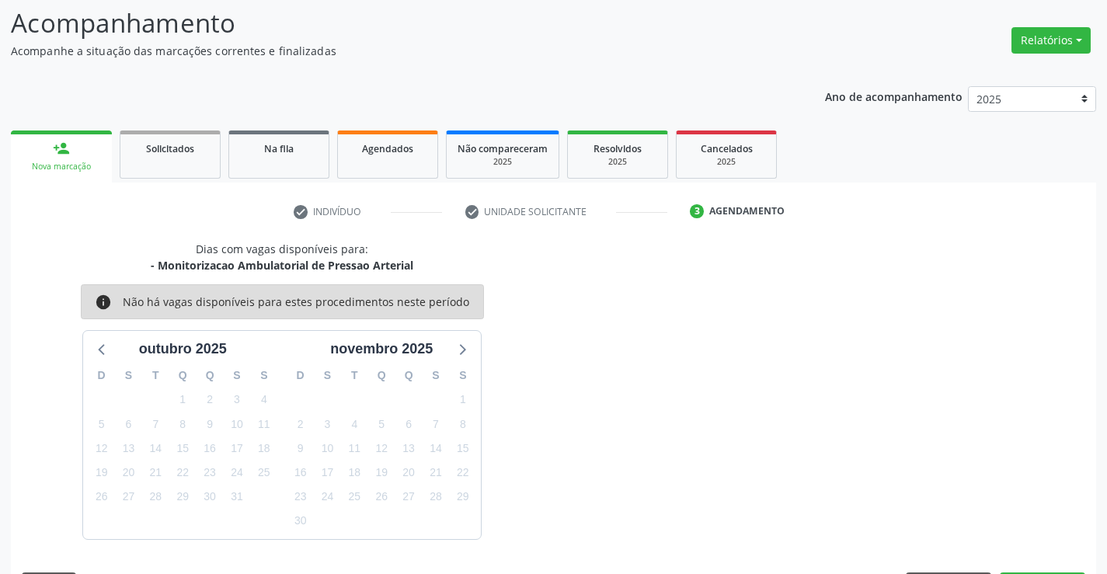
scroll to position [148, 0]
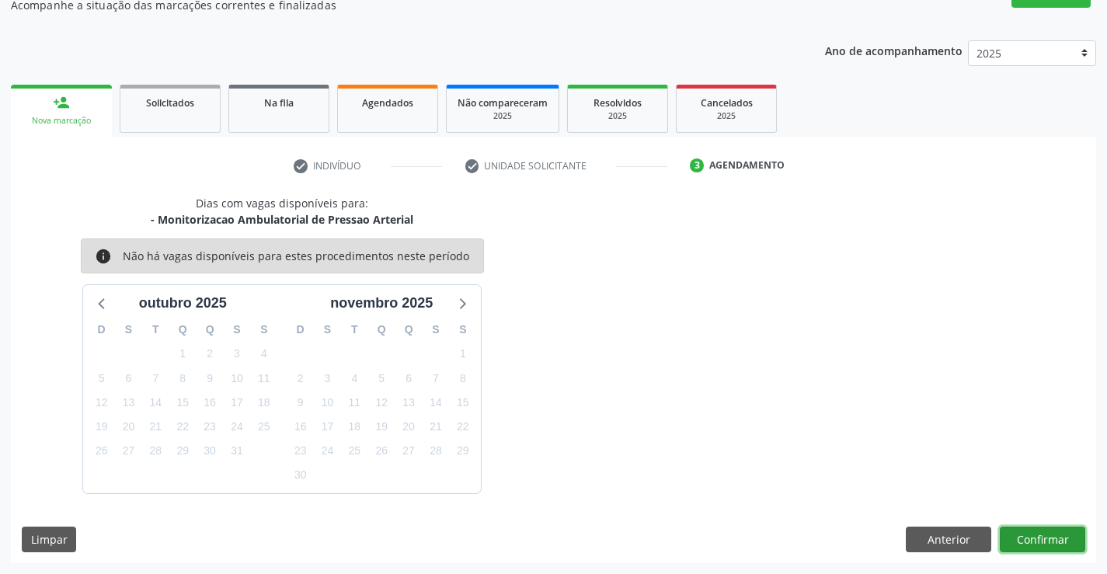
click at [1055, 546] on button "Confirmar" at bounding box center [1042, 540] width 85 height 26
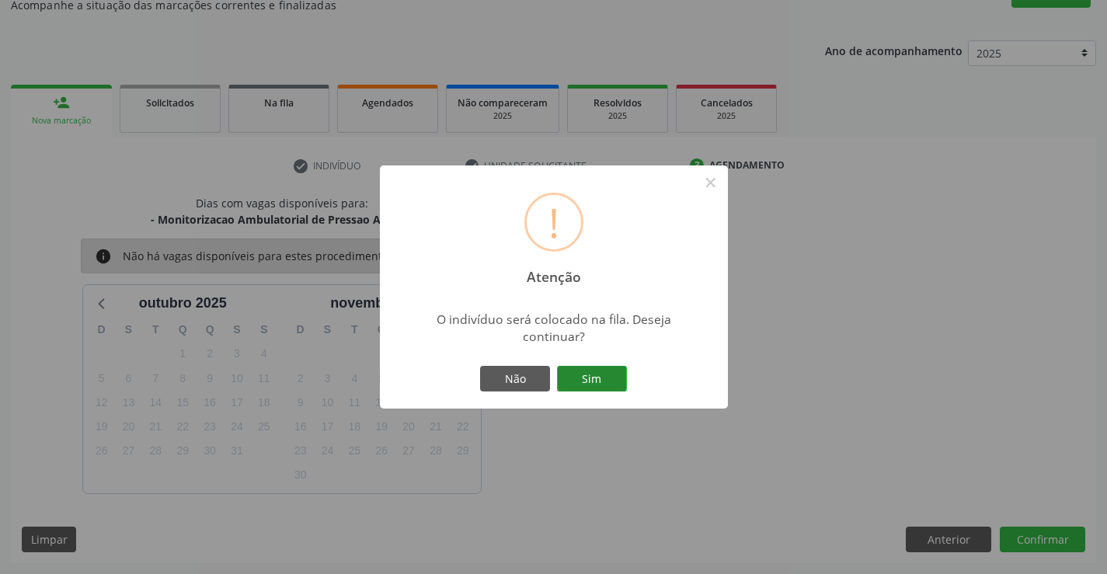
click at [621, 379] on button "Sim" at bounding box center [592, 379] width 70 height 26
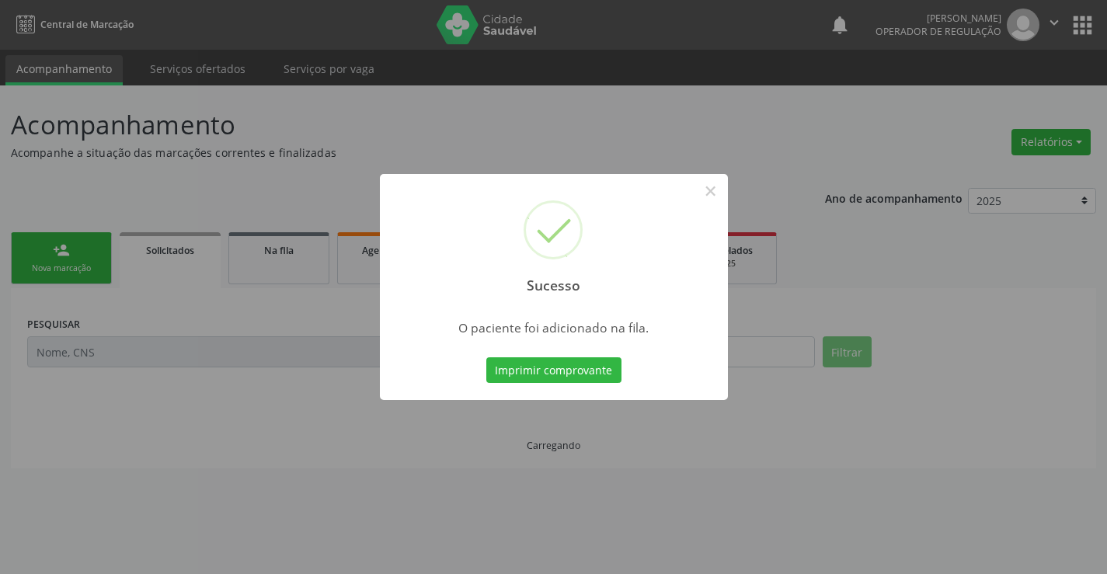
scroll to position [0, 0]
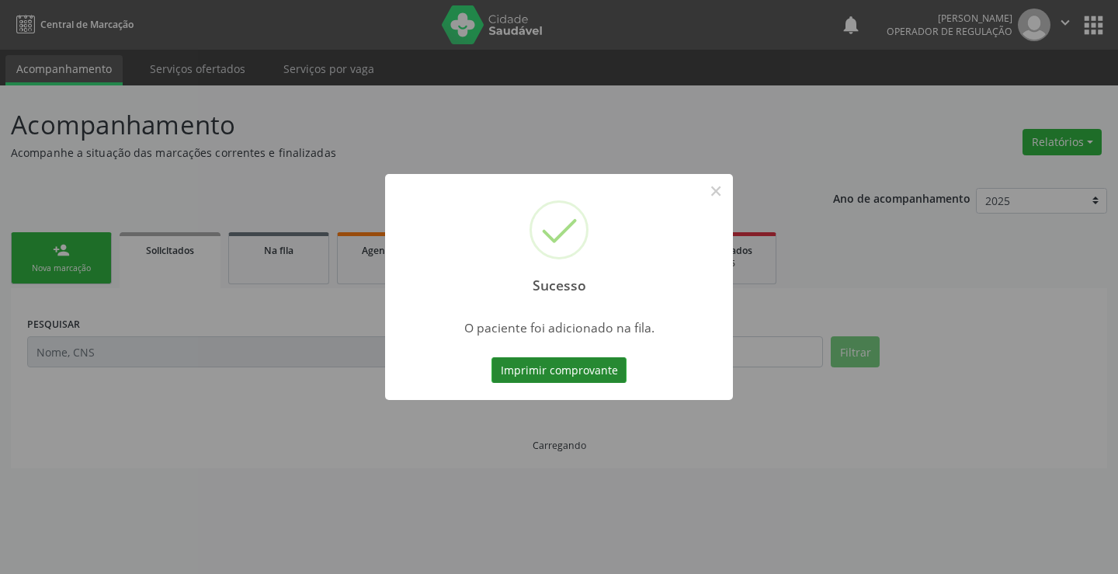
click at [582, 373] on button "Imprimir comprovante" at bounding box center [559, 370] width 135 height 26
